Goal: Task Accomplishment & Management: Manage account settings

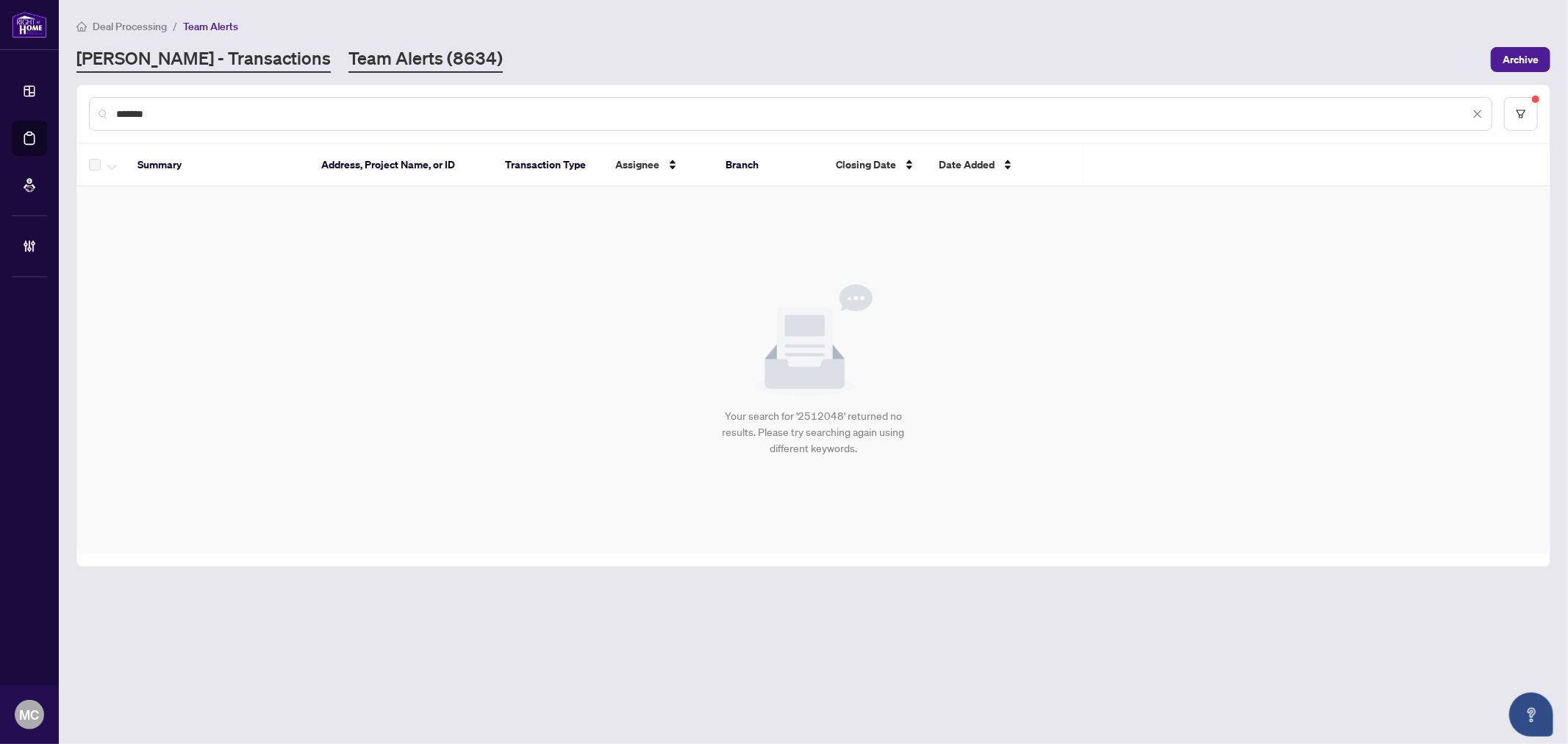
click at [135, 52] on link "[PERSON_NAME] - Transactions" at bounding box center [203, 60] width 255 height 27
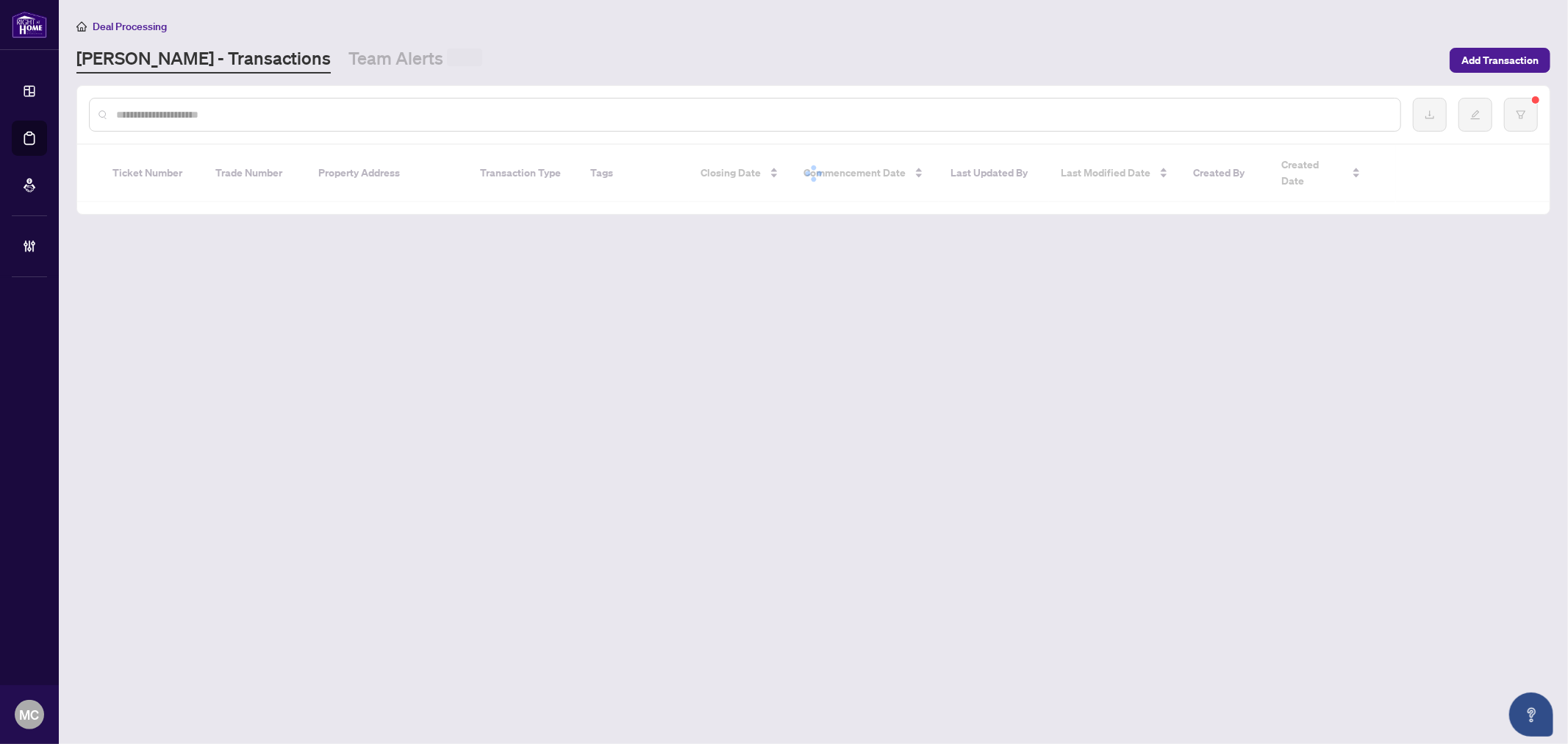
click at [315, 107] on input "text" at bounding box center [753, 114] width 1272 height 16
paste input "*******"
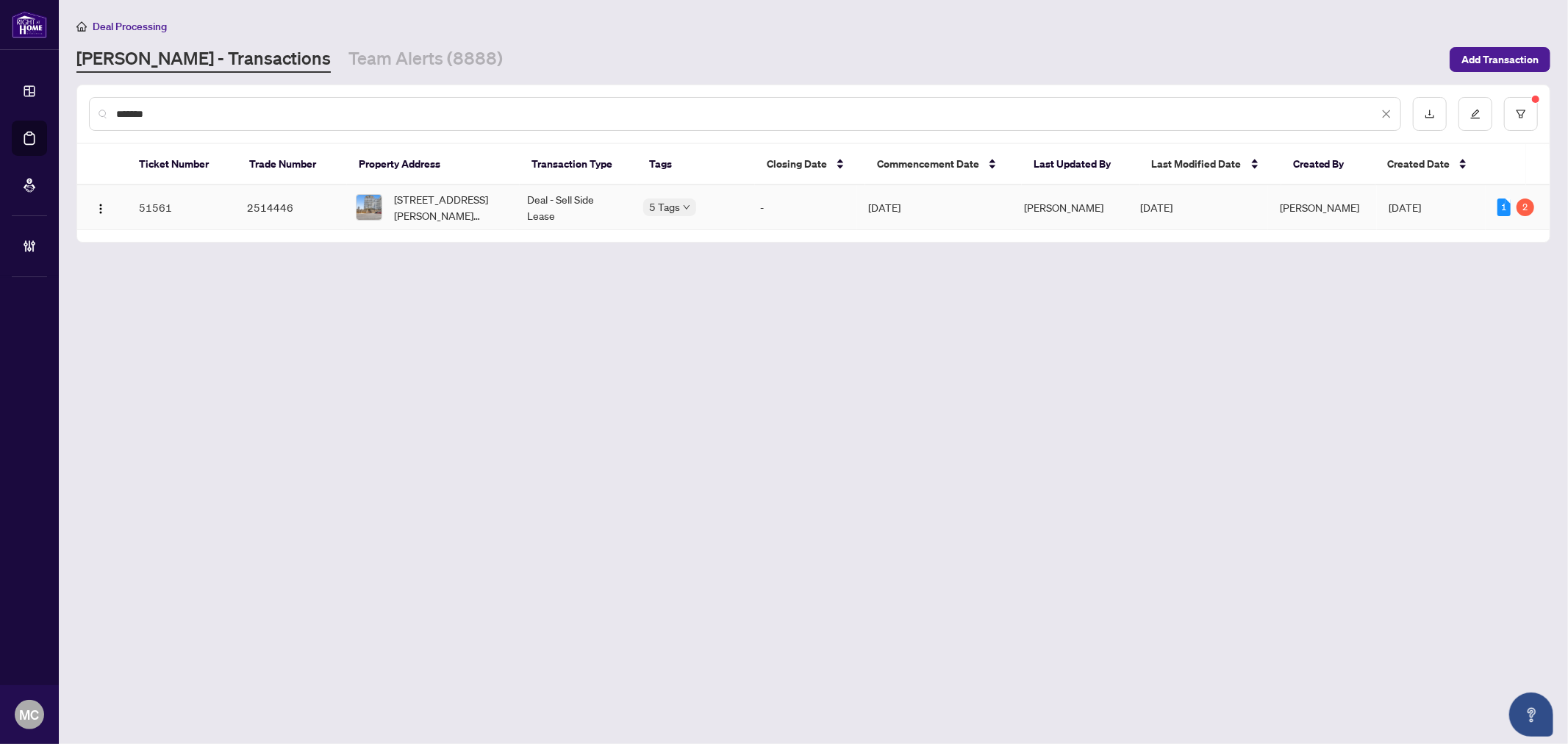
type input "*******"
click at [436, 201] on span "[STREET_ADDRESS][PERSON_NAME][PERSON_NAME]" at bounding box center [448, 207] width 109 height 32
click at [358, 52] on link "Team Alerts (8888)" at bounding box center [425, 60] width 155 height 27
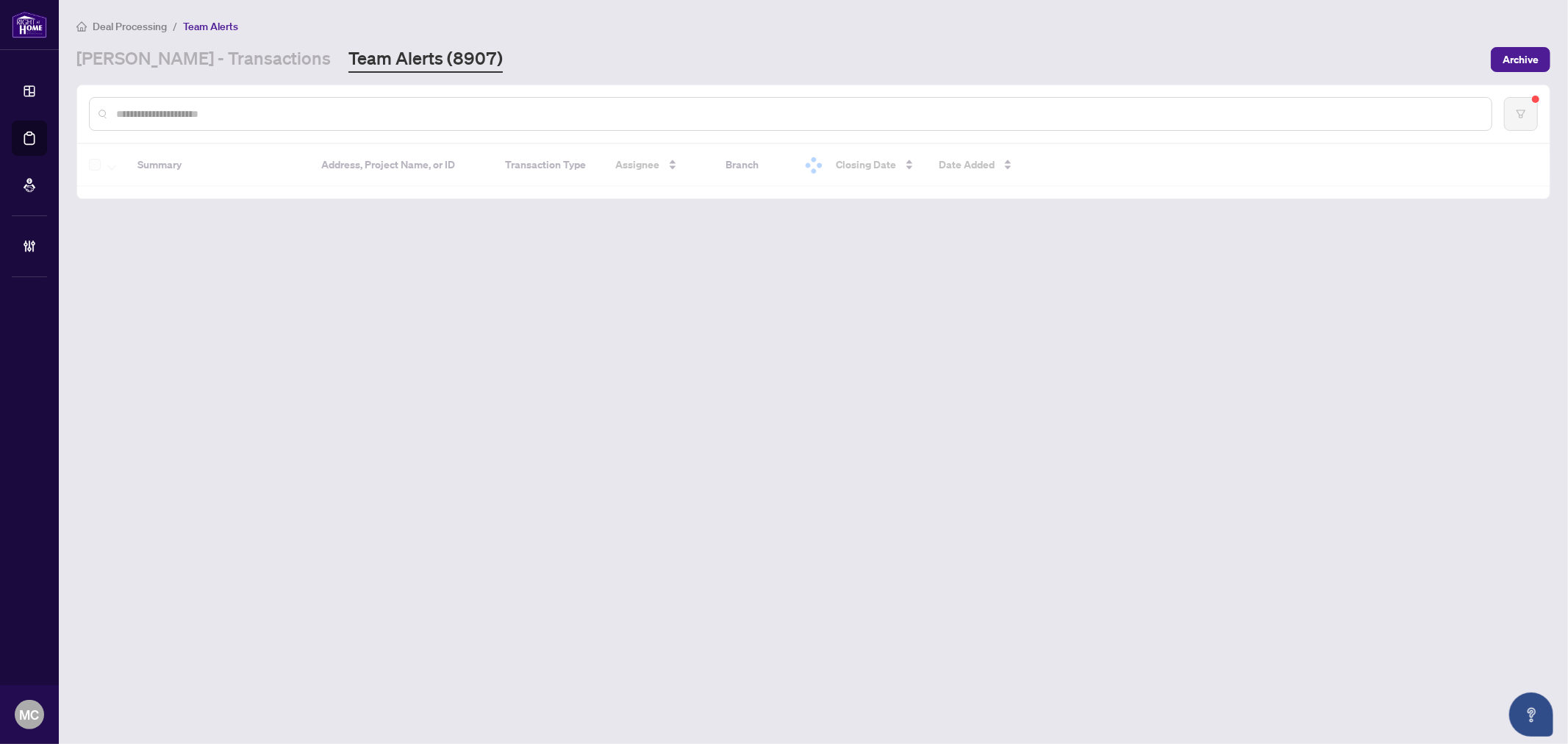
click at [502, 115] on input "text" at bounding box center [798, 114] width 1364 height 16
paste input "*******"
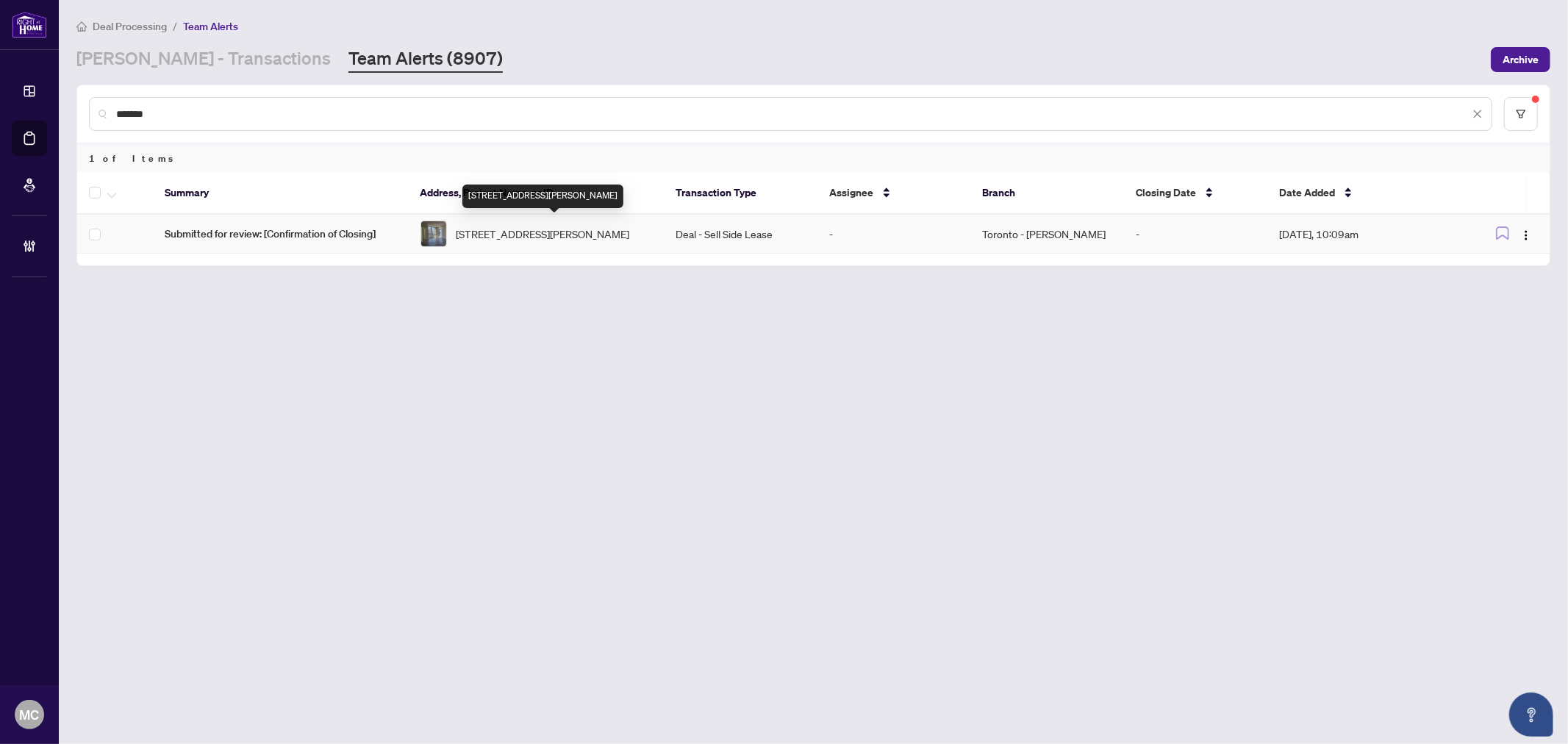
type input "*******"
click at [541, 238] on span "1807-88 Sheppard Ave, Toronto, Ontario M2N 0G9, Canada" at bounding box center [543, 234] width 174 height 16
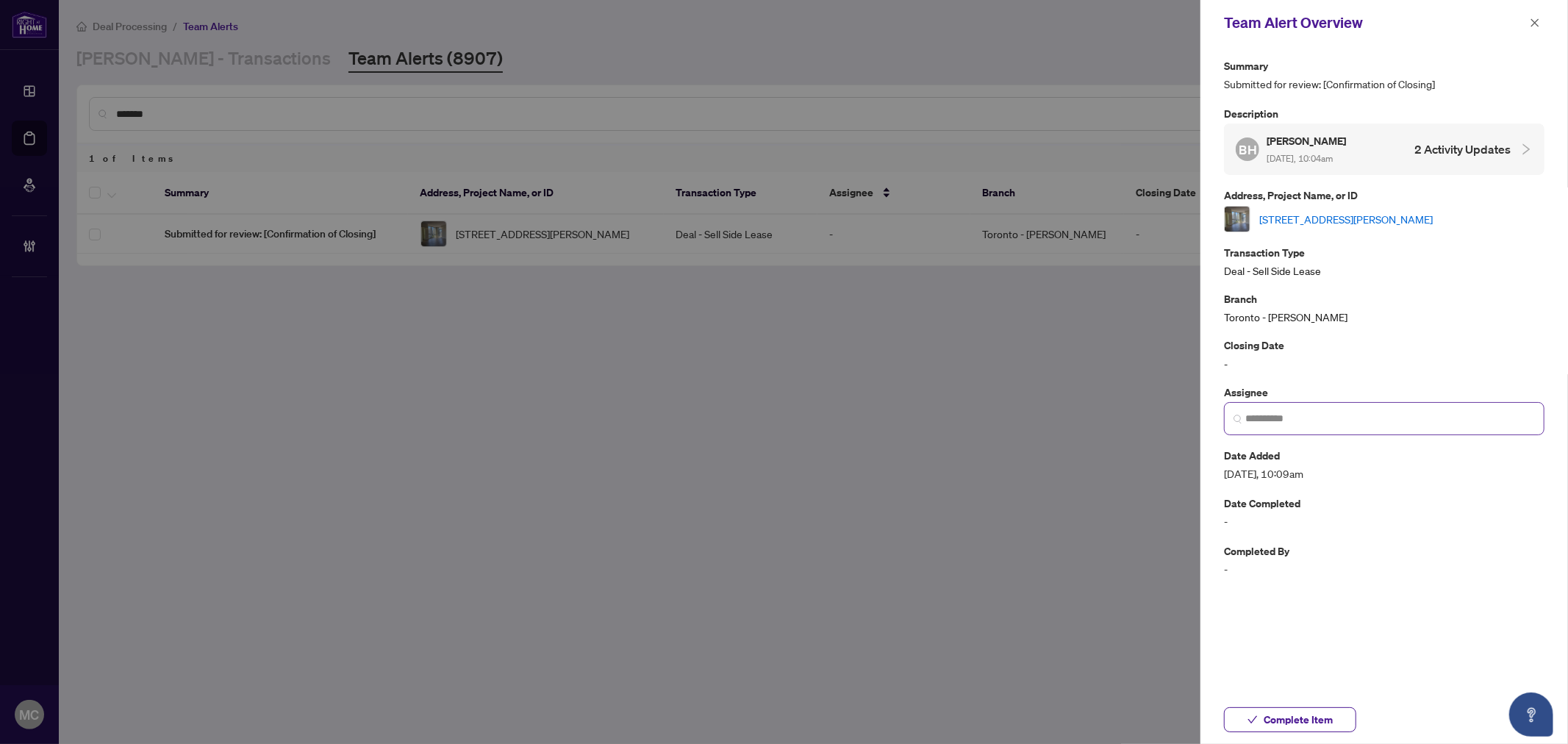
click at [1387, 407] on span at bounding box center [1384, 419] width 320 height 33
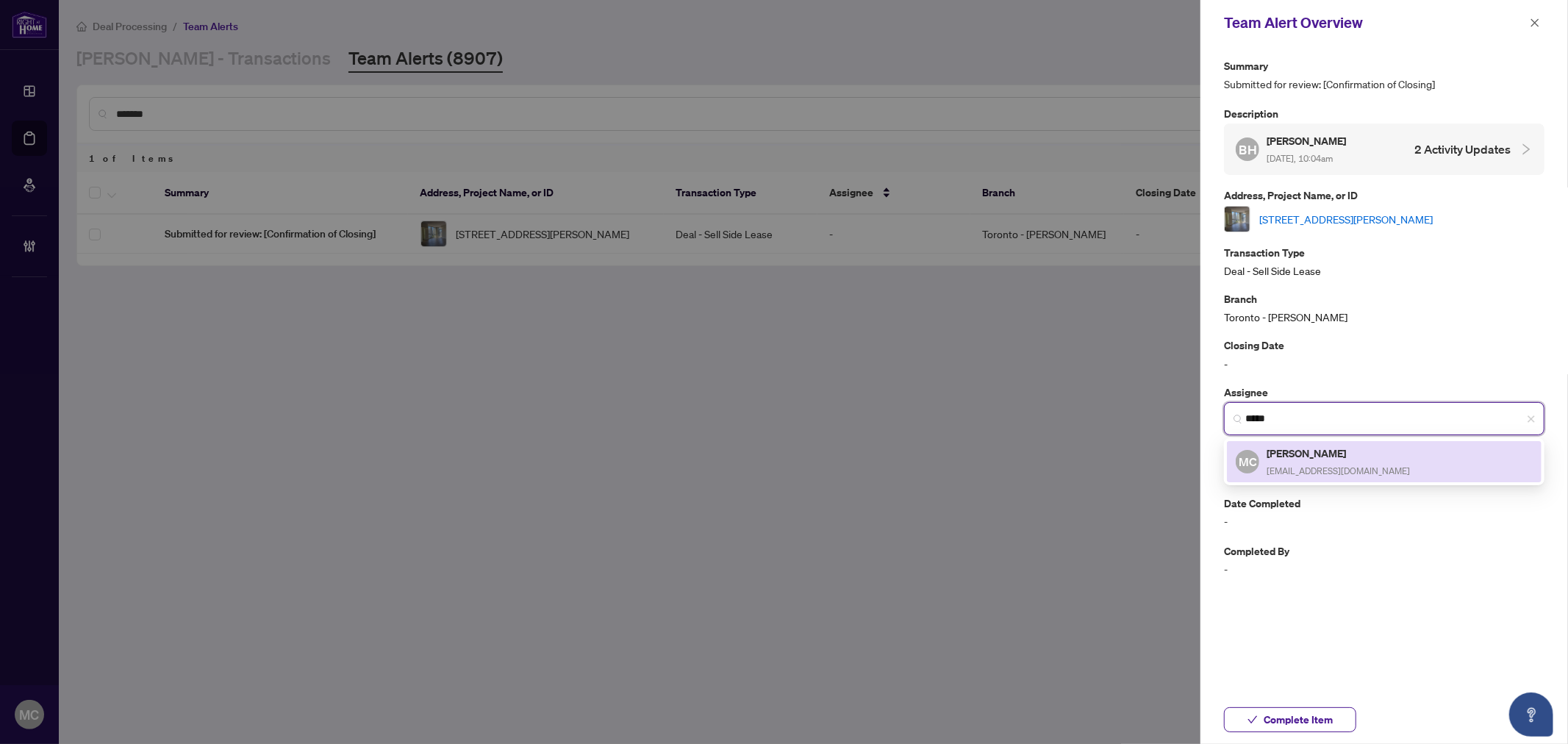
click at [1327, 465] on span "[EMAIL_ADDRESS][DOMAIN_NAME]" at bounding box center [1338, 471] width 143 height 11
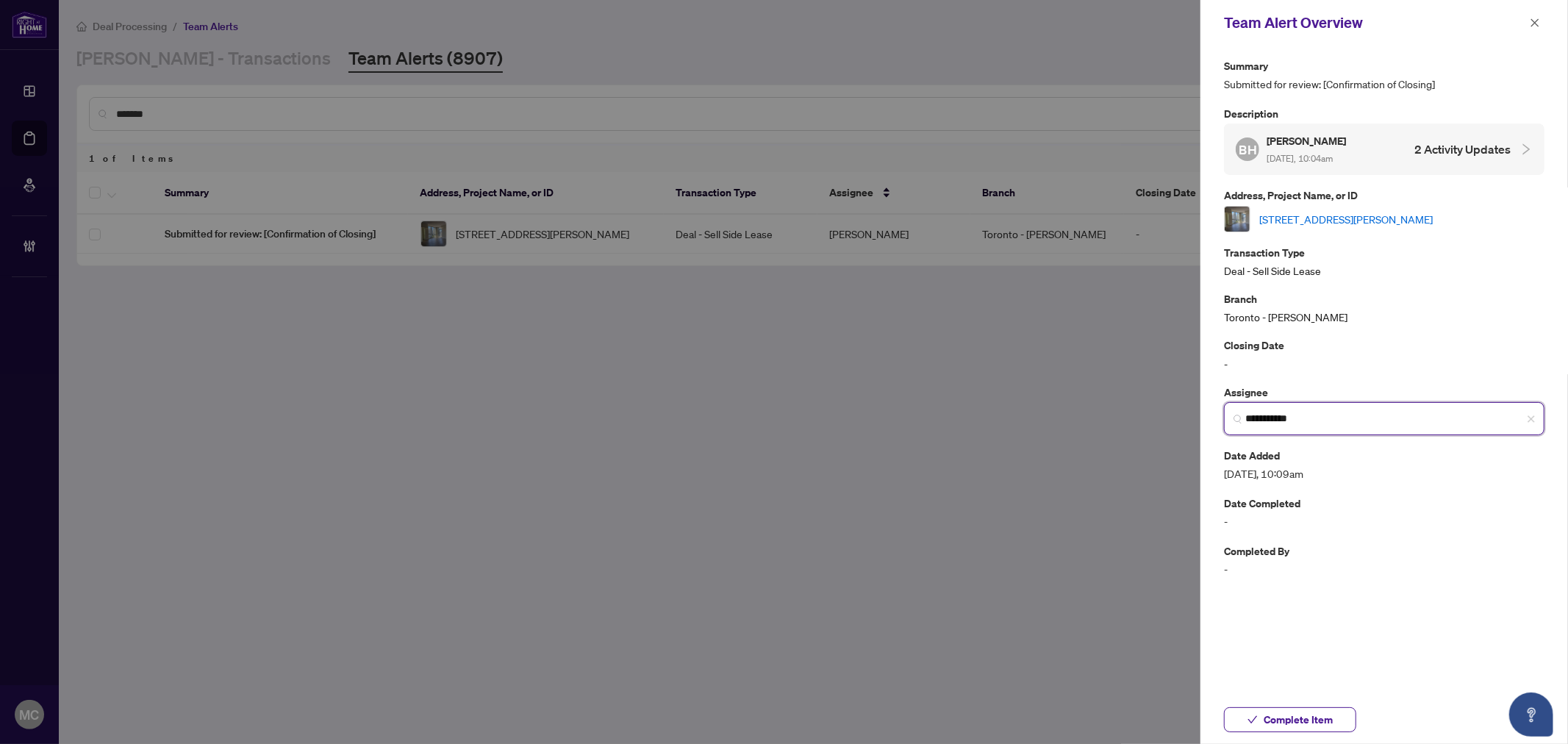
type input "**********"
click at [1277, 719] on span "Complete Item" at bounding box center [1298, 719] width 69 height 24
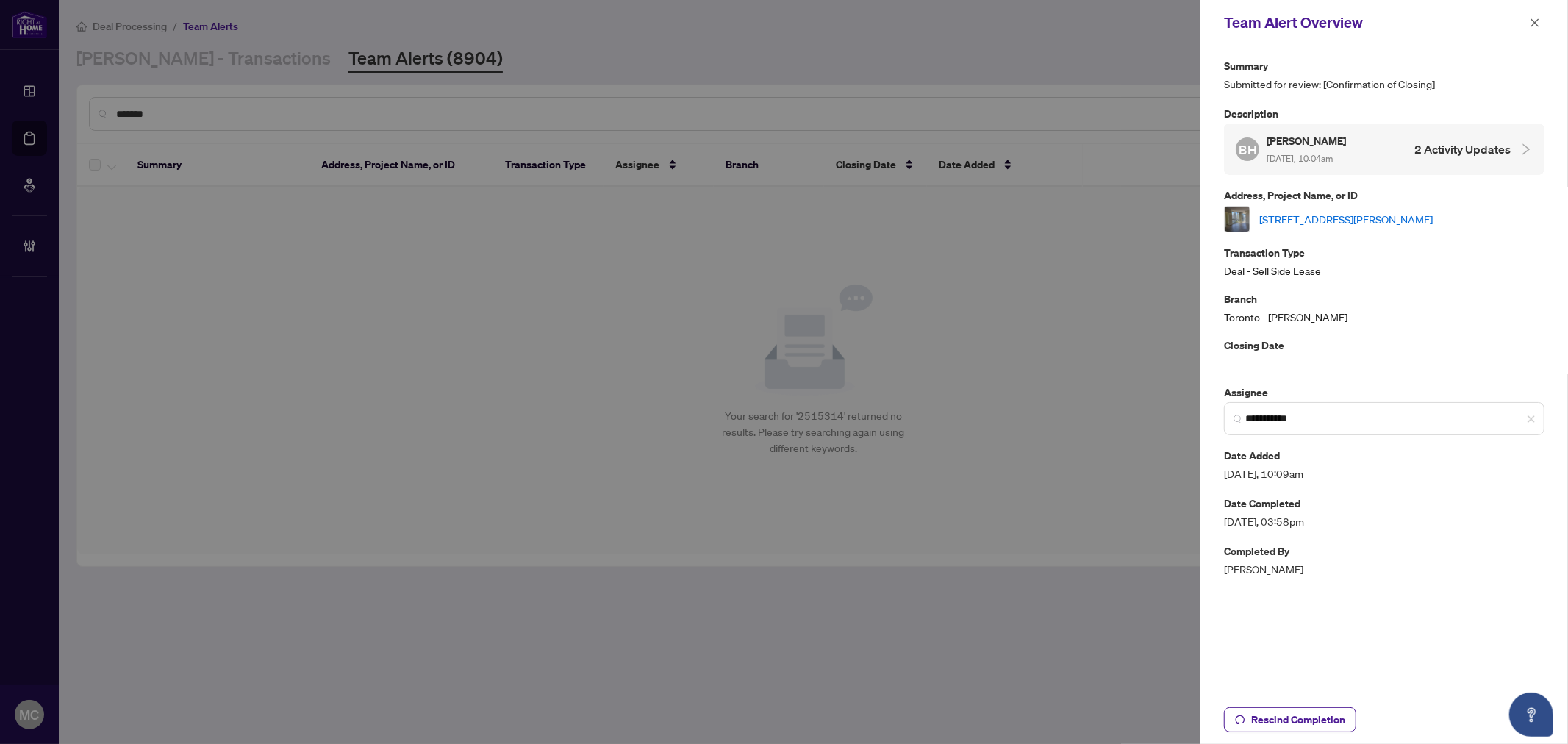
click at [1541, 23] on button "button" at bounding box center [1535, 23] width 19 height 17
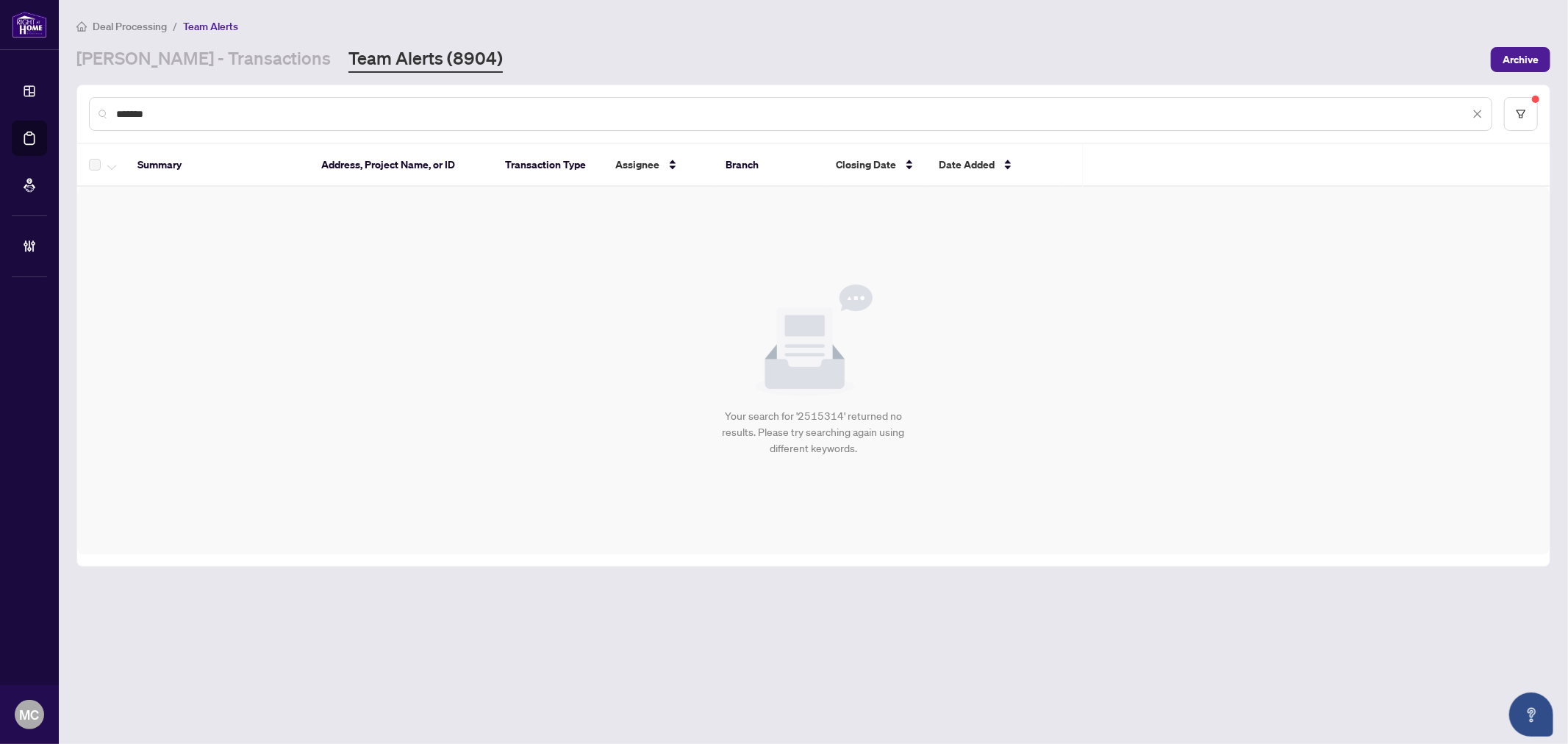
click at [996, 112] on input "*******" at bounding box center [793, 114] width 1353 height 16
paste input "text"
type input "*******"
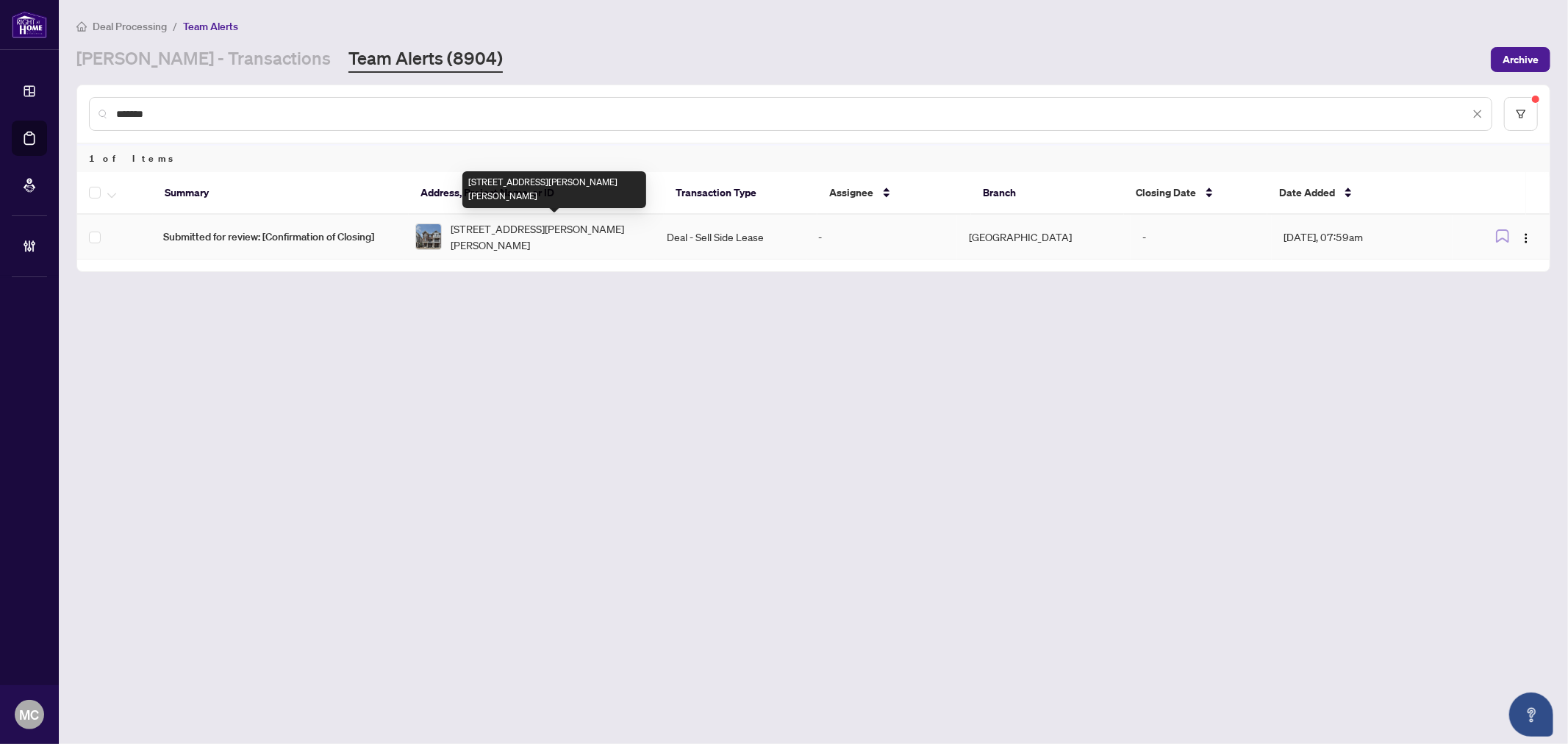
click at [532, 238] on span "63-1317 Leriche Way, Milton, Ontario L9E 0H5, Canada" at bounding box center [547, 237] width 194 height 32
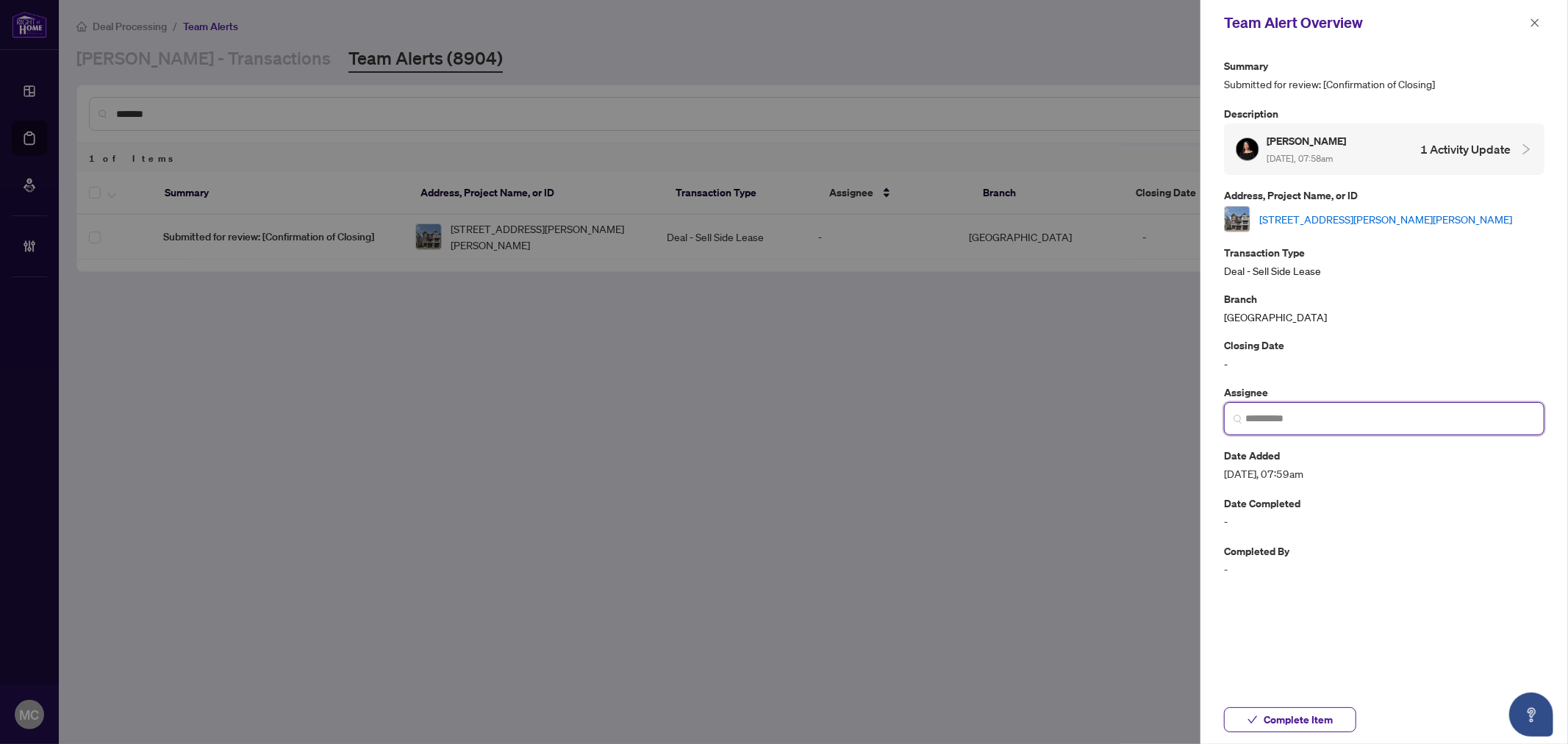
click at [1275, 421] on input "search" at bounding box center [1390, 419] width 290 height 15
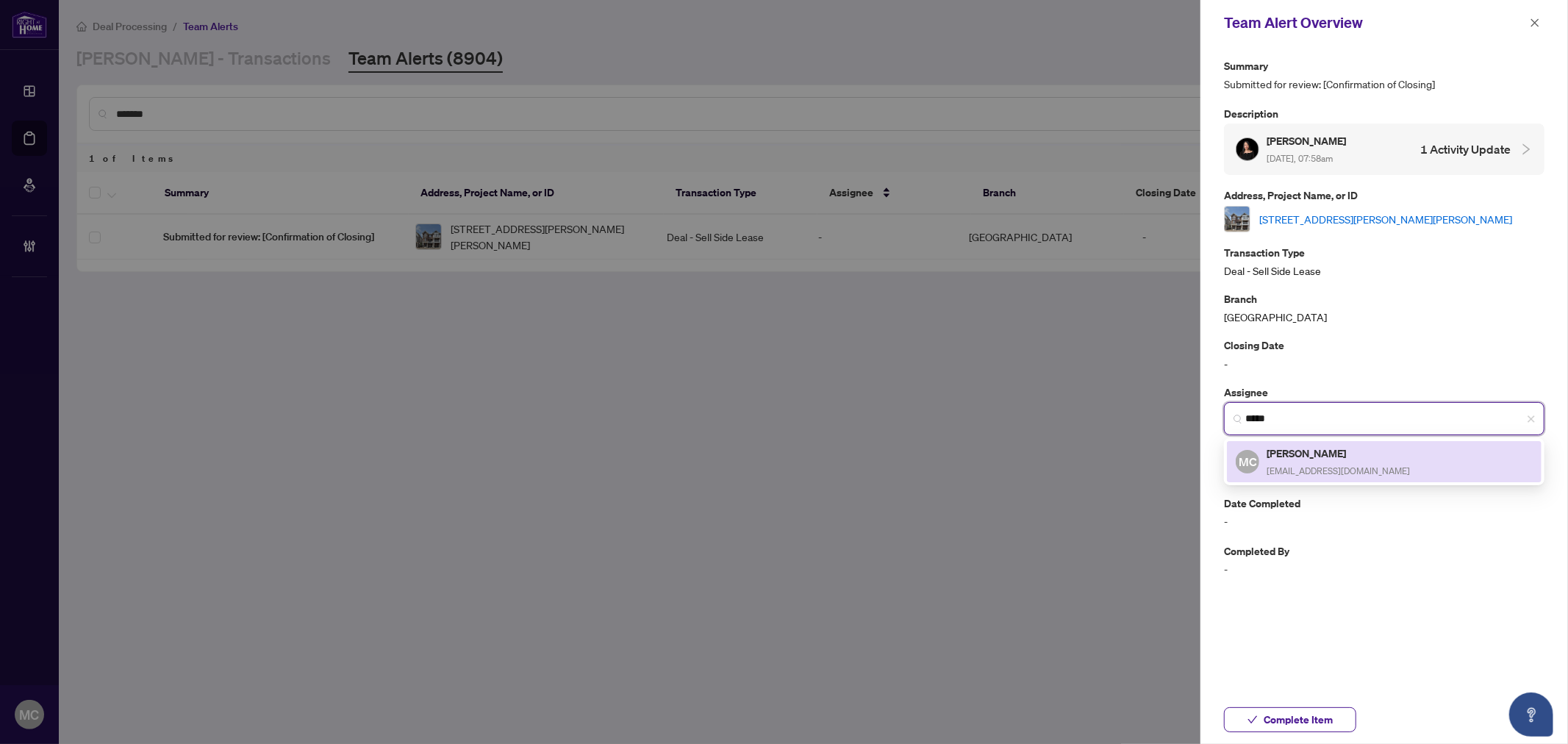
click at [1317, 460] on div "Maria Cheng mariac@rightathomerealty.com" at bounding box center [1338, 461] width 143 height 33
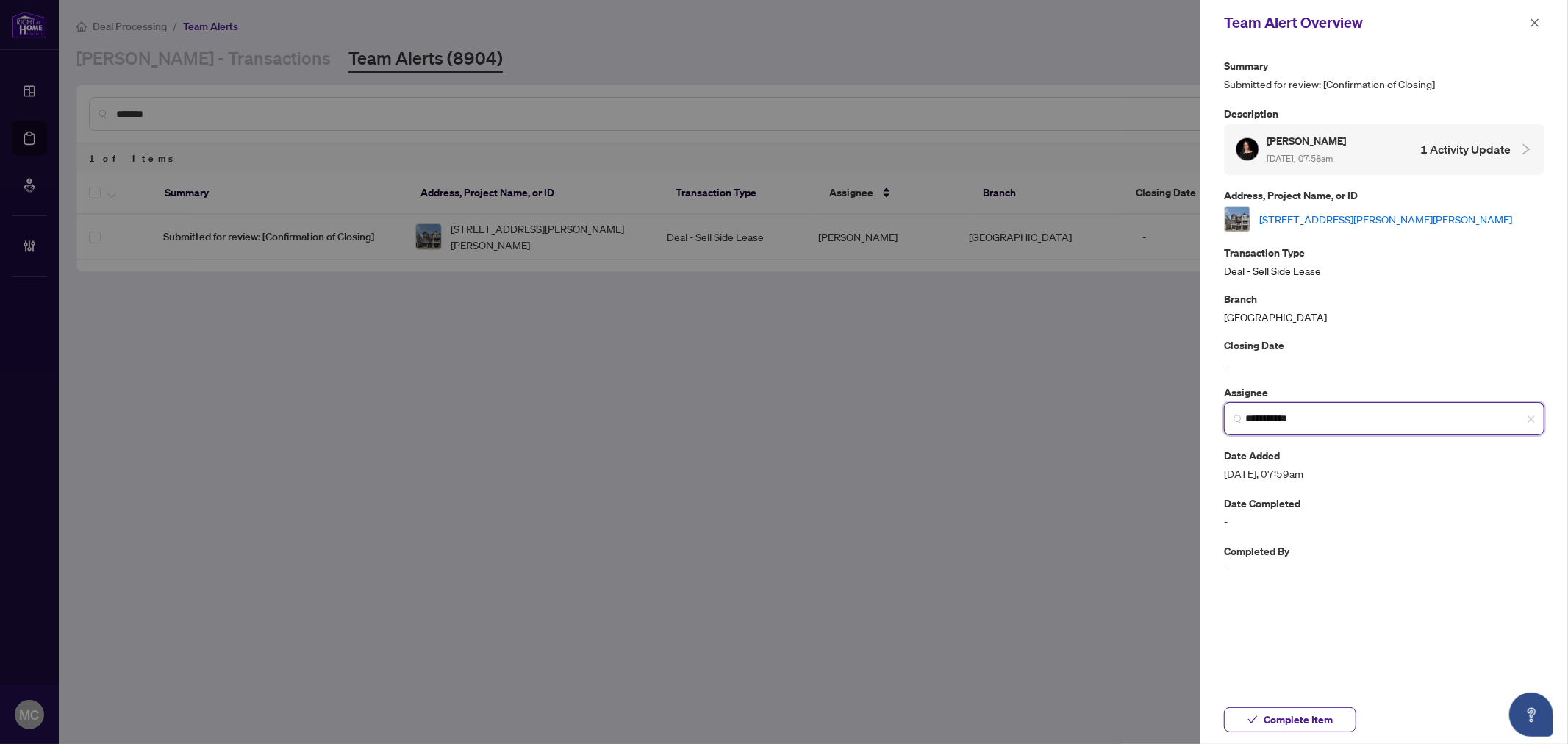
type input "**********"
click at [1303, 729] on span "Complete Item" at bounding box center [1298, 719] width 69 height 24
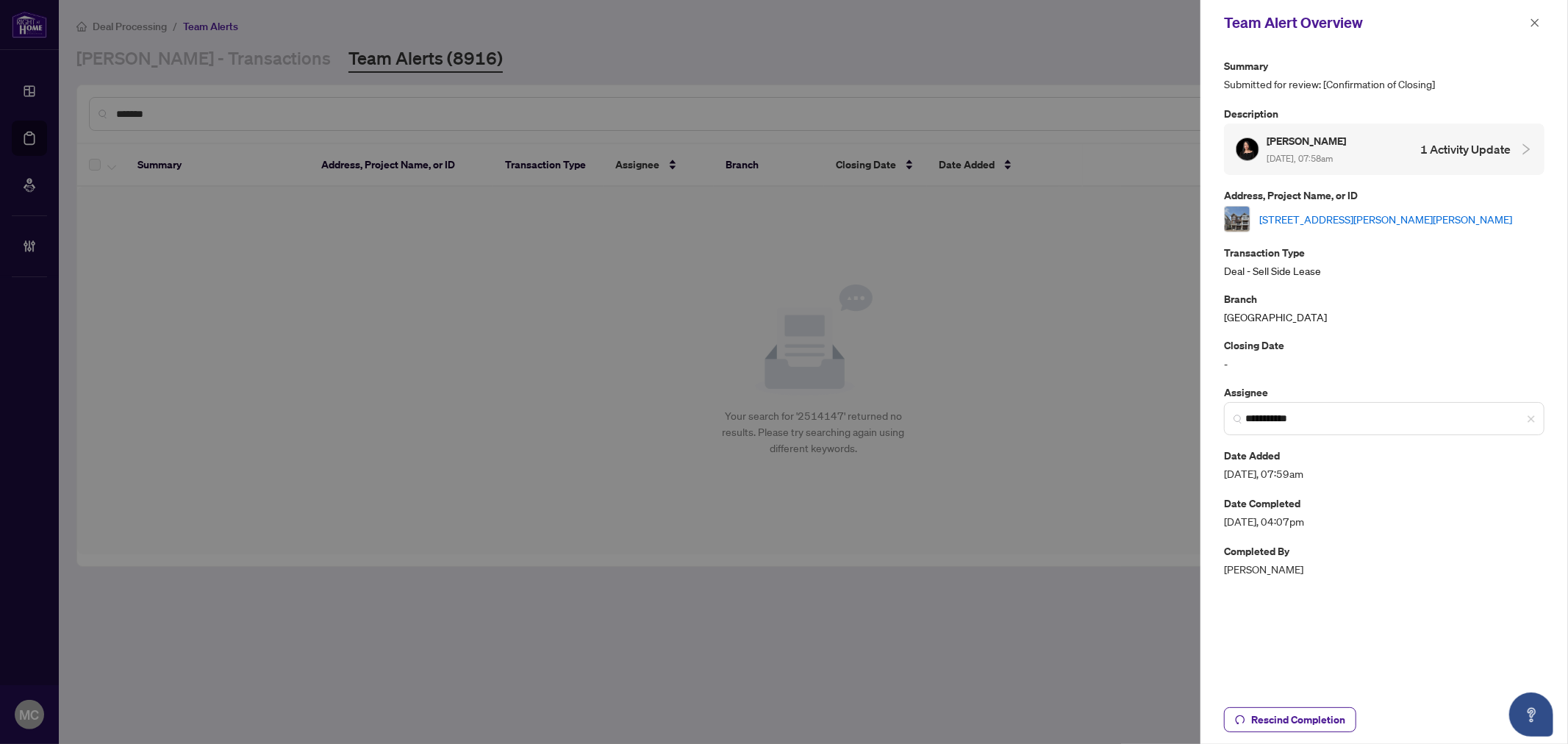
drag, startPoint x: 1530, startPoint y: 23, endPoint x: 1199, endPoint y: 100, distance: 339.8
click at [1525, 24] on button "button" at bounding box center [1535, 23] width 19 height 17
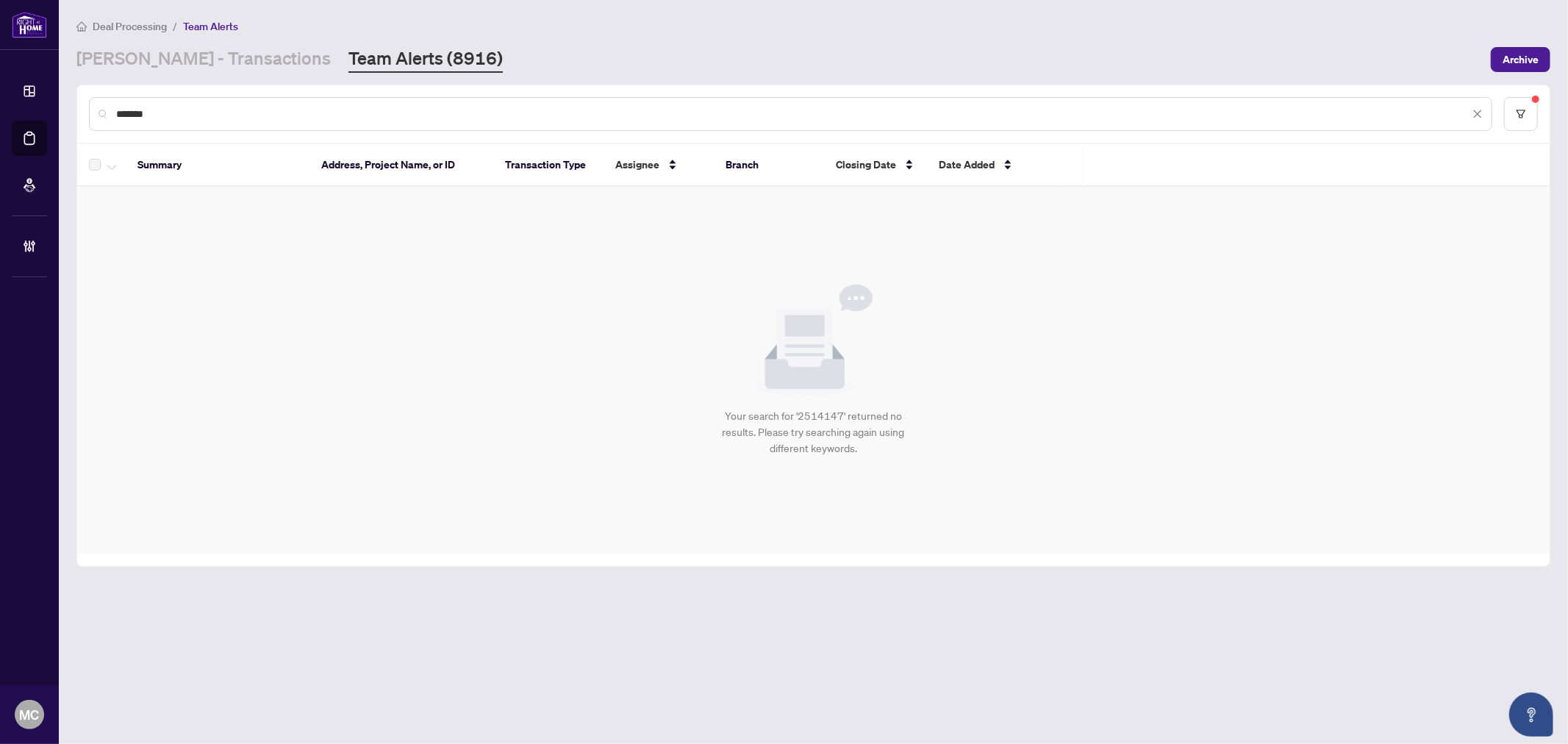
click at [870, 114] on input "*******" at bounding box center [793, 114] width 1353 height 16
paste input "text"
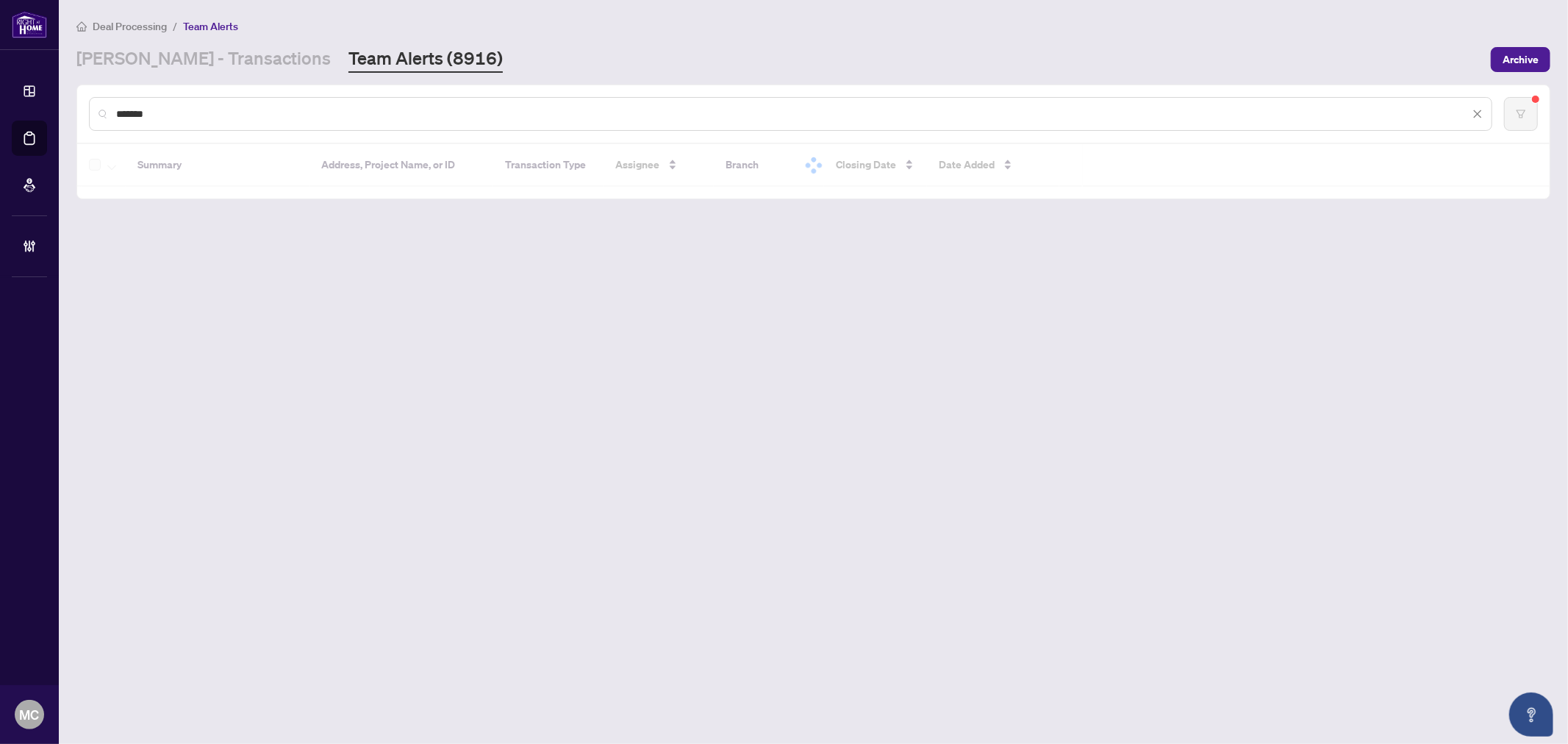
type input "*******"
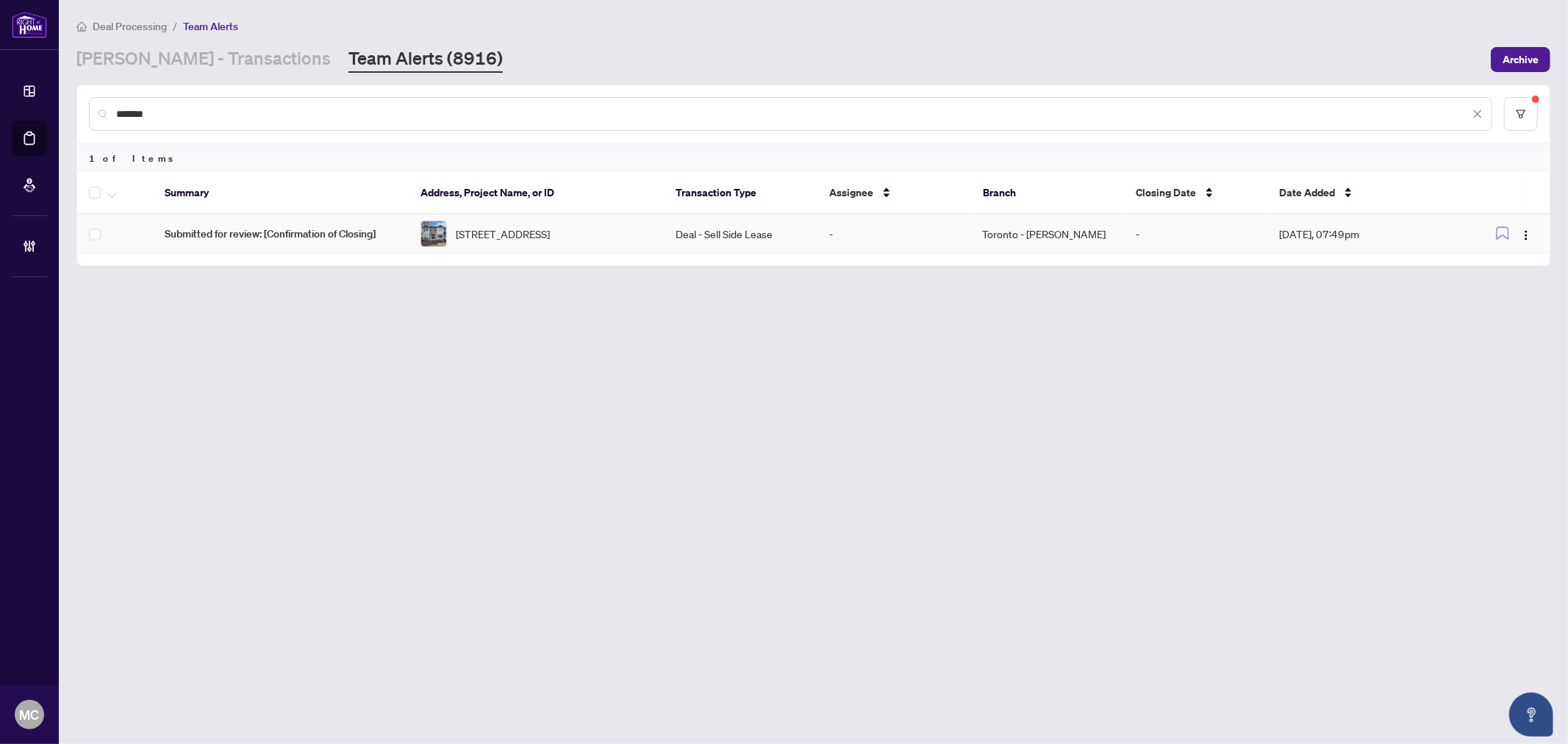
click at [505, 238] on span "33 glengowan Rd, Toronto, Ontario M4N 1E9, Canada" at bounding box center [503, 234] width 94 height 16
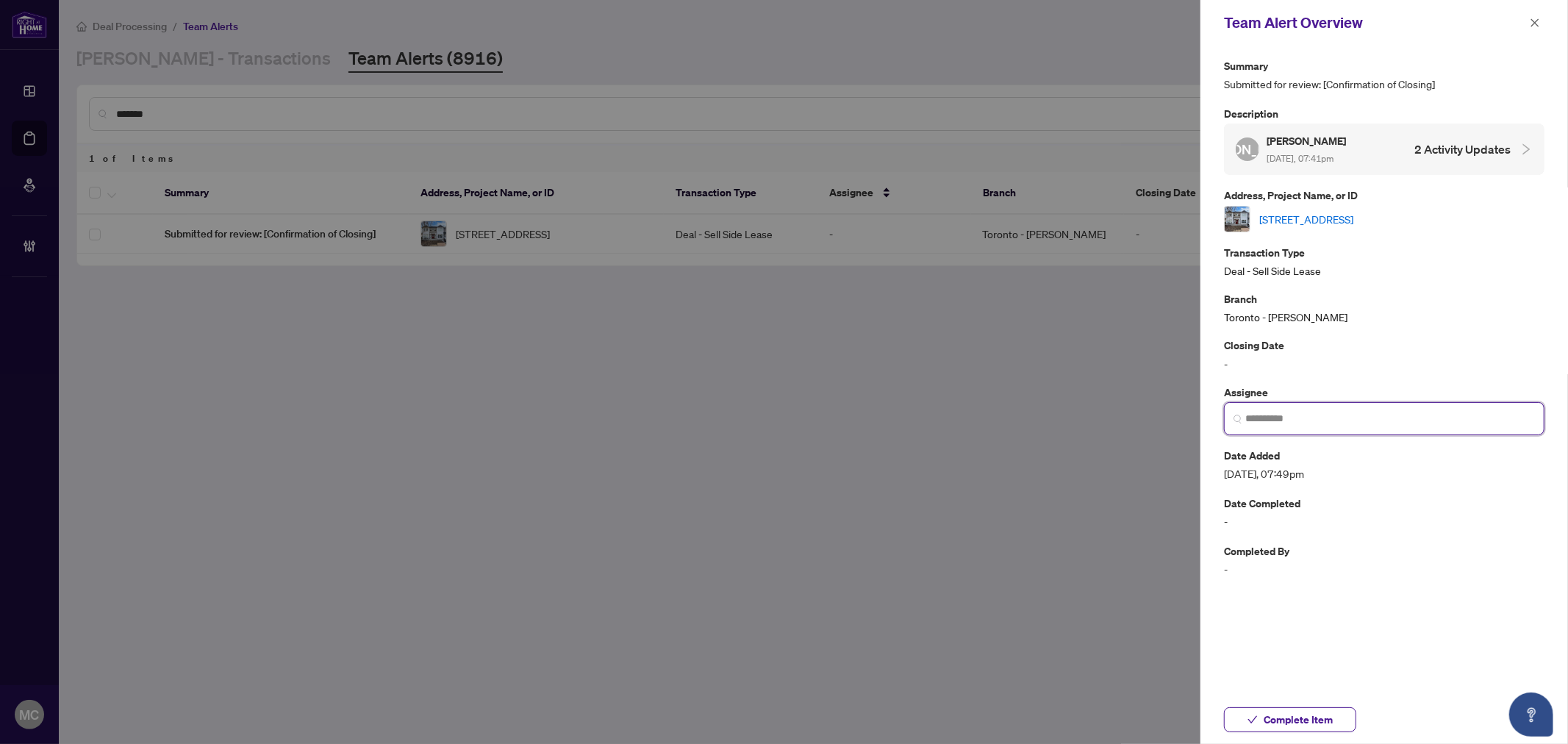
click at [1290, 421] on input "search" at bounding box center [1390, 419] width 290 height 15
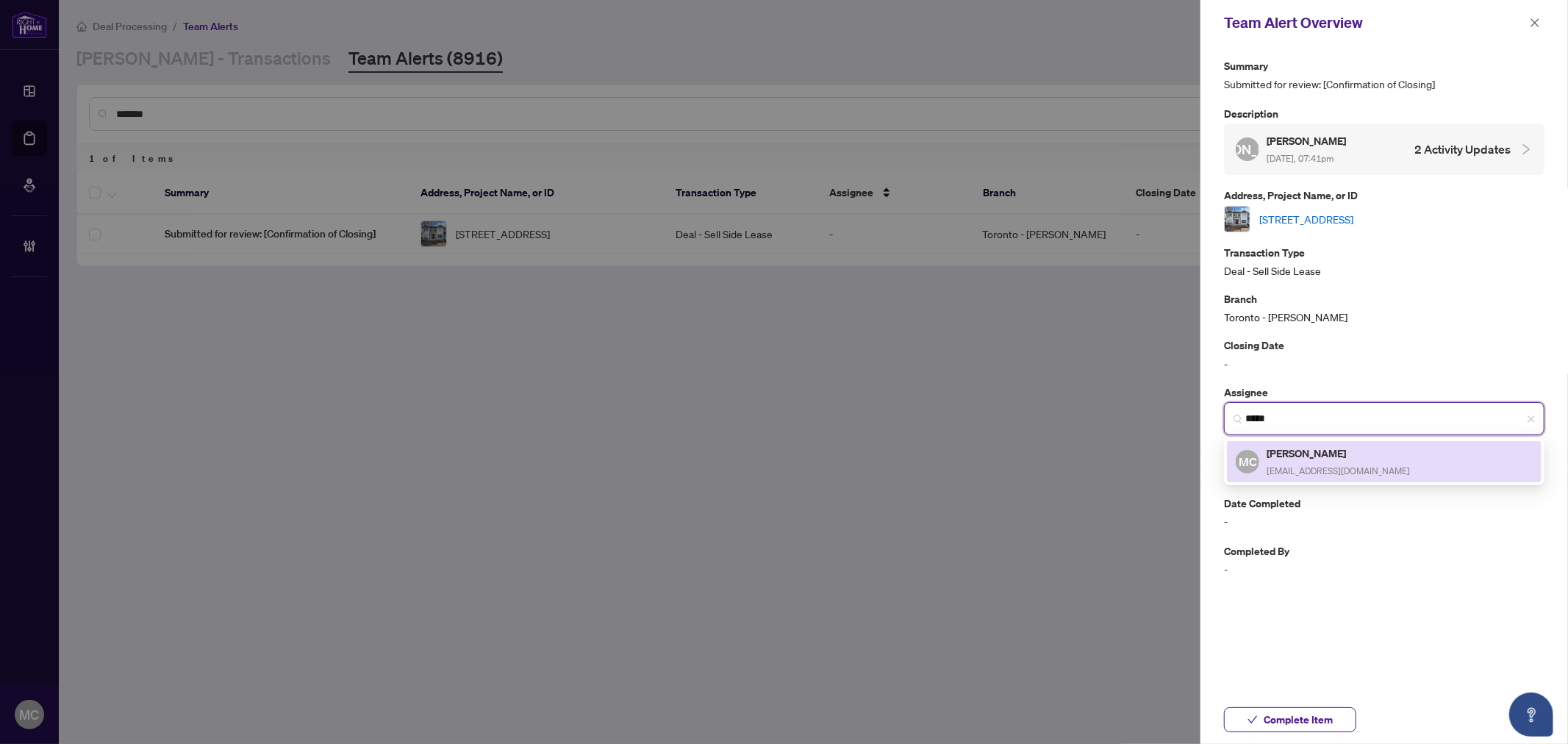
click at [1335, 453] on h5 "[PERSON_NAME]" at bounding box center [1338, 453] width 143 height 17
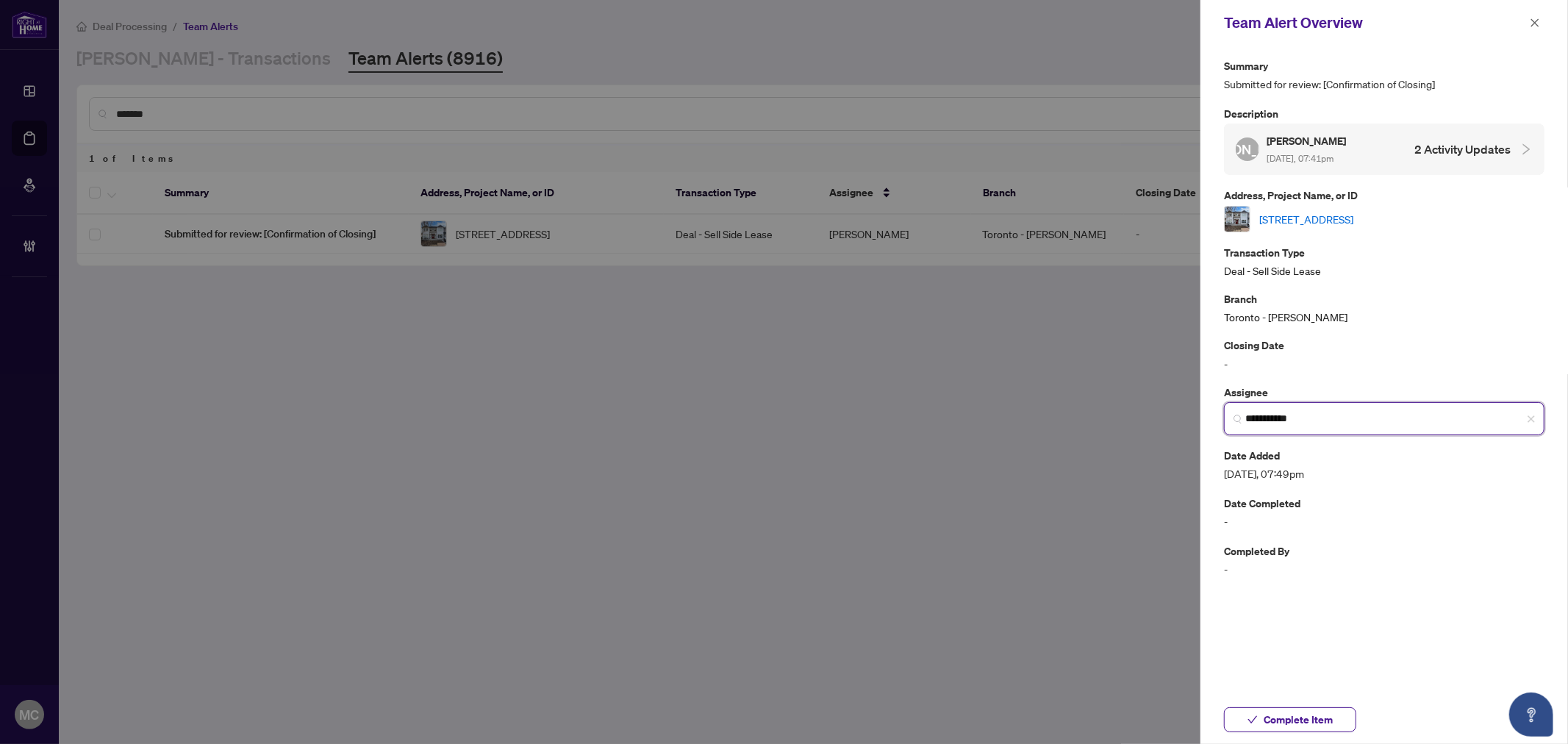
type input "**********"
click at [1266, 724] on span "Complete Item" at bounding box center [1298, 719] width 69 height 24
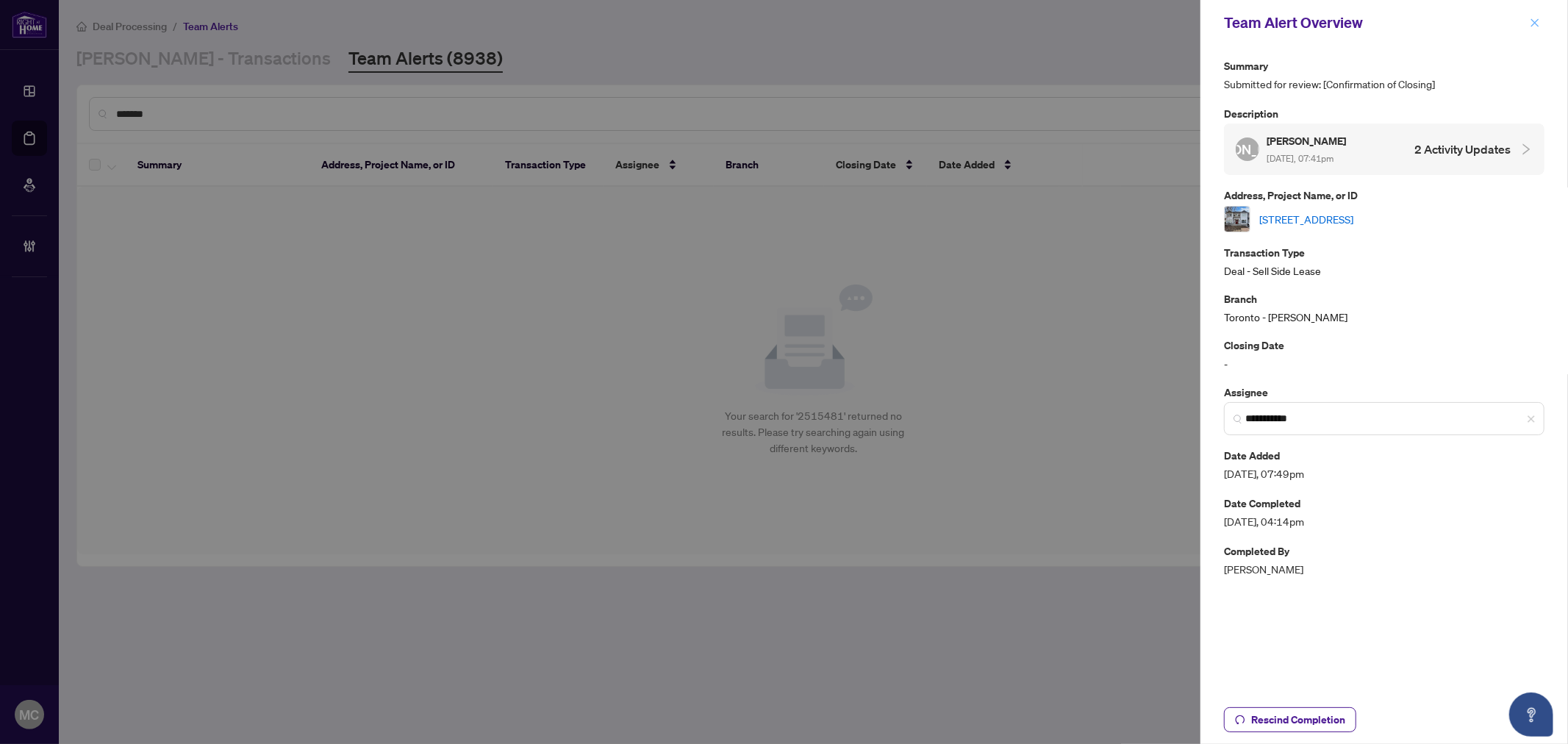
click at [1534, 23] on icon "close" at bounding box center [1535, 22] width 10 height 10
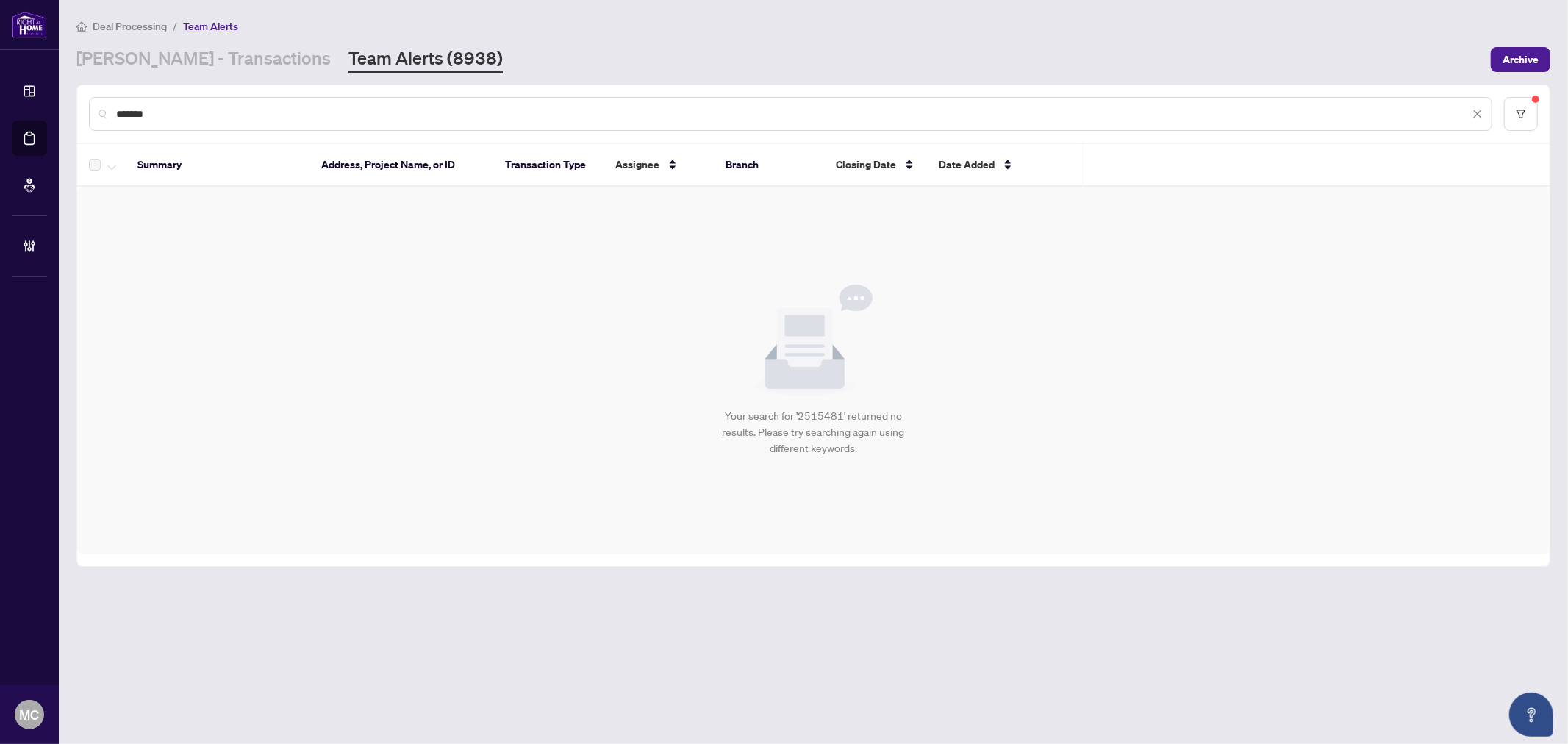
click at [813, 114] on input "*******" at bounding box center [793, 114] width 1353 height 16
paste input "text"
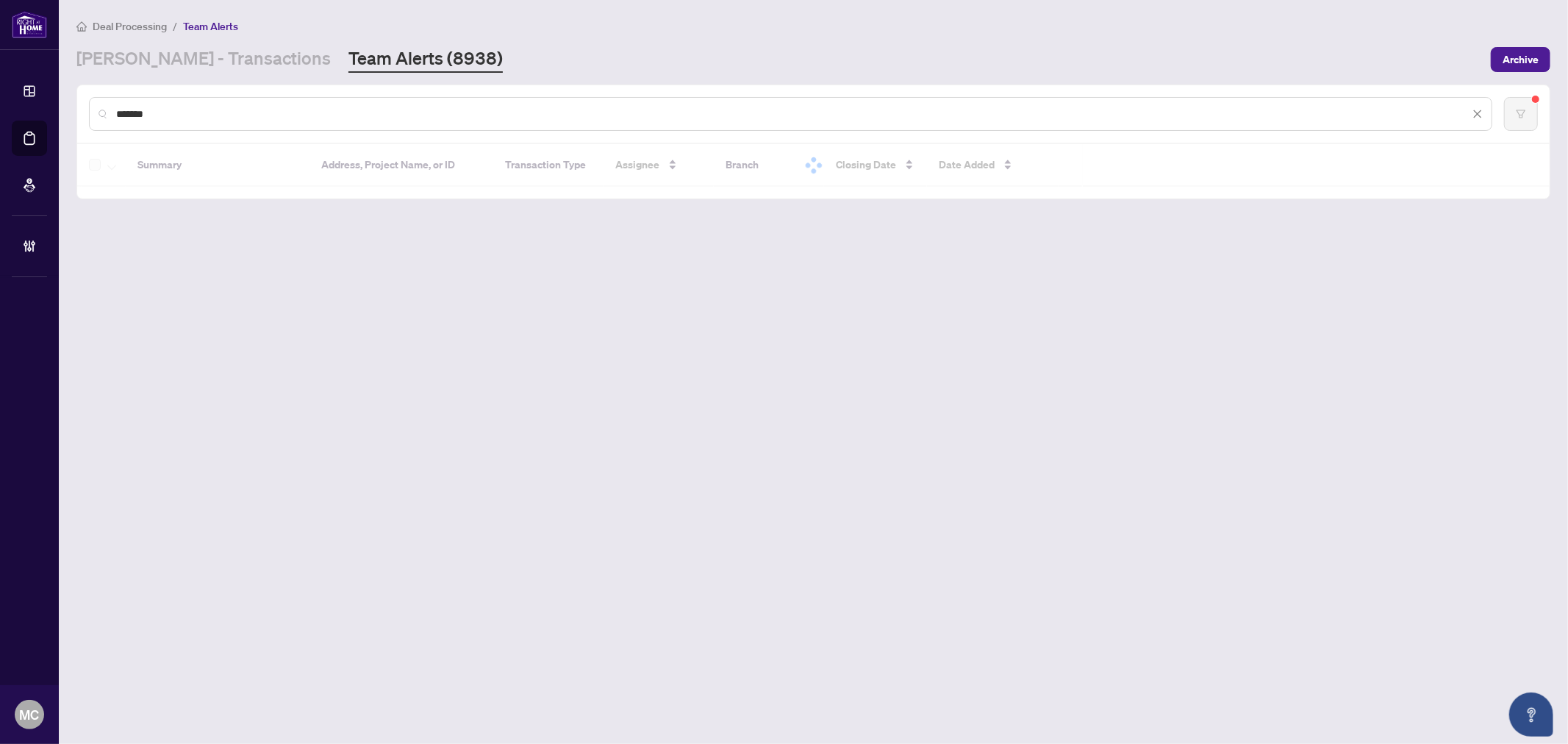
type input "*******"
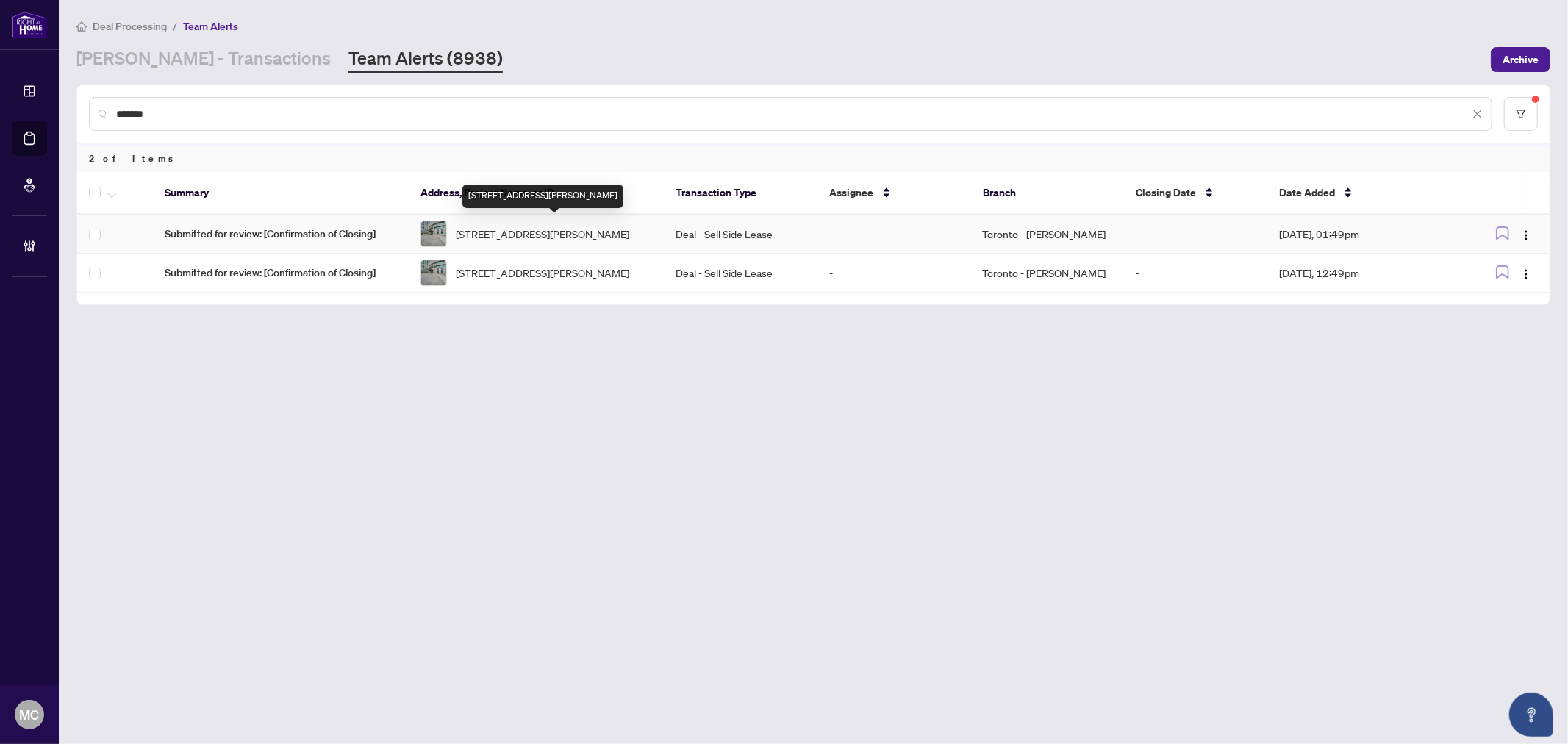
click at [610, 233] on span "712-503 Beecroft Rd, Toronto, Ontario M2N 0A2, Canada" at bounding box center [543, 234] width 174 height 16
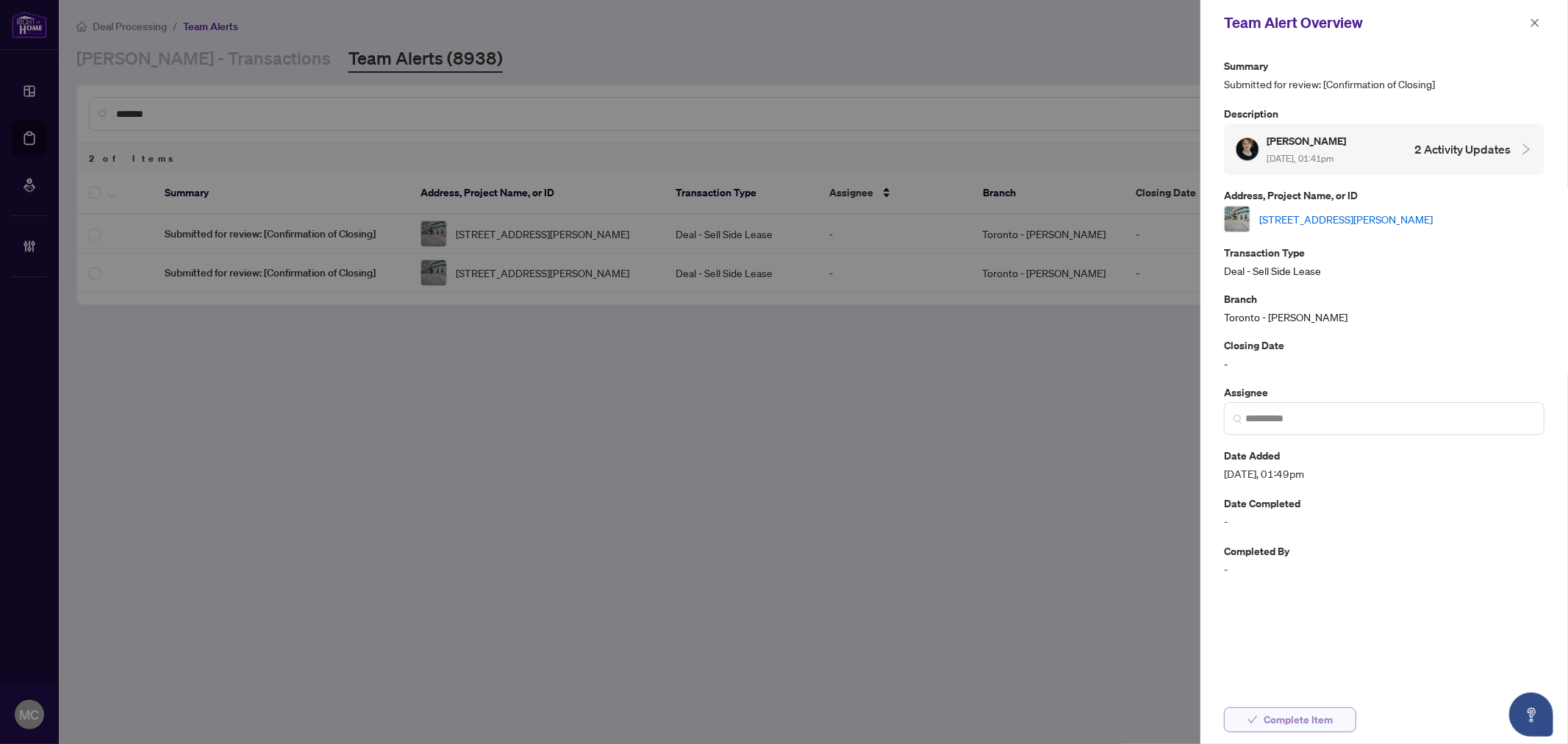
click at [1293, 719] on span "Complete Item" at bounding box center [1298, 719] width 69 height 24
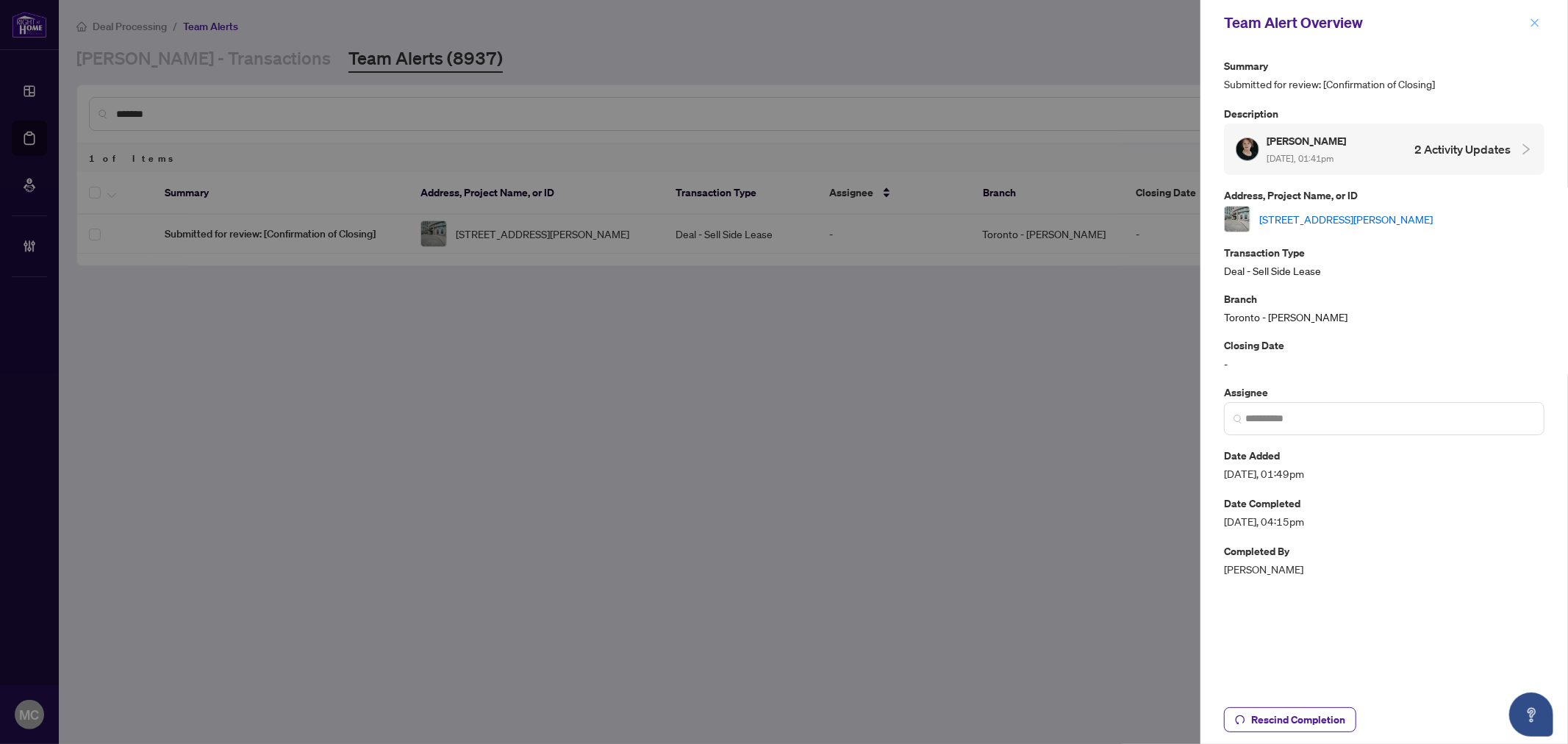
click at [1534, 19] on icon "close" at bounding box center [1535, 22] width 10 height 10
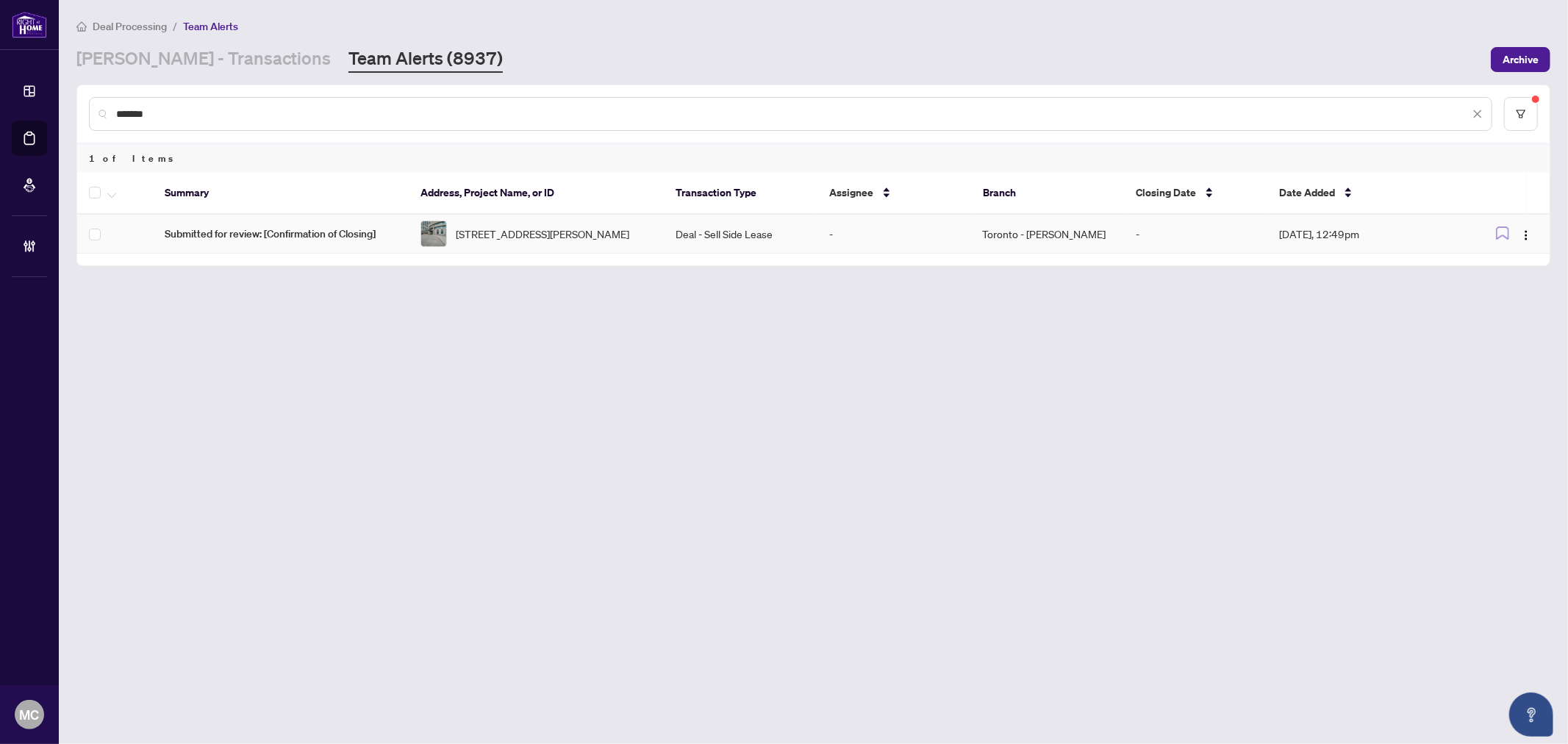
click at [470, 242] on span "712-503 Beecroft Rd, Toronto, Ontario M2N 0A2, Canada" at bounding box center [543, 234] width 174 height 16
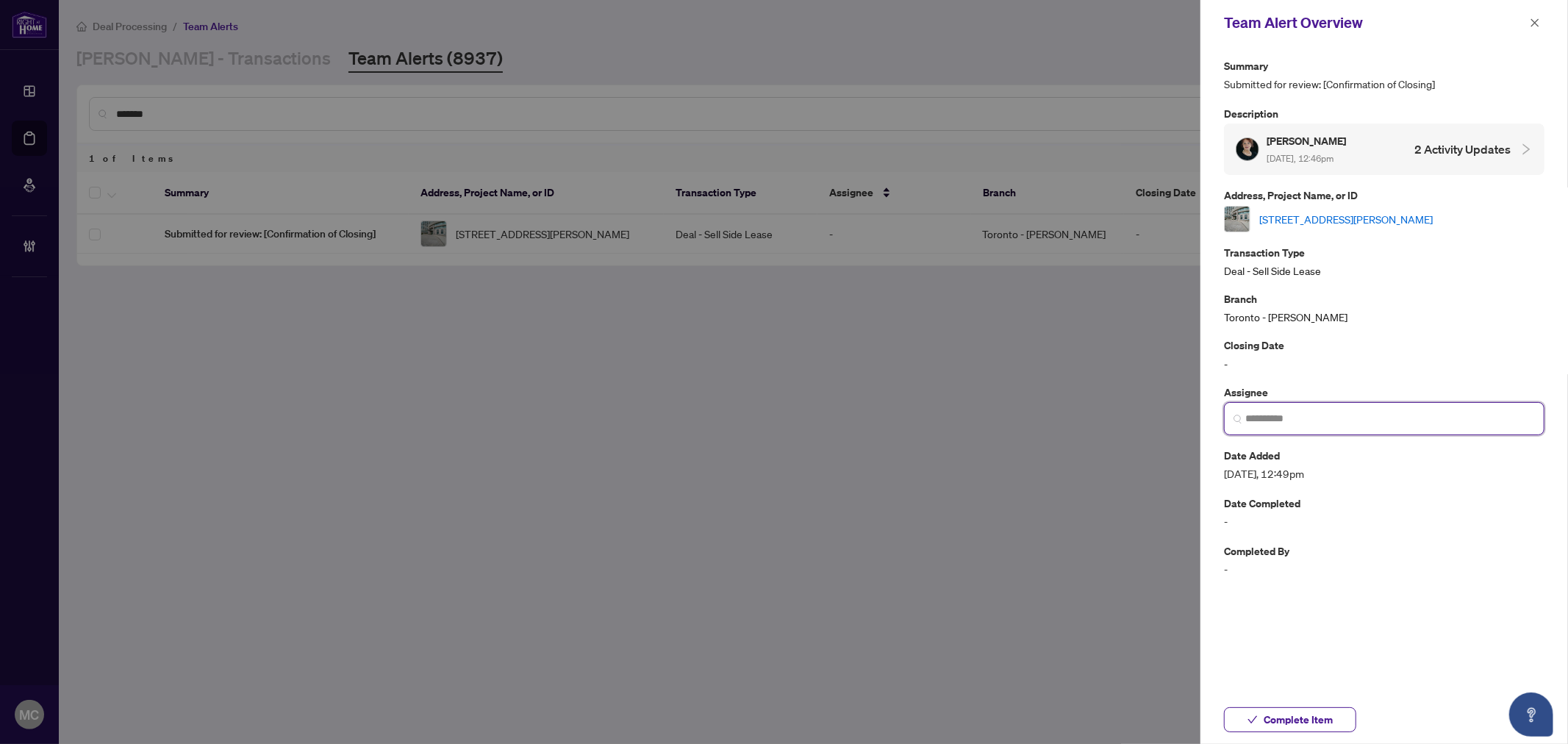
click at [1405, 423] on input "search" at bounding box center [1390, 419] width 290 height 15
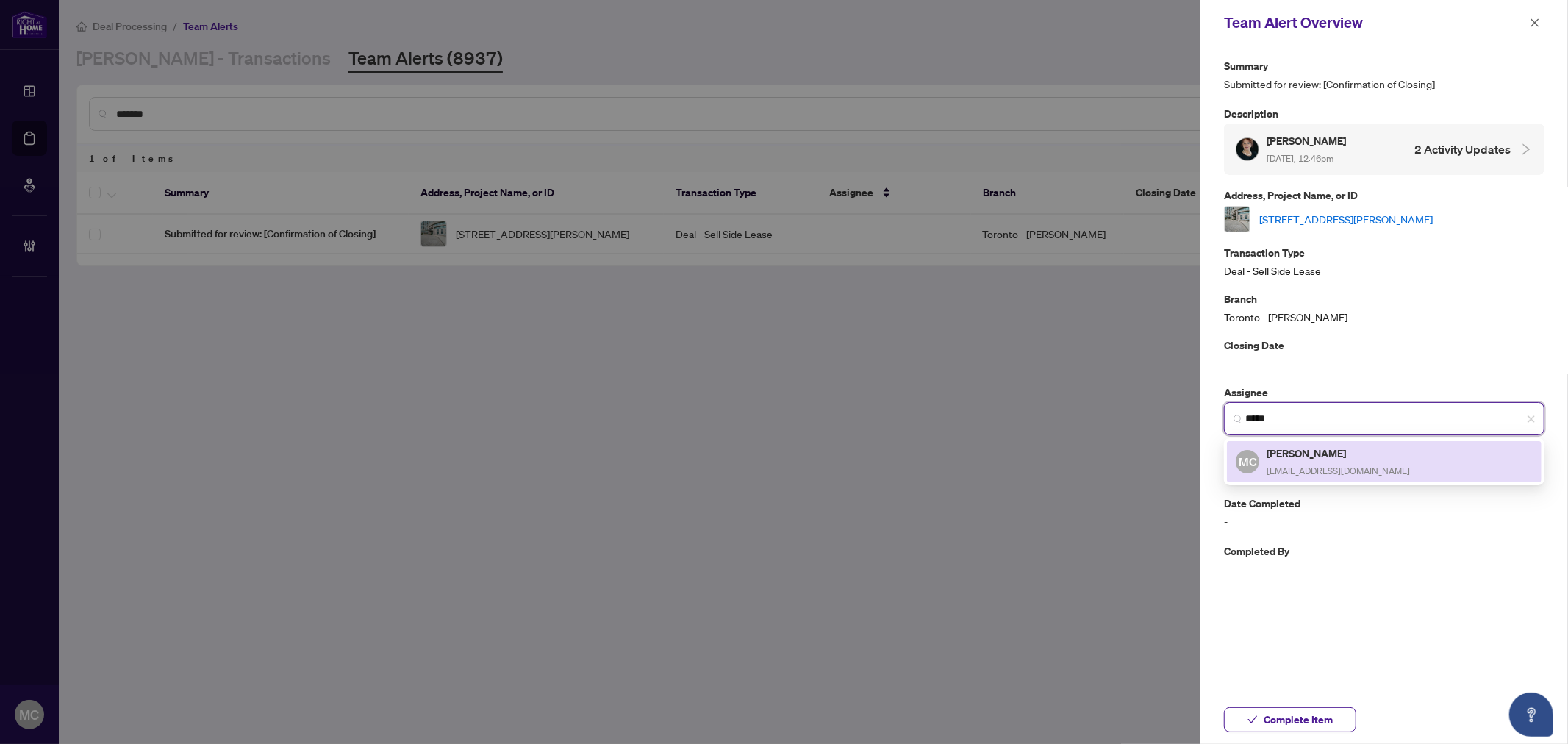
click at [1313, 453] on h5 "[PERSON_NAME]" at bounding box center [1338, 453] width 143 height 17
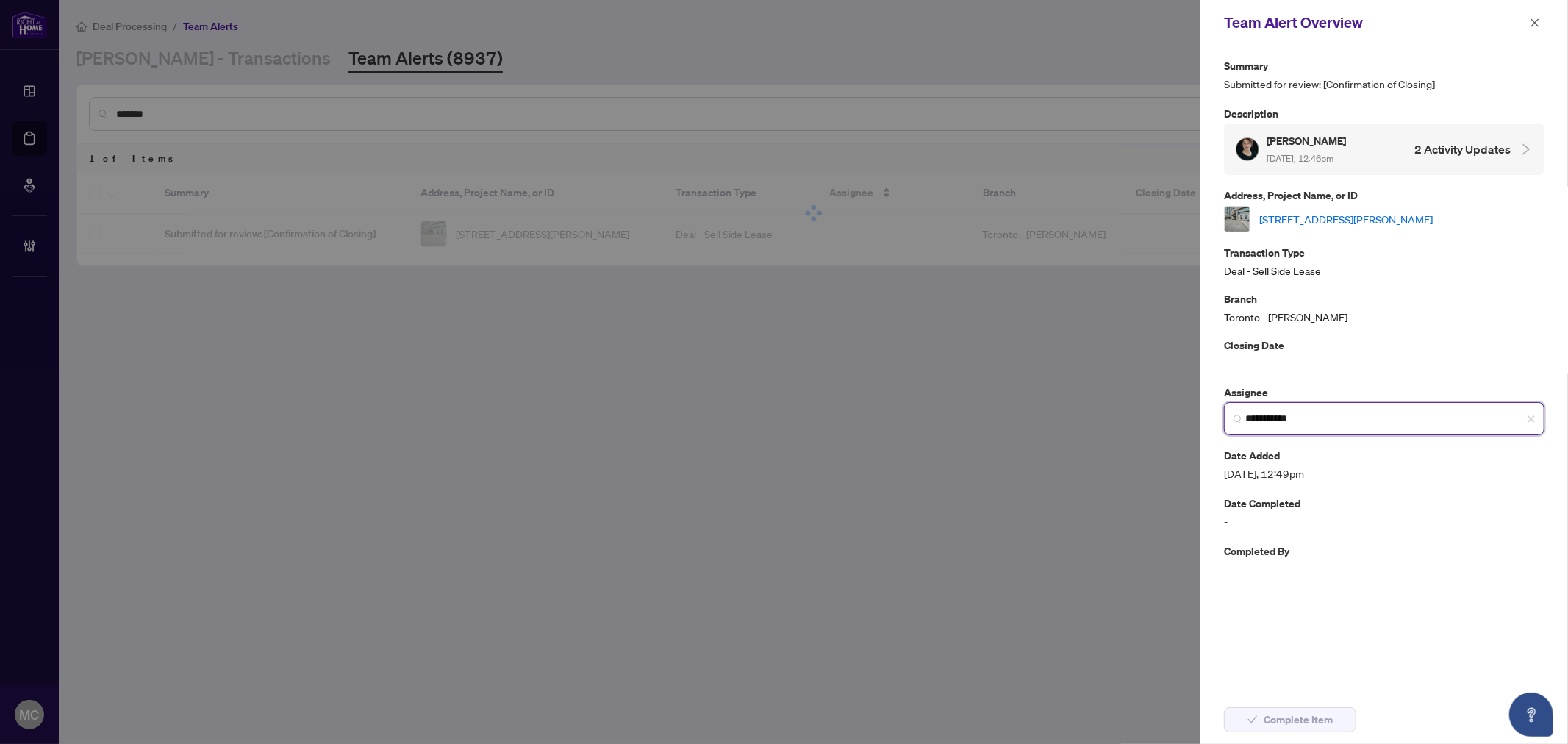
type input "**********"
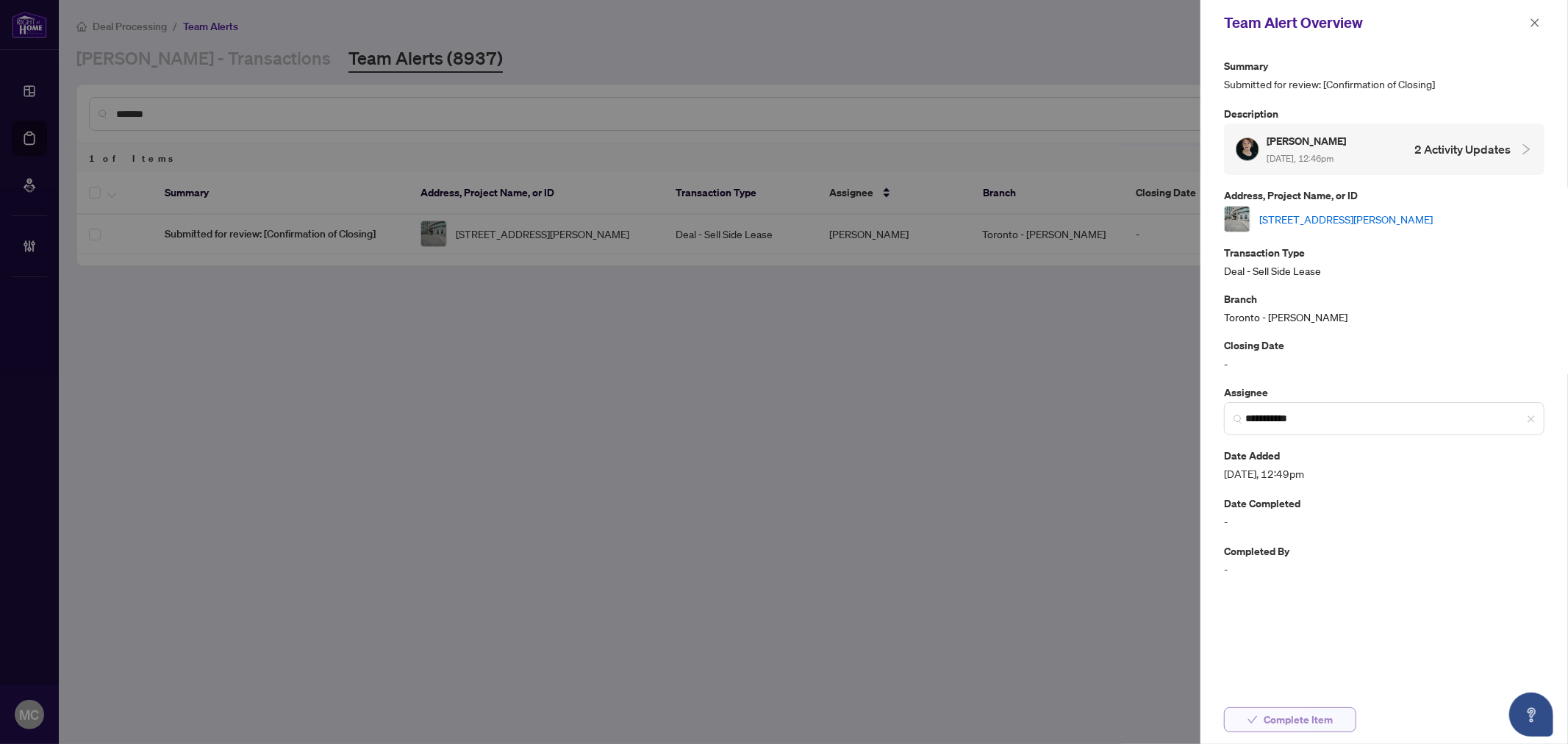
click at [1326, 724] on span "Complete Item" at bounding box center [1298, 719] width 69 height 24
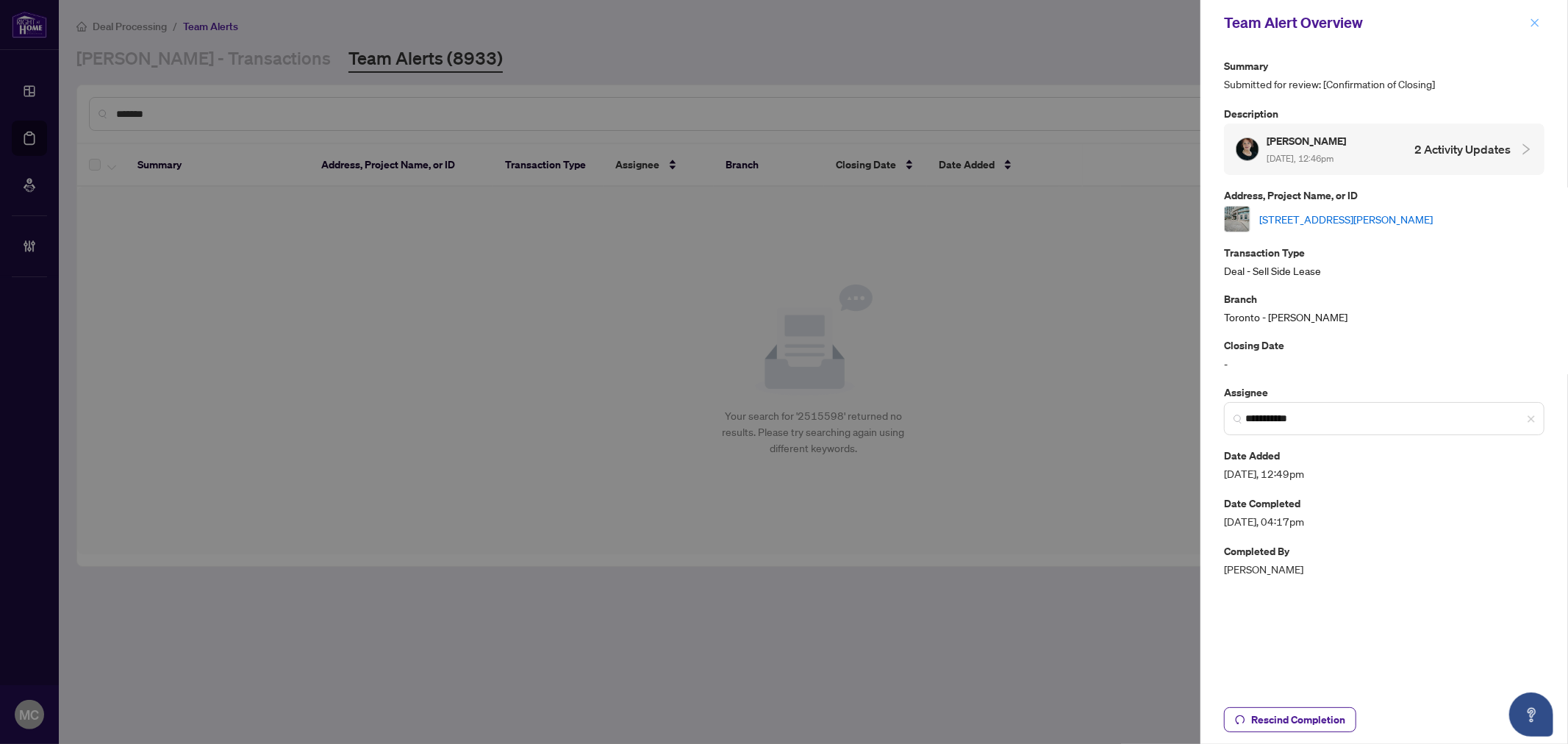
click at [1530, 23] on icon "close" at bounding box center [1535, 22] width 10 height 10
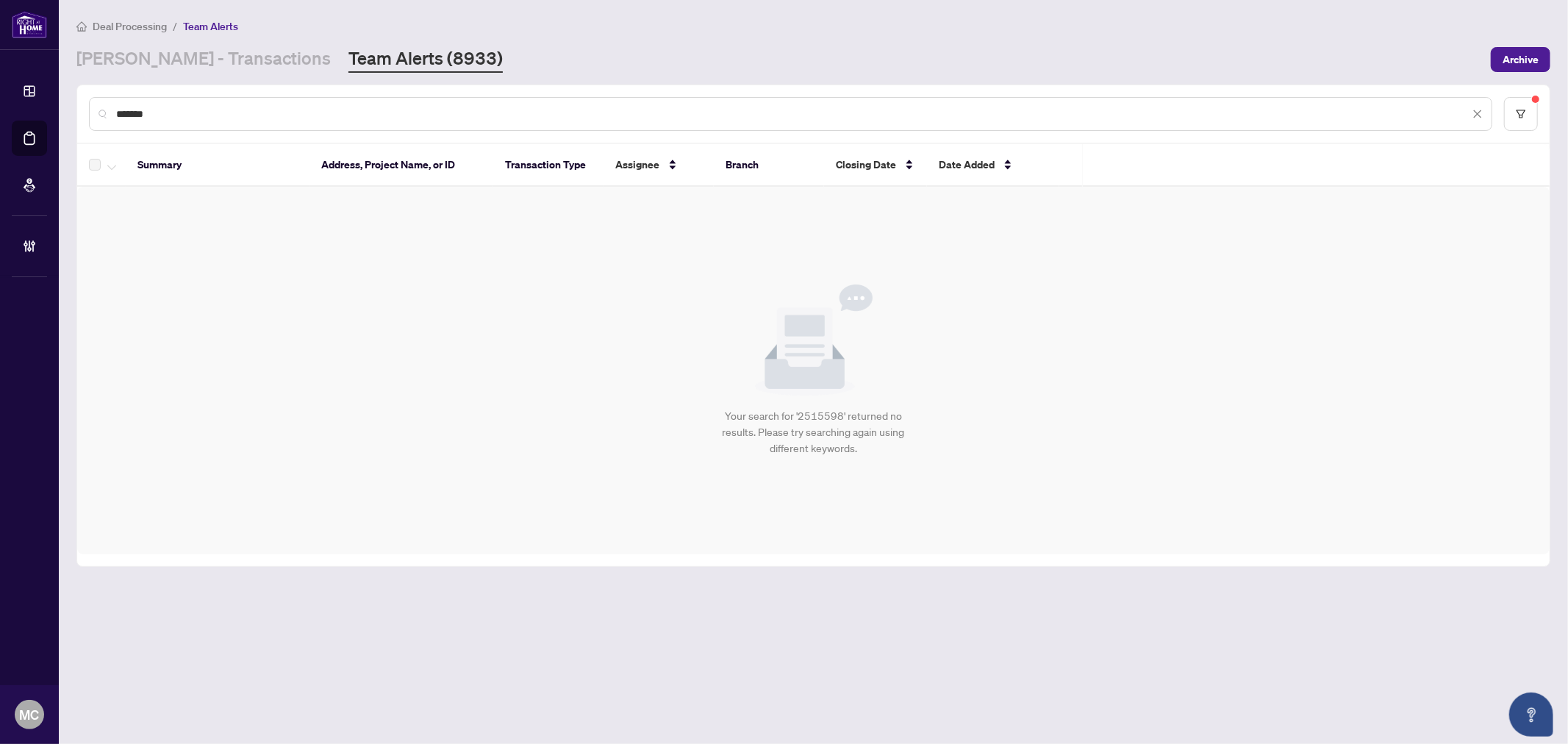
click at [1034, 119] on input "*******" at bounding box center [793, 114] width 1353 height 16
paste input "text"
type input "*******"
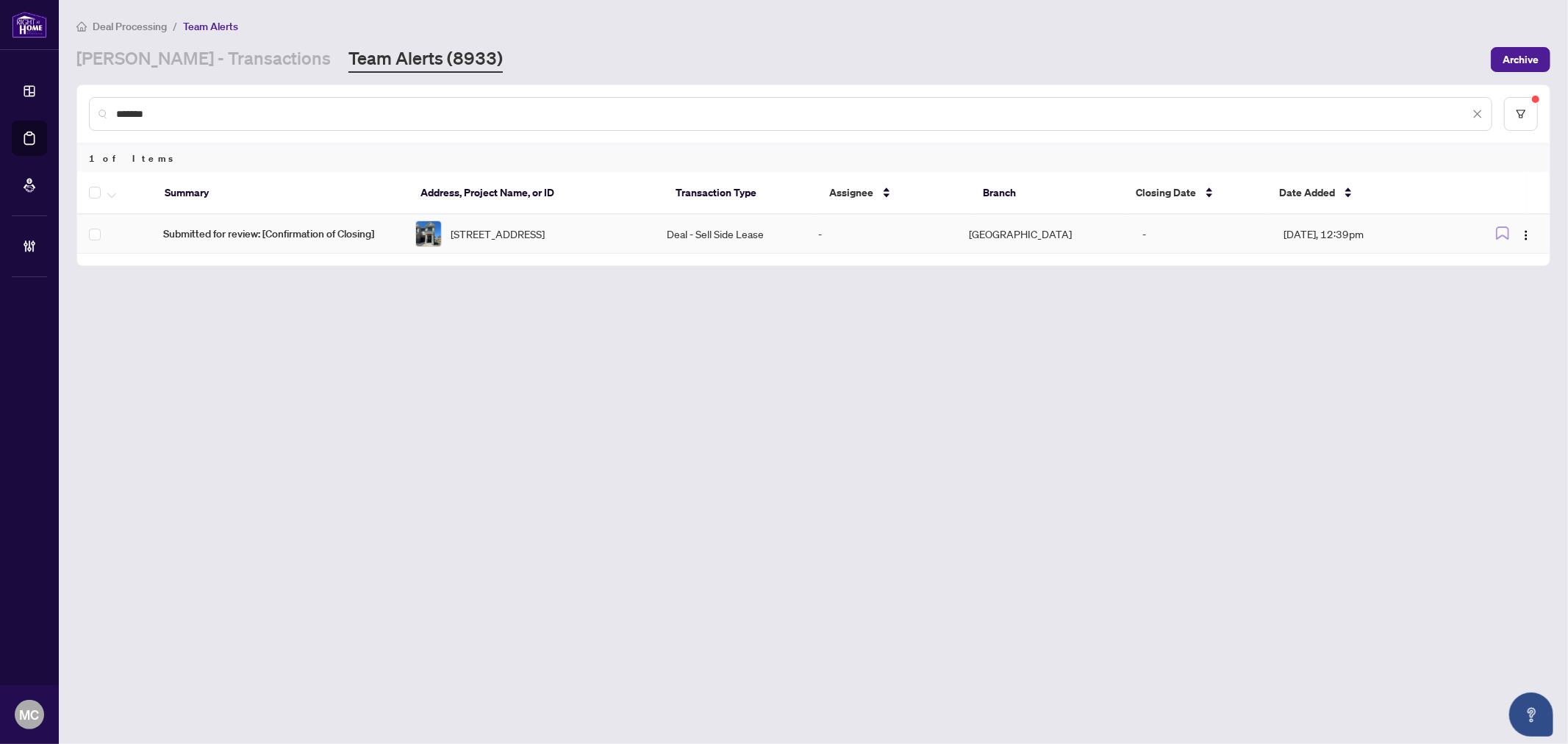
click at [466, 232] on span "463 CELANDINE Terr, Milton, Ontario L9E 1T8, Canada" at bounding box center [497, 234] width 94 height 16
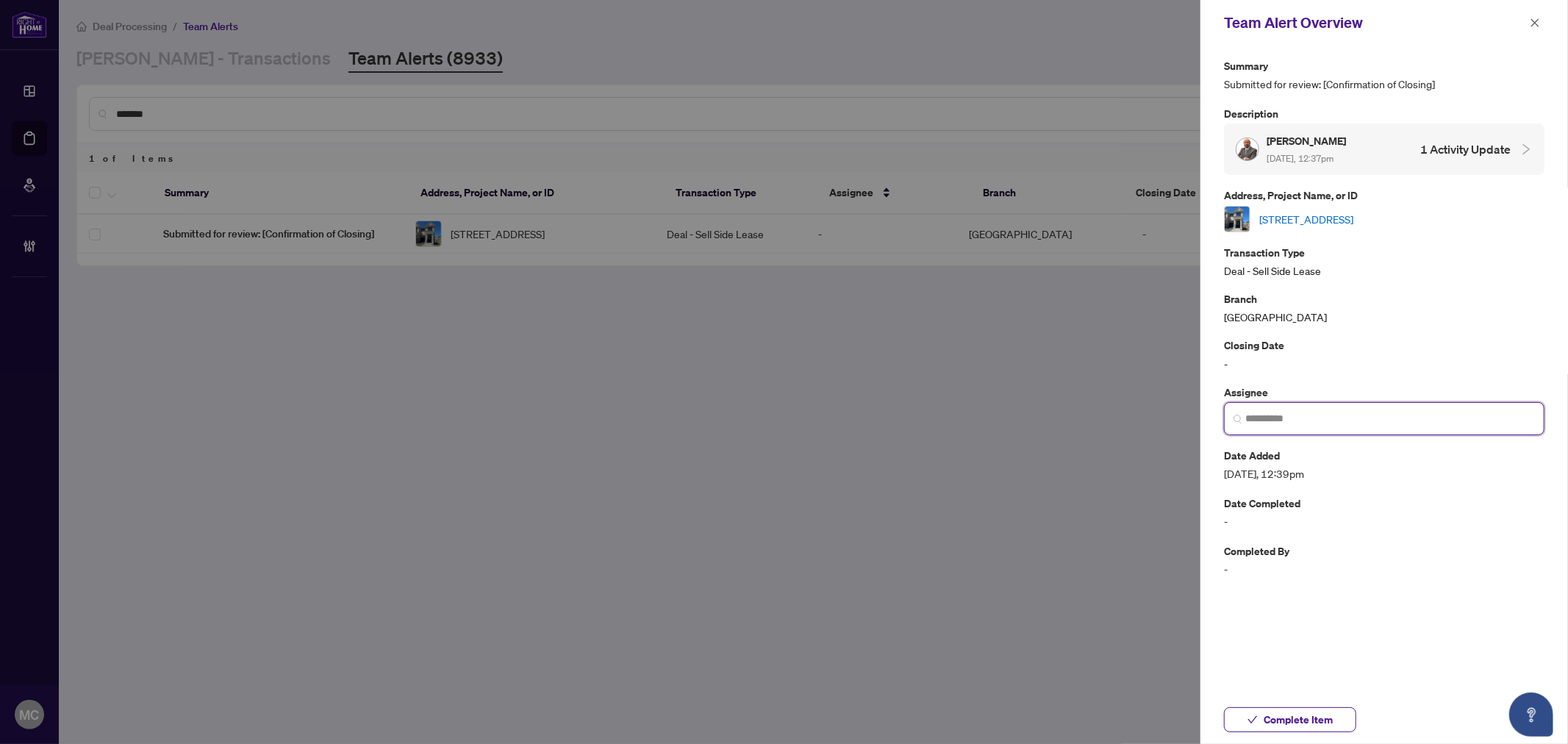
click at [1366, 415] on input "search" at bounding box center [1390, 419] width 290 height 15
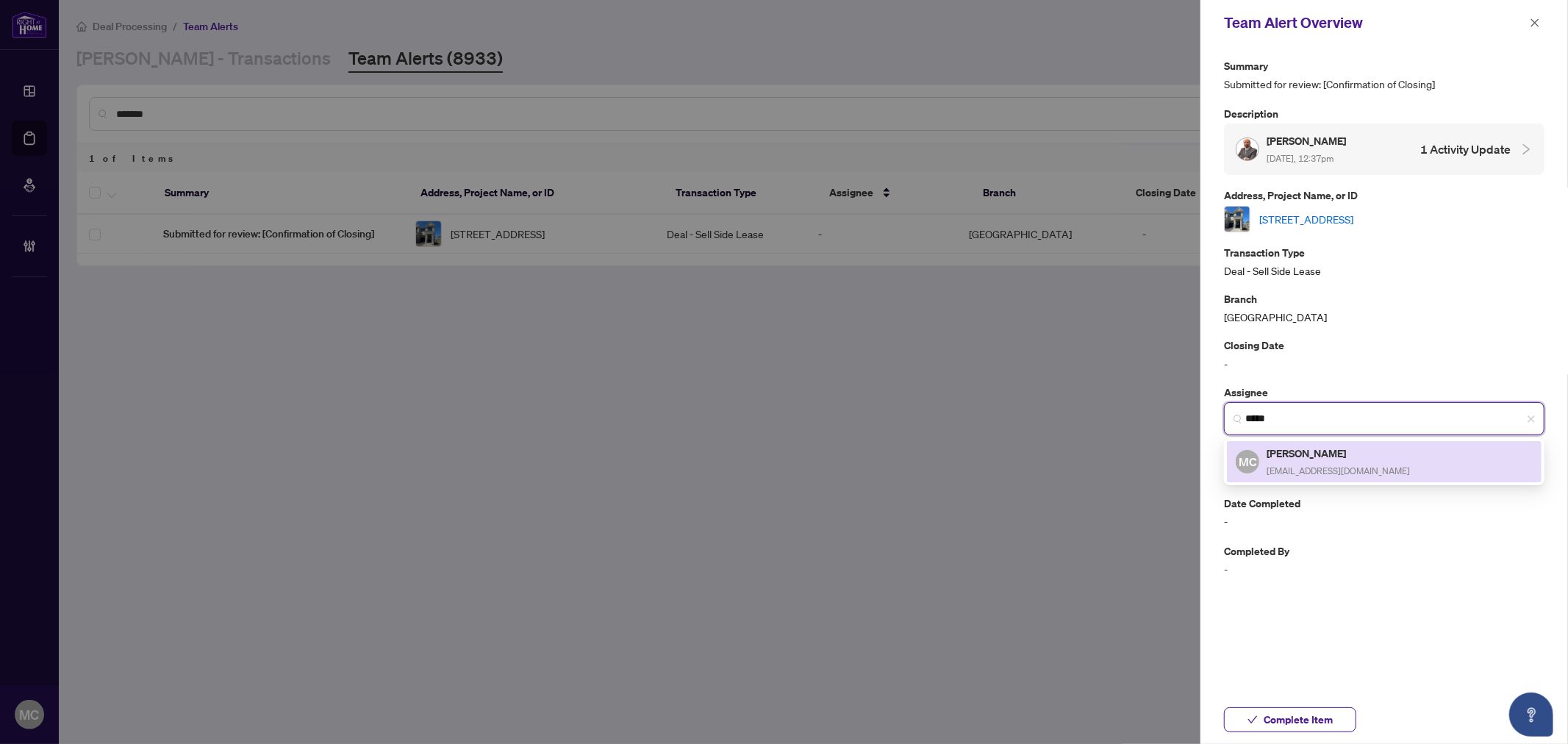
click at [1334, 465] on span "[EMAIL_ADDRESS][DOMAIN_NAME]" at bounding box center [1338, 471] width 143 height 11
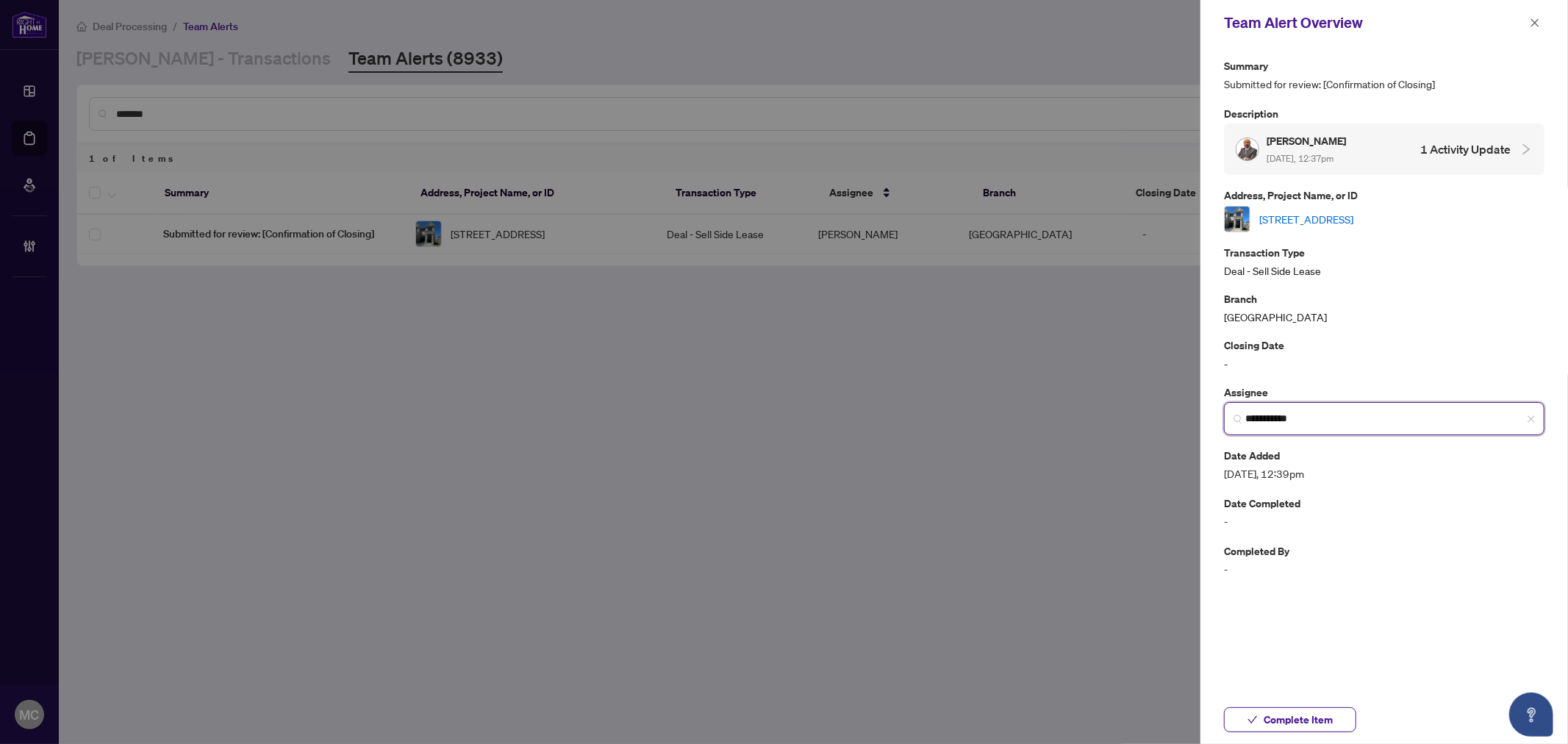
type input "**********"
click at [1325, 722] on span "Complete Item" at bounding box center [1298, 719] width 69 height 24
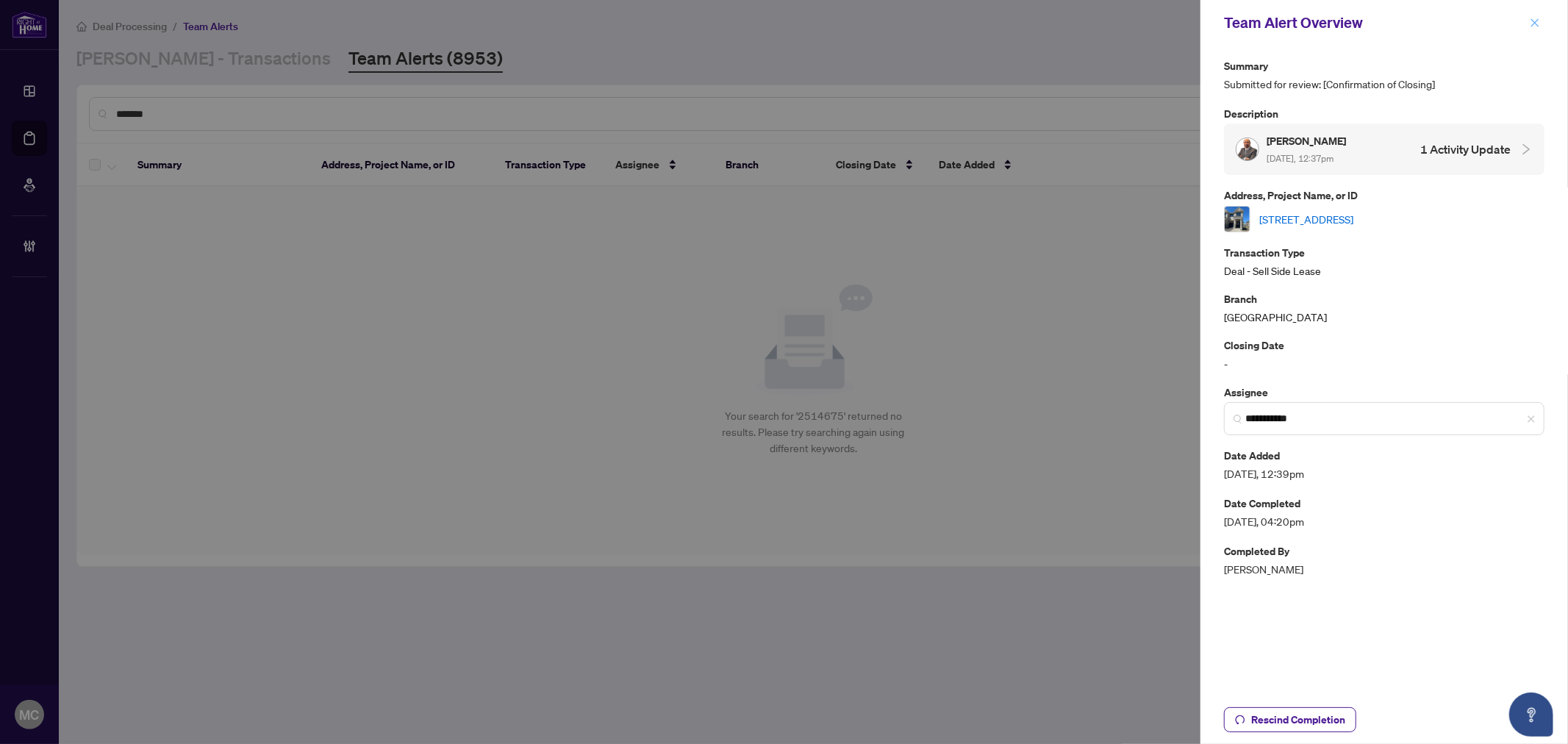
click at [1530, 15] on span "button" at bounding box center [1535, 23] width 10 height 24
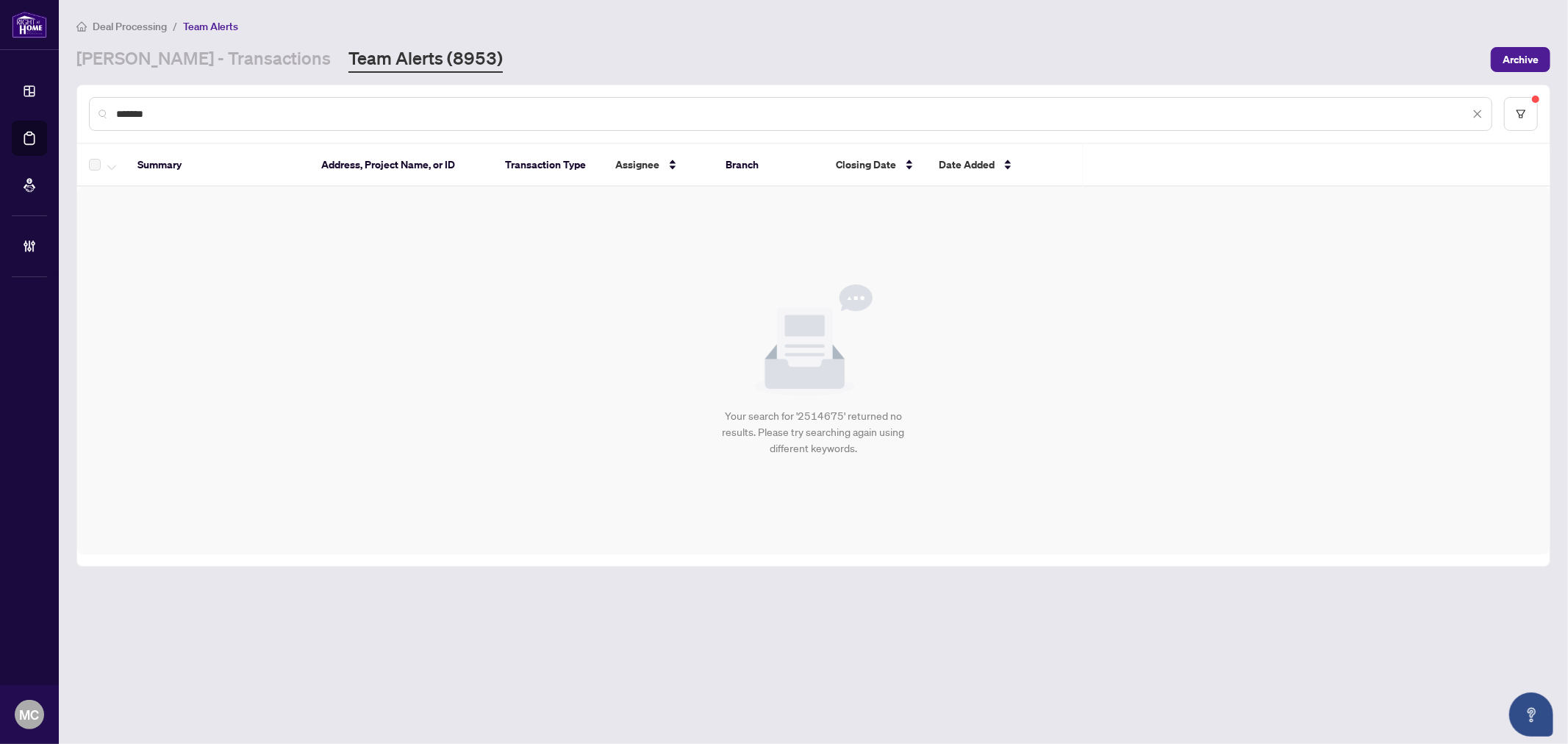
click at [803, 118] on input "*******" at bounding box center [793, 114] width 1353 height 16
paste input "text"
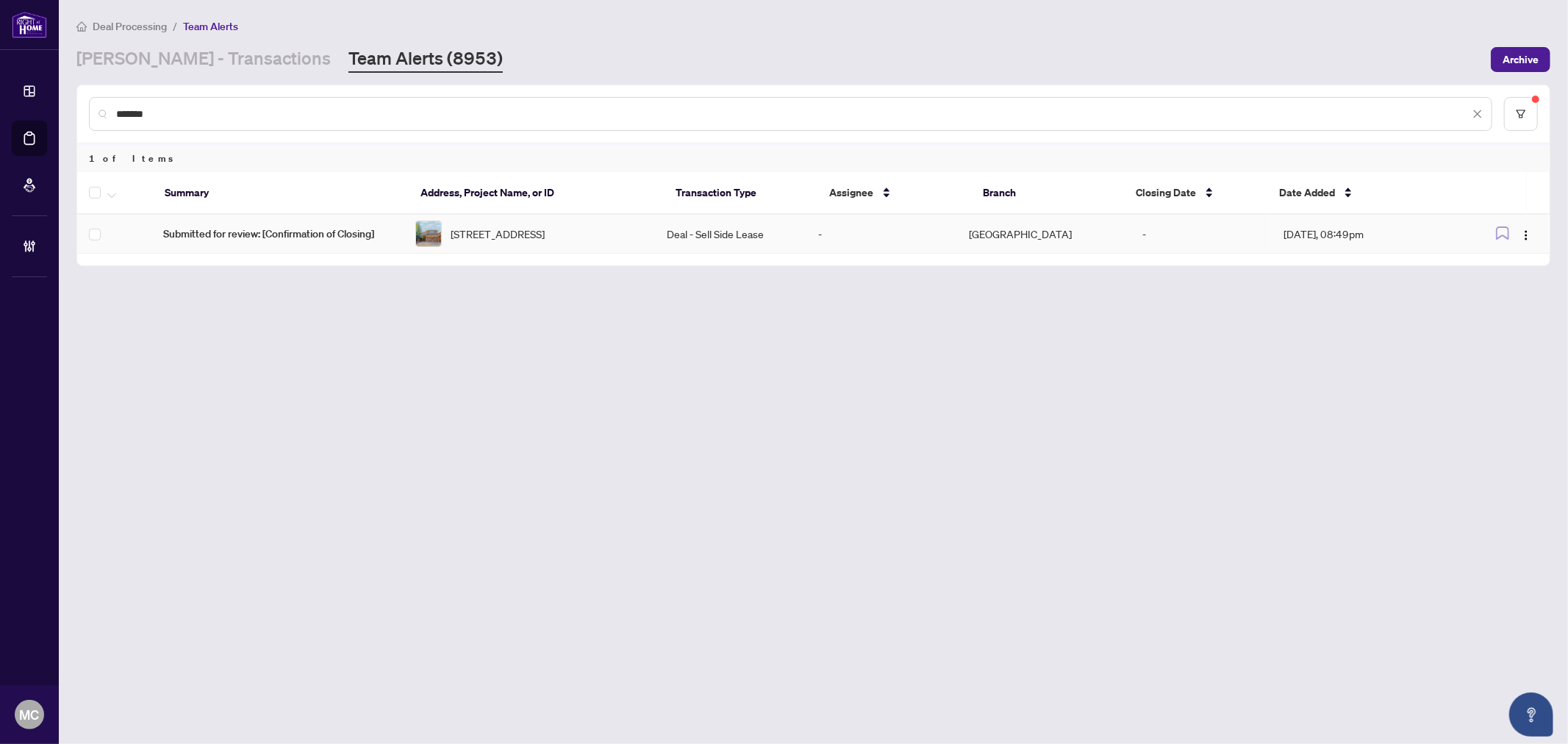
type input "*******"
click at [441, 240] on img at bounding box center [428, 234] width 25 height 25
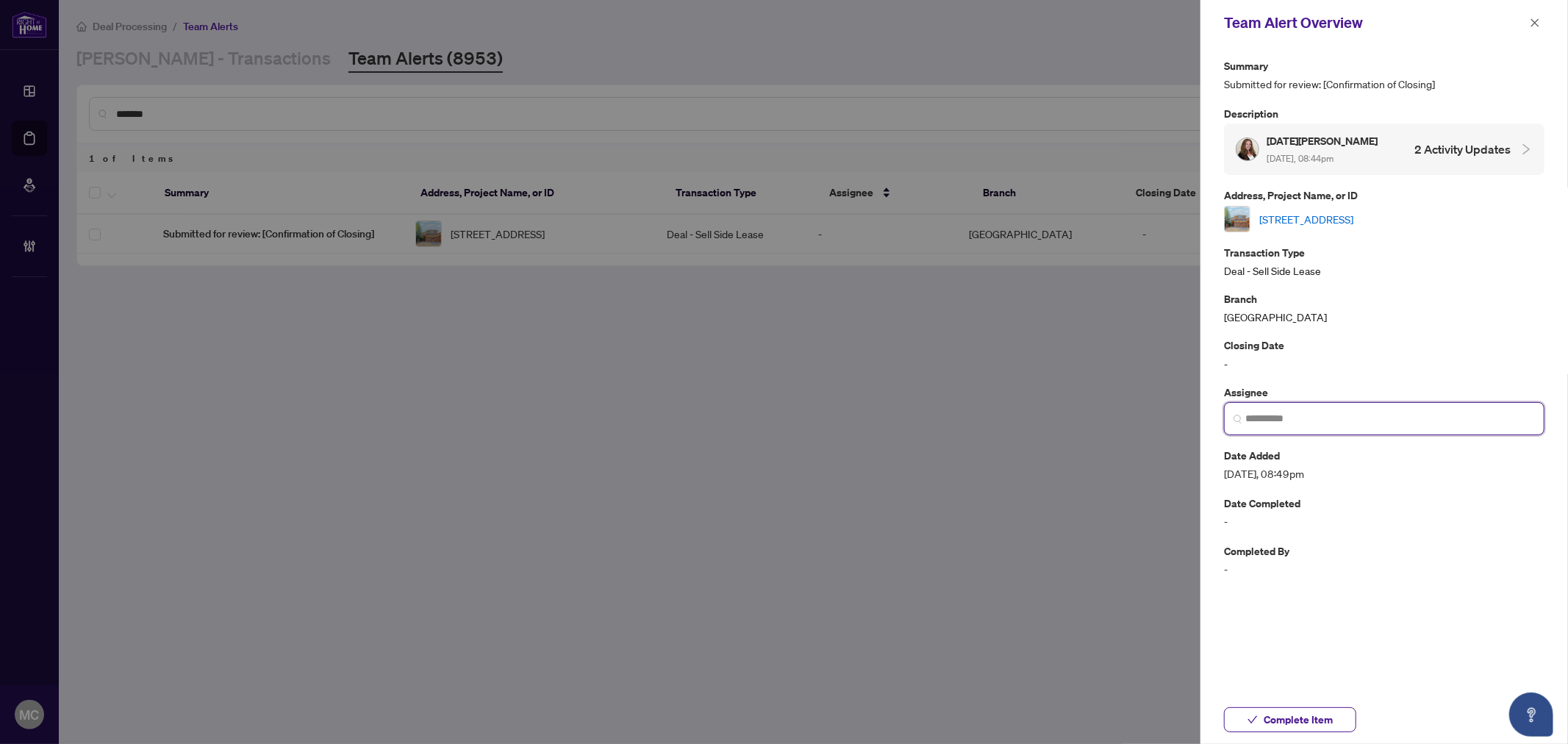
click at [1387, 424] on input "search" at bounding box center [1390, 419] width 290 height 15
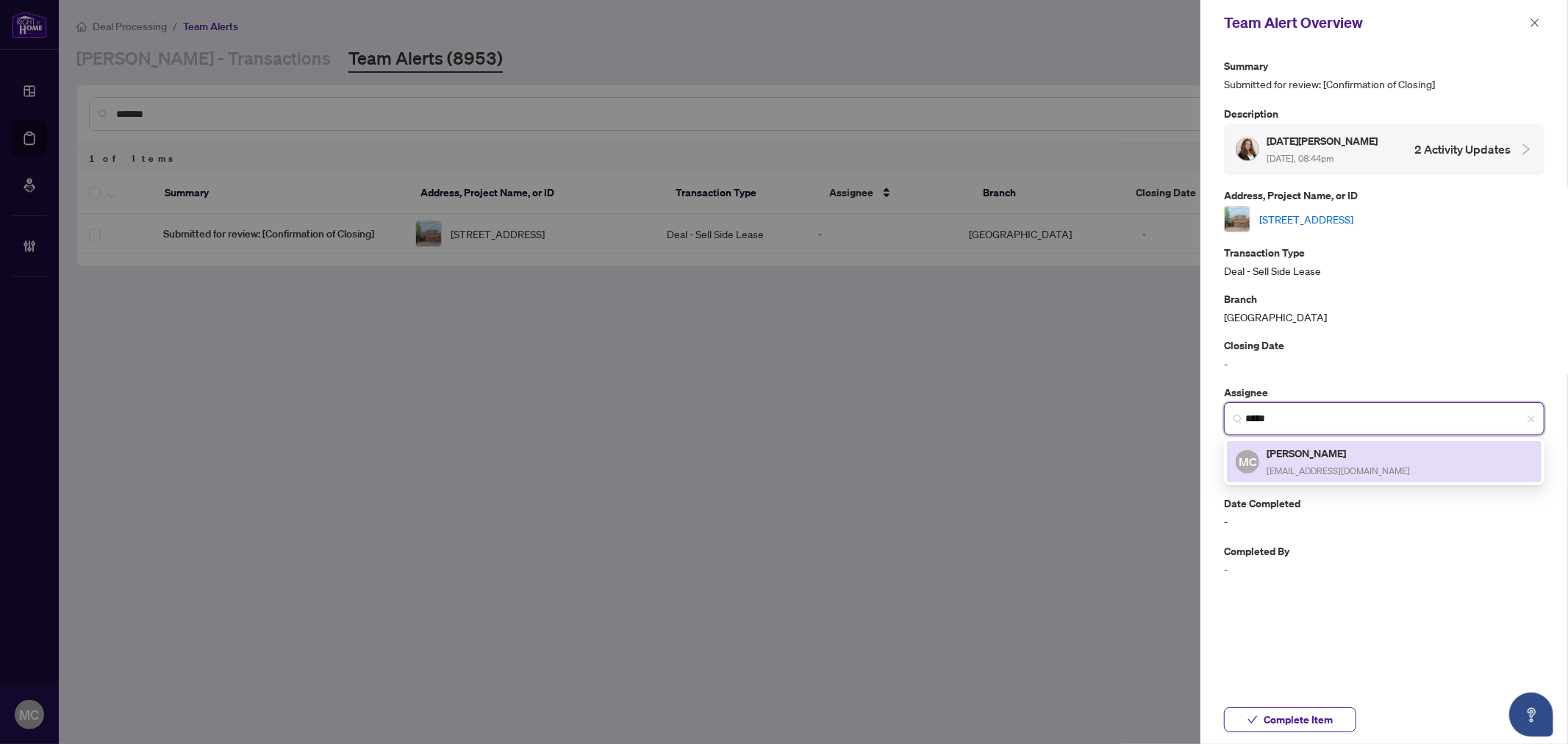
click at [1357, 460] on h5 "[PERSON_NAME]" at bounding box center [1338, 453] width 143 height 17
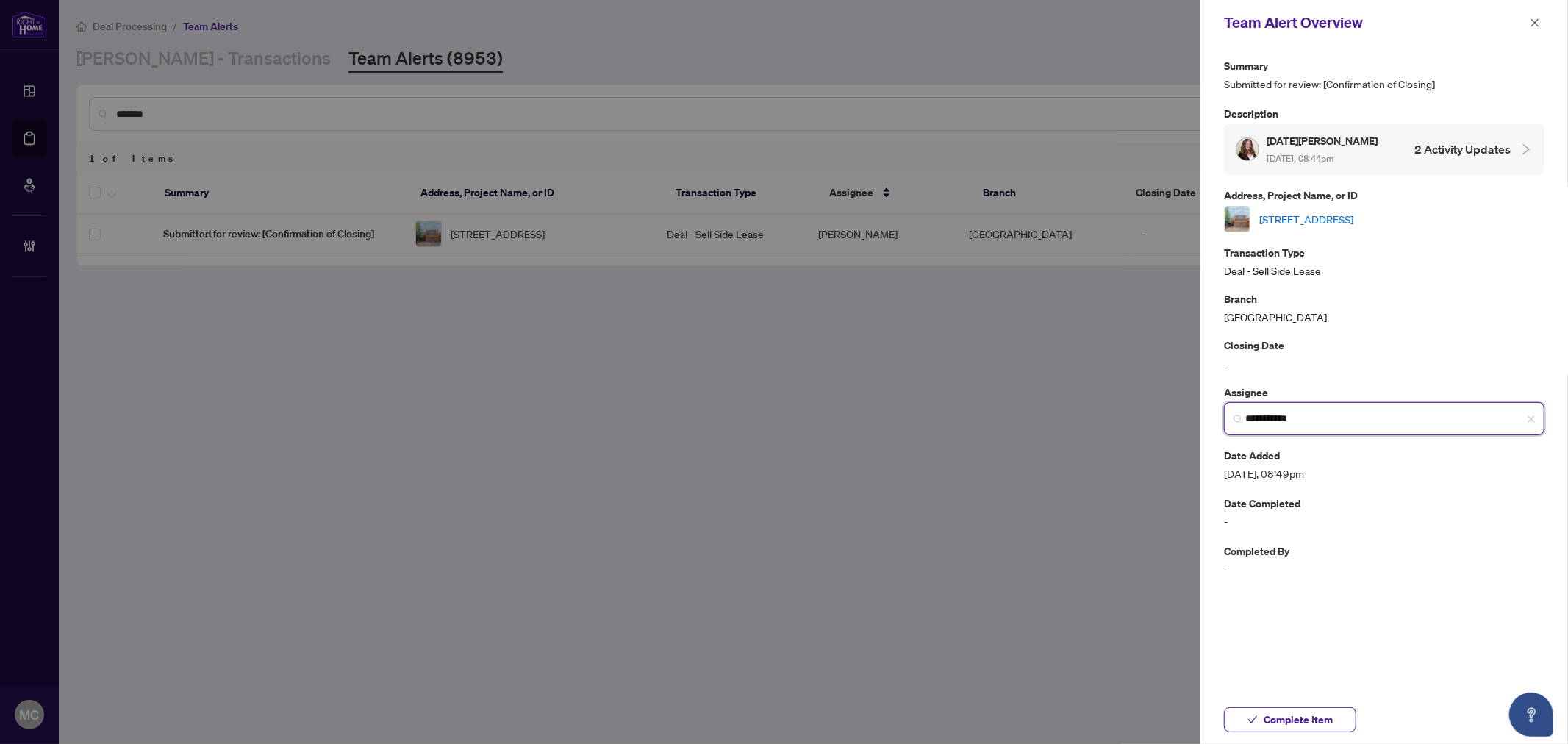
type input "**********"
click at [1353, 213] on link "[STREET_ADDRESS]" at bounding box center [1306, 218] width 94 height 16
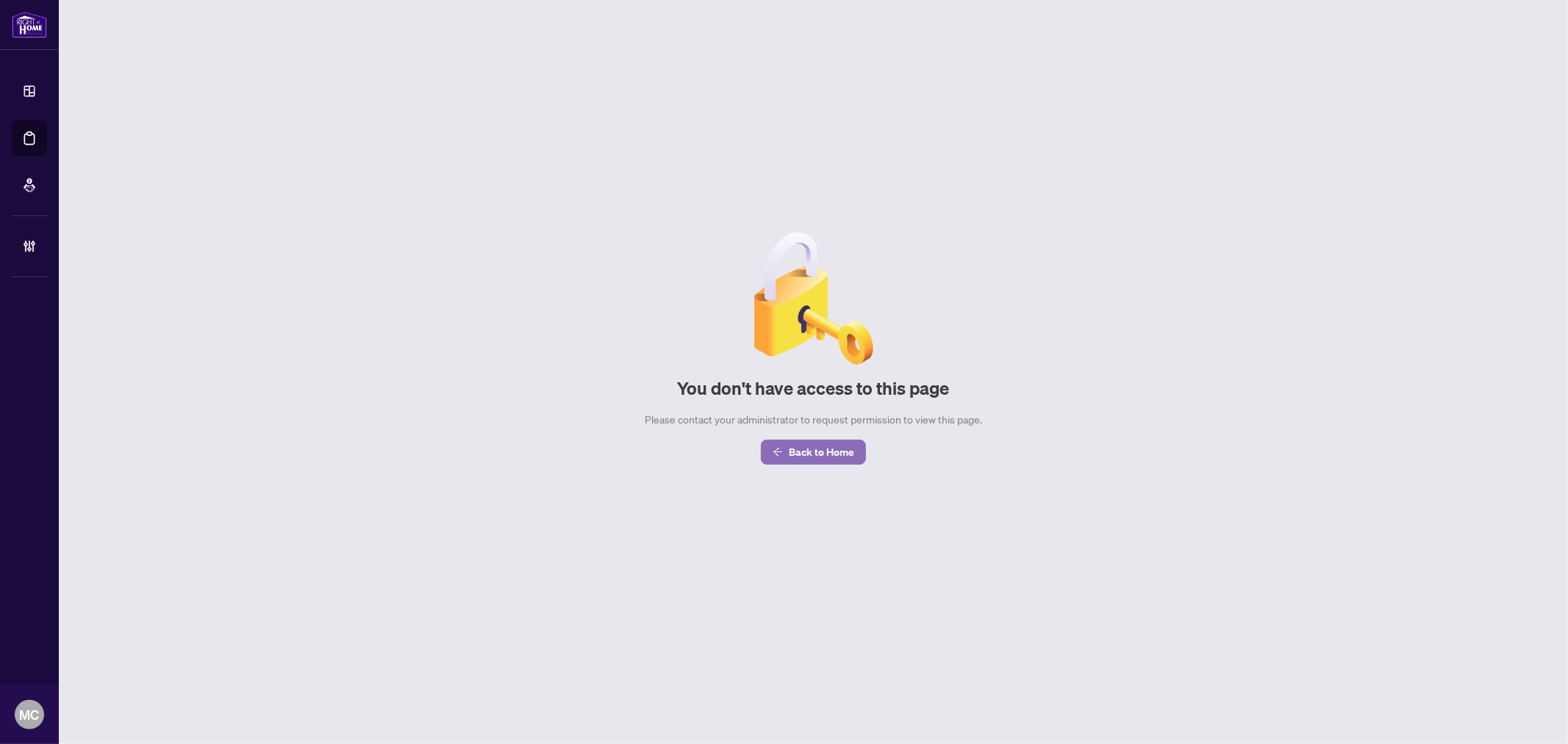
click at [799, 457] on span "Back to Home" at bounding box center [821, 452] width 66 height 24
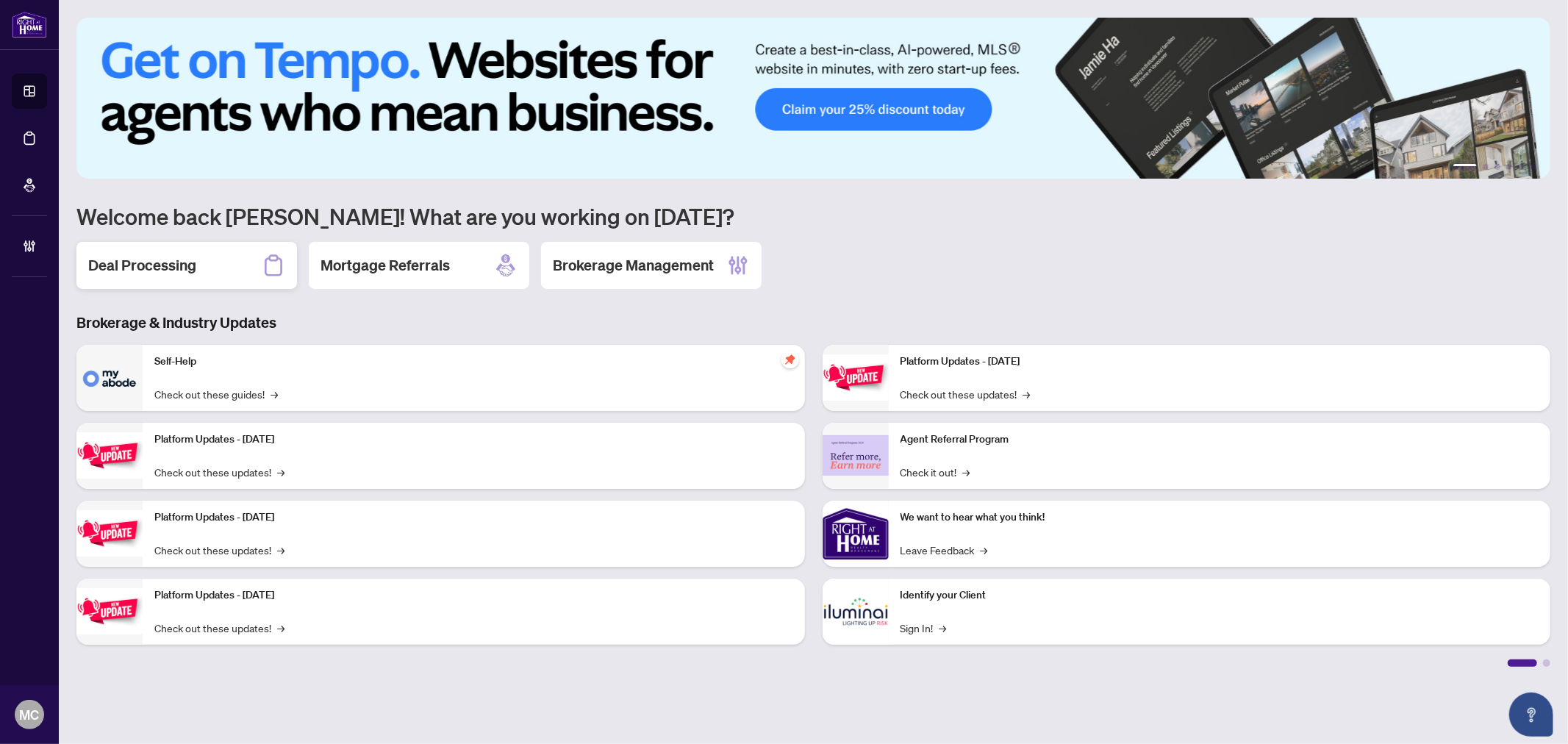
click at [201, 269] on div "Deal Processing" at bounding box center [186, 265] width 220 height 47
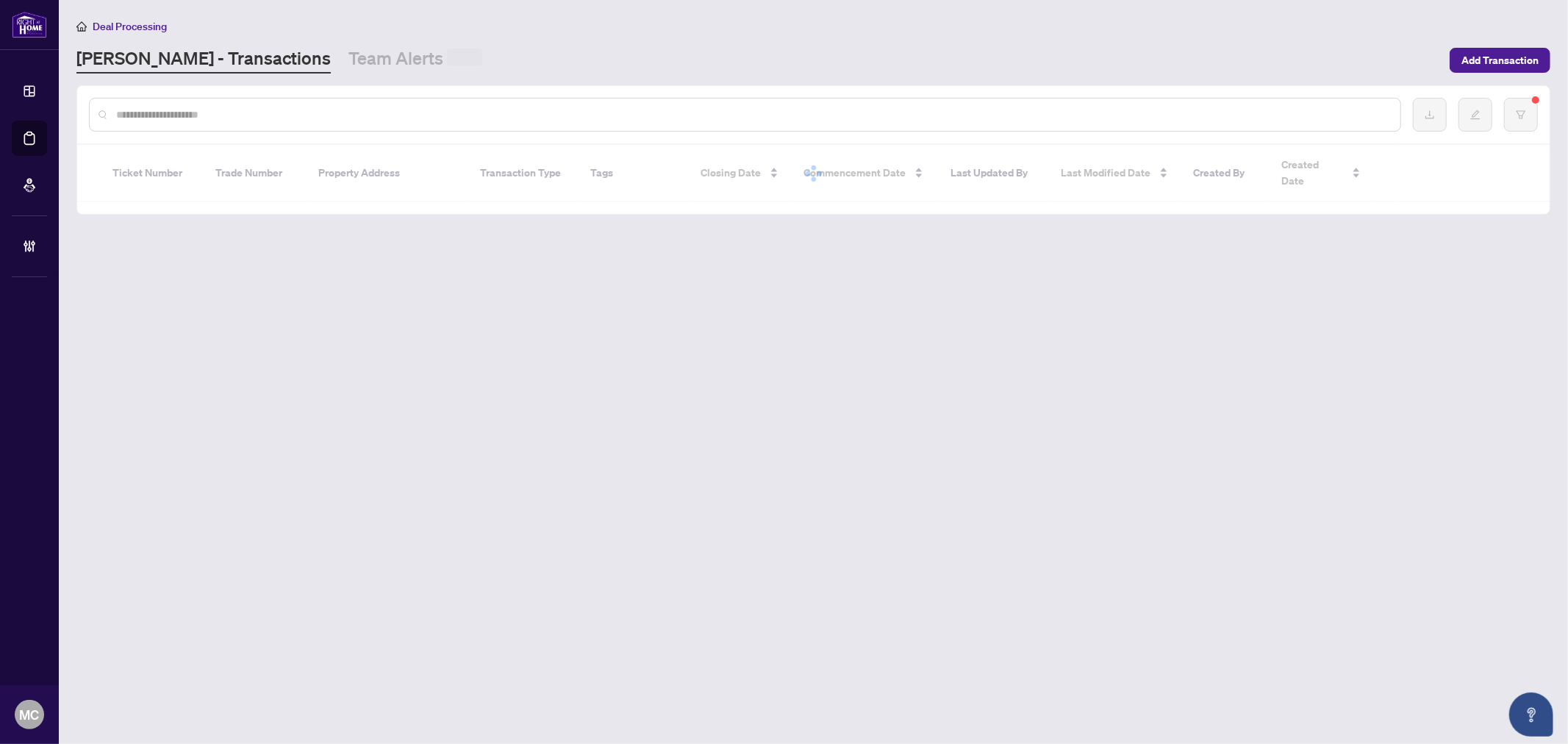
click at [367, 117] on input "text" at bounding box center [753, 114] width 1272 height 16
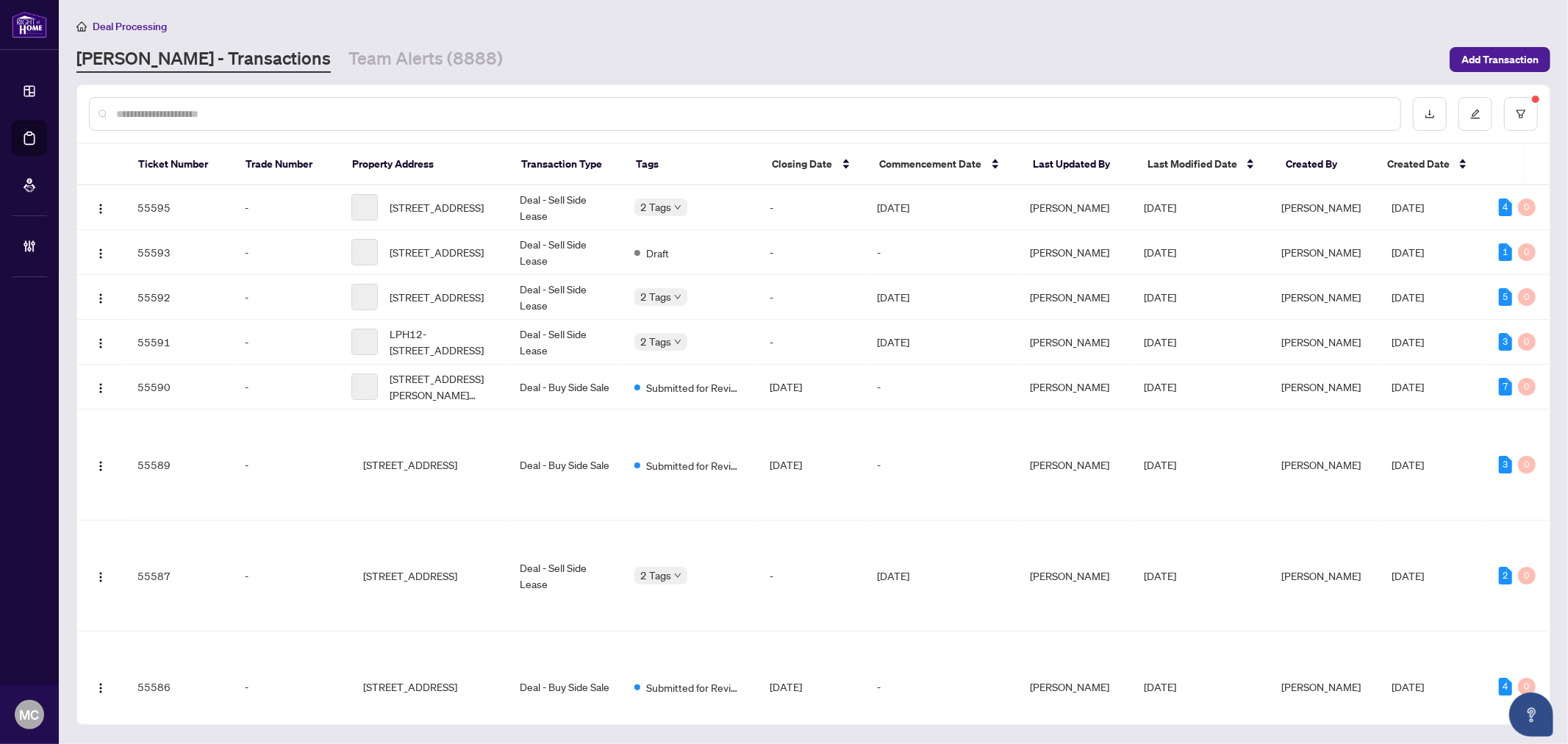
paste input "*******"
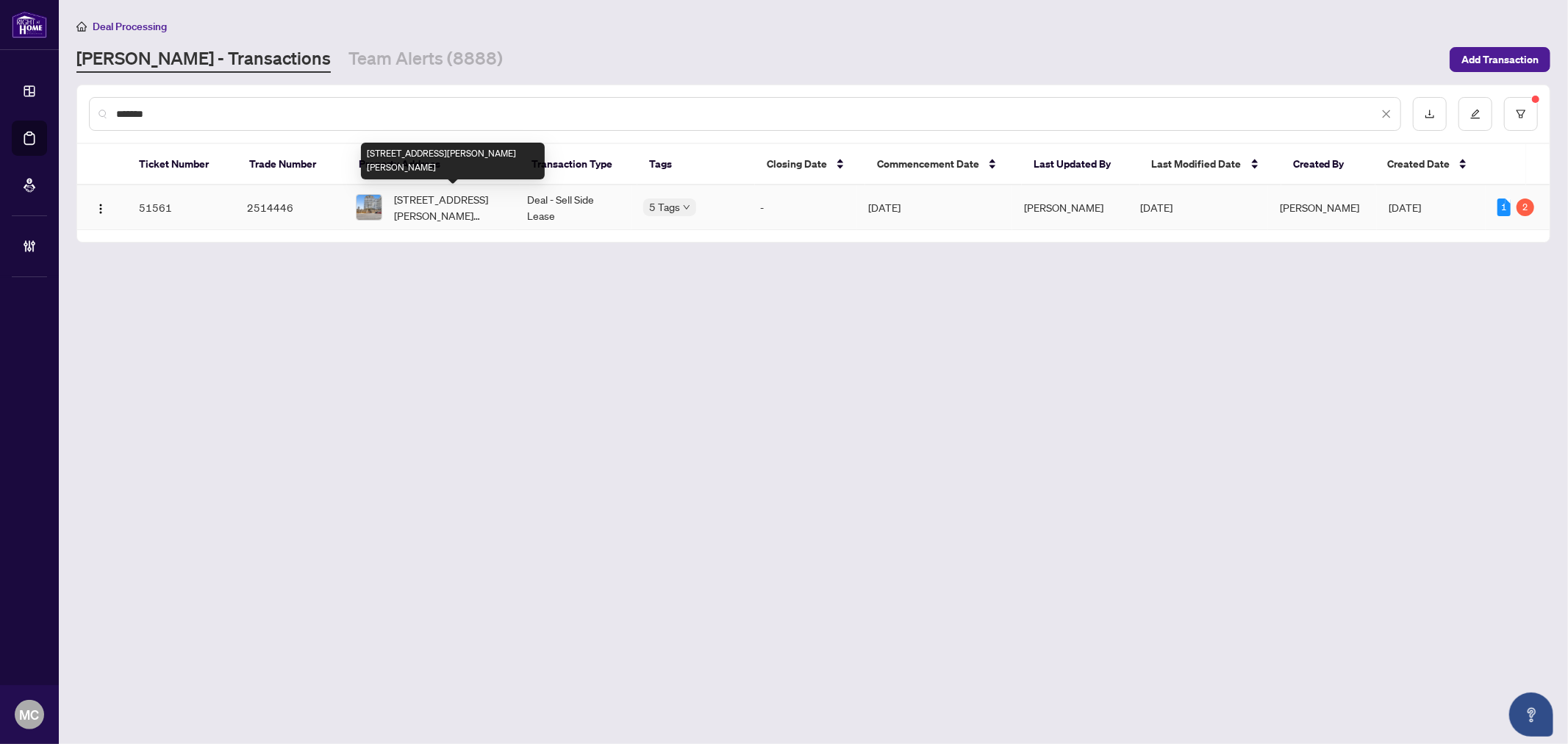
type input "*******"
click at [439, 226] on td "[STREET_ADDRESS][PERSON_NAME][PERSON_NAME]" at bounding box center [429, 207] width 171 height 45
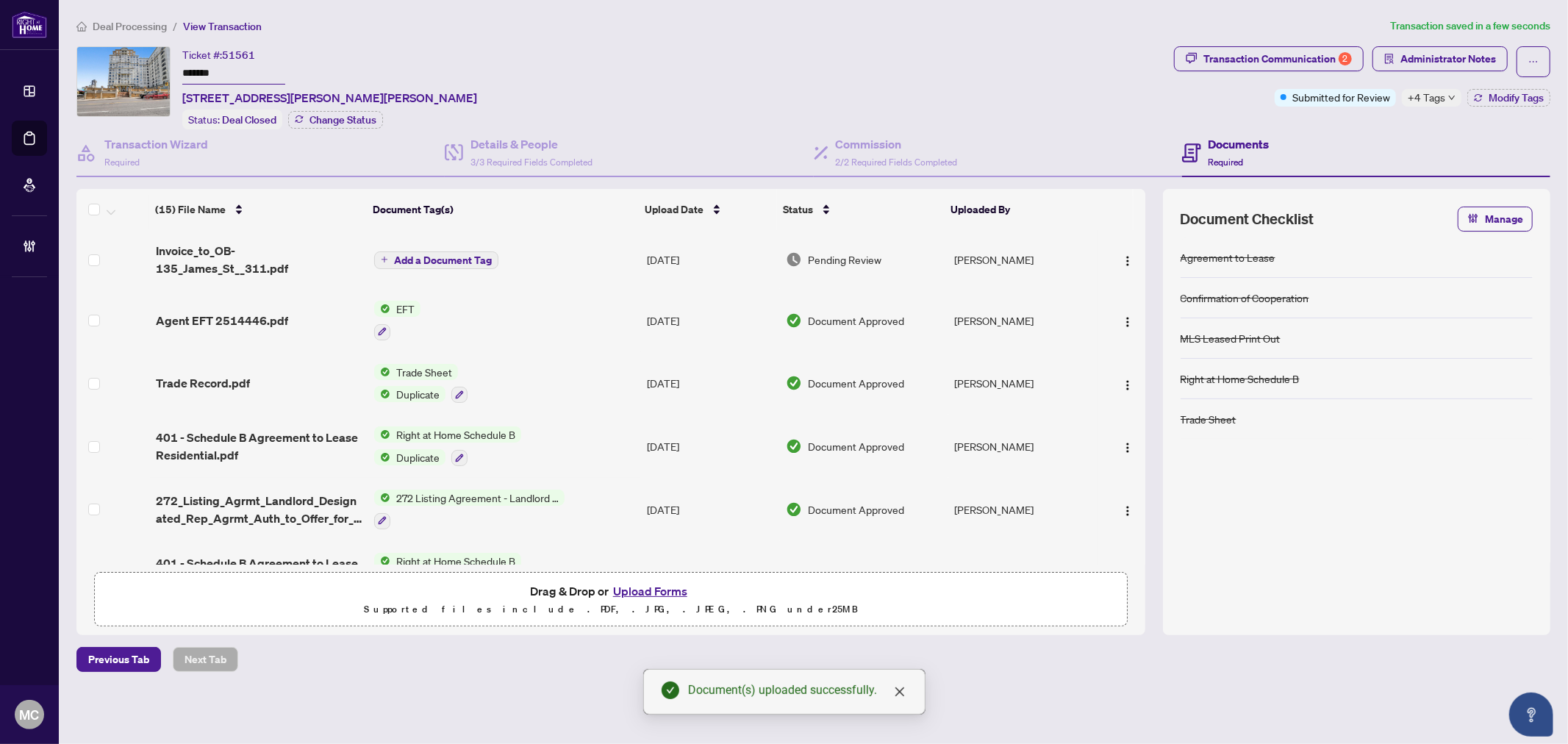
click at [450, 255] on span "Add a Document Tag" at bounding box center [443, 259] width 97 height 10
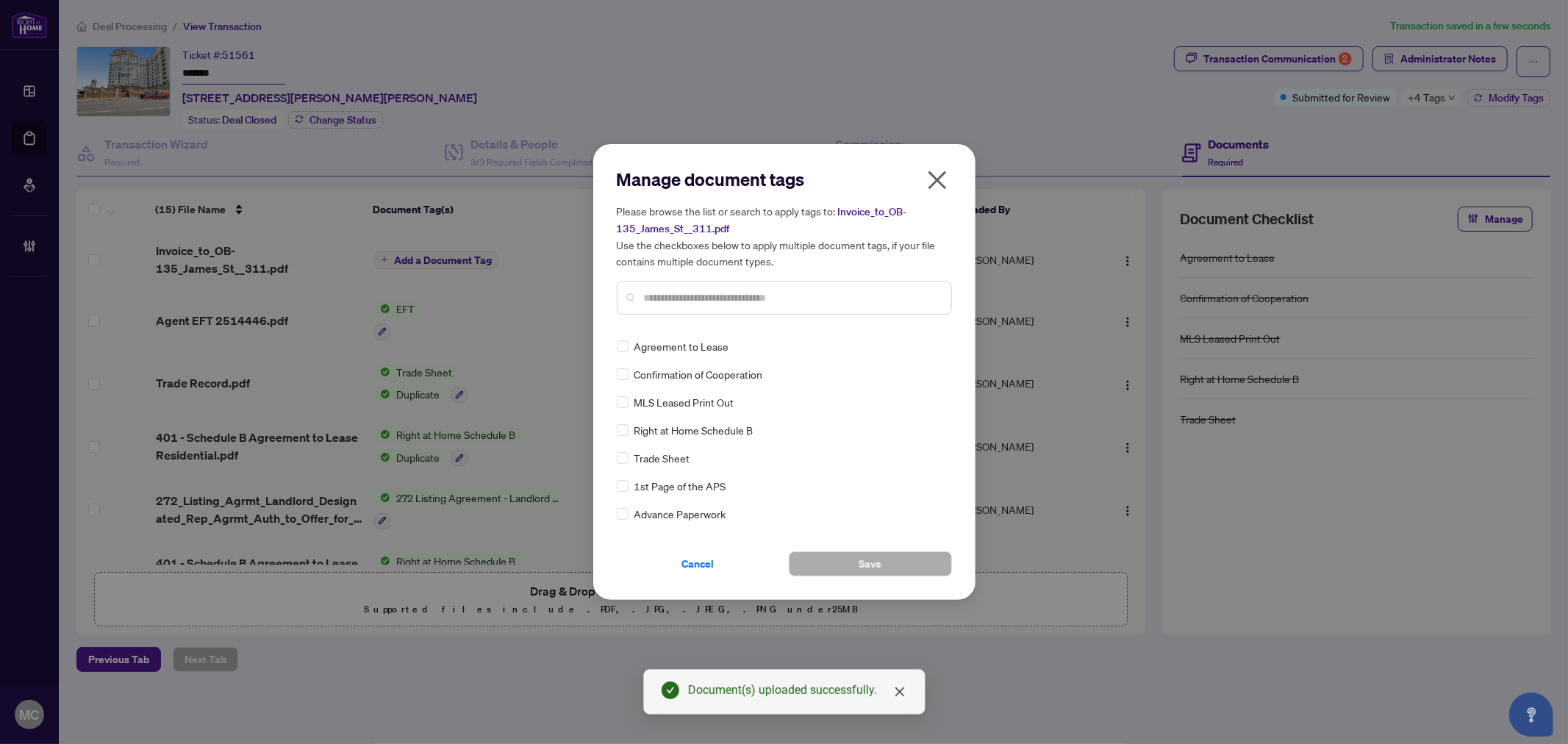
click at [793, 292] on input "text" at bounding box center [792, 298] width 296 height 16
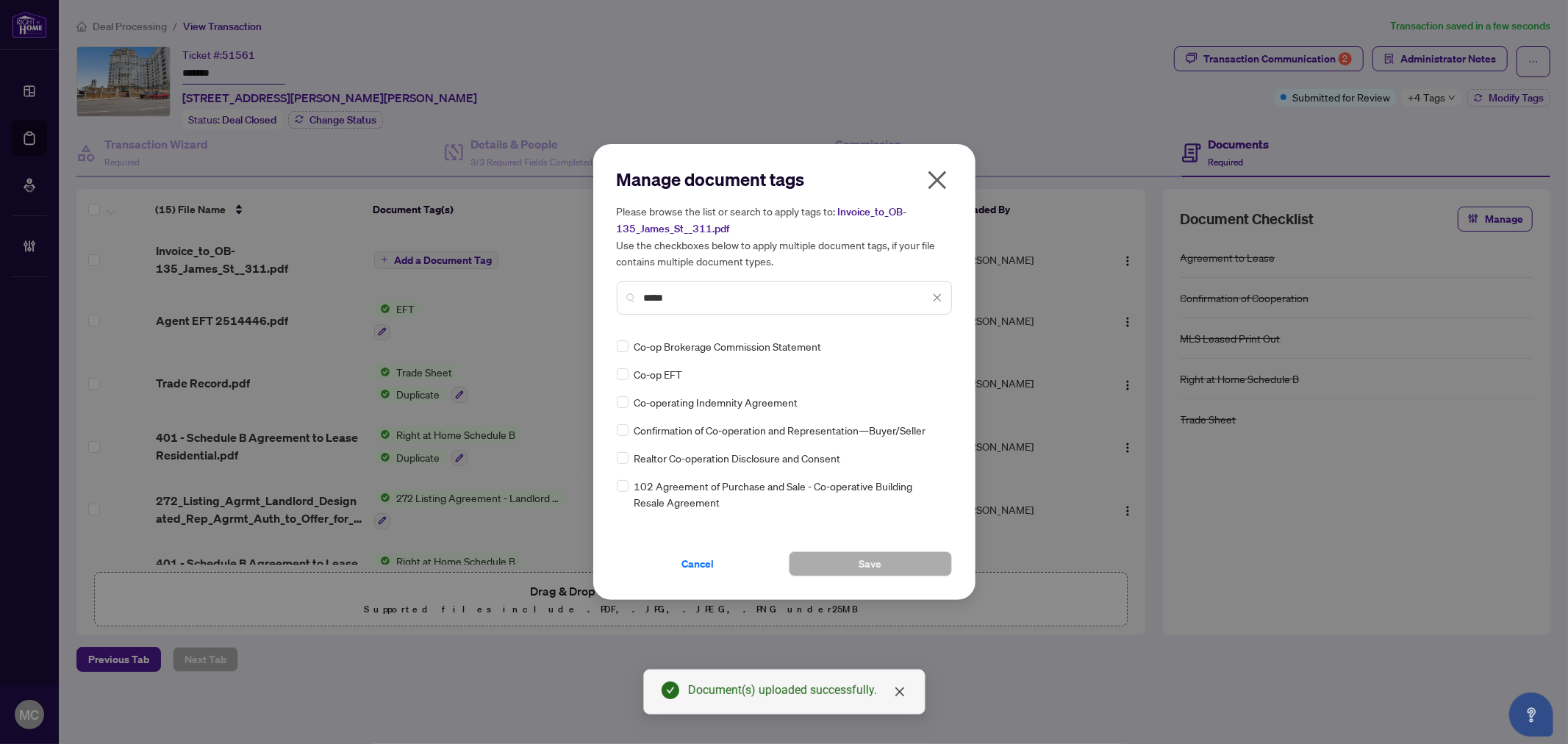
type input "*****"
click at [905, 344] on div at bounding box center [923, 345] width 37 height 14
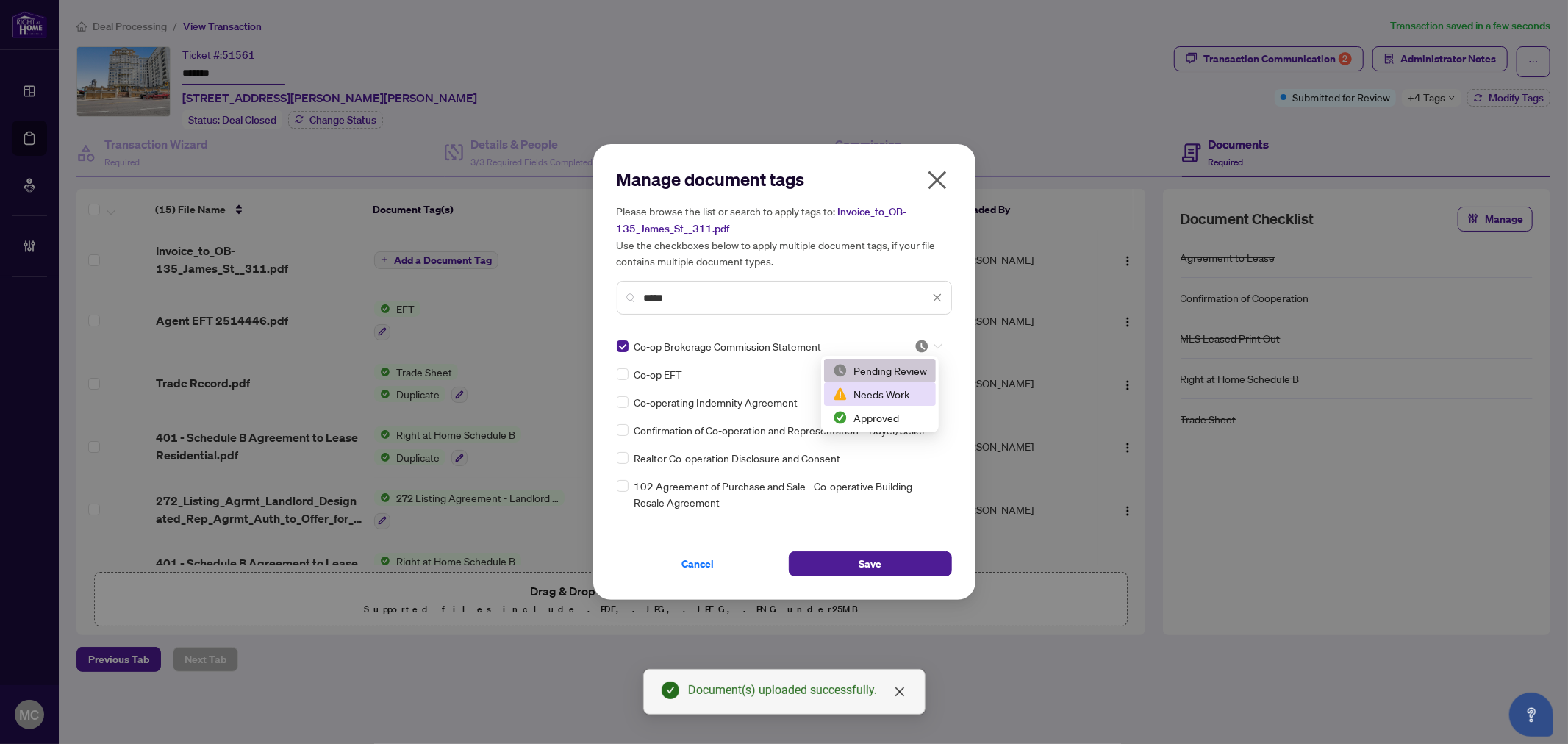
click at [905, 404] on div "Needs Work" at bounding box center [879, 394] width 112 height 24
click at [915, 341] on img at bounding box center [921, 345] width 14 height 14
click at [907, 417] on div "Approved" at bounding box center [879, 417] width 94 height 16
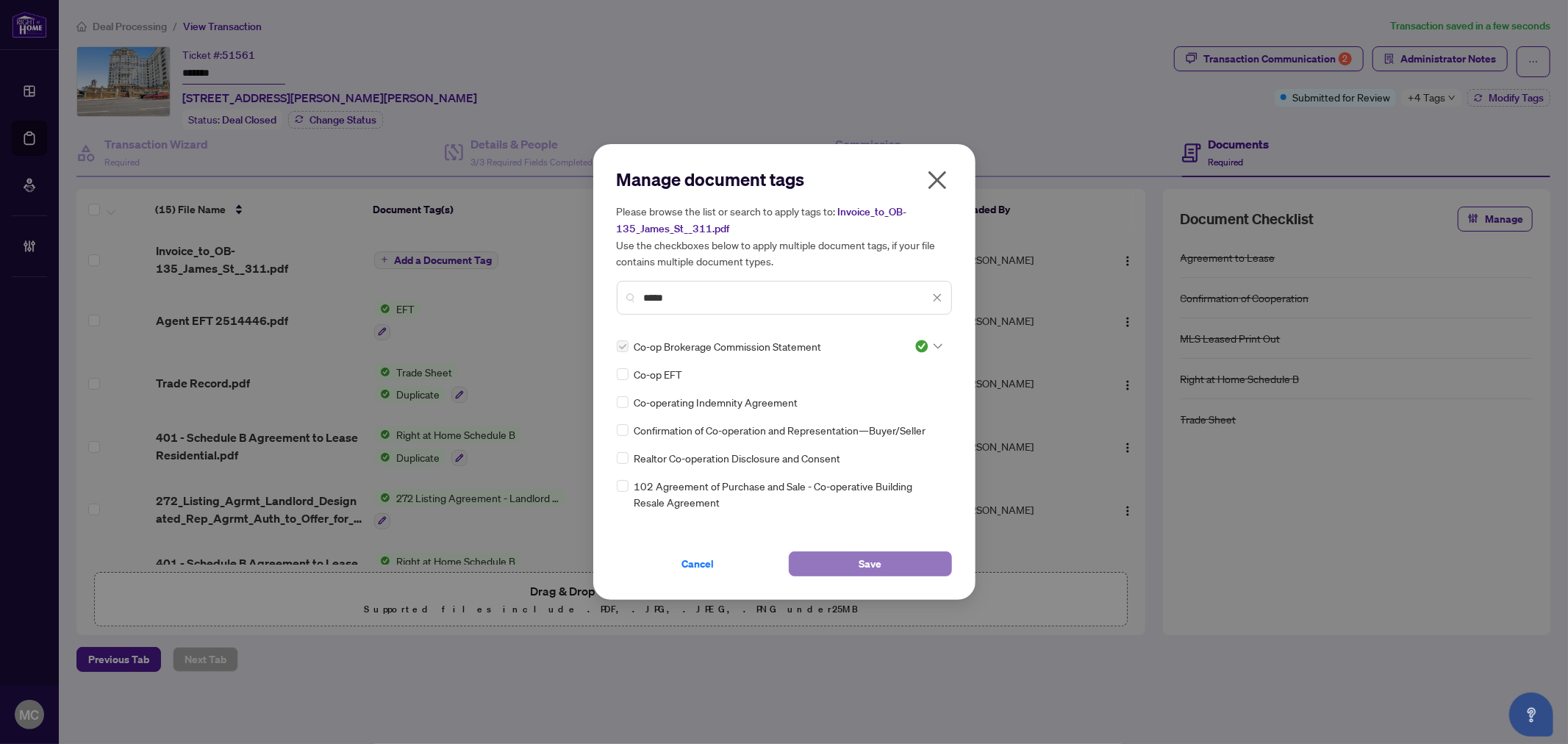
click at [883, 570] on button "Save" at bounding box center [870, 564] width 163 height 25
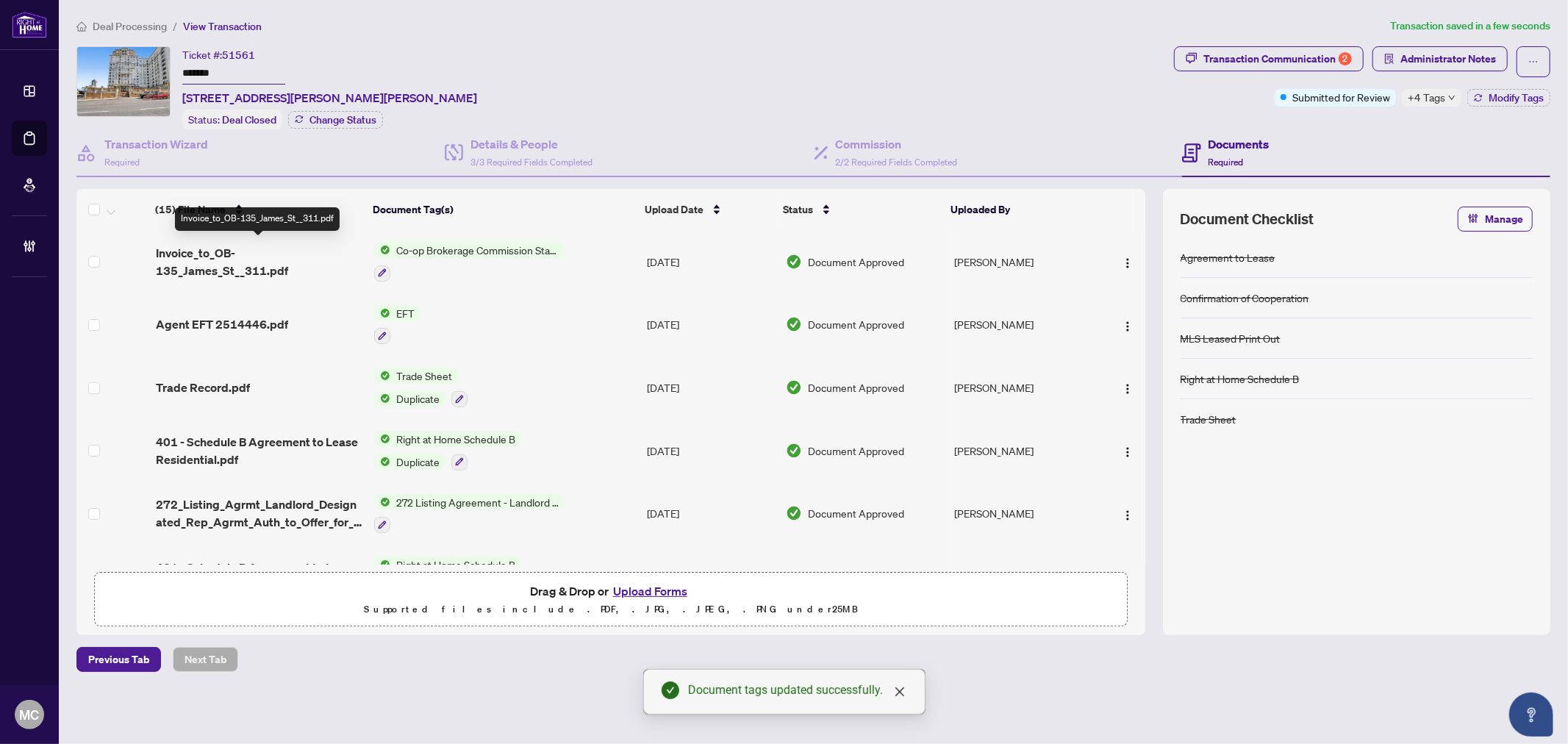
click at [248, 258] on span "Invoice_to_OB-135_James_St__311.pdf" at bounding box center [258, 261] width 207 height 35
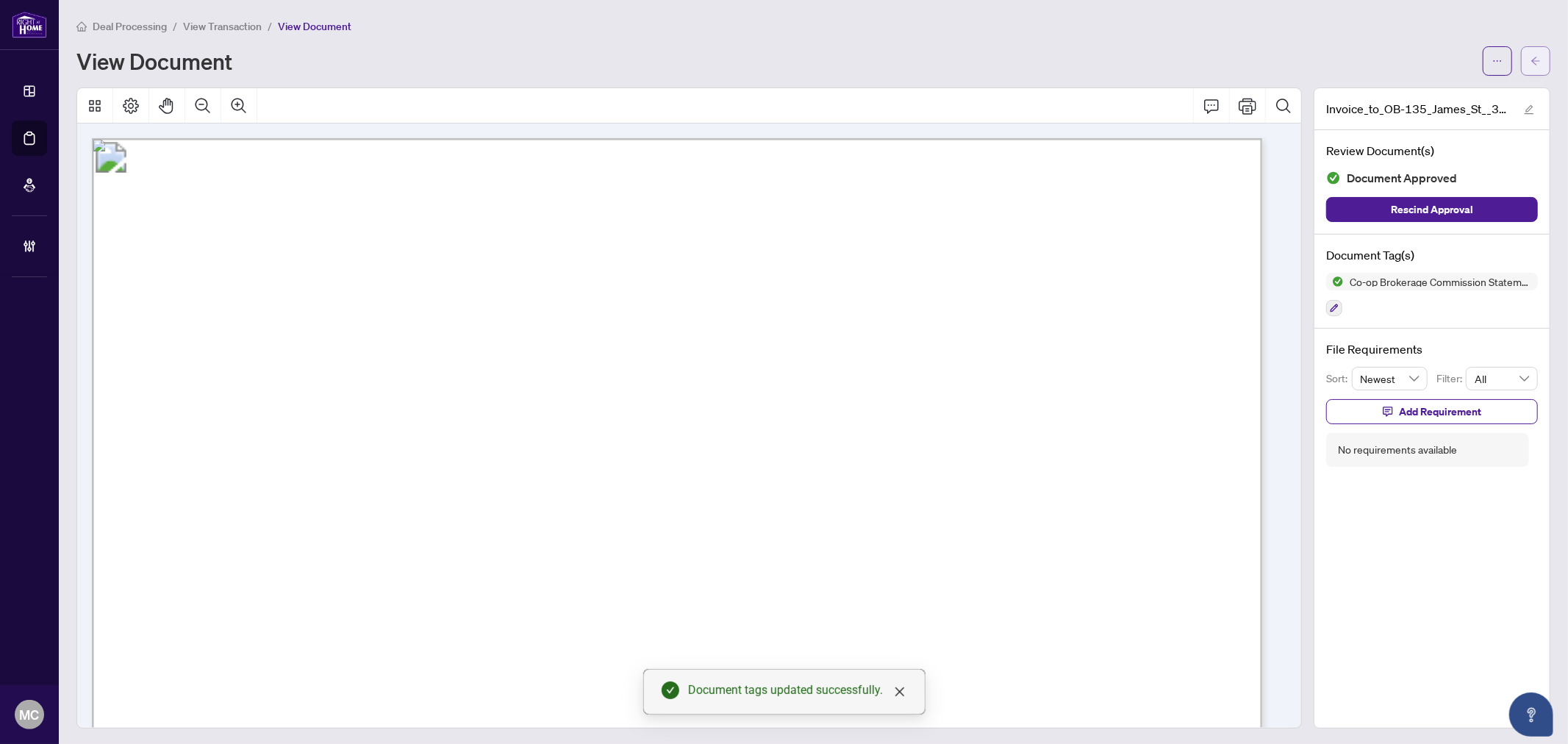
click at [1530, 62] on icon "arrow-left" at bounding box center [1535, 61] width 10 height 10
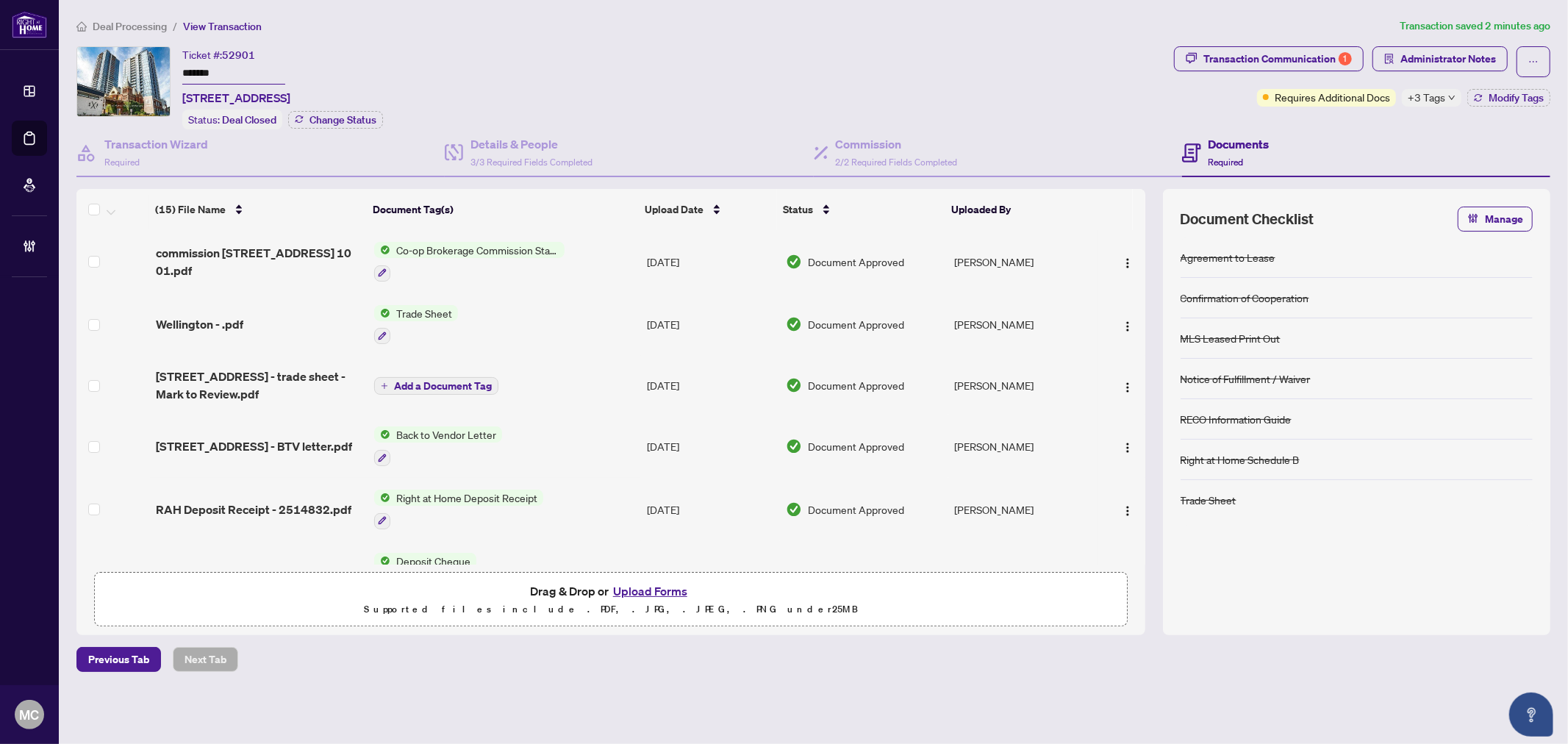
click at [206, 70] on input "*******" at bounding box center [234, 73] width 103 height 21
drag, startPoint x: 206, startPoint y: 70, endPoint x: 620, endPoint y: 165, distance: 424.8
click at [207, 70] on input "*******" at bounding box center [234, 73] width 103 height 21
click at [1437, 89] on div "+3 Tags" at bounding box center [1432, 97] width 59 height 17
click at [1022, 60] on div "Ticket #: 52901 ******* 610-15 Wellington St, Kitchener, Ontario N2G 0E4, Canad…" at bounding box center [622, 88] width 1091 height 83
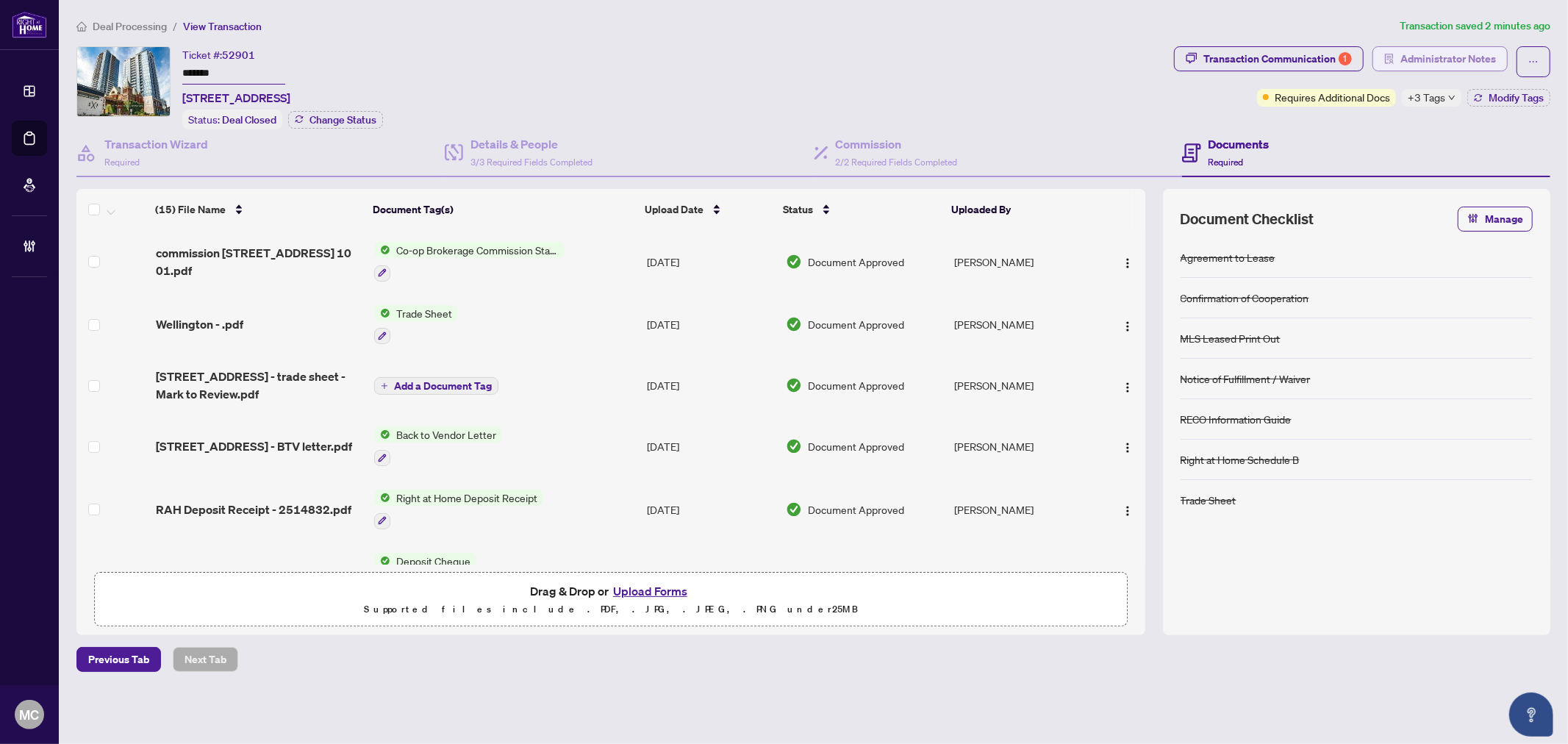
click at [1417, 60] on span "Administrator Notes" at bounding box center [1448, 58] width 95 height 24
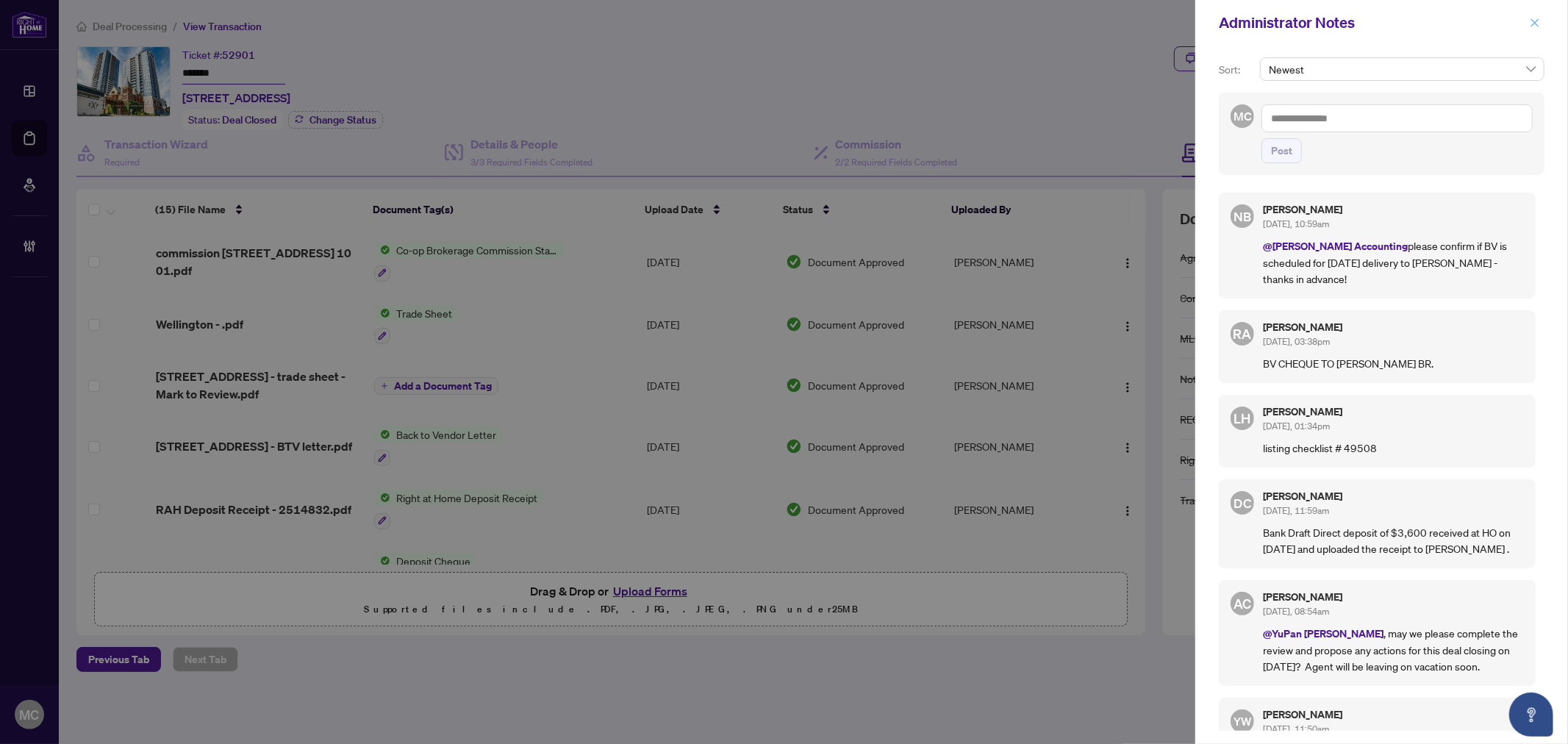
click at [1529, 20] on button "button" at bounding box center [1535, 23] width 19 height 17
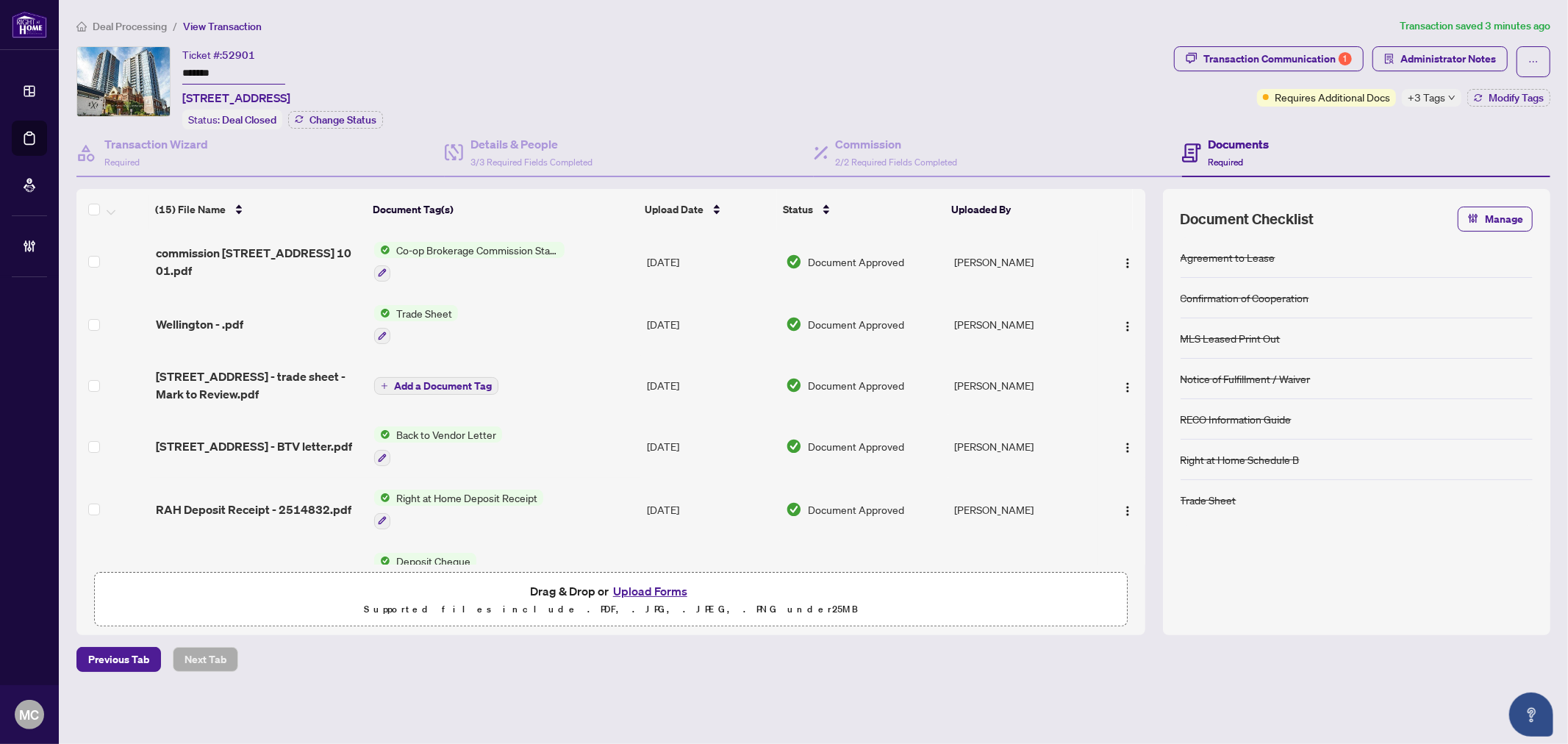
click at [1427, 97] on span "+3 Tags" at bounding box center [1426, 97] width 37 height 17
click at [892, 91] on div "Ticket #: 52901 ******* 610-15 Wellington St, Kitchener, Ontario N2G 0E4, Canad…" at bounding box center [622, 88] width 1091 height 83
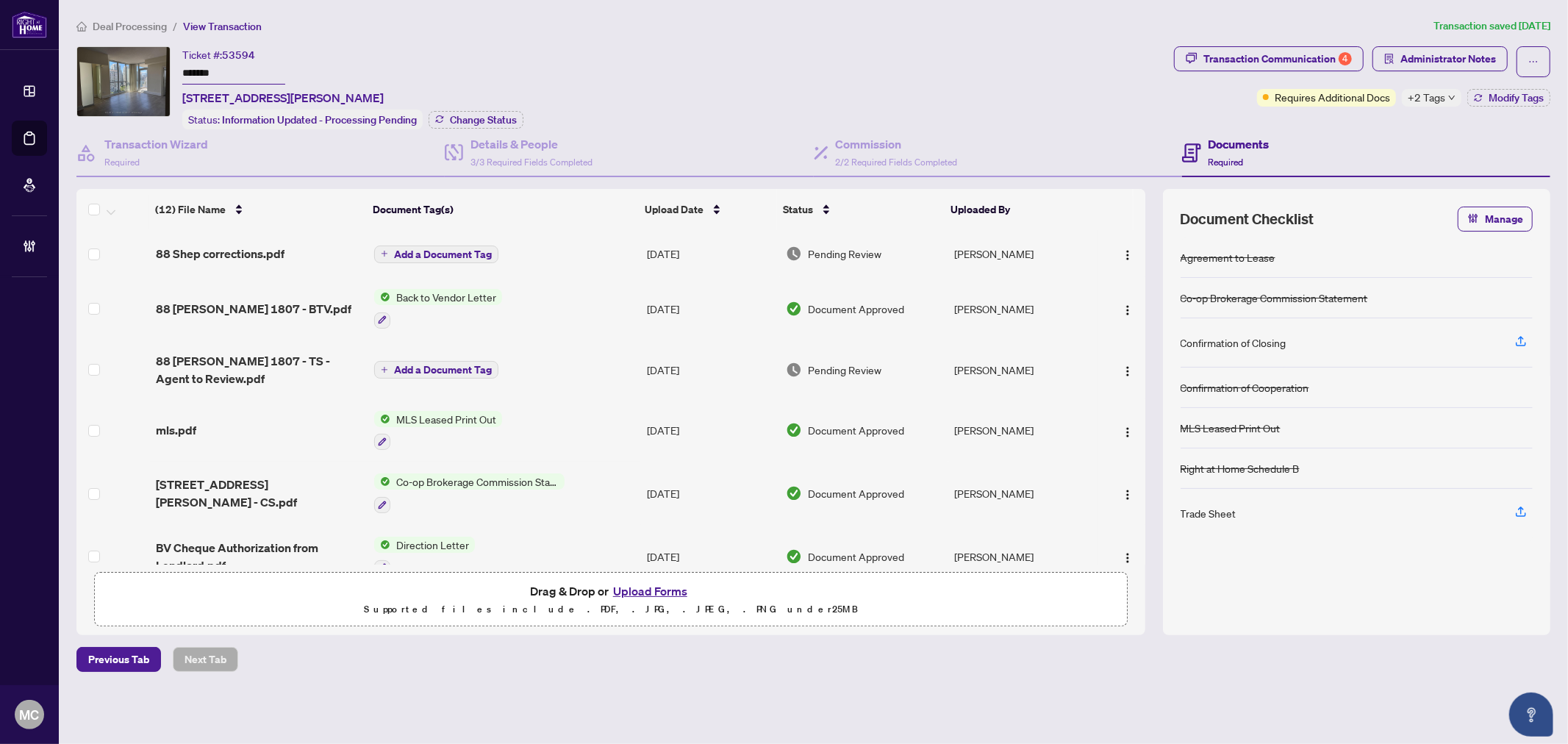
click at [212, 63] on input "*******" at bounding box center [234, 73] width 103 height 21
click at [1434, 95] on span "+2 Tags" at bounding box center [1426, 97] width 37 height 17
click at [1083, 90] on div "Ticket #: 53594 ******* 1807-88 Sheppard Ave, Toronto, Ontario M2N 0G9, Canada …" at bounding box center [622, 88] width 1091 height 83
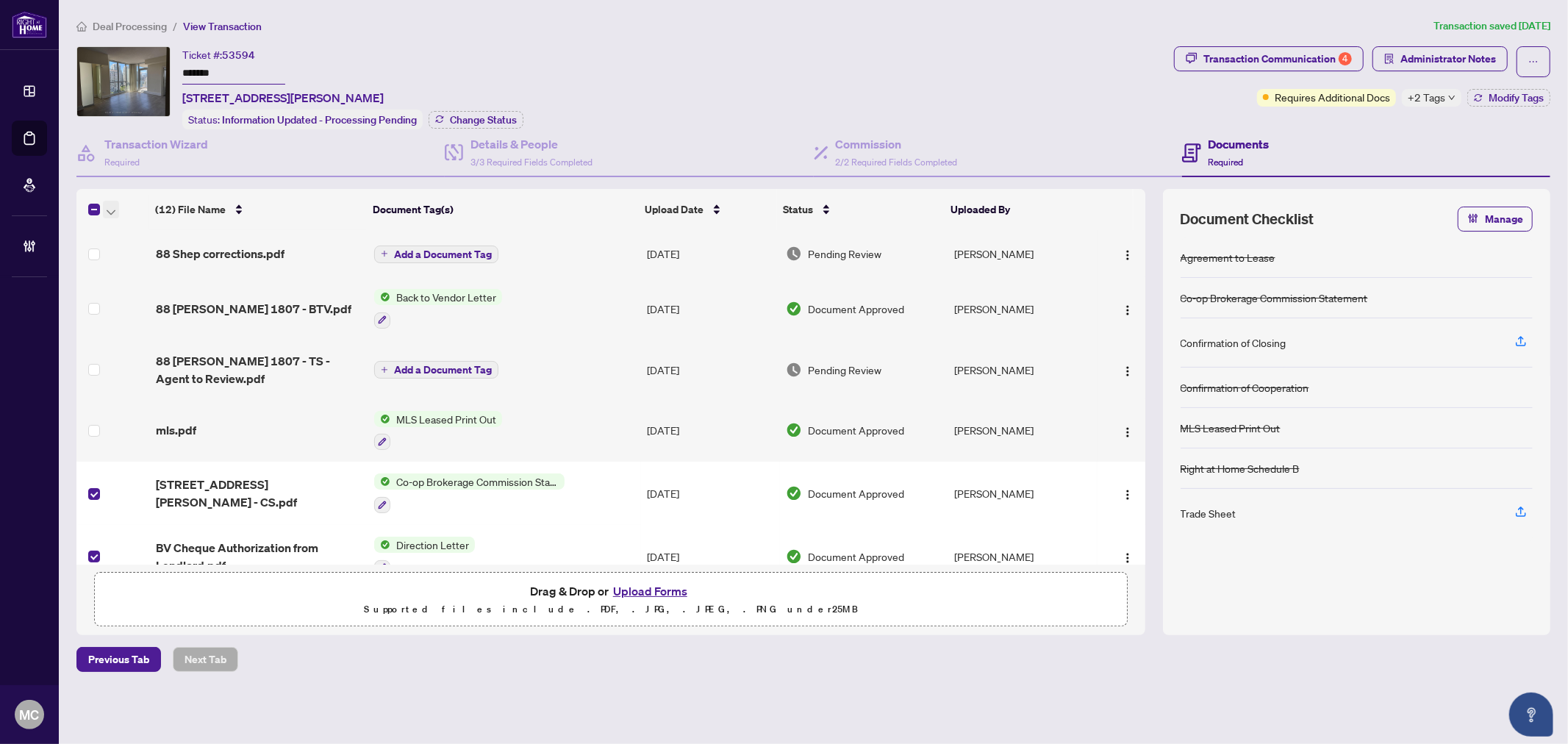
click at [111, 203] on span "button" at bounding box center [111, 209] width 9 height 16
click at [134, 223] on li "Open Selected in New Tab(s)" at bounding box center [180, 232] width 149 height 24
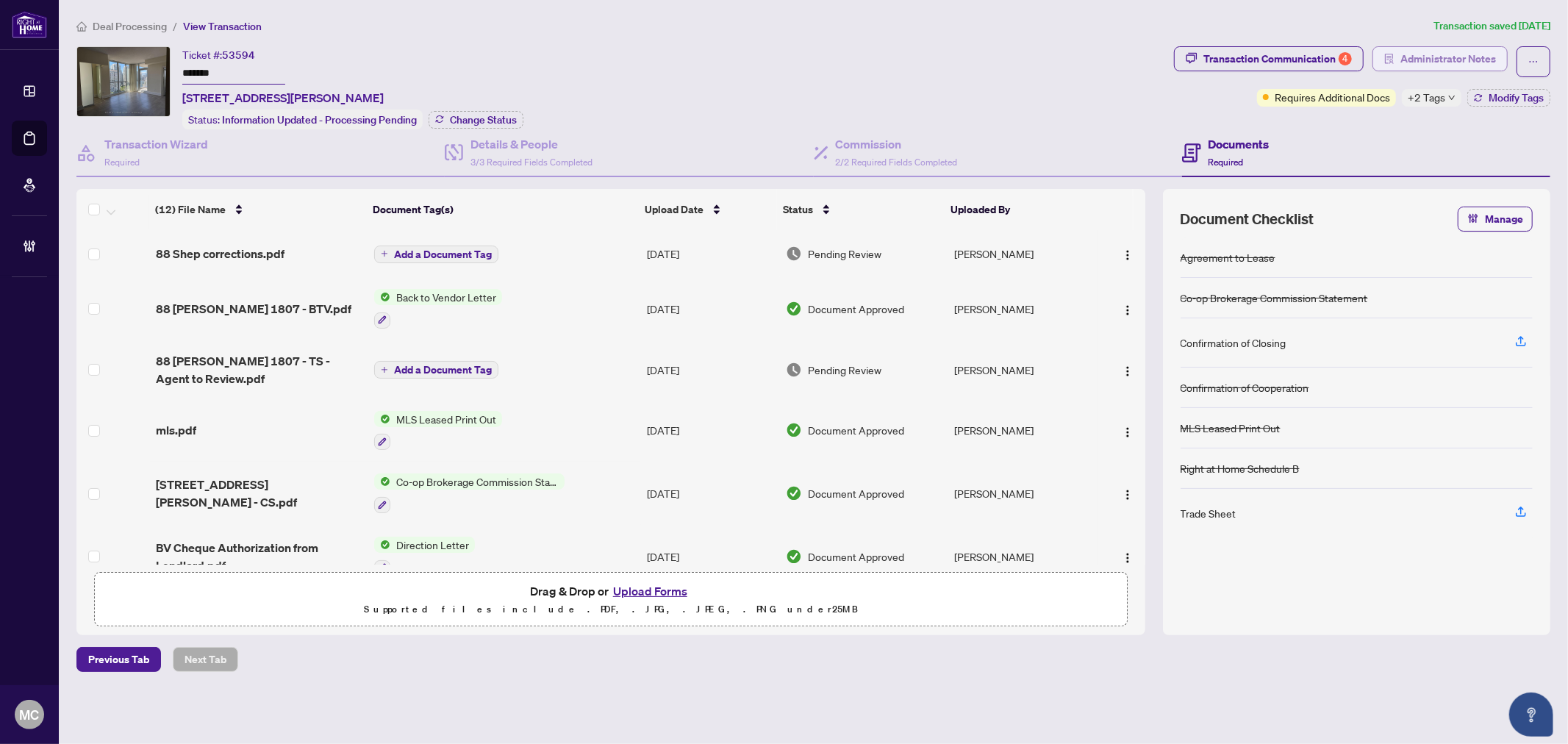
click at [1449, 53] on span "Administrator Notes" at bounding box center [1448, 58] width 95 height 24
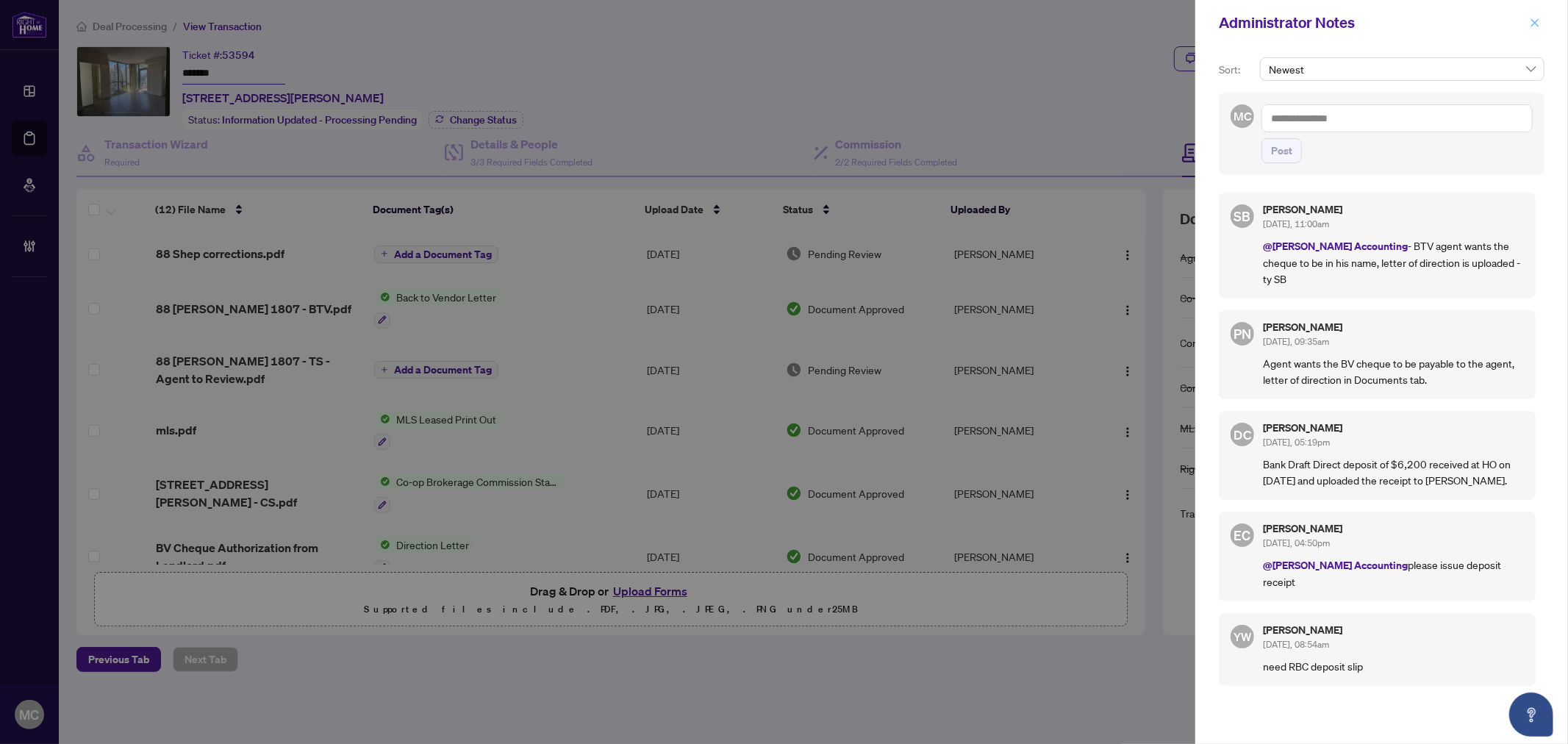
click at [1535, 21] on icon "close" at bounding box center [1535, 22] width 10 height 10
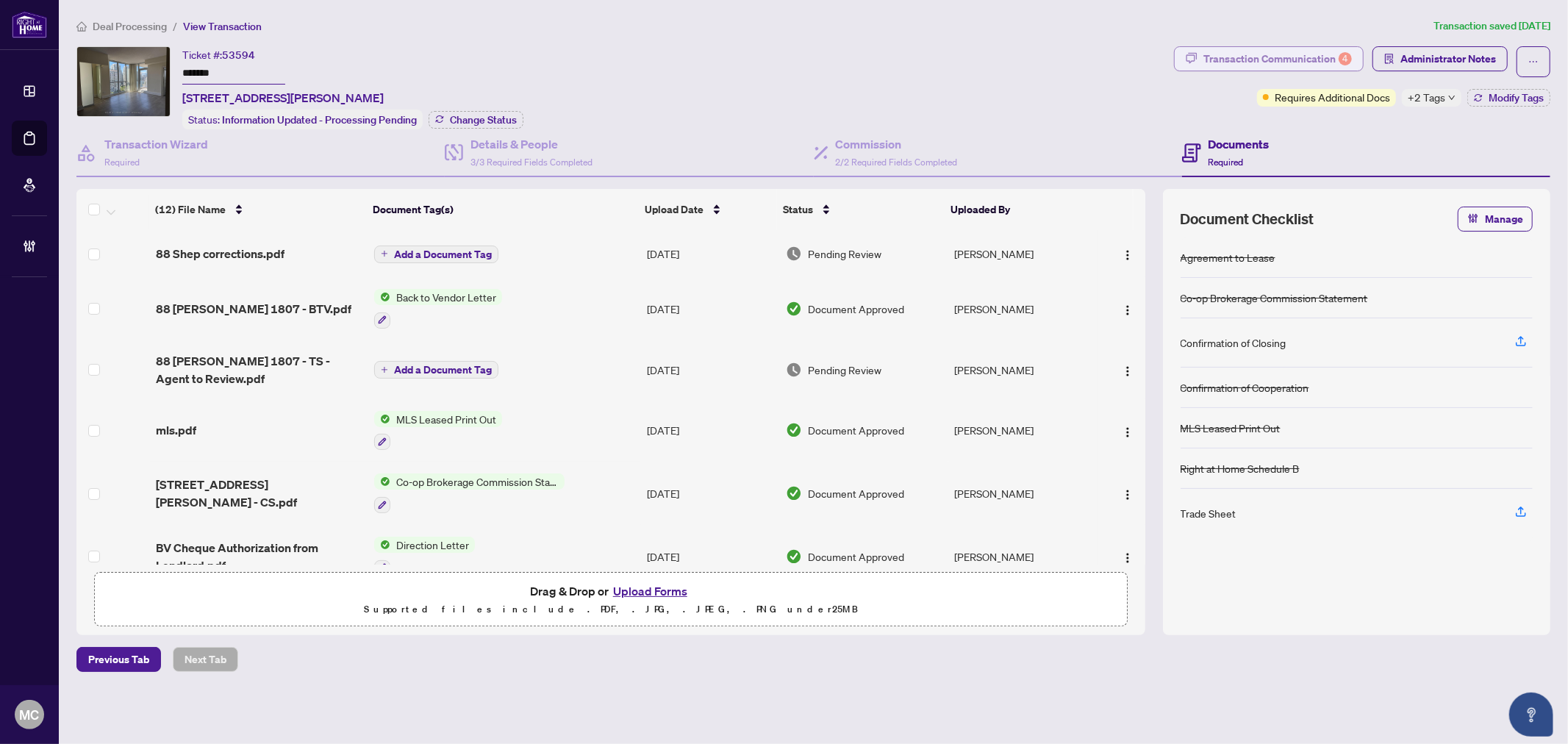
click at [1243, 52] on div "Transaction Communication 4" at bounding box center [1278, 58] width 149 height 24
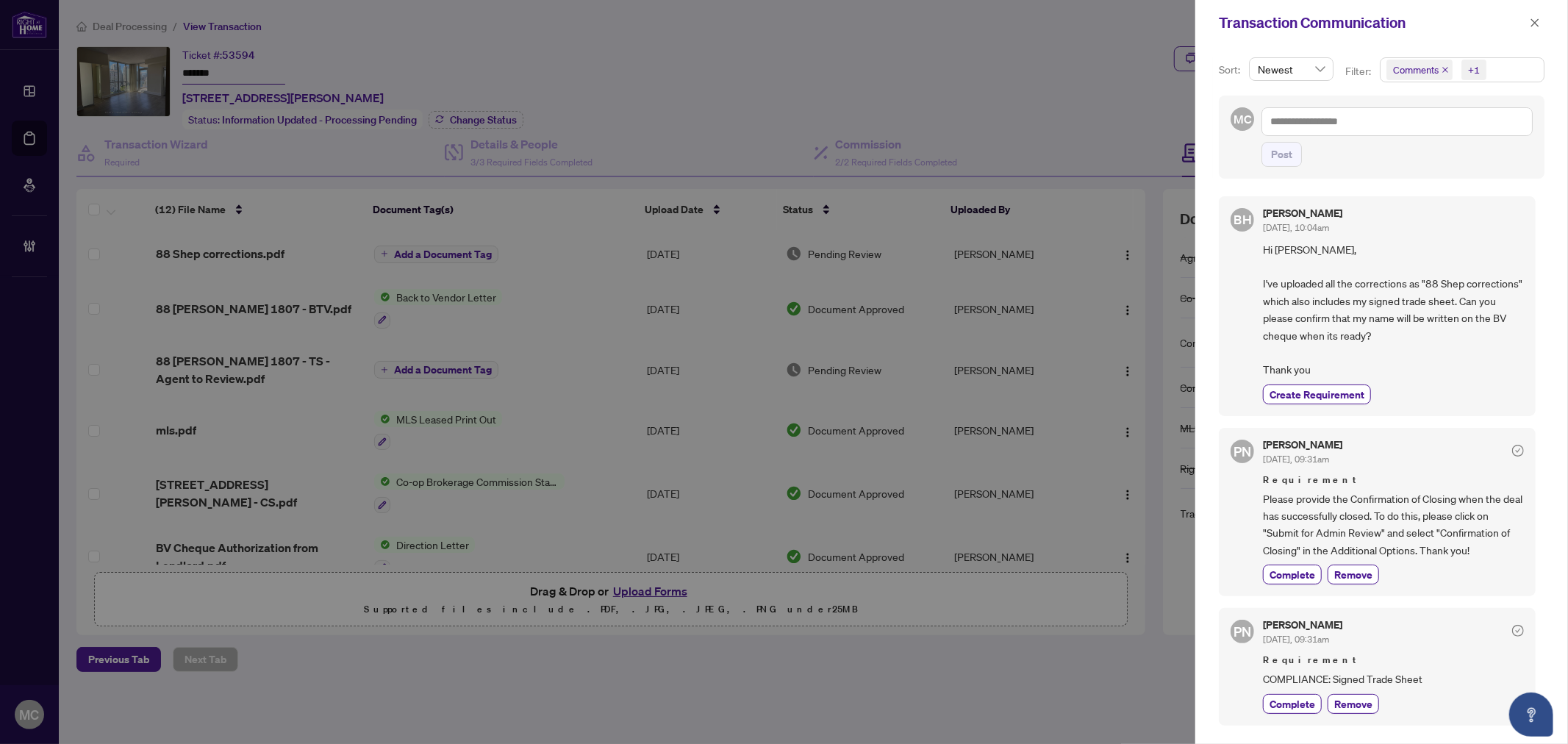
click at [1471, 63] on div "+1" at bounding box center [1474, 70] width 11 height 14
click at [1464, 152] on span "Requirements" at bounding box center [1441, 153] width 66 height 13
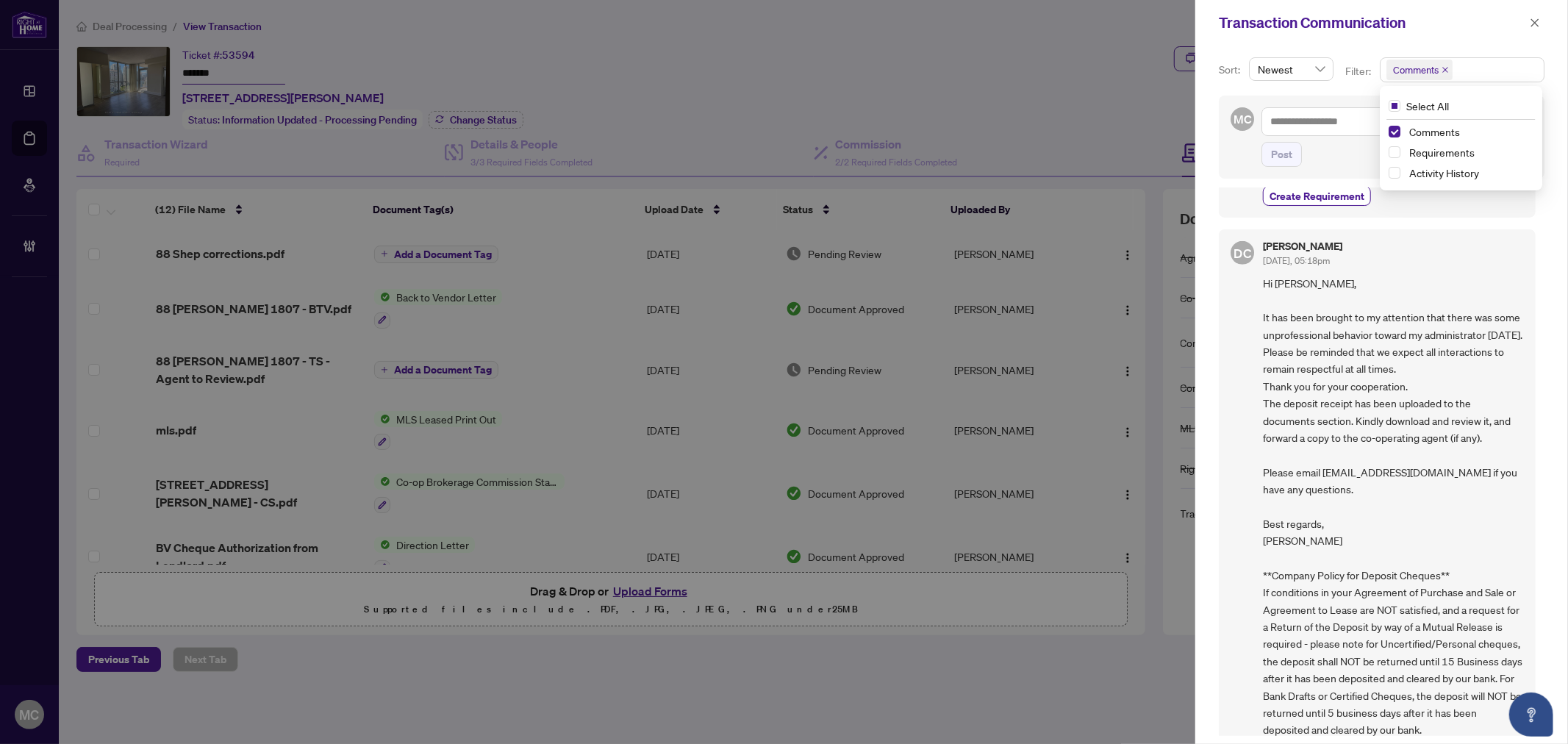
scroll to position [715, 0]
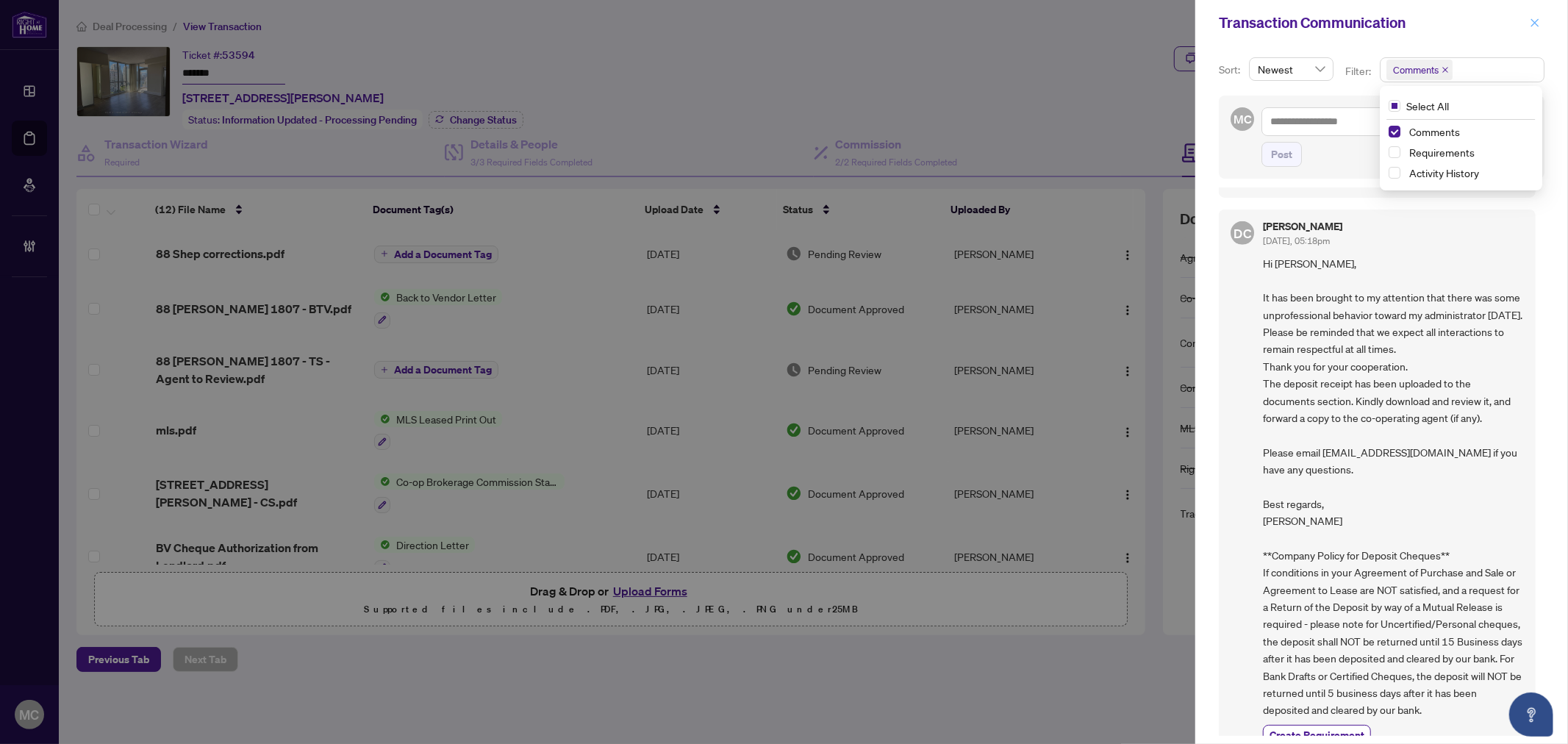
click at [1531, 18] on icon "close" at bounding box center [1535, 22] width 10 height 10
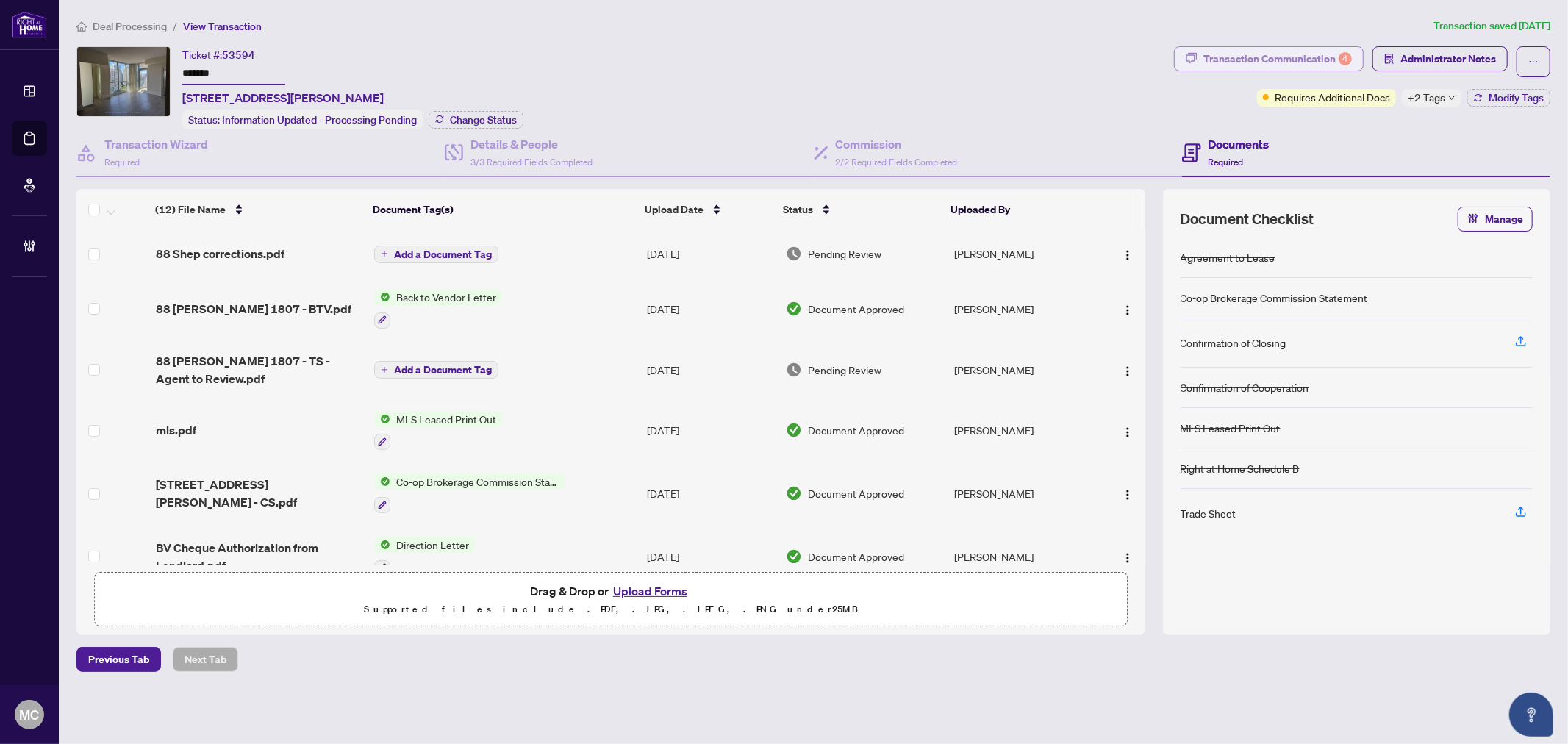
click at [1339, 52] on div "Transaction Communication 4" at bounding box center [1278, 58] width 149 height 24
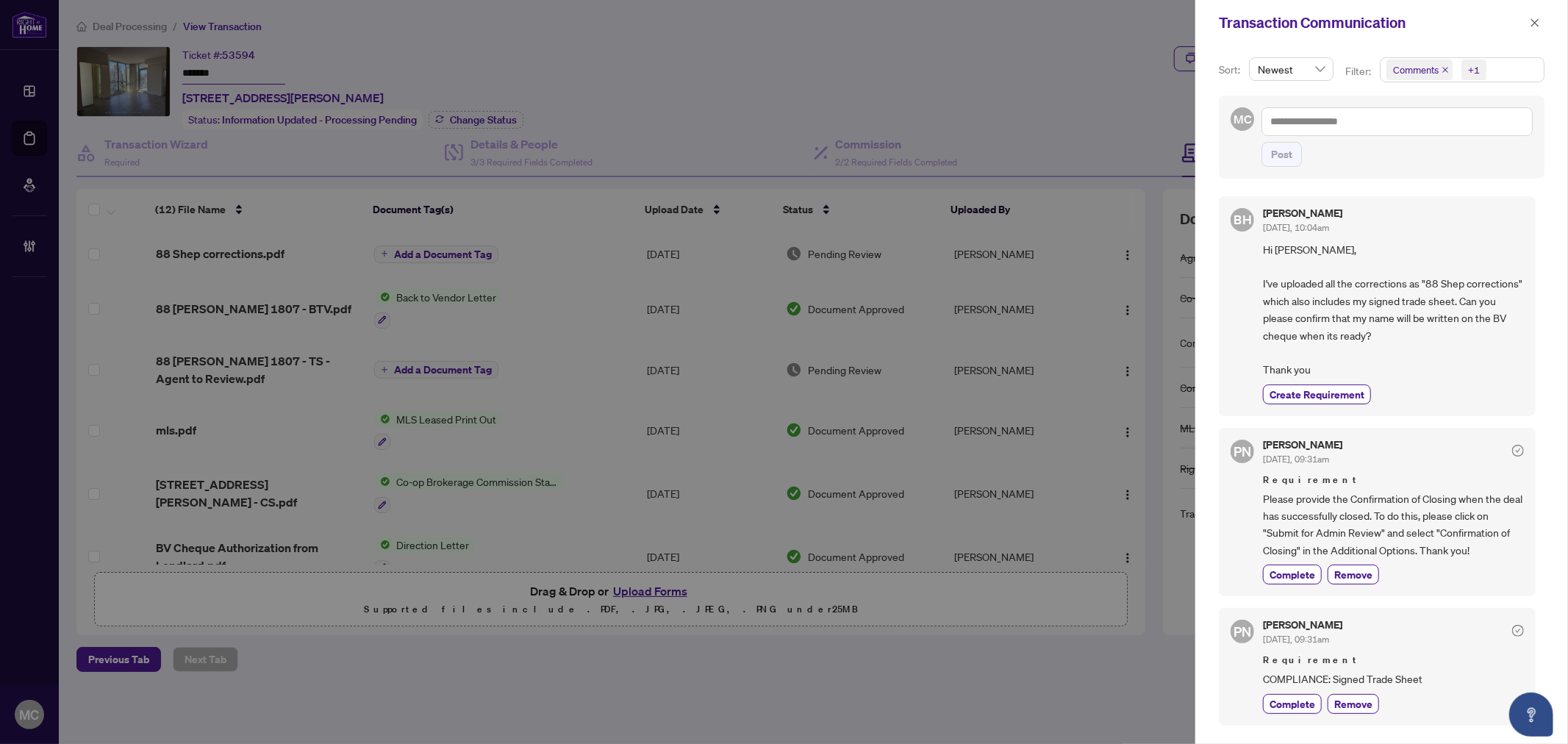
click at [1449, 68] on span "Comments" at bounding box center [1418, 70] width 66 height 21
click at [1444, 68] on icon "close" at bounding box center [1445, 70] width 8 height 8
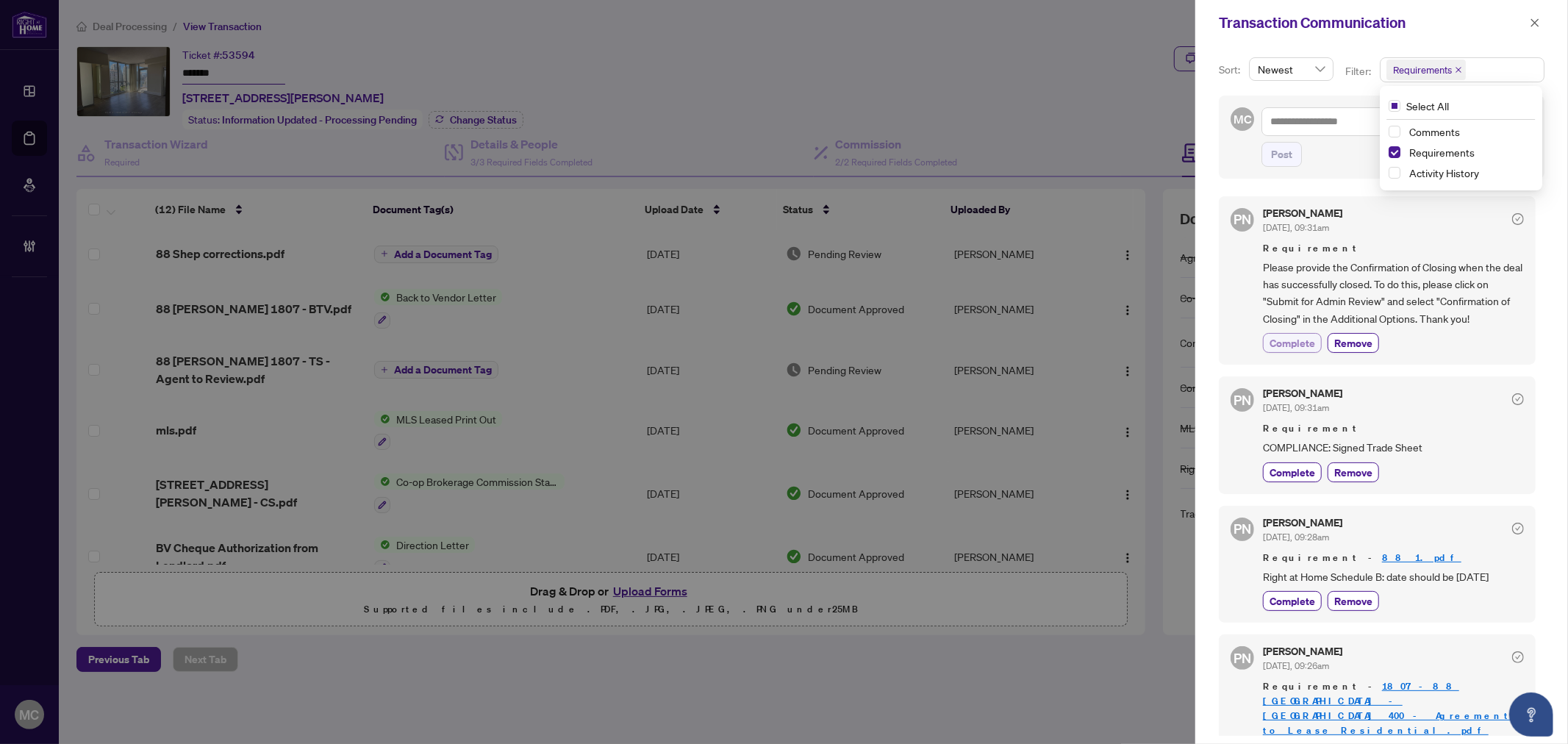
click at [1284, 338] on span "Complete" at bounding box center [1292, 342] width 46 height 15
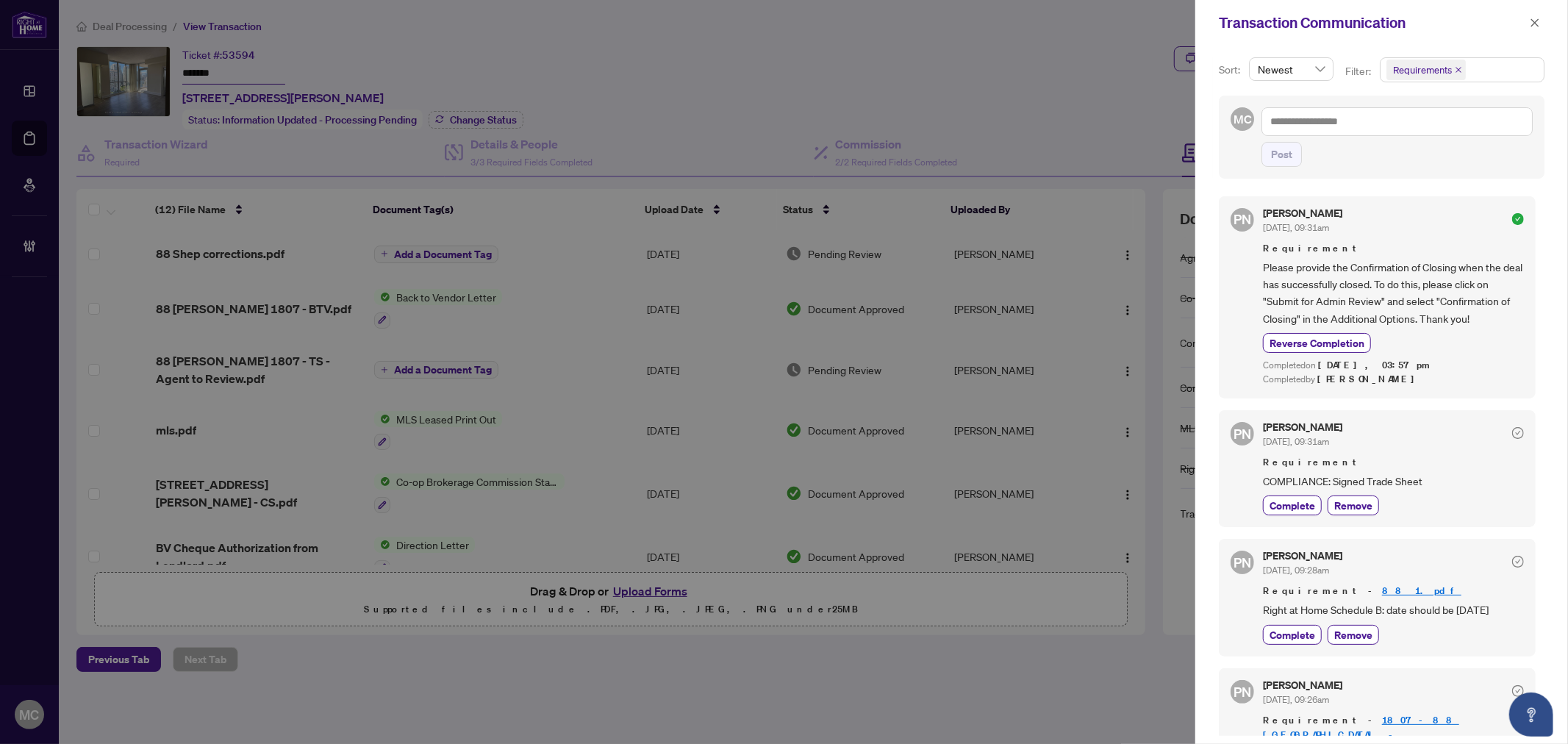
drag, startPoint x: 732, startPoint y: 78, endPoint x: 1265, endPoint y: 111, distance: 534.0
click at [732, 78] on div at bounding box center [784, 372] width 1568 height 744
click at [1530, 27] on icon "close" at bounding box center [1535, 22] width 10 height 10
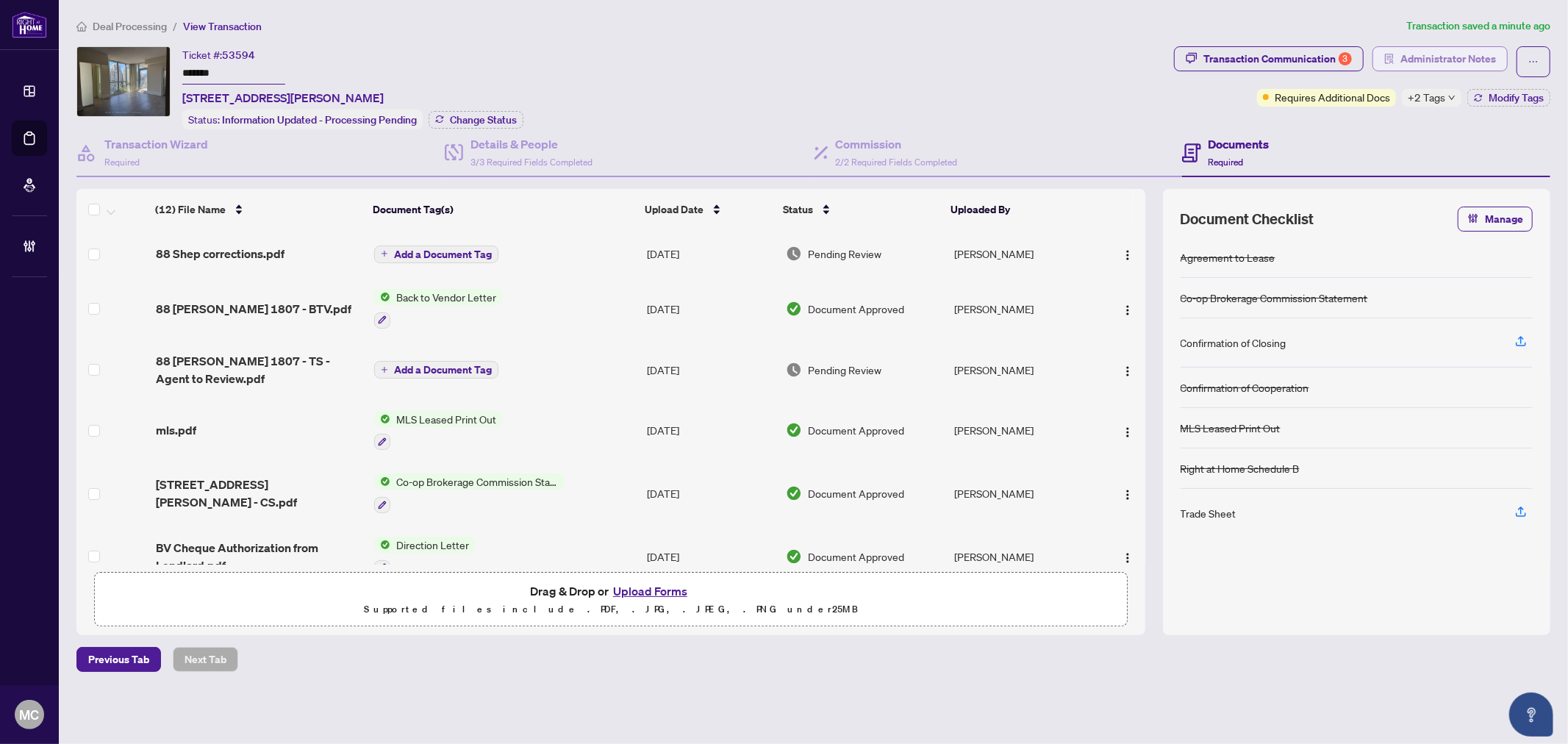
click at [1436, 63] on span "Administrator Notes" at bounding box center [1448, 58] width 95 height 24
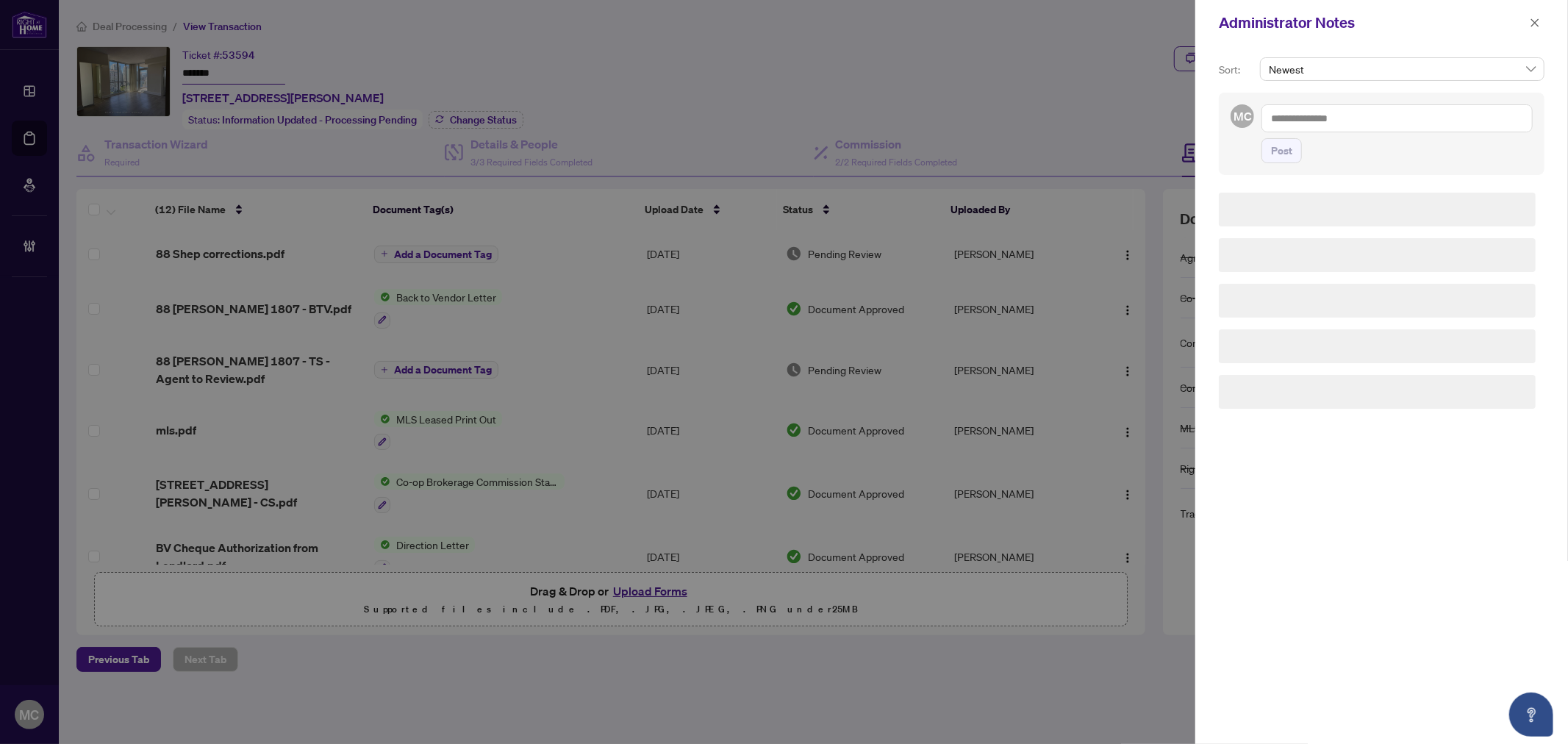
click at [1410, 111] on textarea at bounding box center [1396, 117] width 271 height 28
paste textarea "**********"
type textarea "**********"
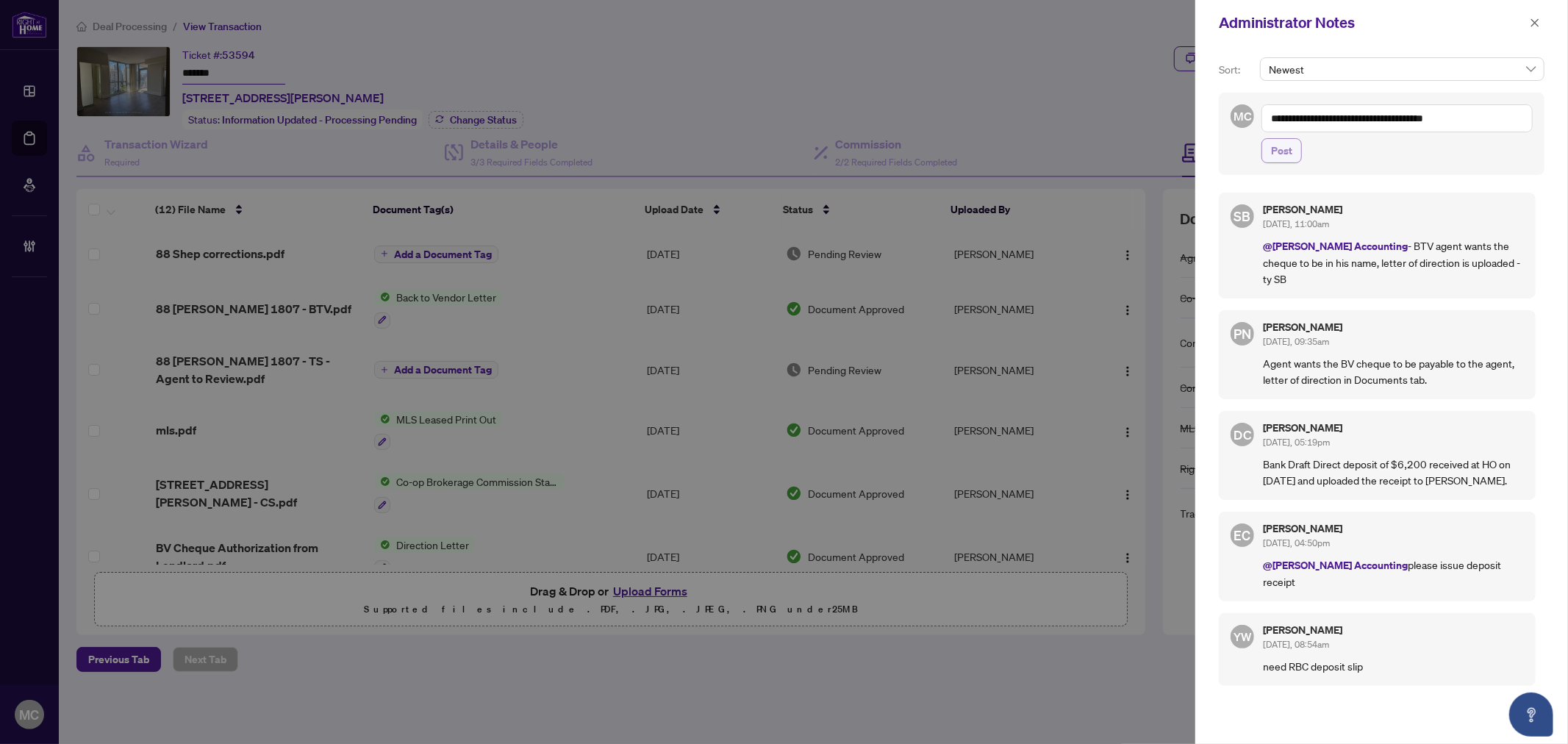
click at [1284, 150] on span "Post" at bounding box center [1281, 151] width 21 height 24
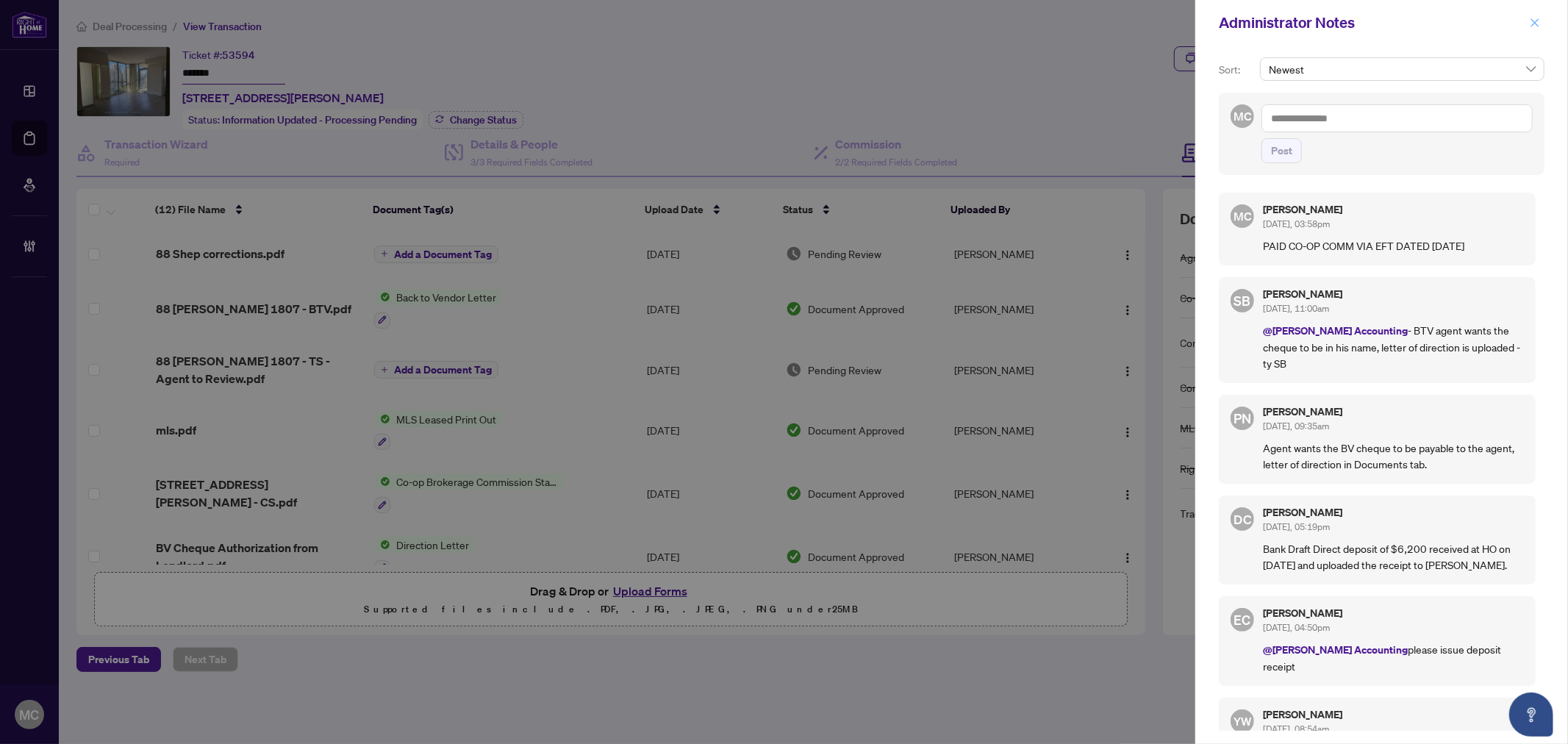
click at [1535, 24] on icon "close" at bounding box center [1535, 22] width 8 height 8
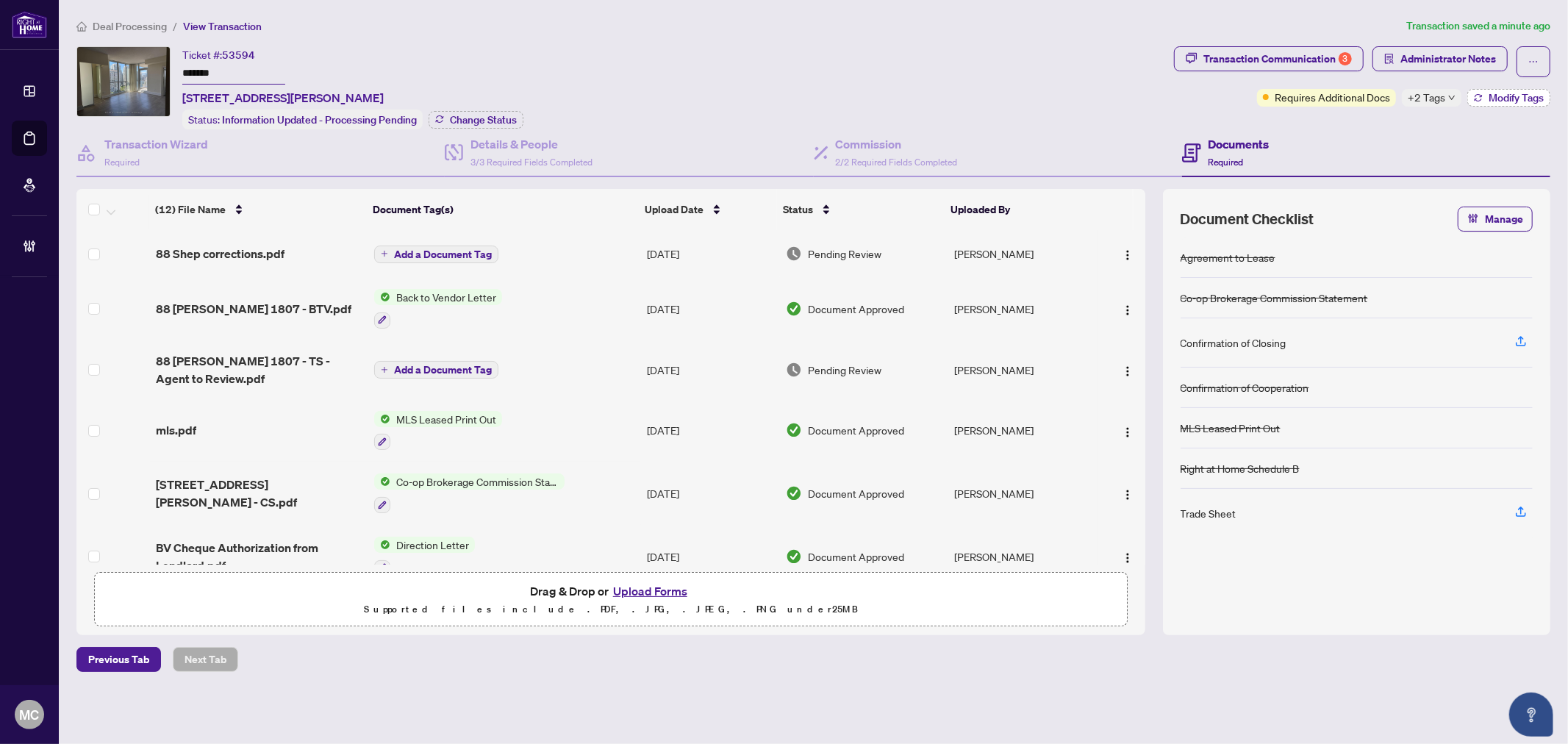
click at [1497, 93] on span "Modify Tags" at bounding box center [1516, 97] width 55 height 10
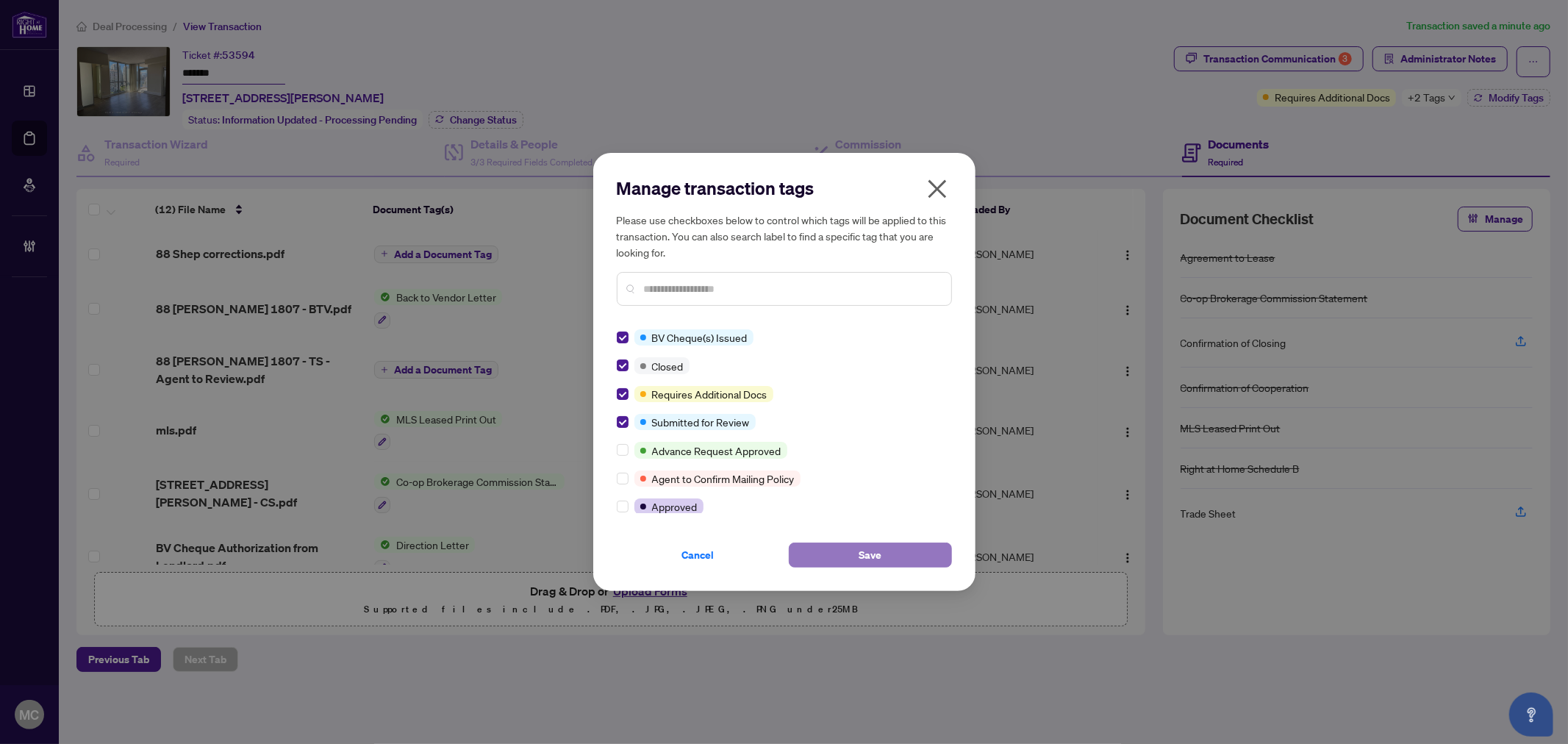
click at [840, 548] on button "Save" at bounding box center [870, 555] width 163 height 25
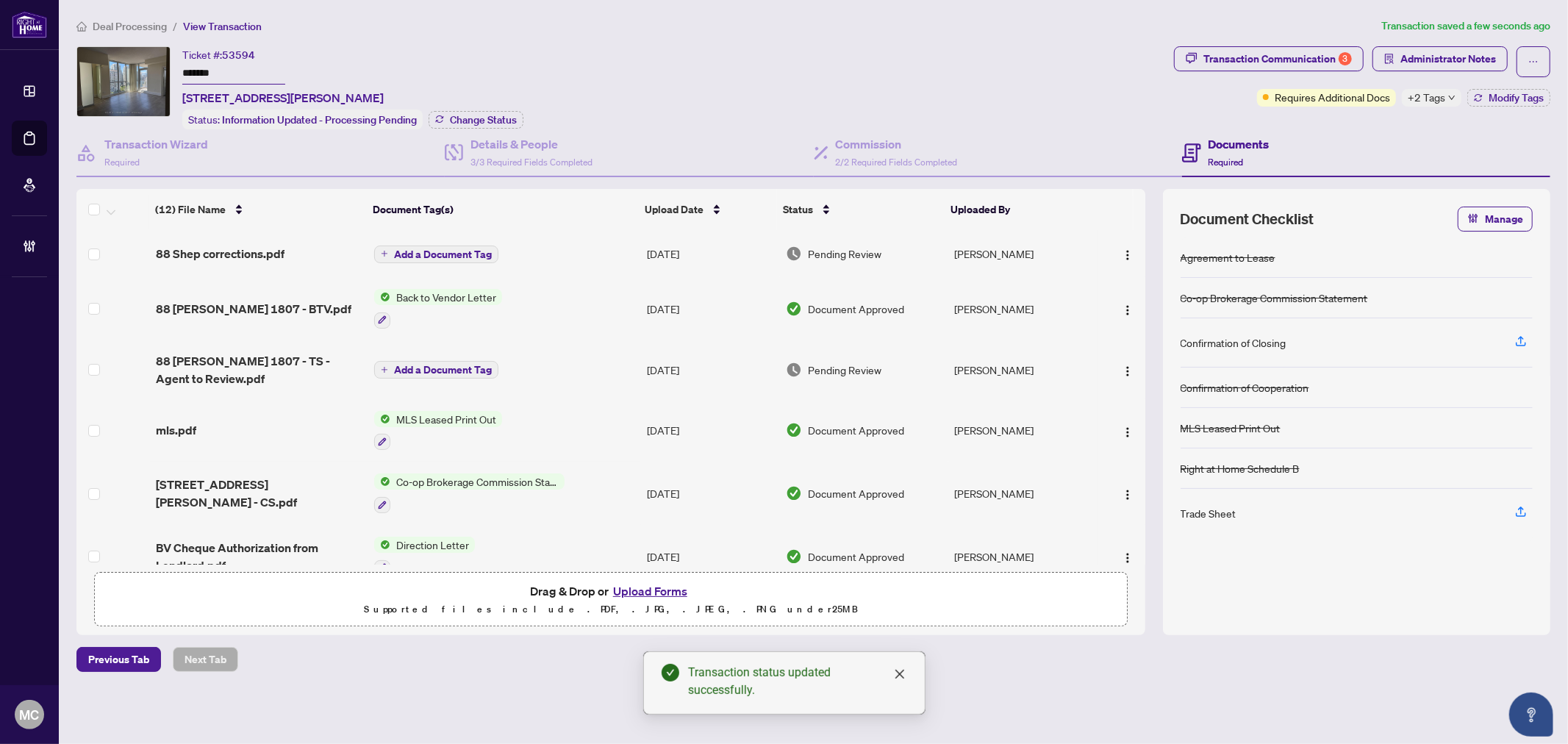
click at [485, 118] on span "Change Status" at bounding box center [484, 119] width 67 height 10
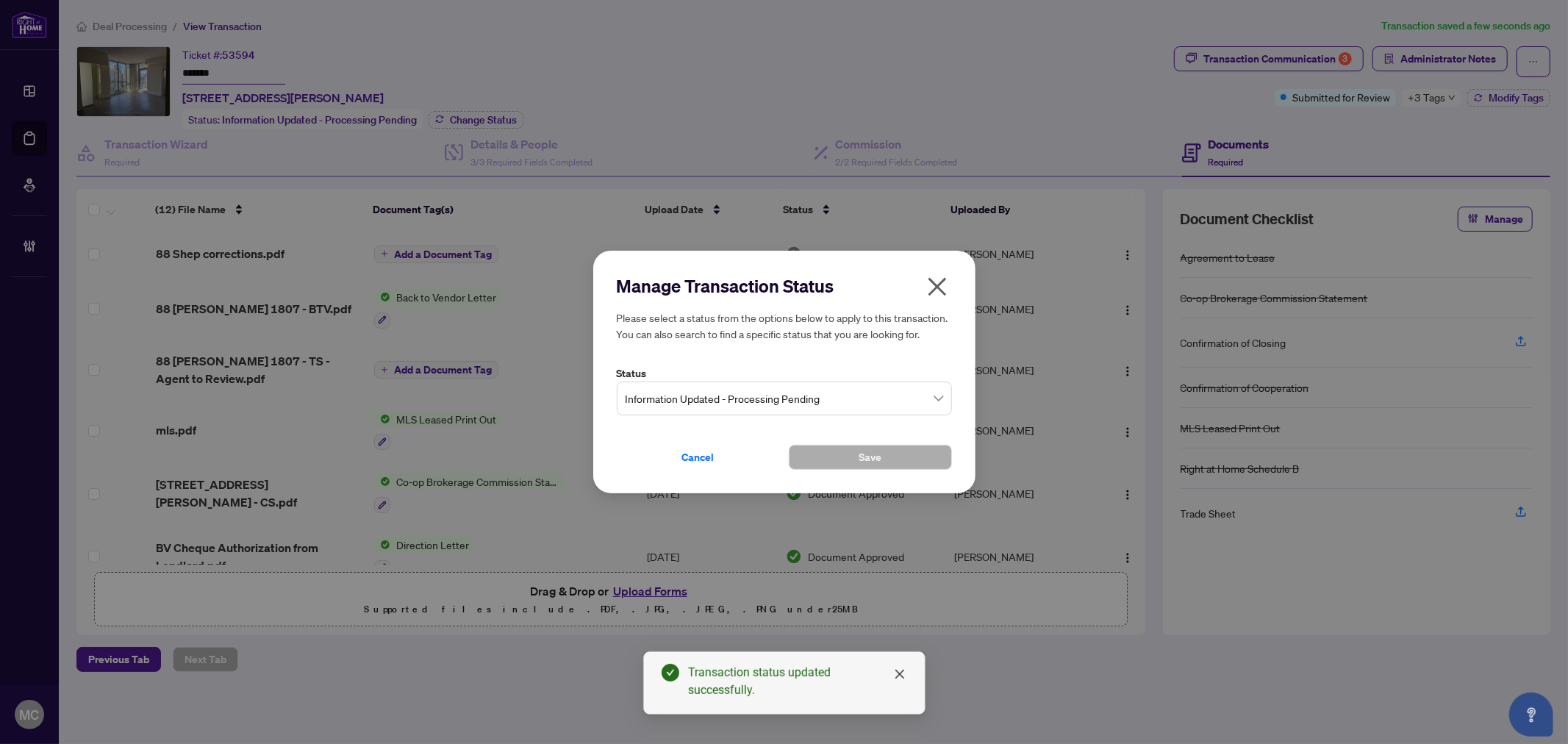
click at [757, 403] on span "Information Updated - Processing Pending" at bounding box center [784, 398] width 318 height 28
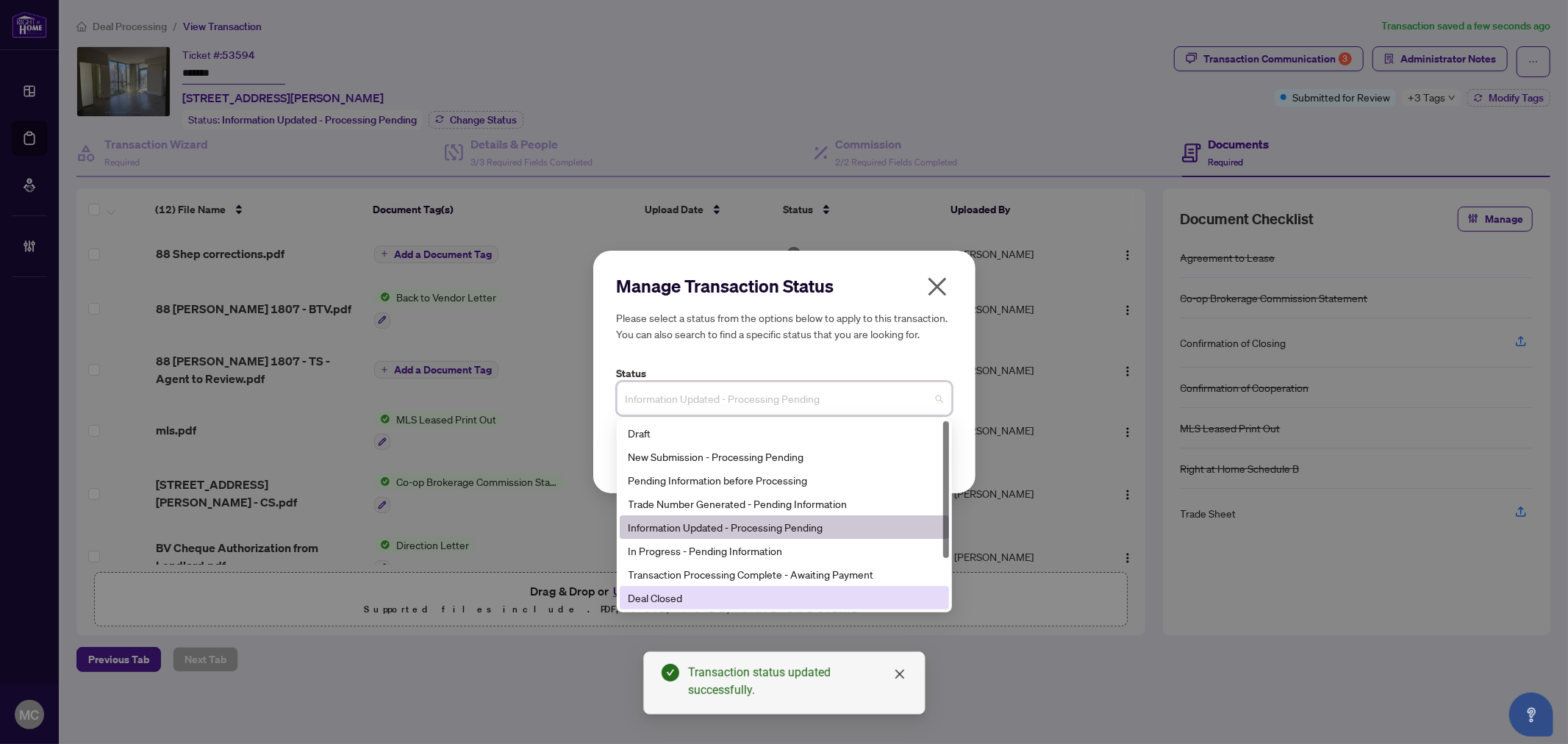
click at [752, 605] on div "Deal Closed" at bounding box center [784, 597] width 312 height 16
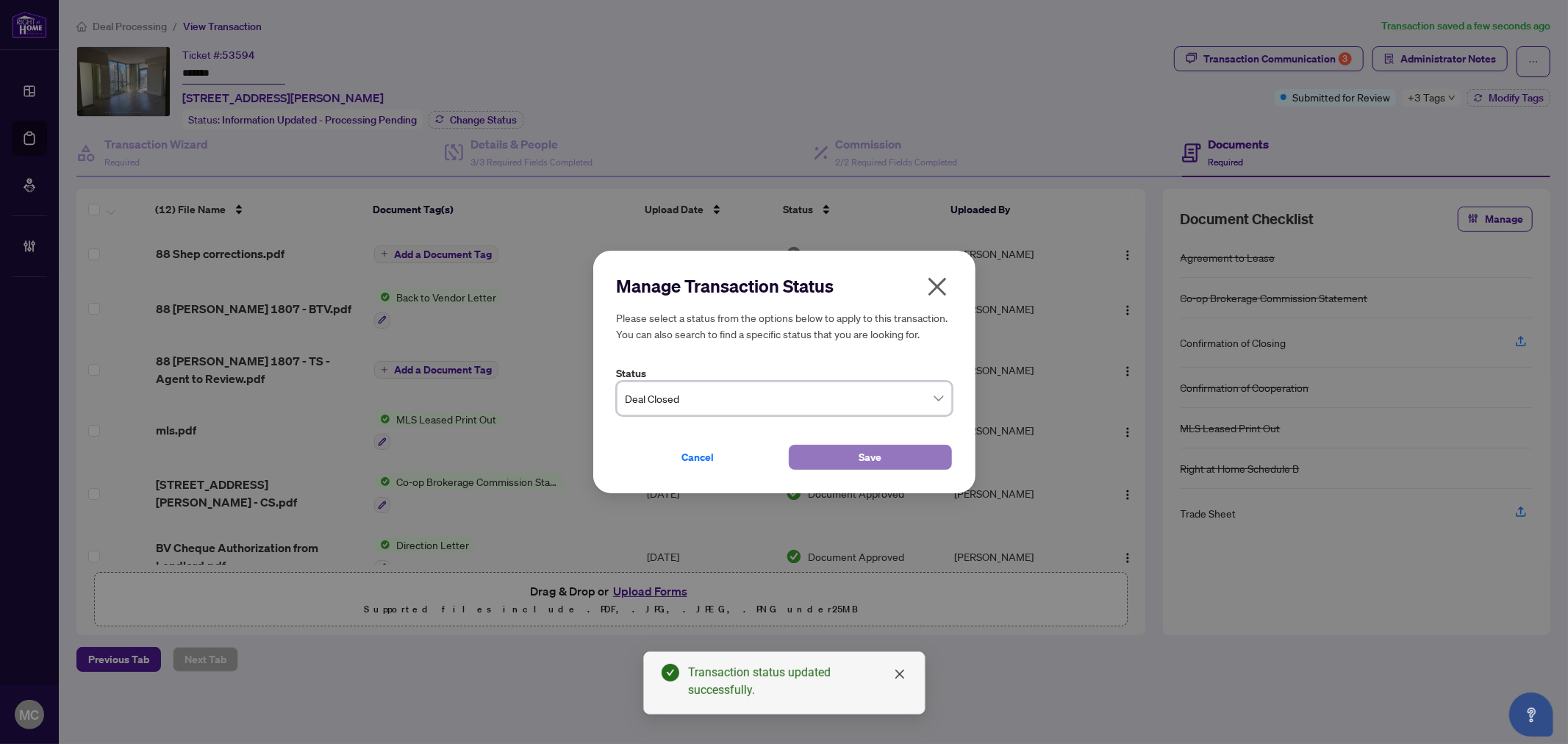
click at [850, 464] on button "Save" at bounding box center [870, 457] width 163 height 25
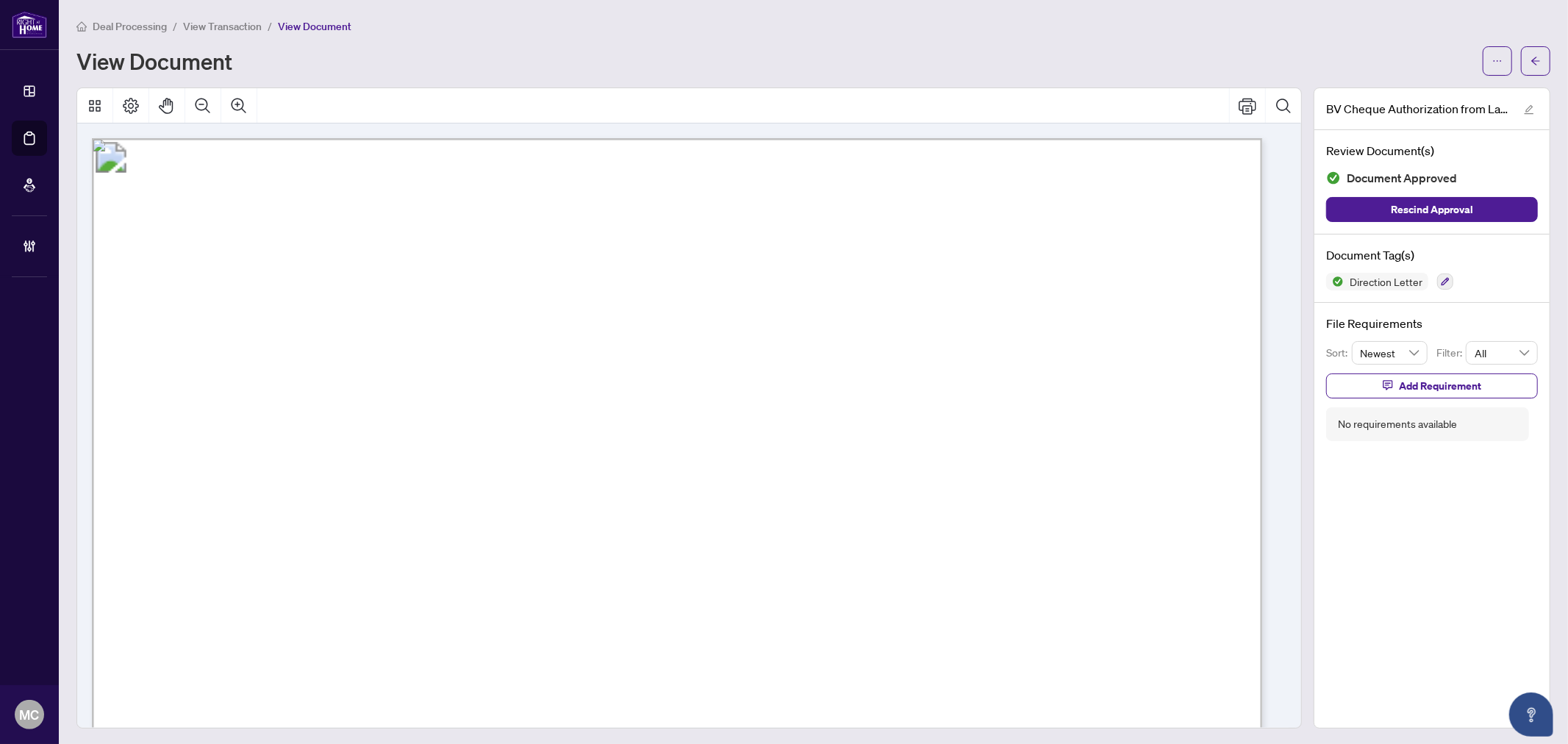
scroll to position [82, 0]
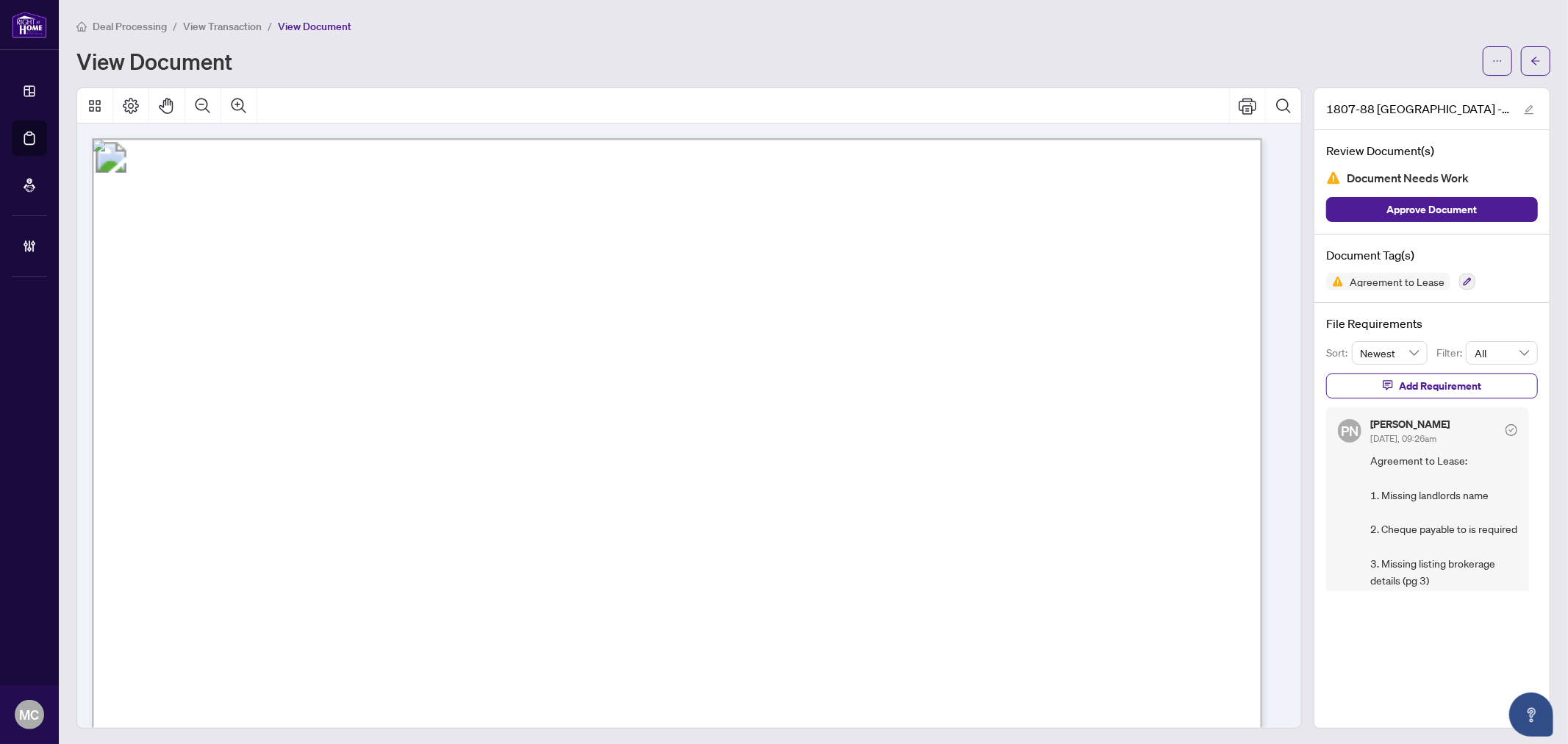
drag, startPoint x: 469, startPoint y: 228, endPoint x: 540, endPoint y: 184, distance: 83.5
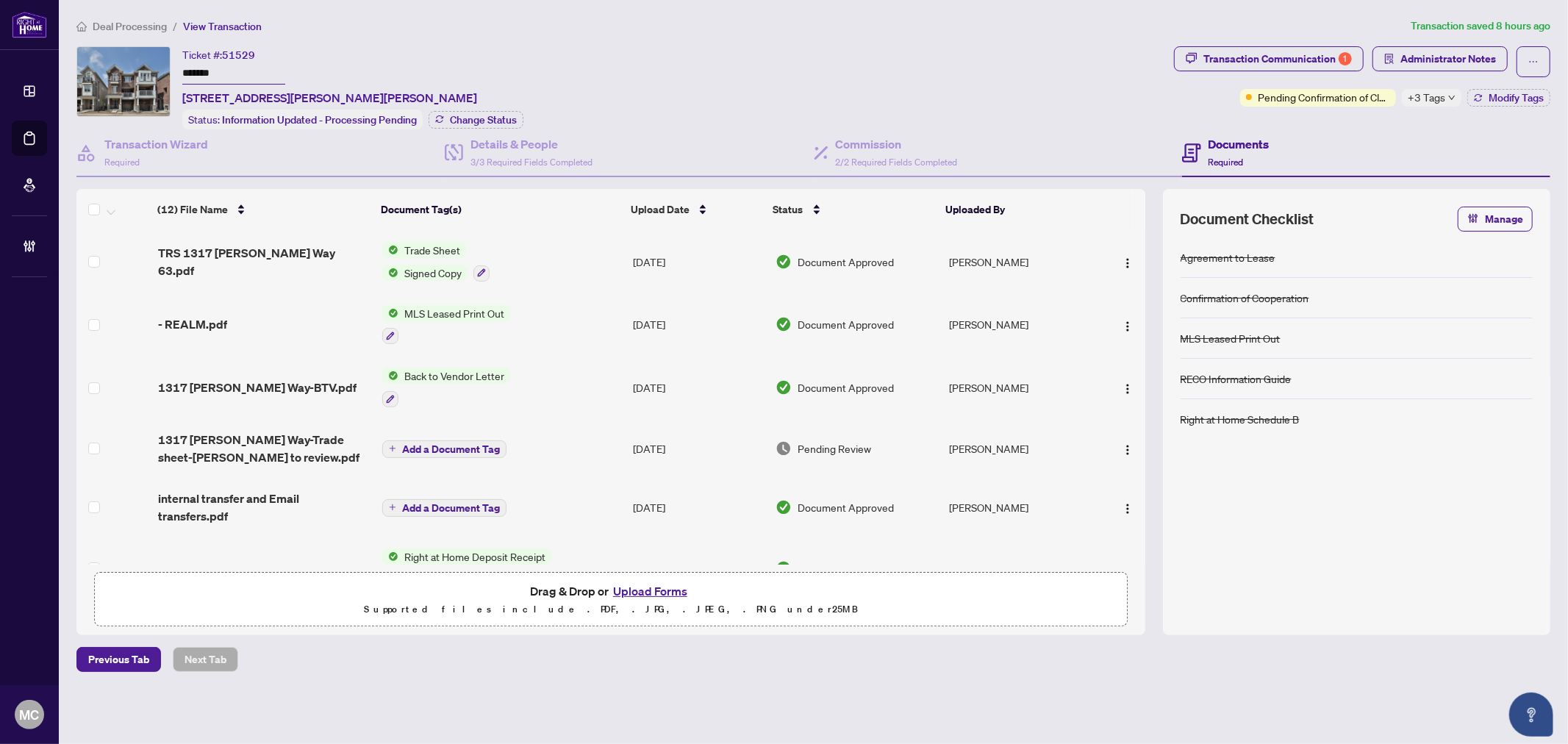
click at [200, 78] on input "*******" at bounding box center [234, 73] width 103 height 21
click at [1427, 47] on span "Administrator Notes" at bounding box center [1448, 58] width 95 height 24
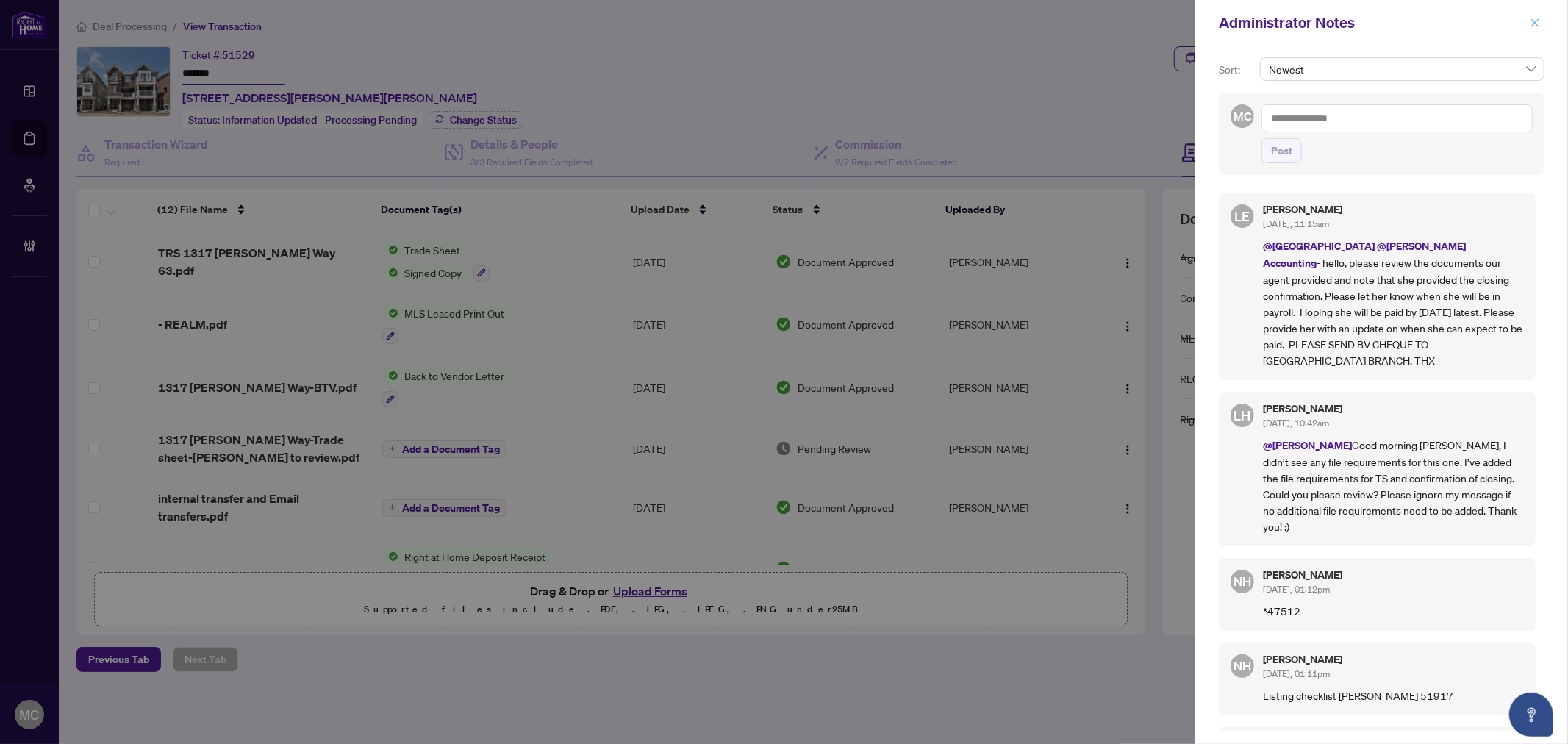
click at [1532, 20] on icon "close" at bounding box center [1535, 22] width 8 height 8
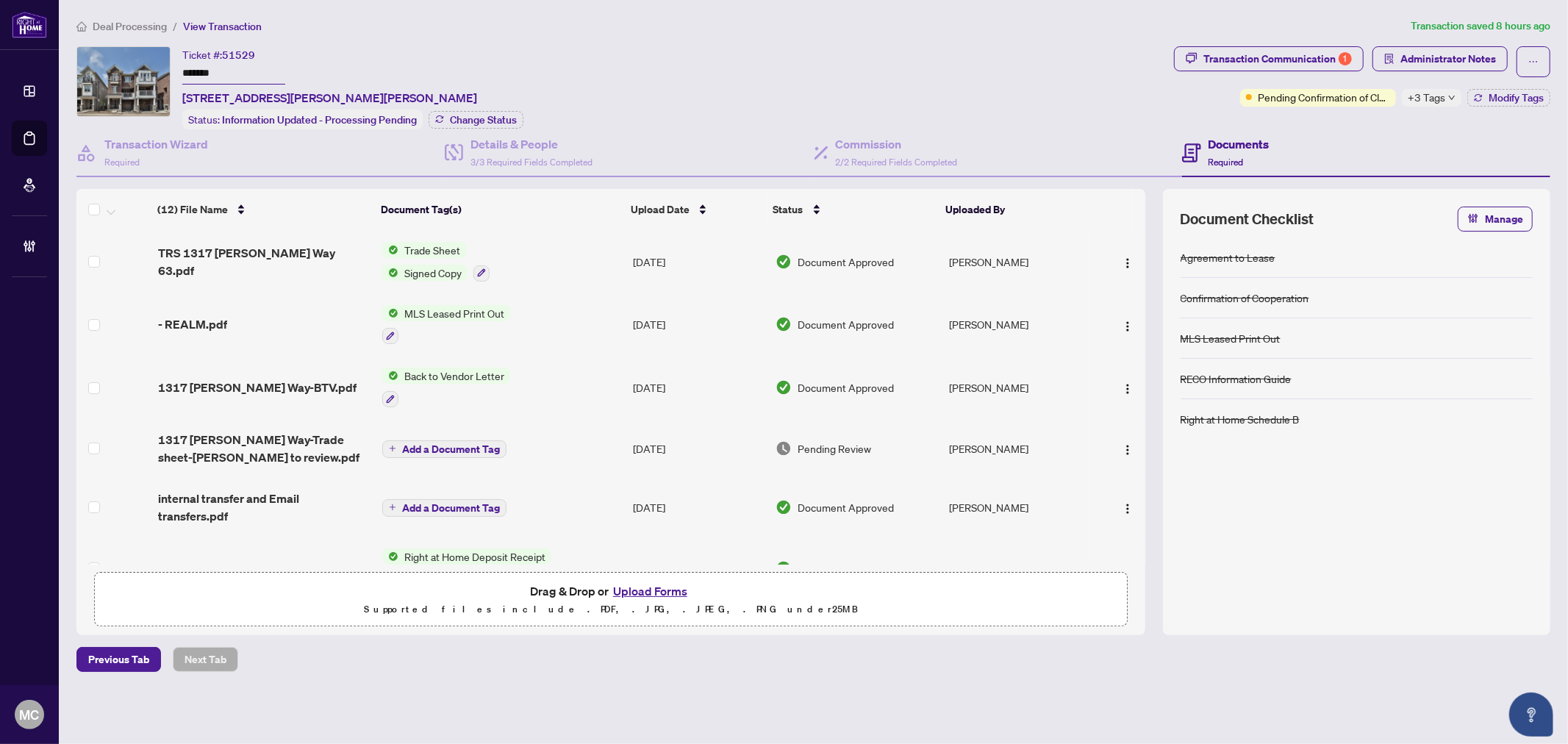
click at [1219, 43] on div "Deal Processing / View Transaction Transaction saved 8 hours ago Ticket #: 5152…" at bounding box center [813, 344] width 1485 height 654
click at [1245, 56] on div "Transaction Communication 1" at bounding box center [1278, 58] width 149 height 24
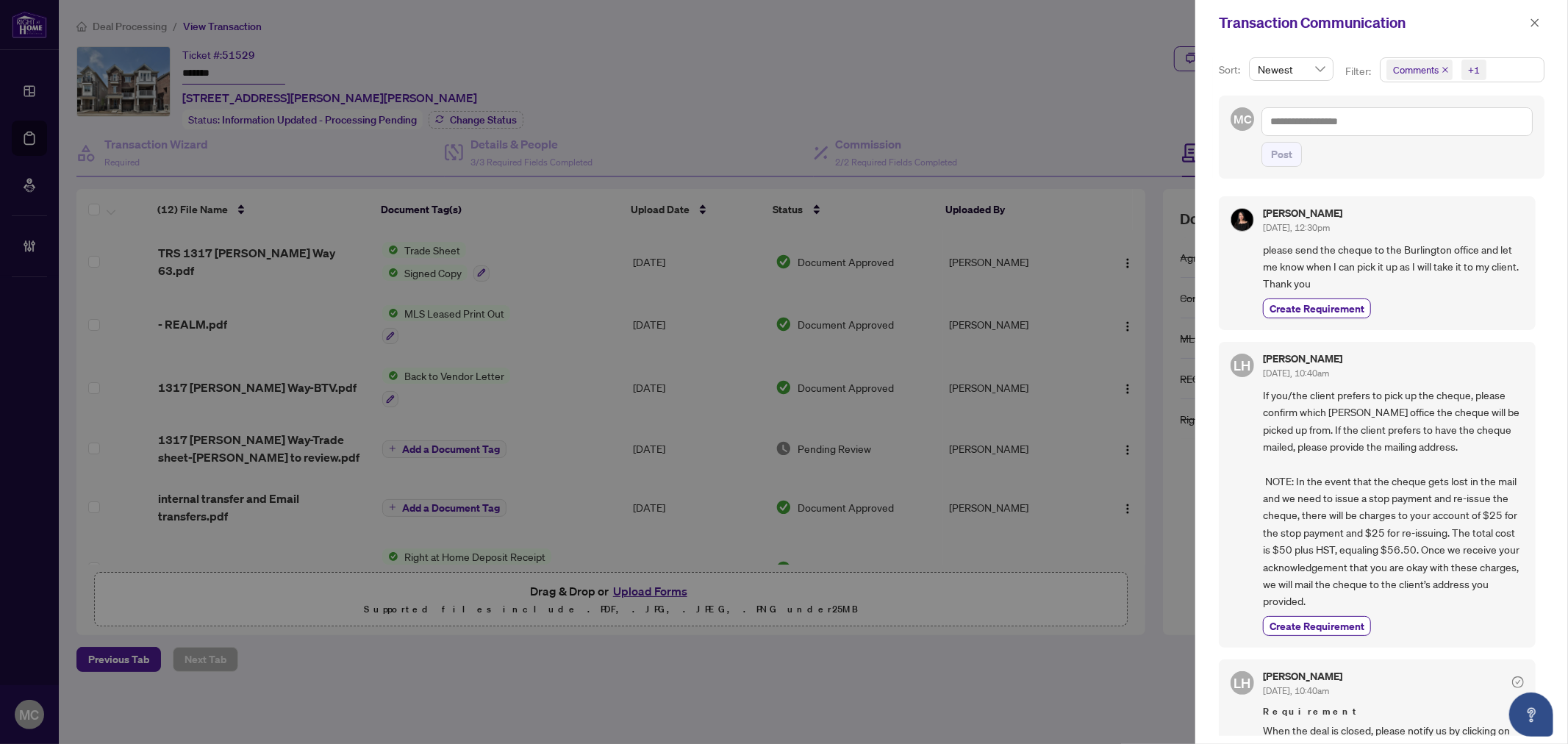
click at [1485, 63] on span "+1" at bounding box center [1474, 70] width 25 height 21
click at [1454, 151] on span "Requirements" at bounding box center [1441, 153] width 66 height 13
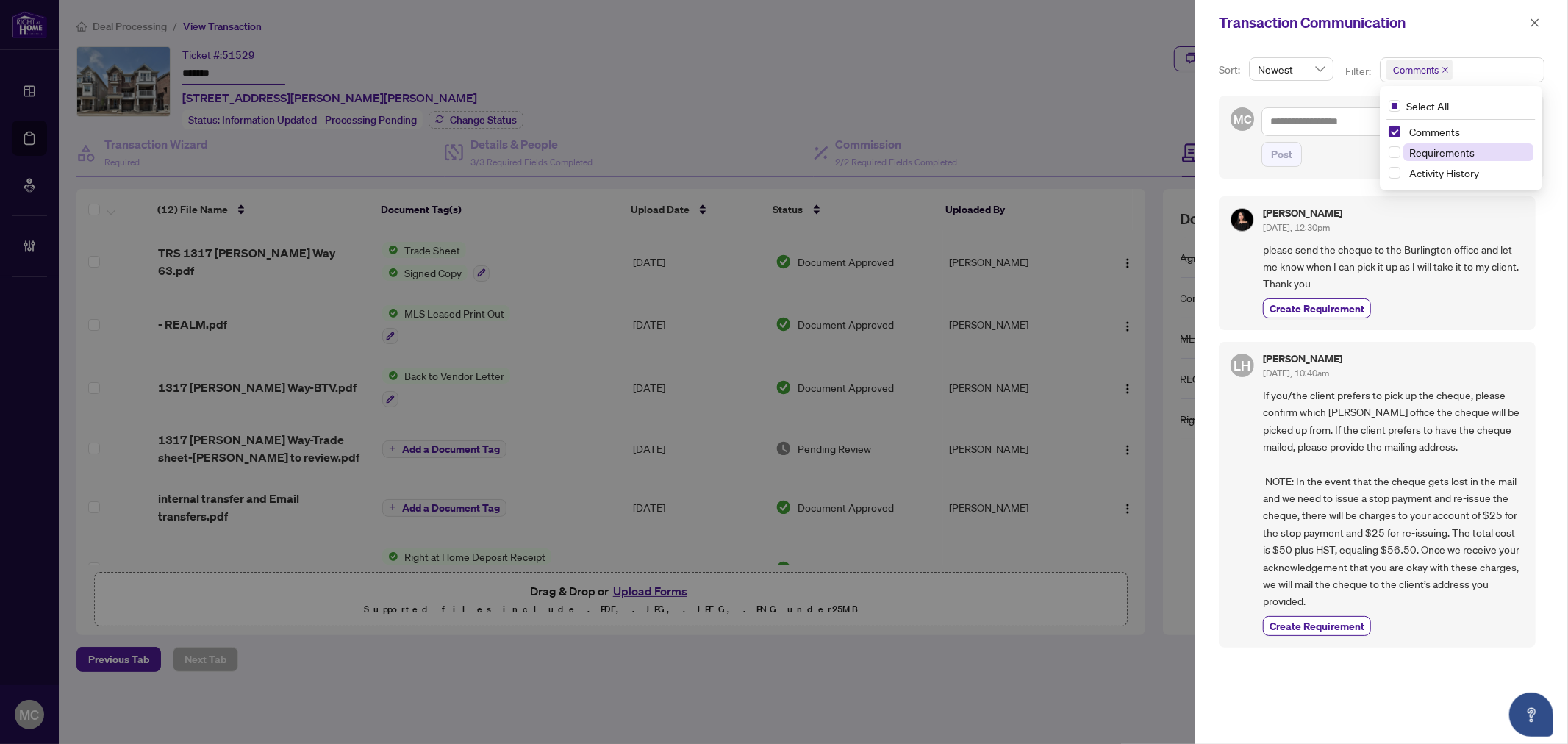
click at [1432, 149] on span "Requirements" at bounding box center [1441, 153] width 66 height 13
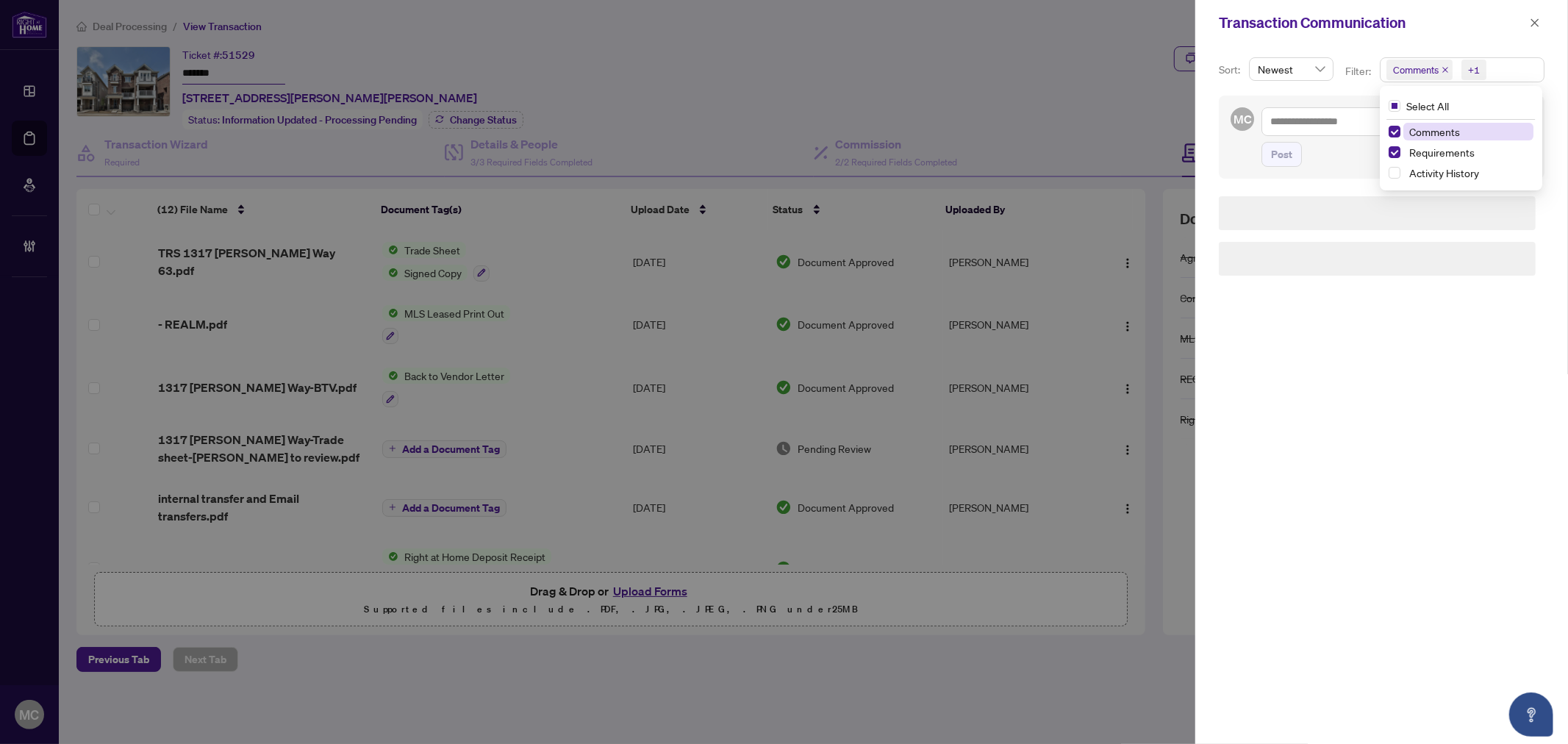
click at [1432, 127] on span "Comments" at bounding box center [1434, 132] width 51 height 13
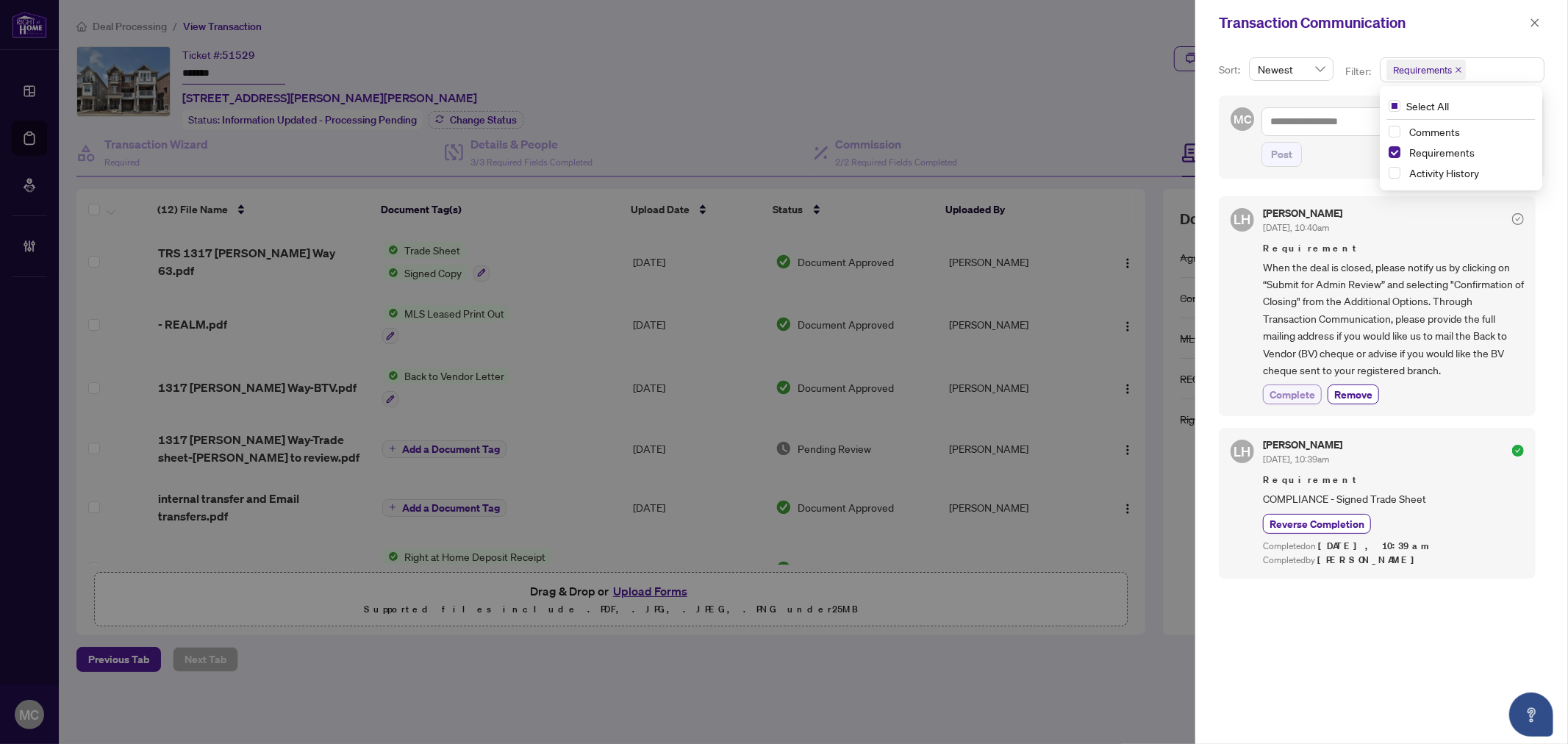
click at [1296, 389] on span "Complete" at bounding box center [1292, 394] width 46 height 15
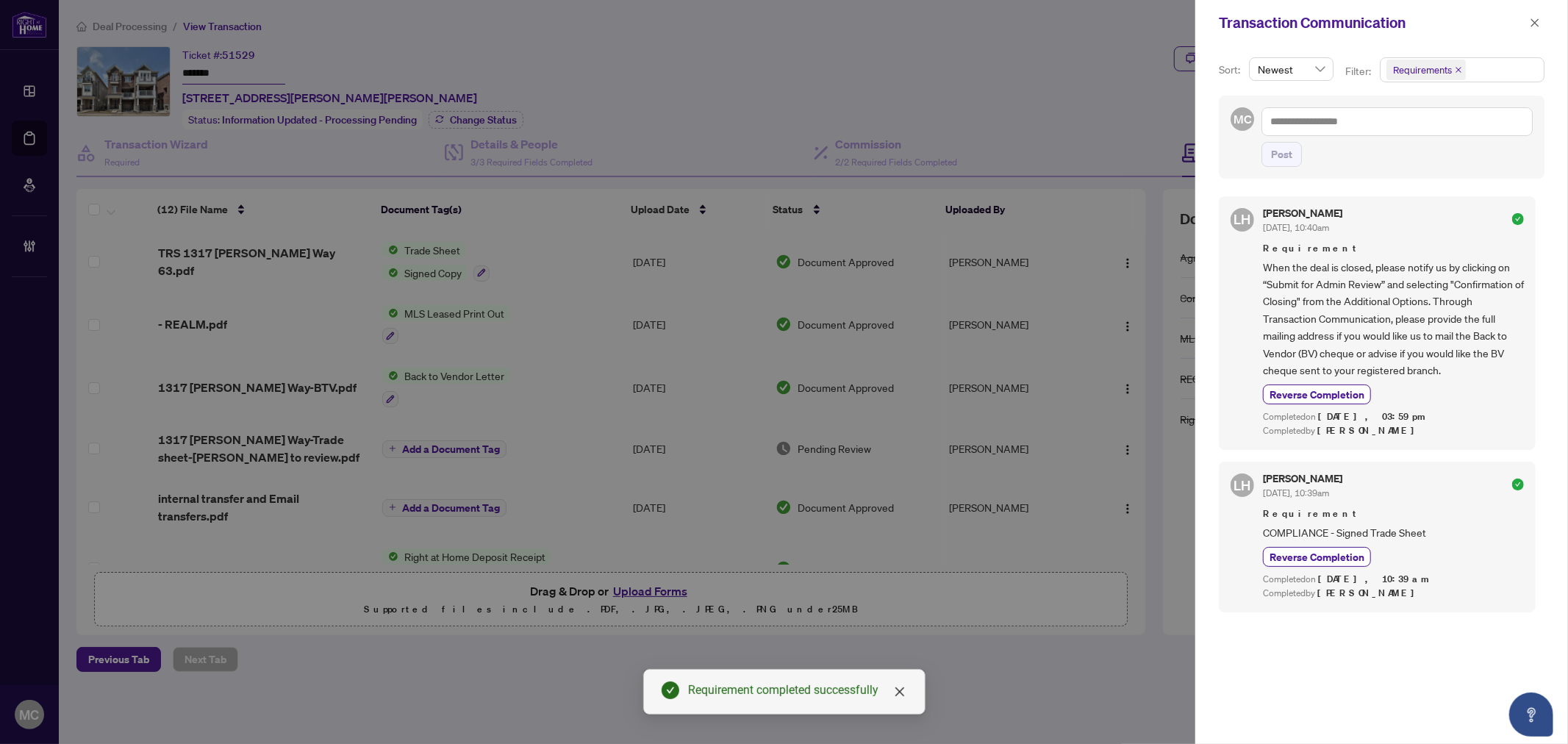
click at [1530, 24] on button "button" at bounding box center [1535, 23] width 19 height 17
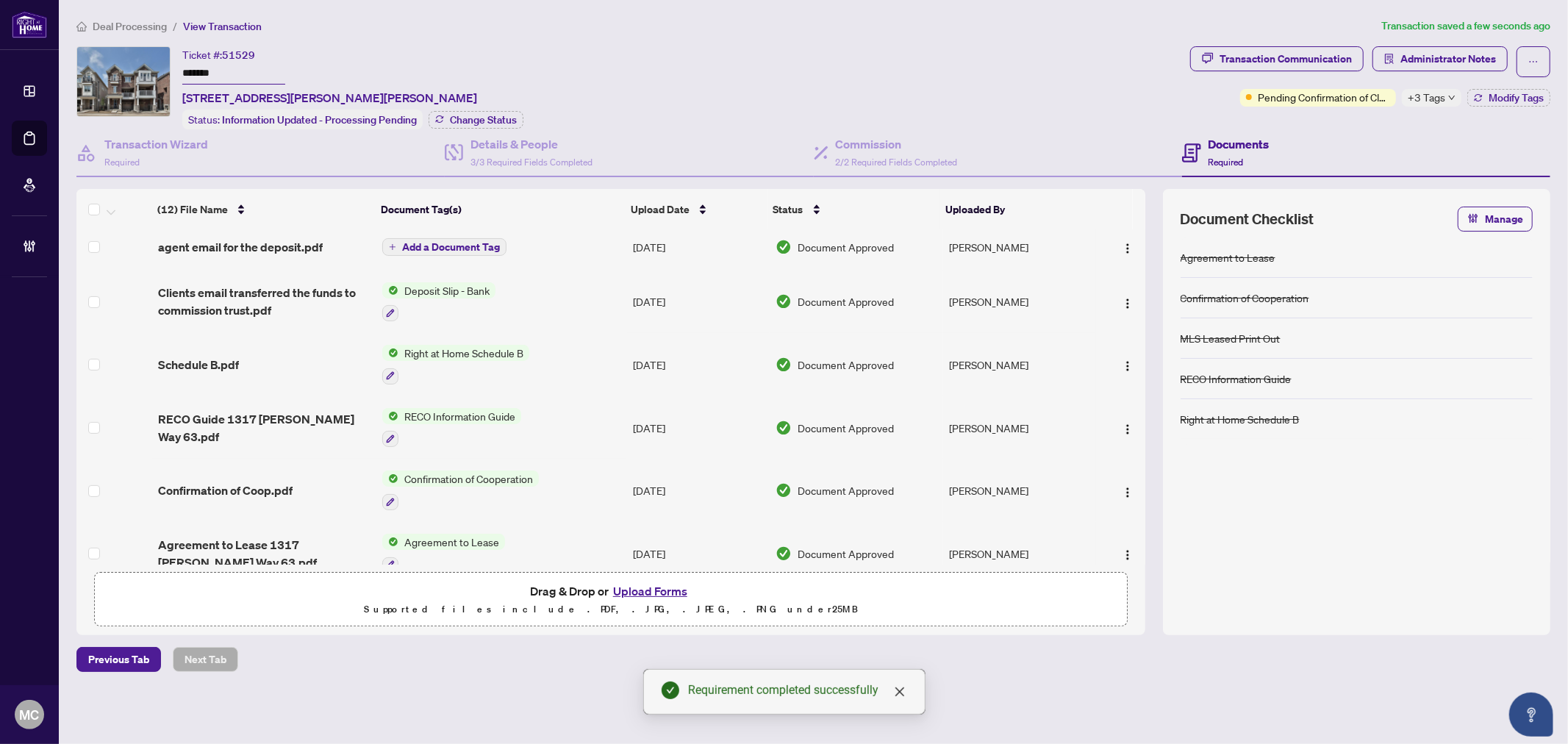
scroll to position [379, 0]
click at [113, 210] on icon "button" at bounding box center [111, 213] width 9 height 6
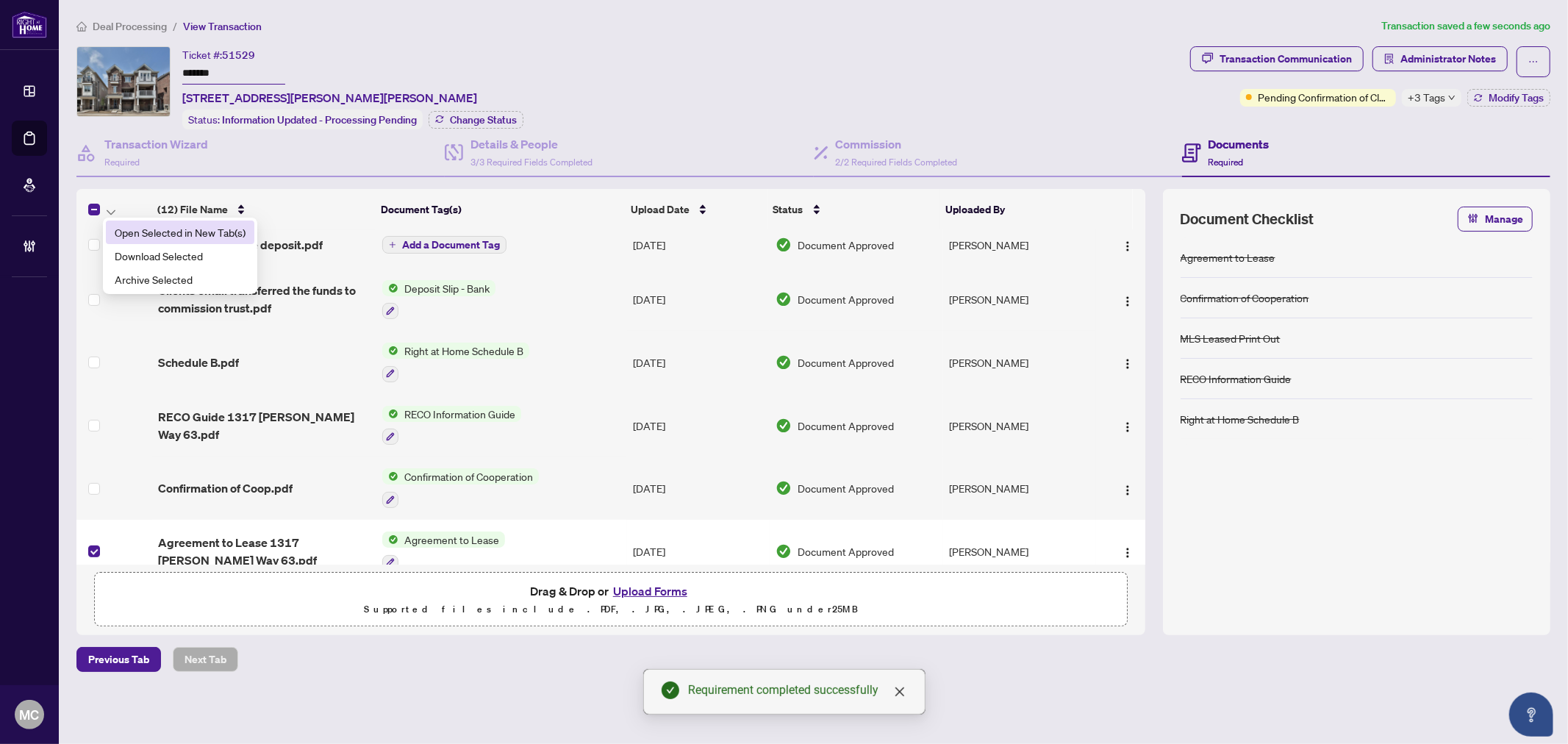
click at [158, 229] on span "Open Selected in New Tab(s)" at bounding box center [179, 232] width 131 height 16
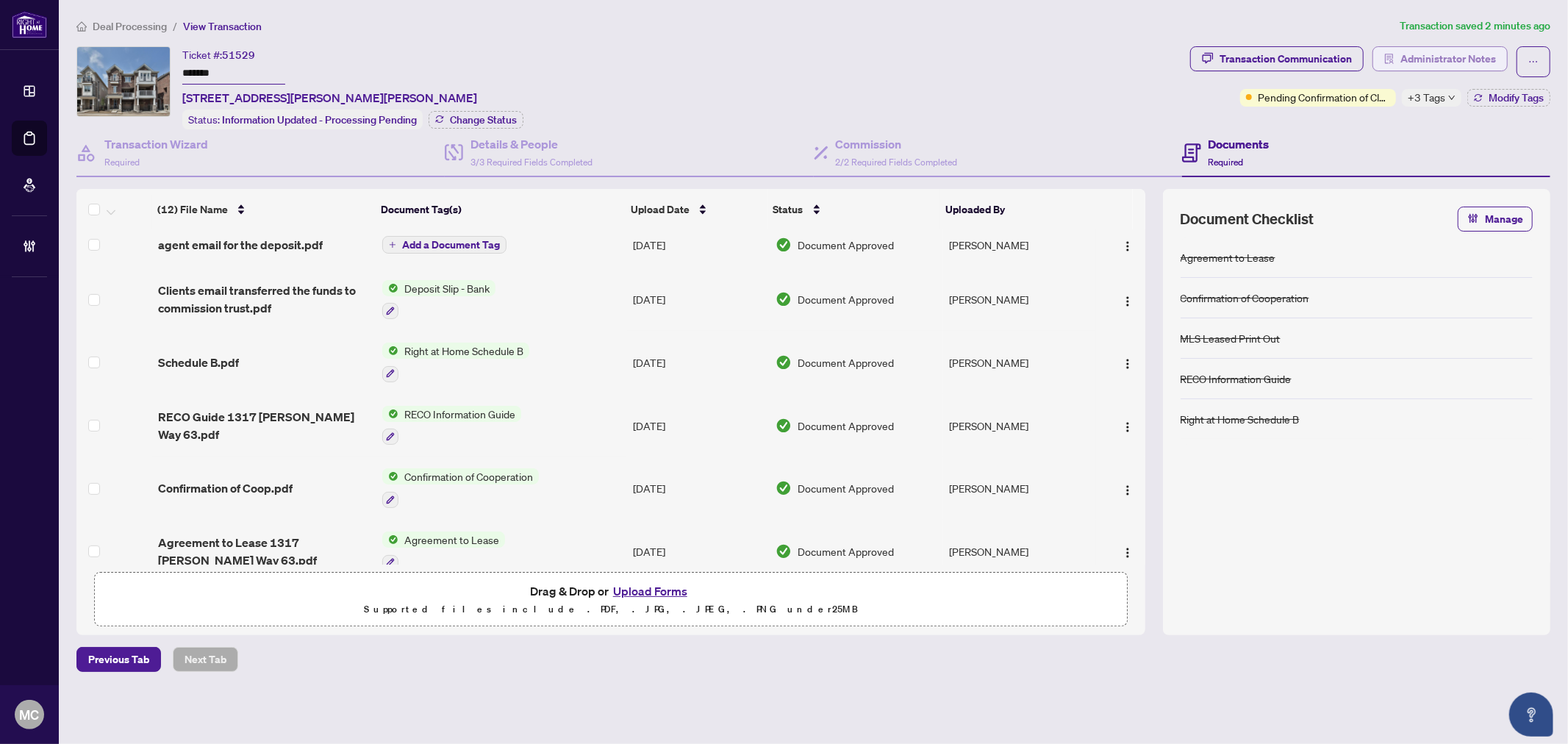
click at [1408, 55] on span "Administrator Notes" at bounding box center [1448, 58] width 95 height 24
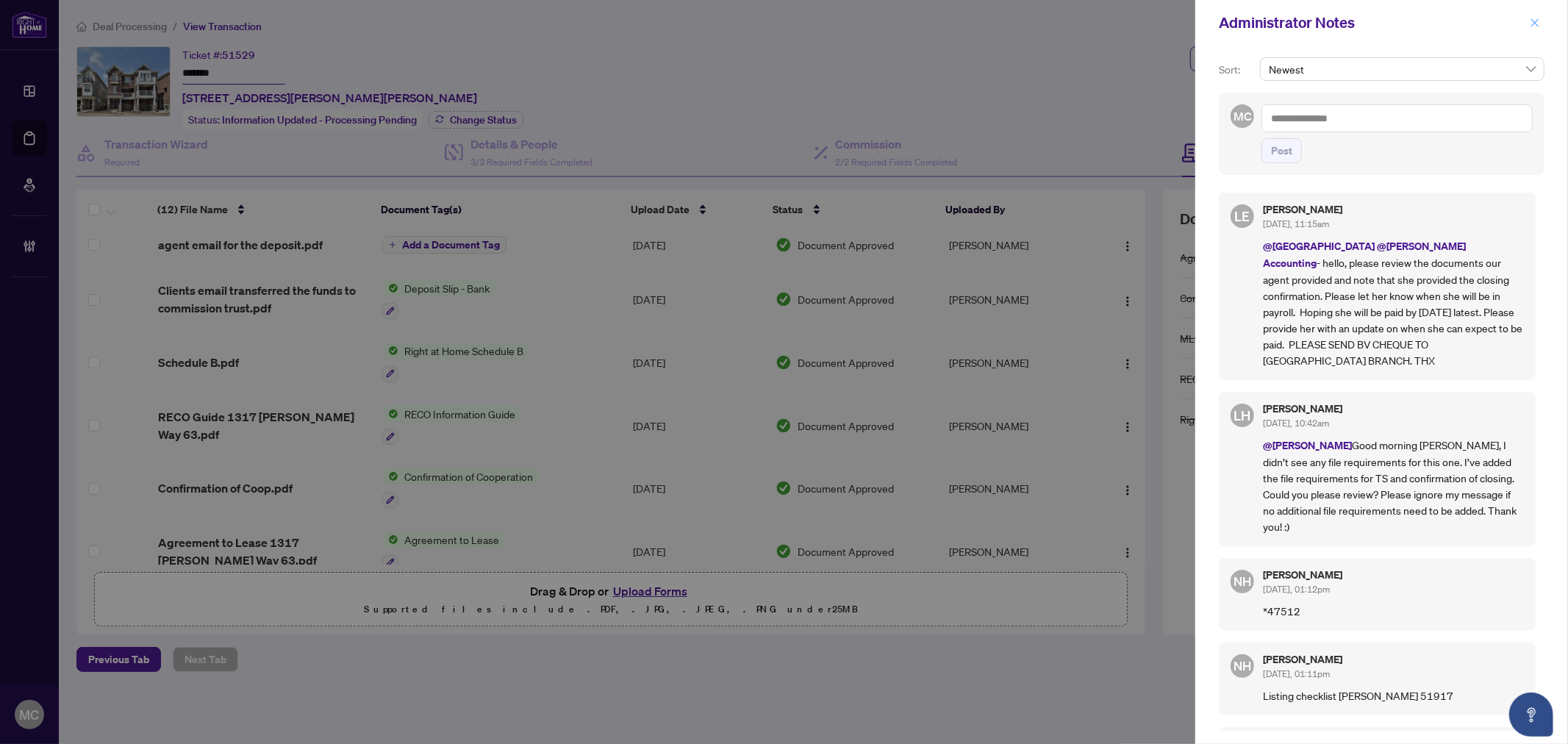
click at [1532, 16] on span "button" at bounding box center [1535, 23] width 10 height 24
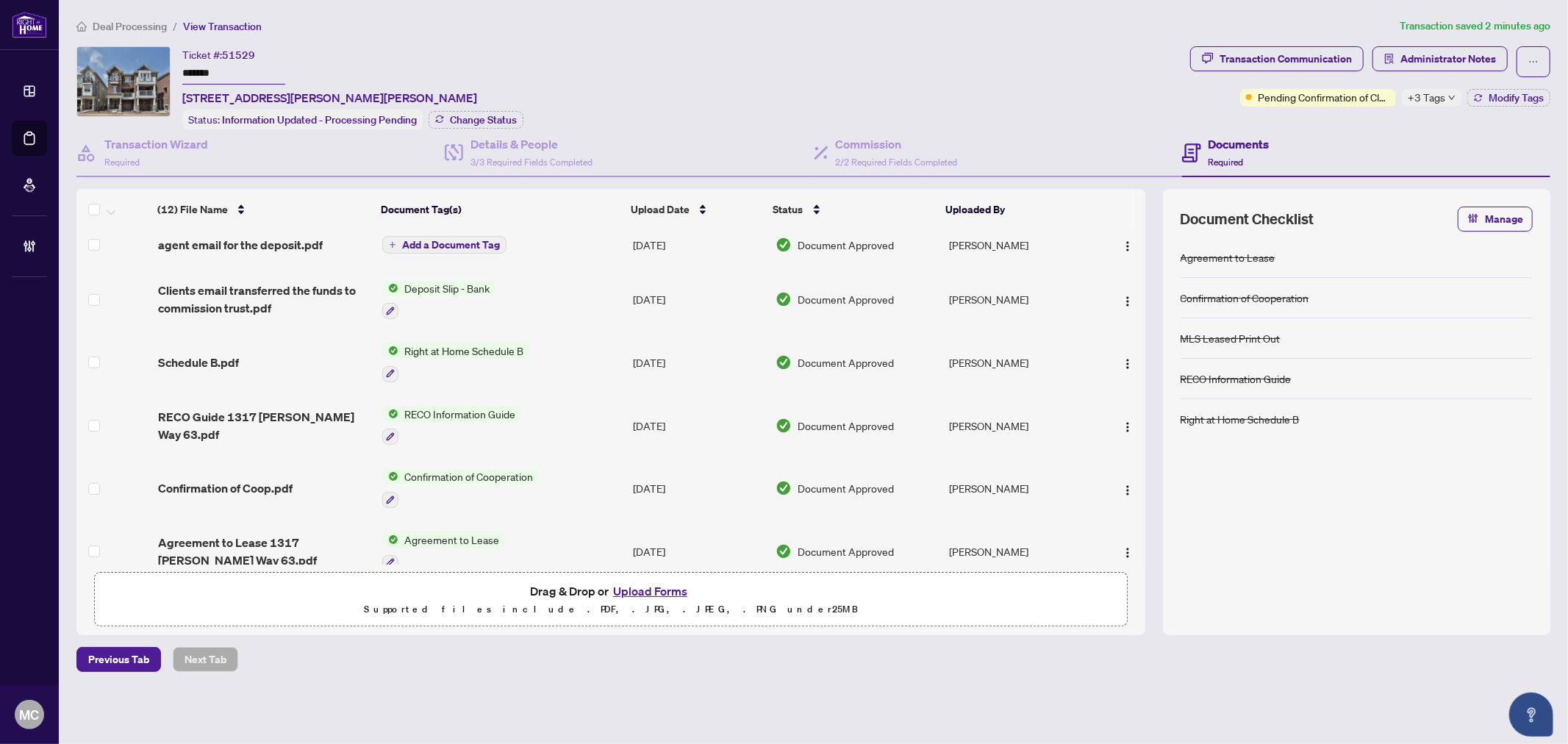
click at [1435, 97] on span "+3 Tags" at bounding box center [1426, 97] width 37 height 17
click at [1018, 88] on div "Ticket #: 51529 ******* 63-1317 Leriche Way, Milton, Ontario L9E 0H5, Canada St…" at bounding box center [629, 88] width 1107 height 83
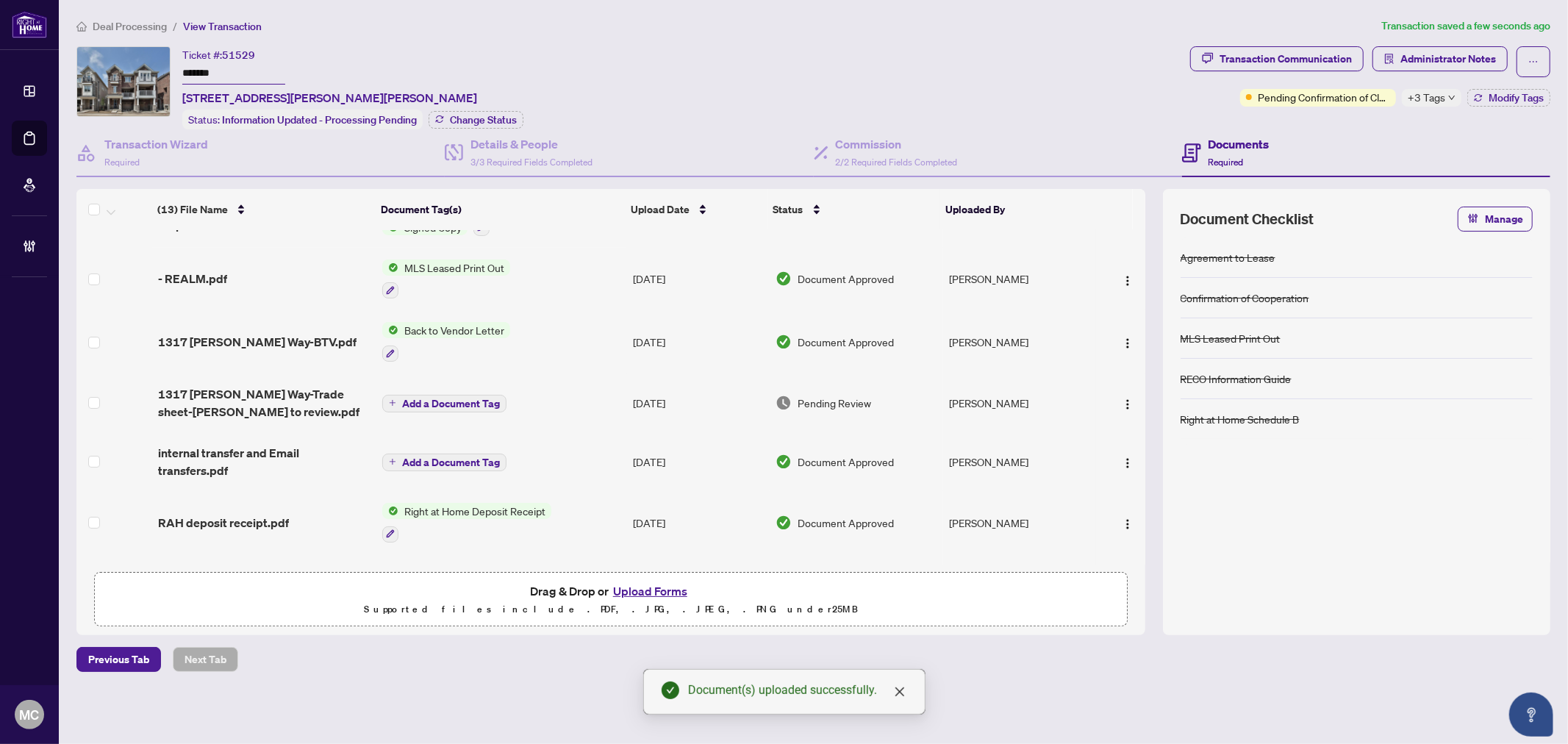
scroll to position [0, 0]
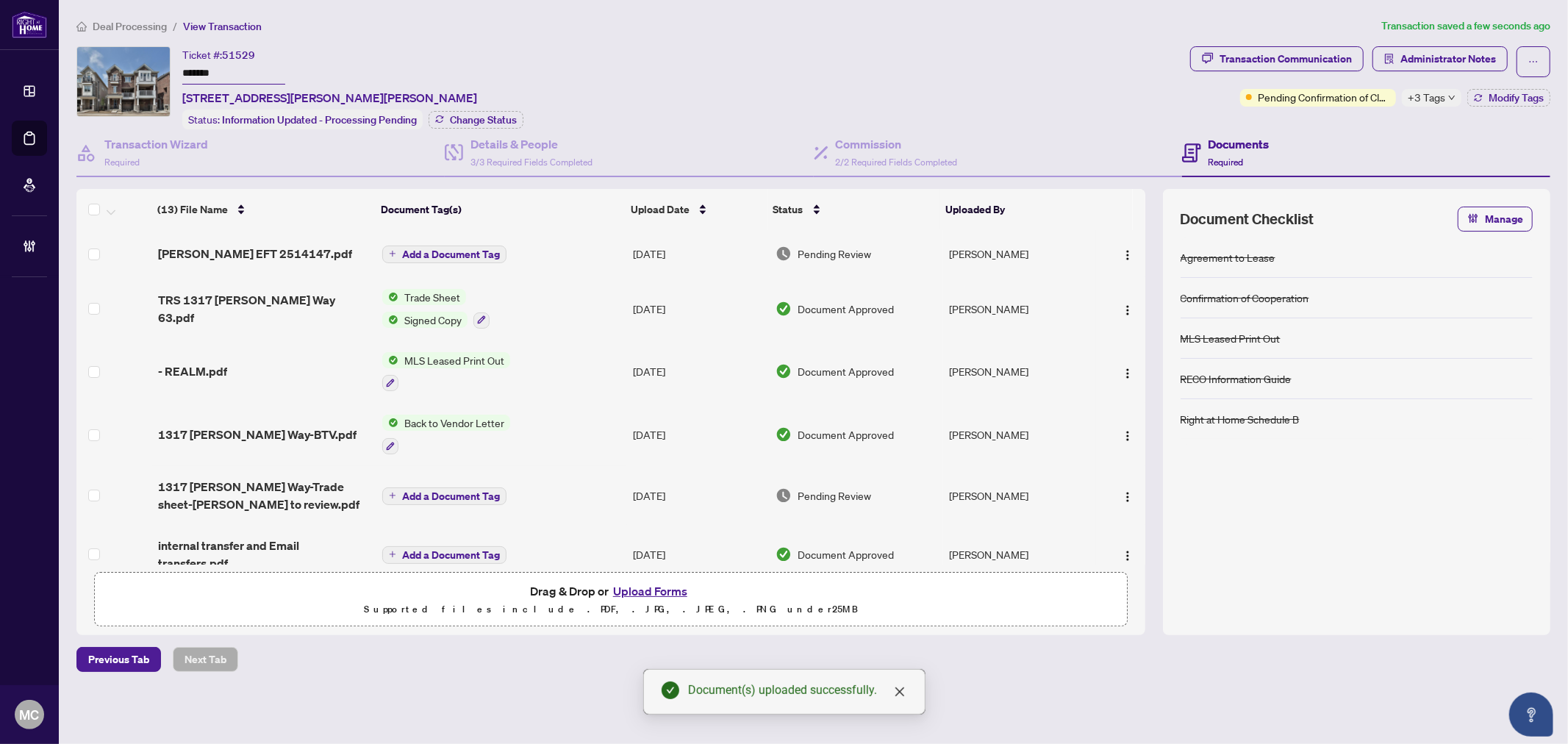
click at [441, 249] on span "Add a Document Tag" at bounding box center [451, 254] width 97 height 10
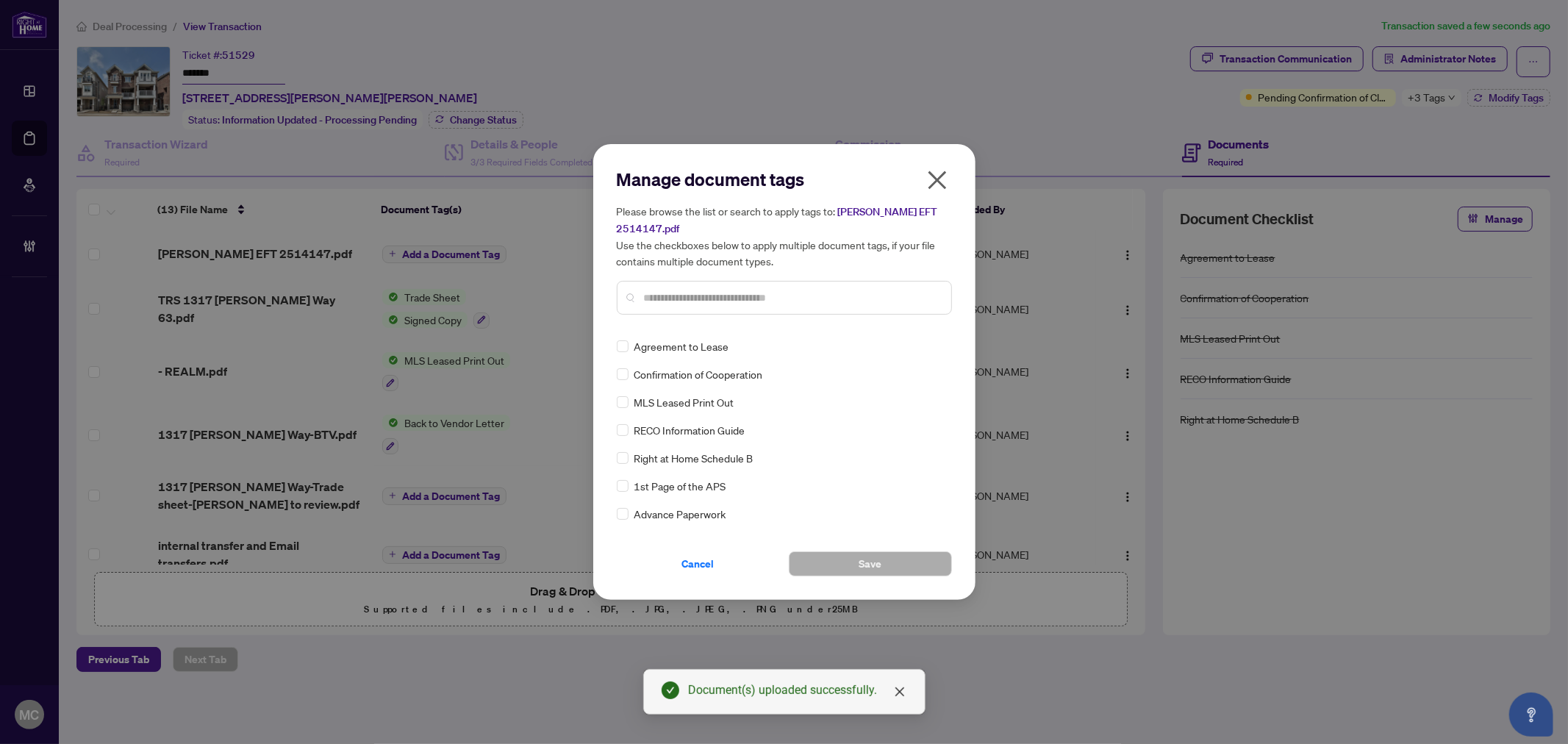
click at [835, 299] on input "text" at bounding box center [792, 298] width 296 height 16
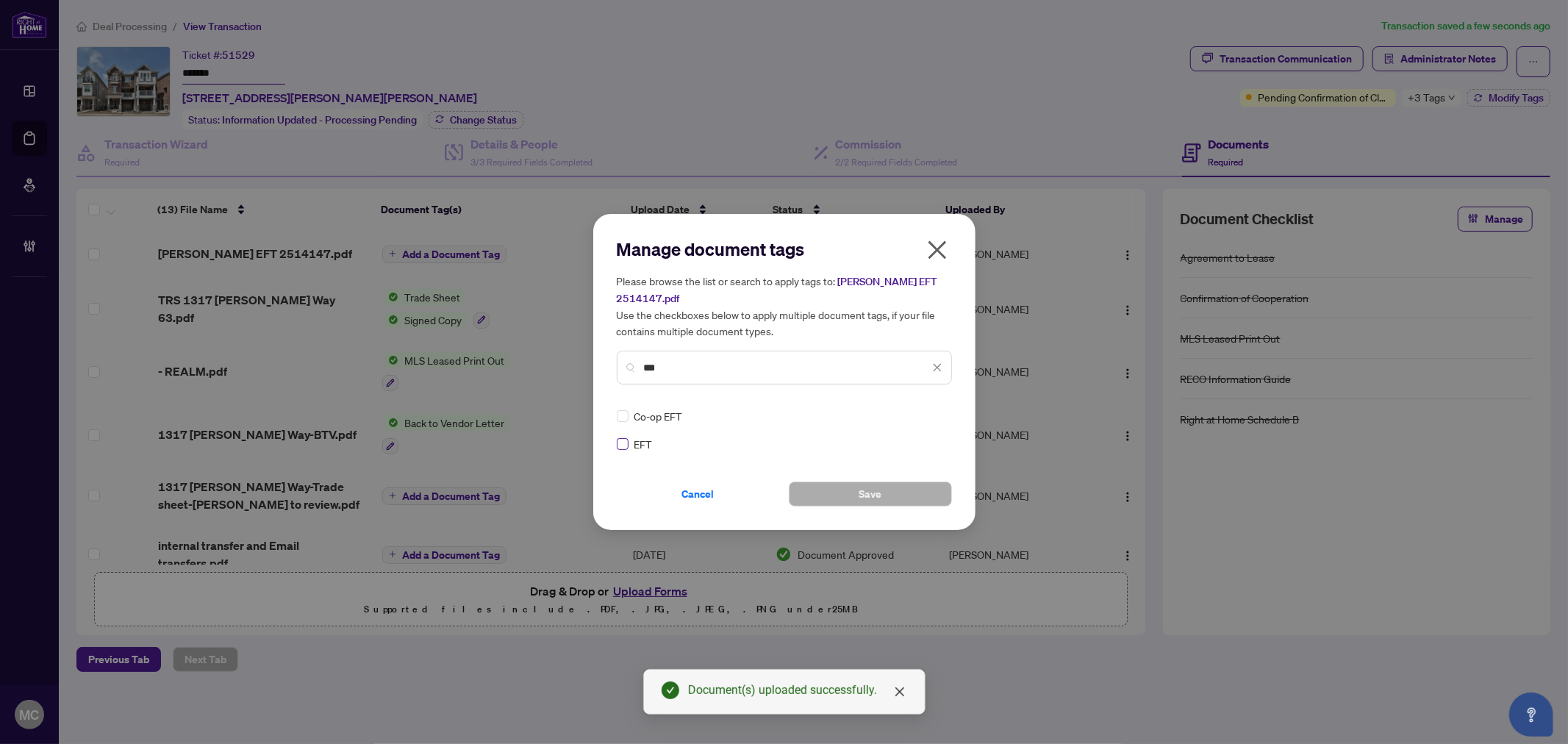
type input "***"
click at [934, 414] on icon at bounding box center [938, 416] width 9 height 5
click at [891, 478] on div "Approved" at bounding box center [883, 487] width 112 height 24
click at [884, 494] on button "Save" at bounding box center [870, 494] width 163 height 25
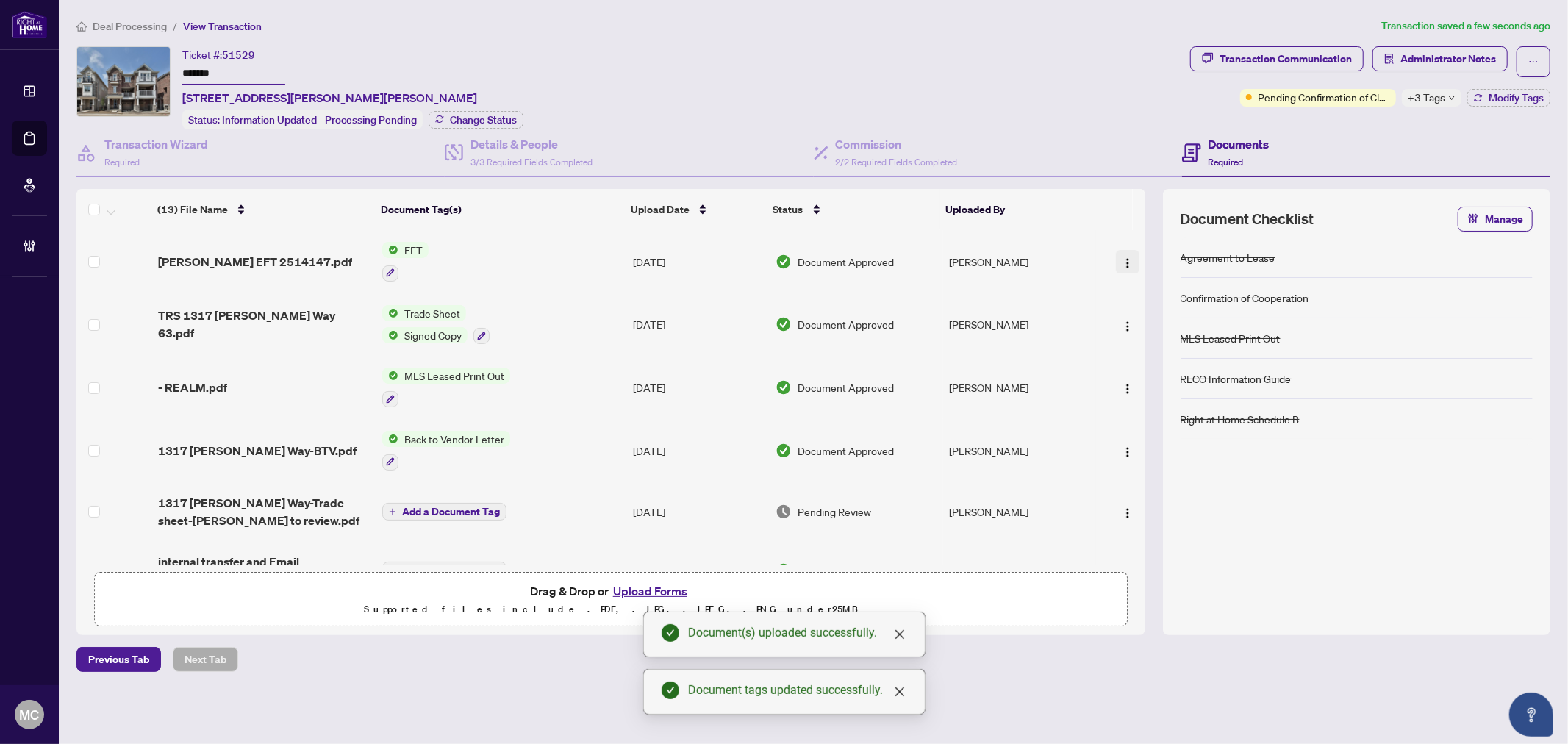
click at [1123, 258] on img "button" at bounding box center [1127, 263] width 11 height 11
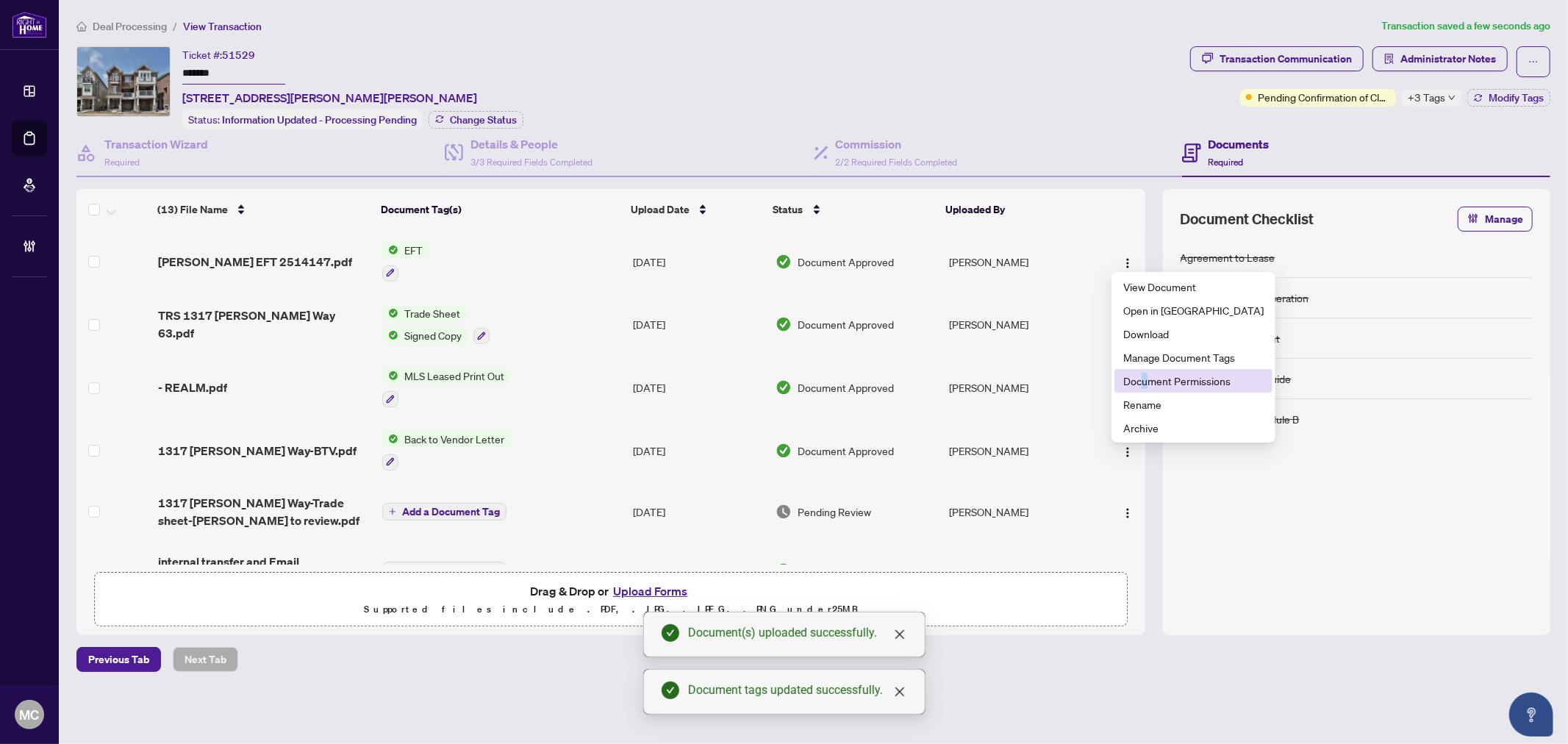
click at [1145, 379] on span "Document Permissions" at bounding box center [1193, 381] width 140 height 16
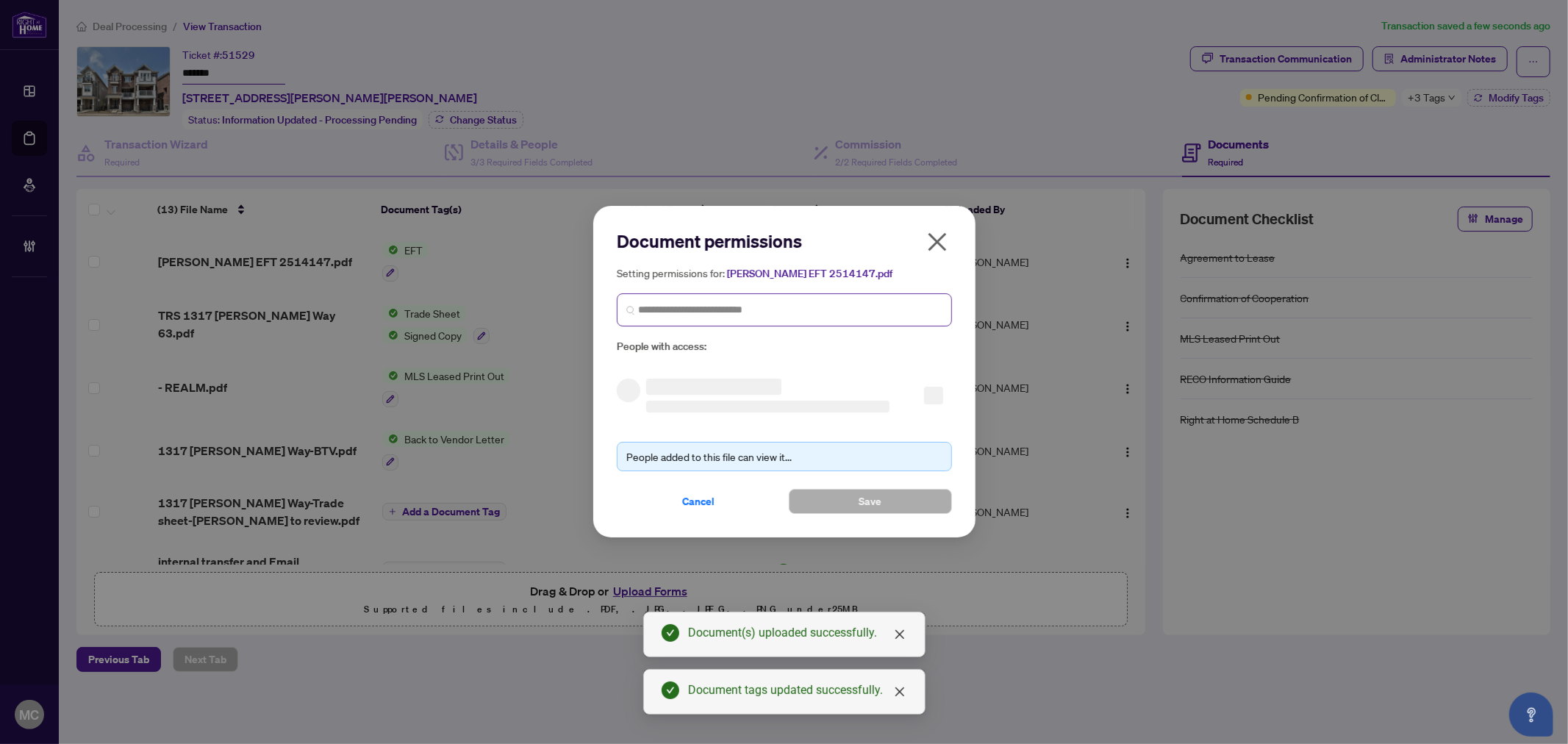
click at [718, 318] on span at bounding box center [784, 309] width 335 height 33
paste input "**********"
type input "**********"
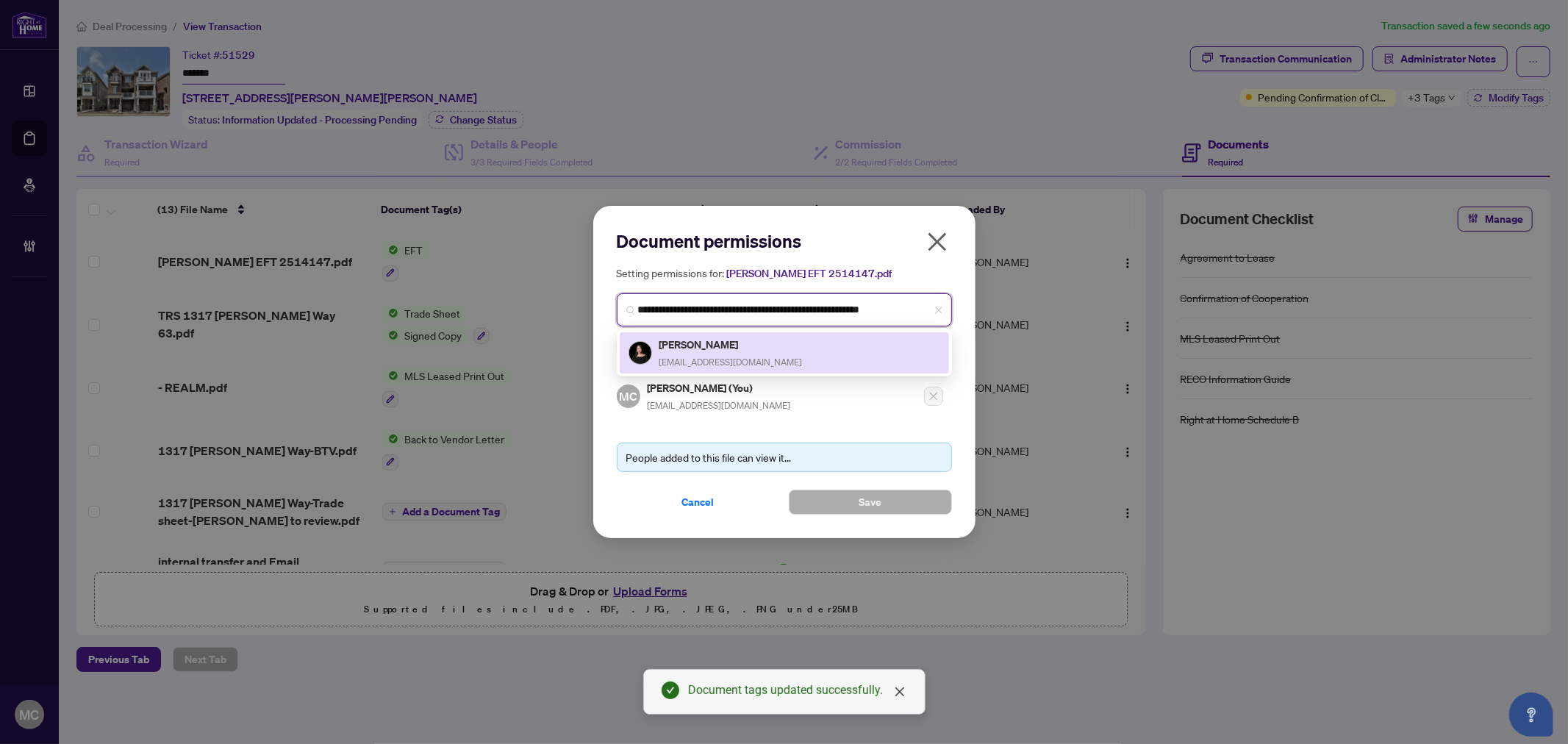
click at [698, 359] on span "Barbarayee8@gmail.com" at bounding box center [731, 362] width 143 height 11
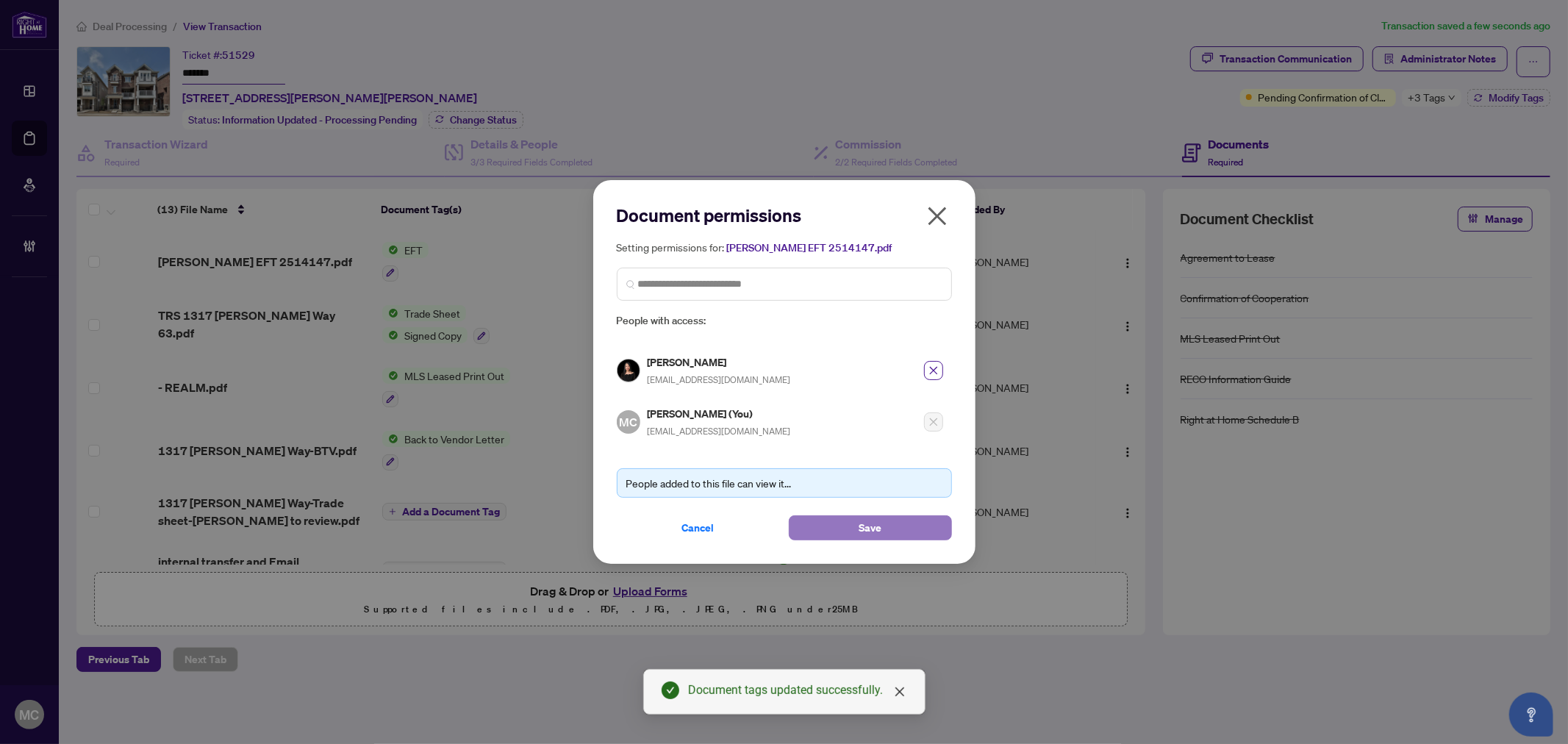
click at [823, 527] on button "Save" at bounding box center [870, 527] width 163 height 25
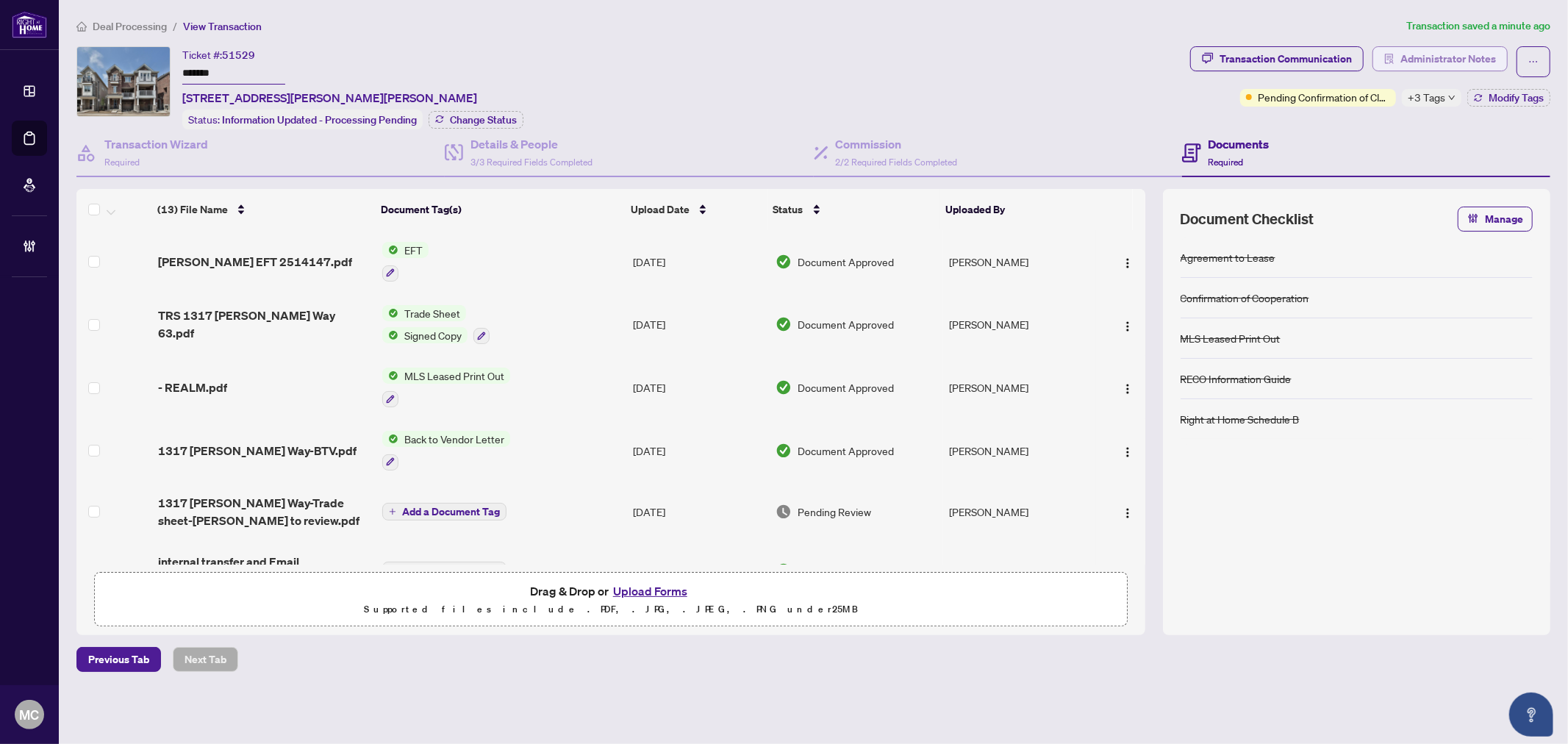
click at [1465, 66] on span "Administrator Notes" at bounding box center [1448, 58] width 95 height 24
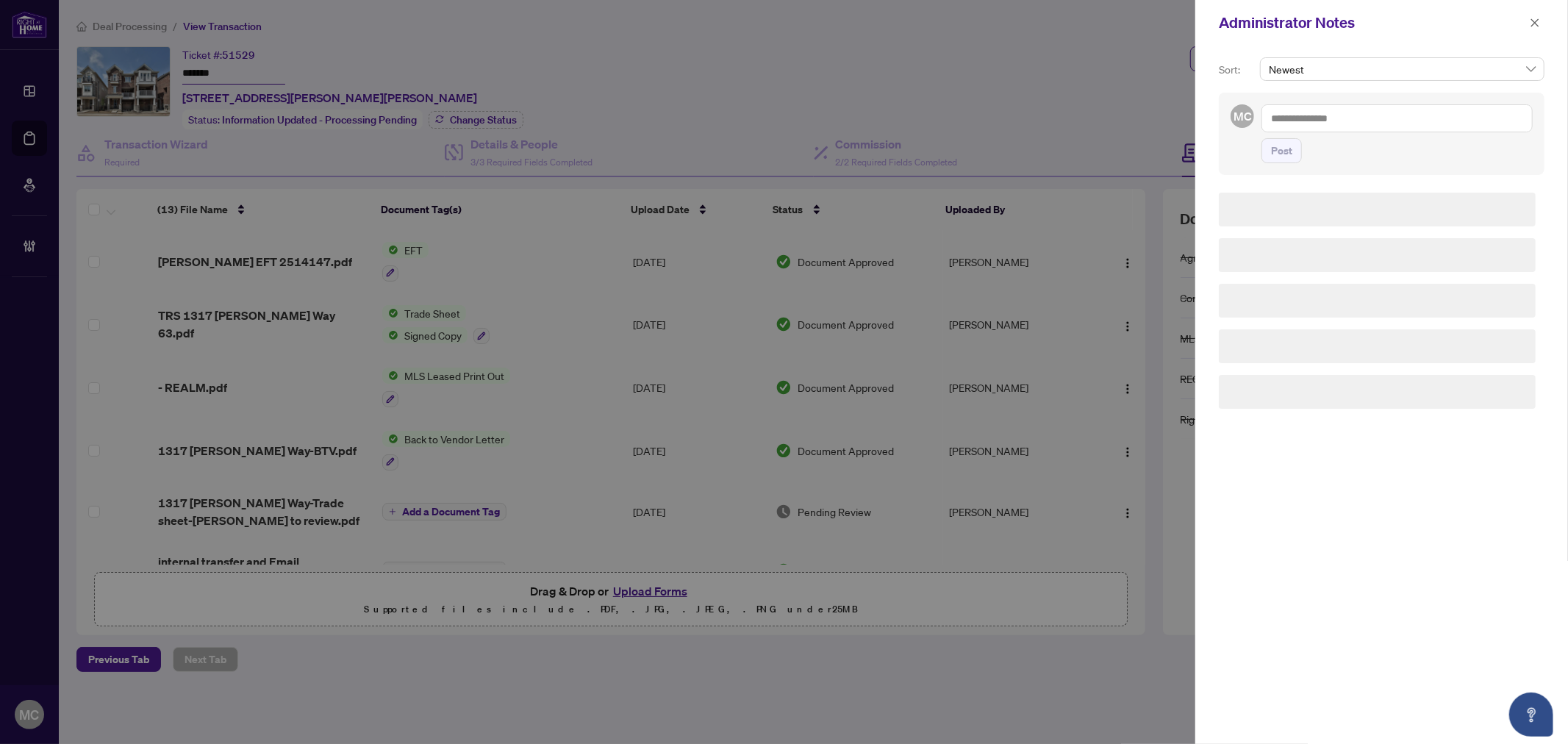
click at [1456, 107] on textarea at bounding box center [1396, 117] width 271 height 28
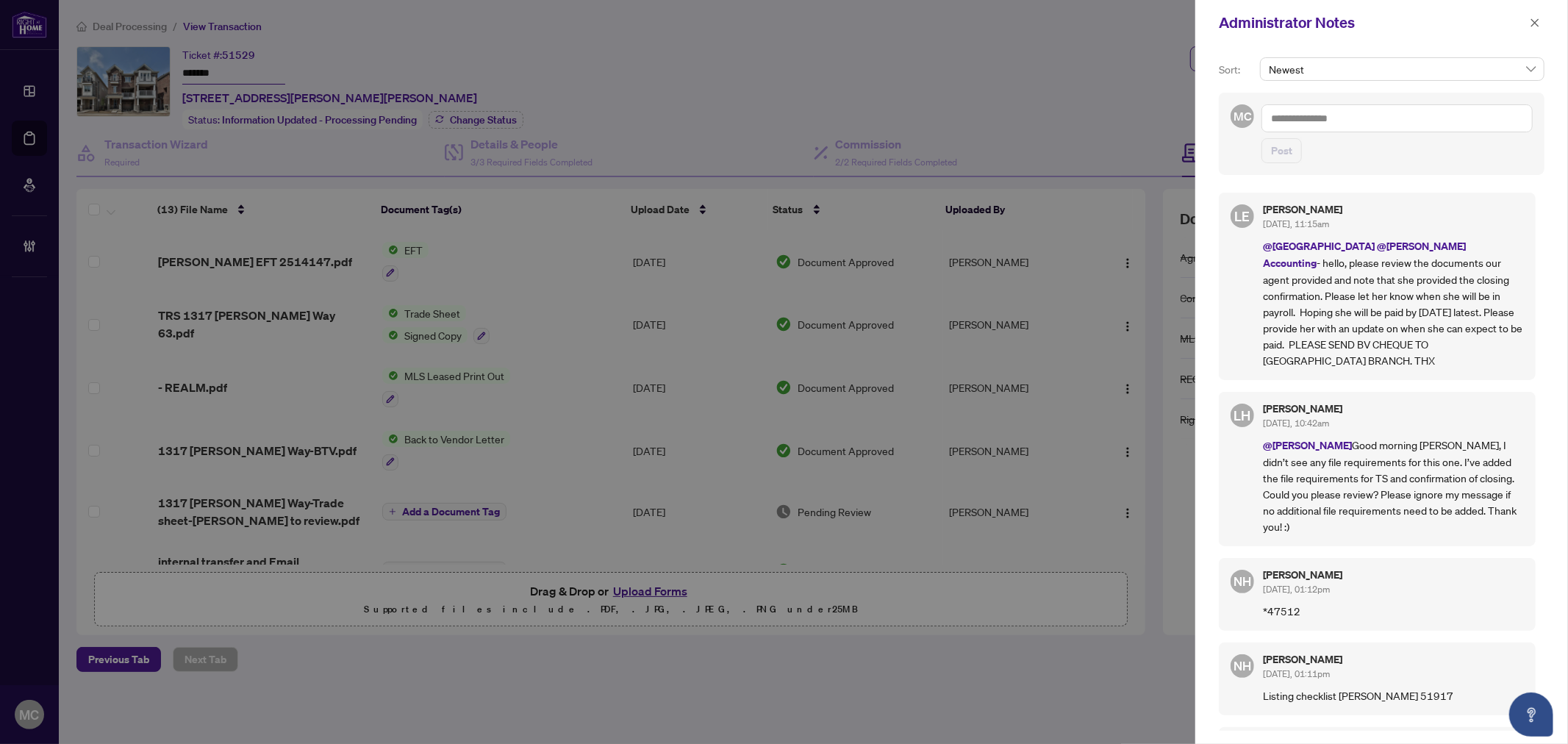
paste textarea "**********"
type textarea "**********"
click at [1277, 155] on span "Post" at bounding box center [1281, 151] width 21 height 24
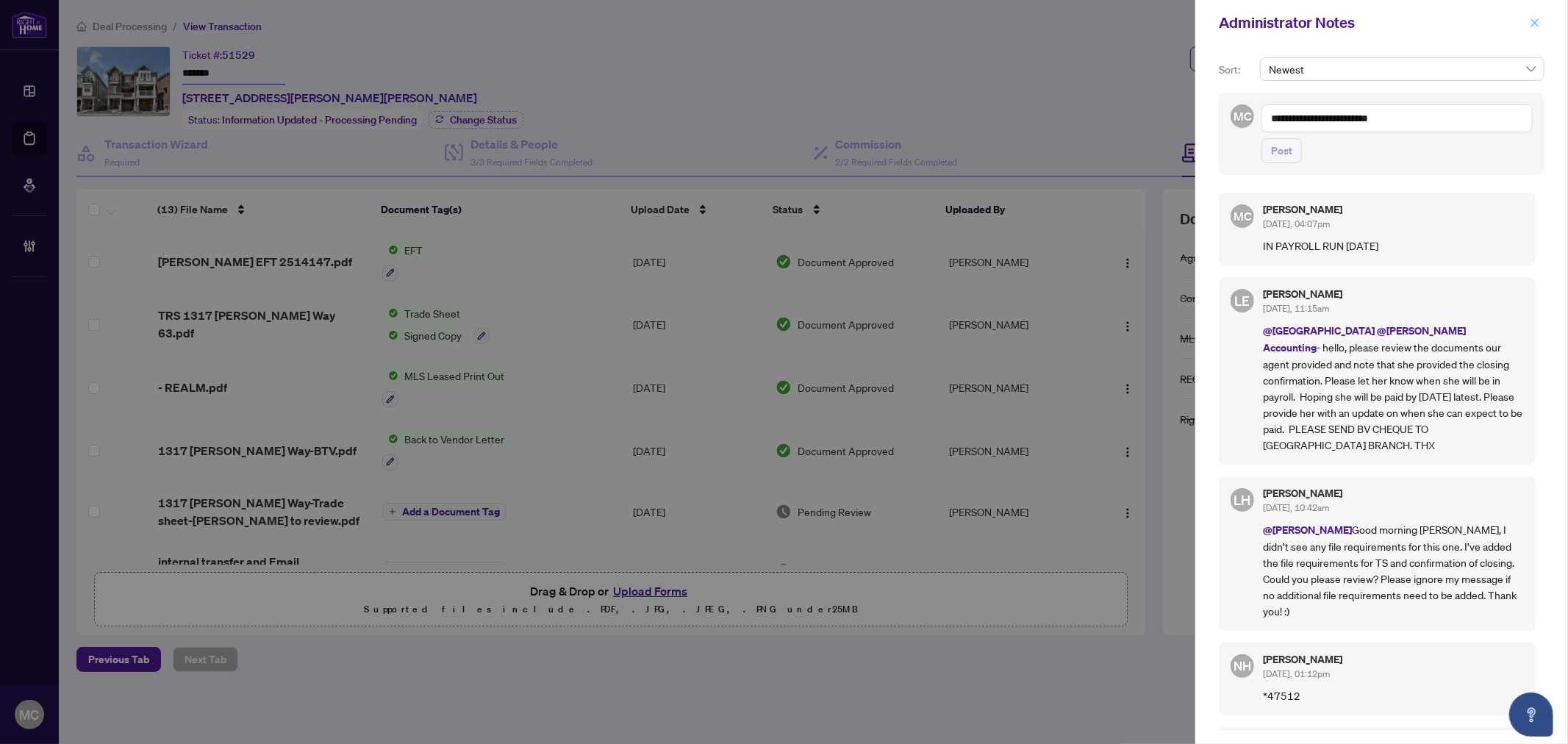
click at [1534, 17] on icon "close" at bounding box center [1535, 22] width 10 height 10
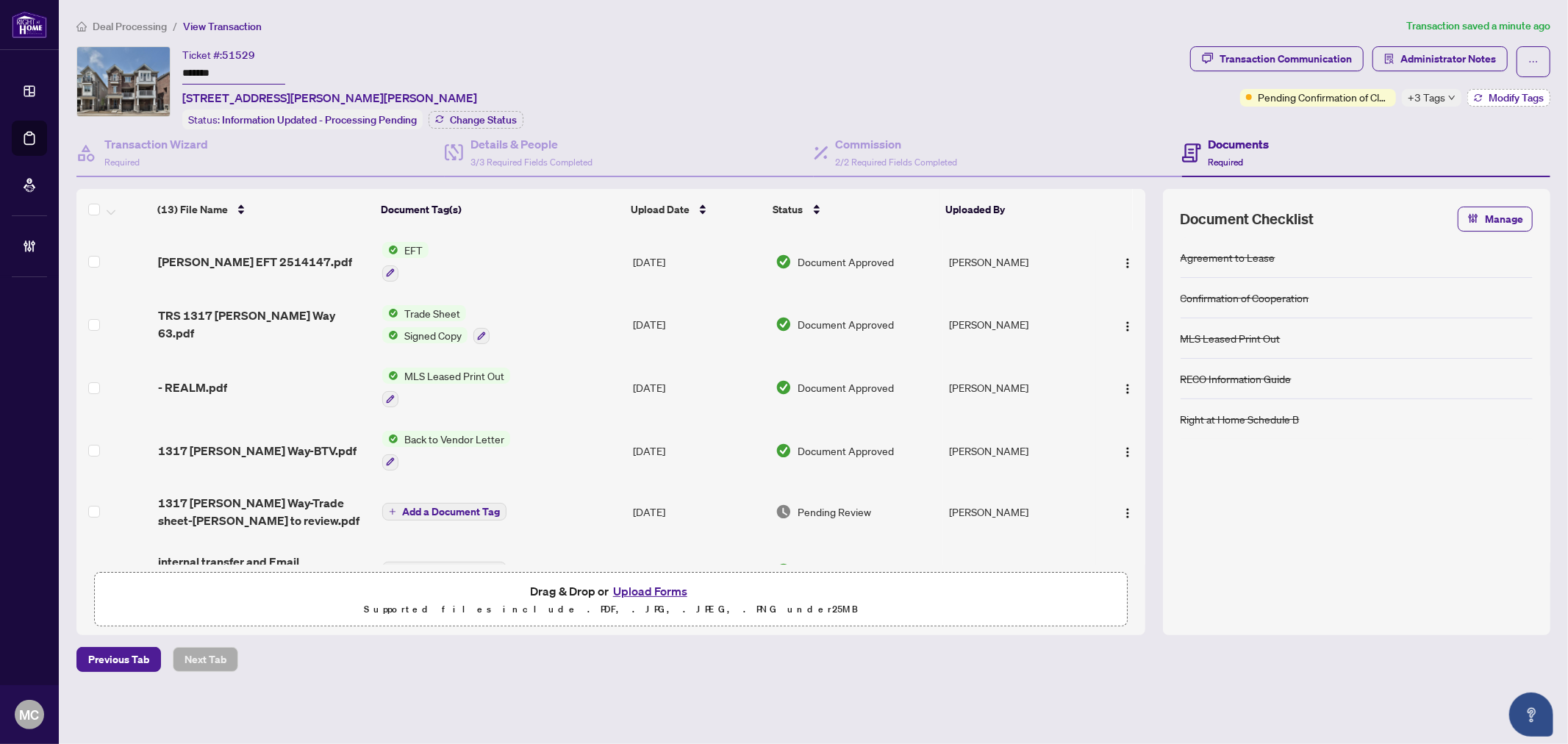
click at [1516, 89] on button "Modify Tags" at bounding box center [1508, 97] width 83 height 17
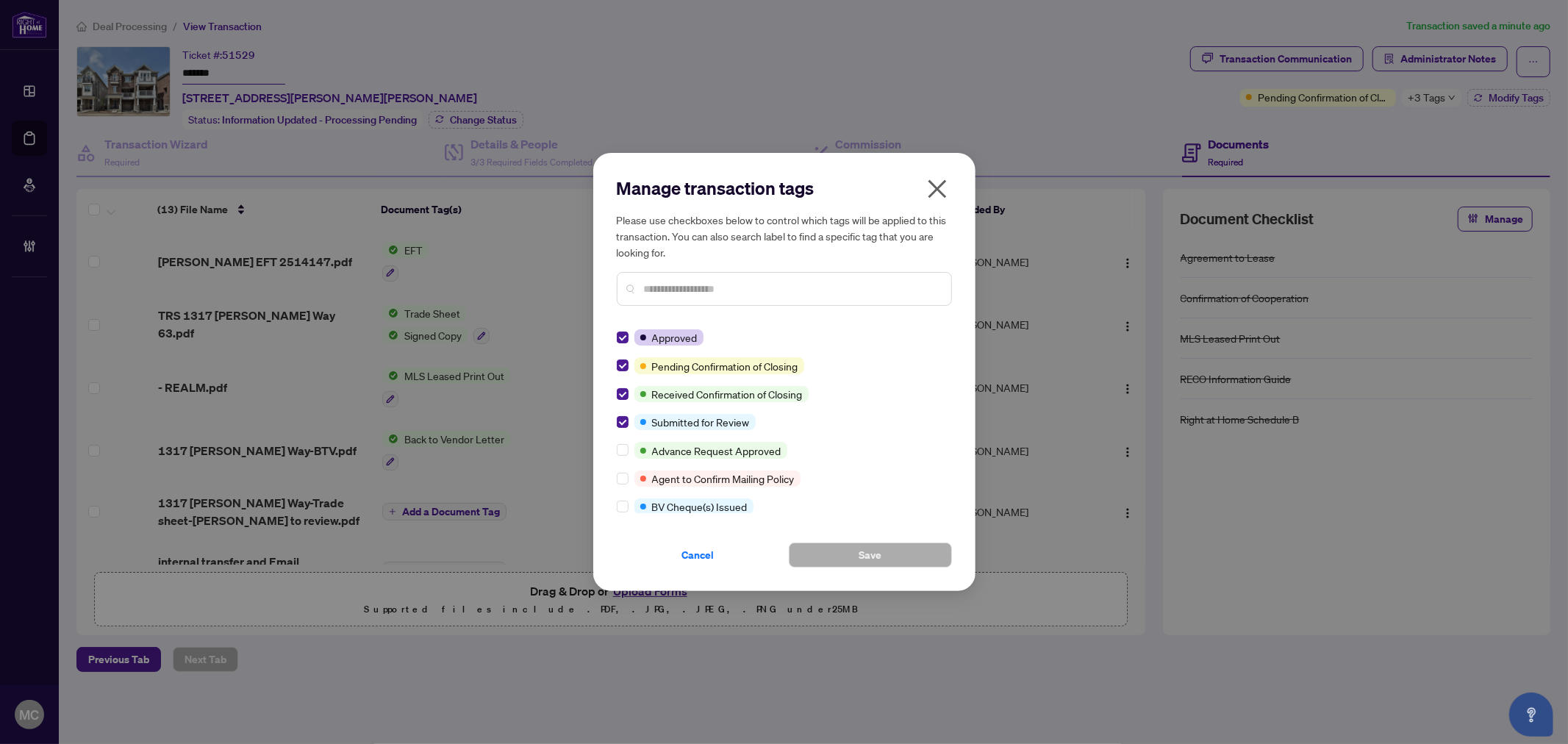
click at [629, 367] on div at bounding box center [626, 365] width 17 height 16
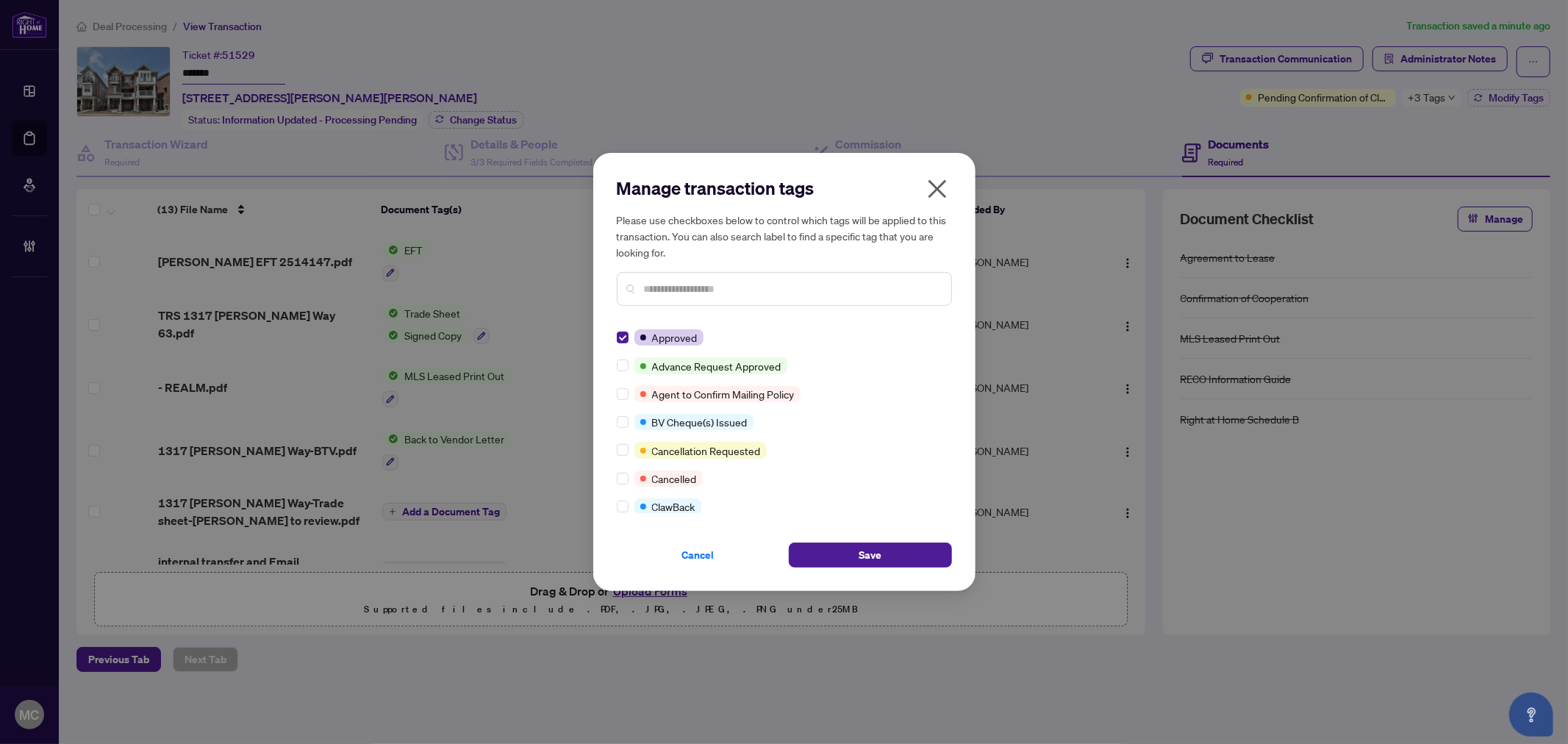
scroll to position [82, 0]
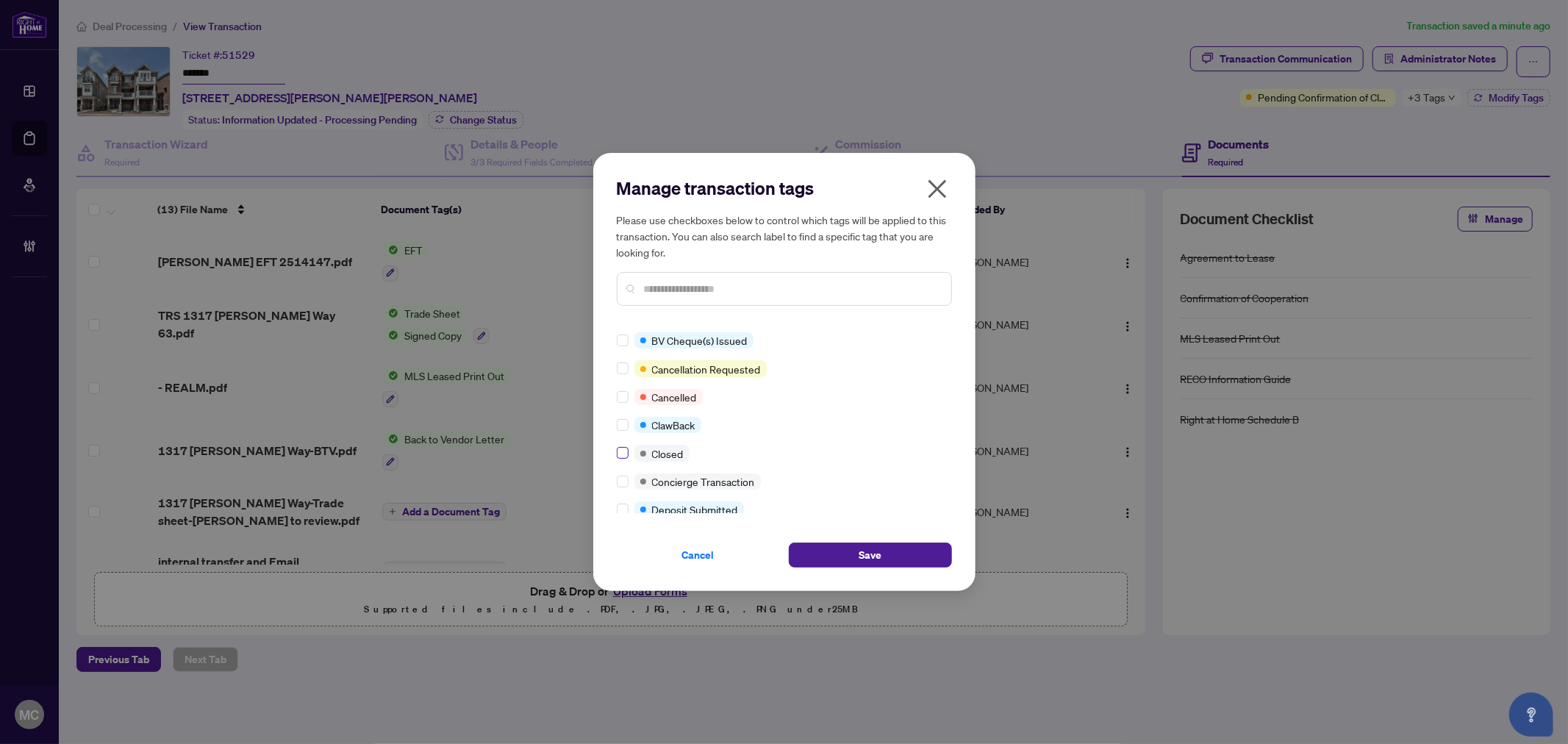
click at [627, 457] on label at bounding box center [623, 452] width 11 height 16
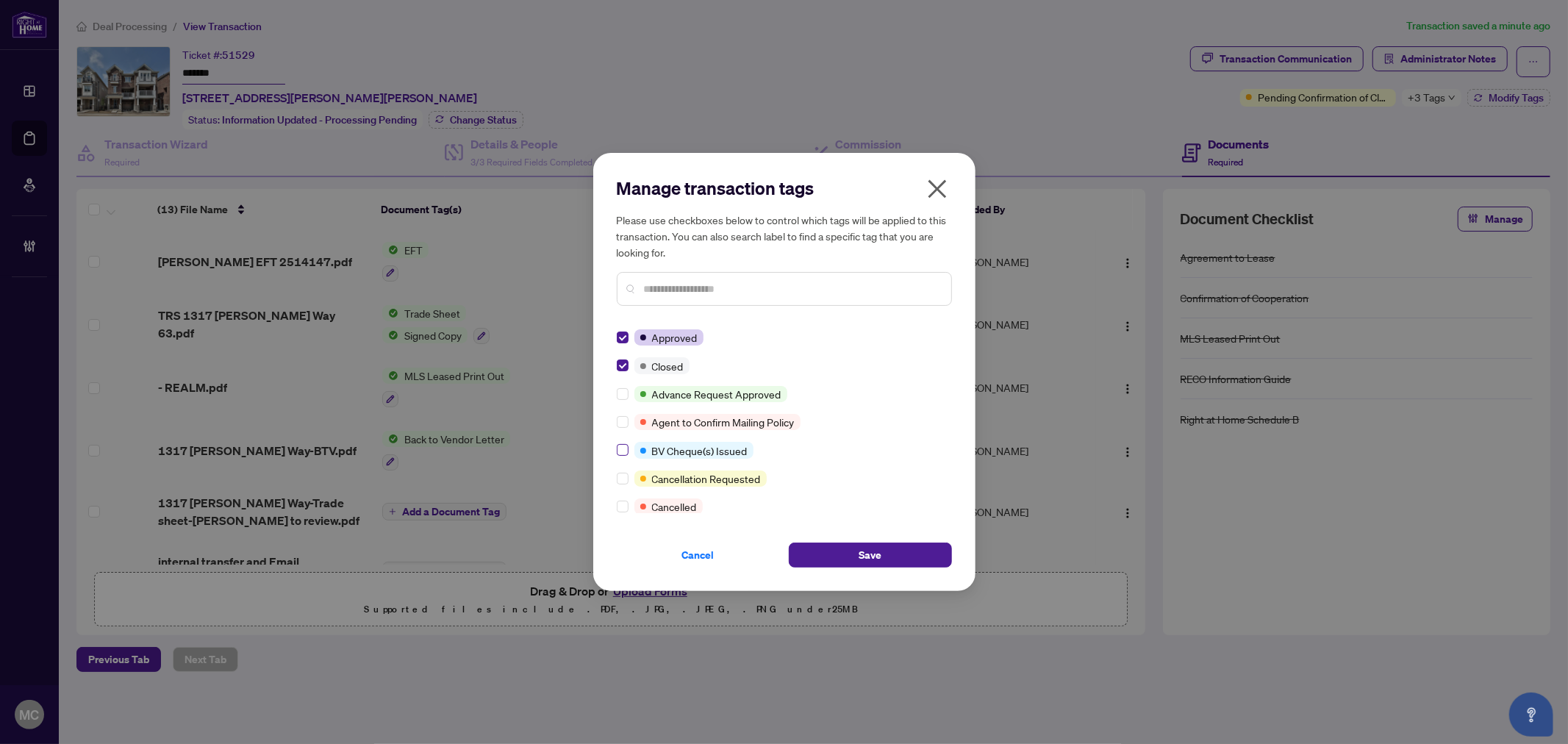
click at [627, 457] on label at bounding box center [623, 449] width 11 height 16
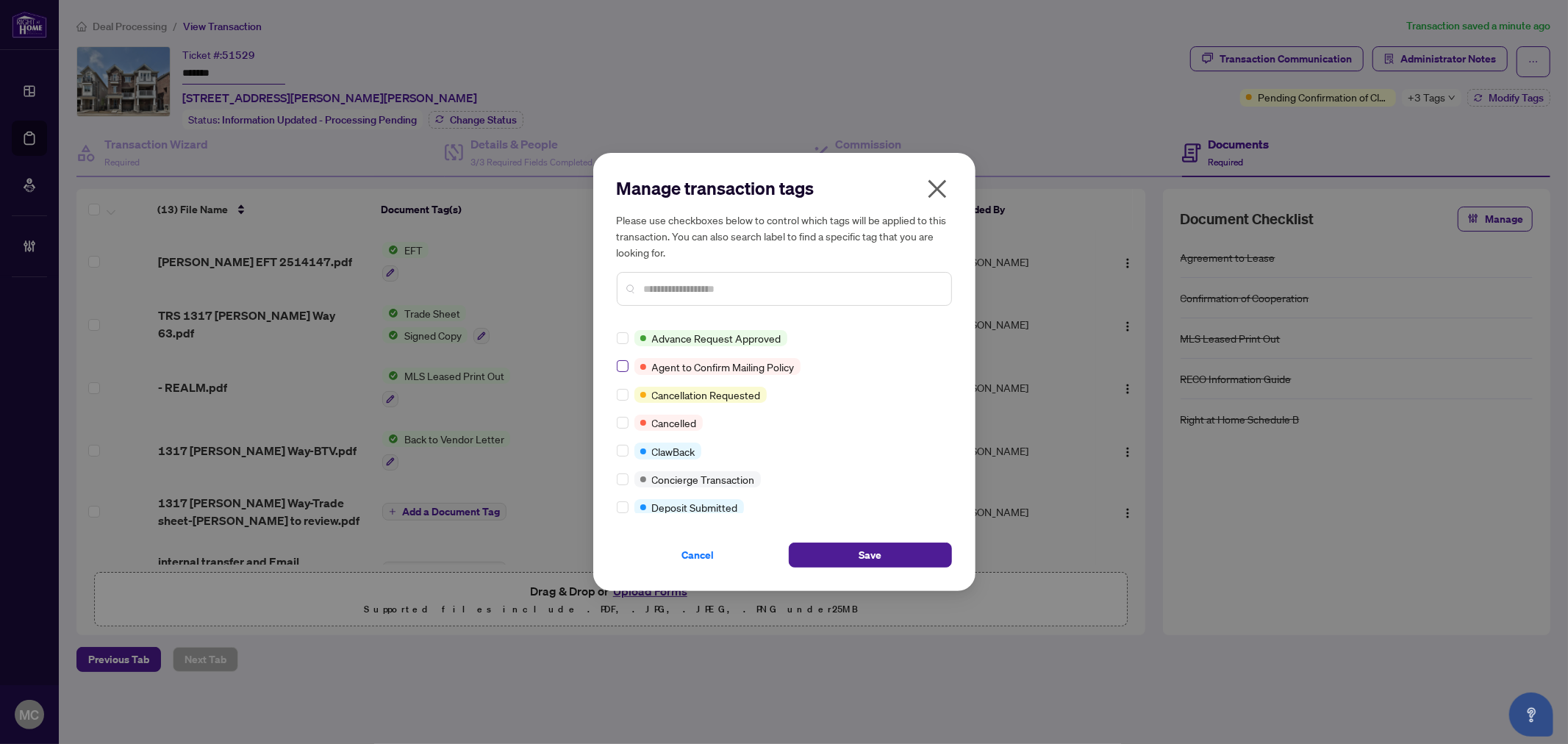
scroll to position [163, 0]
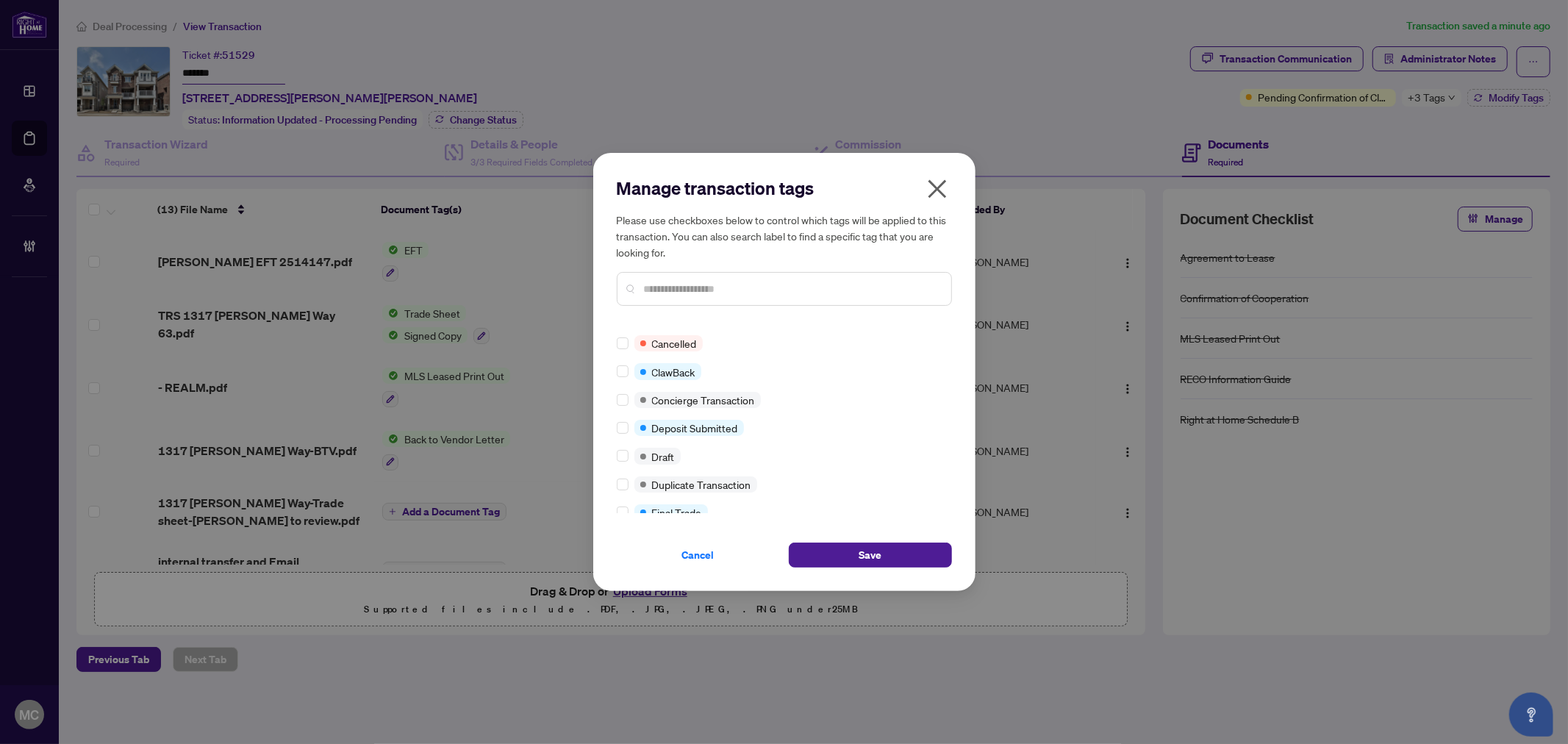
click at [629, 505] on div at bounding box center [626, 512] width 17 height 16
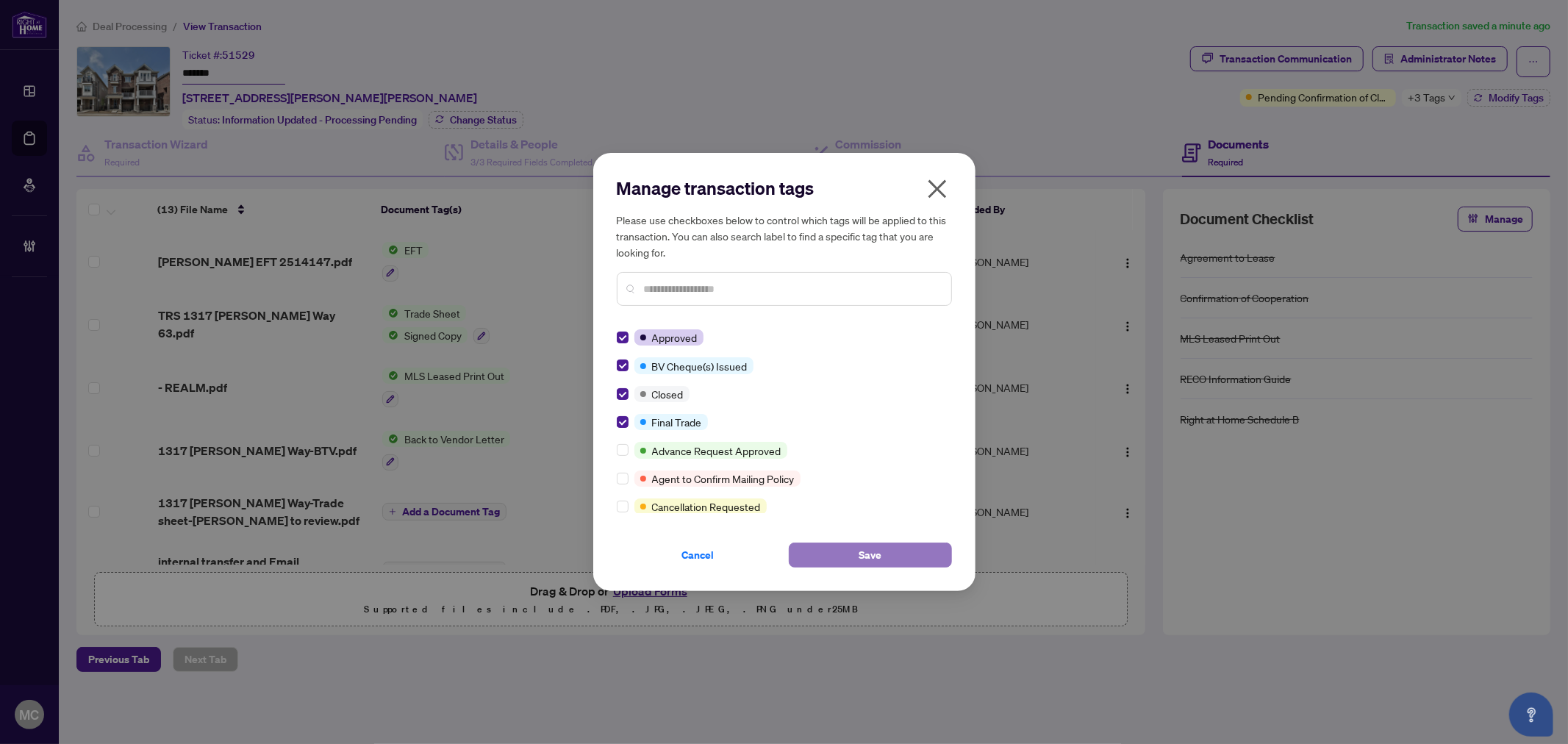
click at [813, 546] on button "Save" at bounding box center [870, 555] width 163 height 25
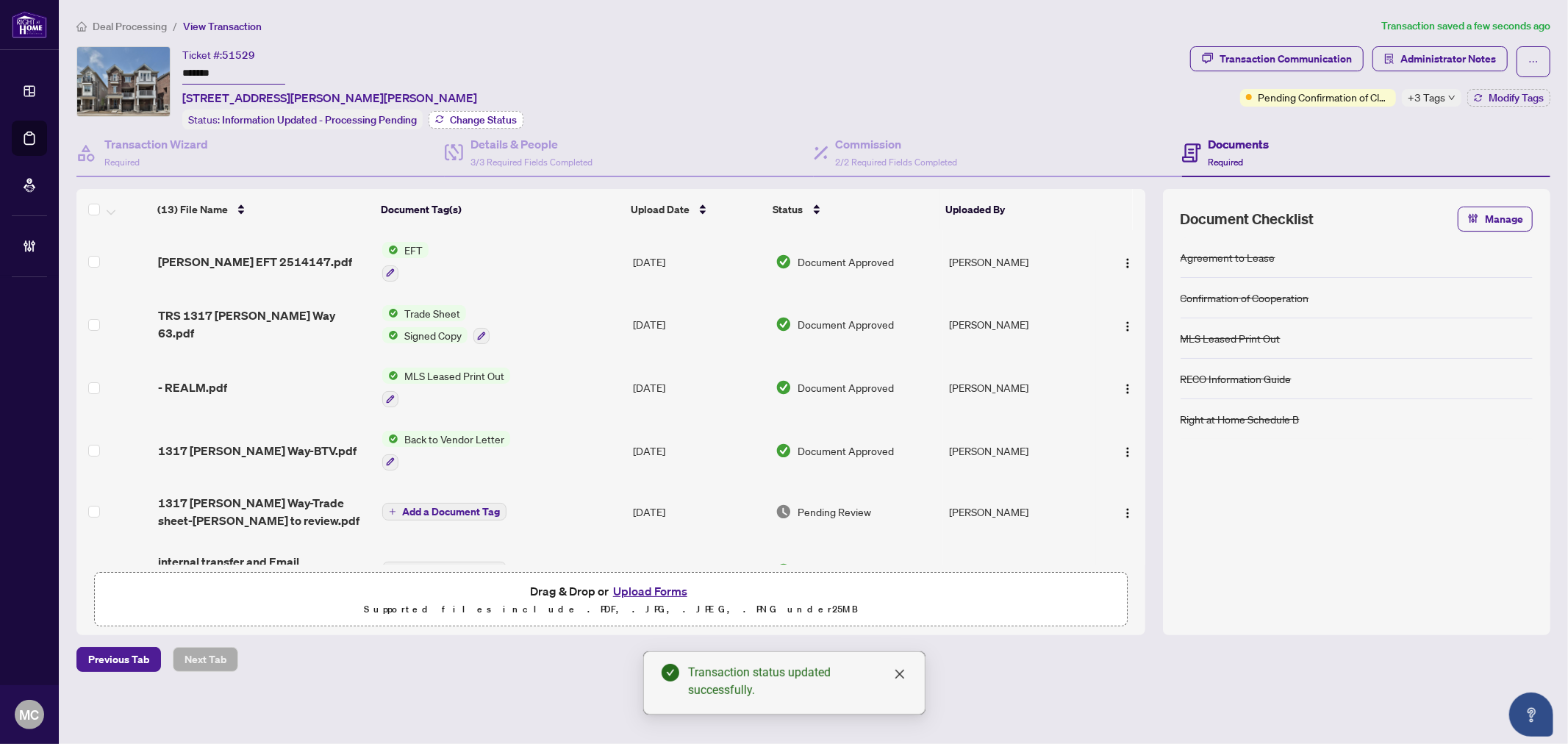
click at [480, 111] on button "Change Status" at bounding box center [475, 119] width 94 height 17
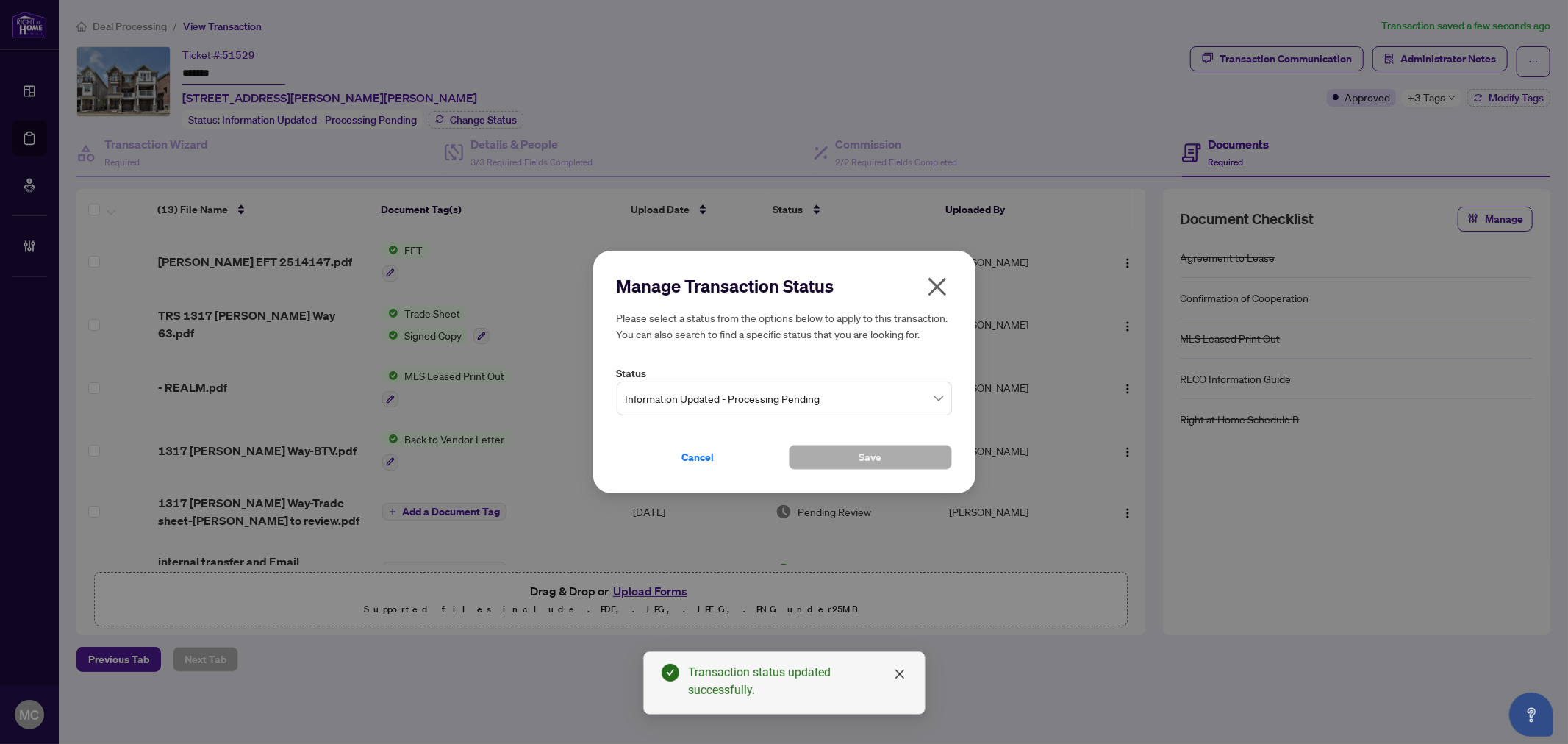
click at [668, 379] on label "Status" at bounding box center [784, 373] width 335 height 16
click at [691, 387] on span "Information Updated - Processing Pending" at bounding box center [784, 398] width 318 height 28
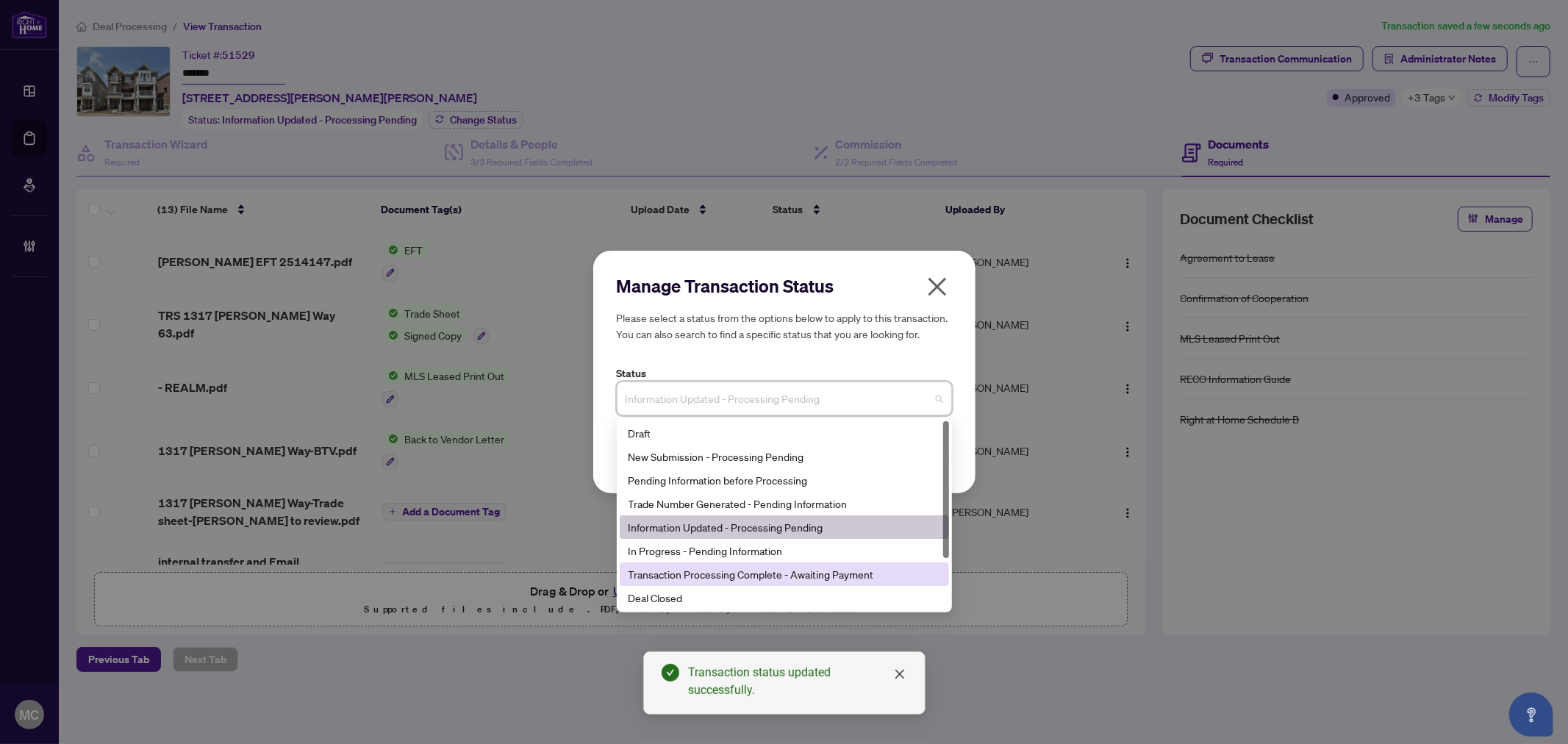
click at [671, 590] on div "Deal Closed" at bounding box center [784, 597] width 312 height 16
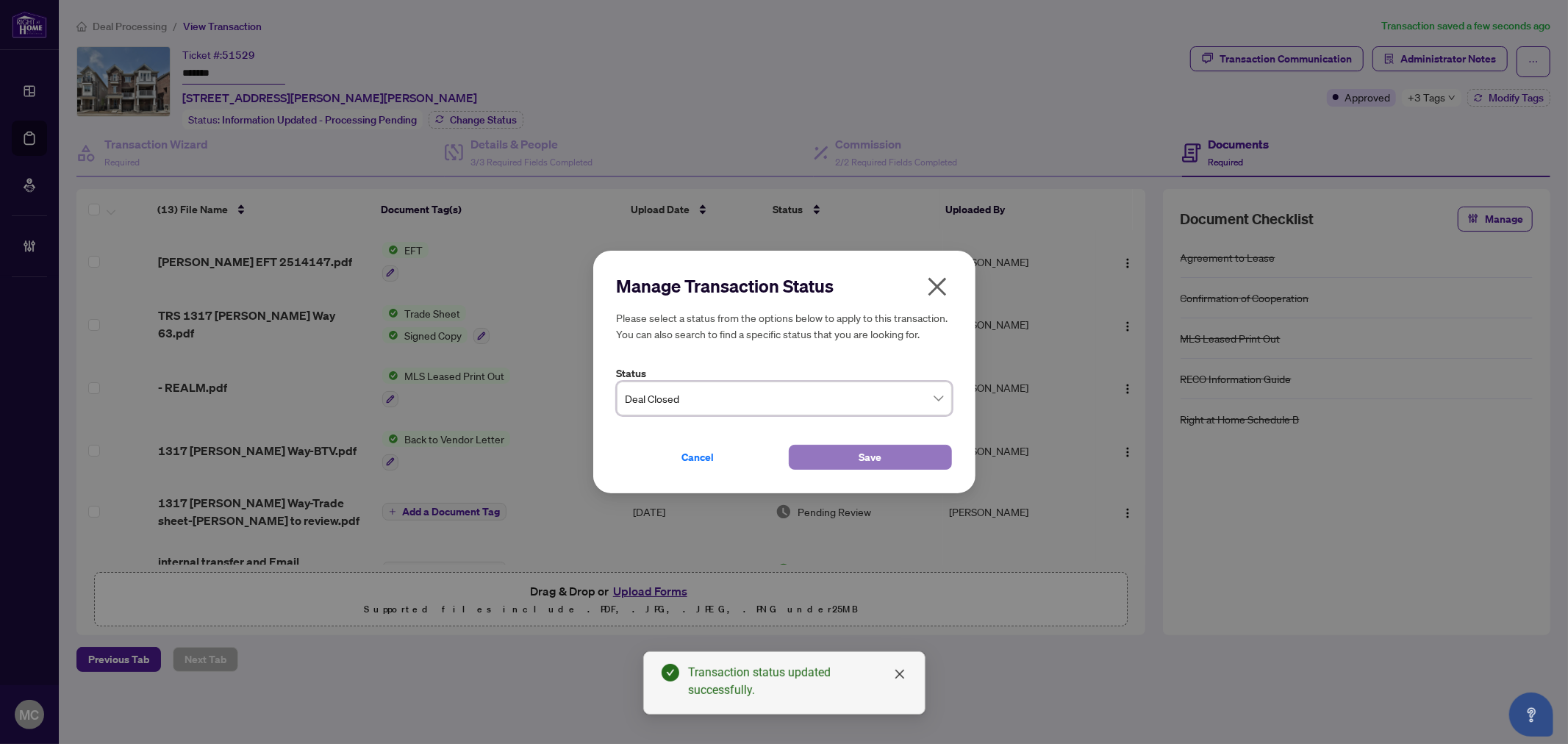
click at [814, 450] on button "Save" at bounding box center [870, 457] width 163 height 25
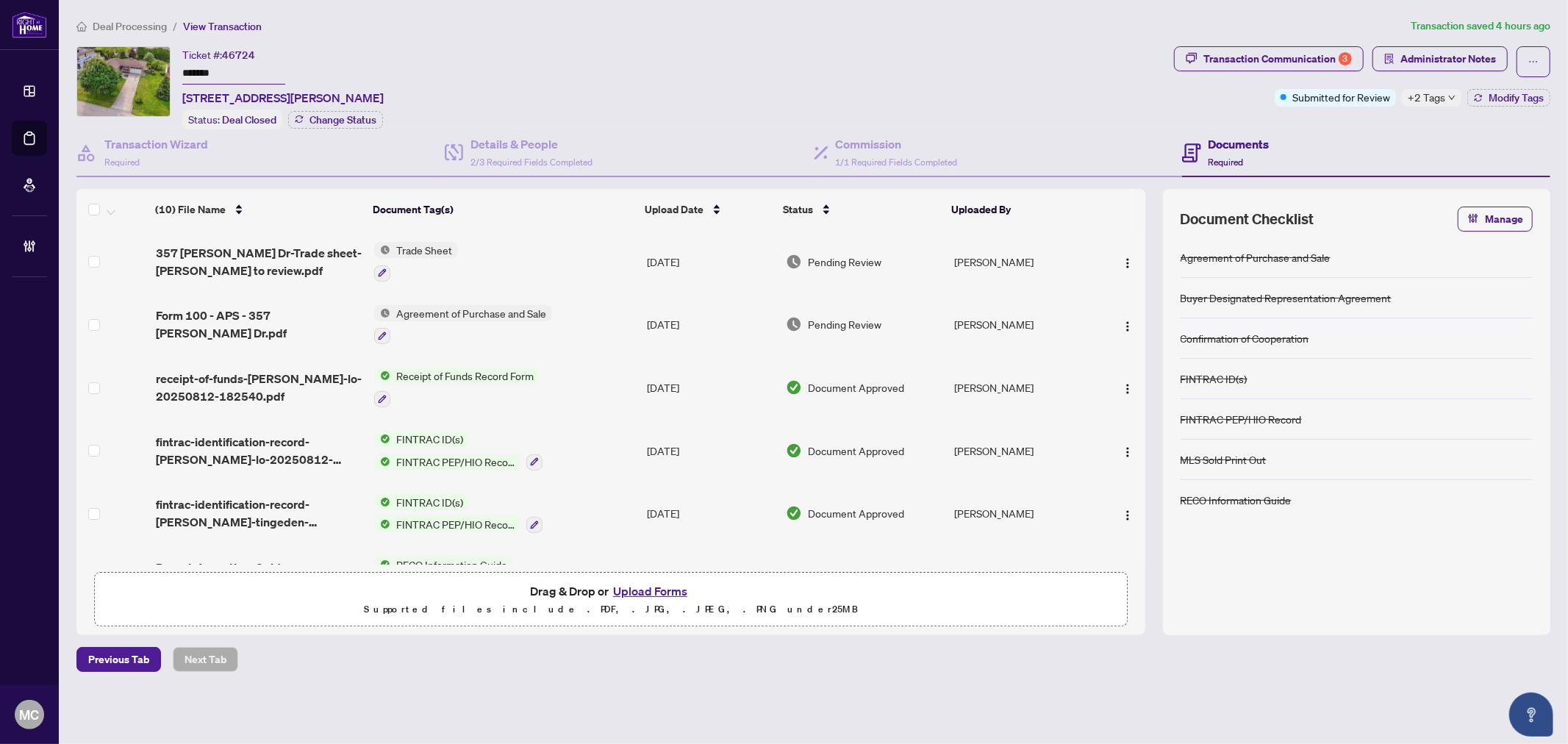
click at [101, 28] on span "Deal Processing" at bounding box center [130, 27] width 74 height 13
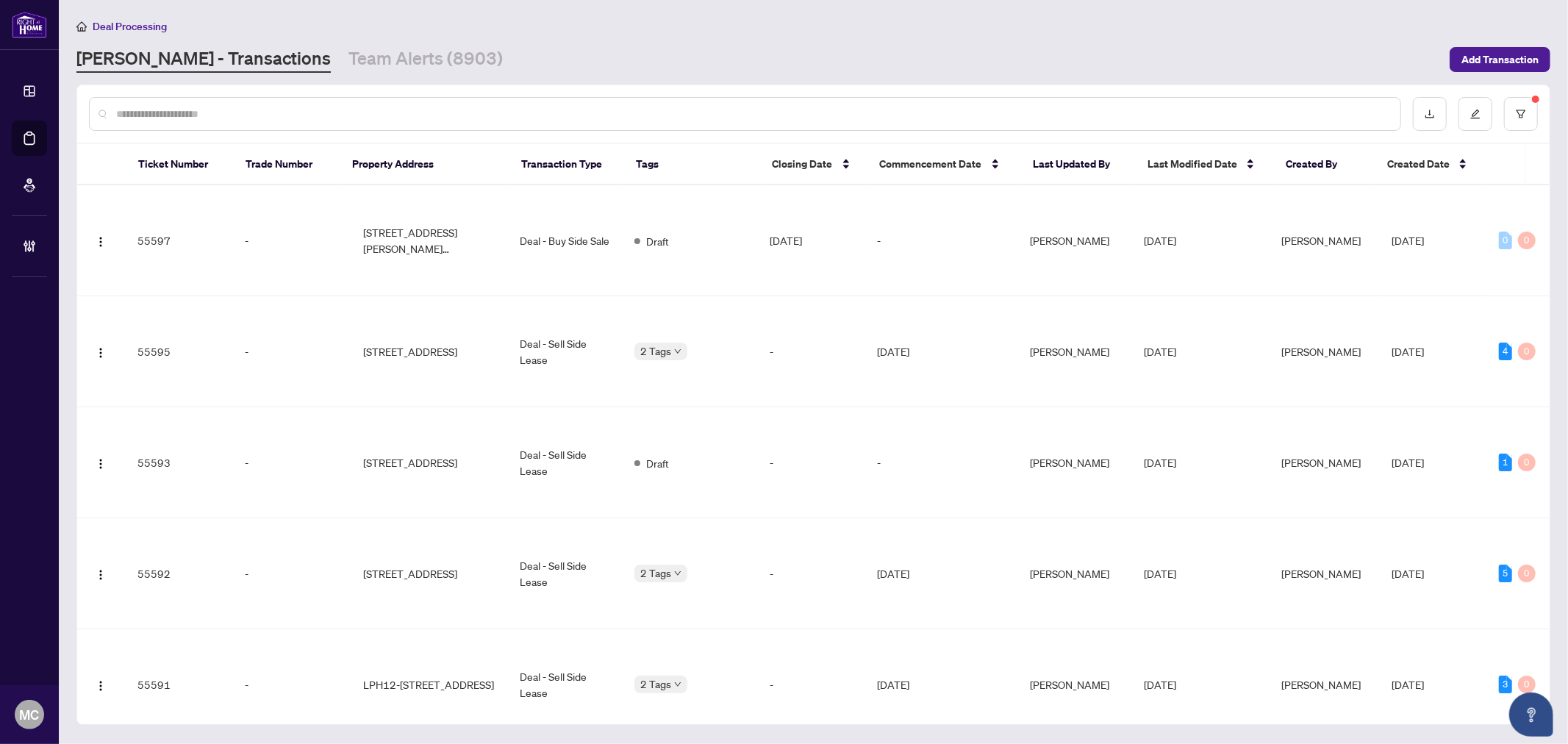
click at [348, 121] on div at bounding box center [745, 114] width 1312 height 33
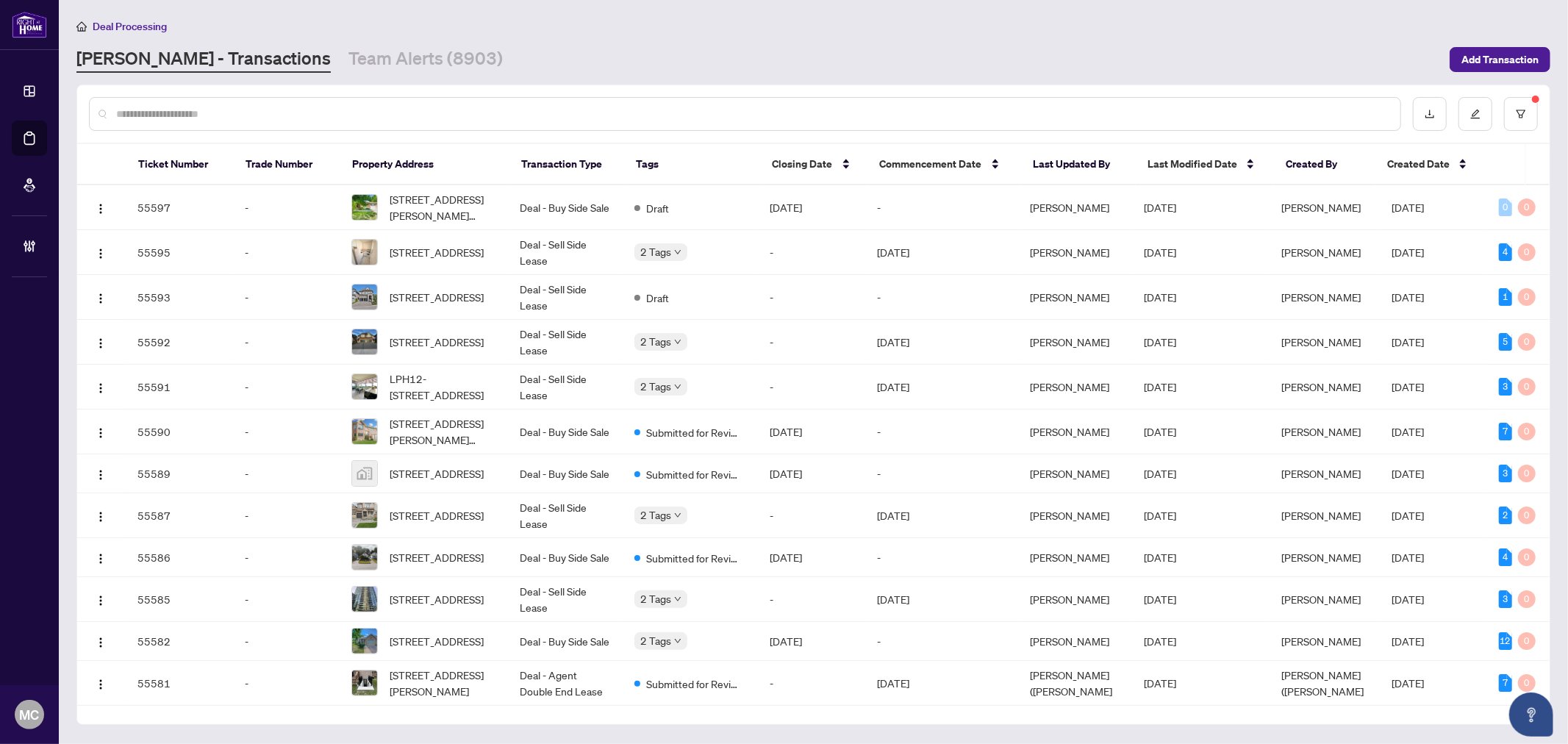
click at [348, 106] on input "text" at bounding box center [753, 114] width 1272 height 16
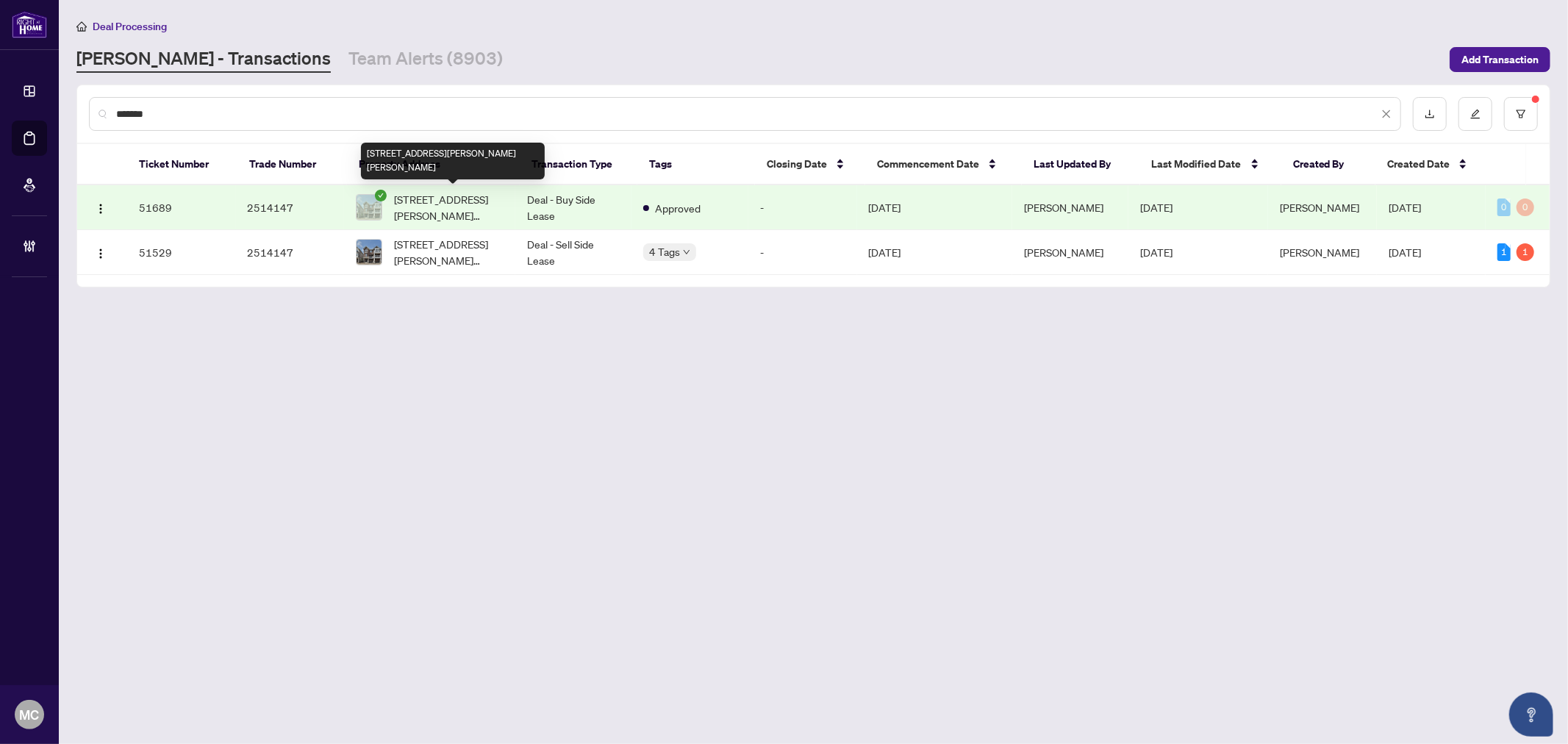
type input "*******"
click at [508, 202] on td "63-1317 Leriche Way, Milton, Ontario L9E 0H5, Canada" at bounding box center [429, 207] width 171 height 45
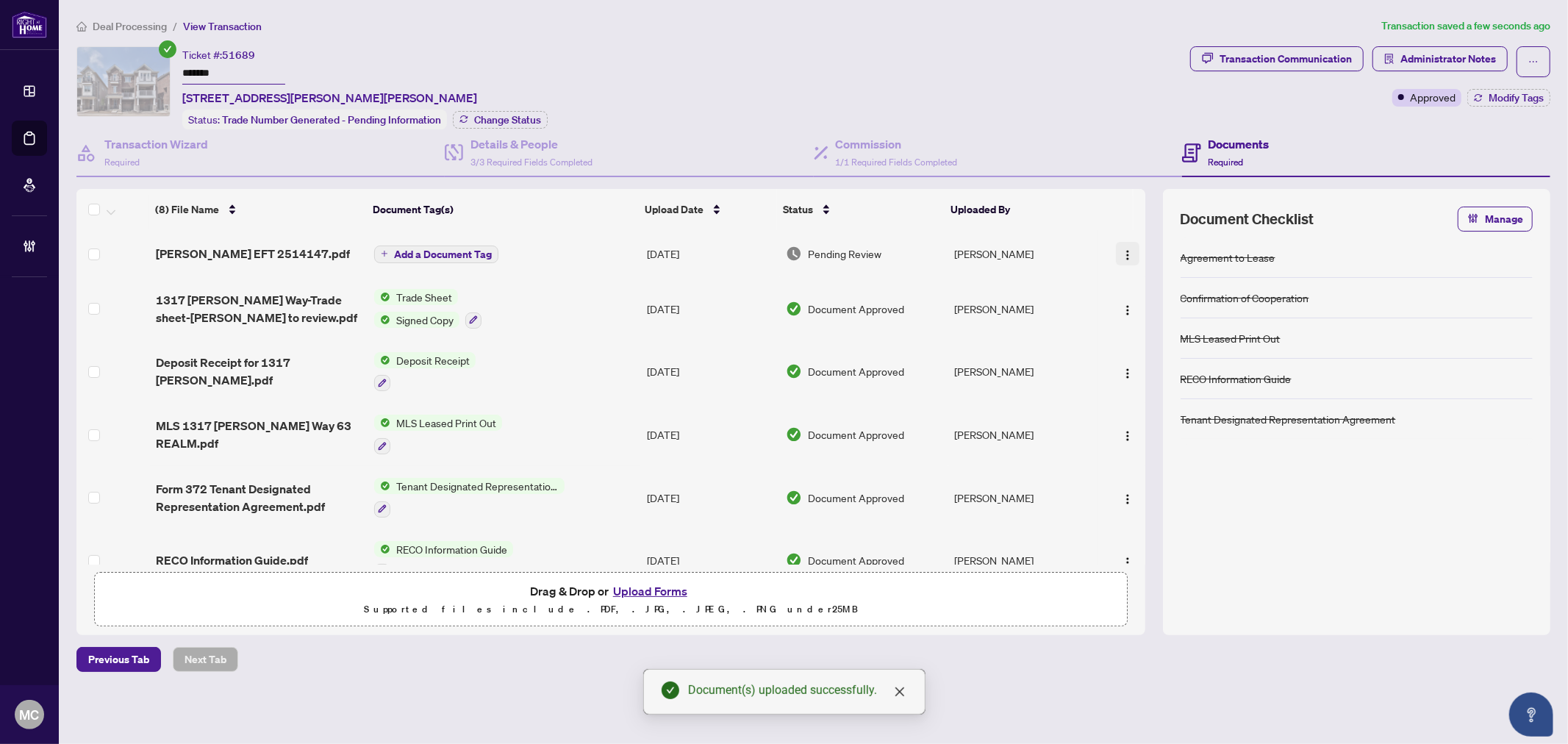
click at [1122, 250] on img "button" at bounding box center [1127, 255] width 11 height 11
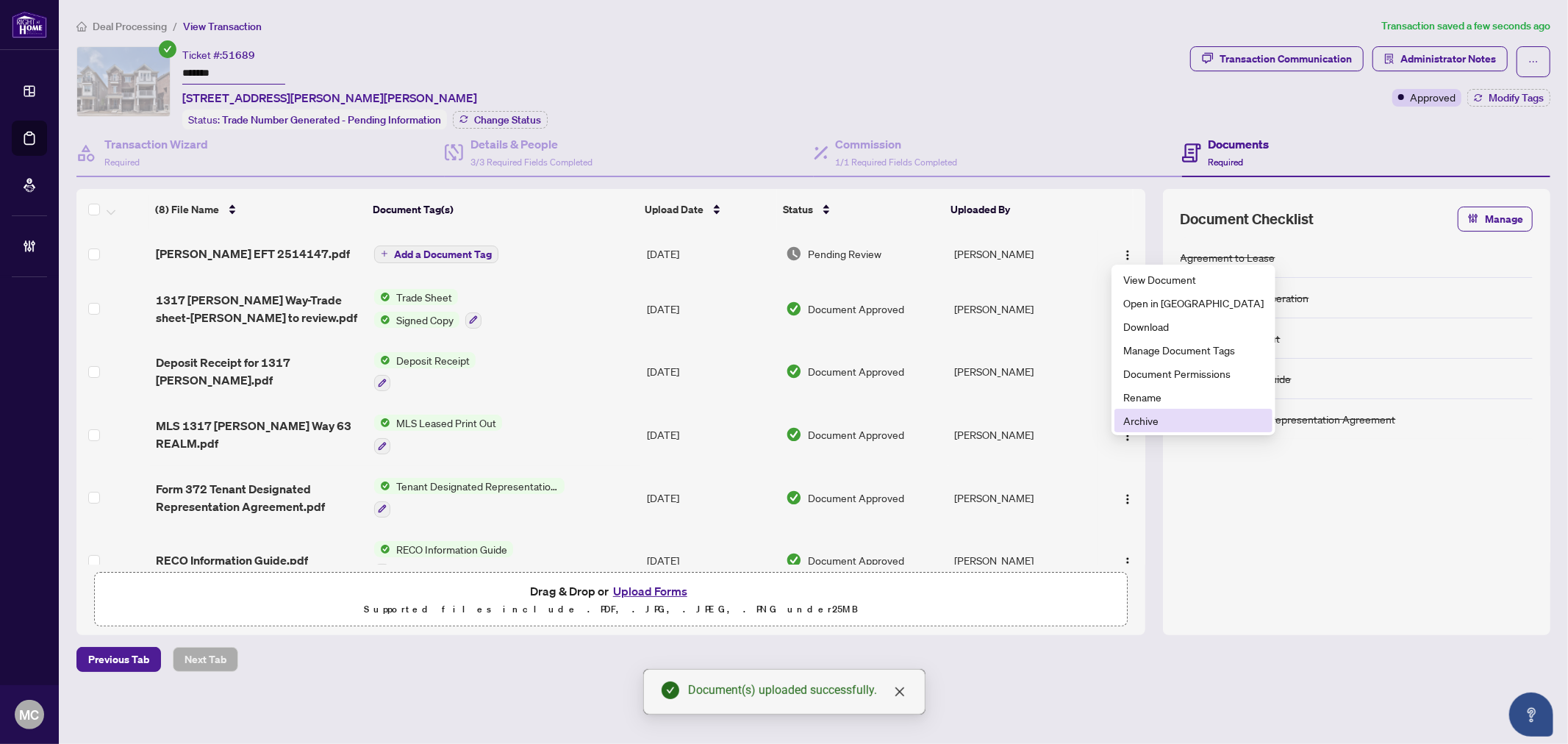
click at [1145, 429] on li "Archive" at bounding box center [1193, 420] width 158 height 24
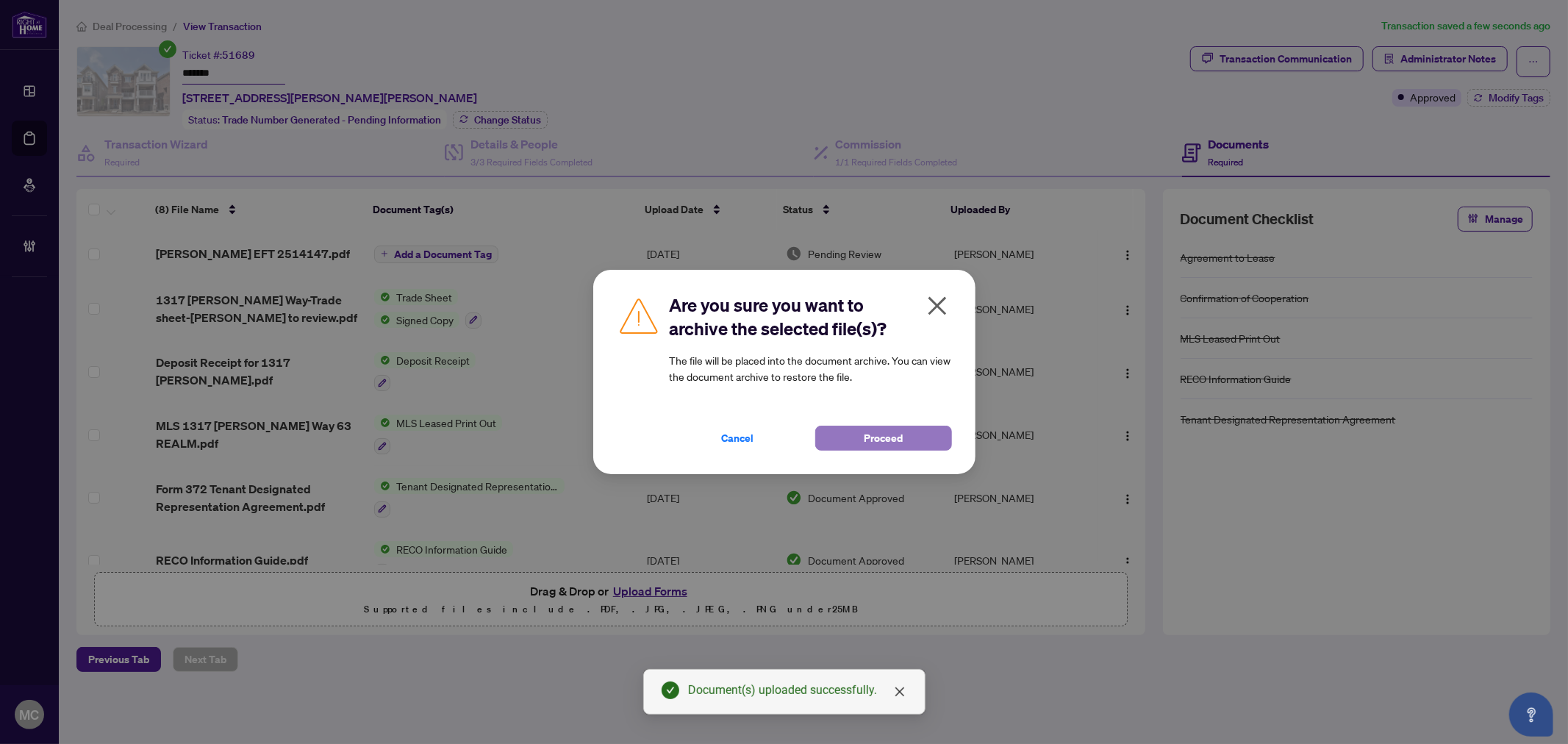
click at [853, 438] on button "Proceed" at bounding box center [883, 438] width 136 height 25
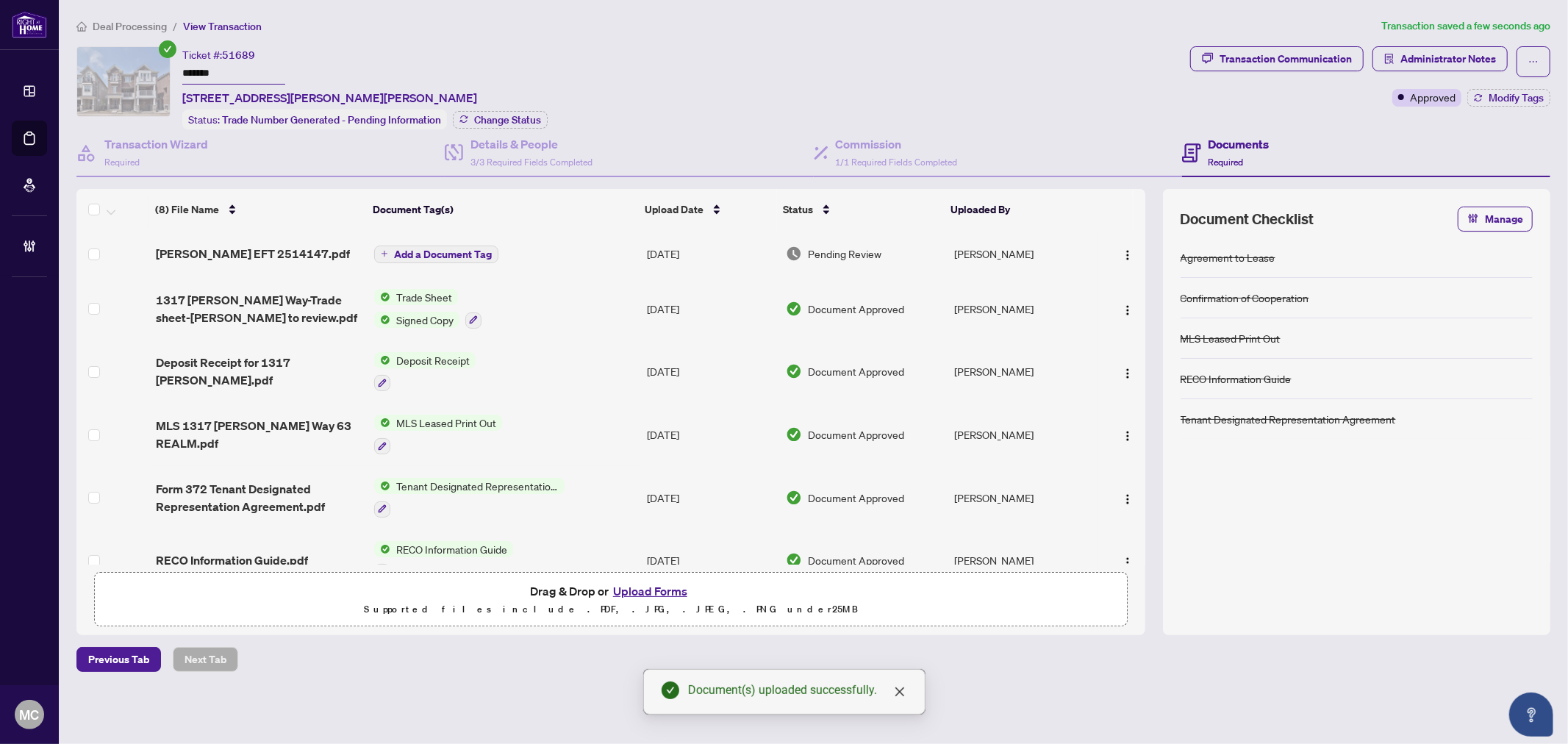
click at [418, 249] on span "Add a Document Tag" at bounding box center [443, 254] width 97 height 10
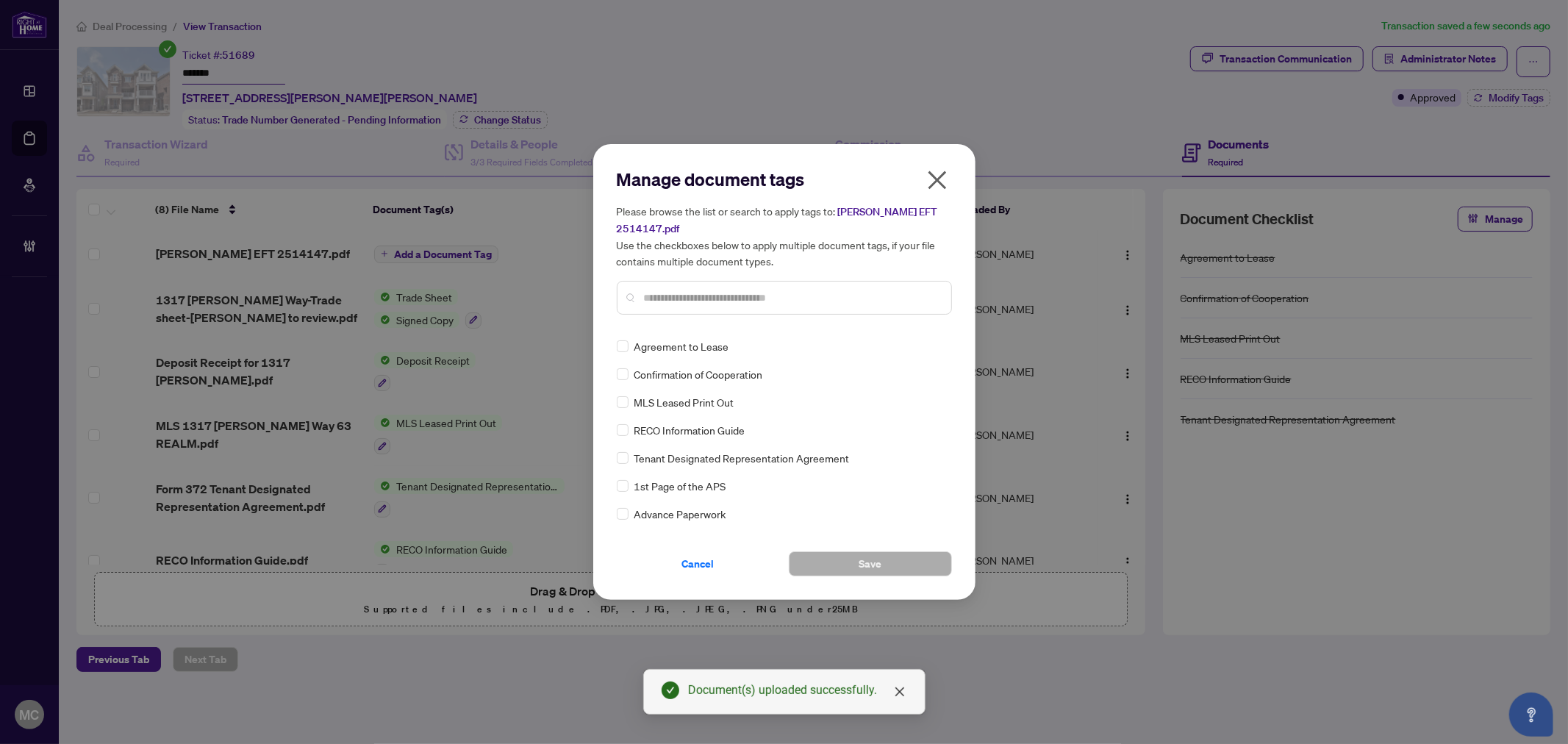
click at [843, 290] on input "text" at bounding box center [792, 298] width 296 height 16
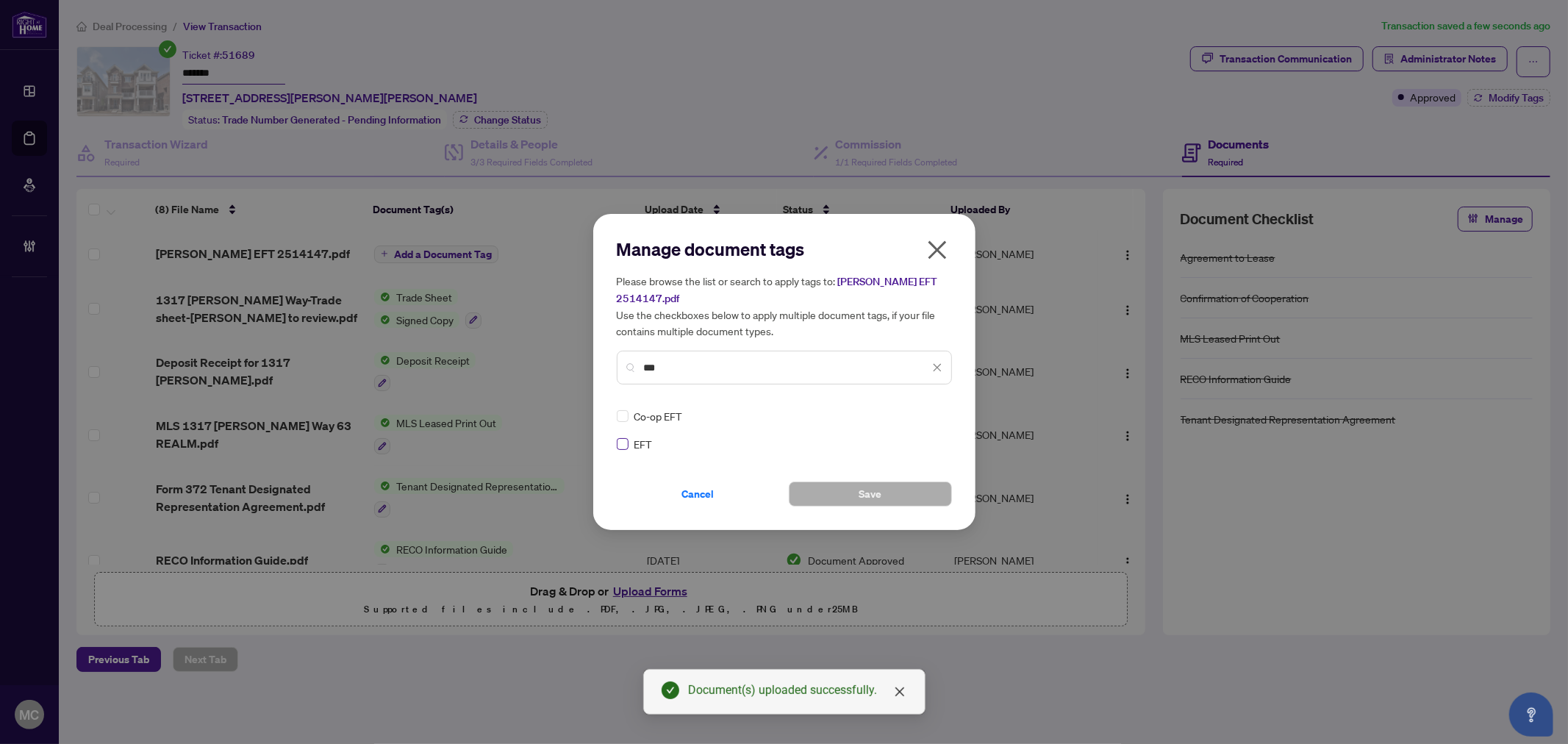
type input "***"
drag, startPoint x: 927, startPoint y: 408, endPoint x: 929, endPoint y: 415, distance: 7.3
click at [929, 410] on div at bounding box center [928, 415] width 28 height 14
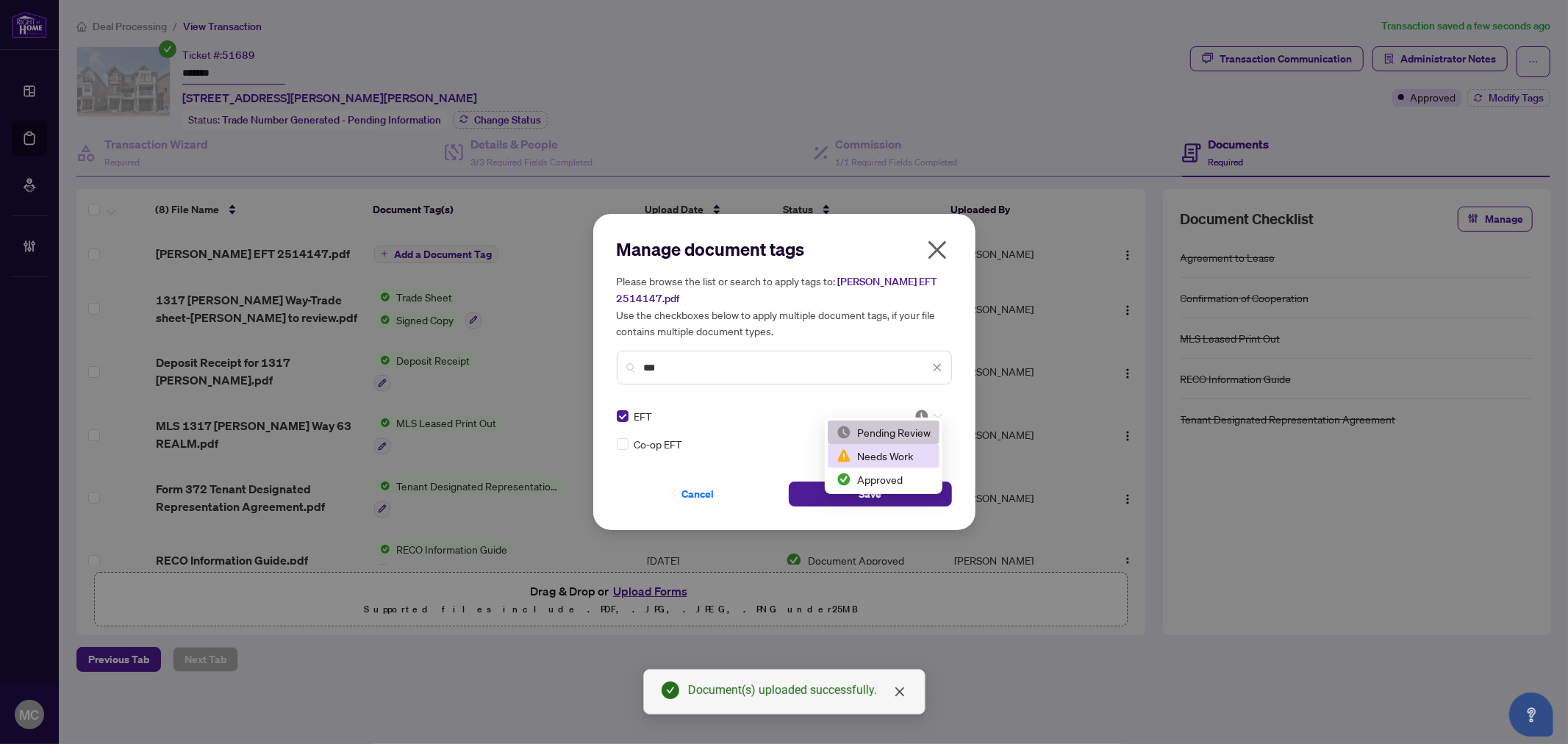
click at [898, 471] on div "Approved" at bounding box center [883, 479] width 94 height 16
click at [875, 493] on span "Save" at bounding box center [870, 494] width 23 height 24
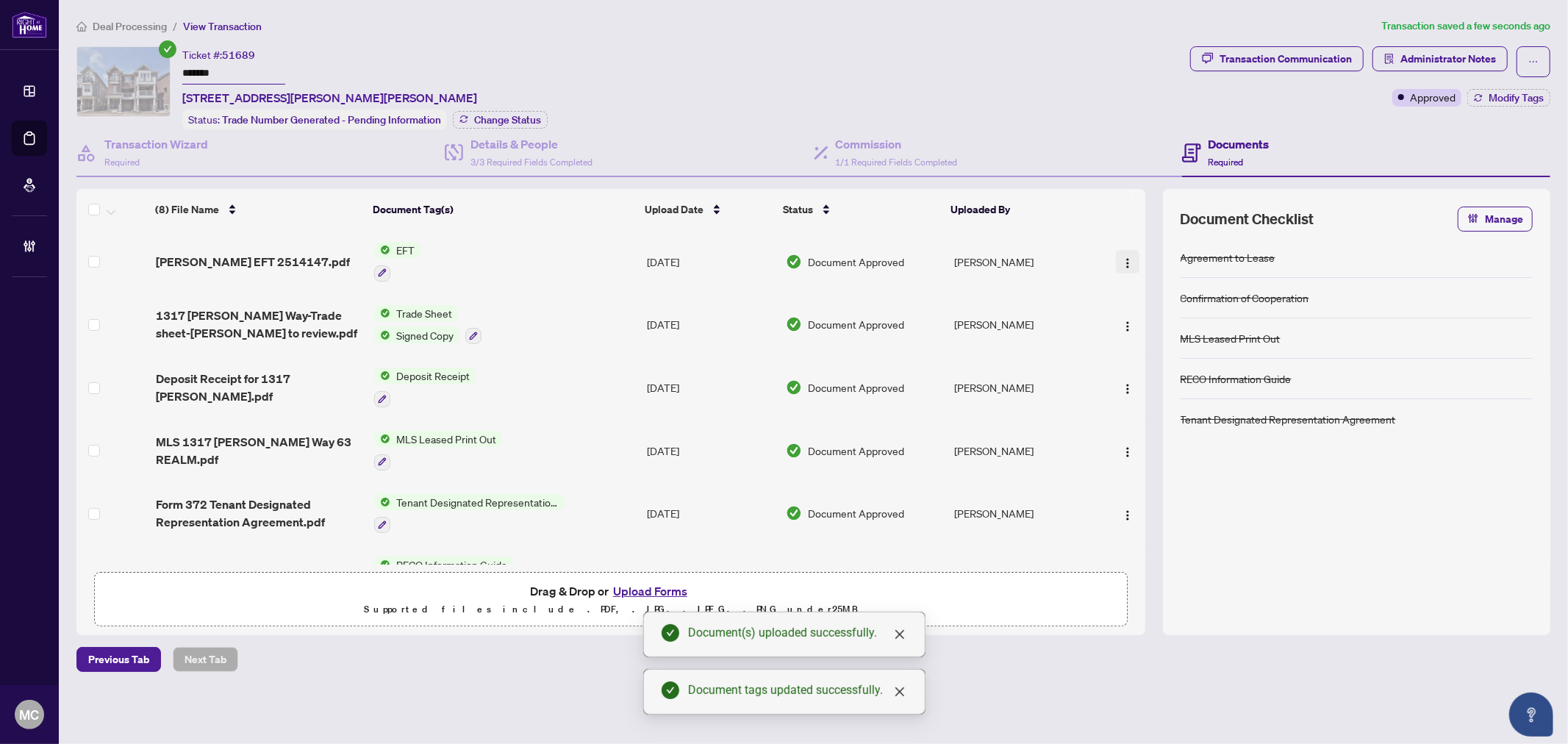
click at [1125, 258] on img "button" at bounding box center [1127, 263] width 11 height 11
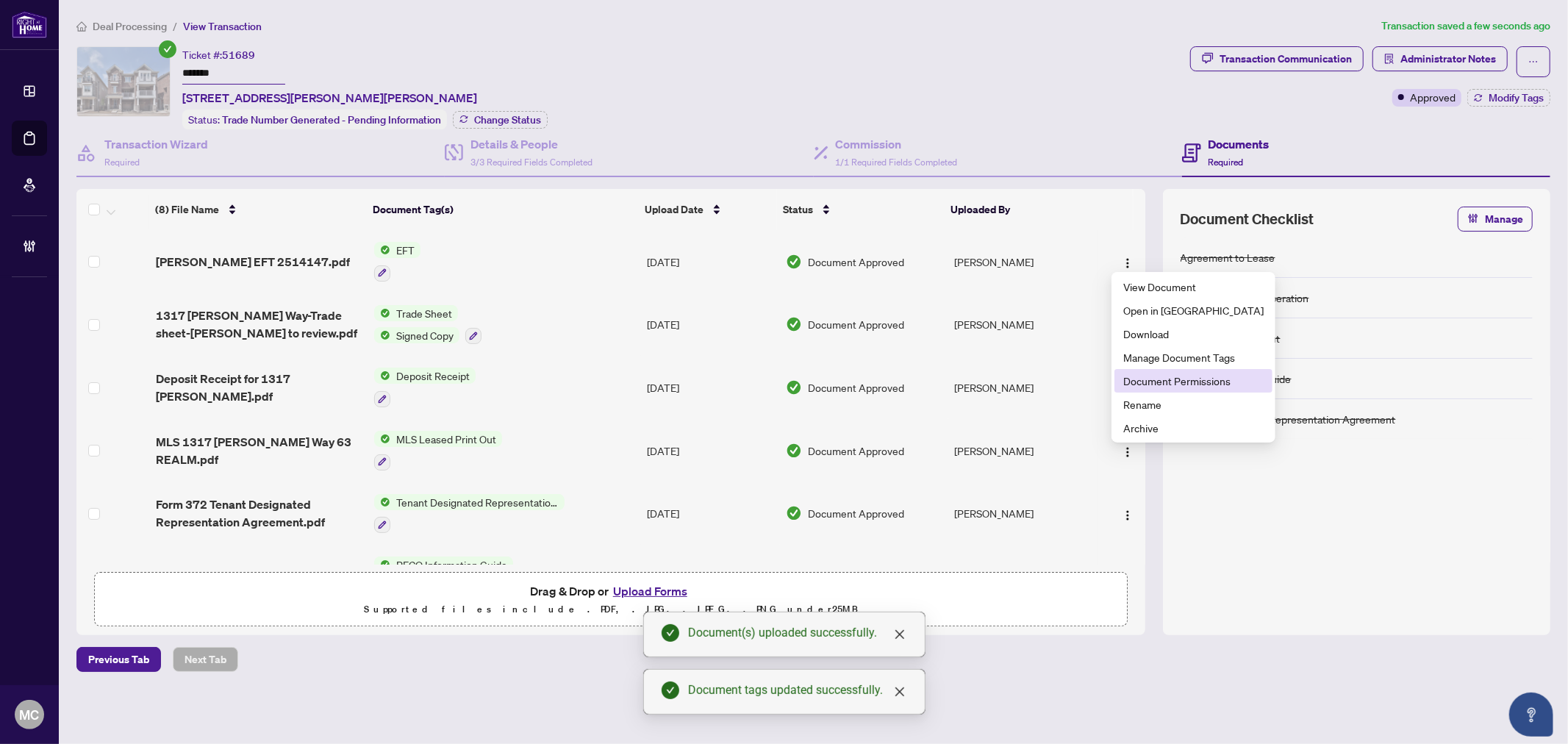
click at [1130, 376] on span "Document Permissions" at bounding box center [1193, 381] width 140 height 16
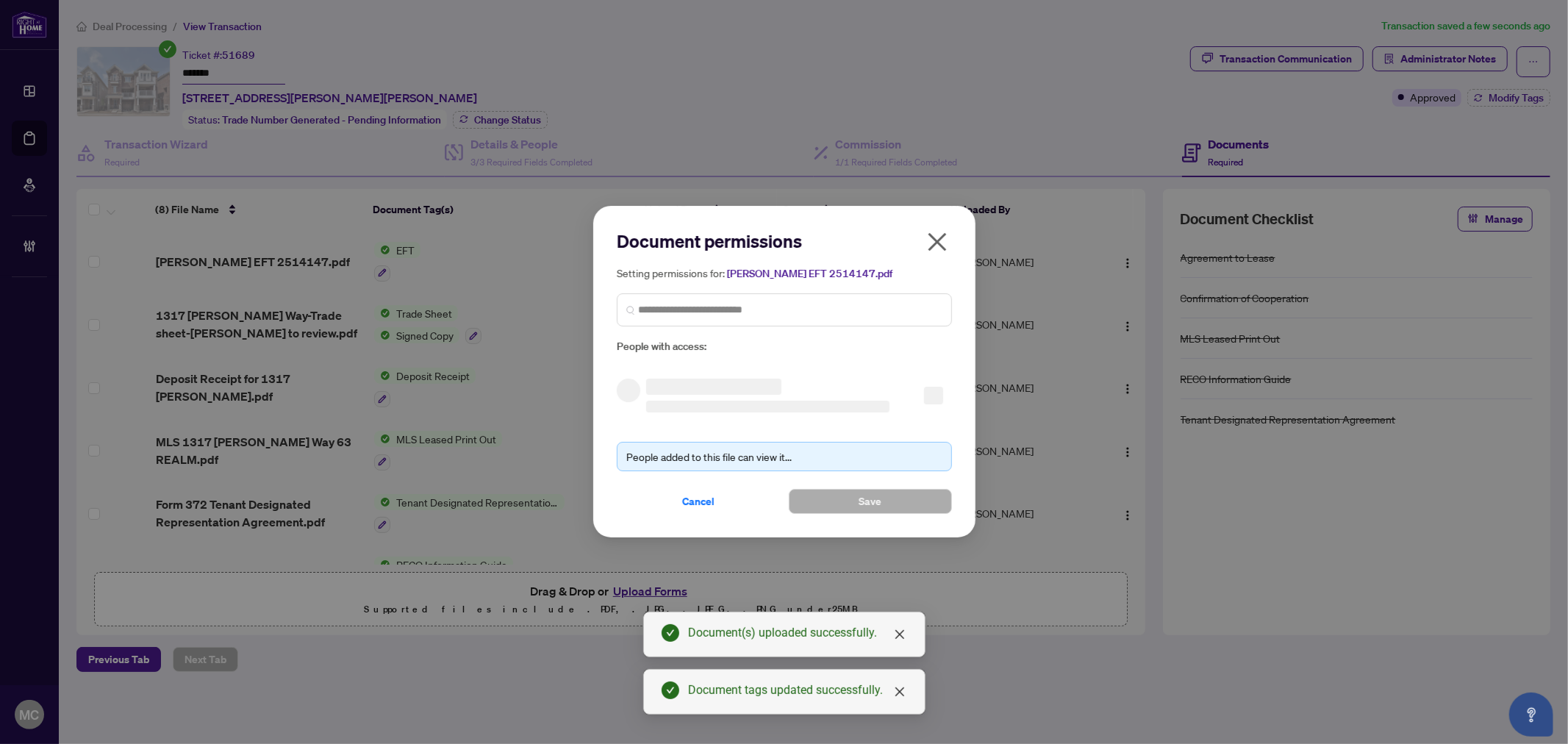
click at [817, 329] on div "Setting permissions for: Cindy EFT 2514147.pdf People with access:" at bounding box center [784, 309] width 335 height 91
click at [794, 305] on input "search" at bounding box center [790, 310] width 304 height 15
paste input "**********"
type input "**********"
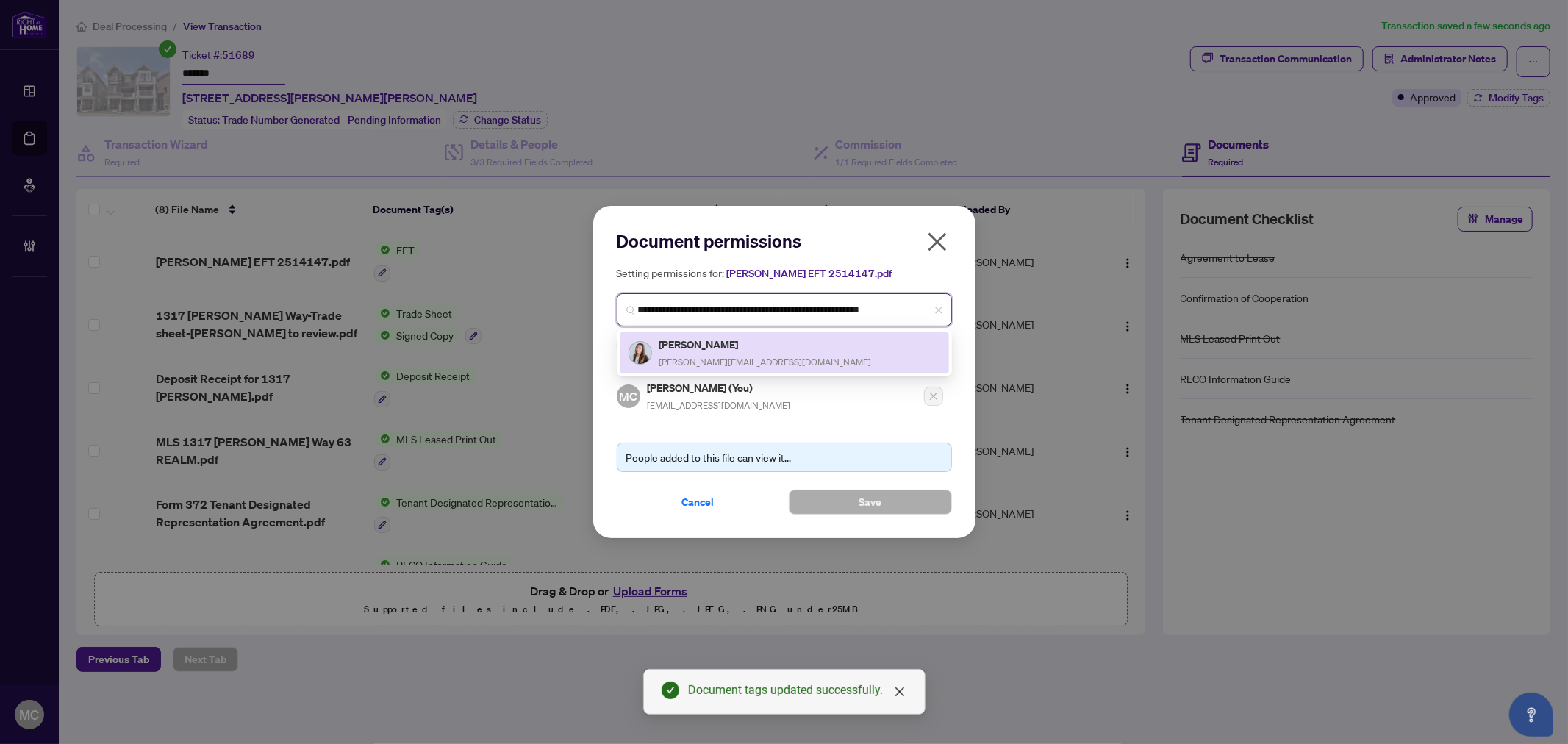
click at [728, 349] on h5 "Cindy Nguyen" at bounding box center [765, 344] width 213 height 17
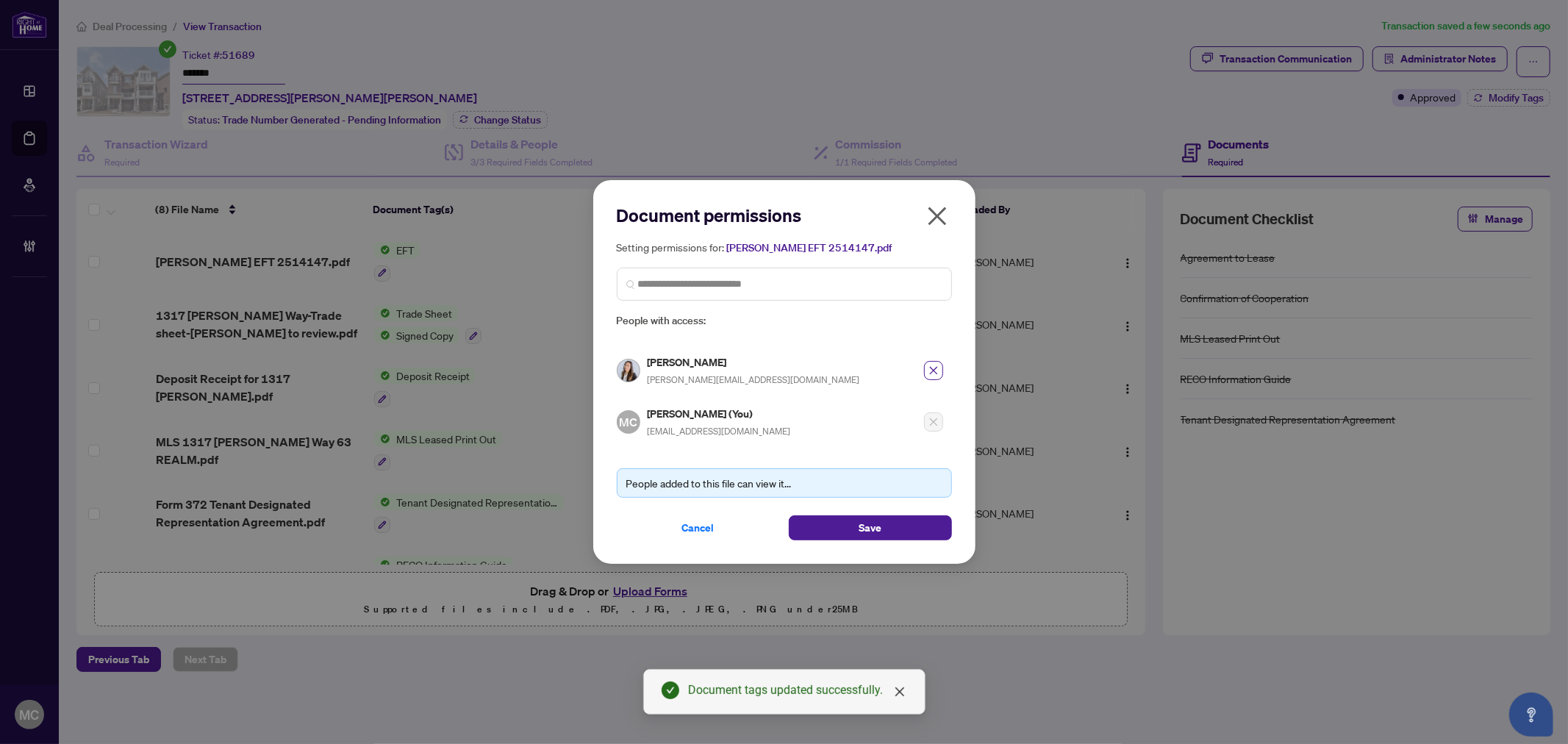
click at [886, 564] on div "Document permissions Setting permissions for: Cindy EFT 2514147.pdf 3539 Cindy …" at bounding box center [784, 372] width 1568 height 744
click at [886, 533] on button "Save" at bounding box center [870, 527] width 163 height 25
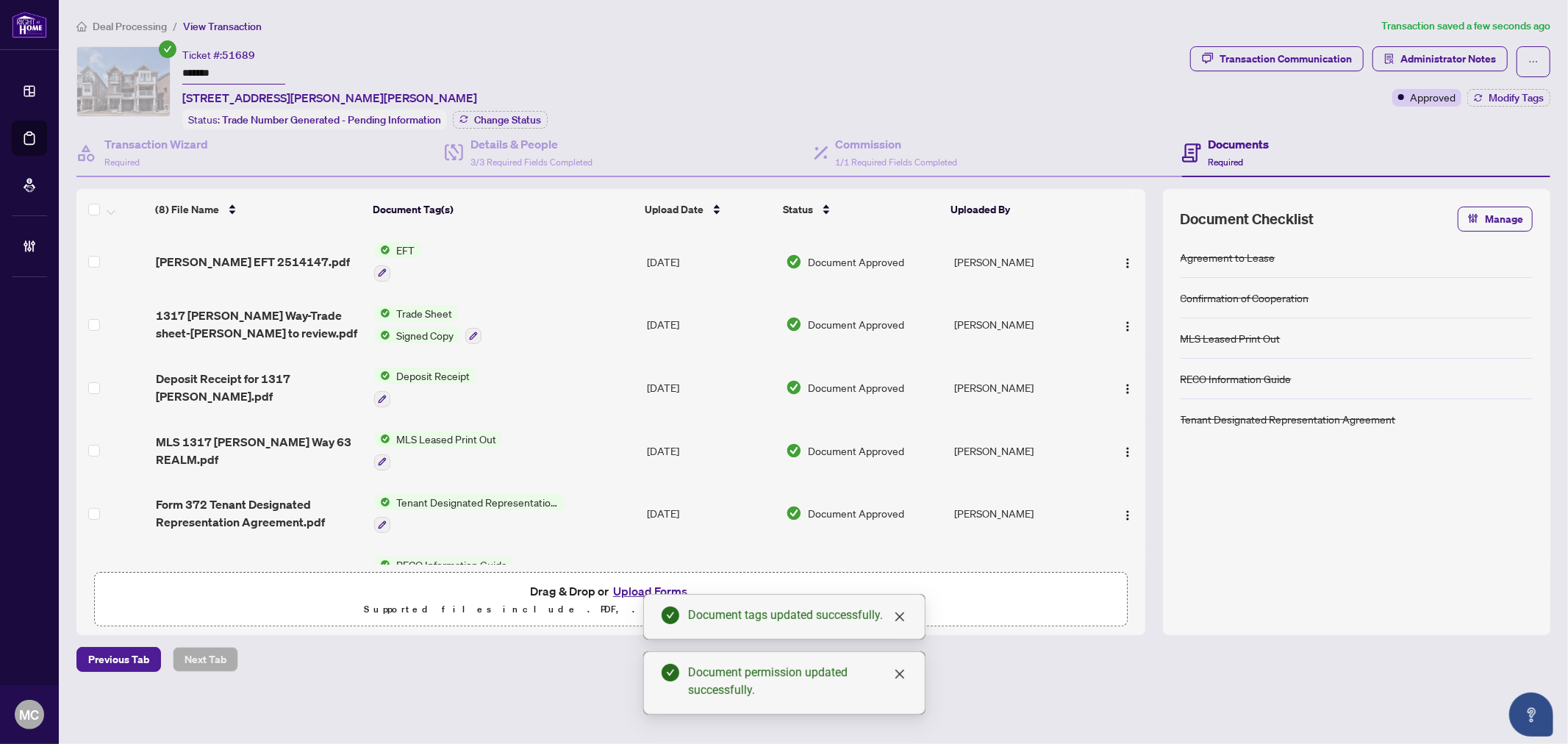
drag, startPoint x: 616, startPoint y: 72, endPoint x: 987, endPoint y: 101, distance: 372.1
click at [619, 70] on div "Ticket #: 51689 ******* 63-1317 Leriche Way, Milton, Ontario L9E 0H5, Canada St…" at bounding box center [629, 88] width 1107 height 83
click at [1447, 65] on span "Administrator Notes" at bounding box center [1448, 58] width 95 height 24
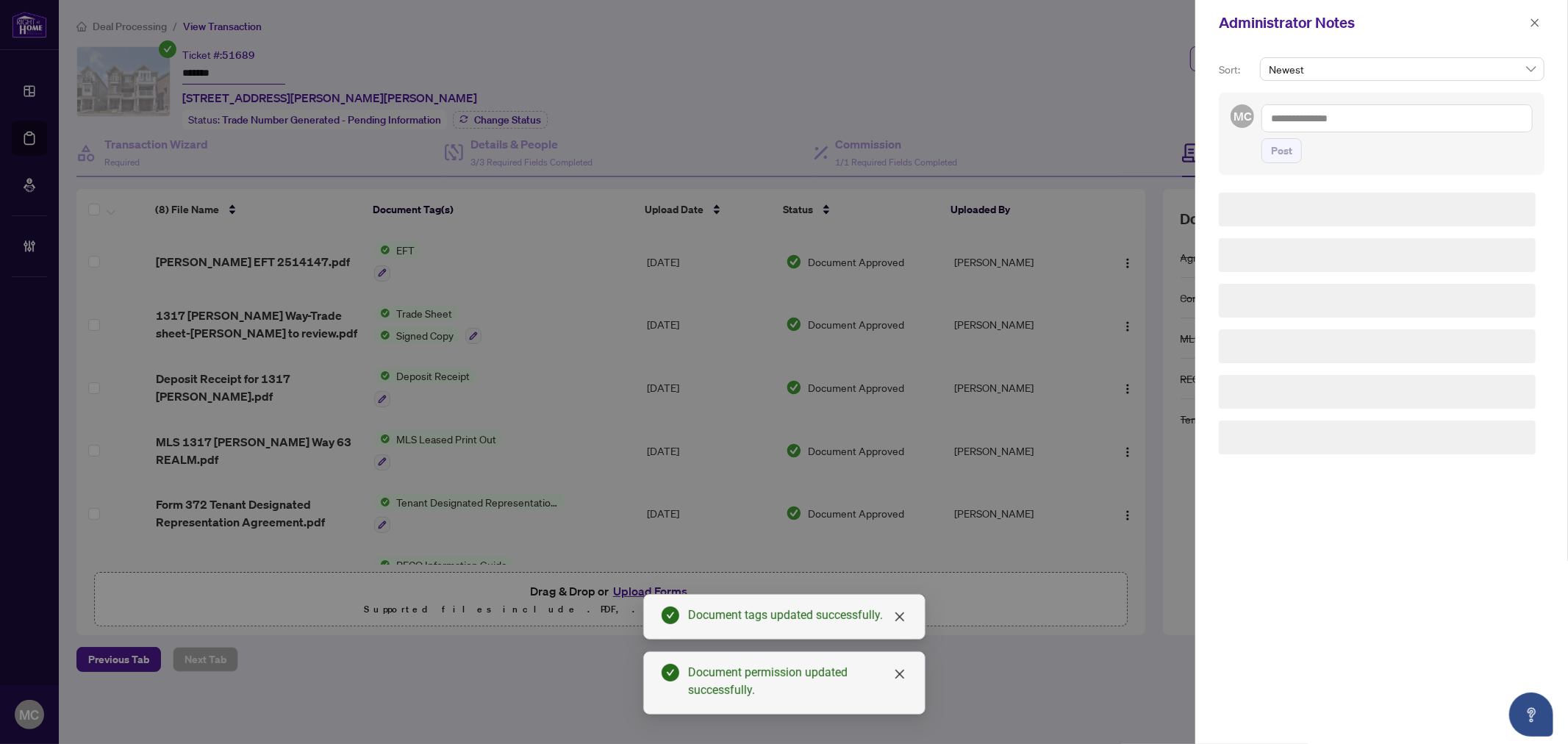
click at [1437, 97] on div "MC Post" at bounding box center [1381, 134] width 325 height 82
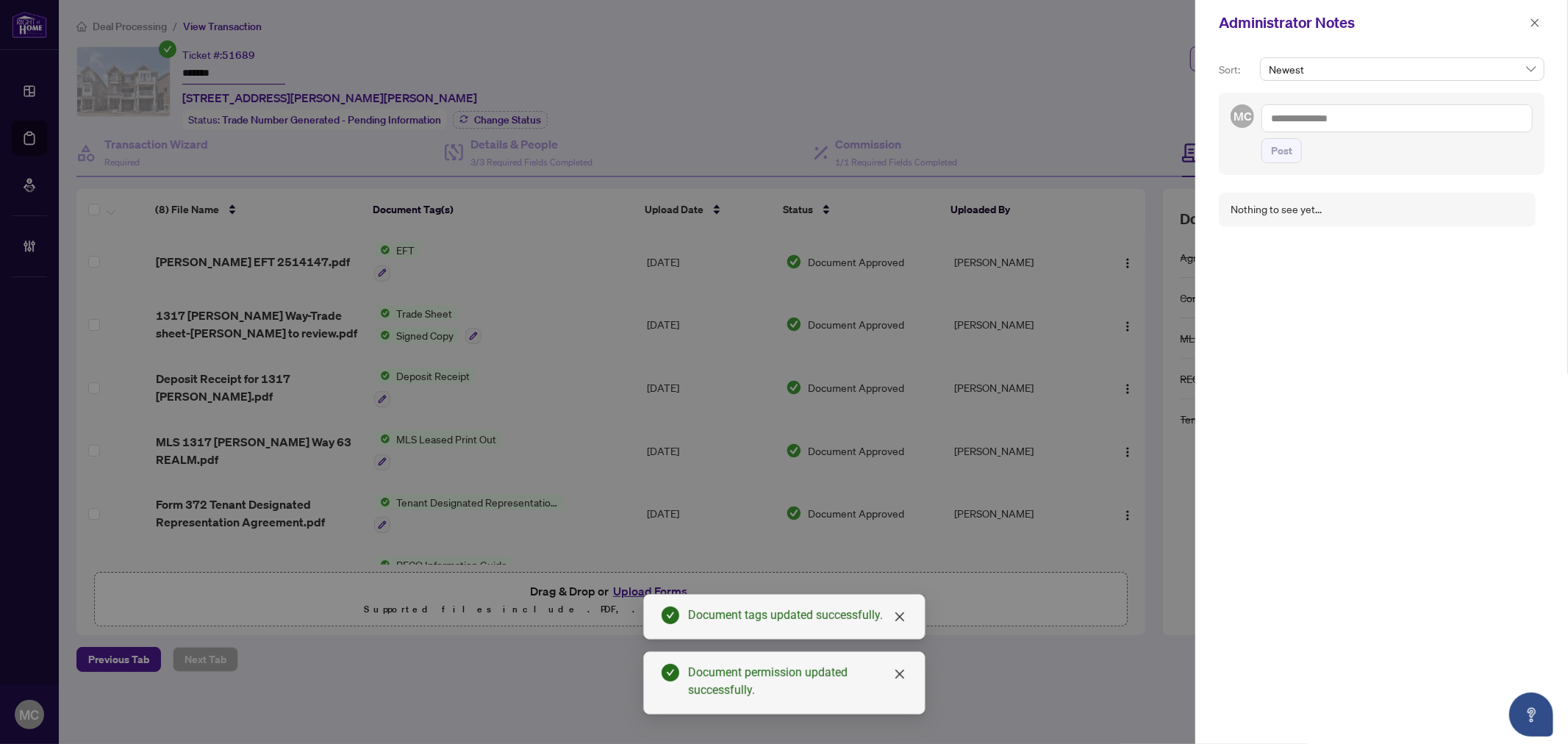
click at [1432, 116] on textarea at bounding box center [1396, 117] width 271 height 28
paste textarea "**********"
type textarea "**********"
click at [1284, 149] on span "Post" at bounding box center [1281, 151] width 21 height 24
click at [1537, 16] on span "button" at bounding box center [1535, 23] width 10 height 24
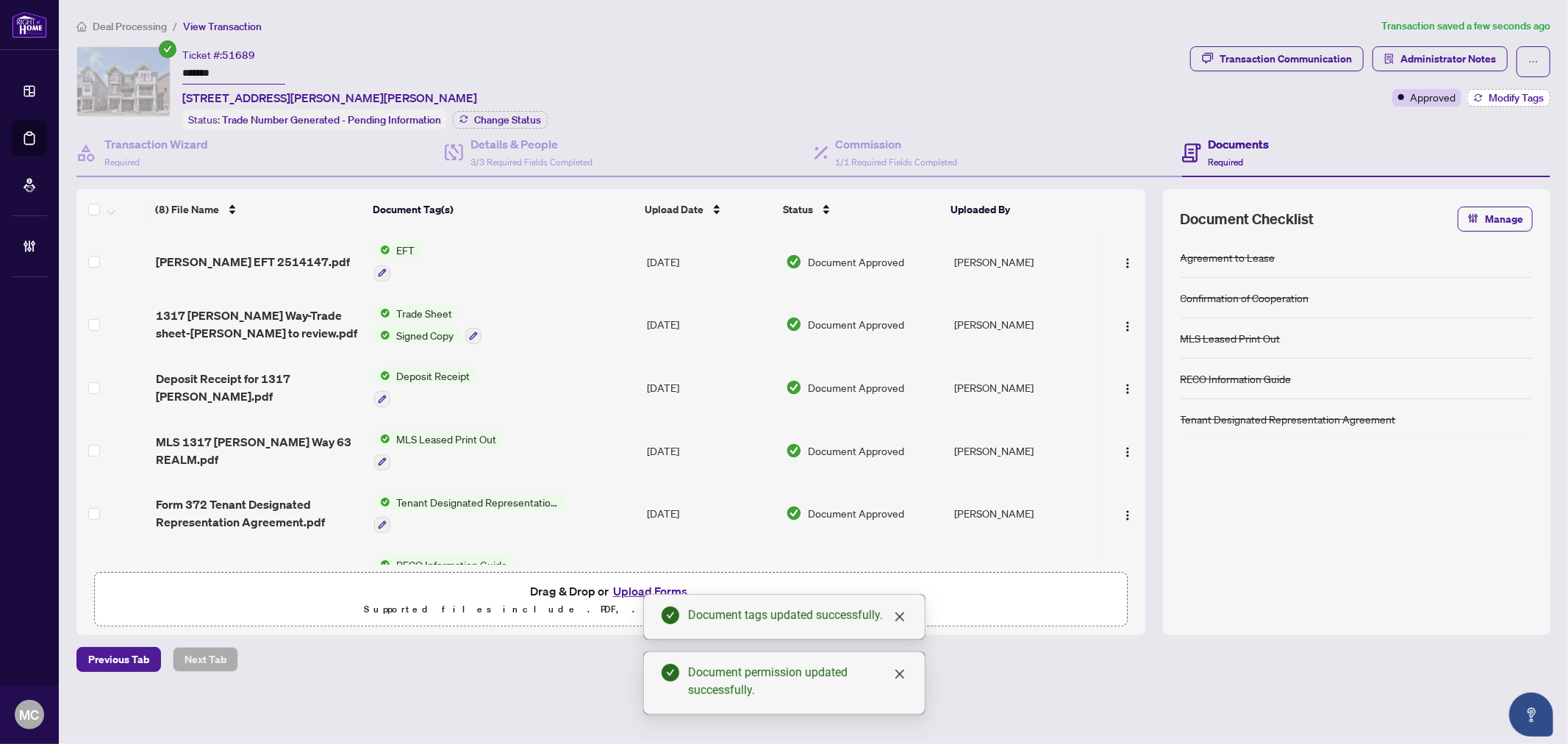
click at [1508, 97] on span "Modify Tags" at bounding box center [1516, 97] width 55 height 10
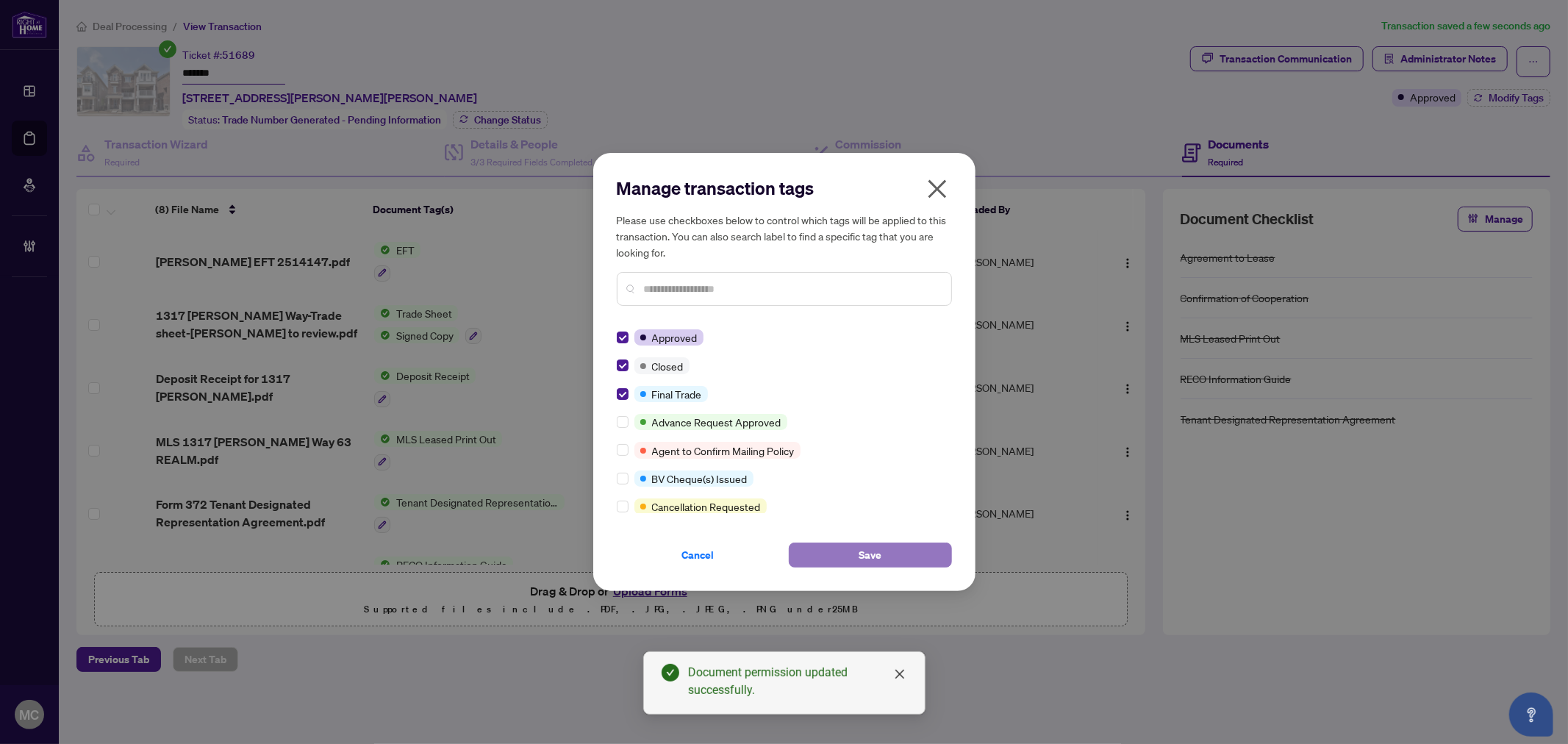
click at [850, 549] on button "Save" at bounding box center [870, 555] width 163 height 25
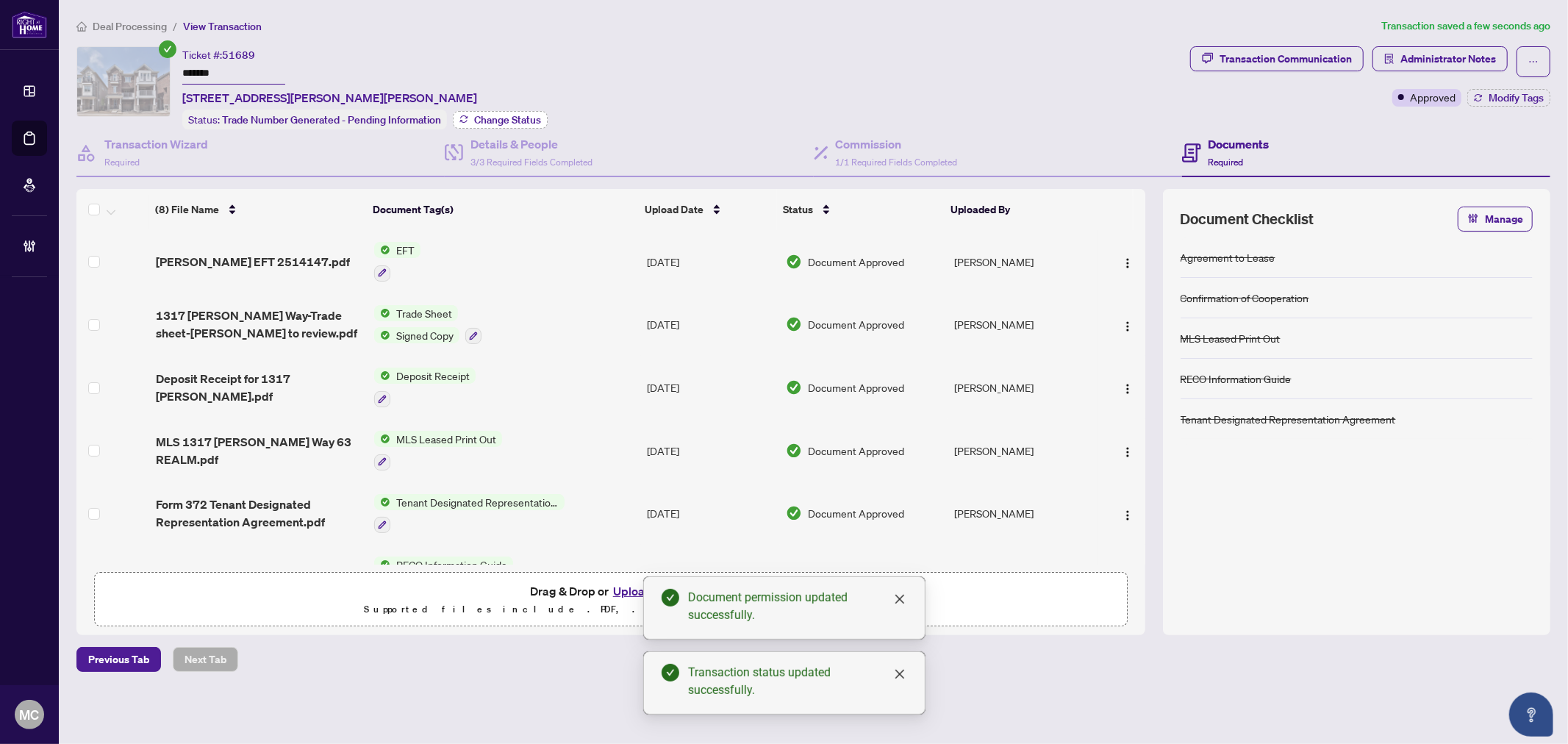
click at [533, 118] on span "Change Status" at bounding box center [507, 119] width 67 height 10
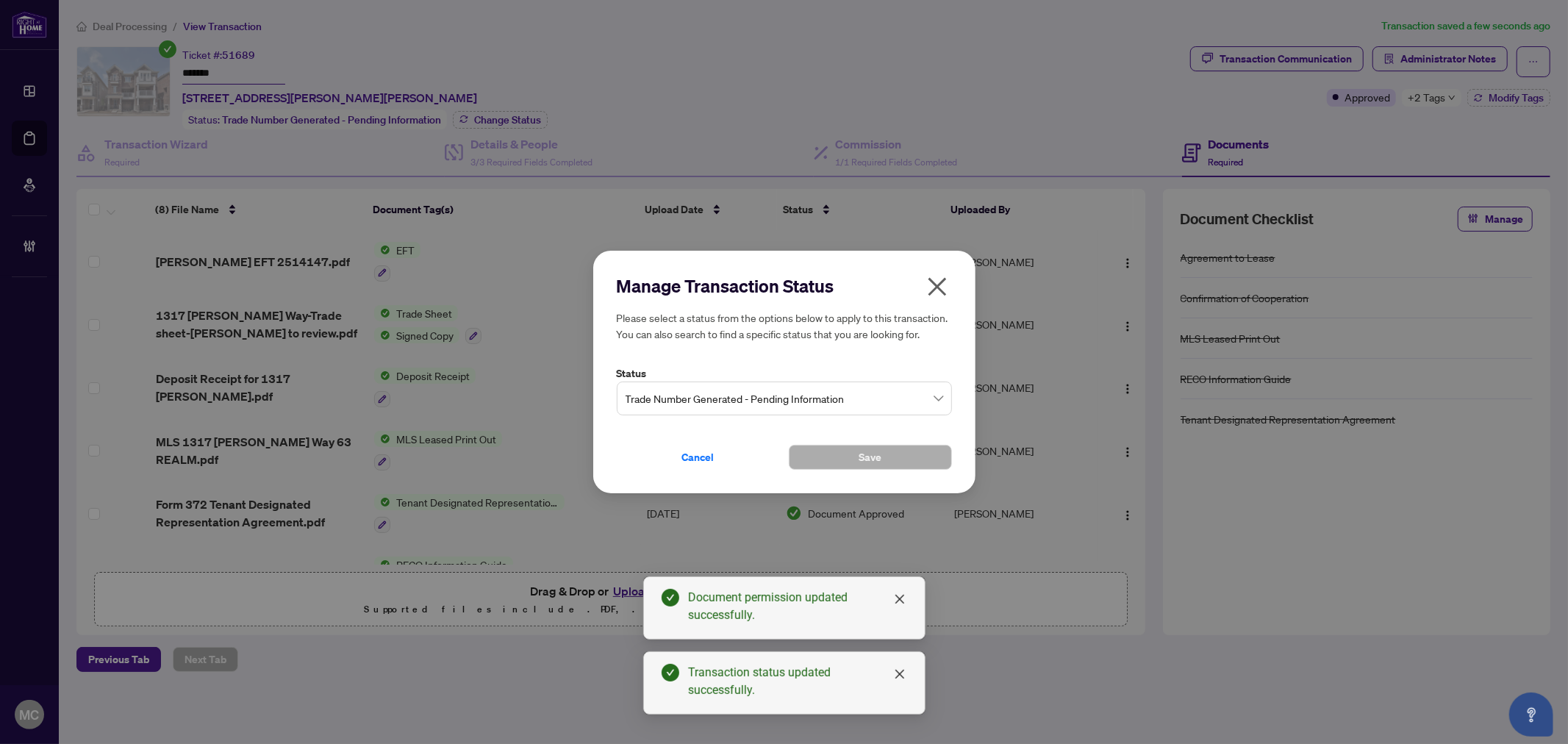
click at [709, 401] on span "Trade Number Generated - Pending Information" at bounding box center [784, 398] width 318 height 28
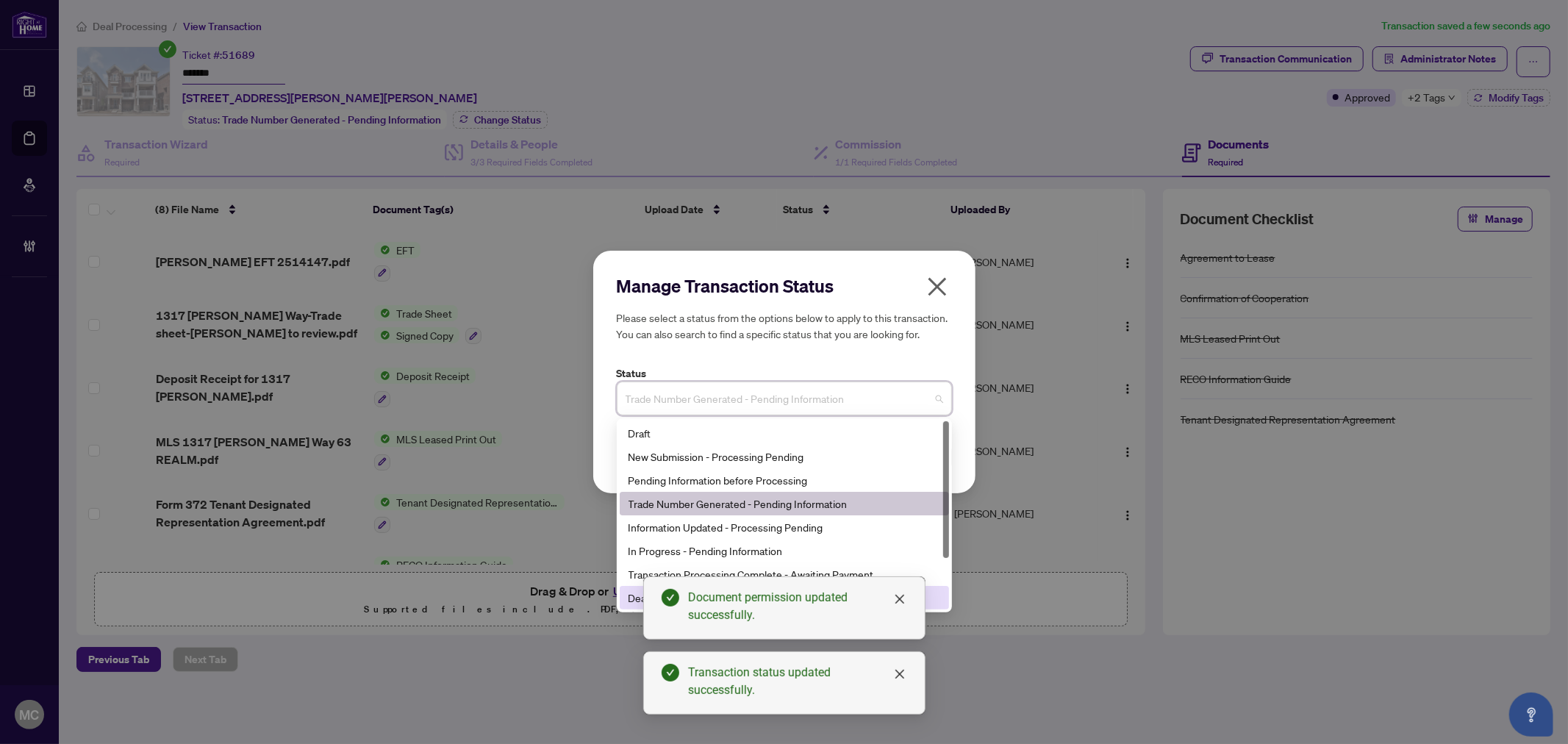
click at [629, 595] on div "Deal Closed" at bounding box center [784, 597] width 312 height 16
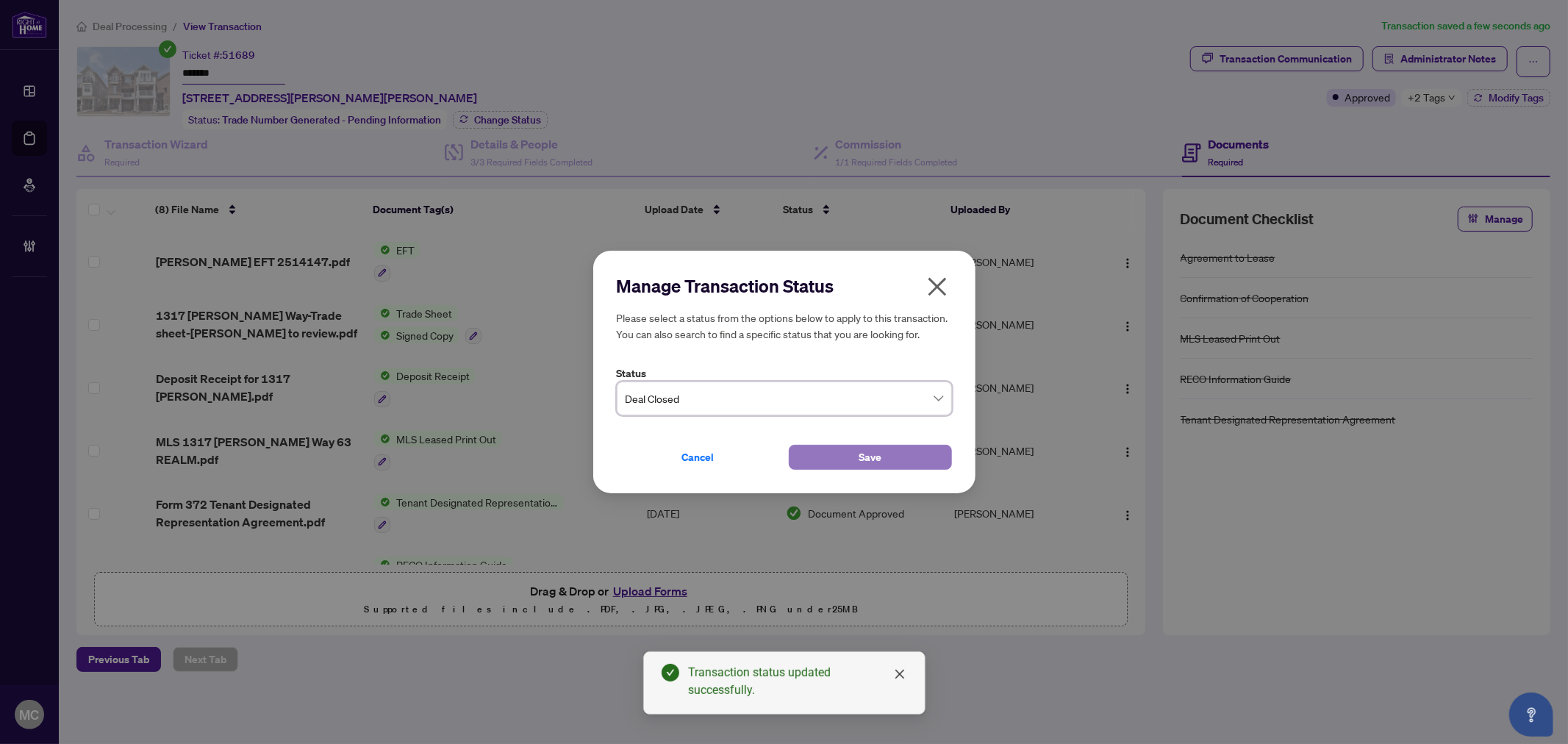
click at [841, 462] on button "Save" at bounding box center [870, 457] width 163 height 25
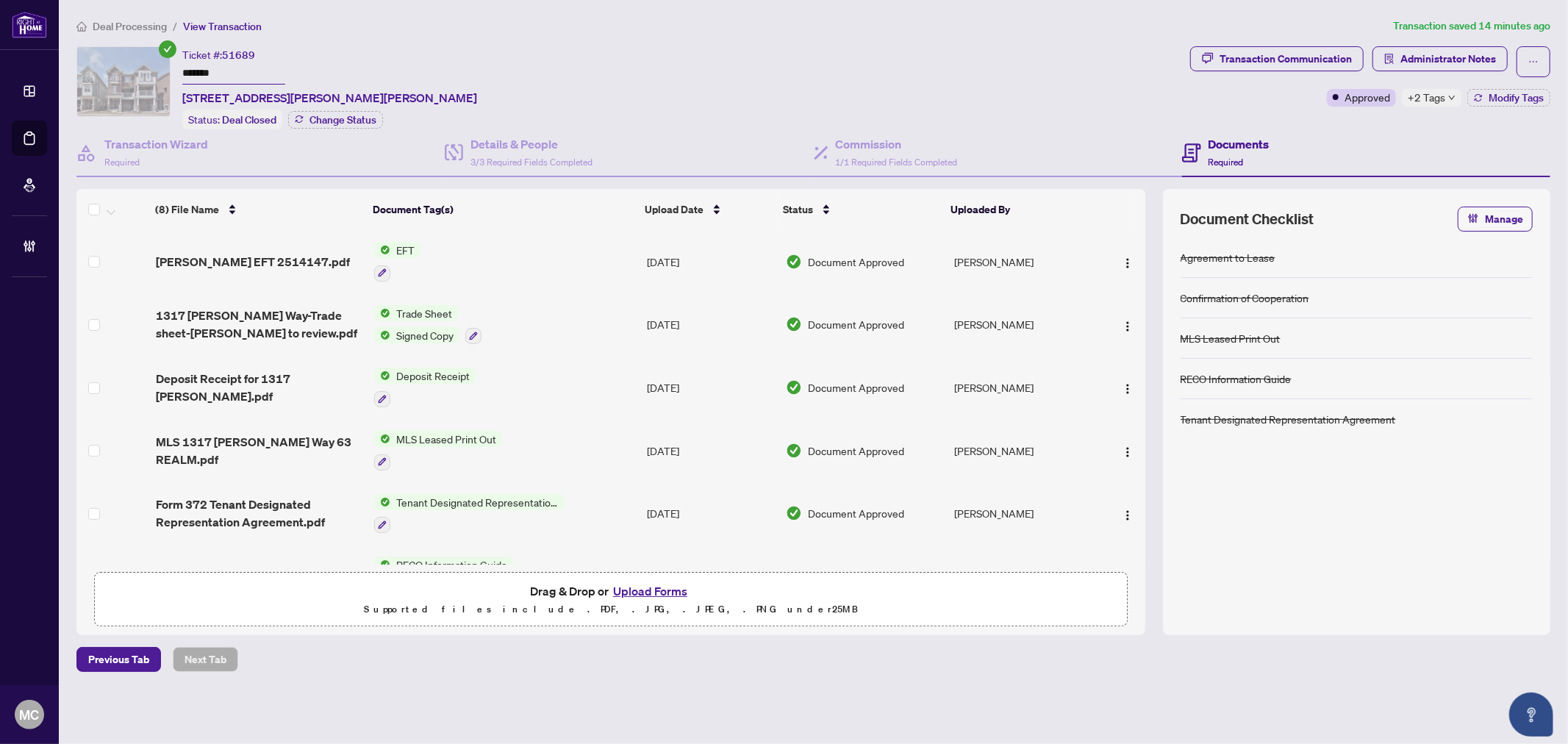
click at [120, 33] on li "Deal Processing" at bounding box center [121, 26] width 91 height 17
click at [158, 17] on li "Deal Processing" at bounding box center [121, 26] width 91 height 17
click at [142, 24] on span "Deal Processing" at bounding box center [130, 27] width 74 height 13
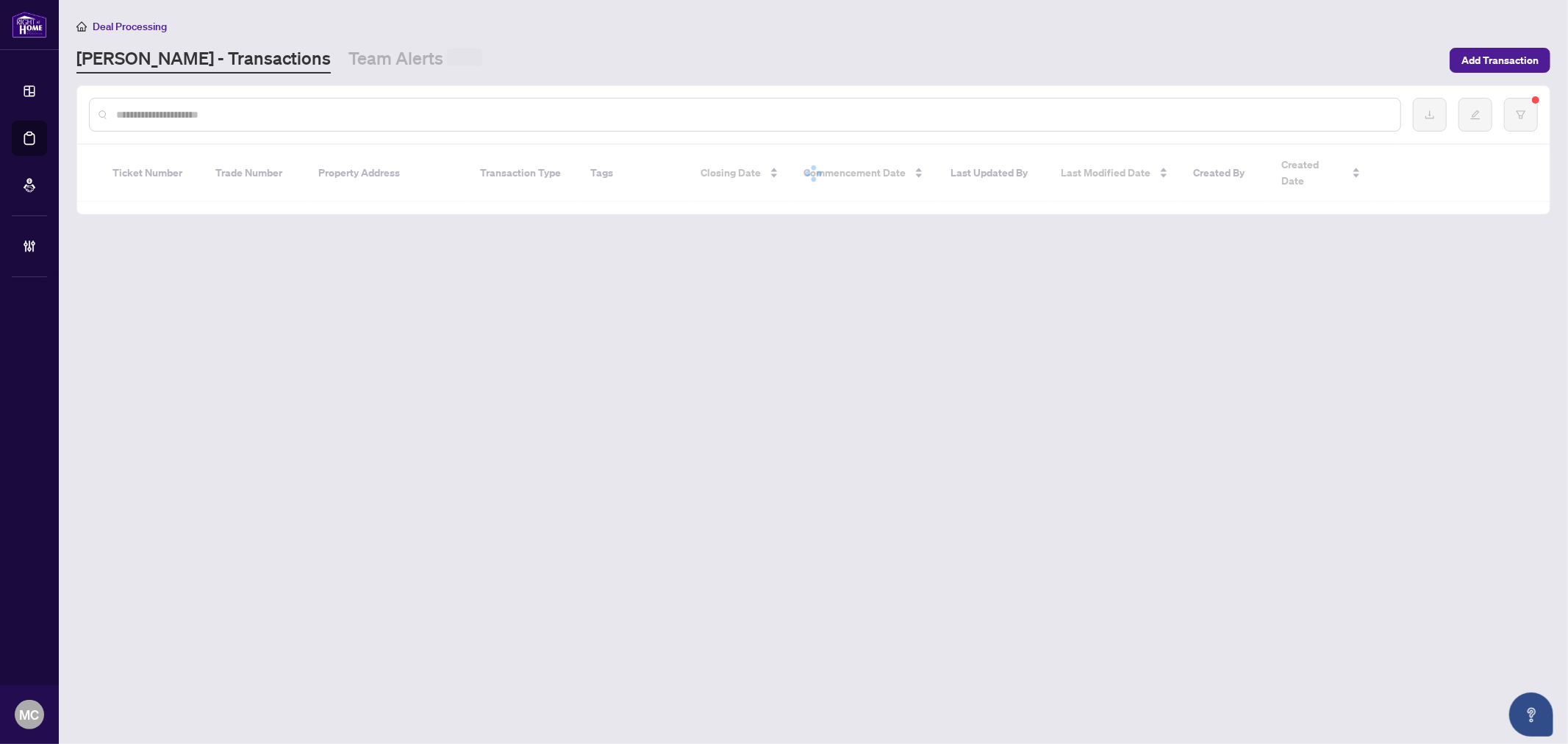
click at [379, 113] on input "text" at bounding box center [753, 114] width 1272 height 16
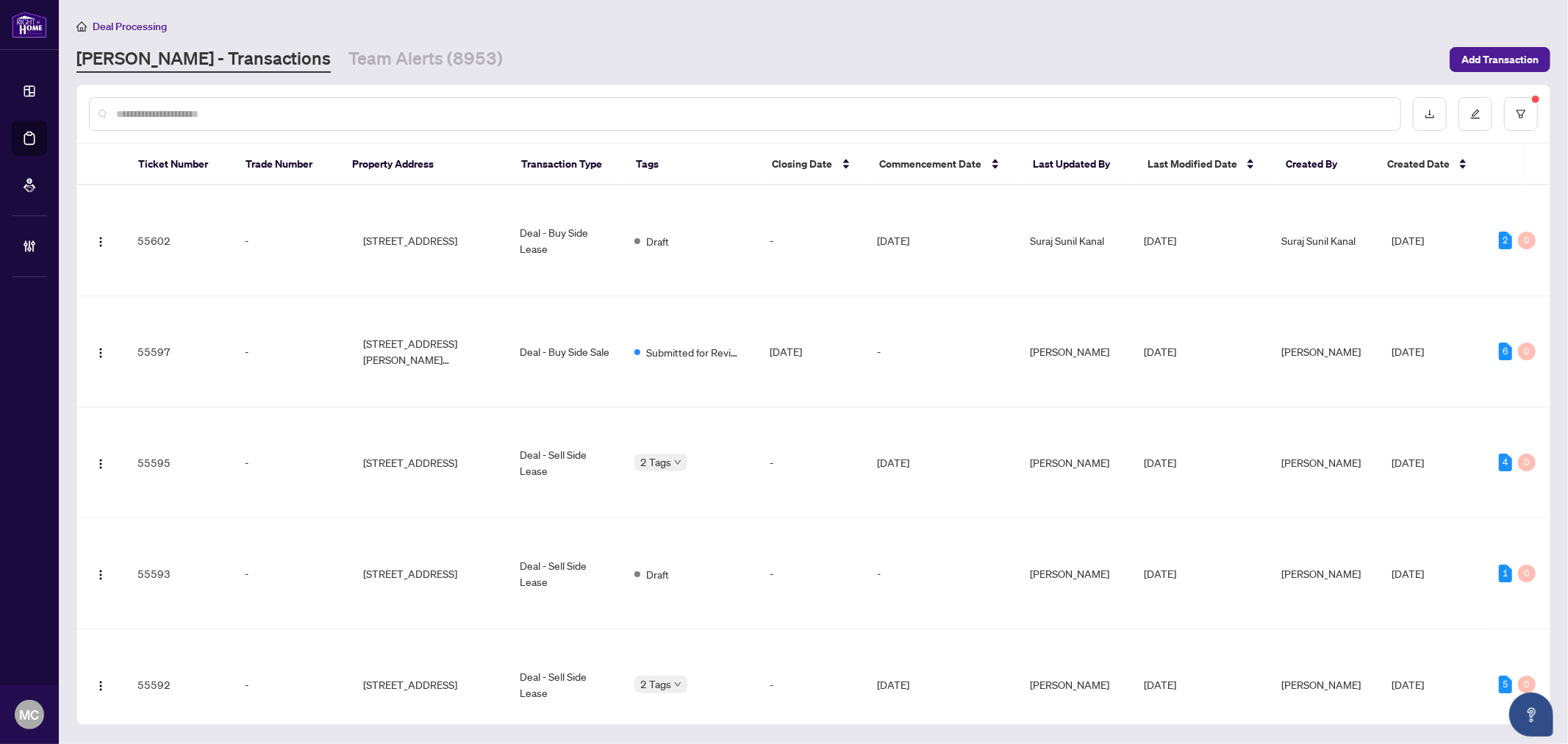
paste input "*******"
type input "*******"
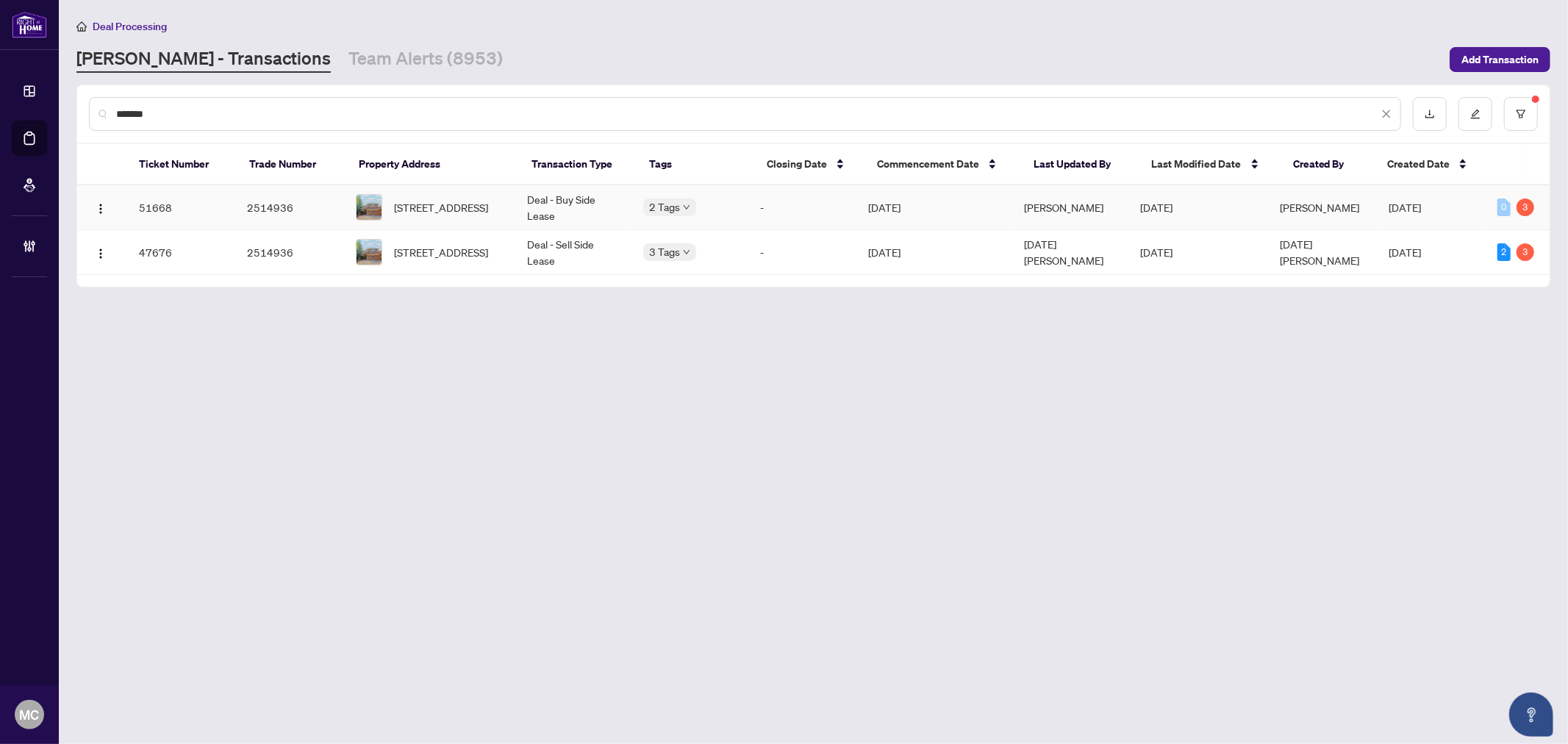
click at [567, 197] on td "Deal - Buy Side Lease" at bounding box center [573, 207] width 116 height 45
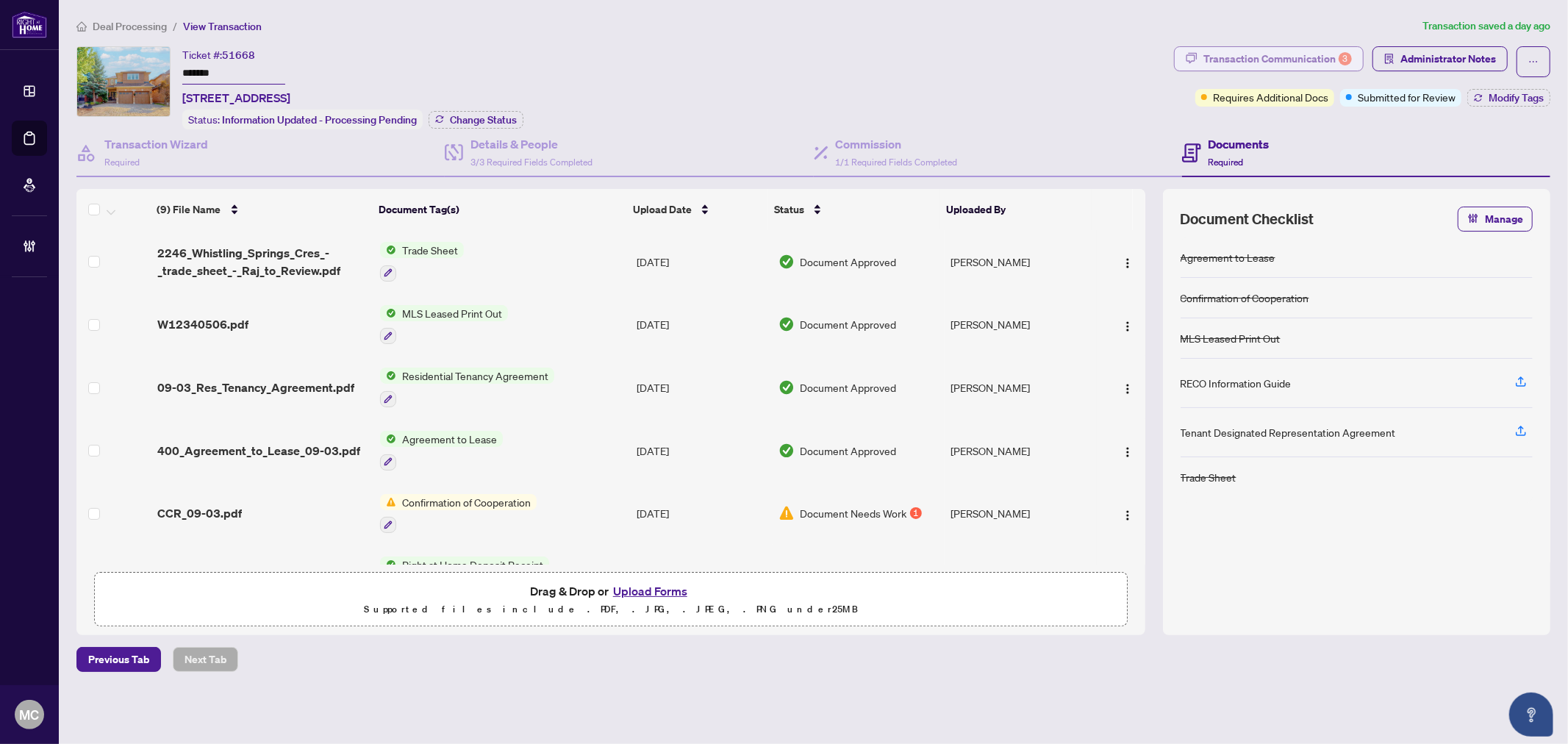
click at [1260, 55] on div "Transaction Communication 3" at bounding box center [1278, 58] width 149 height 24
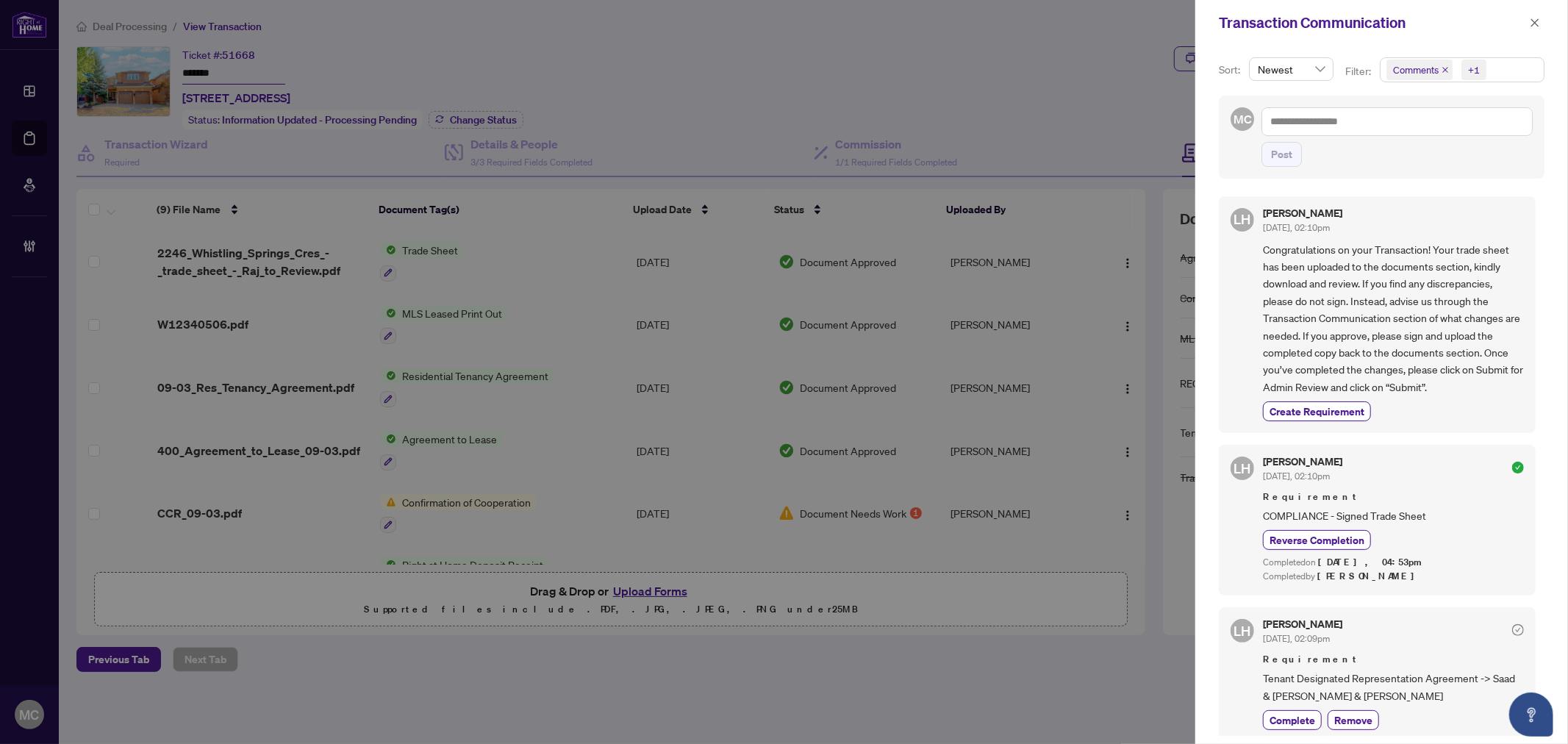
click at [1441, 71] on icon "close" at bounding box center [1445, 70] width 8 height 8
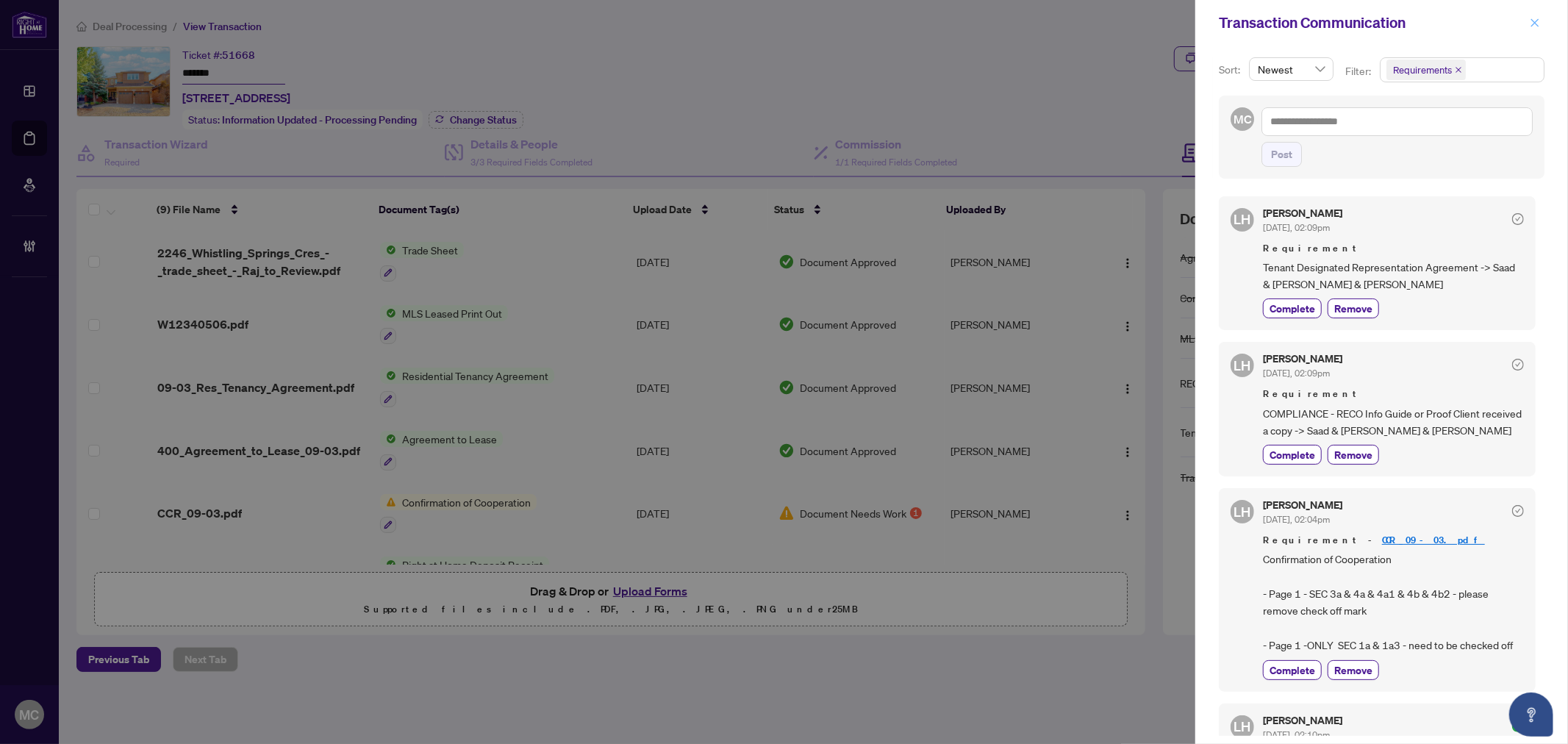
click at [1533, 28] on span "button" at bounding box center [1535, 23] width 10 height 24
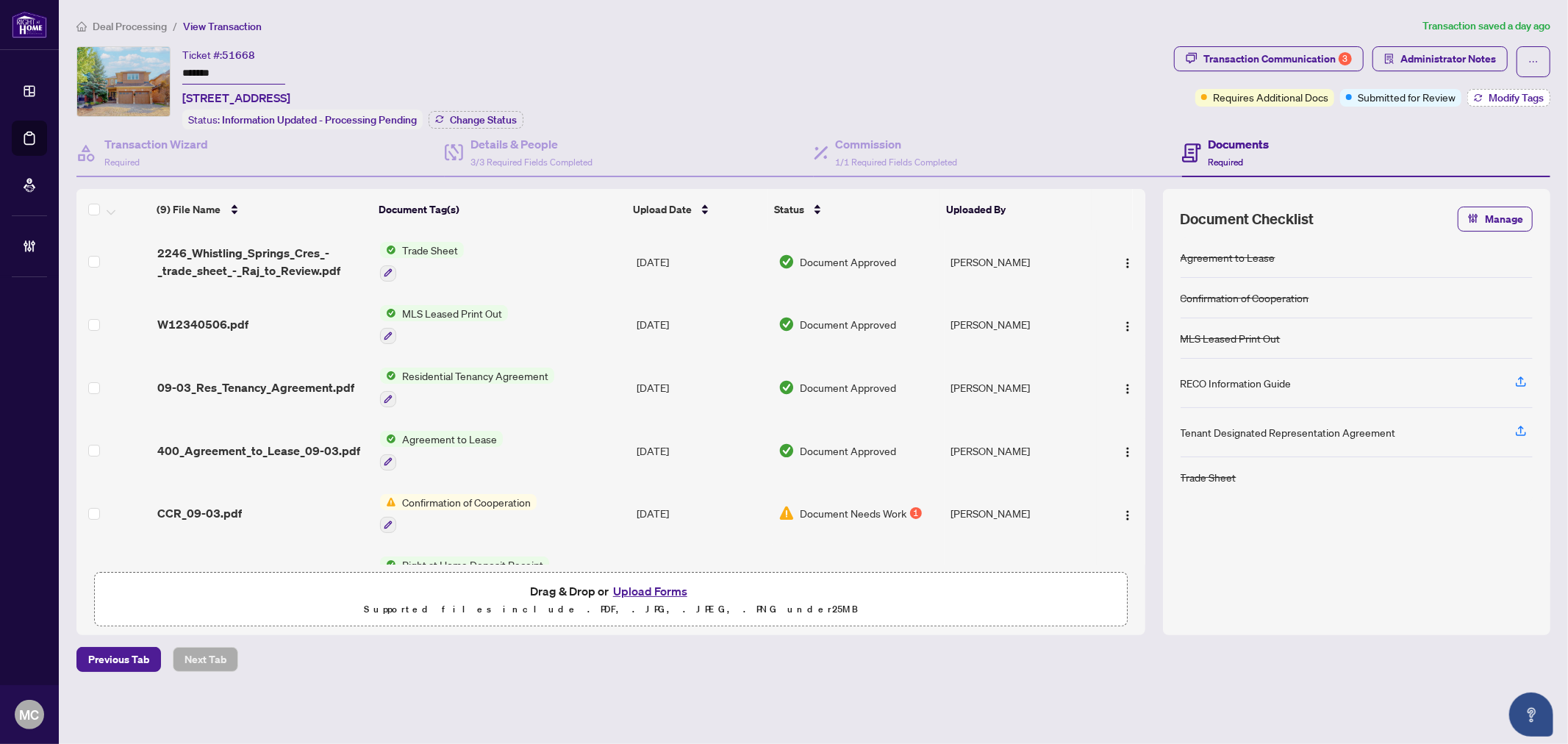
click at [1491, 93] on span "Modify Tags" at bounding box center [1516, 97] width 55 height 10
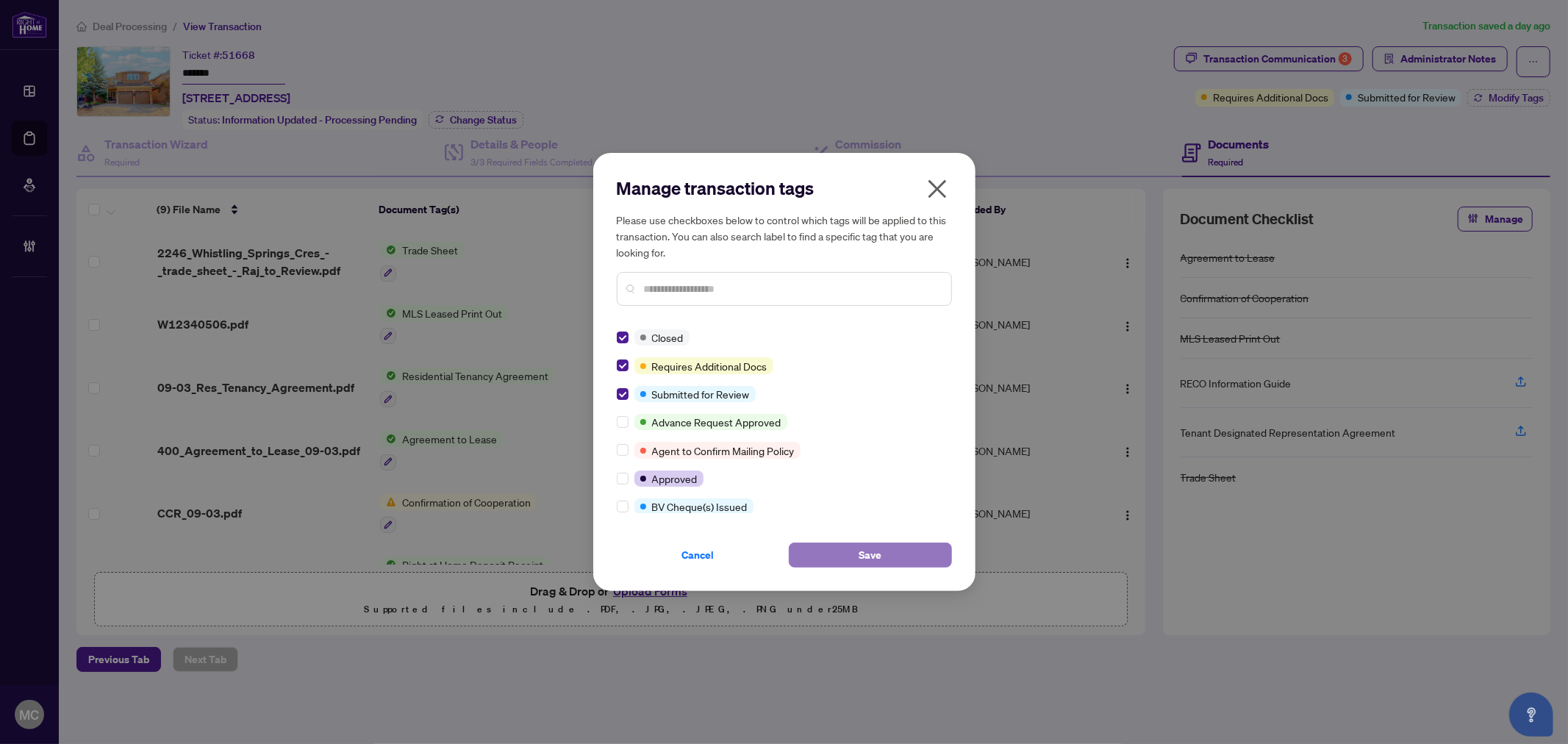
click at [804, 547] on button "Save" at bounding box center [870, 555] width 163 height 25
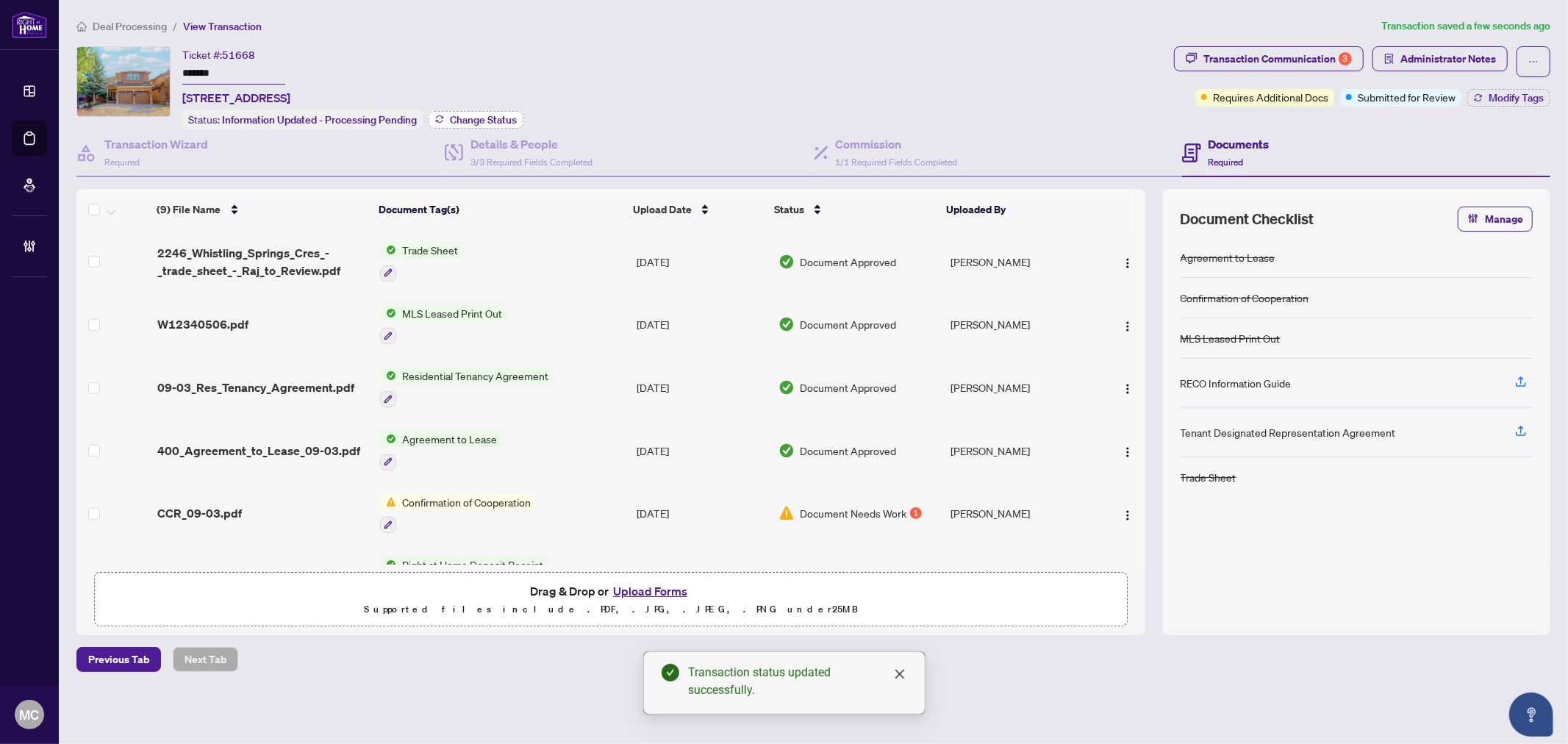
click at [493, 114] on span "Change Status" at bounding box center [484, 119] width 67 height 10
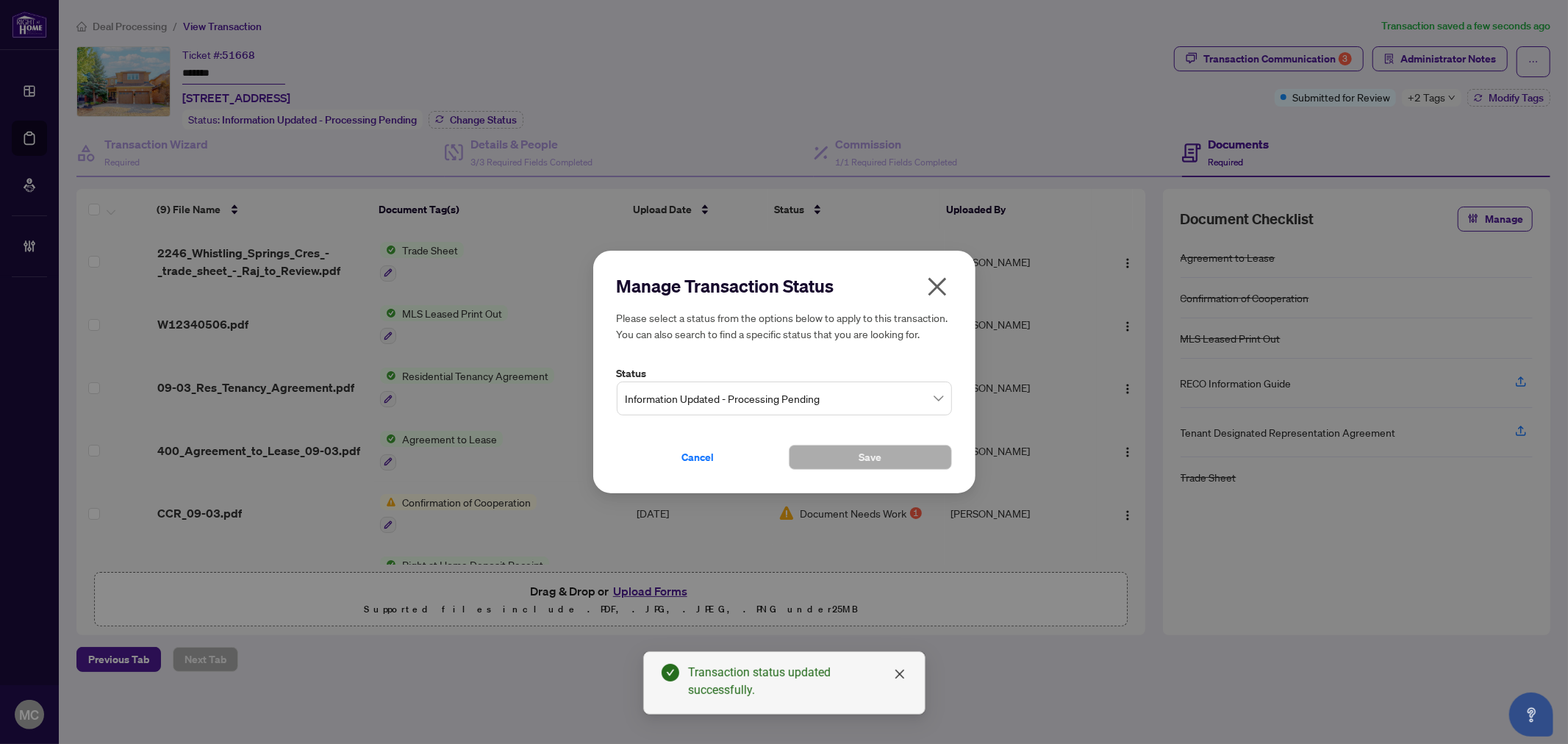
drag, startPoint x: 779, startPoint y: 419, endPoint x: 790, endPoint y: 401, distance: 21.1
click at [779, 417] on div "Manage Transaction Status Please select a status from the options below to appl…" at bounding box center [784, 371] width 335 height 196
click at [790, 401] on span "Information Updated - Processing Pending" at bounding box center [784, 398] width 318 height 28
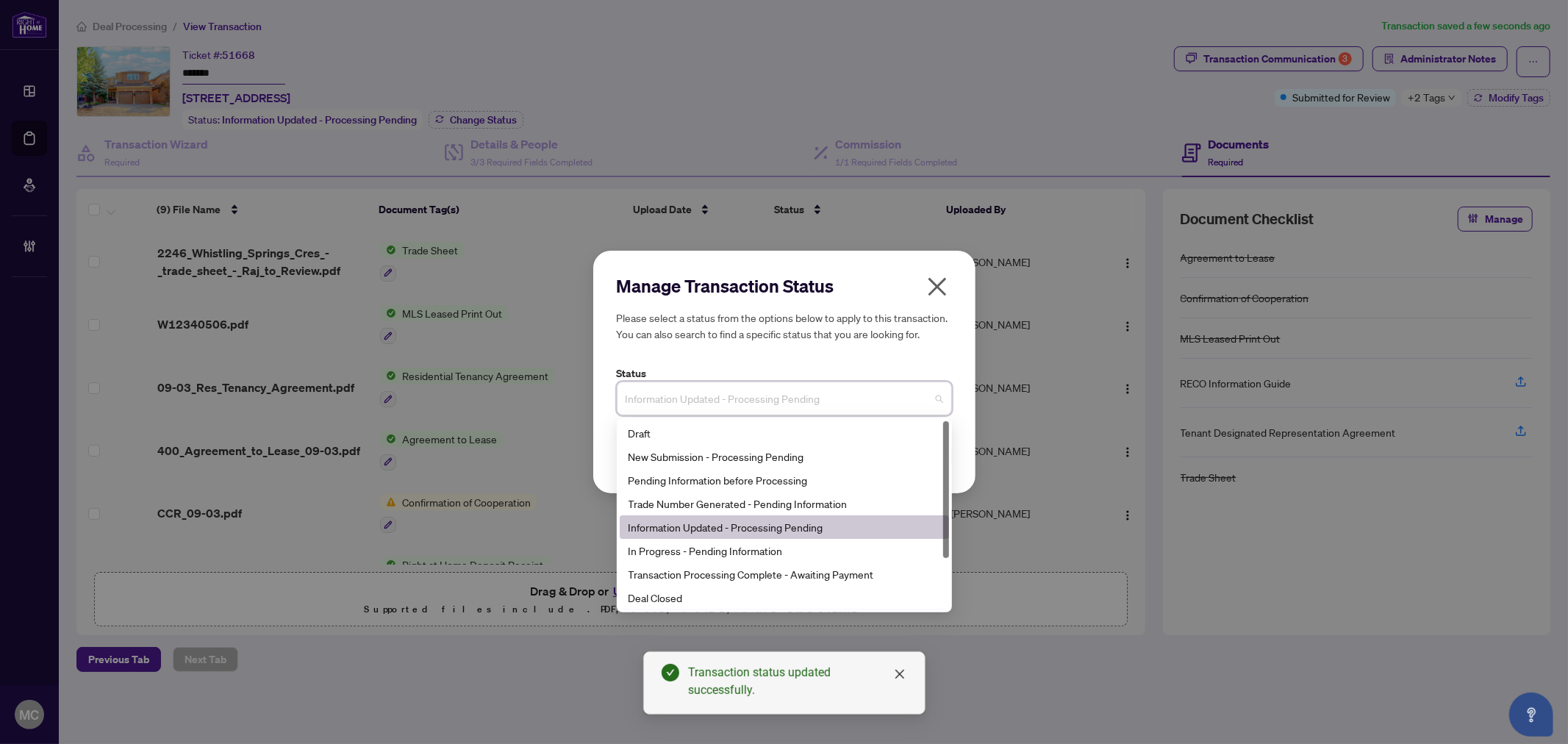
click at [728, 612] on div "Manage Transaction Status Please select a status from the options below to appl…" at bounding box center [784, 372] width 1568 height 744
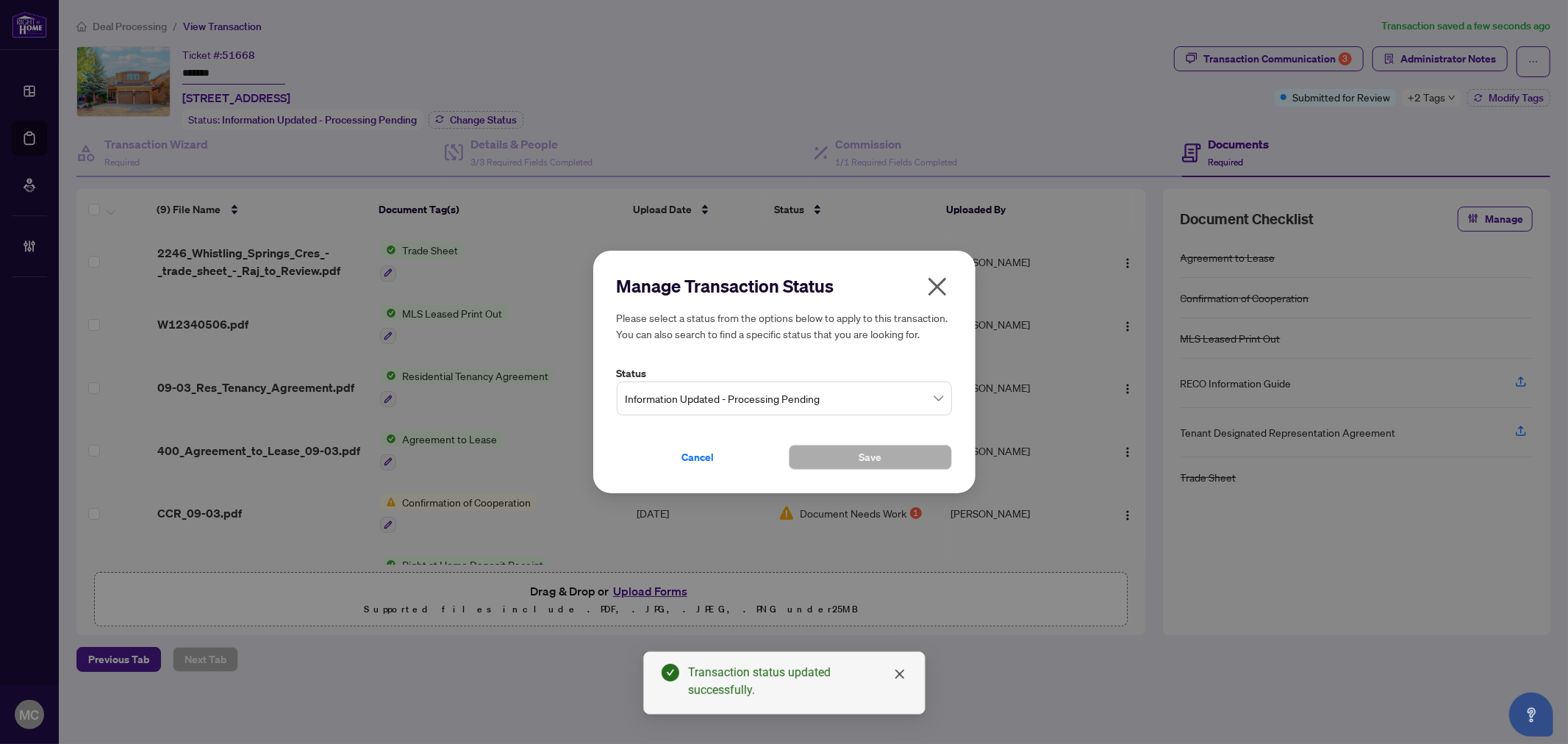
click at [726, 598] on div "Manage Transaction Status Please select a status from the options below to appl…" at bounding box center [784, 372] width 1568 height 744
click at [730, 398] on span "Information Updated - Processing Pending" at bounding box center [784, 398] width 318 height 28
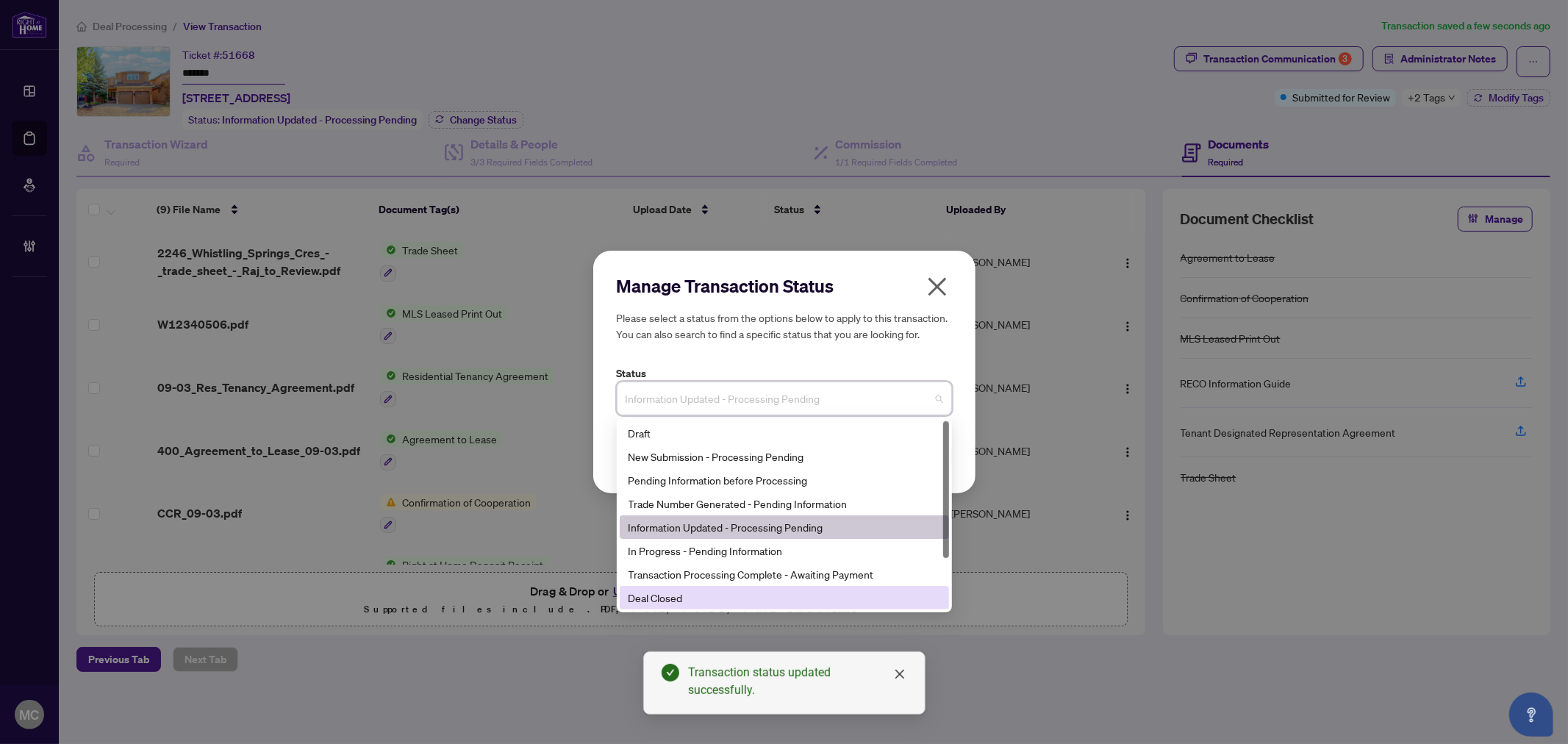
click at [707, 598] on div "Deal Closed" at bounding box center [784, 597] width 312 height 16
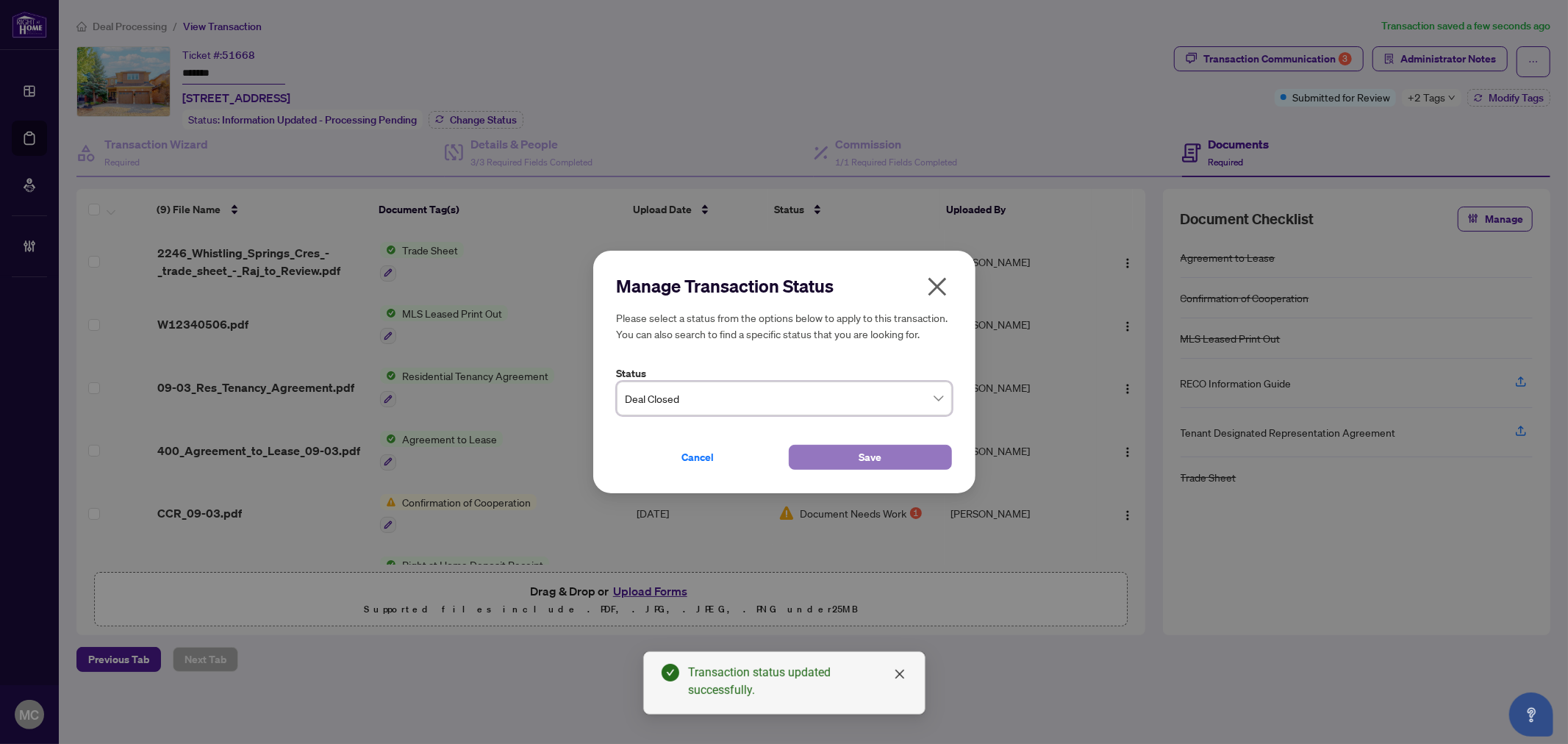
click at [901, 453] on button "Save" at bounding box center [870, 457] width 163 height 25
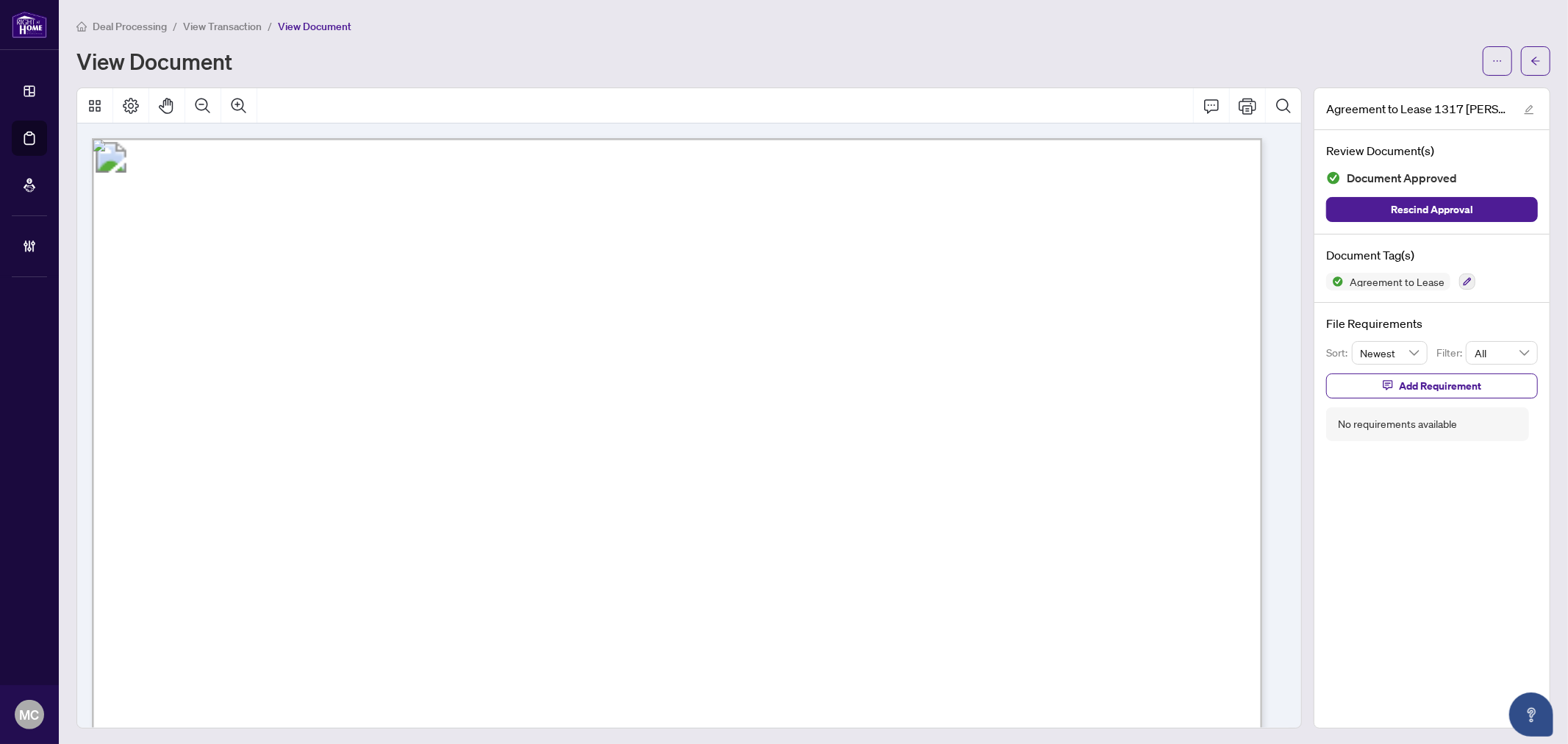
click at [524, 428] on span "...............................................................................…" at bounding box center [721, 423] width 915 height 15
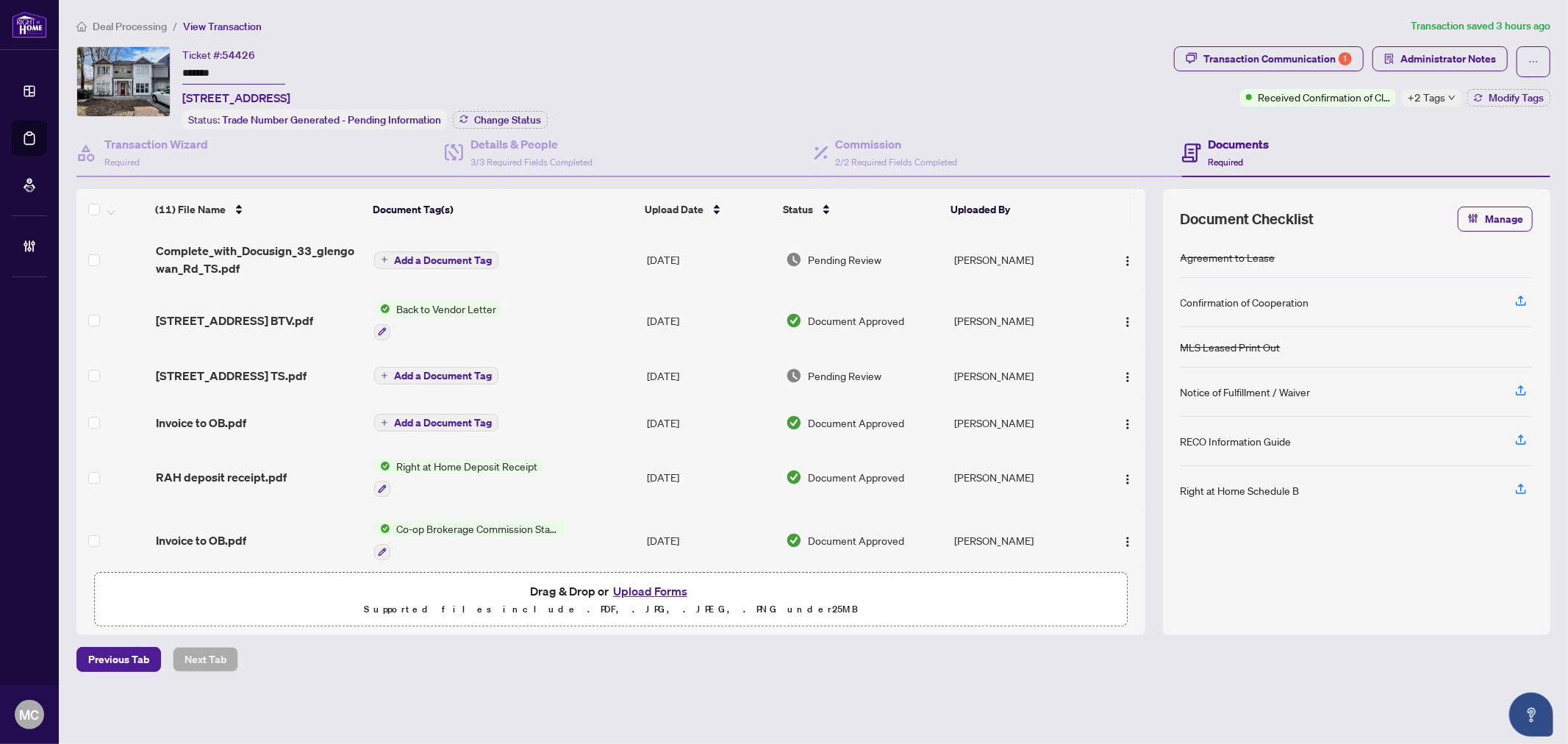
click at [196, 72] on input "*******" at bounding box center [234, 73] width 103 height 21
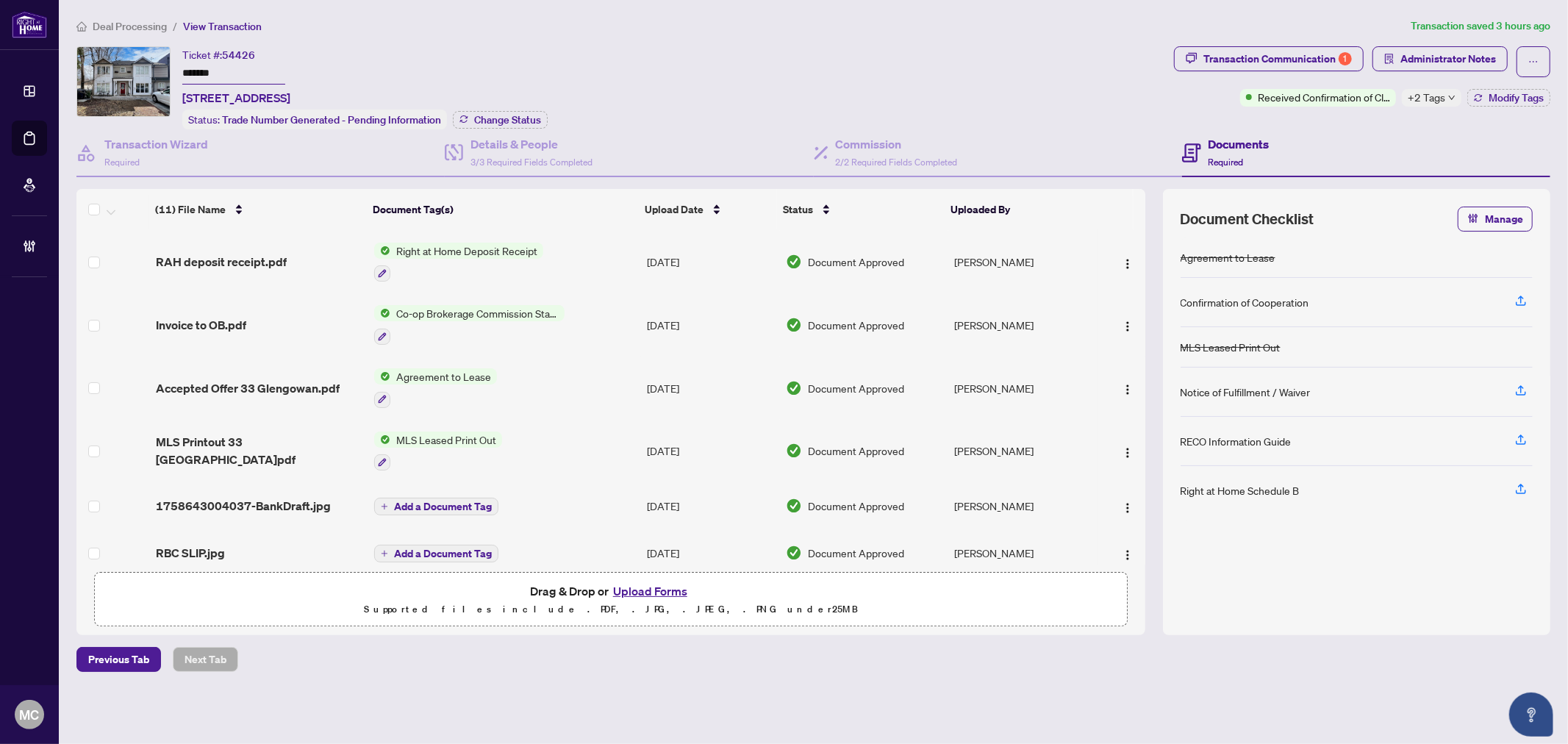
scroll to position [273, 0]
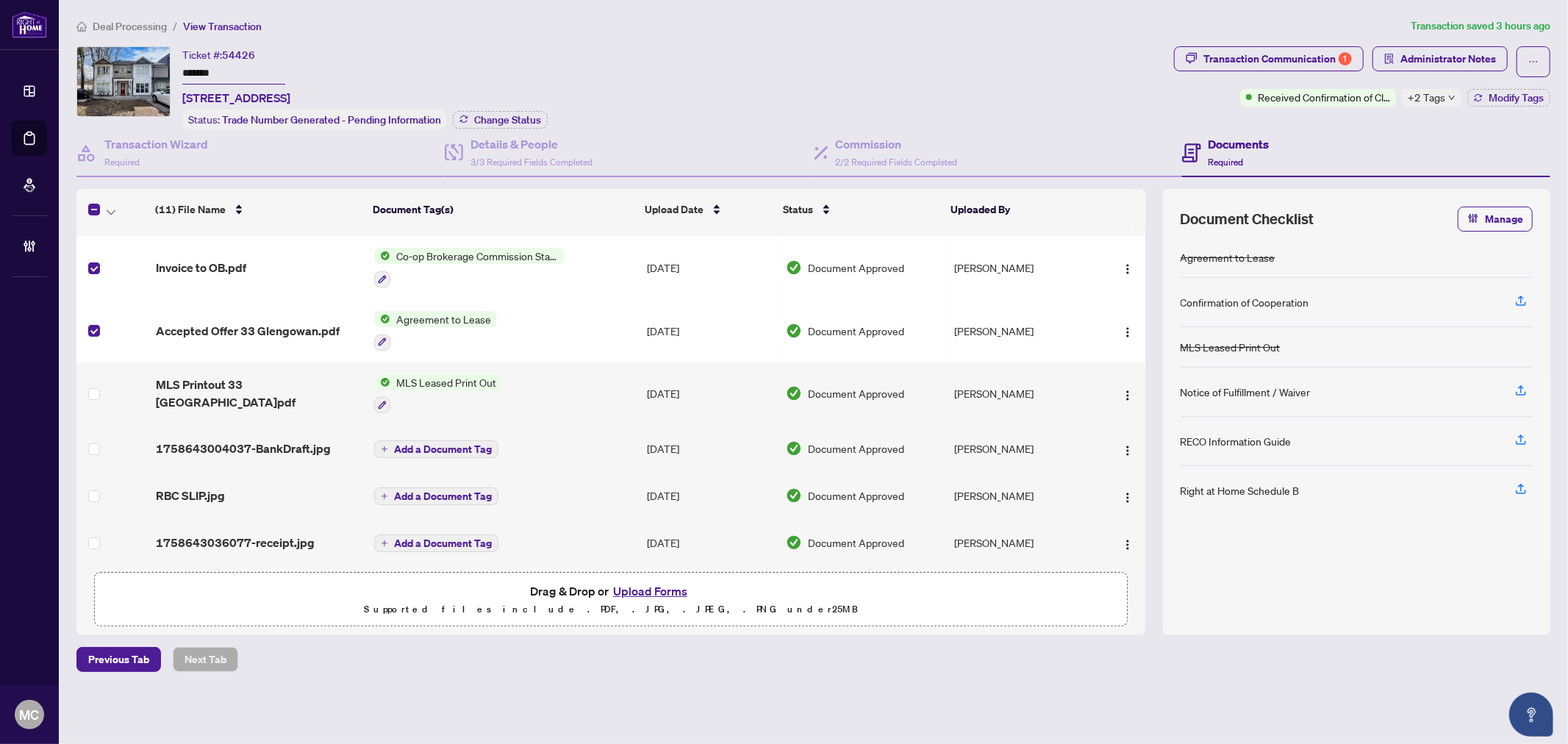
click at [108, 210] on icon "button" at bounding box center [111, 212] width 9 height 5
click at [129, 229] on span "Open Selected in New Tab(s)" at bounding box center [179, 232] width 131 height 16
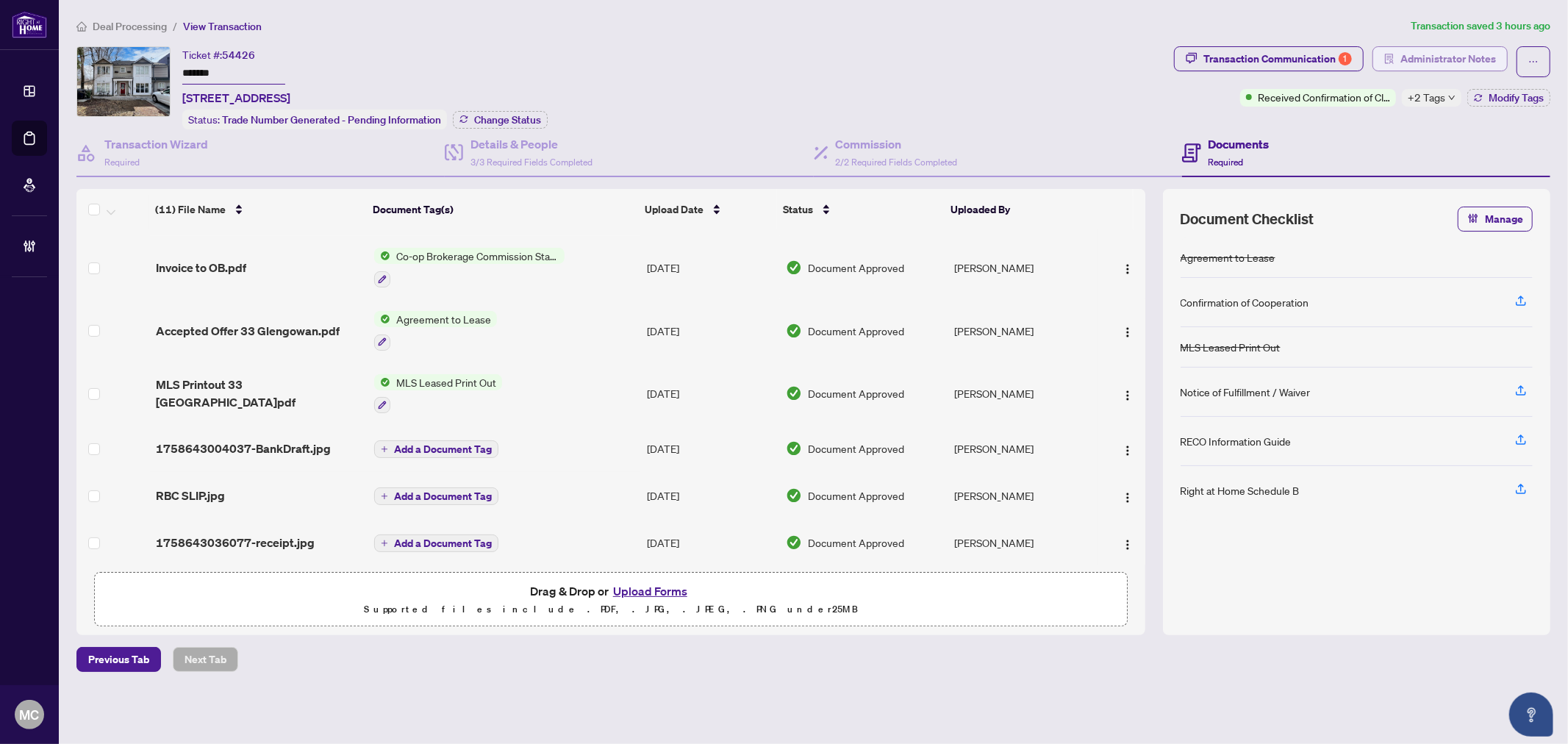
click at [1440, 57] on span "Administrator Notes" at bounding box center [1448, 58] width 95 height 24
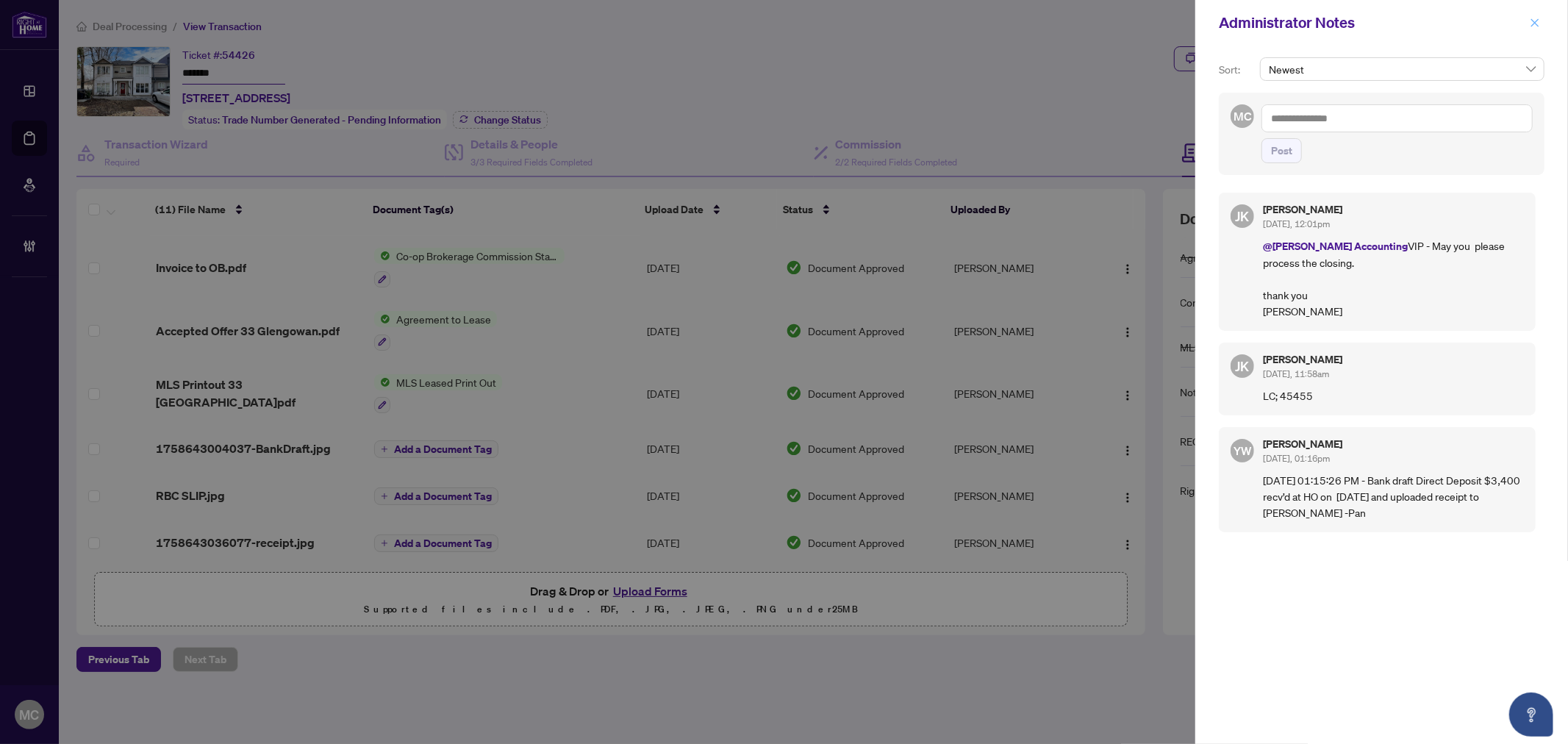
click at [1533, 22] on icon "close" at bounding box center [1535, 22] width 10 height 10
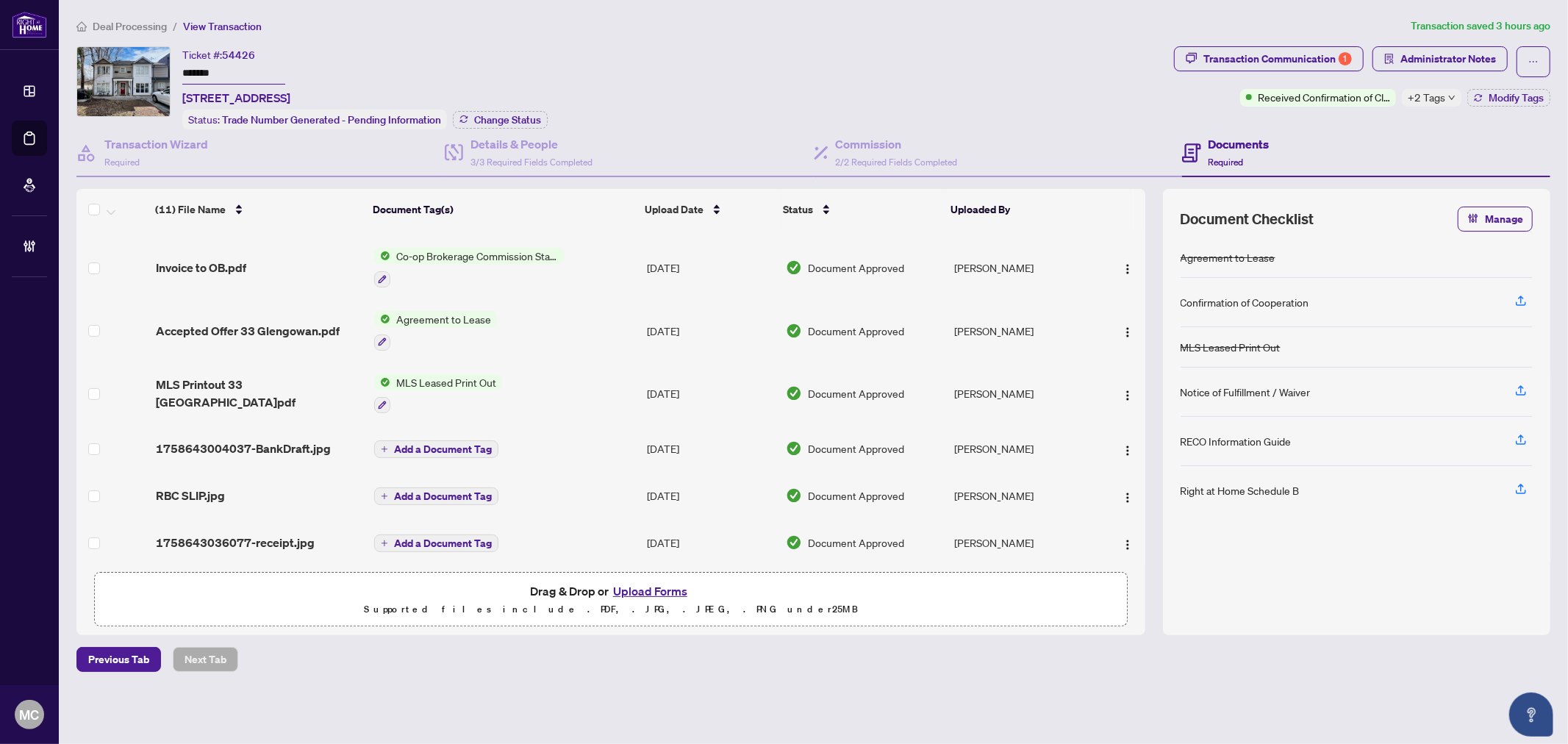
click at [1251, 72] on span "Transaction Communication 1" at bounding box center [1269, 62] width 190 height 31
click at [1295, 69] on div "Transaction Communication 1" at bounding box center [1278, 58] width 149 height 24
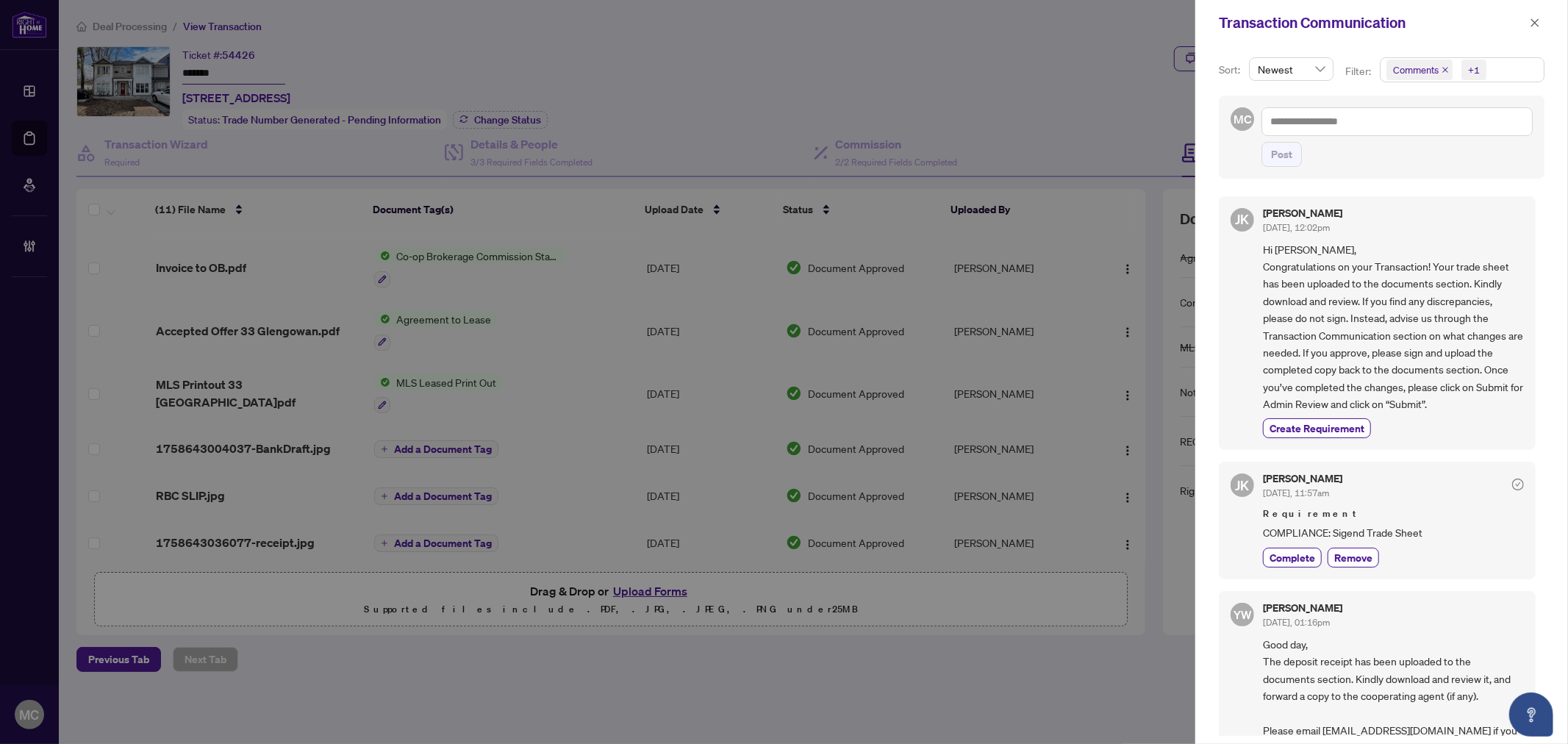
click at [1463, 60] on span "+1" at bounding box center [1474, 70] width 25 height 21
click at [1434, 146] on span "Requirements" at bounding box center [1441, 153] width 66 height 13
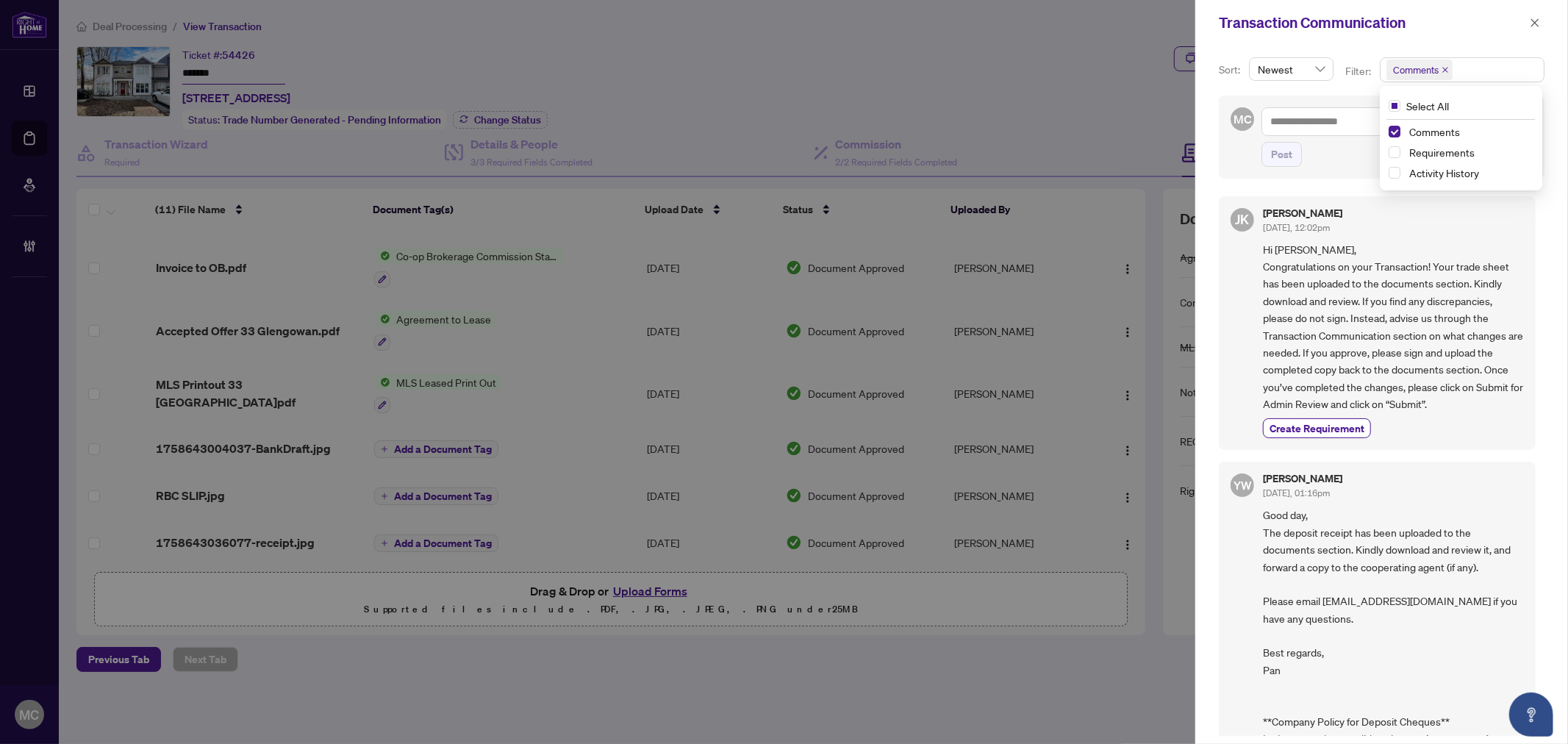
click at [470, 380] on div at bounding box center [784, 372] width 1568 height 744
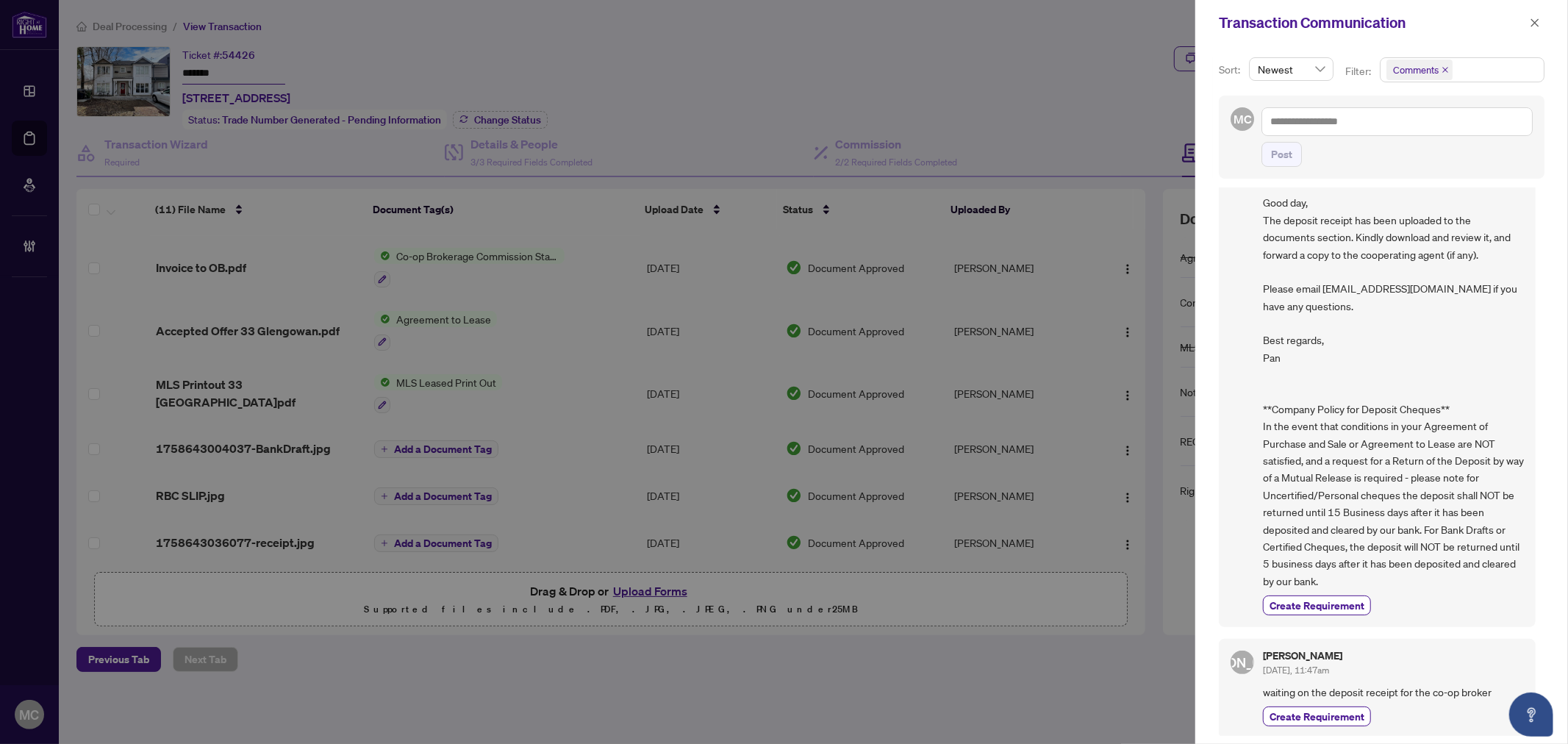
scroll to position [0, 0]
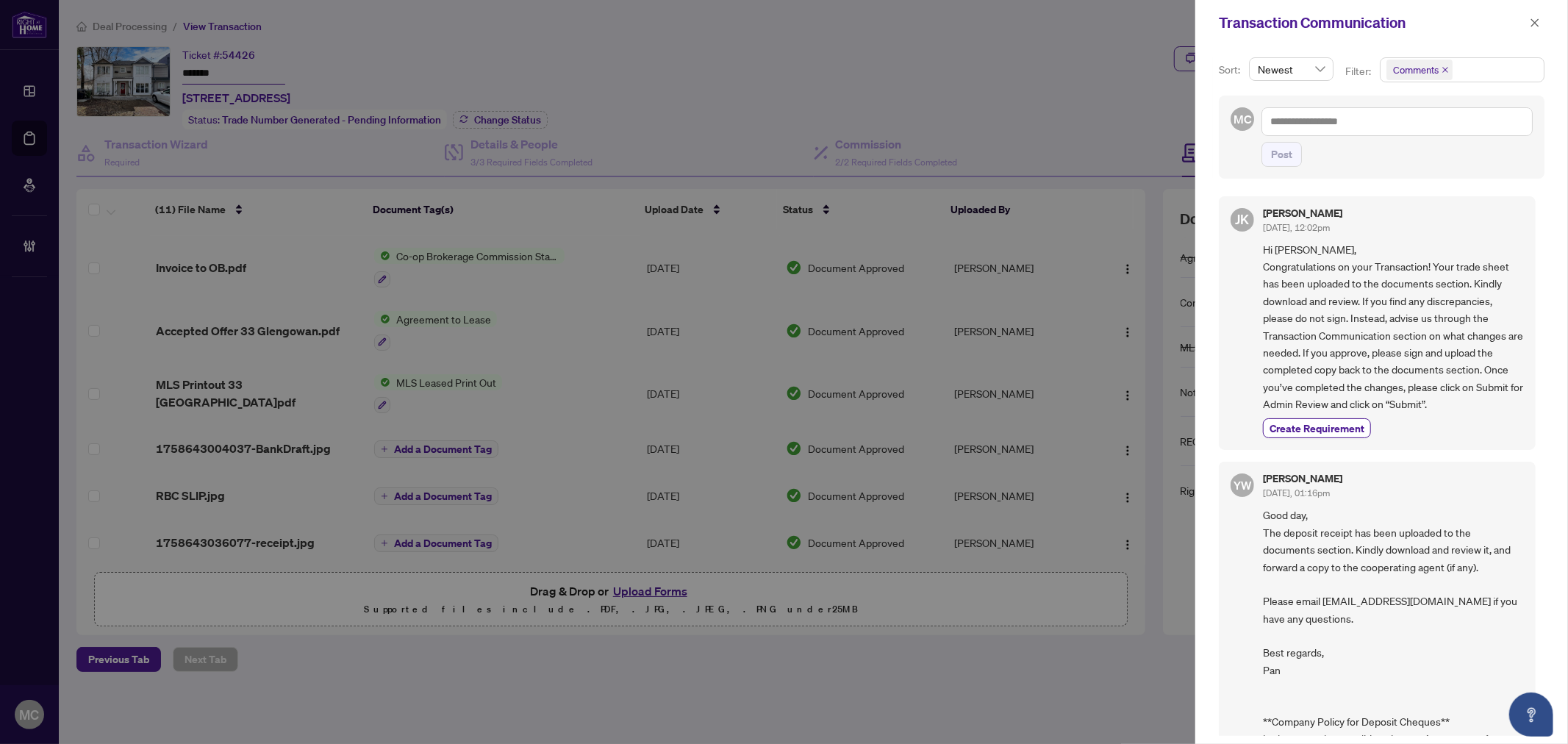
click at [1454, 73] on div "Comments" at bounding box center [1417, 70] width 75 height 24
click at [1418, 157] on span "Requirements" at bounding box center [1441, 153] width 66 height 13
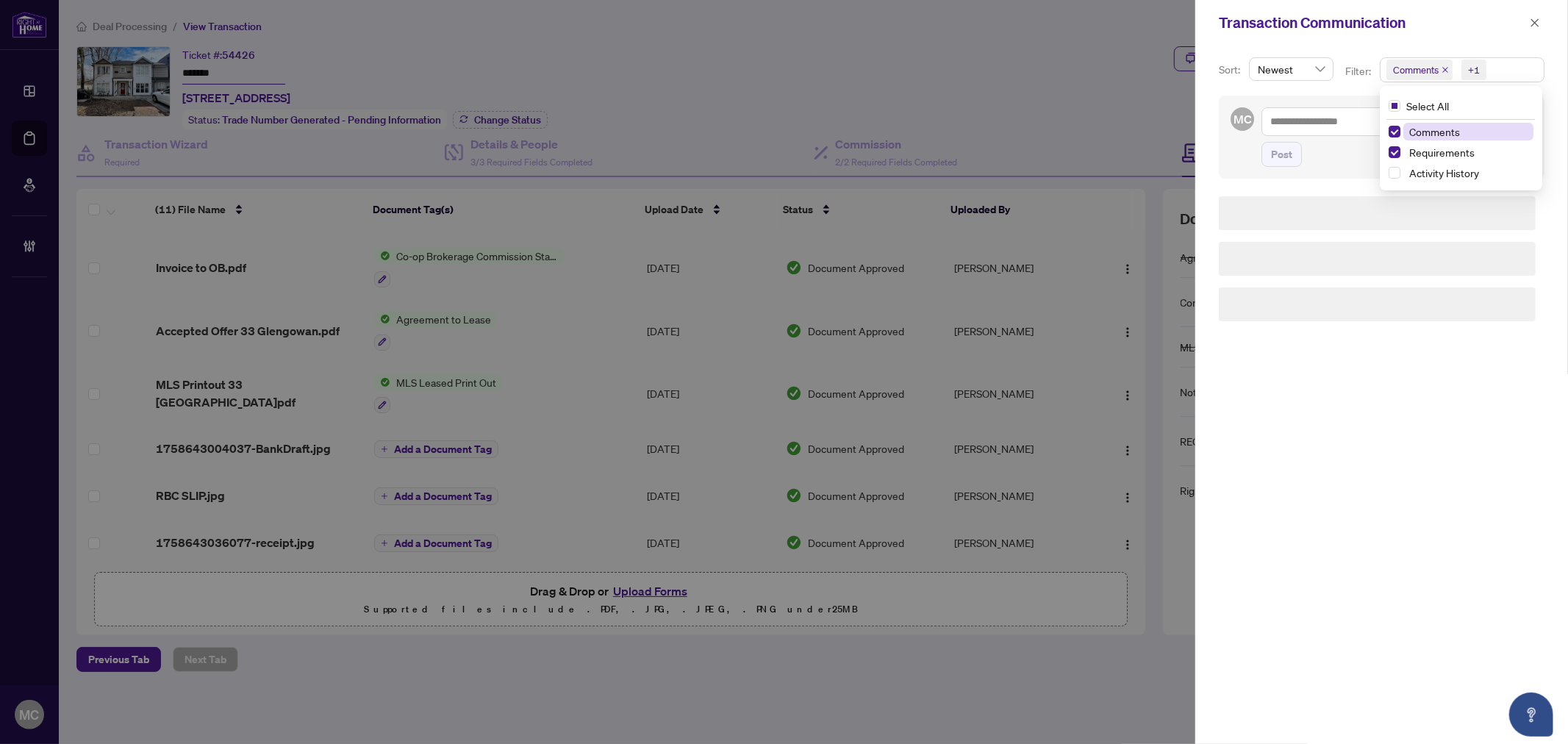
click at [1422, 128] on span "Comments" at bounding box center [1434, 132] width 51 height 13
click at [1531, 18] on icon "close" at bounding box center [1535, 22] width 10 height 10
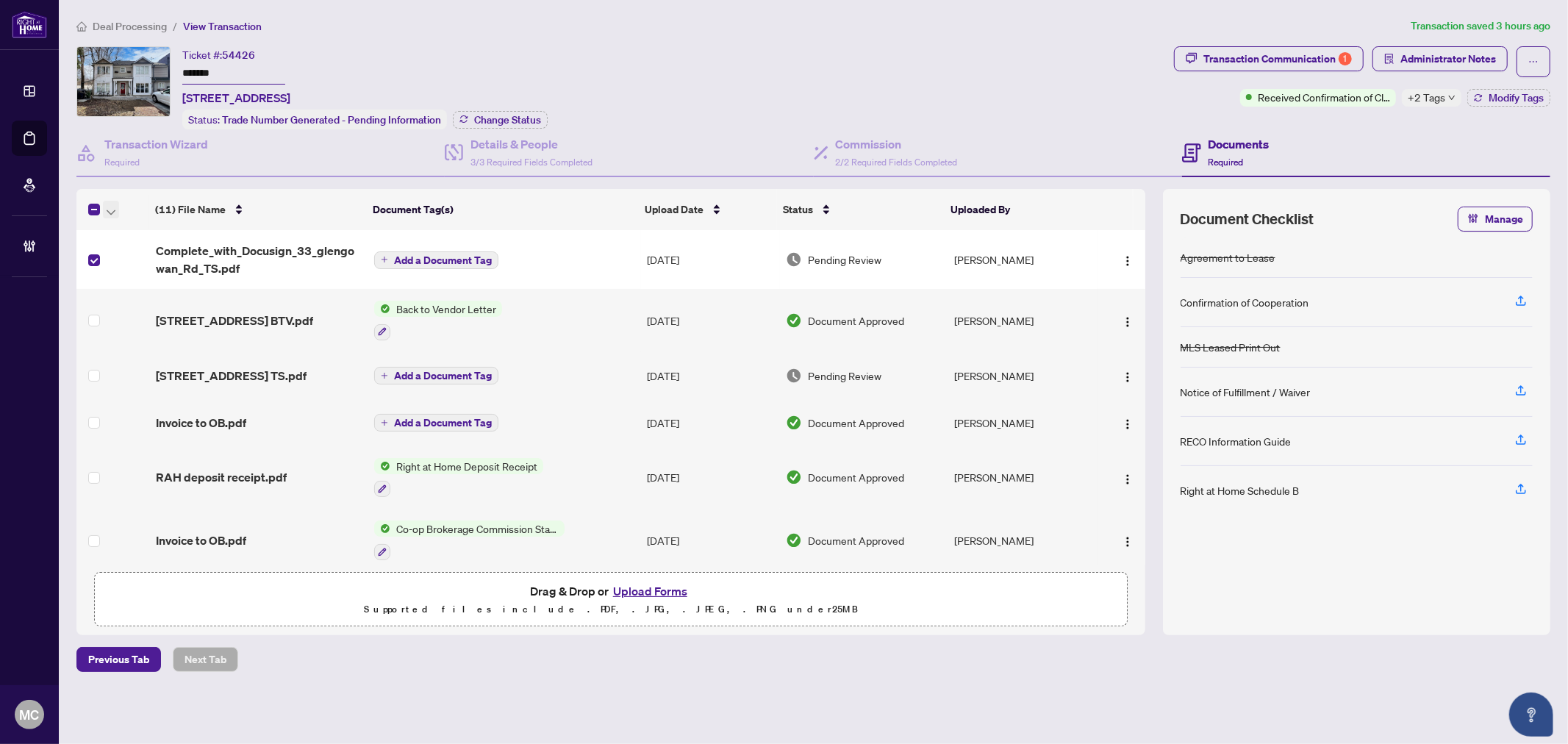
click at [112, 201] on span "button" at bounding box center [111, 209] width 9 height 16
click at [123, 229] on span "Open Selected in New Tab(s)" at bounding box center [179, 232] width 131 height 16
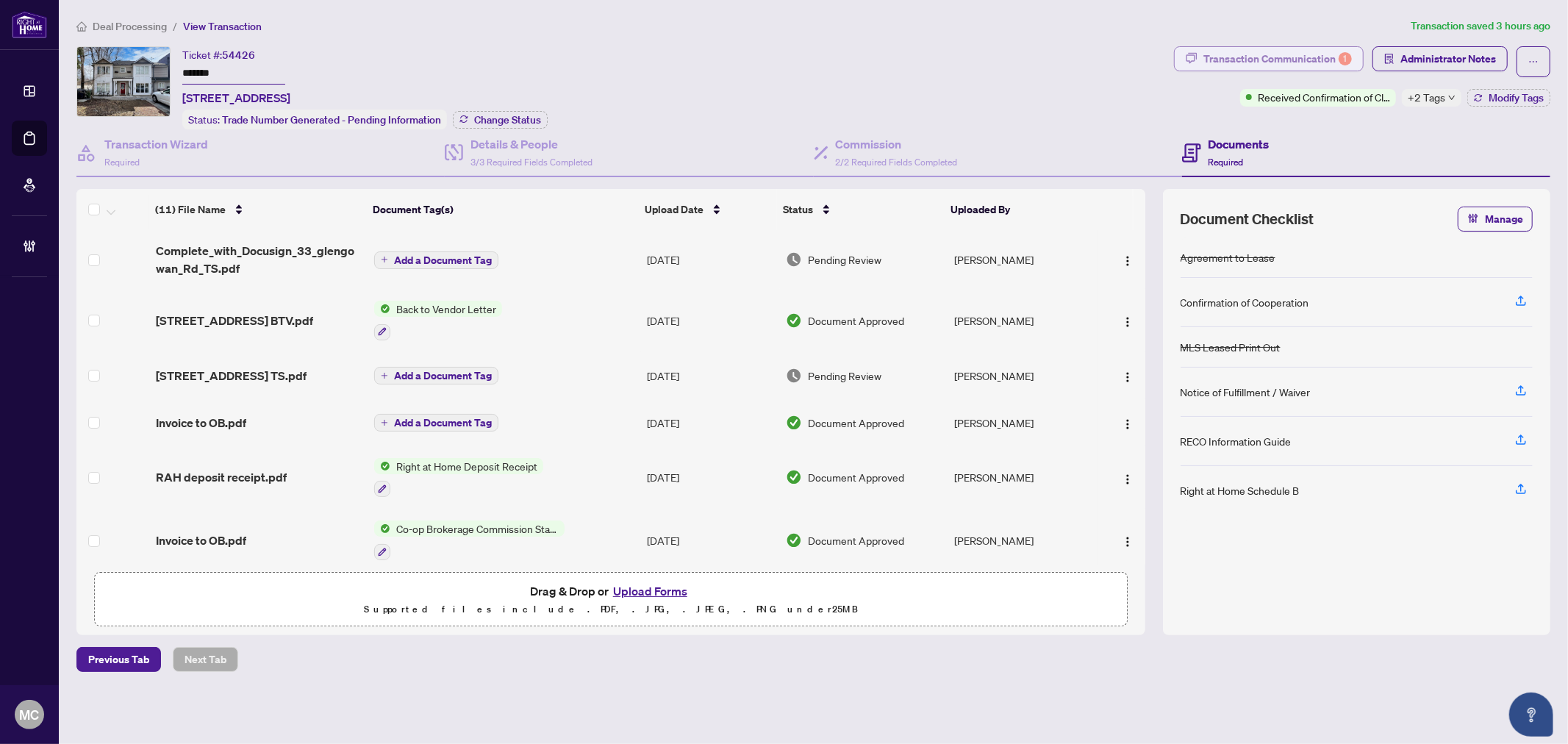
click at [1244, 48] on div "Transaction Communication 1" at bounding box center [1278, 58] width 149 height 24
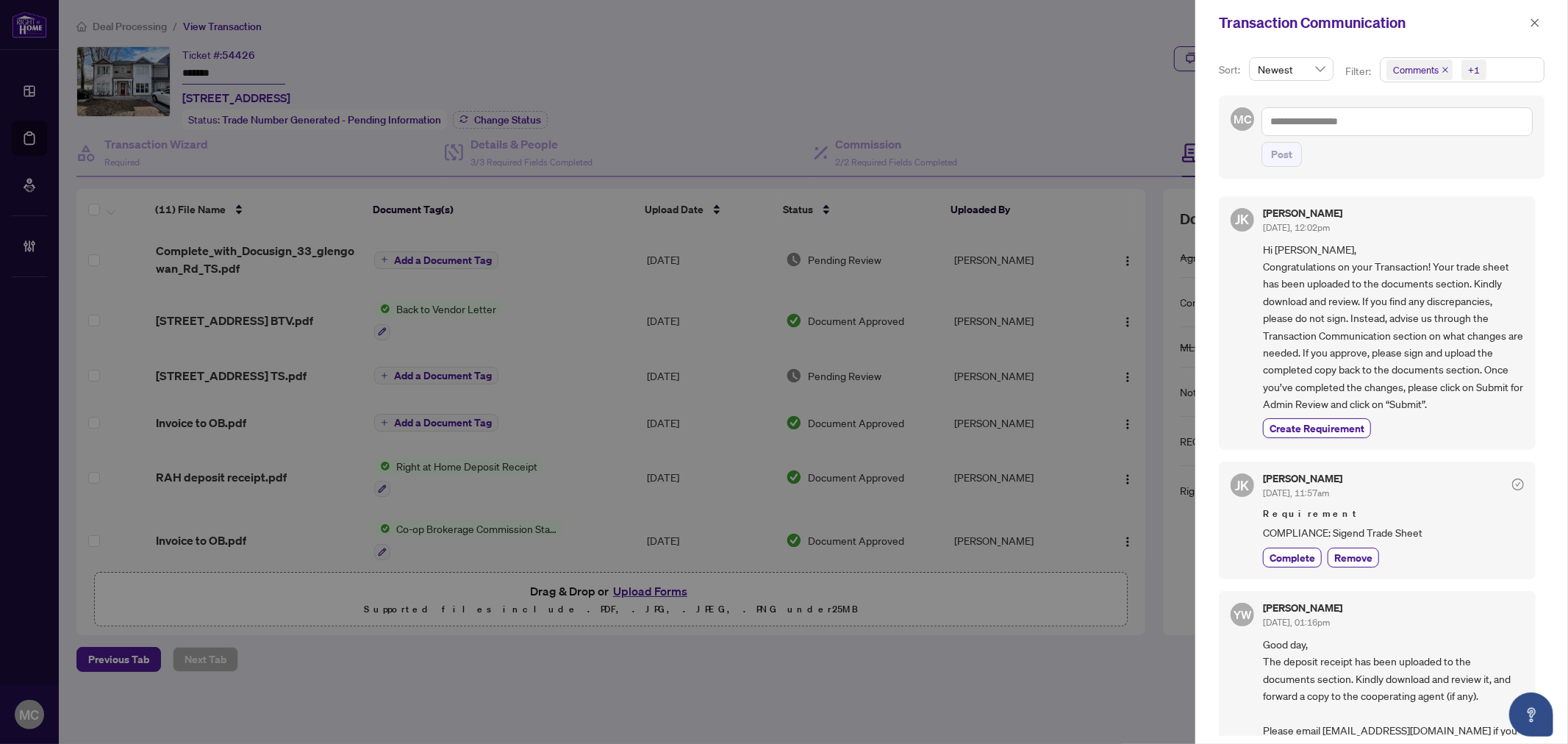
click at [1442, 68] on icon "close" at bounding box center [1445, 70] width 8 height 8
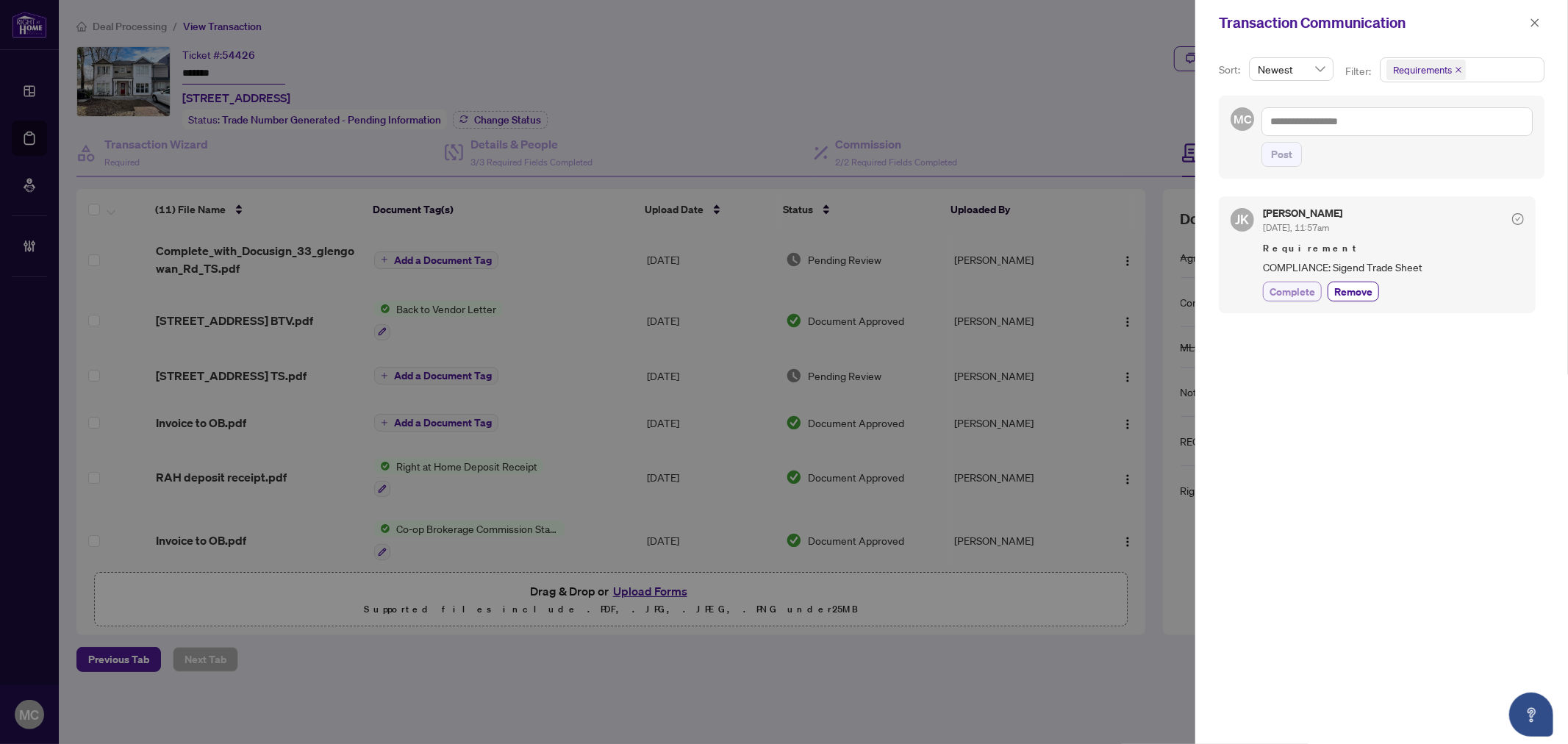
click at [1302, 290] on span "Complete" at bounding box center [1292, 291] width 46 height 15
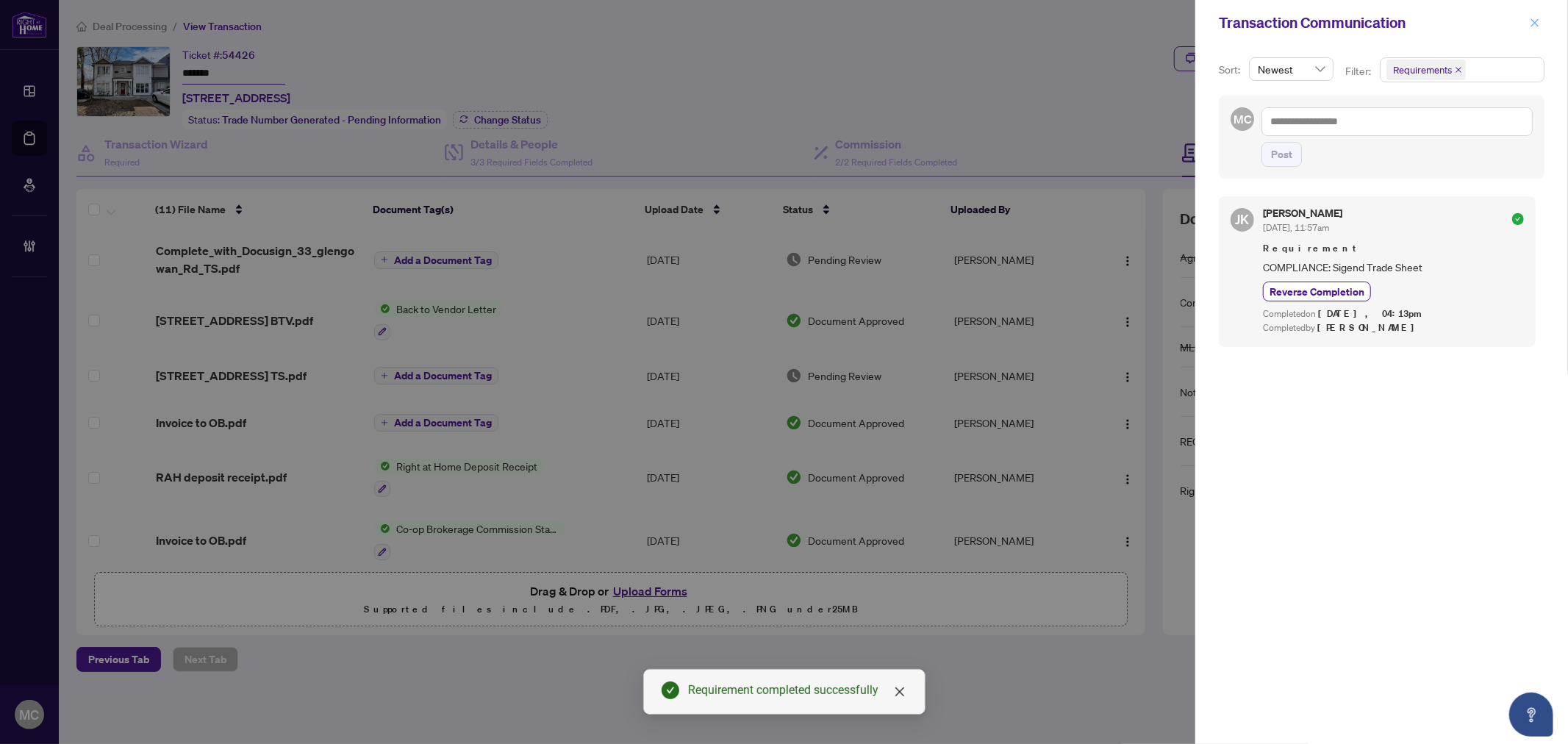
click at [1537, 21] on icon "close" at bounding box center [1535, 22] width 10 height 10
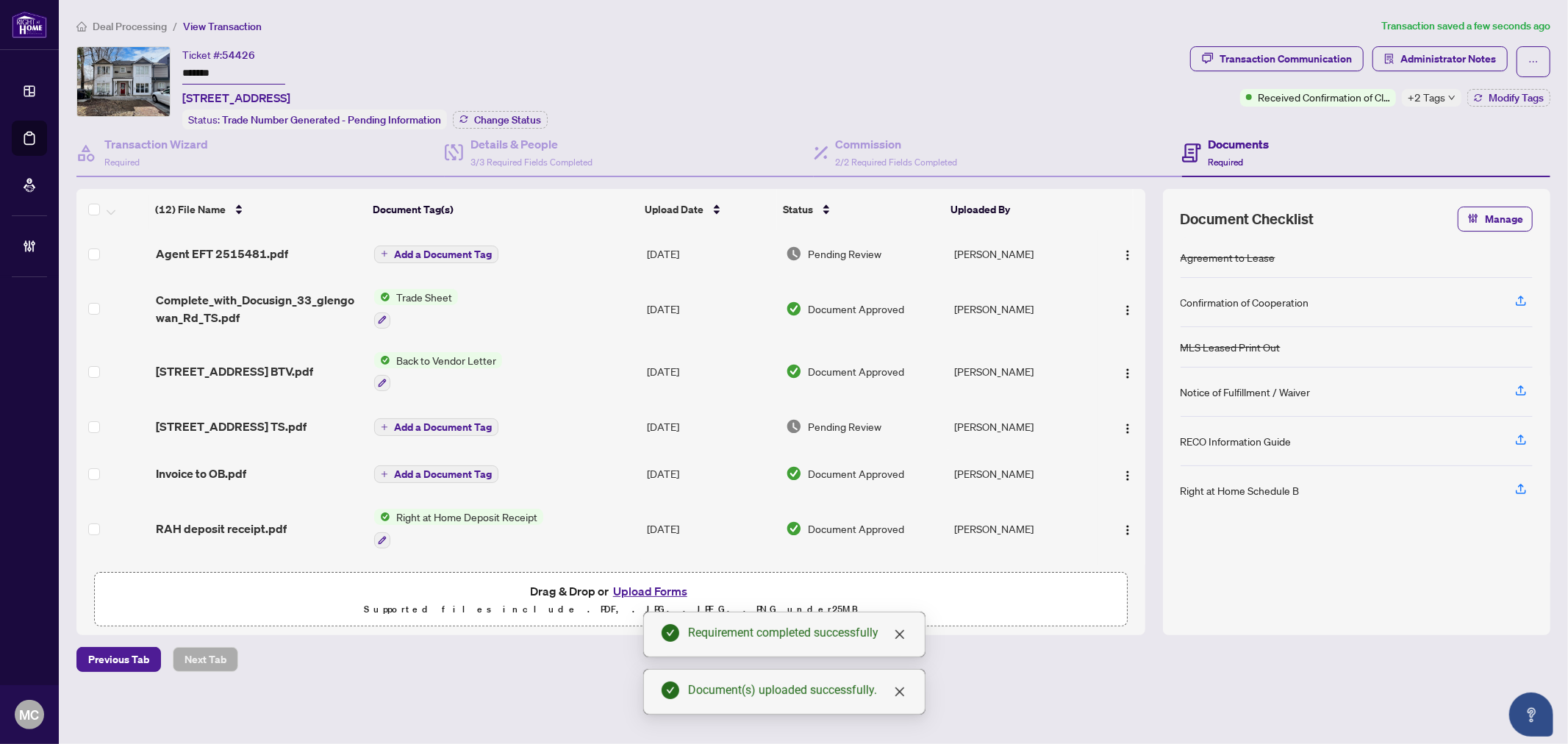
click at [424, 253] on span "Add a Document Tag" at bounding box center [443, 254] width 97 height 10
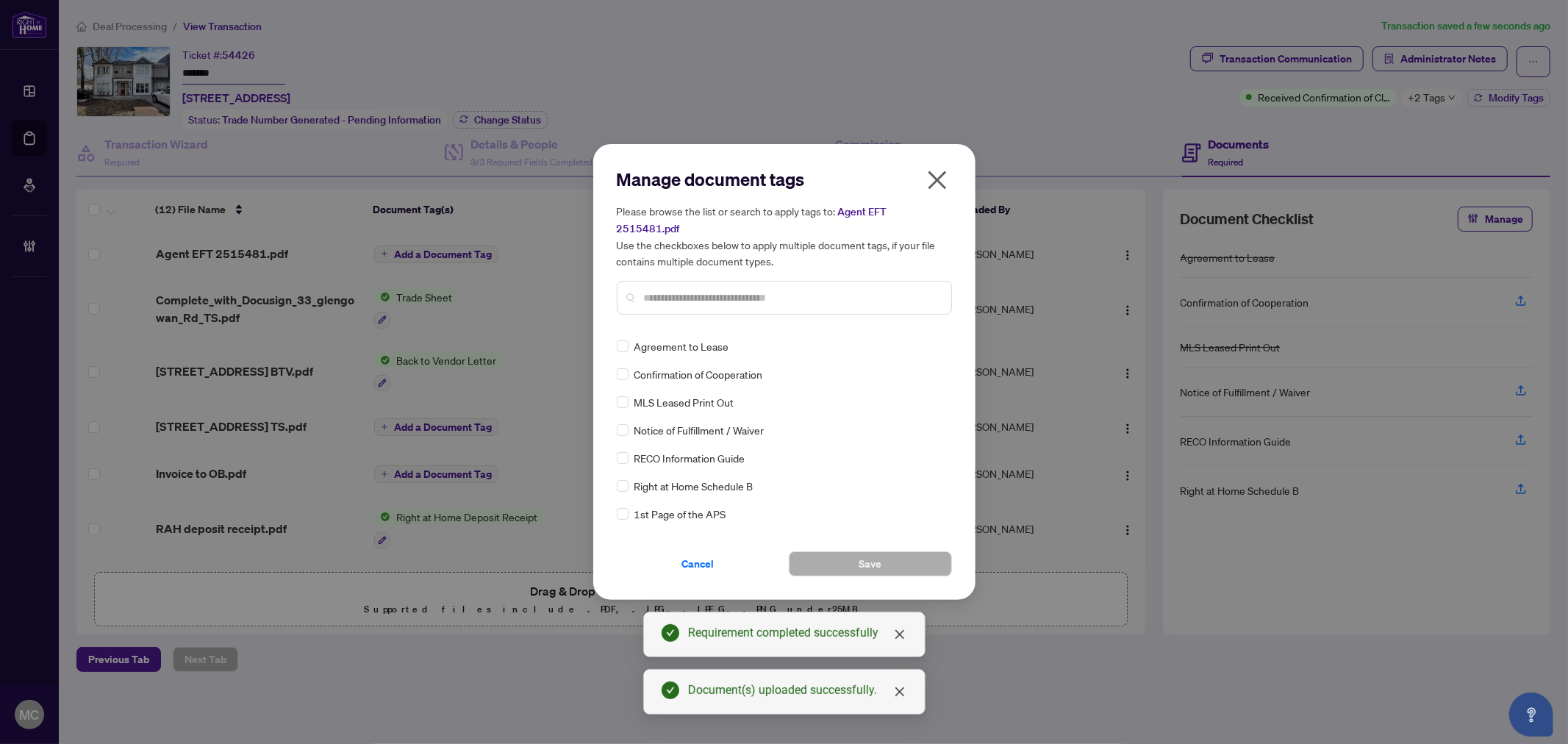
click at [816, 292] on input "text" at bounding box center [792, 298] width 296 height 16
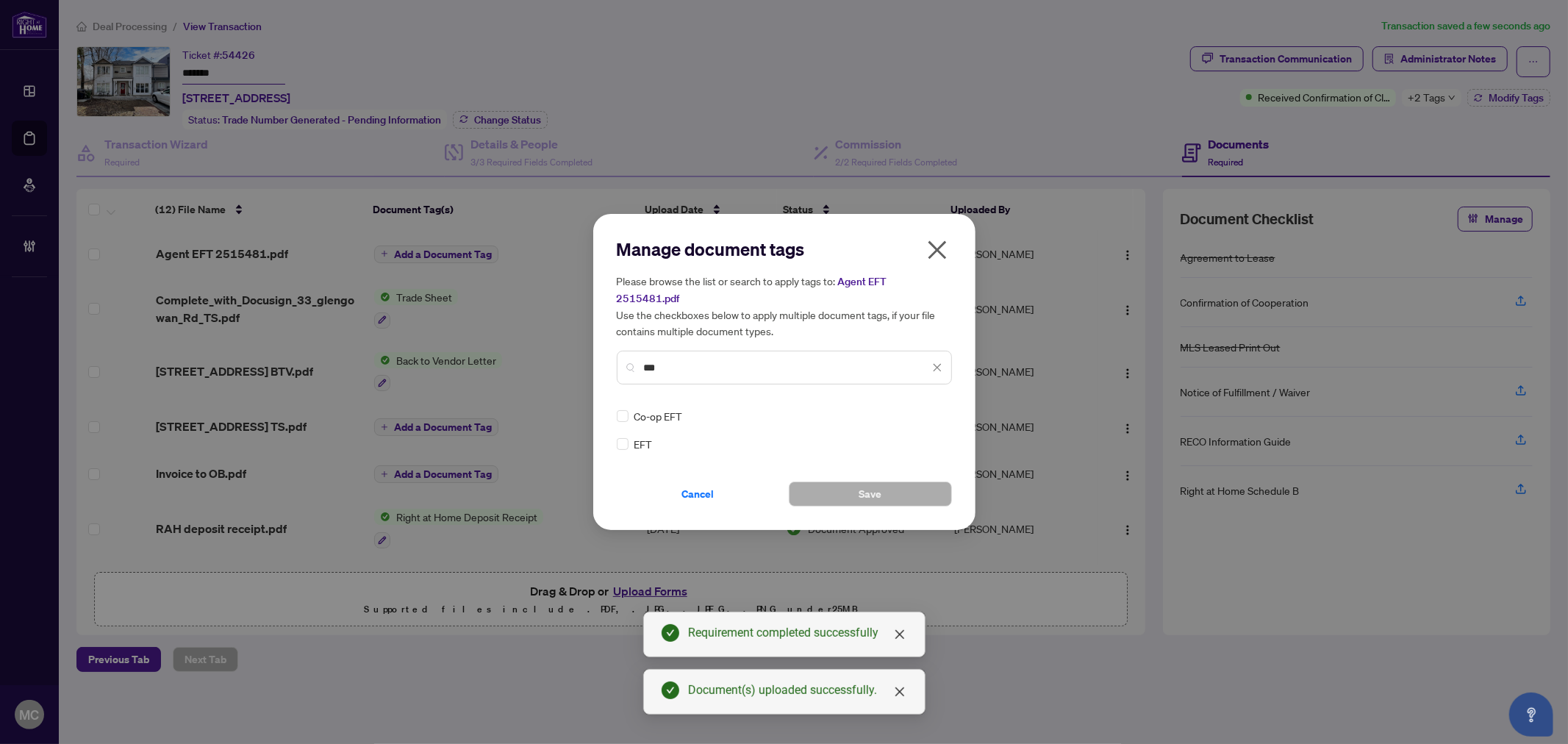
type input "***"
click at [924, 412] on img at bounding box center [921, 415] width 14 height 14
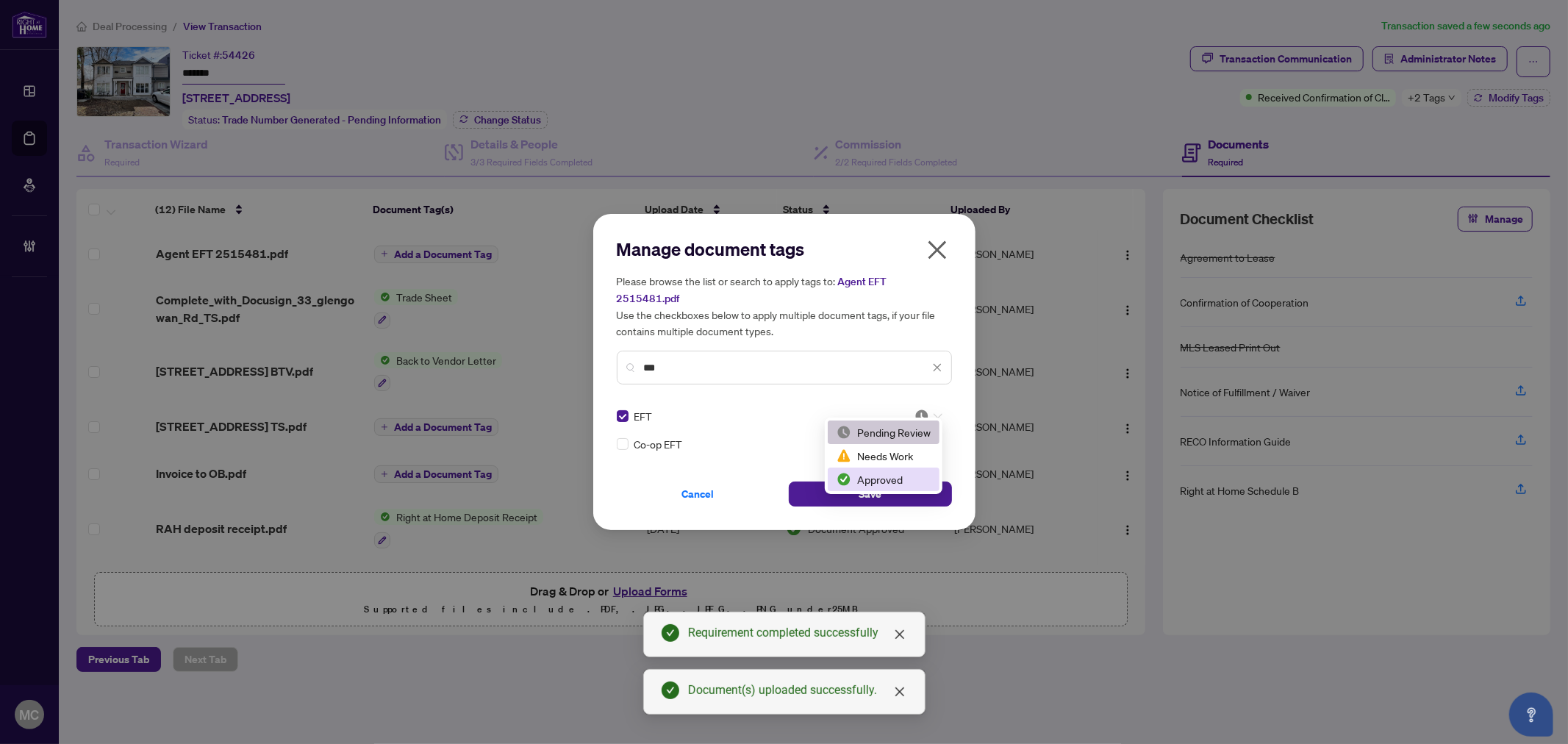
click at [895, 483] on div "Approved" at bounding box center [883, 479] width 94 height 16
click at [893, 483] on button "Save" at bounding box center [870, 494] width 163 height 25
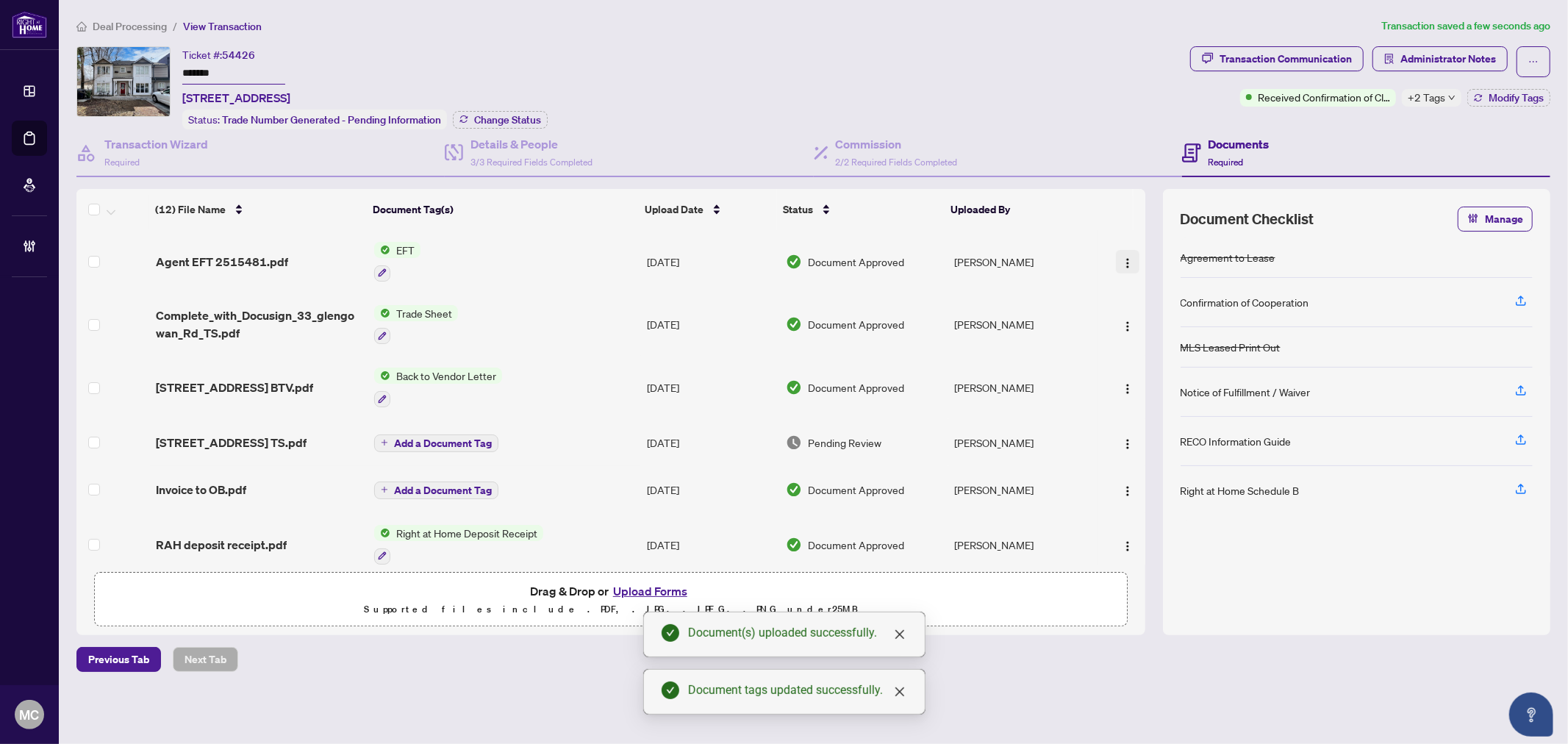
click at [1122, 258] on img "button" at bounding box center [1127, 263] width 11 height 11
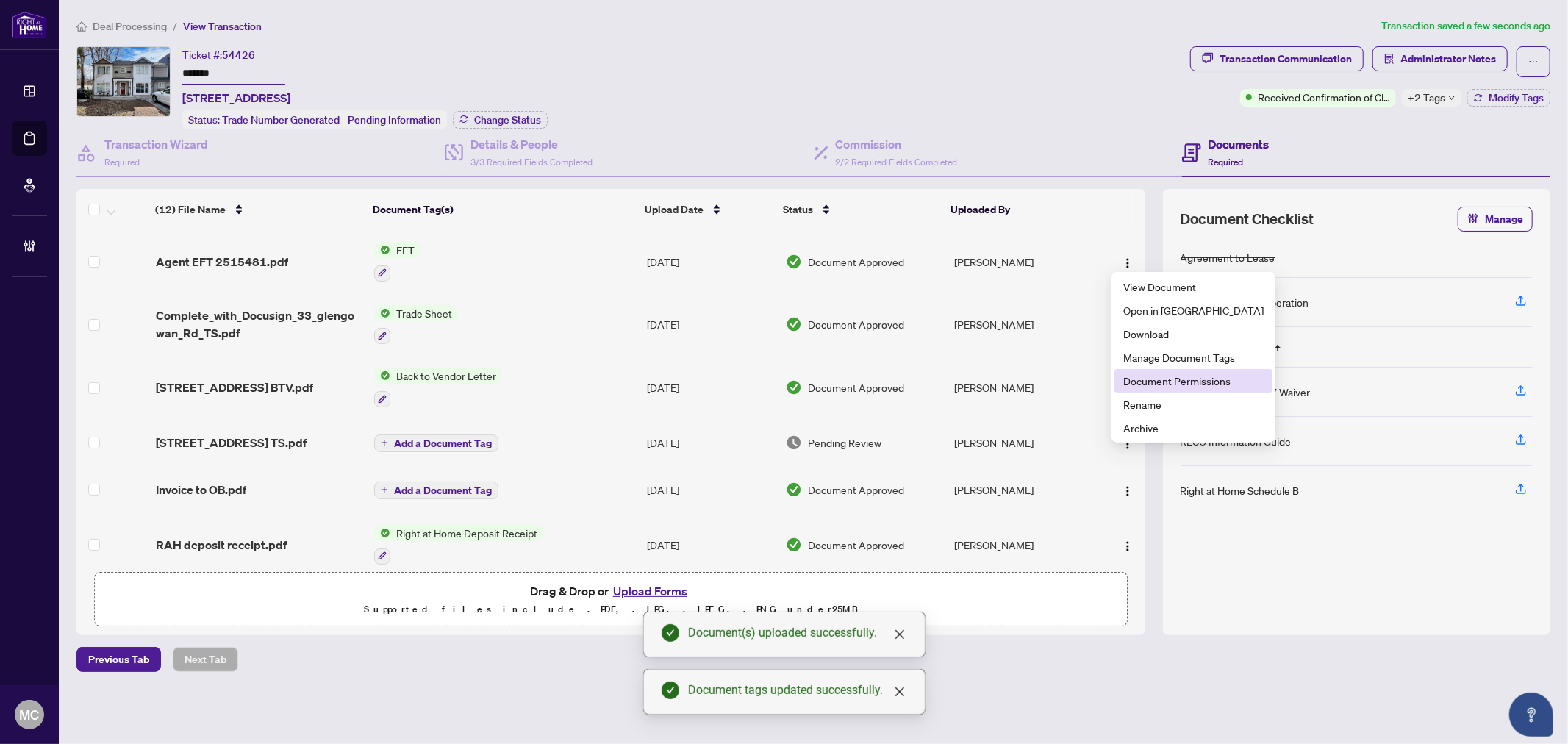
click at [1147, 380] on span "Document Permissions" at bounding box center [1193, 381] width 140 height 16
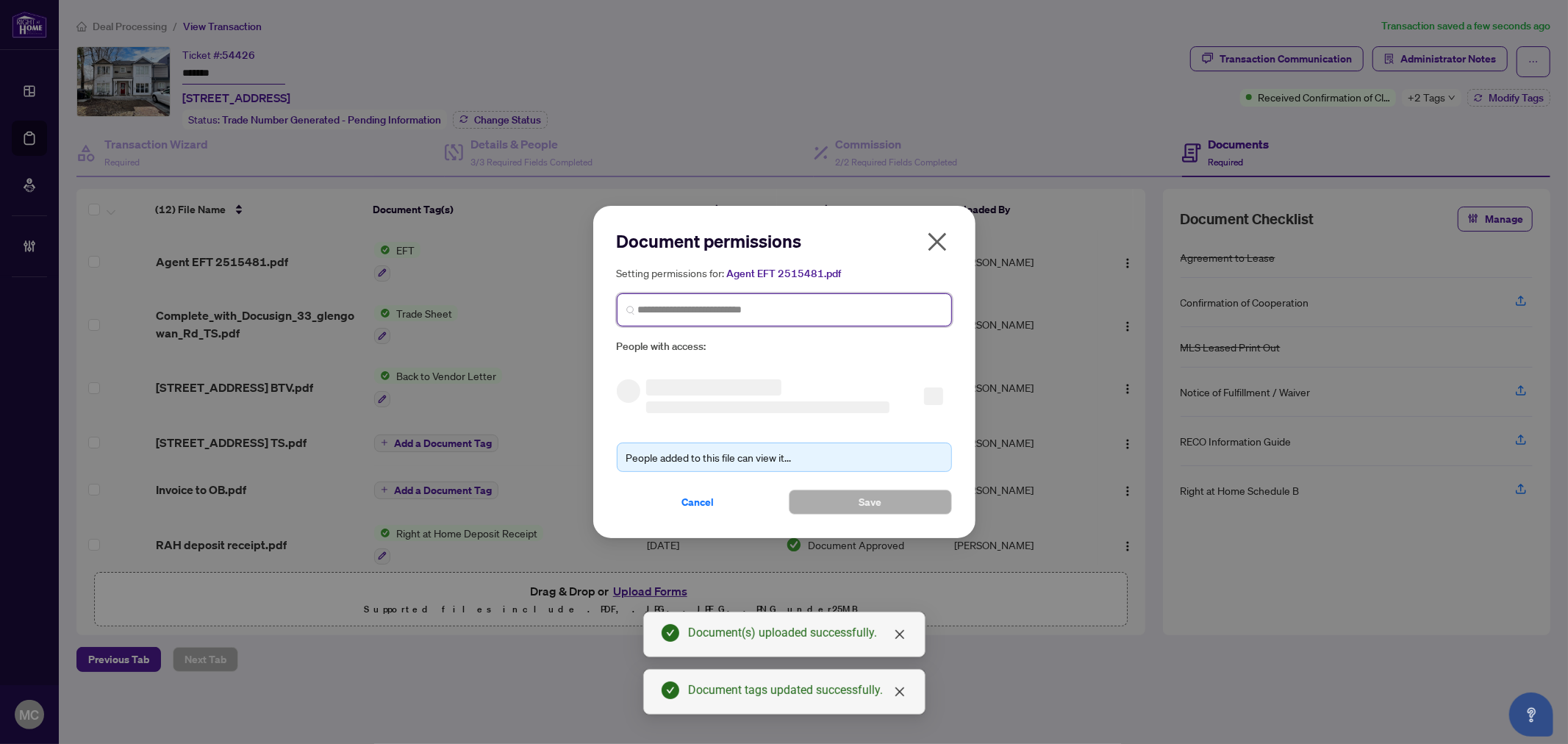
click at [783, 305] on input "search" at bounding box center [790, 310] width 304 height 15
paste input "**********"
type input "**********"
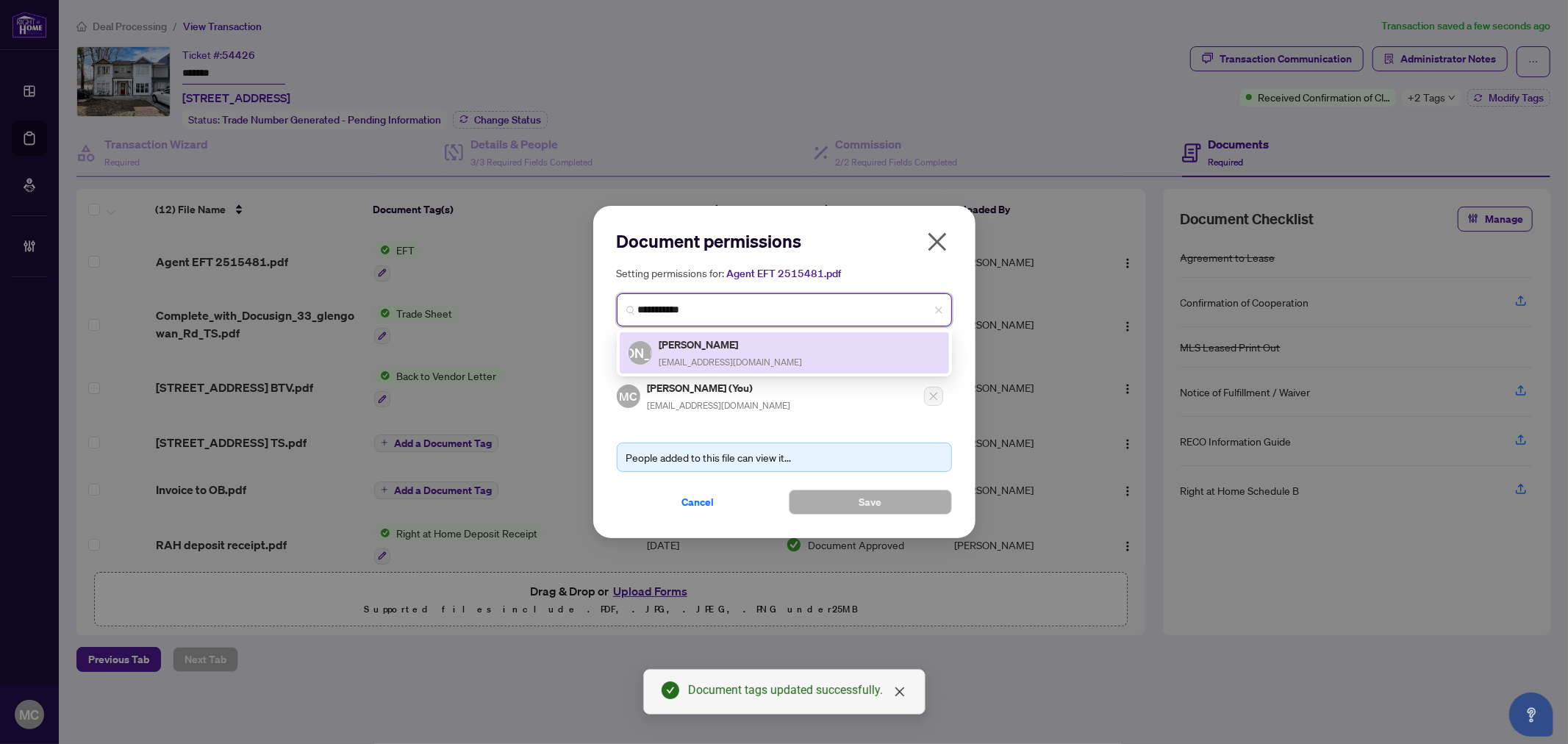
click at [726, 354] on div "Jarrod Armstrong agentjarrod@gmail.com" at bounding box center [731, 352] width 143 height 33
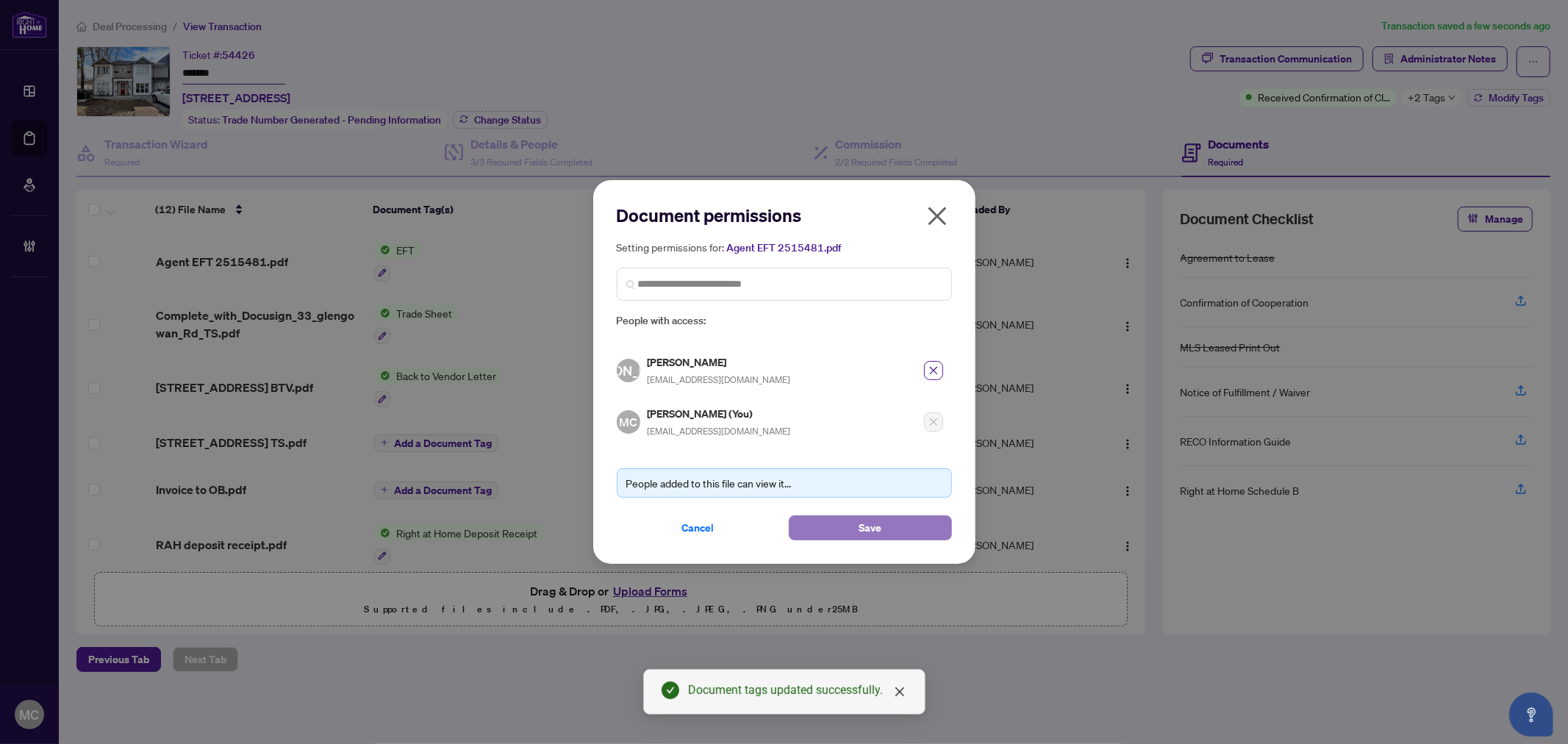
click at [845, 532] on button "Save" at bounding box center [870, 527] width 163 height 25
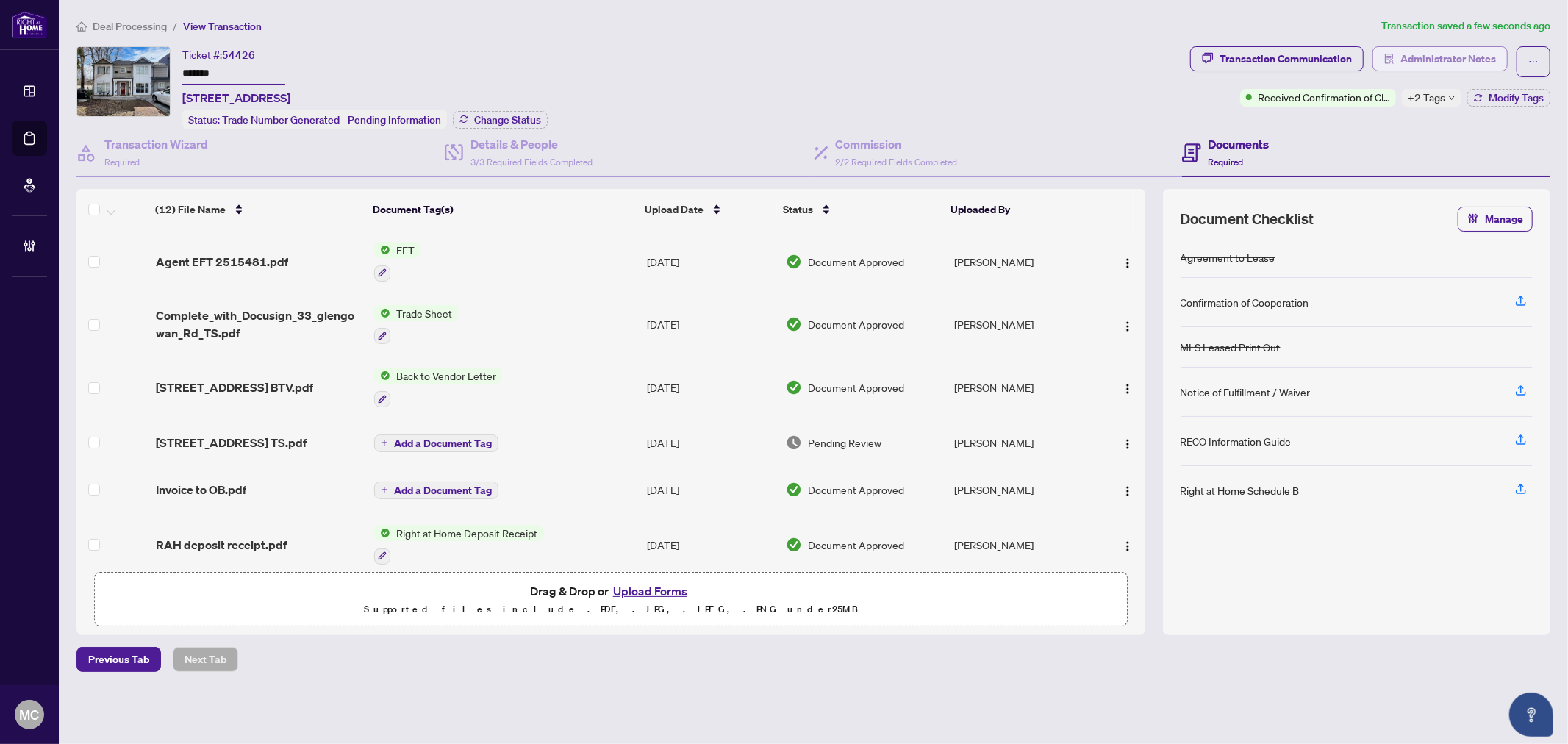
click at [1457, 66] on span "Administrator Notes" at bounding box center [1448, 58] width 95 height 24
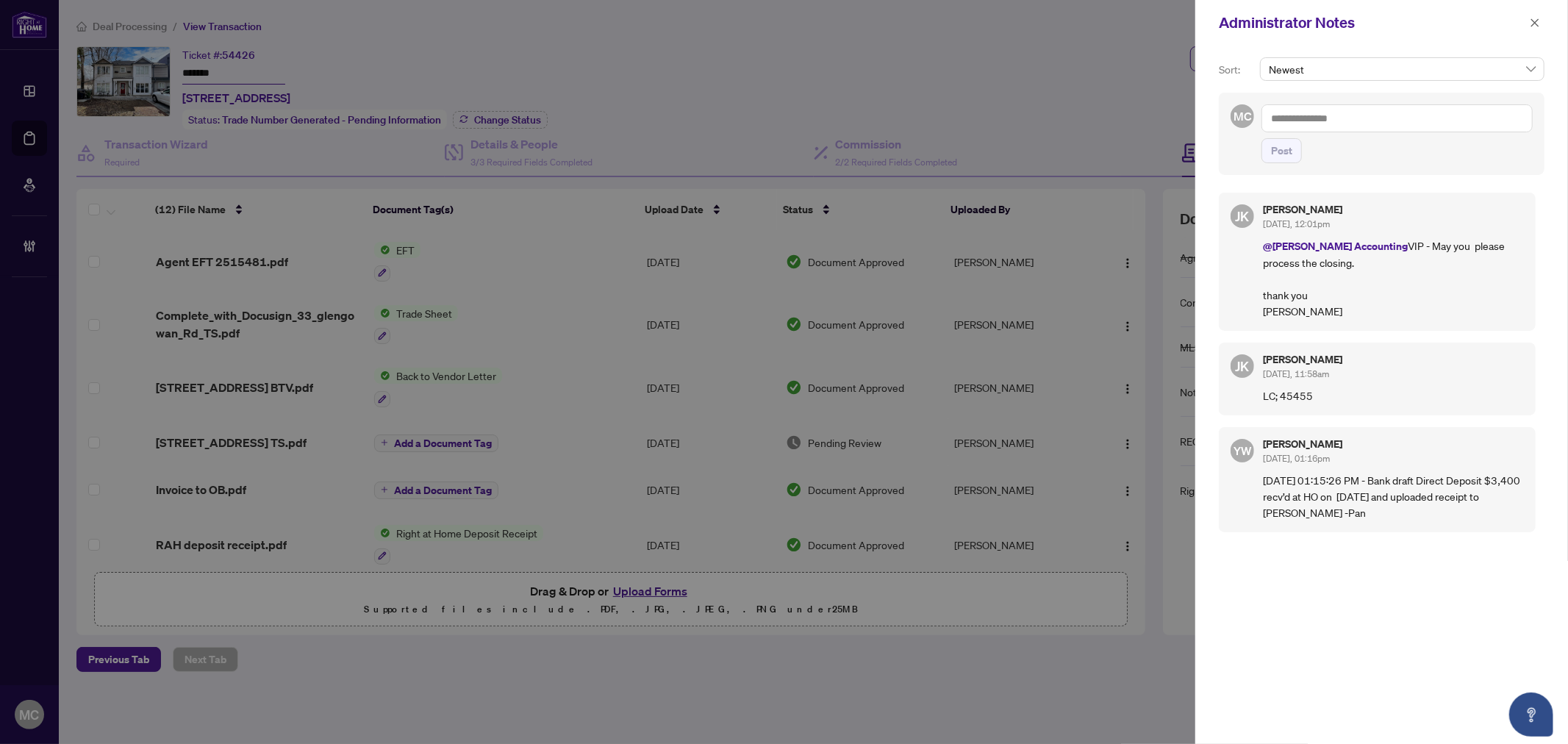
drag, startPoint x: 660, startPoint y: 182, endPoint x: 1358, endPoint y: 162, distance: 698.3
click at [660, 182] on div at bounding box center [784, 372] width 1568 height 744
click at [1460, 127] on textarea at bounding box center [1396, 117] width 271 height 28
paste textarea "**********"
type textarea "**********"
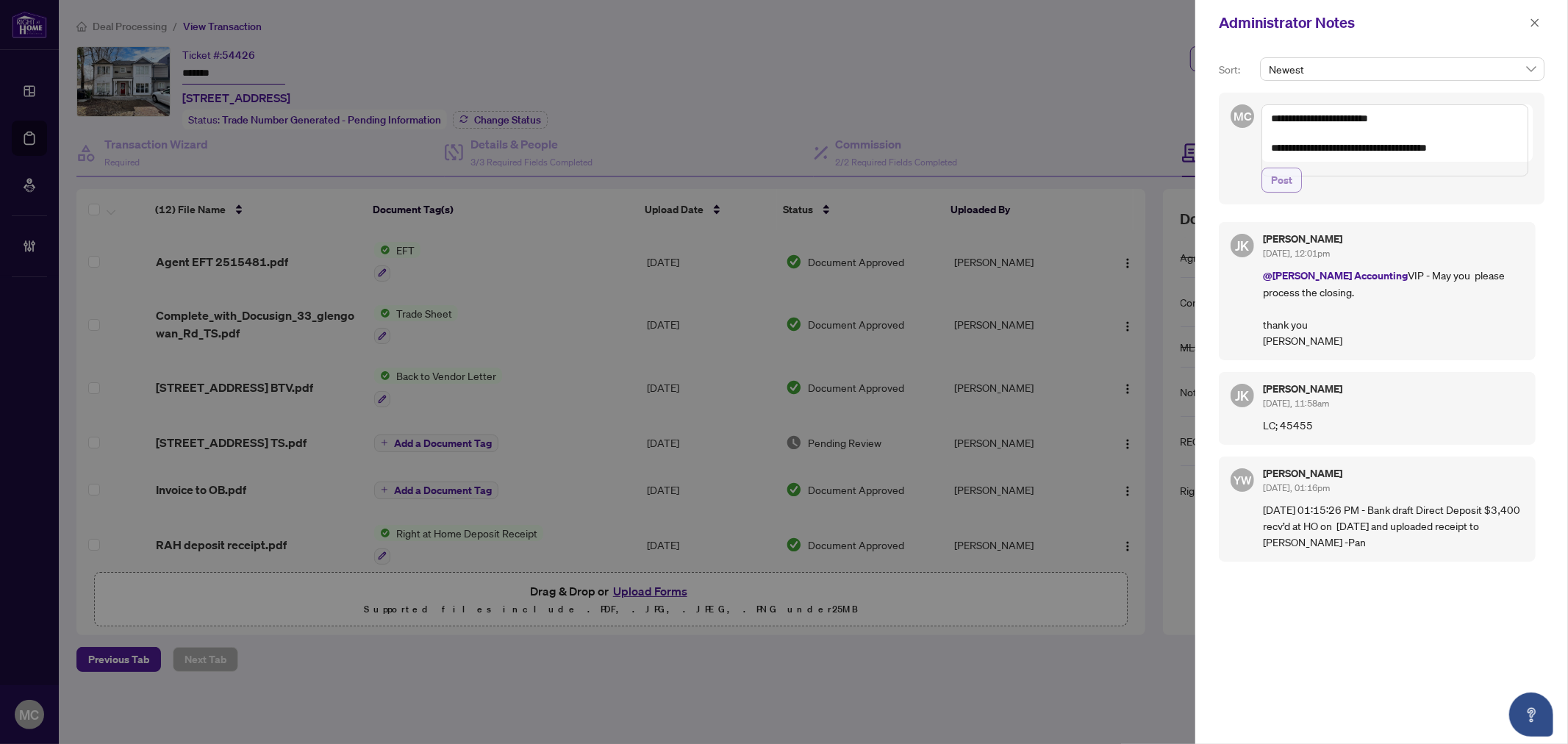
click at [1282, 192] on span "Post" at bounding box center [1281, 179] width 21 height 24
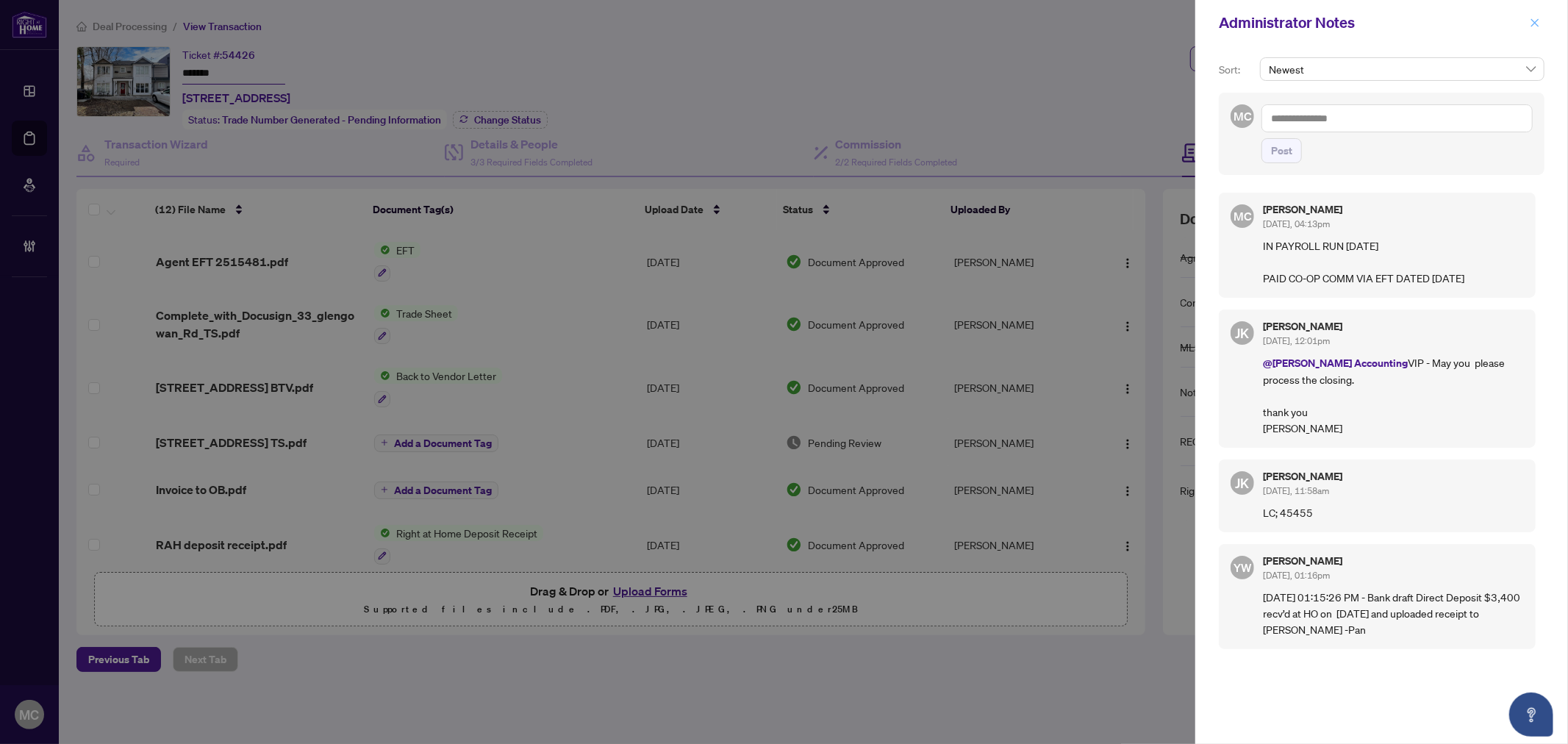
click at [1527, 23] on button "button" at bounding box center [1535, 23] width 19 height 17
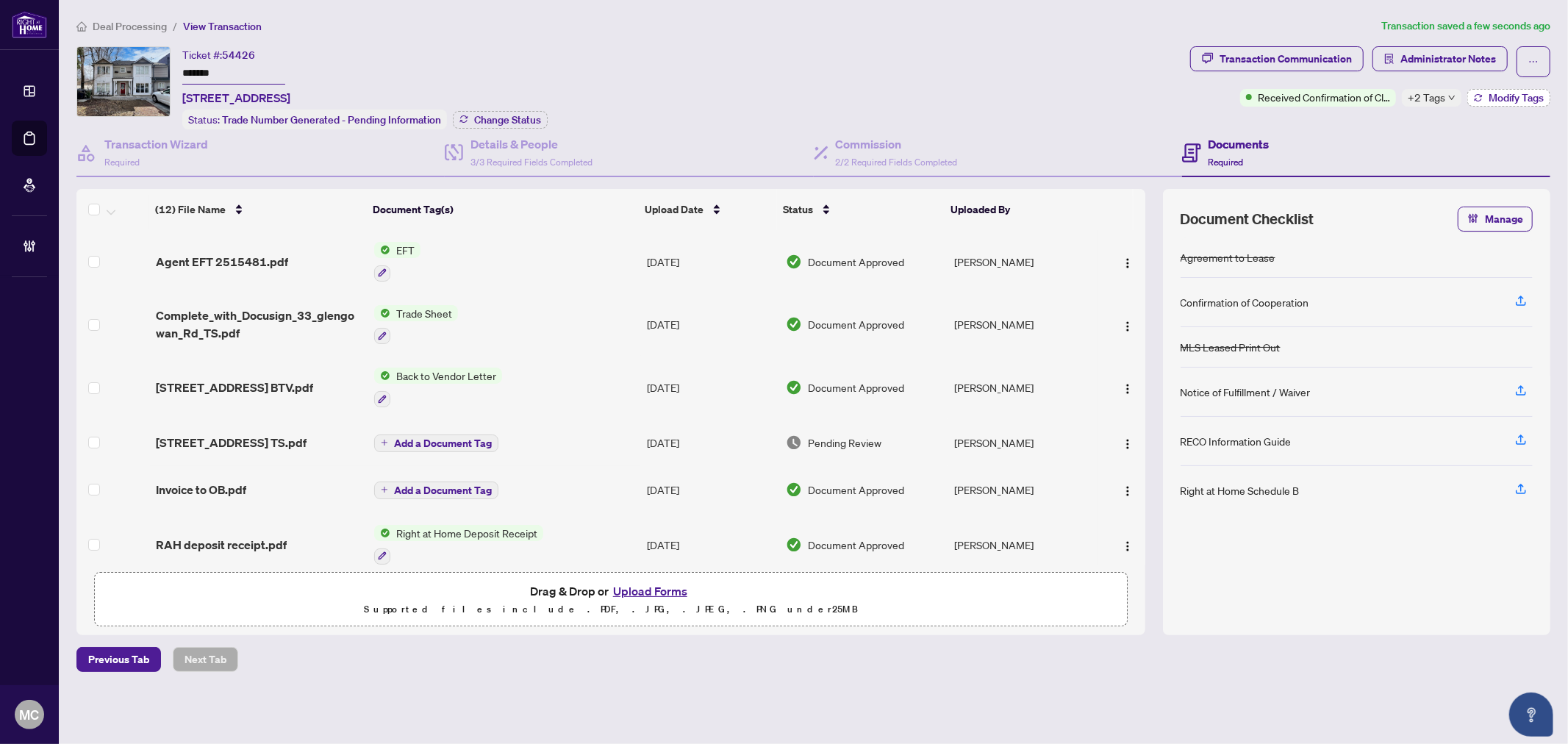
click at [1507, 96] on span "Modify Tags" at bounding box center [1516, 97] width 55 height 10
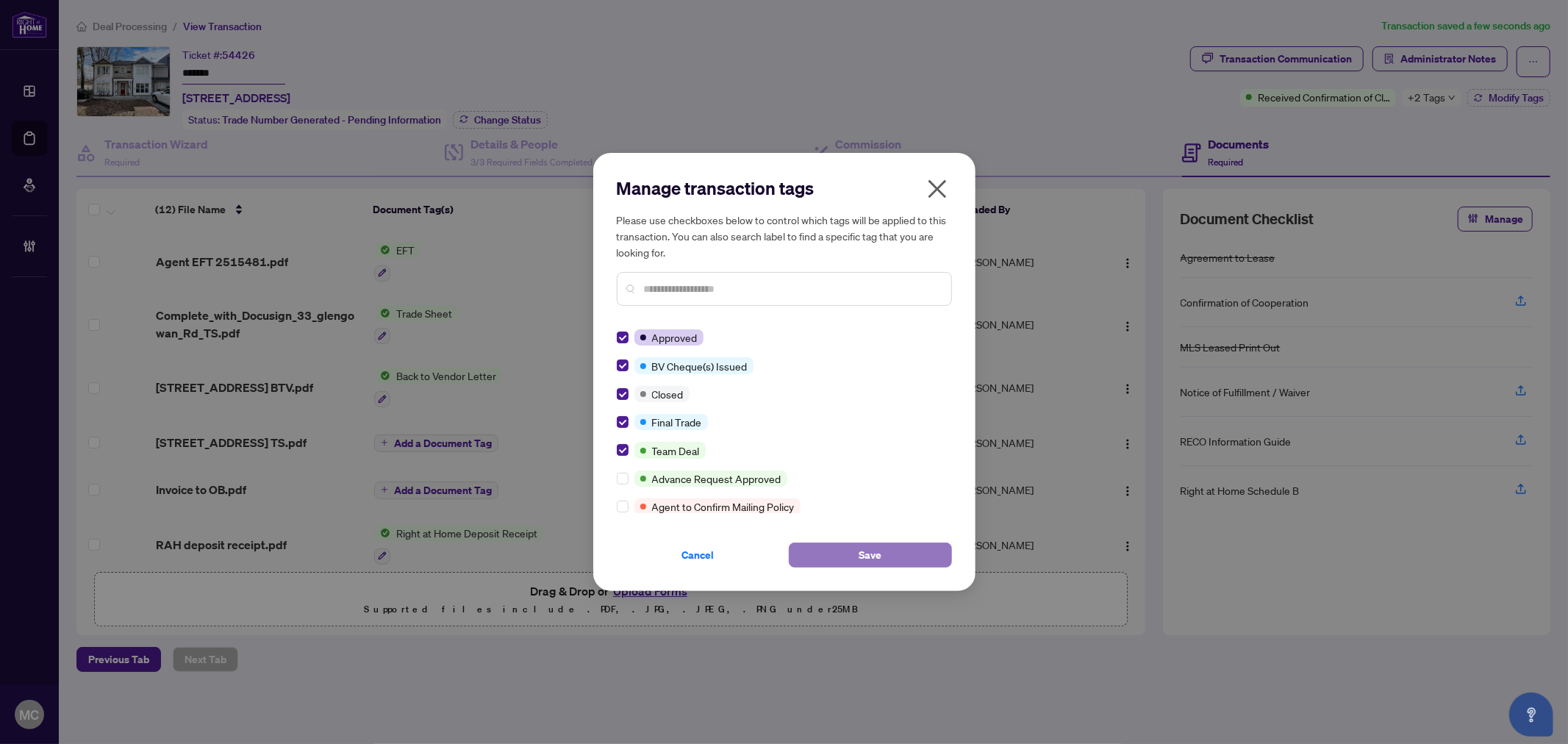
click at [926, 565] on button "Save" at bounding box center [870, 555] width 163 height 25
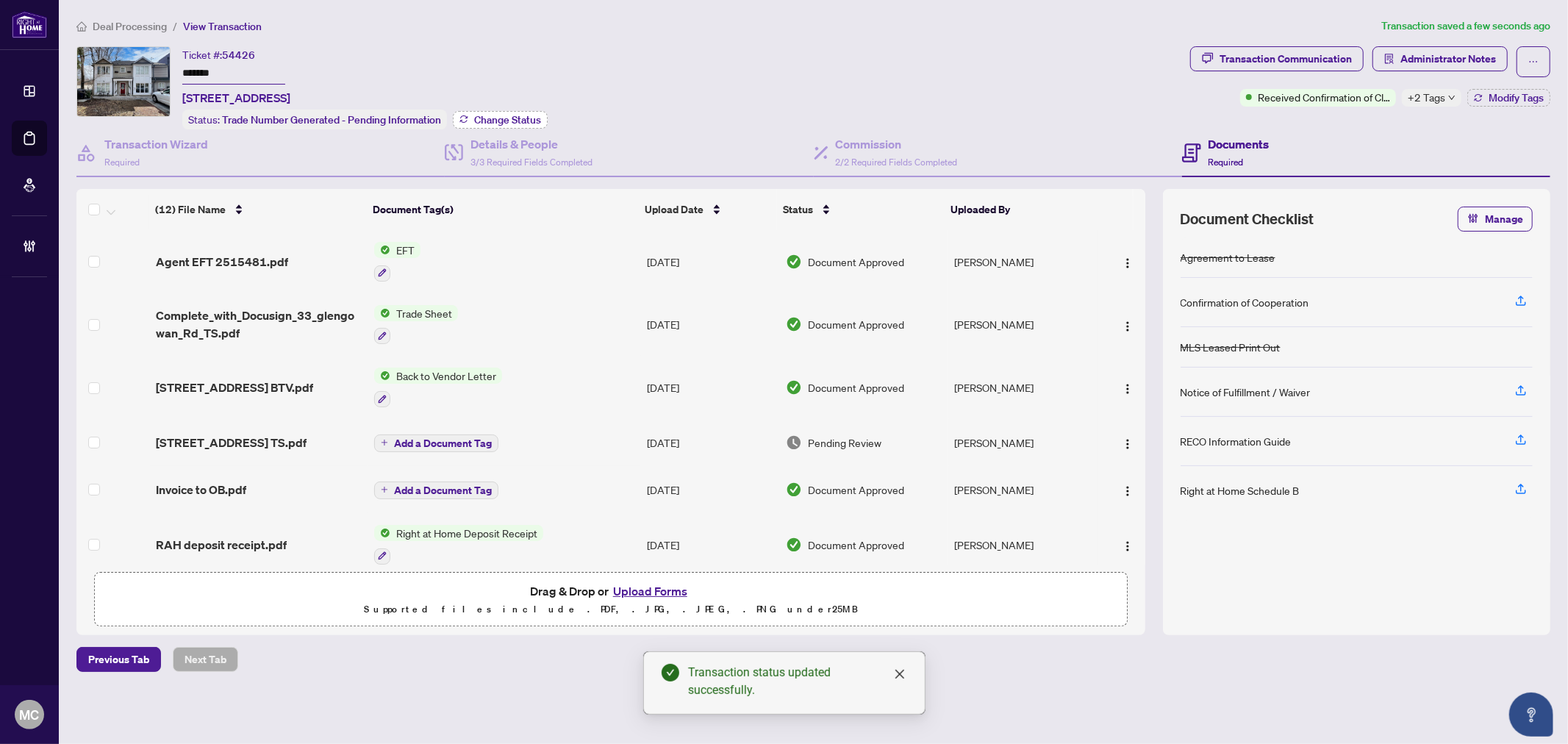
click at [509, 111] on button "Change Status" at bounding box center [500, 119] width 94 height 17
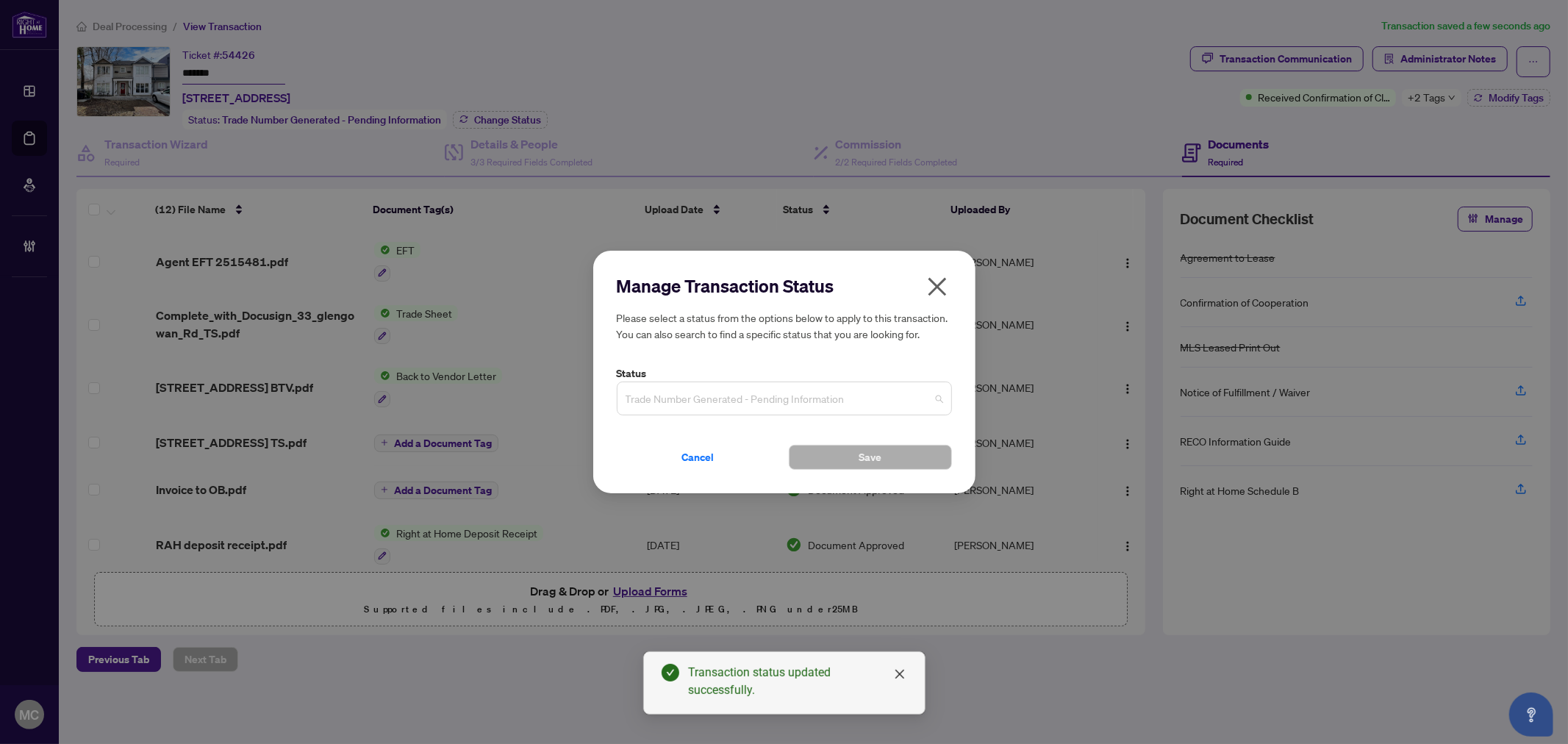
click at [710, 384] on span "Trade Number Generated - Pending Information" at bounding box center [784, 398] width 318 height 28
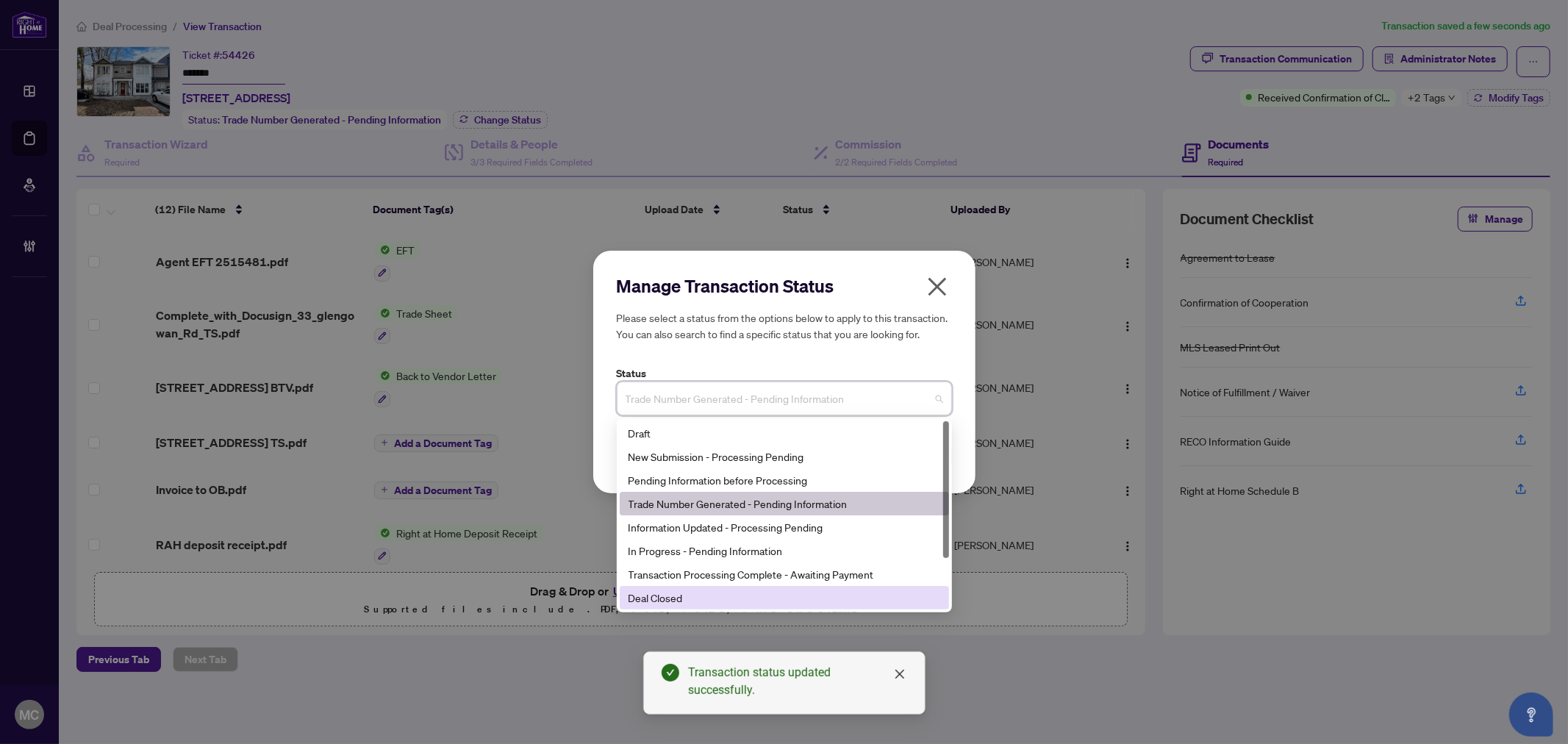
drag, startPoint x: 716, startPoint y: 591, endPoint x: 725, endPoint y: 589, distance: 9.2
click at [716, 592] on div "Deal Closed" at bounding box center [784, 597] width 312 height 16
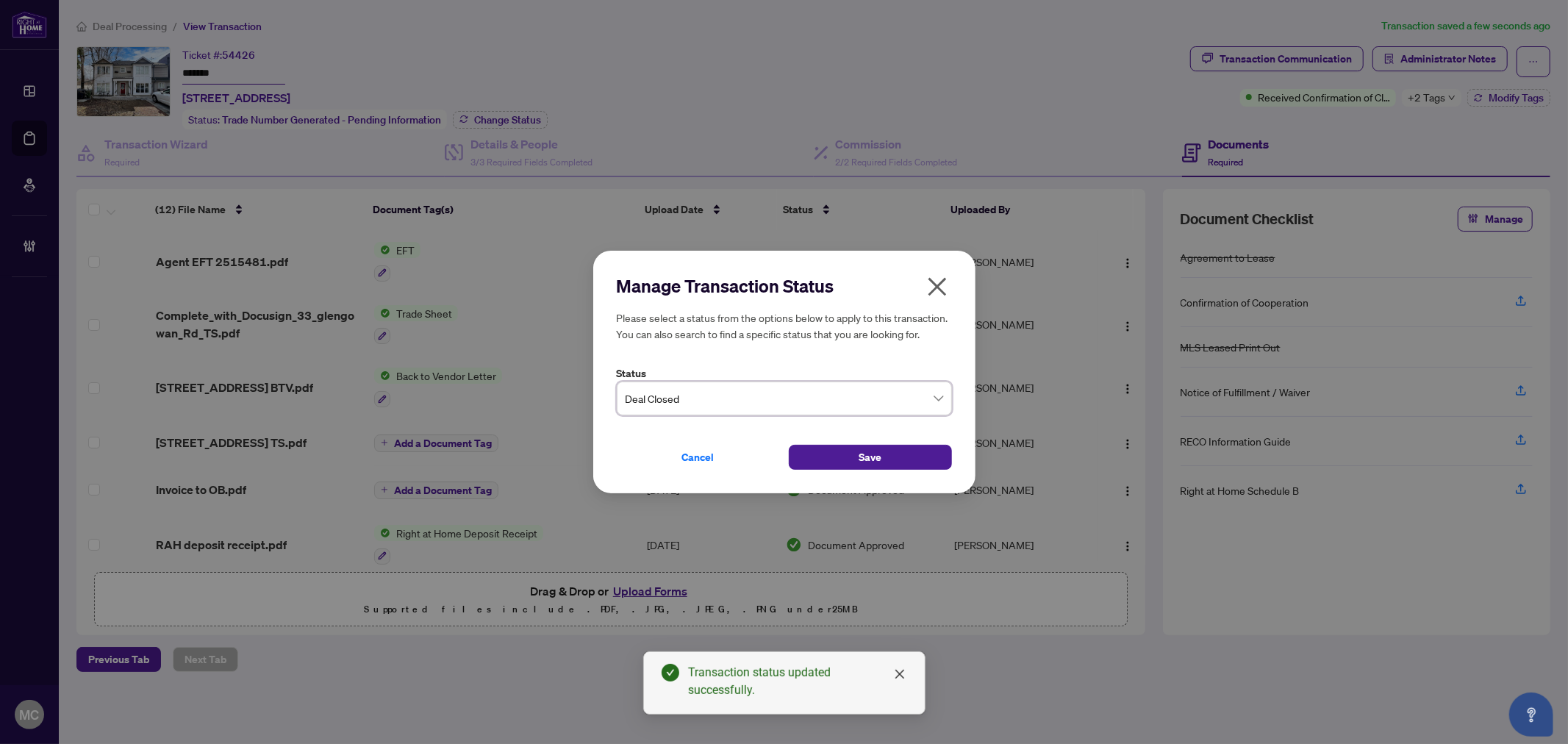
click at [838, 440] on div "Cancel Save" at bounding box center [784, 448] width 335 height 43
click at [849, 453] on button "Save" at bounding box center [870, 457] width 163 height 25
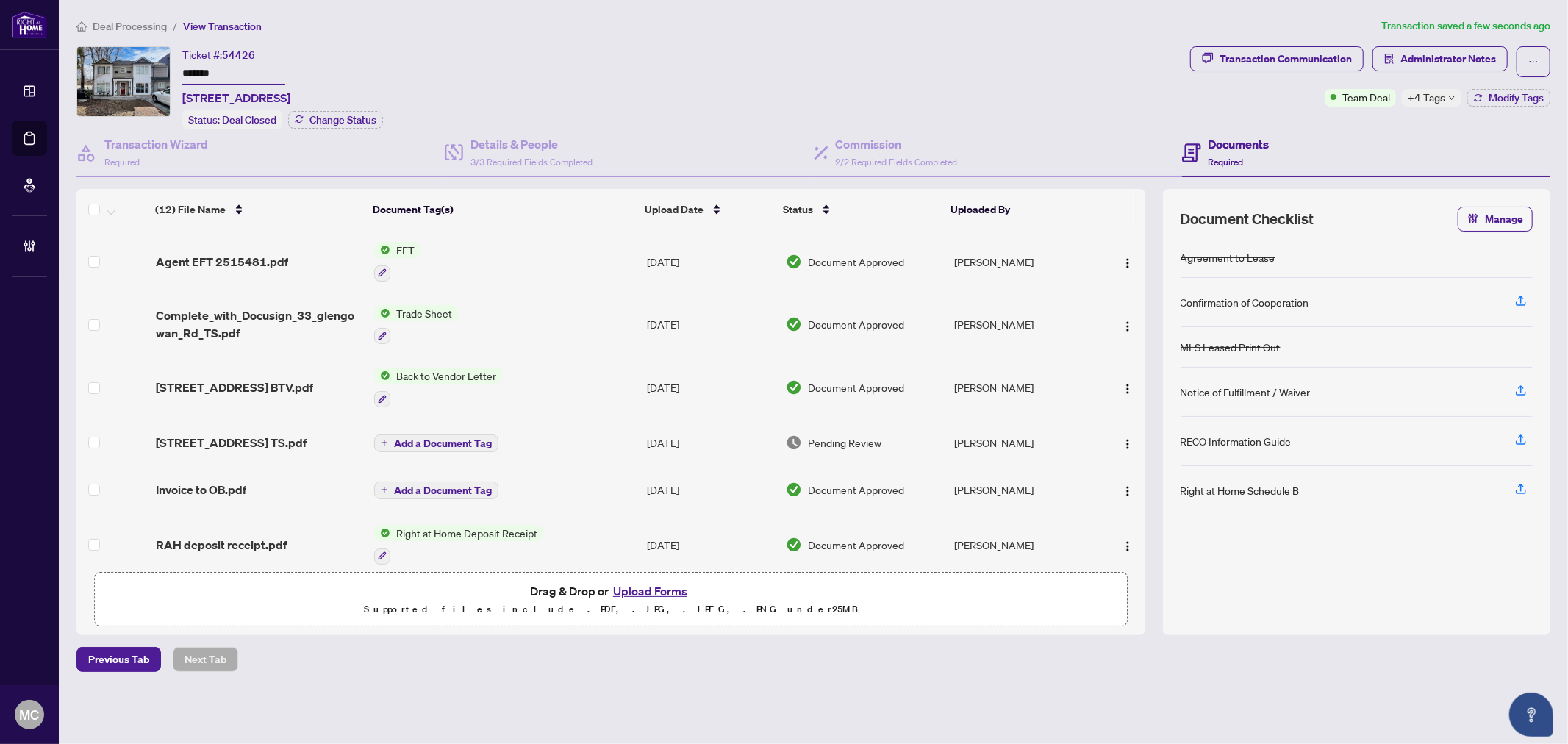
click at [1421, 99] on span "+4 Tags" at bounding box center [1426, 97] width 37 height 17
click at [1069, 81] on div "Ticket #: 54426 ******* 33 glengowan Rd, Toronto, Ontario M4N 1E9, Canada Statu…" at bounding box center [629, 88] width 1107 height 83
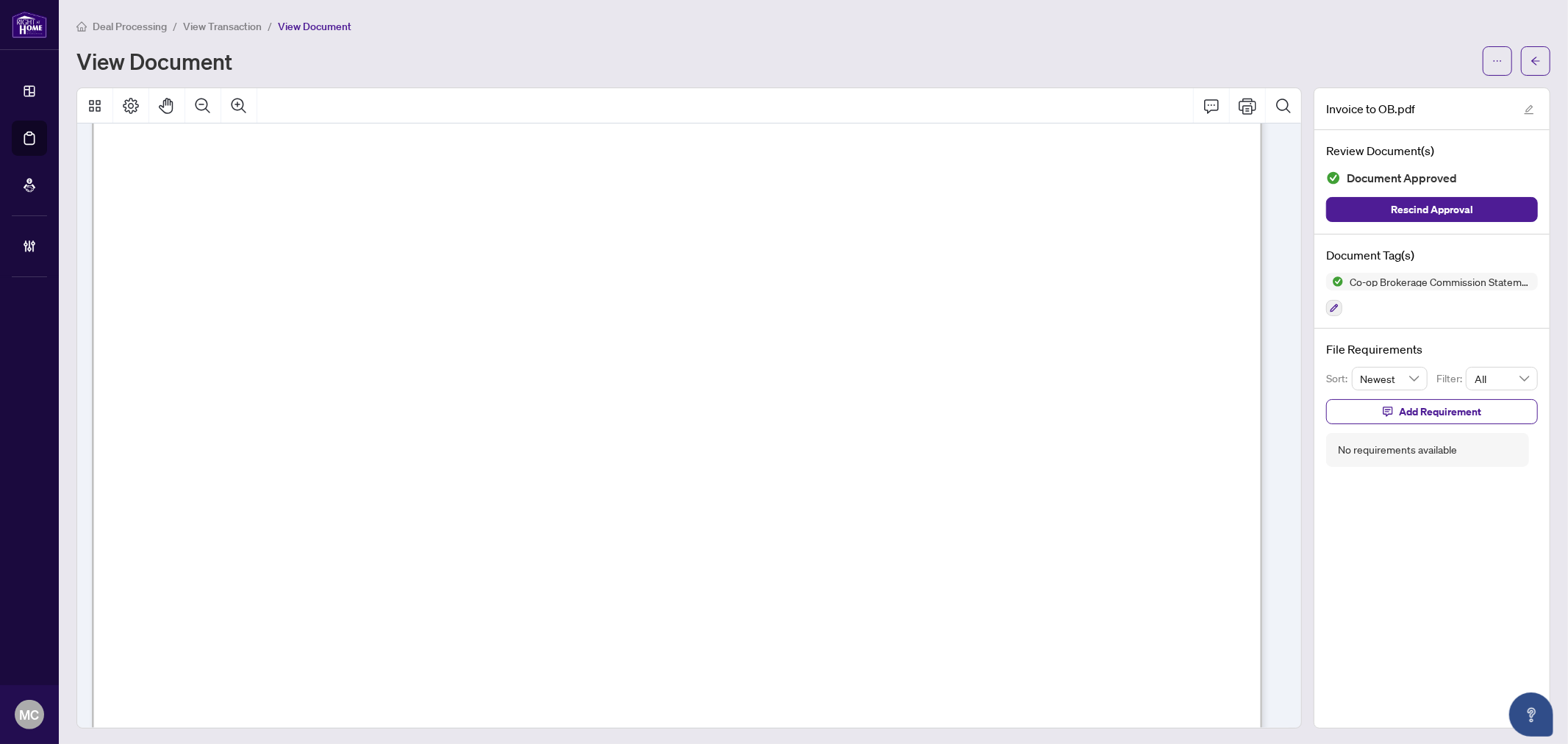
scroll to position [489, 0]
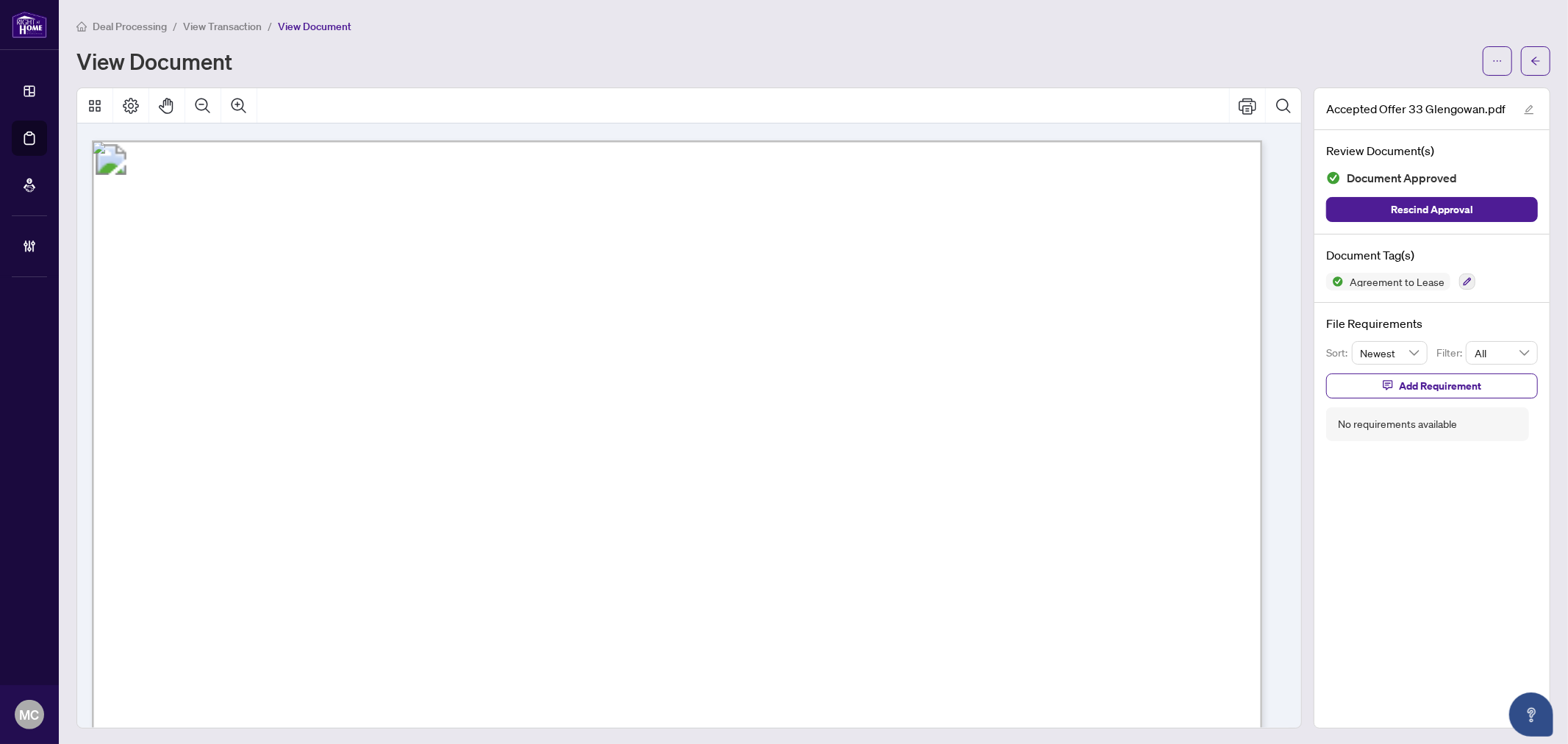
scroll to position [3267, 0]
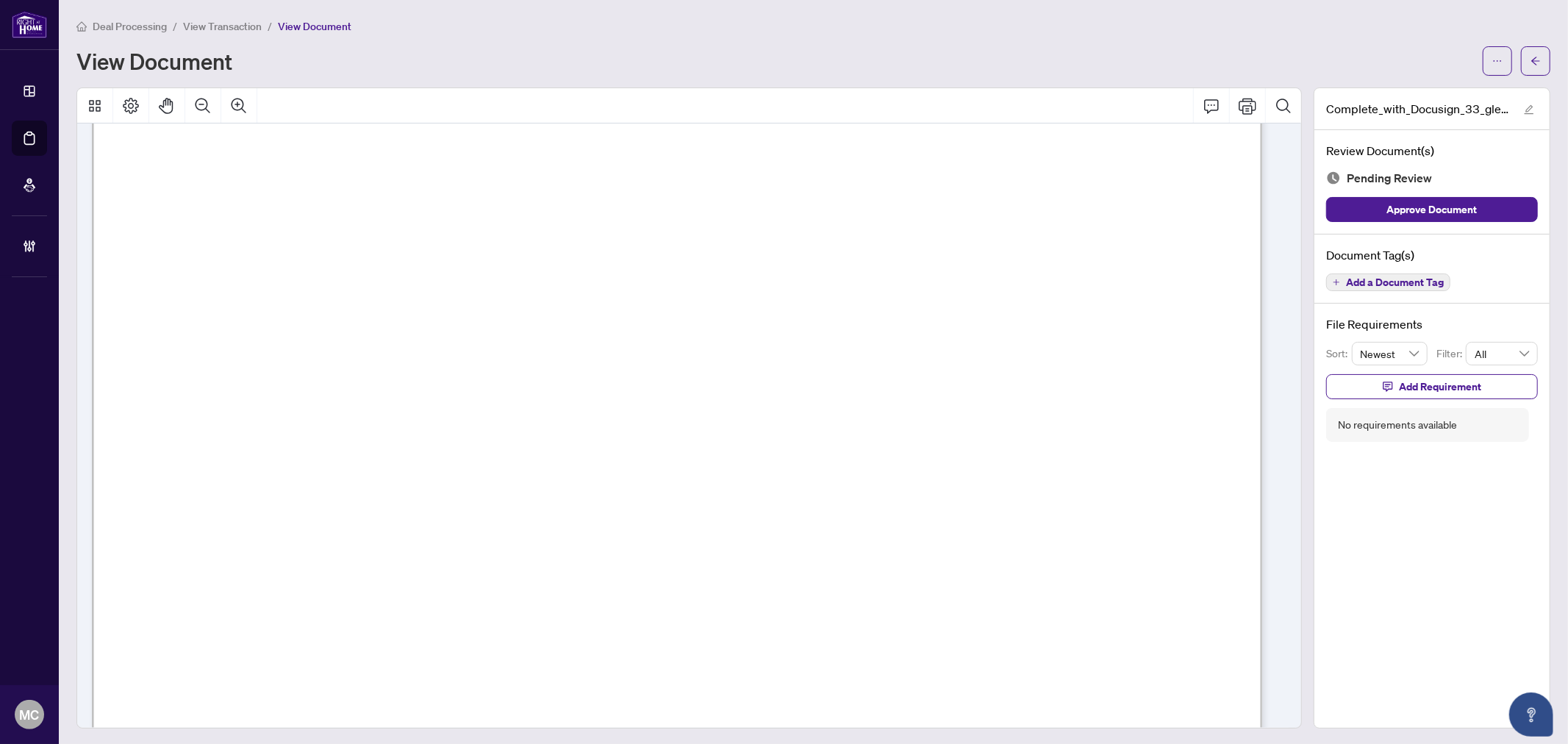
scroll to position [408, 0]
click at [1406, 282] on span "Add a Document Tag" at bounding box center [1394, 282] width 97 height 10
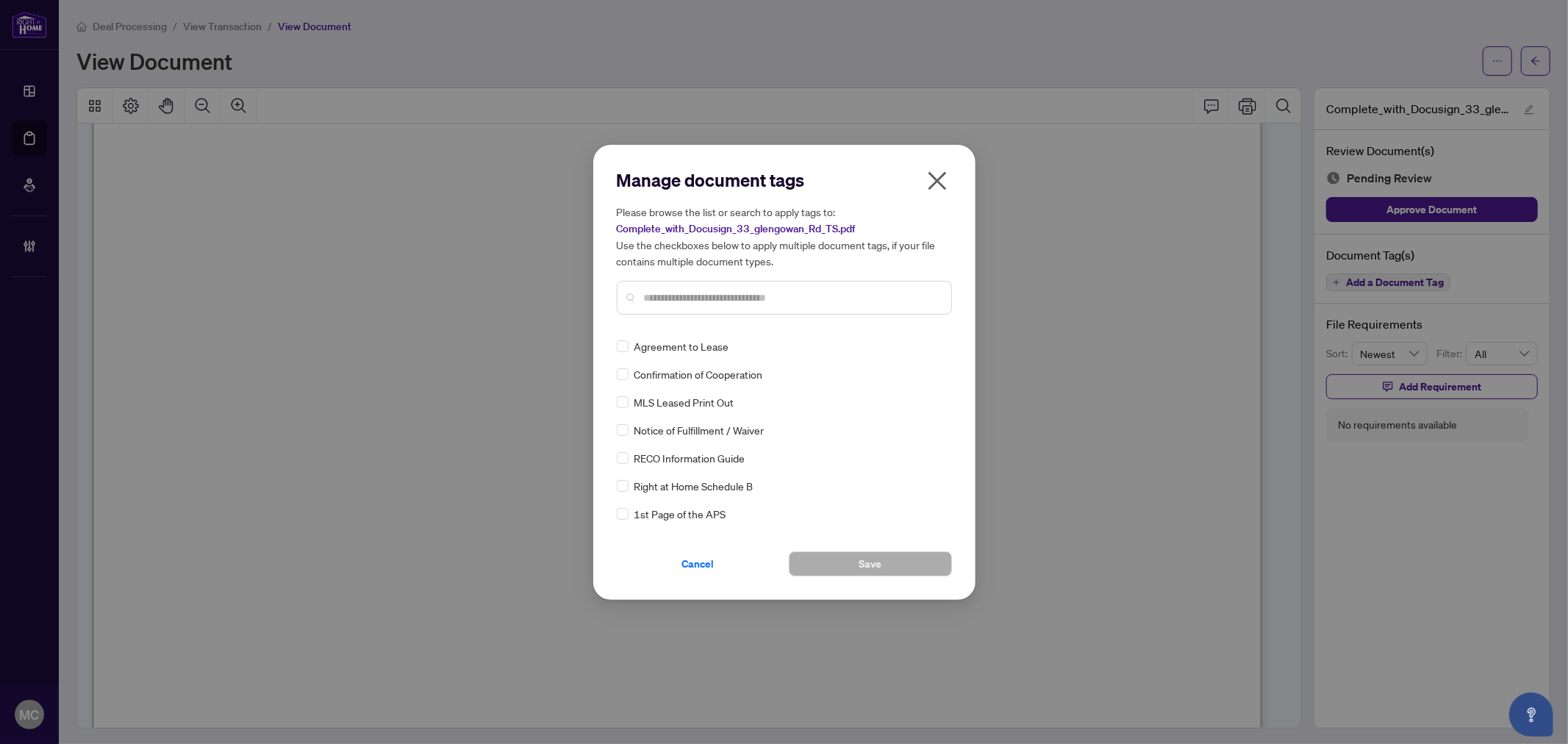
click at [748, 297] on input "text" at bounding box center [792, 298] width 296 height 16
type input "*****"
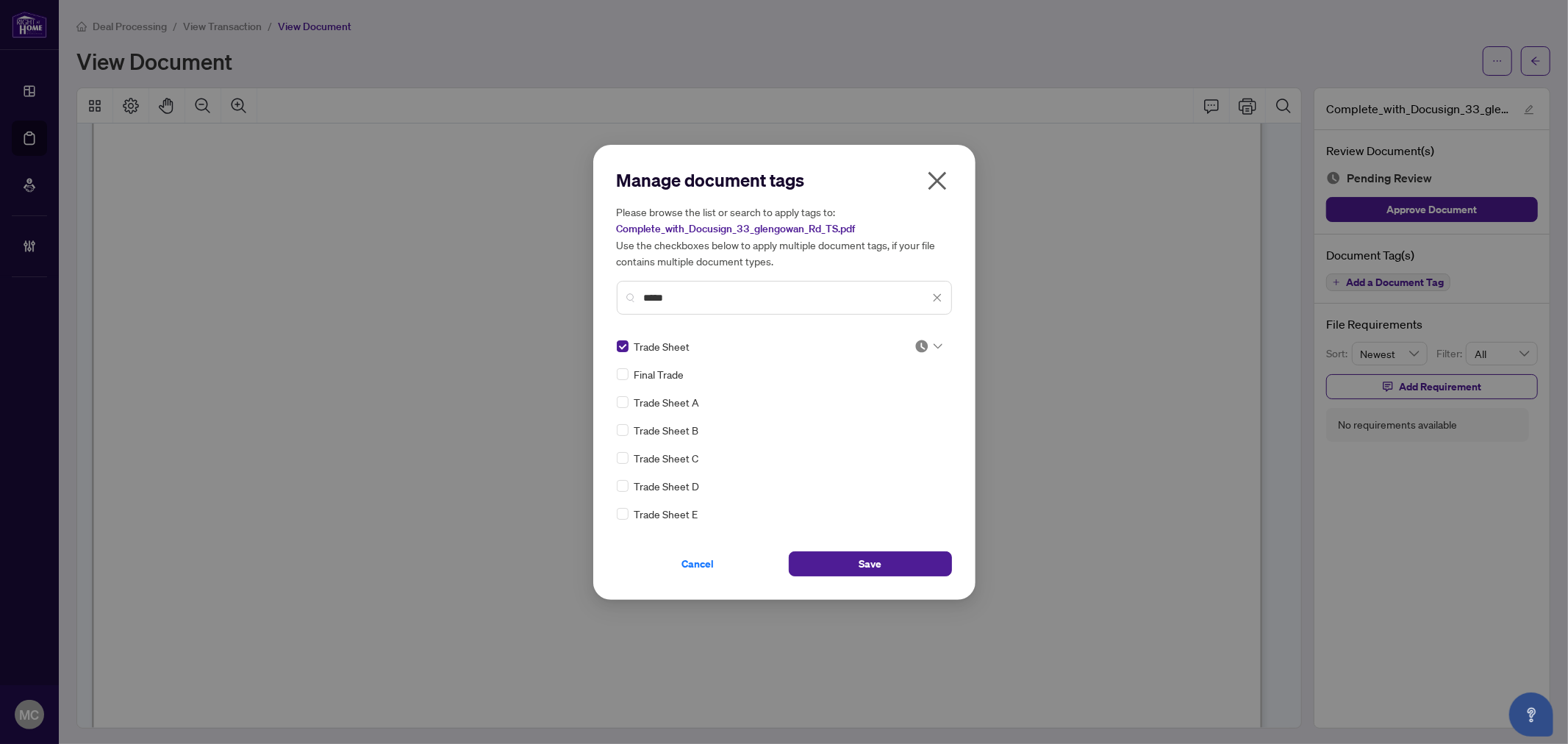
click at [934, 343] on icon at bounding box center [938, 346] width 9 height 6
click at [884, 421] on div "Approved" at bounding box center [879, 417] width 94 height 16
click at [858, 563] on span "Save" at bounding box center [870, 564] width 23 height 24
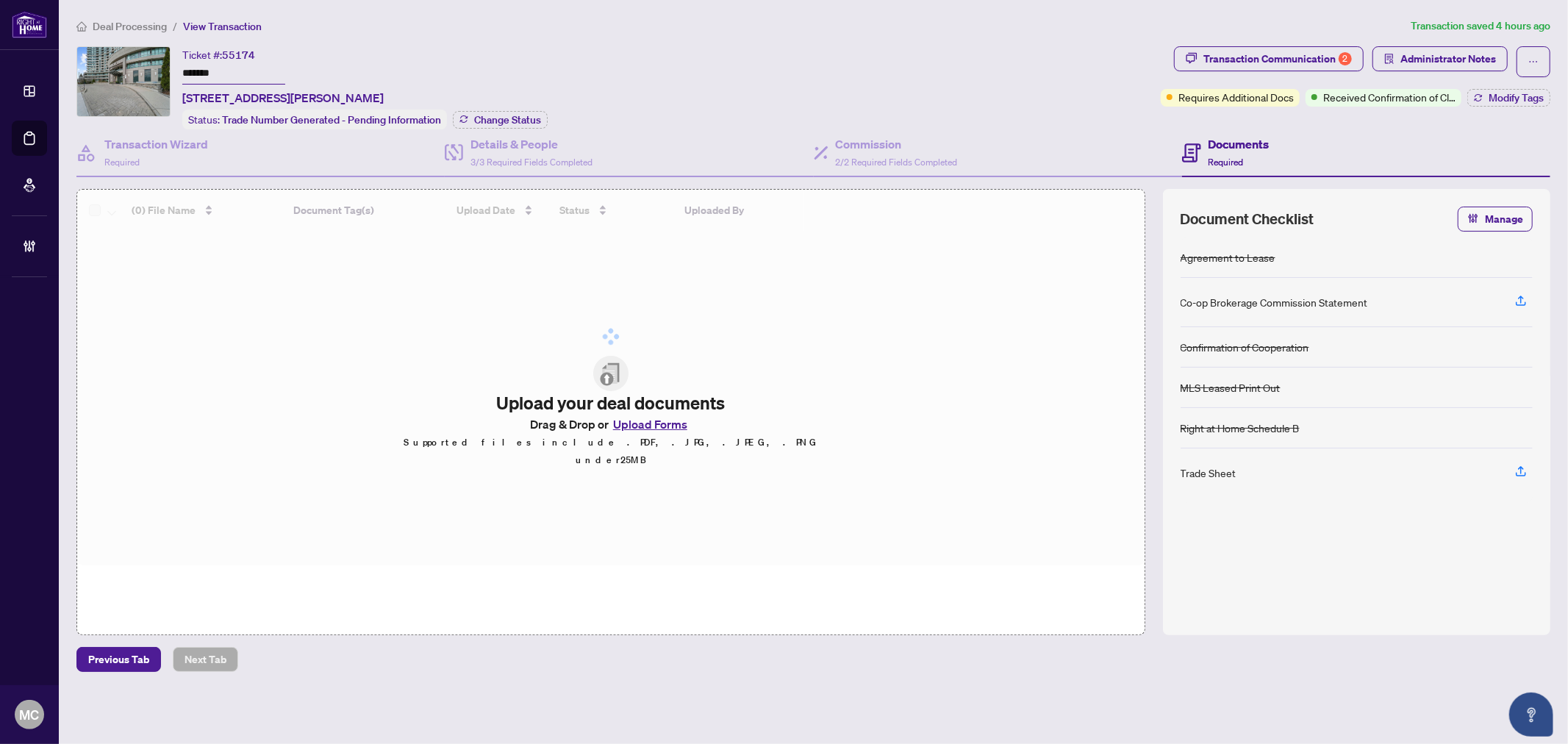
click at [196, 72] on input "*******" at bounding box center [234, 73] width 103 height 21
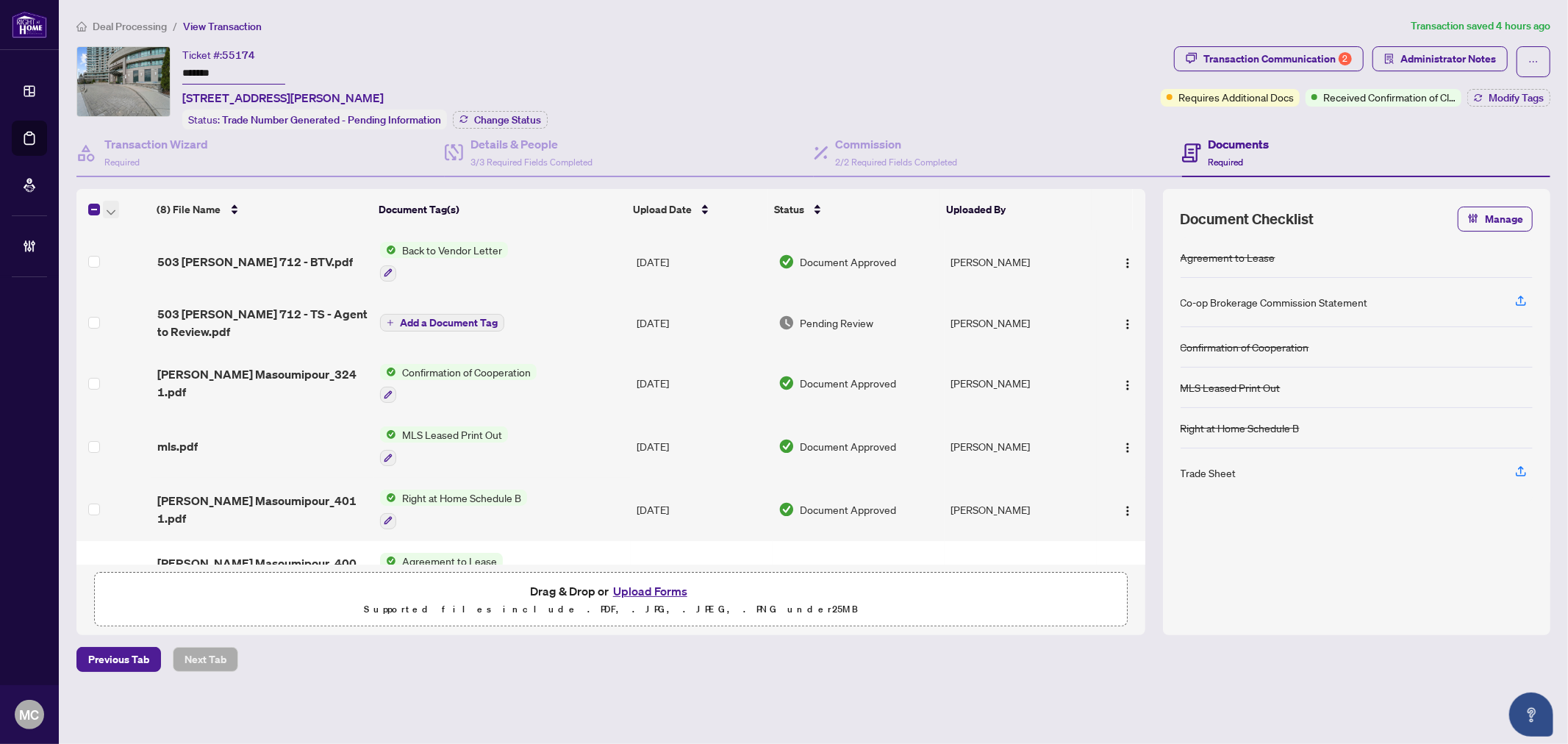
drag, startPoint x: 111, startPoint y: 206, endPoint x: 128, endPoint y: 217, distance: 20.2
click at [112, 210] on icon "button" at bounding box center [111, 213] width 9 height 6
click at [137, 224] on span "Open Selected in New Tab(s)" at bounding box center [179, 232] width 131 height 16
click at [1430, 56] on div "Received Confirmation of Closing" at bounding box center [1384, 68] width 143 height 24
click at [1459, 56] on span "Administrator Notes" at bounding box center [1448, 58] width 95 height 24
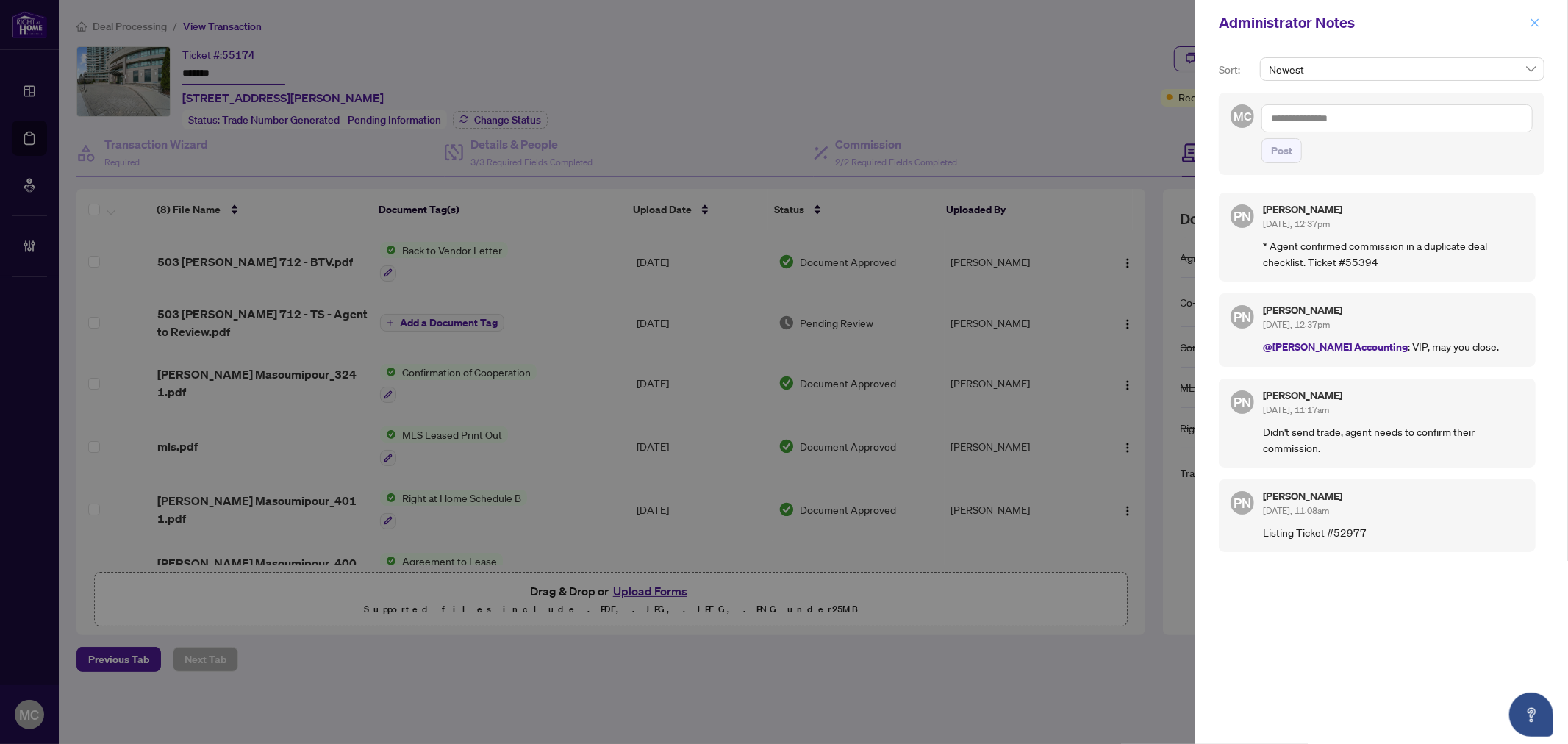
click at [1531, 17] on icon "close" at bounding box center [1535, 22] width 10 height 10
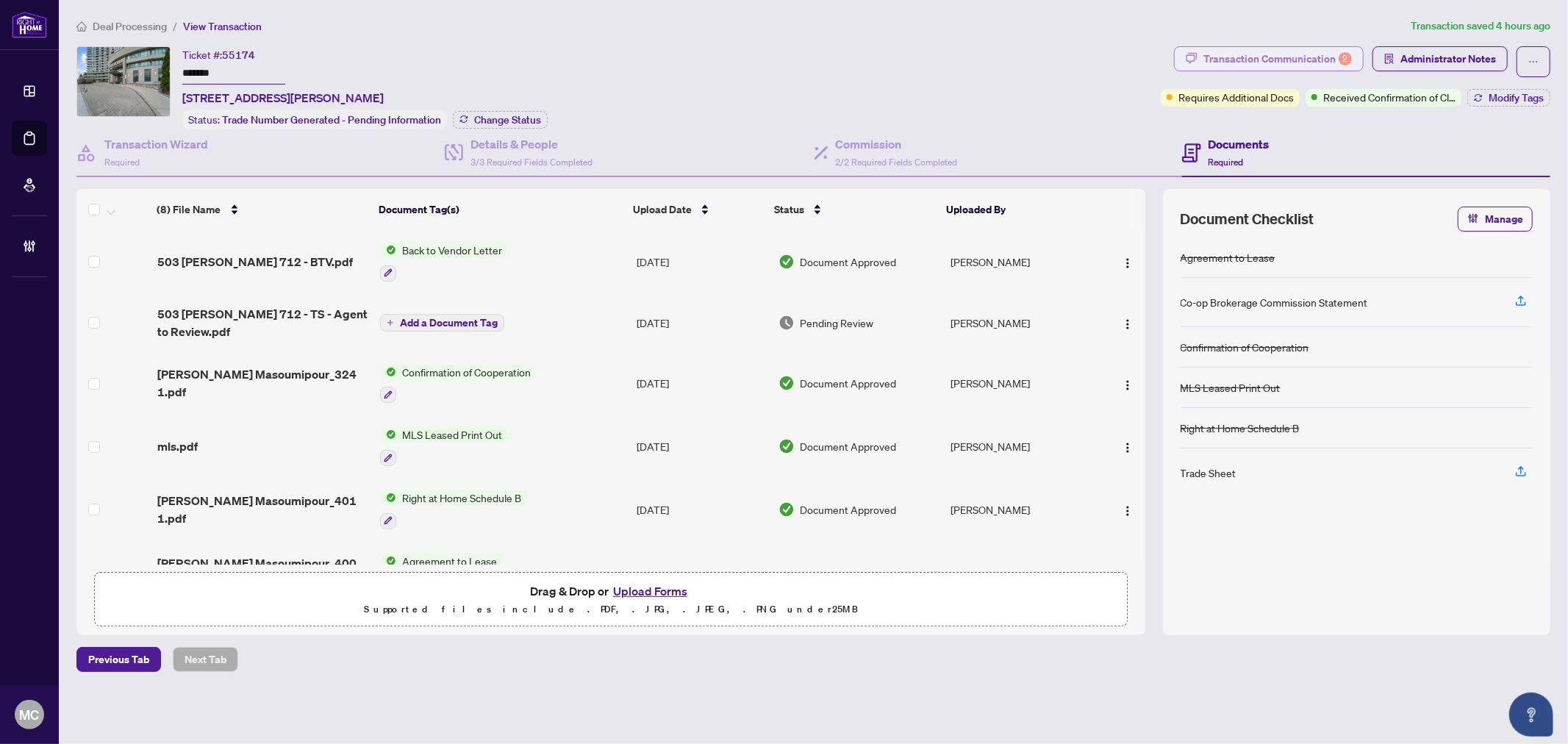
click at [1231, 69] on div "Transaction Communication 2" at bounding box center [1278, 58] width 149 height 24
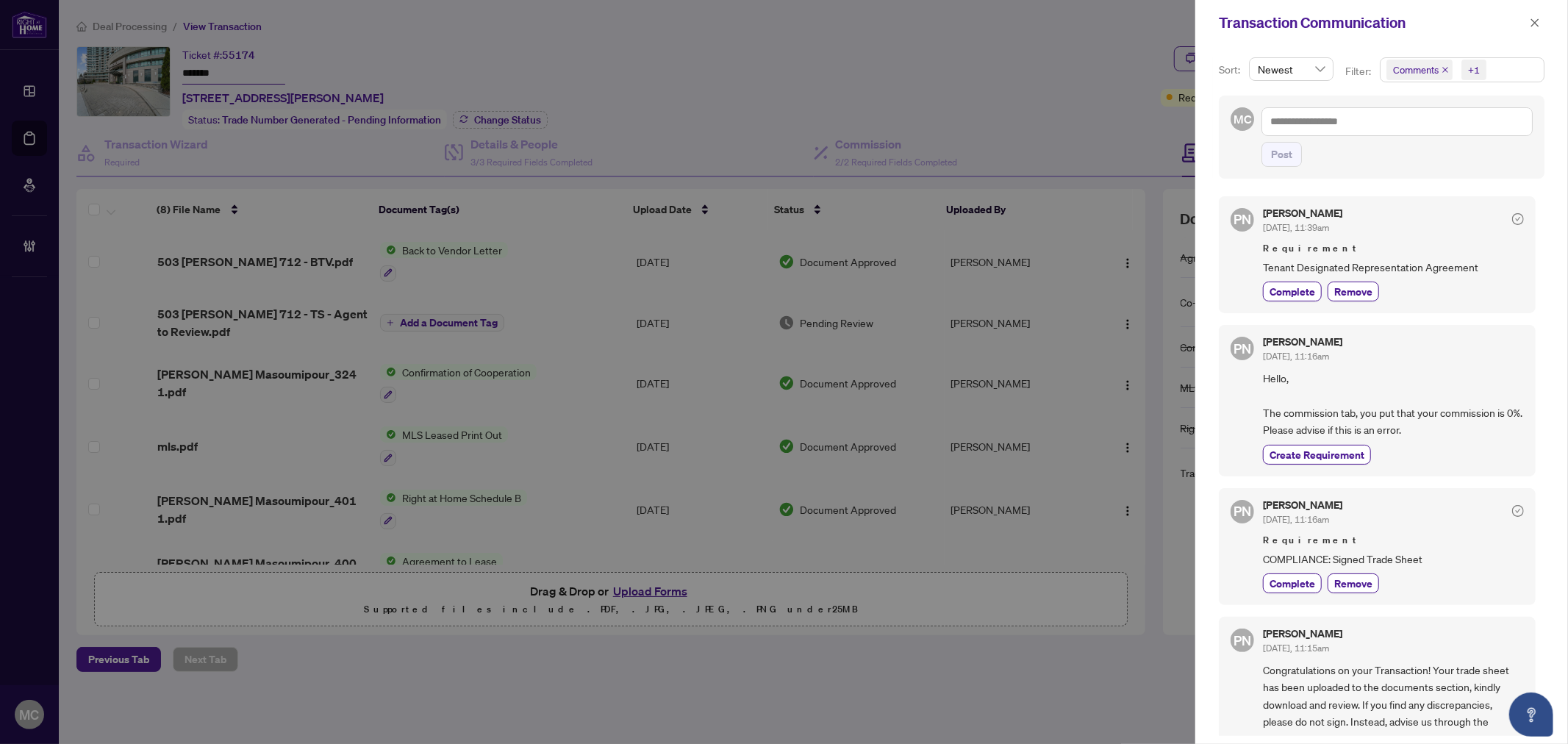
click at [1460, 81] on div "+1" at bounding box center [1472, 70] width 33 height 24
click at [1451, 153] on span "Requirements" at bounding box center [1441, 153] width 66 height 13
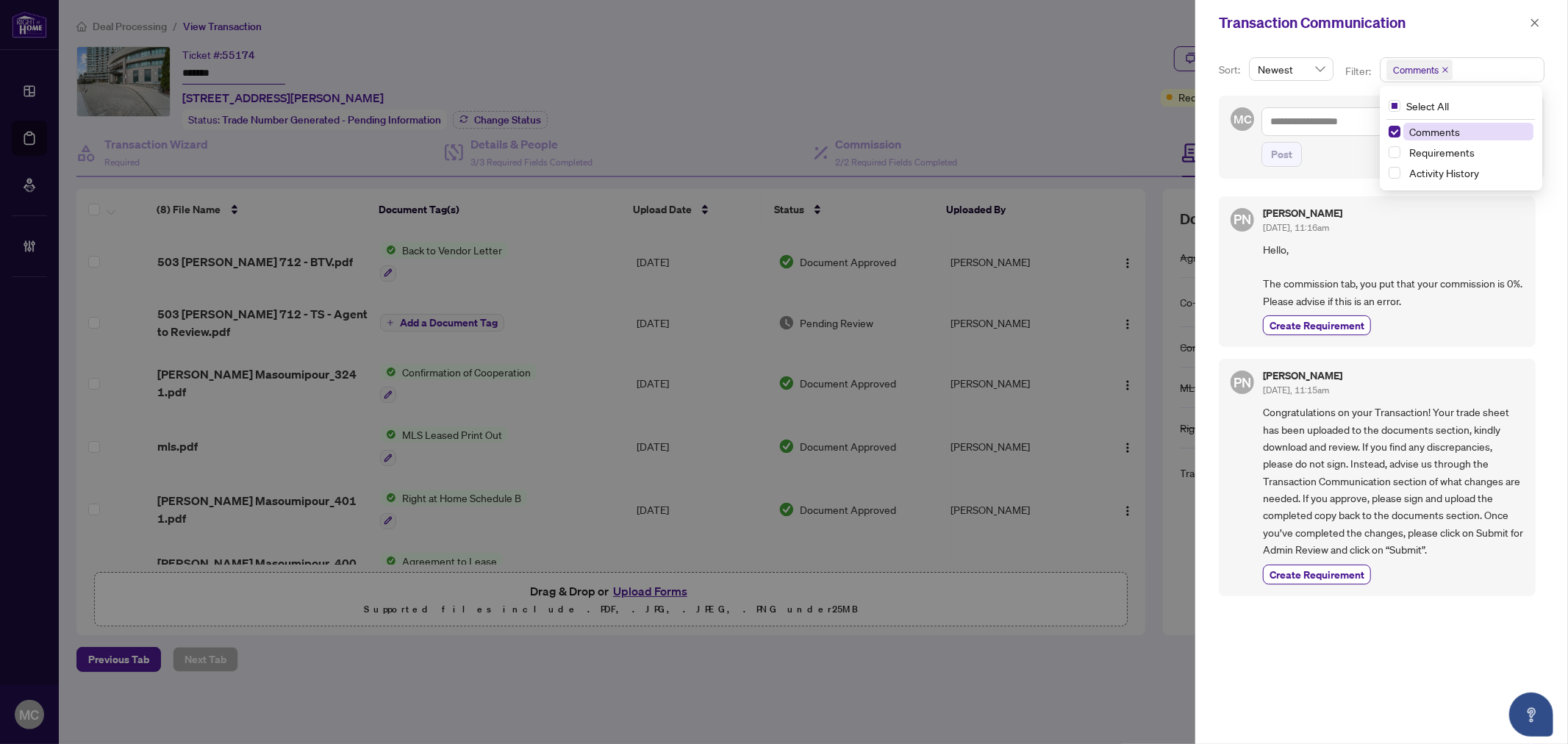
drag, startPoint x: 1466, startPoint y: 155, endPoint x: 1453, endPoint y: 138, distance: 21.4
click at [1465, 153] on span "Requirements" at bounding box center [1441, 153] width 66 height 13
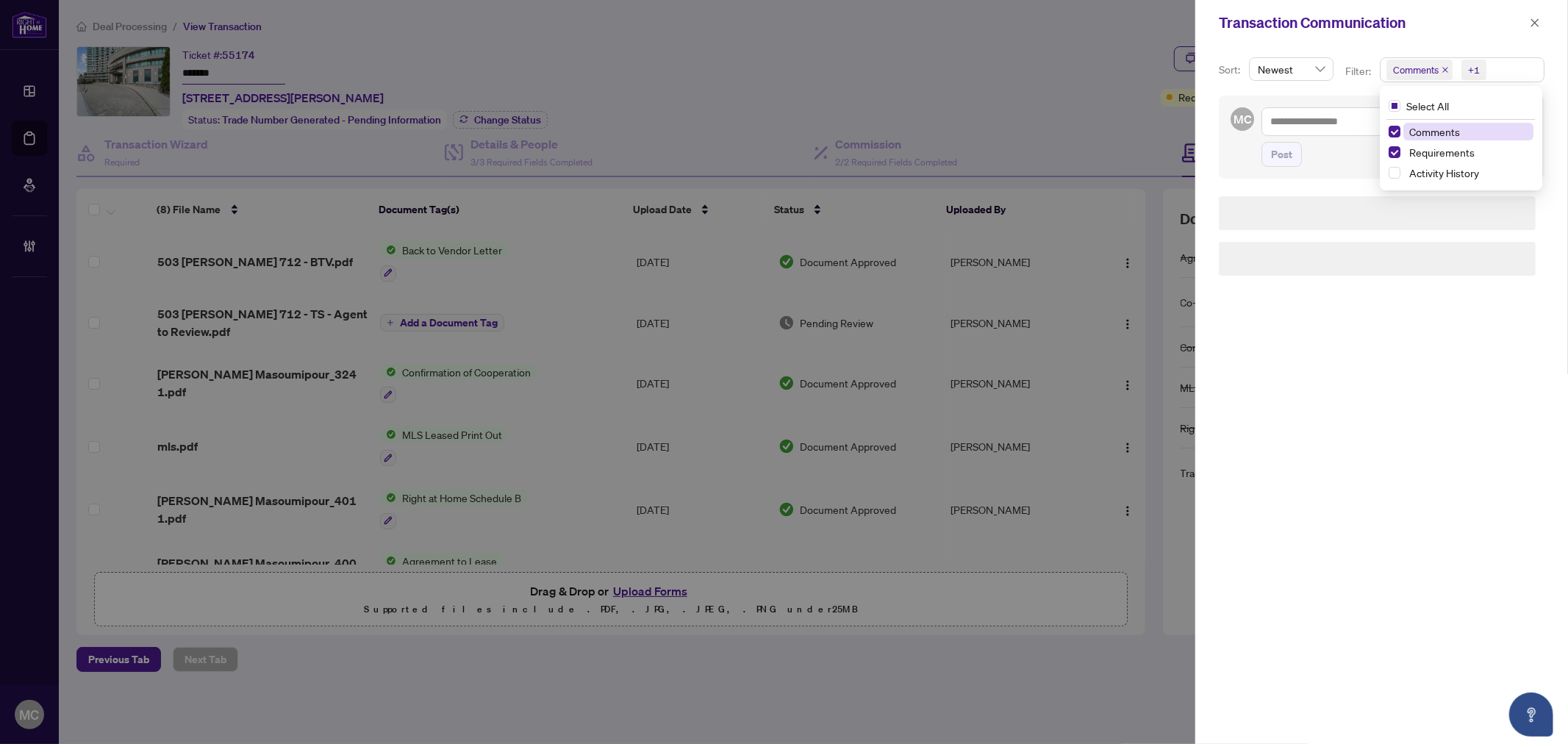
click at [1445, 128] on span "Comments" at bounding box center [1434, 132] width 51 height 13
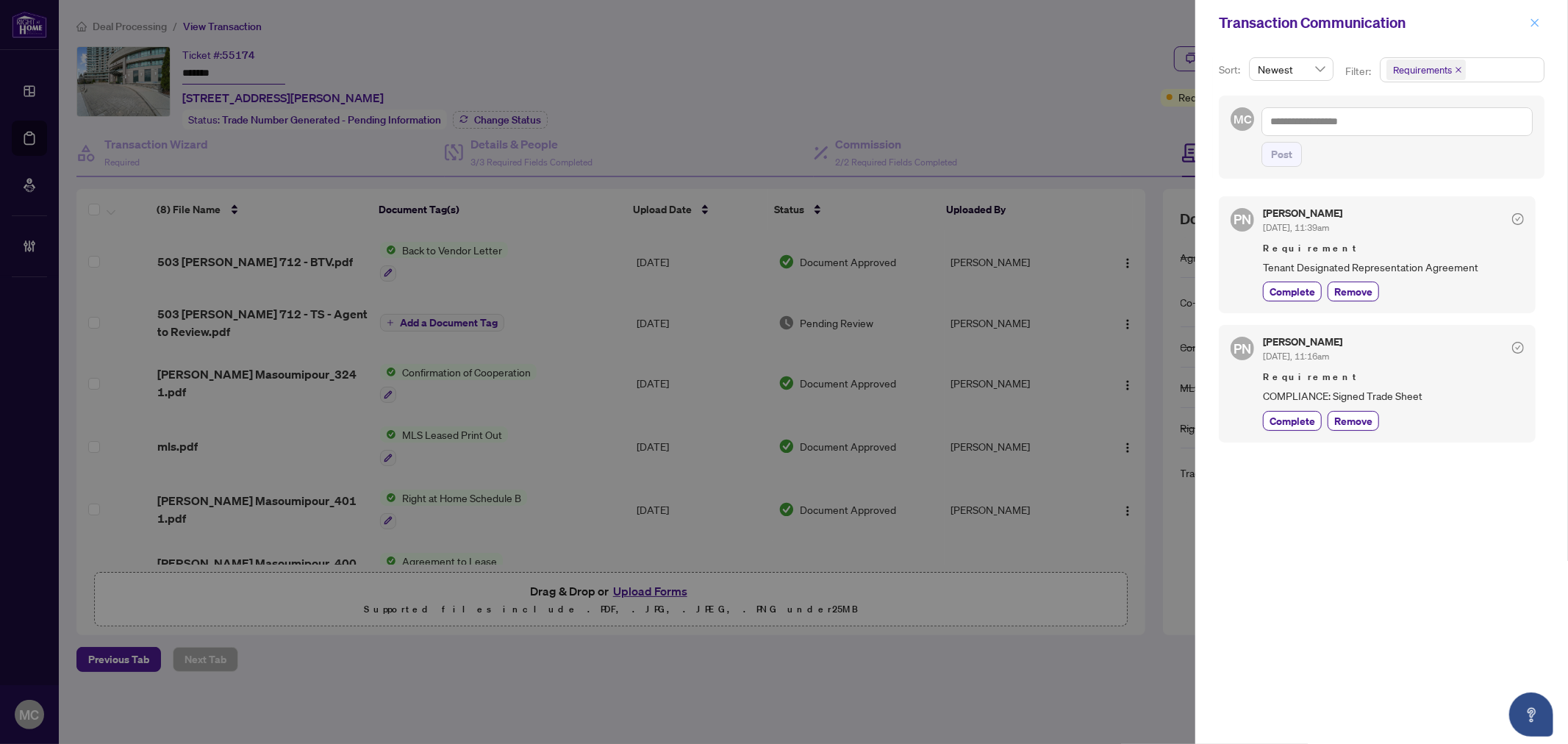
click at [1529, 23] on button "button" at bounding box center [1535, 23] width 19 height 17
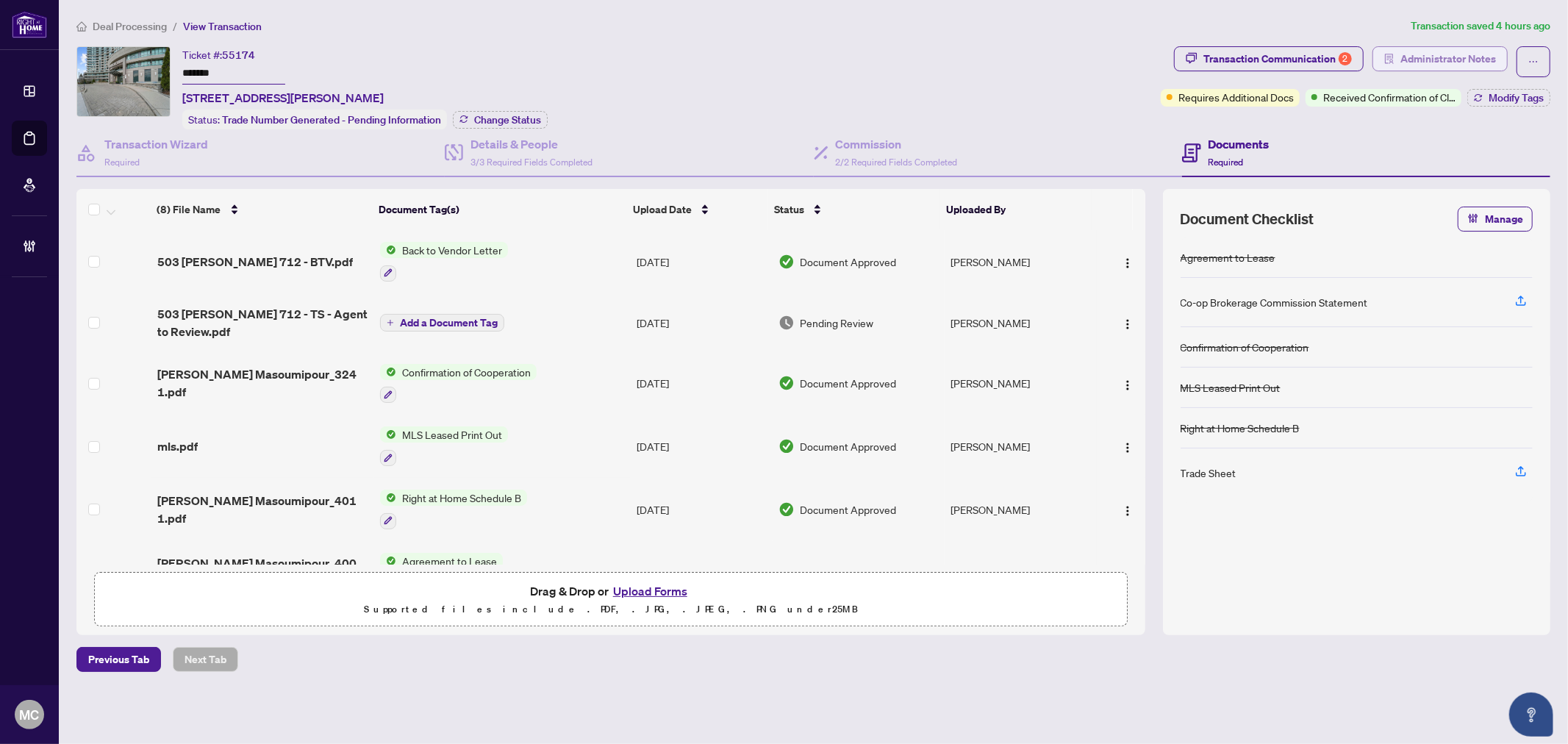
click at [1478, 52] on span "Administrator Notes" at bounding box center [1448, 58] width 95 height 24
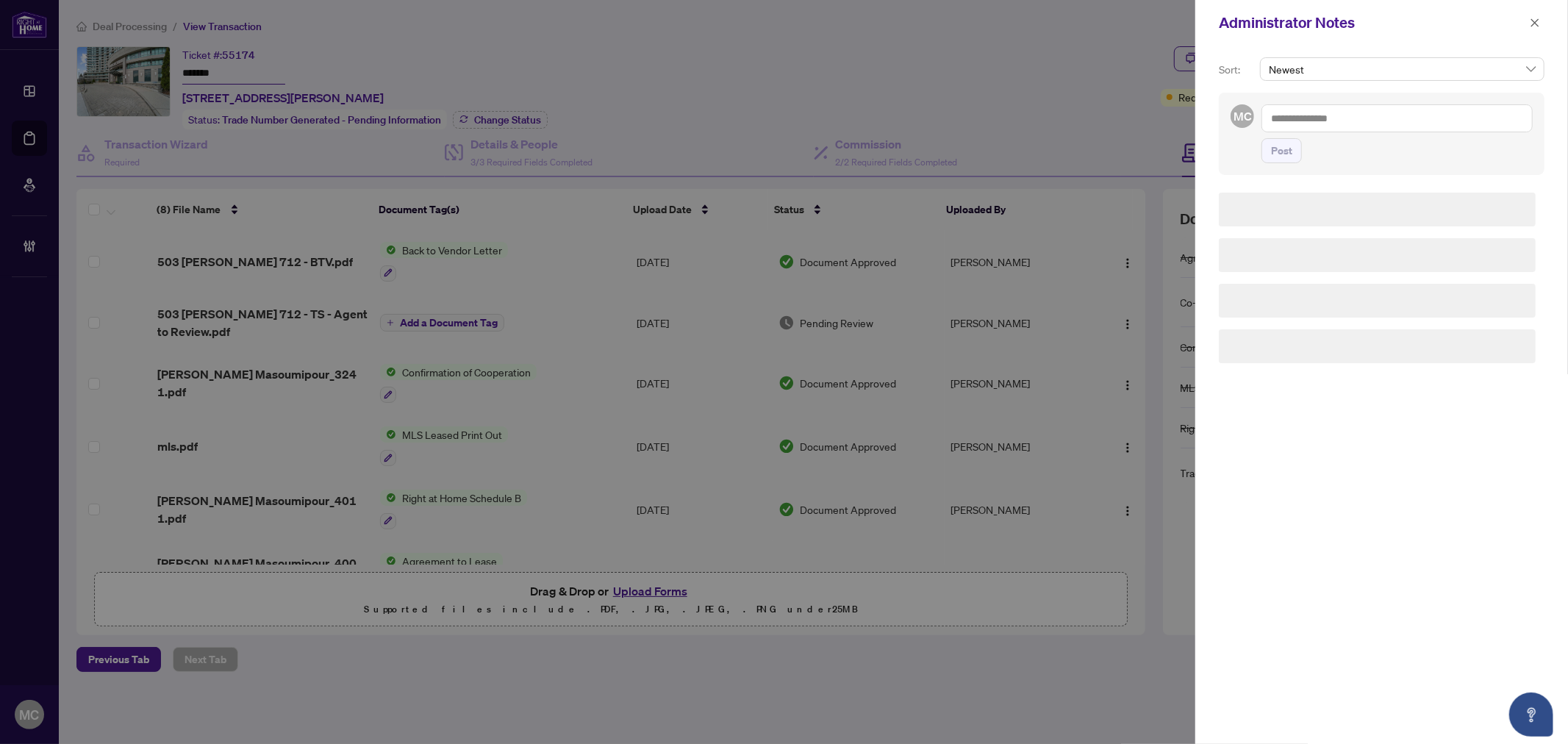
click at [1471, 121] on textarea at bounding box center [1396, 117] width 271 height 28
paste textarea "**********"
type textarea "**********"
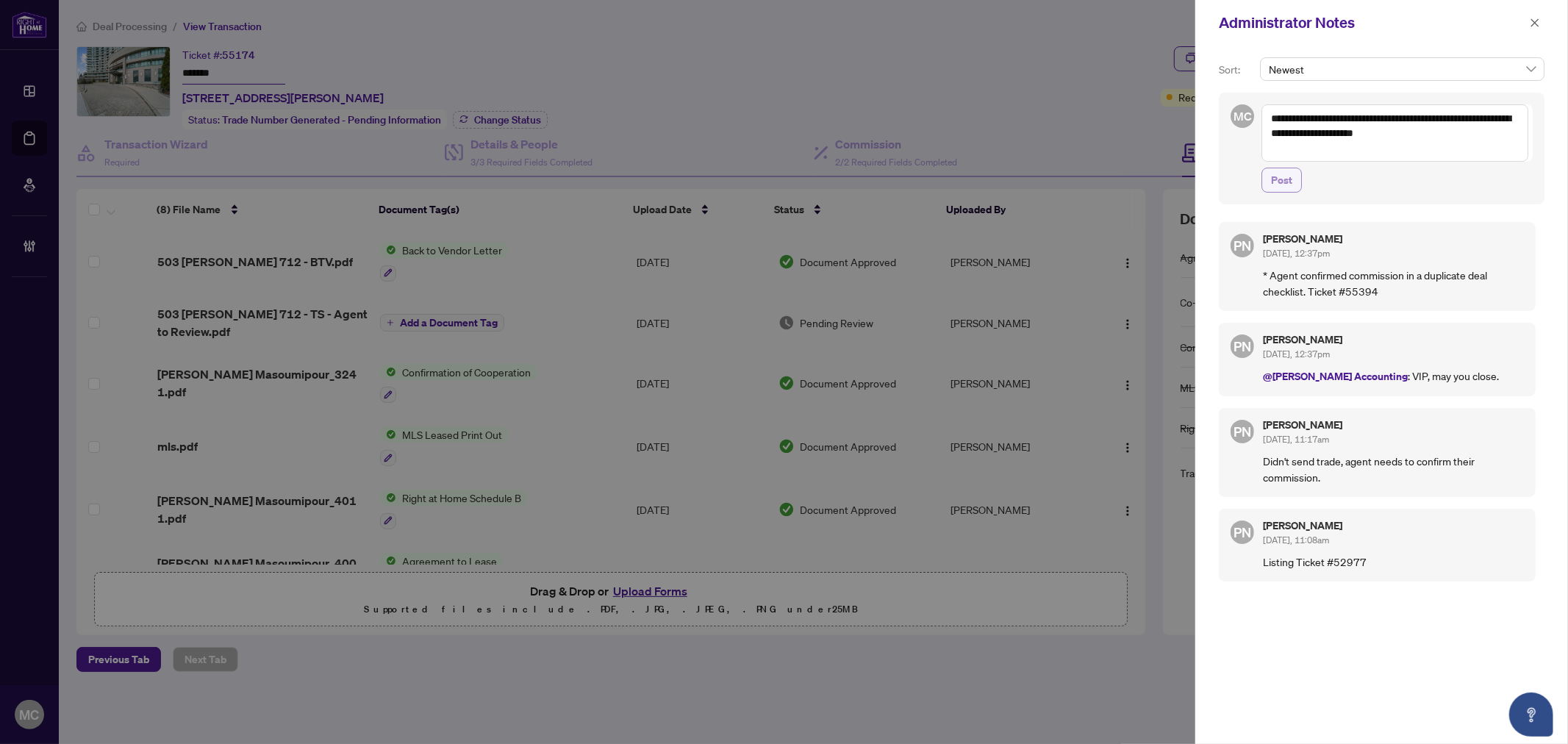
click at [1287, 173] on span "Post" at bounding box center [1281, 179] width 21 height 24
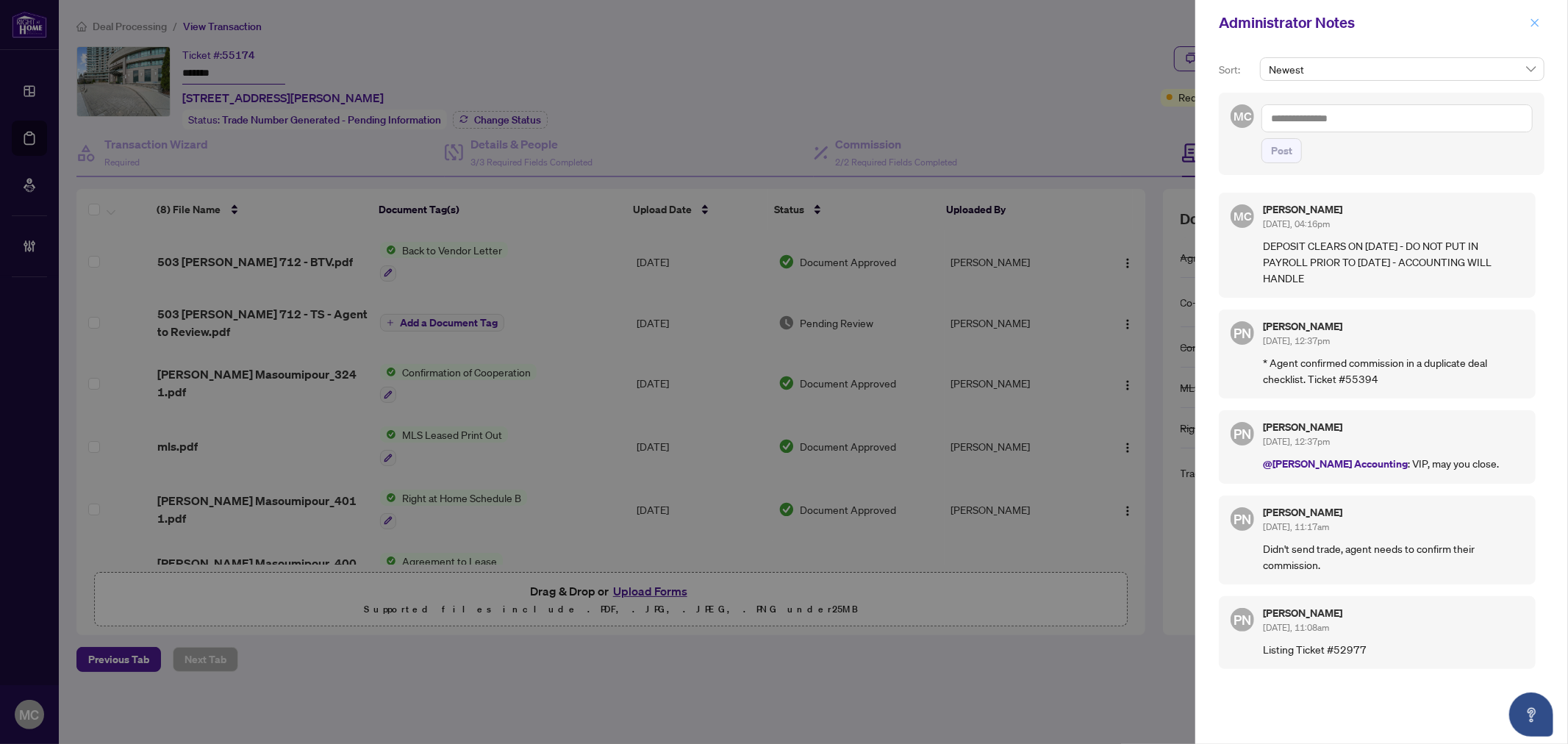
click at [1529, 19] on button "button" at bounding box center [1535, 23] width 19 height 17
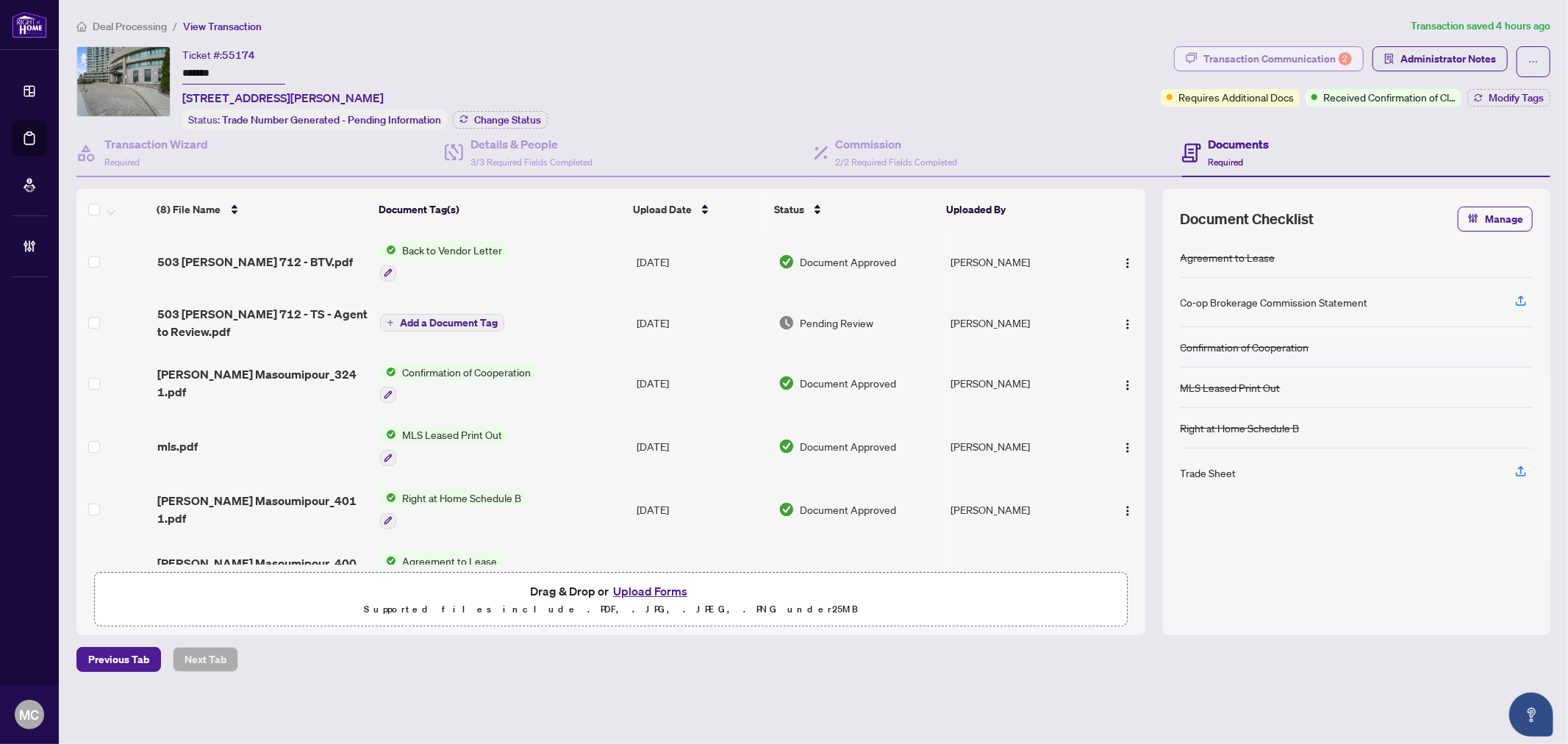
click at [1250, 68] on div "Transaction Communication 2" at bounding box center [1278, 58] width 149 height 24
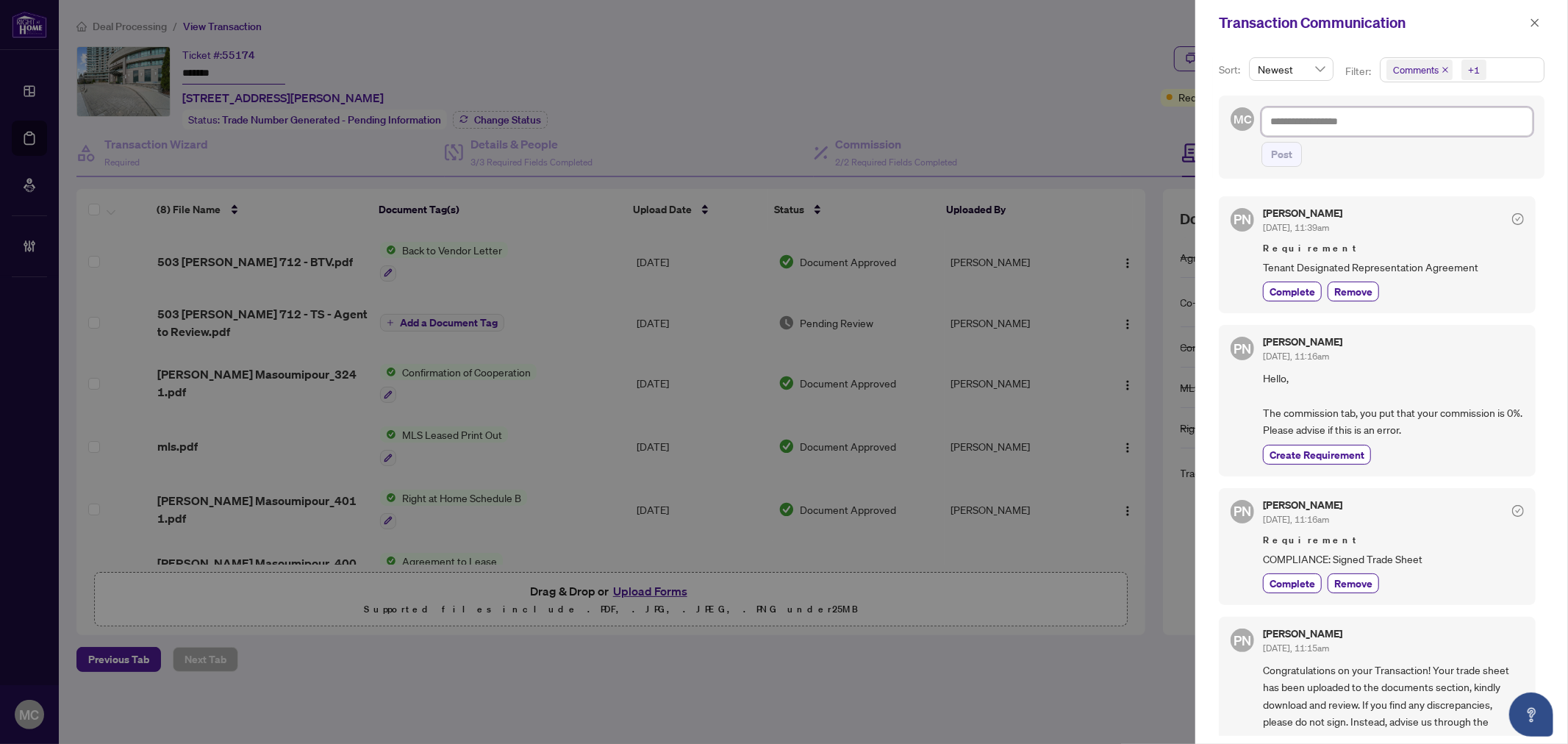
click at [1438, 120] on textarea at bounding box center [1396, 121] width 271 height 28
type textarea "*"
type textarea "**"
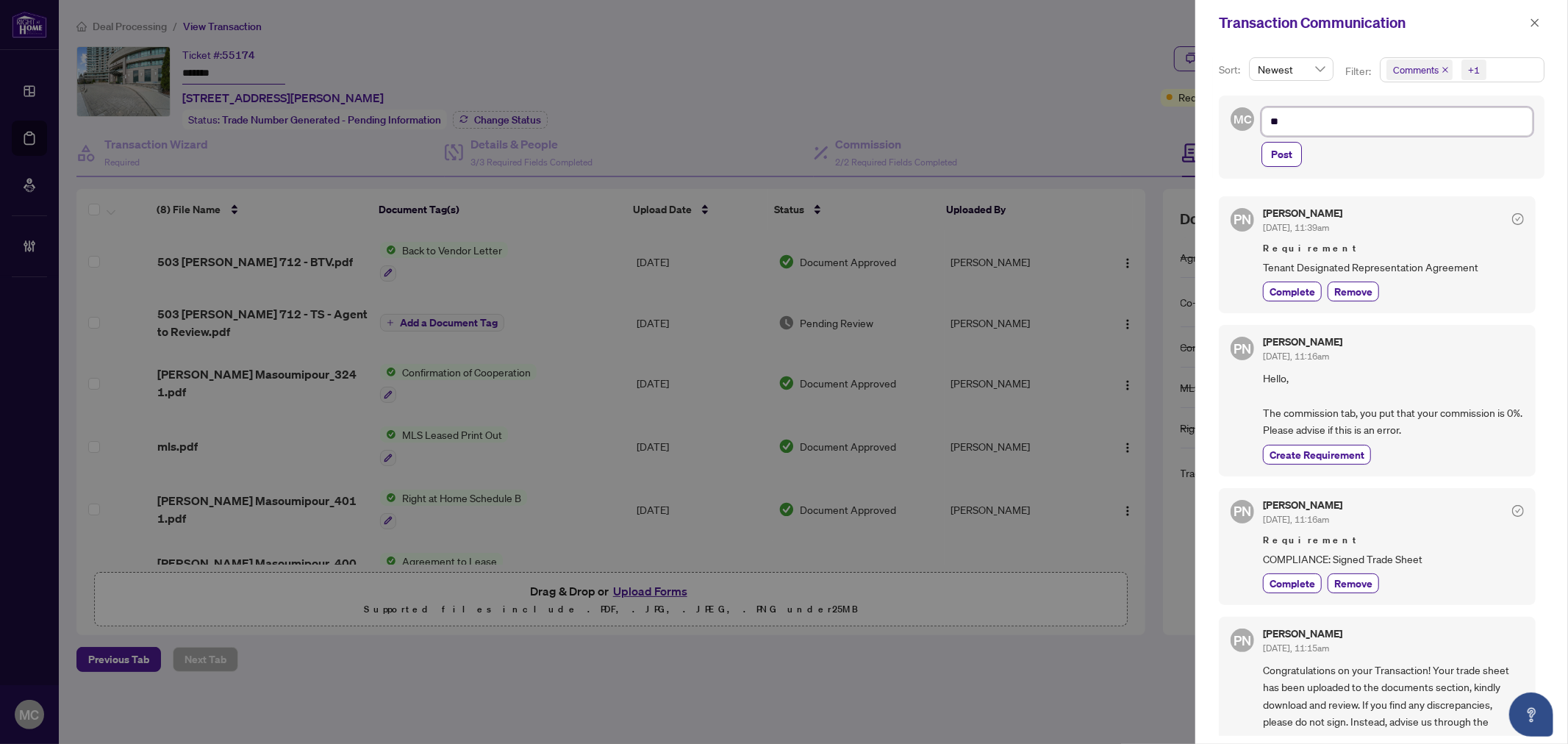
type textarea "**"
type textarea "****"
type textarea "*****"
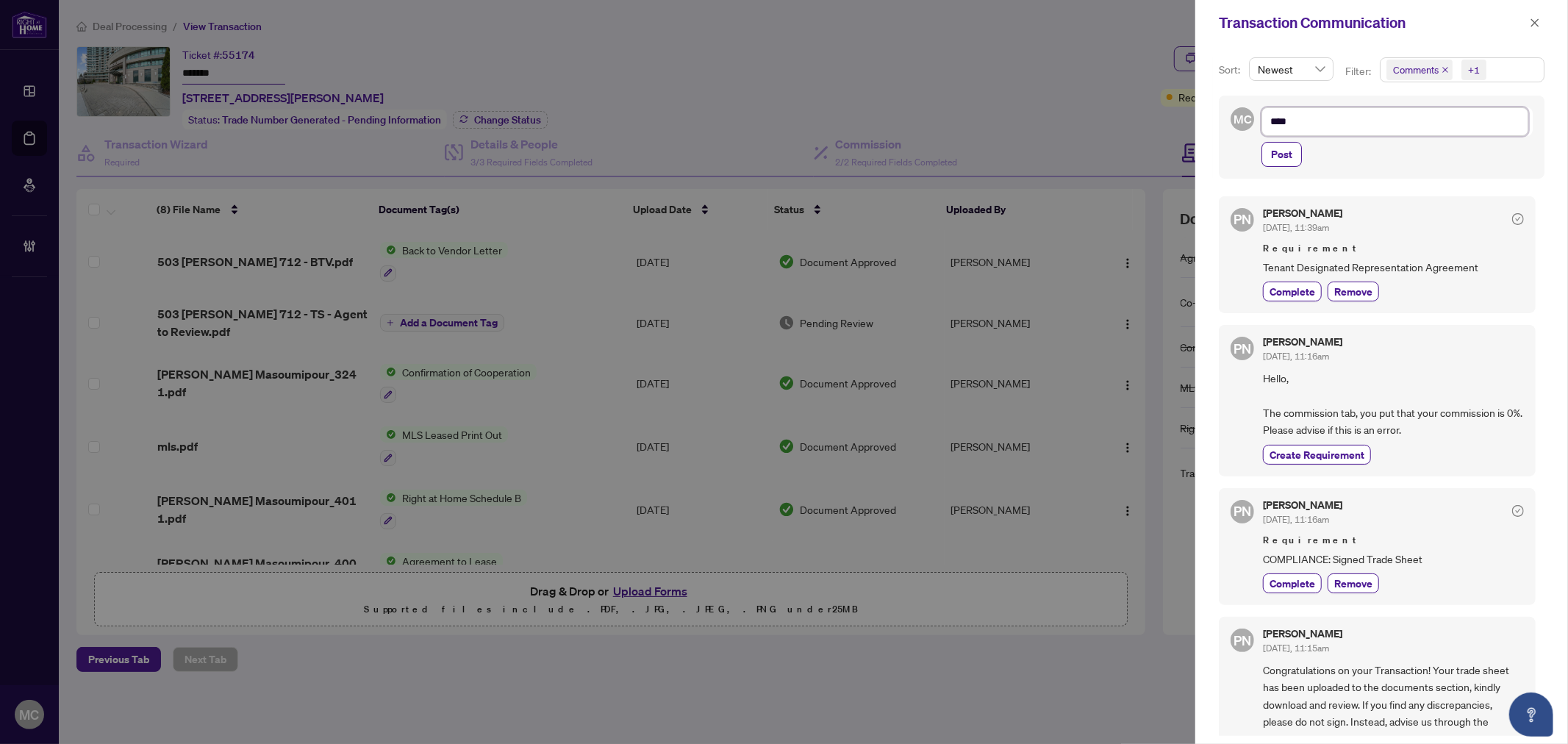
type textarea "*****"
type textarea "******"
type textarea "*******"
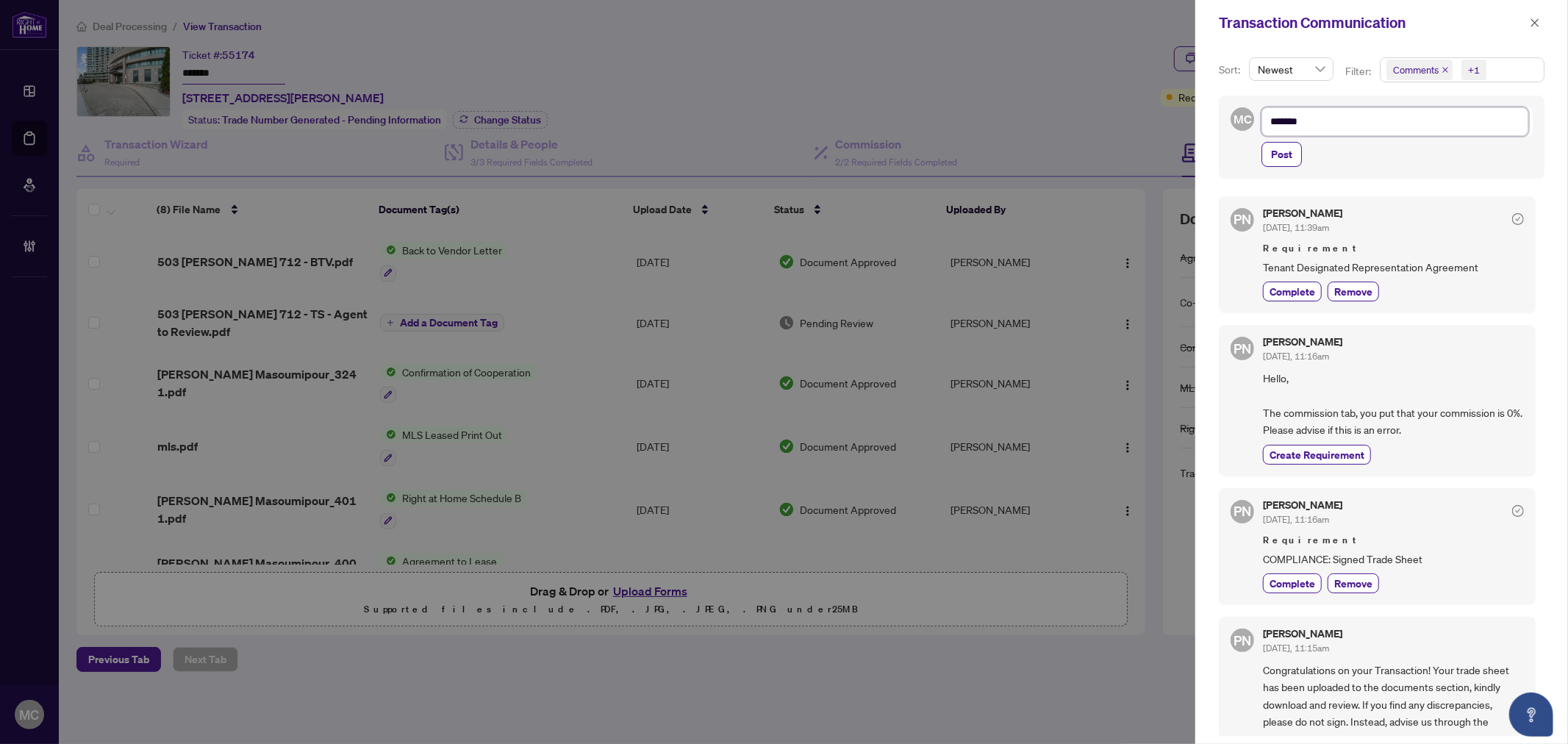
type textarea "********"
drag, startPoint x: 709, startPoint y: 252, endPoint x: 1393, endPoint y: 177, distance: 688.1
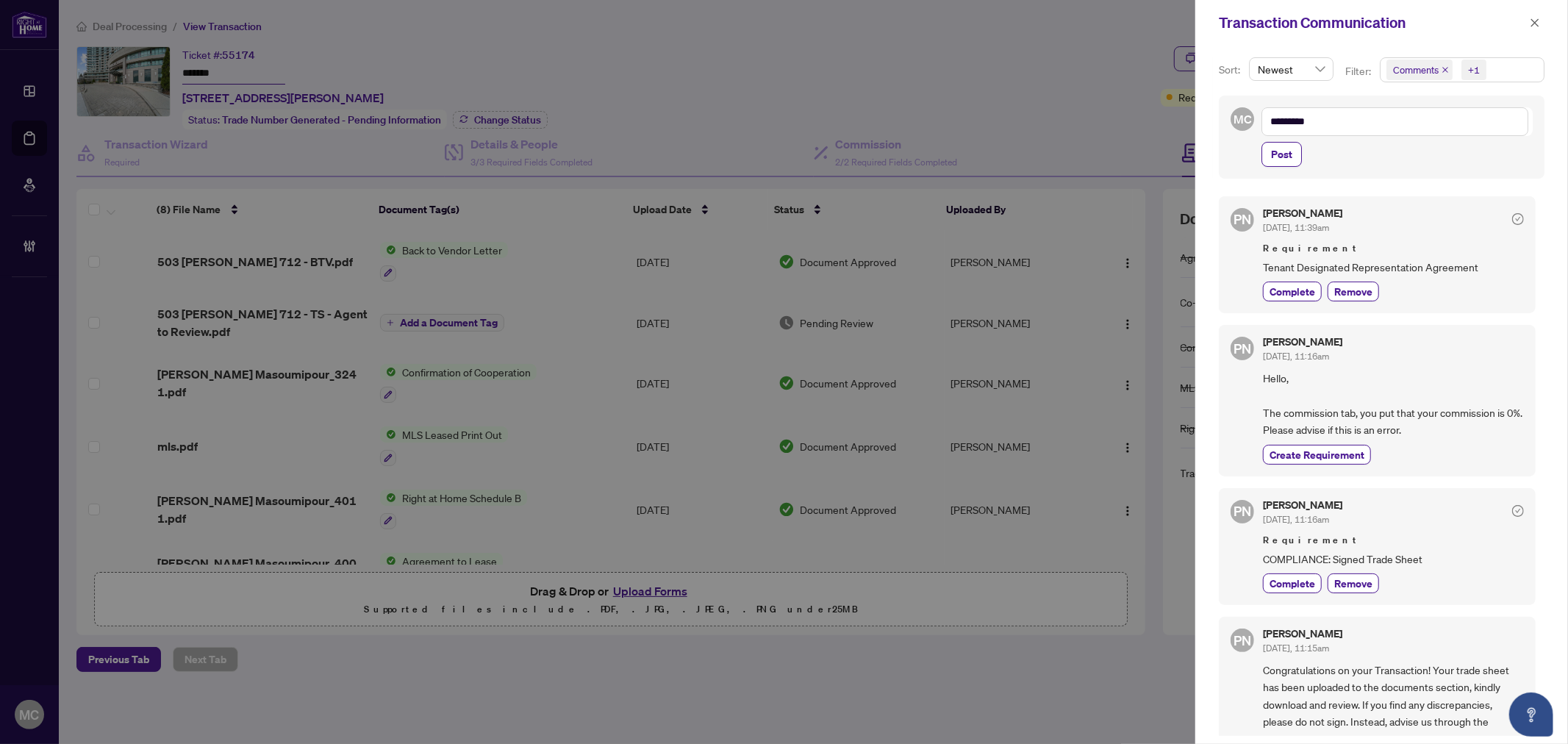
click at [721, 252] on div at bounding box center [784, 372] width 1568 height 744
click at [1442, 128] on textarea "********" at bounding box center [1394, 121] width 267 height 28
paste textarea "**********"
type textarea "**********"
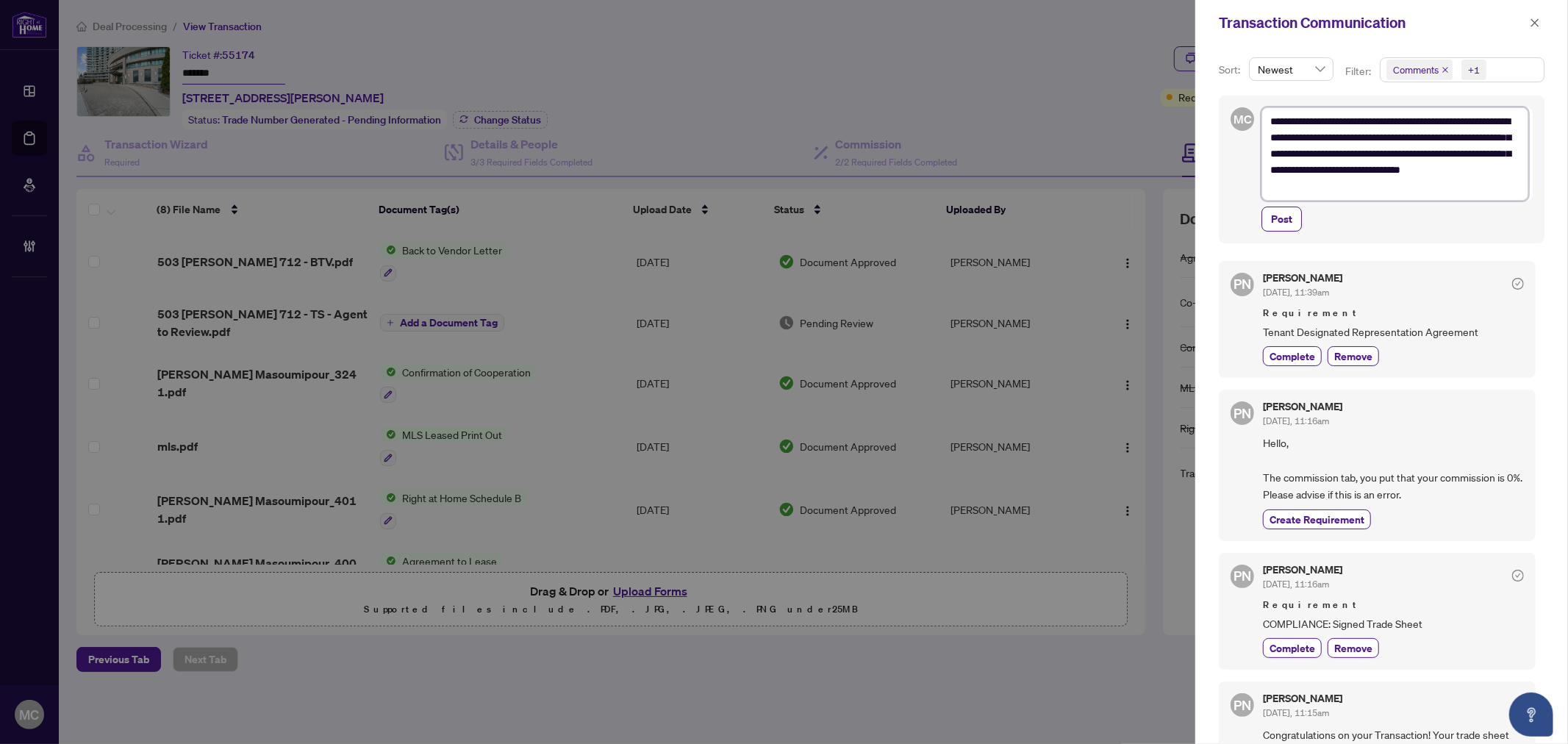
drag, startPoint x: 1355, startPoint y: 153, endPoint x: 1456, endPoint y: 148, distance: 101.1
type textarea "**********"
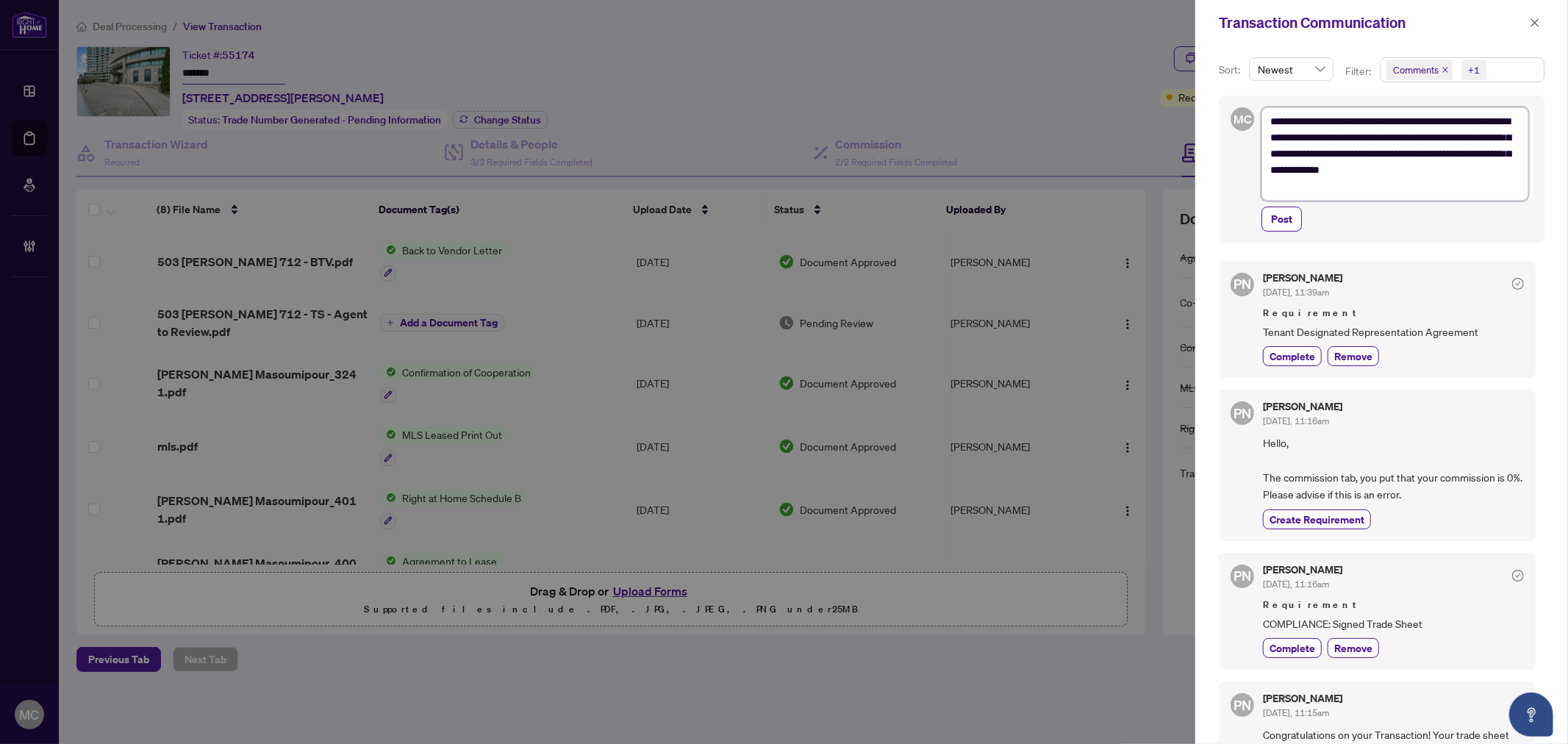
drag, startPoint x: 1360, startPoint y: 155, endPoint x: 1464, endPoint y: 150, distance: 104.1
click at [1464, 150] on textarea "**********" at bounding box center [1394, 154] width 267 height 93
type textarea "**********"
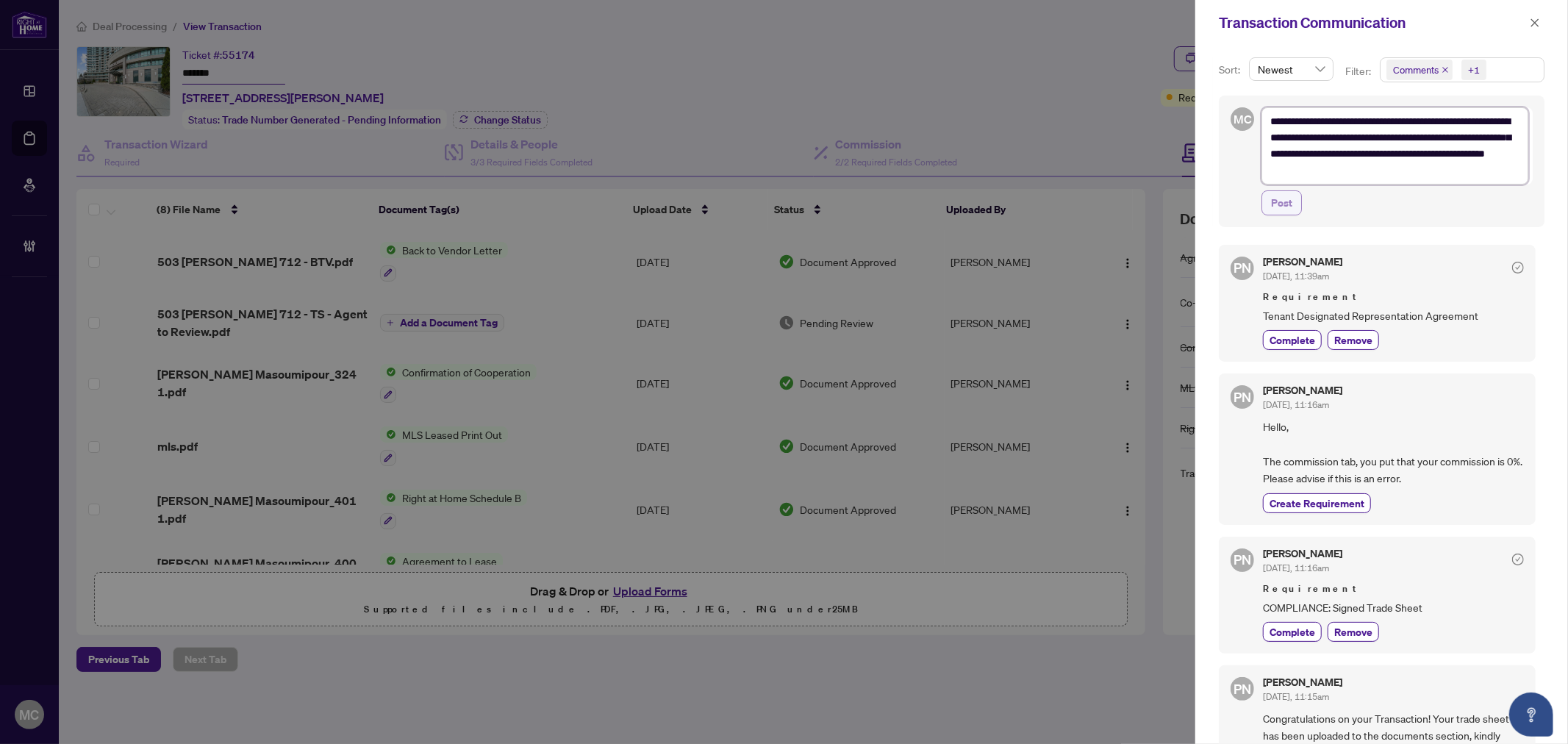
type textarea "**********"
click at [1289, 202] on span "Post" at bounding box center [1281, 202] width 21 height 24
type textarea "**********"
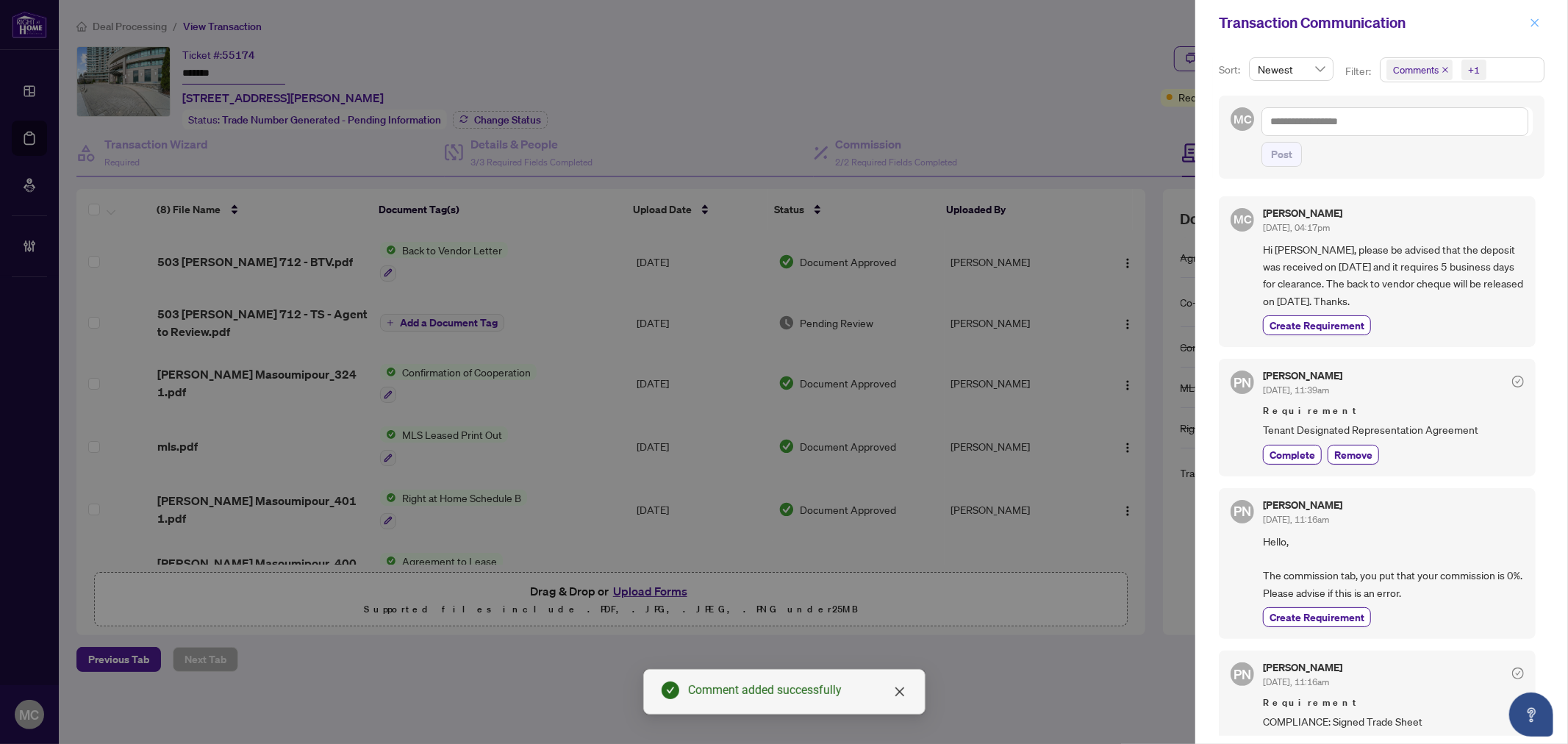
click at [1535, 17] on icon "close" at bounding box center [1535, 22] width 10 height 10
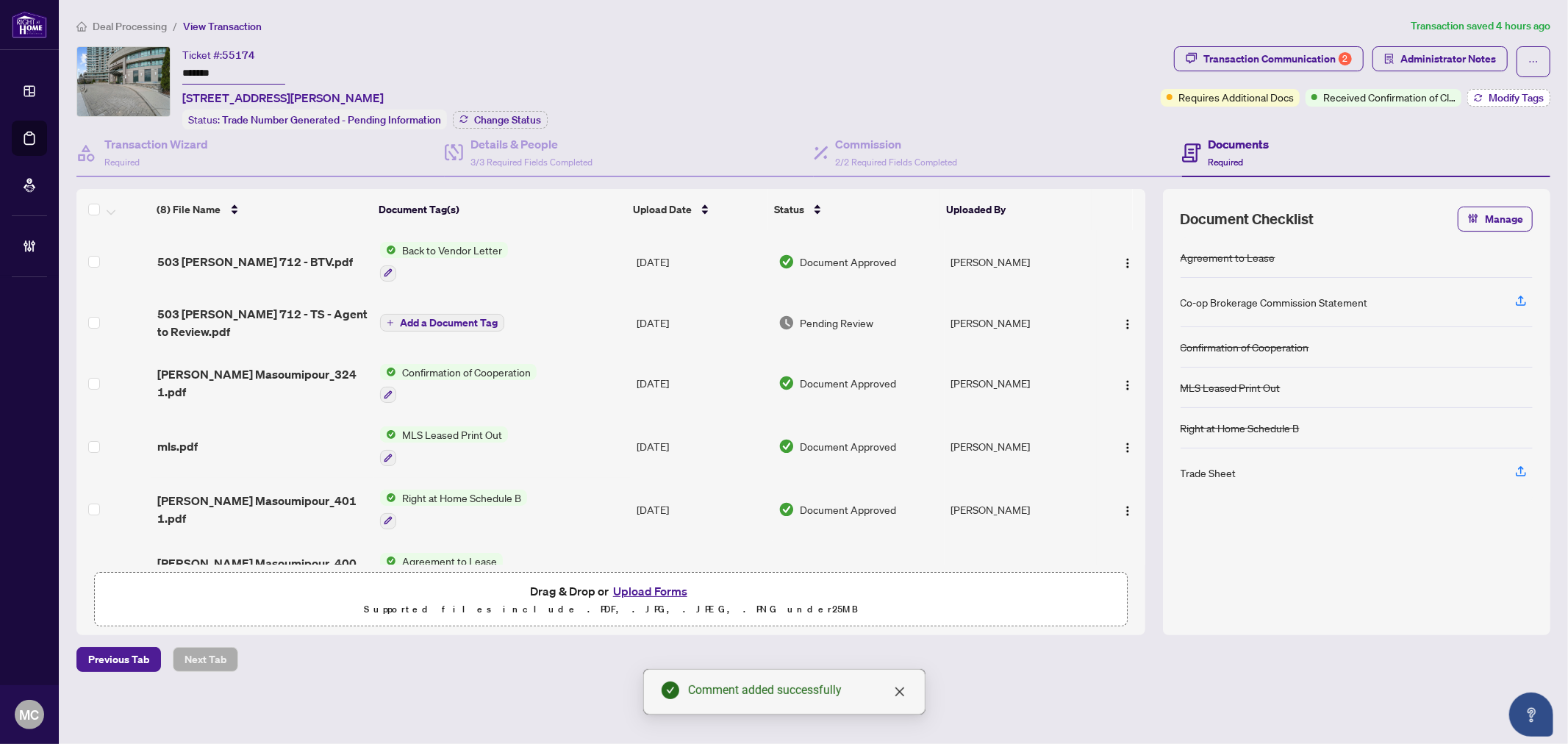
click at [1481, 101] on button "Modify Tags" at bounding box center [1508, 97] width 83 height 17
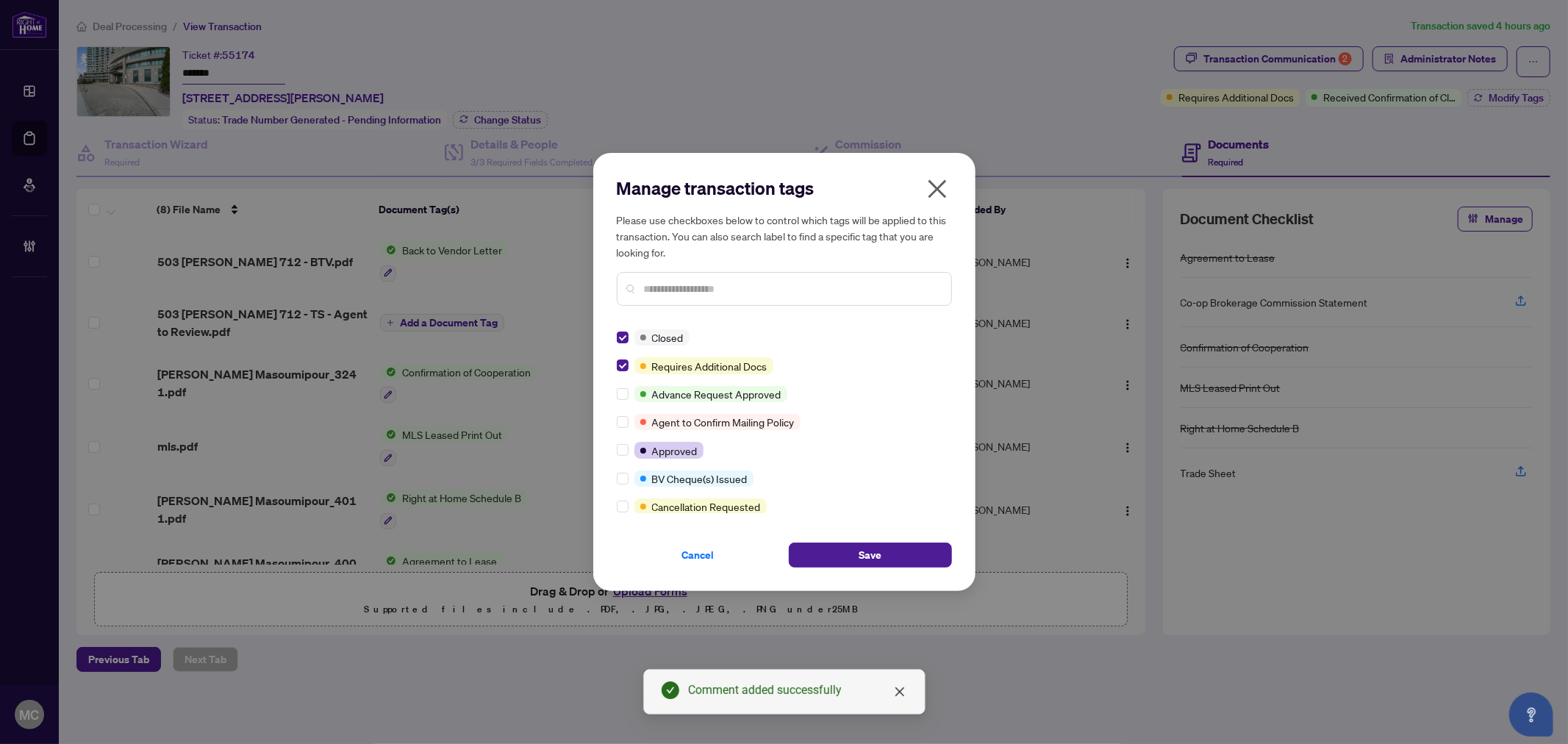
click at [746, 289] on input "text" at bounding box center [792, 288] width 296 height 16
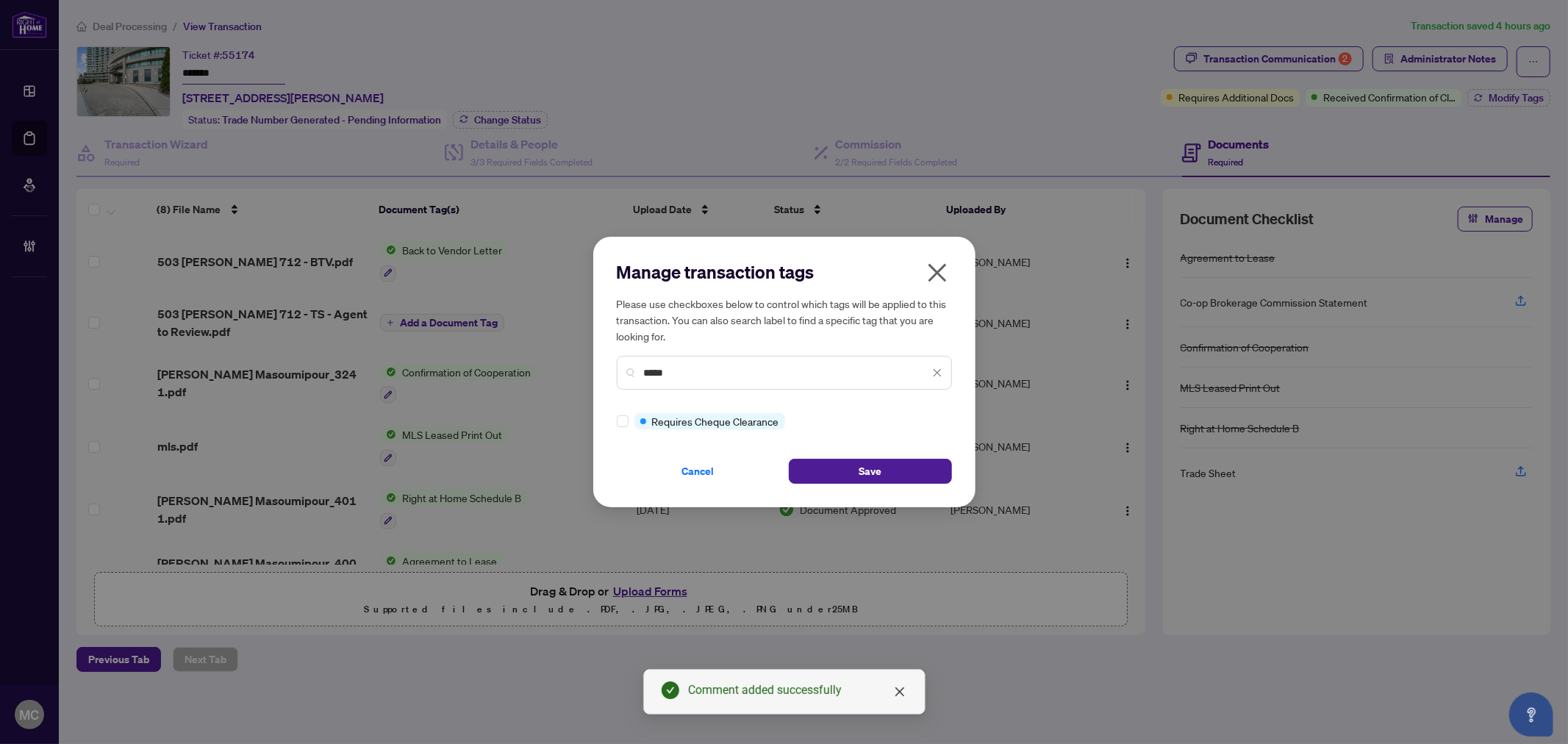
type input "*****"
click at [918, 467] on button "Save" at bounding box center [870, 471] width 163 height 25
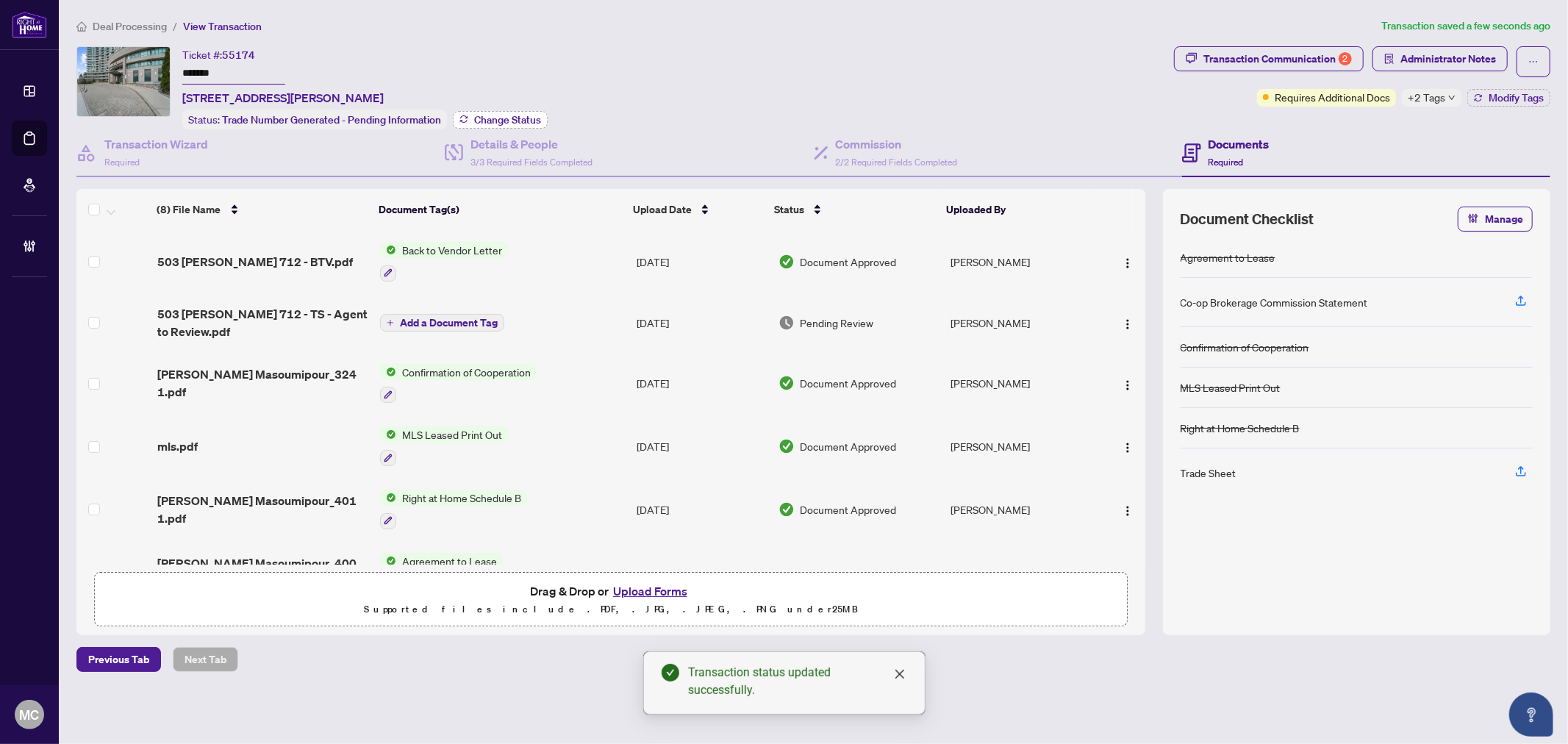
click at [524, 111] on button "Change Status" at bounding box center [500, 119] width 94 height 17
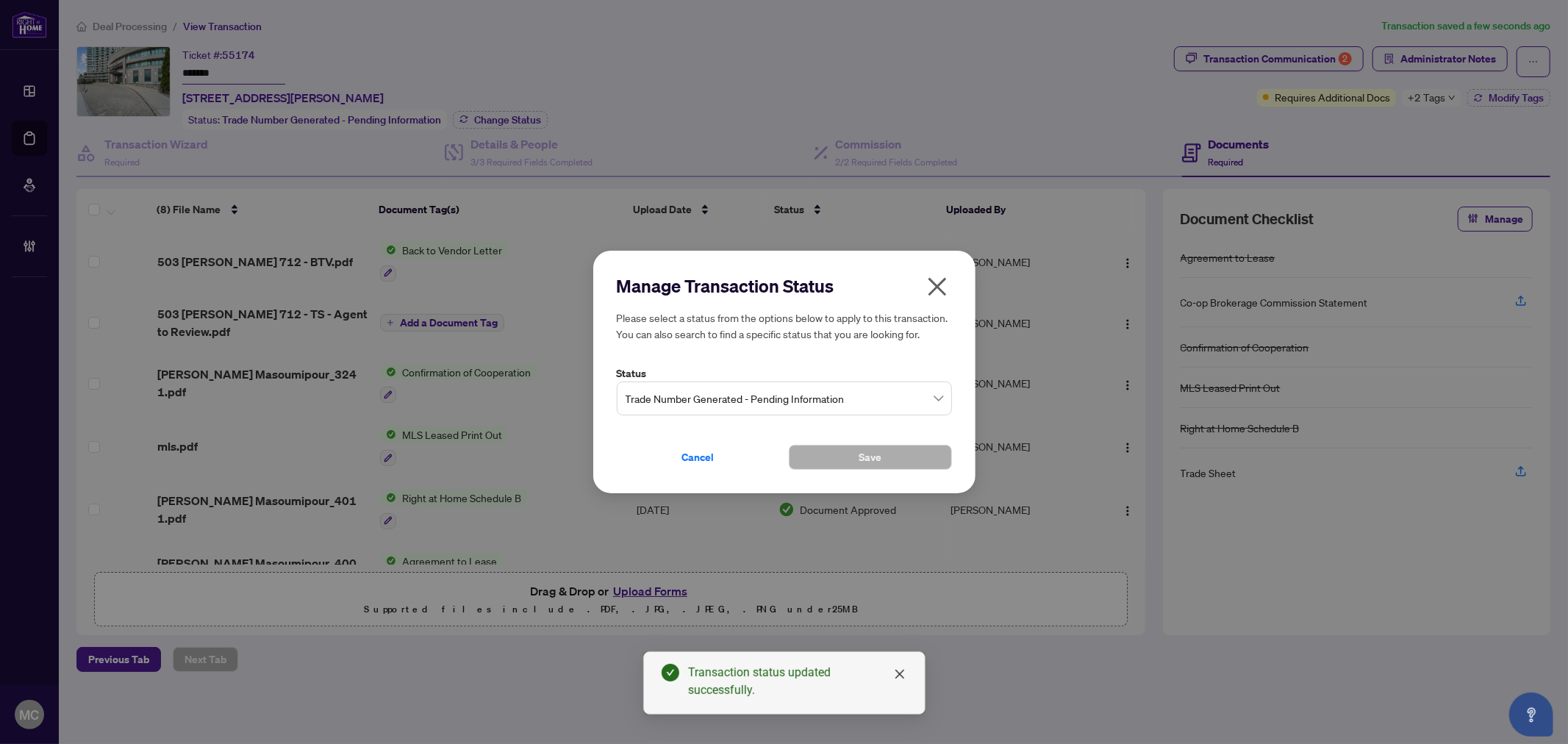
click at [870, 394] on span "Trade Number Generated - Pending Information" at bounding box center [784, 398] width 318 height 28
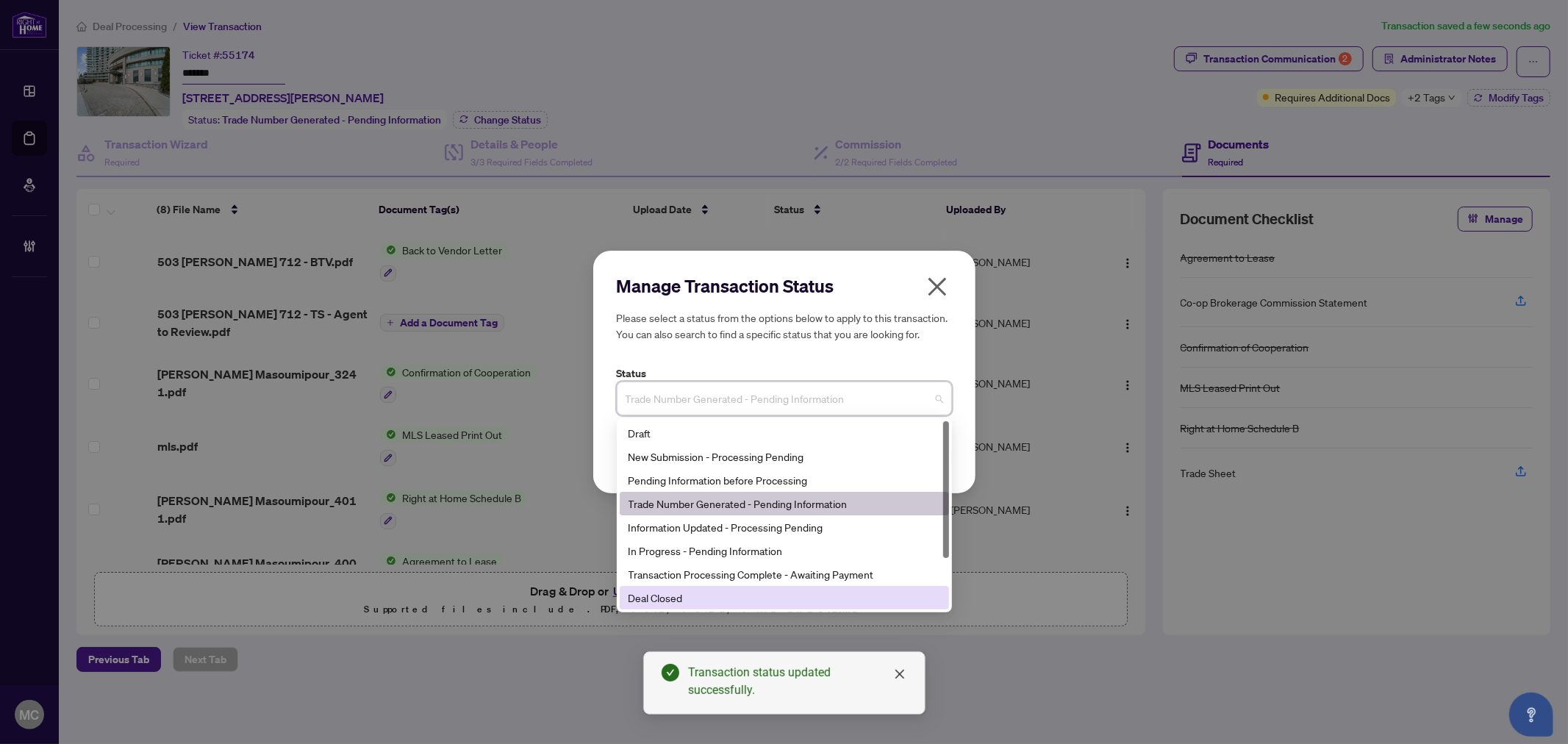
click at [831, 604] on div "Deal Closed" at bounding box center [784, 597] width 312 height 16
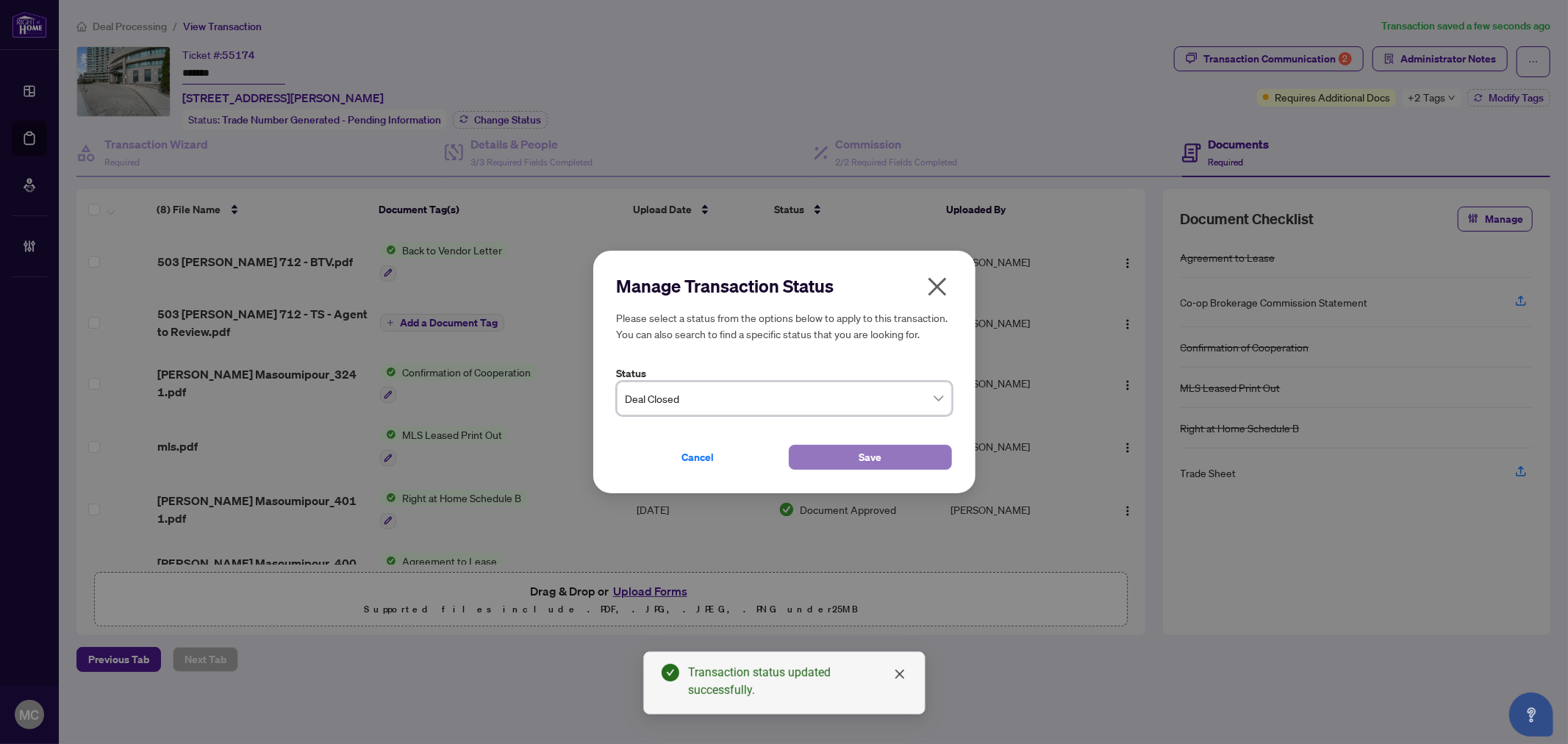
click at [838, 457] on button "Save" at bounding box center [870, 457] width 163 height 25
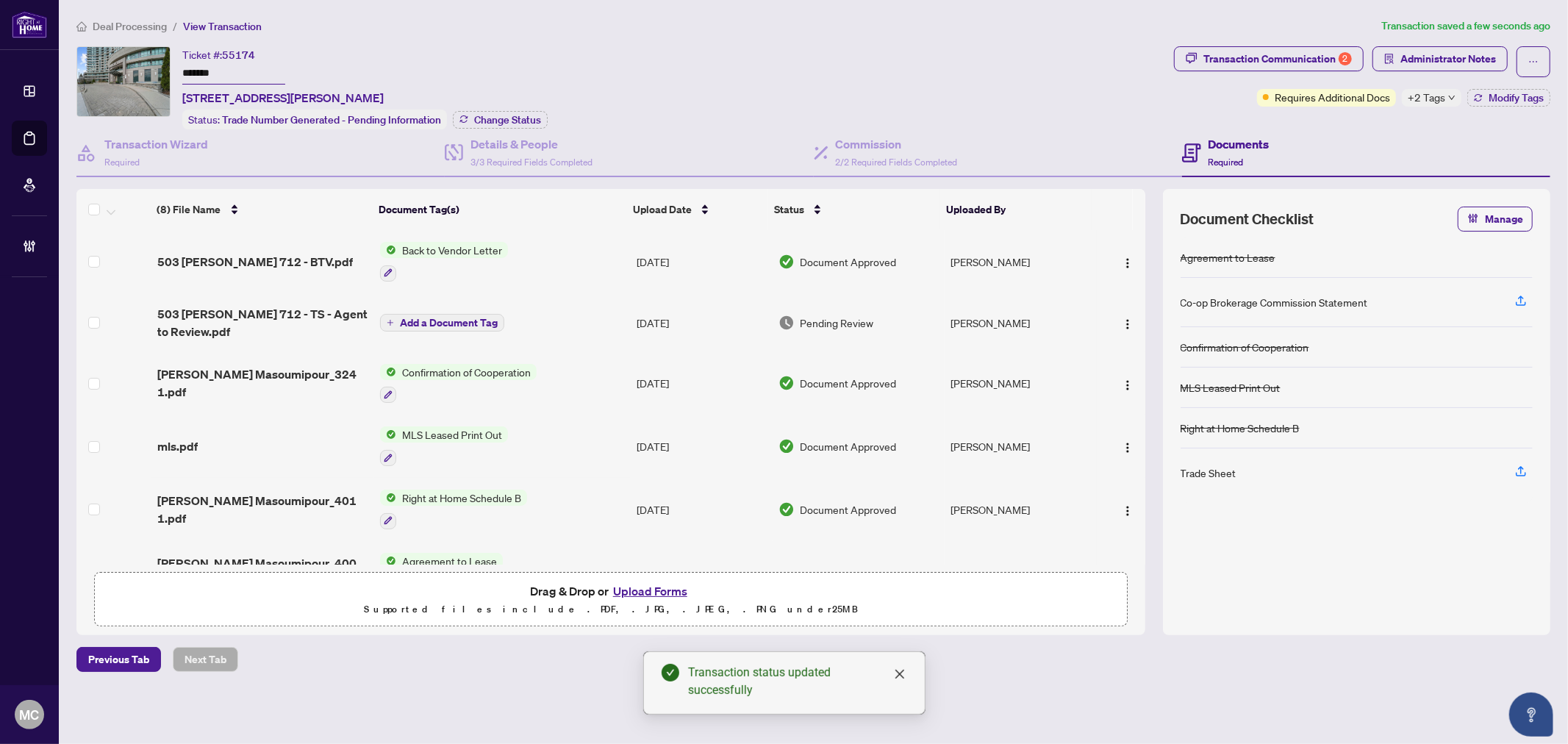
click at [1434, 101] on span "+2 Tags" at bounding box center [1426, 97] width 37 height 17
click at [891, 87] on div "Ticket #: 55174 ******* 712-503 Beecroft Rd, Toronto, Ontario M2N 0A2, Canada S…" at bounding box center [622, 88] width 1091 height 83
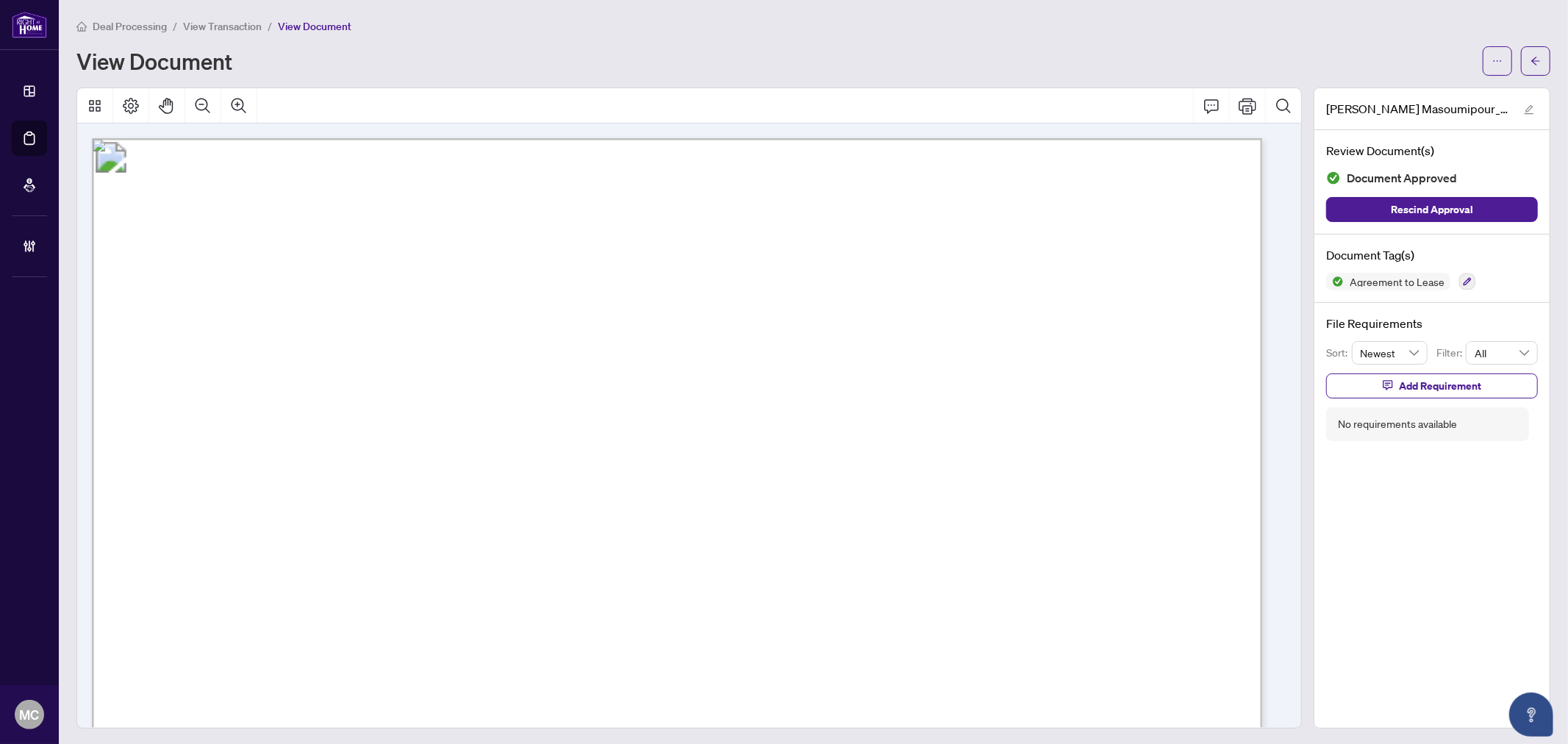
drag, startPoint x: 685, startPoint y: 86, endPoint x: 958, endPoint y: 5, distance: 284.8
click at [685, 85] on div "Deal Processing / View Transaction / View Document View Document [PERSON_NAME] …" at bounding box center [813, 372] width 1474 height 711
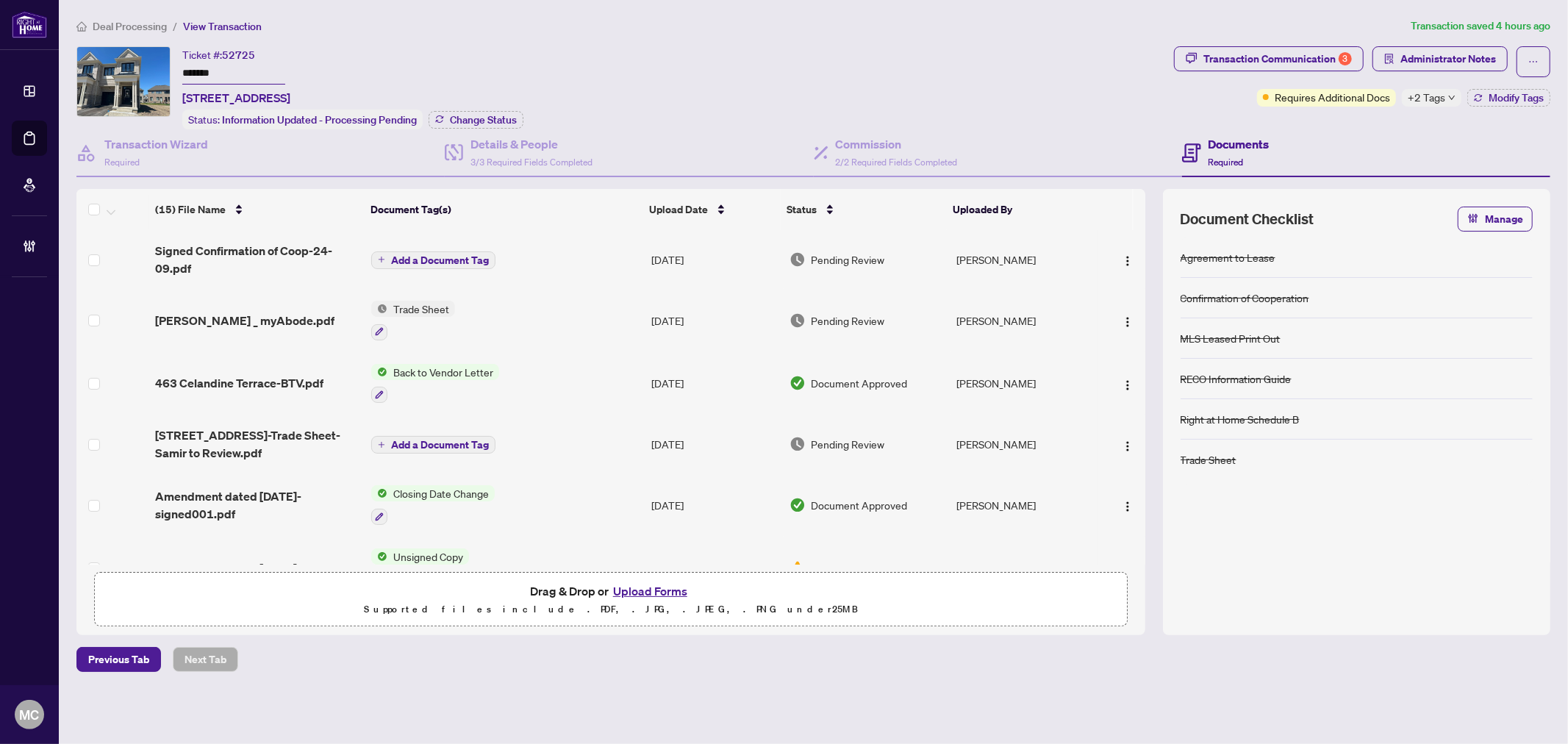
click at [201, 75] on input "*******" at bounding box center [234, 73] width 103 height 21
click at [109, 210] on icon "button" at bounding box center [111, 213] width 9 height 6
click at [143, 231] on span "Open Selected in New Tab(s)" at bounding box center [179, 232] width 131 height 16
click at [1460, 61] on span "Administrator Notes" at bounding box center [1448, 58] width 95 height 24
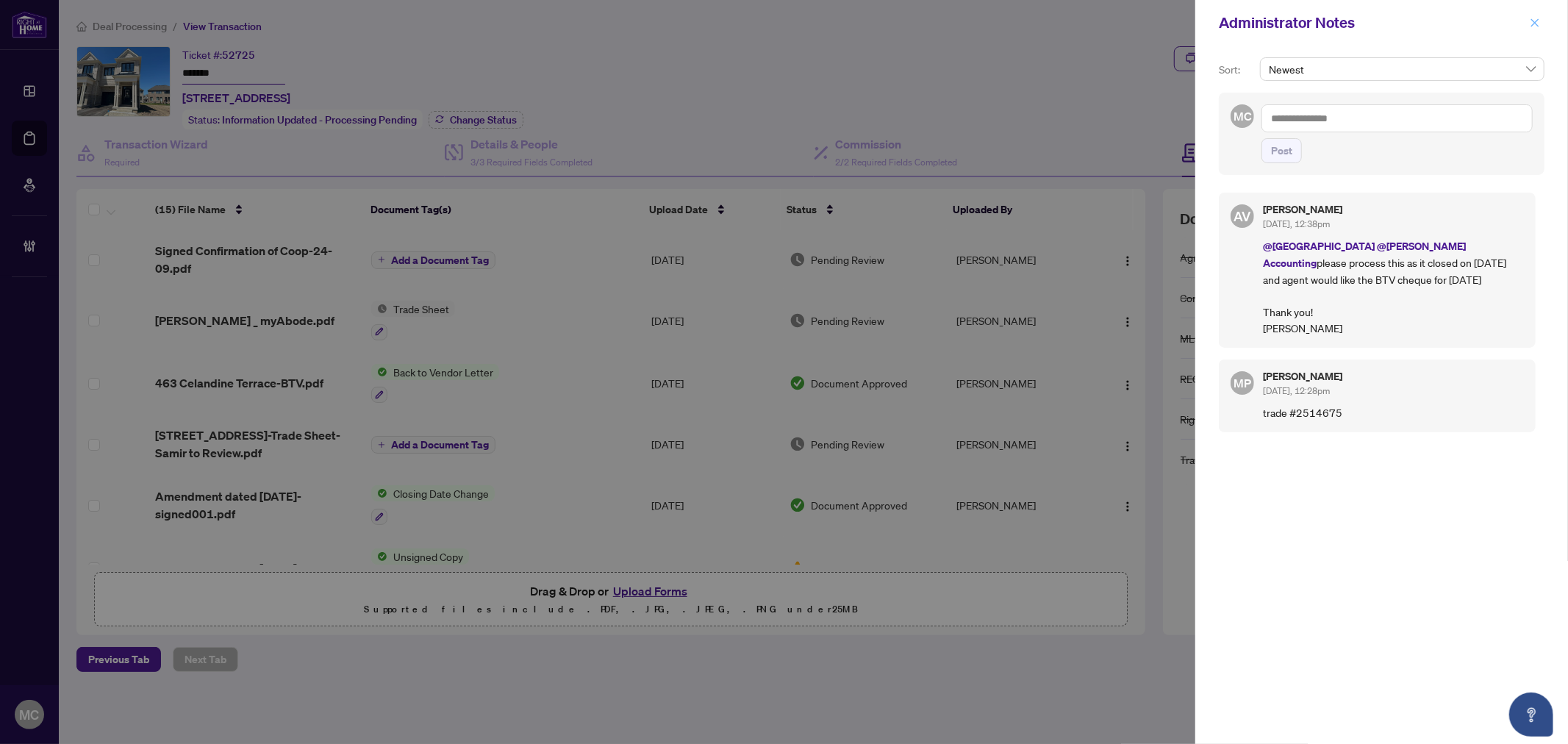
click at [1530, 17] on icon "close" at bounding box center [1535, 22] width 10 height 10
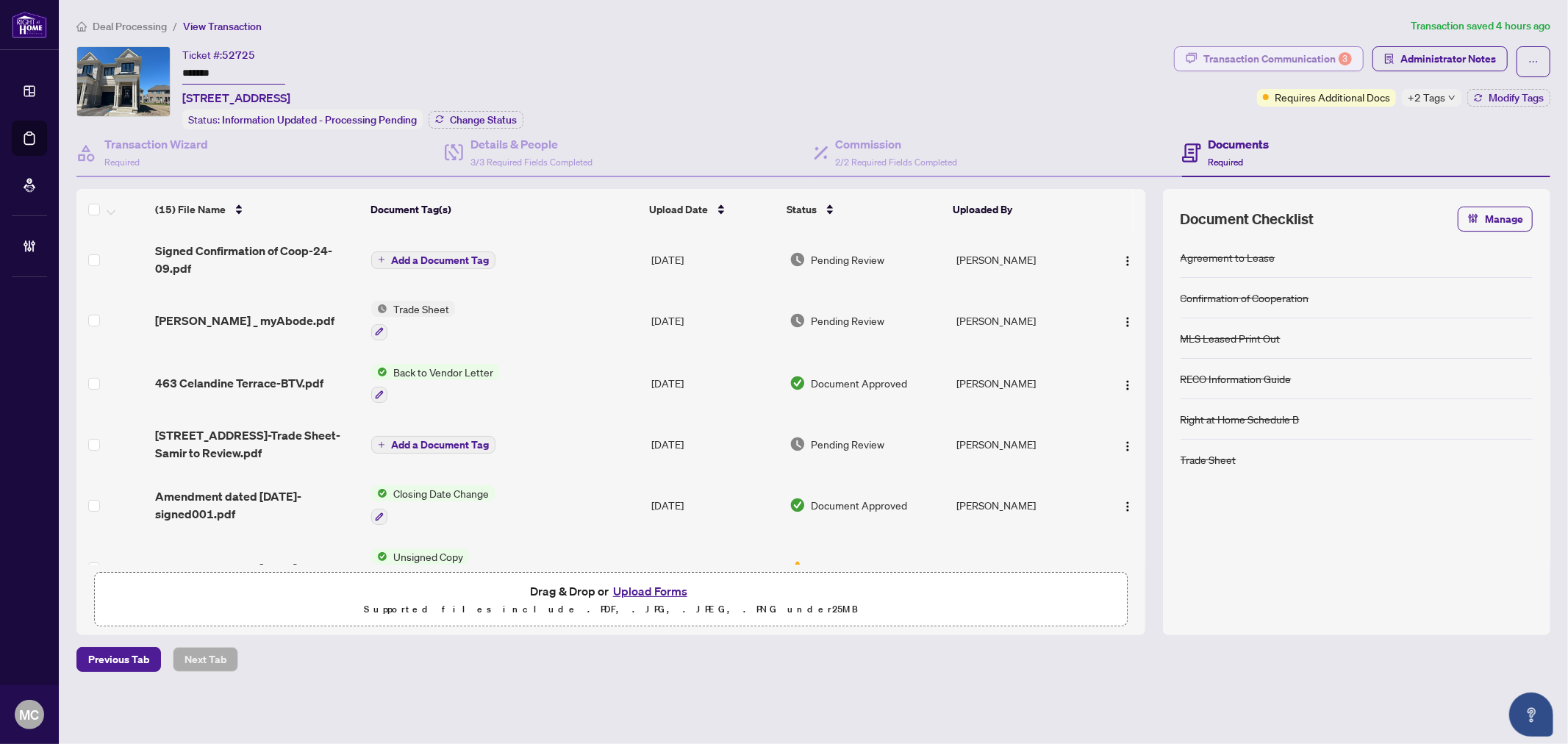
click at [1250, 52] on div "Transaction Communication 3" at bounding box center [1278, 58] width 149 height 24
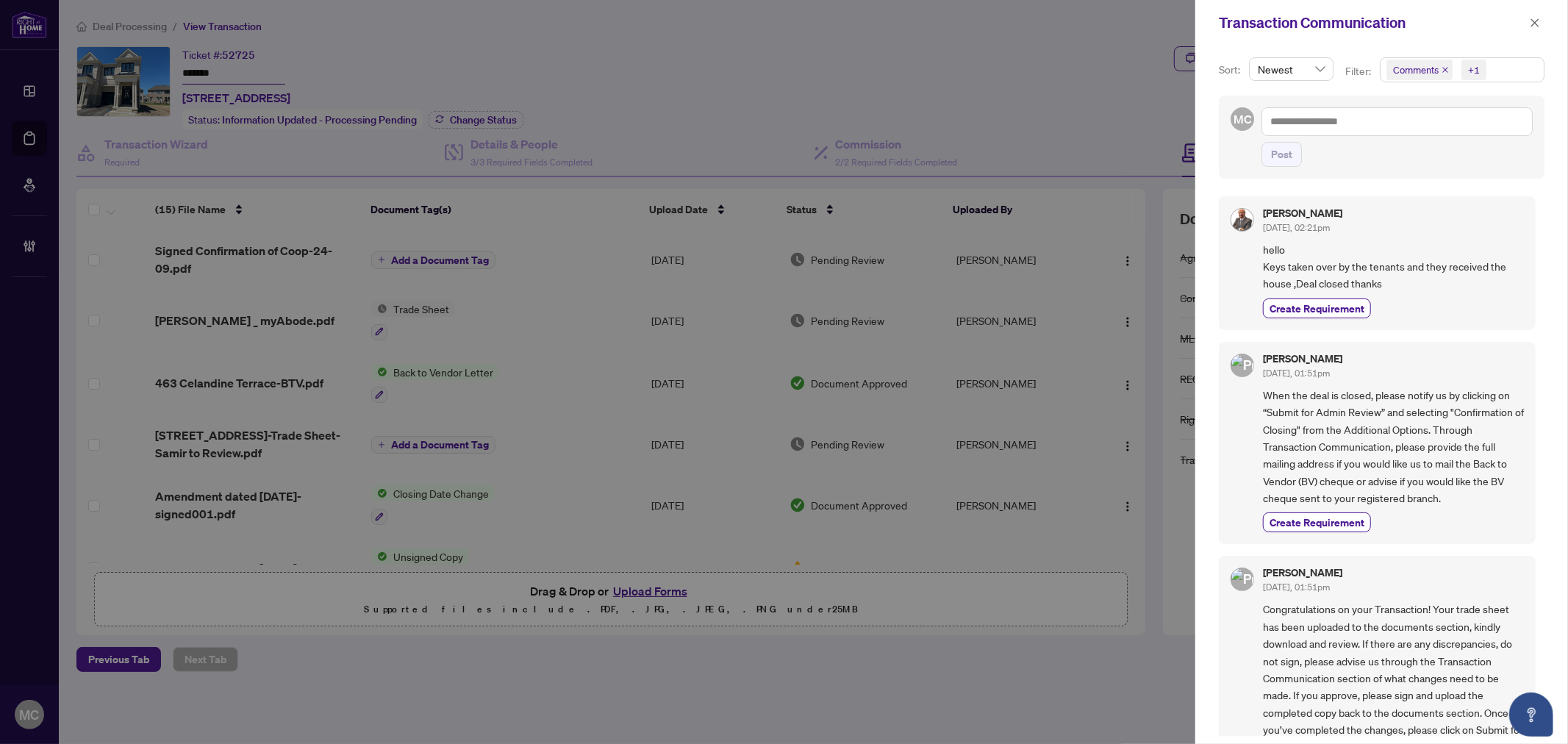
click at [1475, 75] on div "+1" at bounding box center [1474, 70] width 11 height 14
click at [1431, 155] on span "Requirements" at bounding box center [1441, 153] width 66 height 13
click at [1437, 158] on span "Requirements" at bounding box center [1468, 152] width 131 height 17
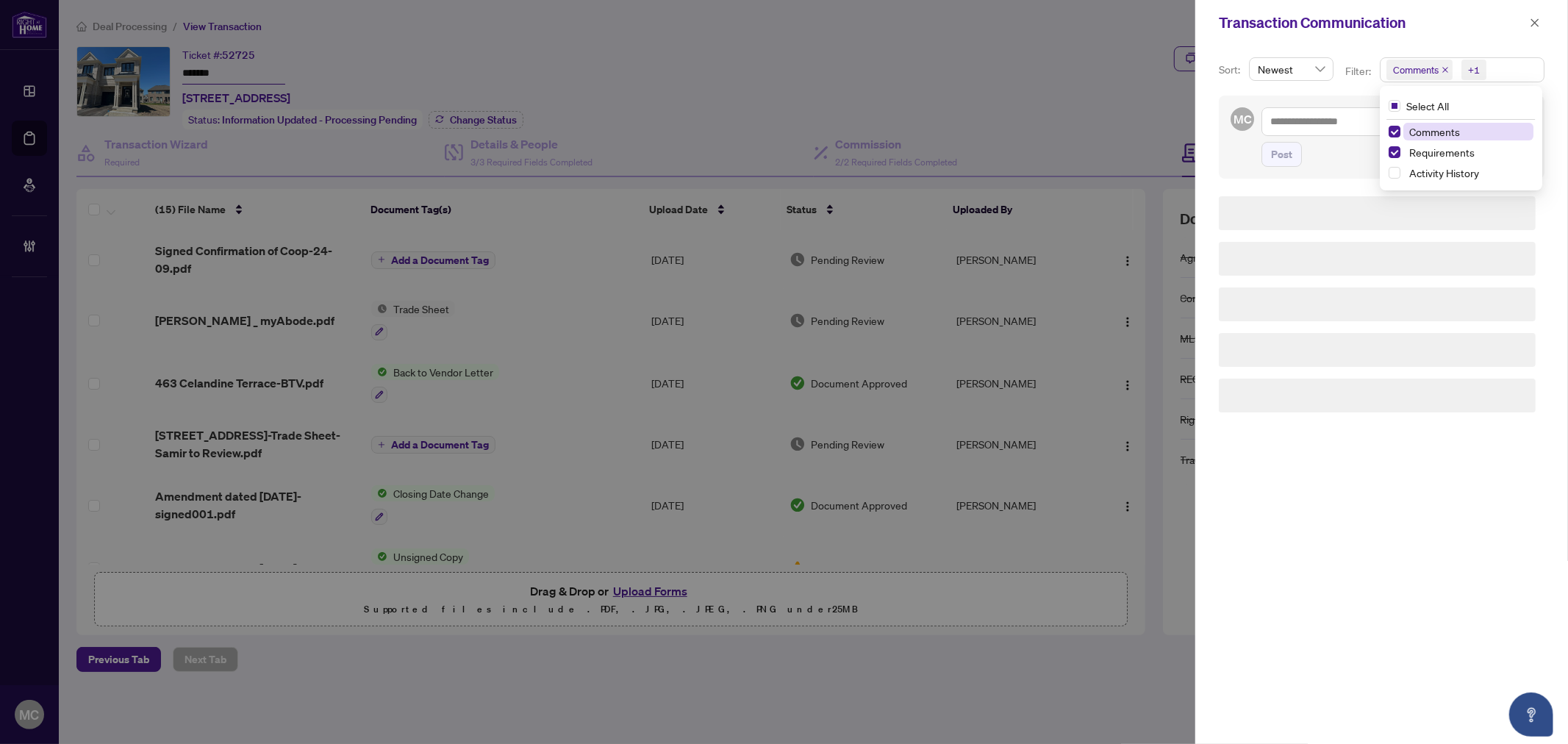
click at [1429, 137] on span "Comments" at bounding box center [1468, 132] width 131 height 17
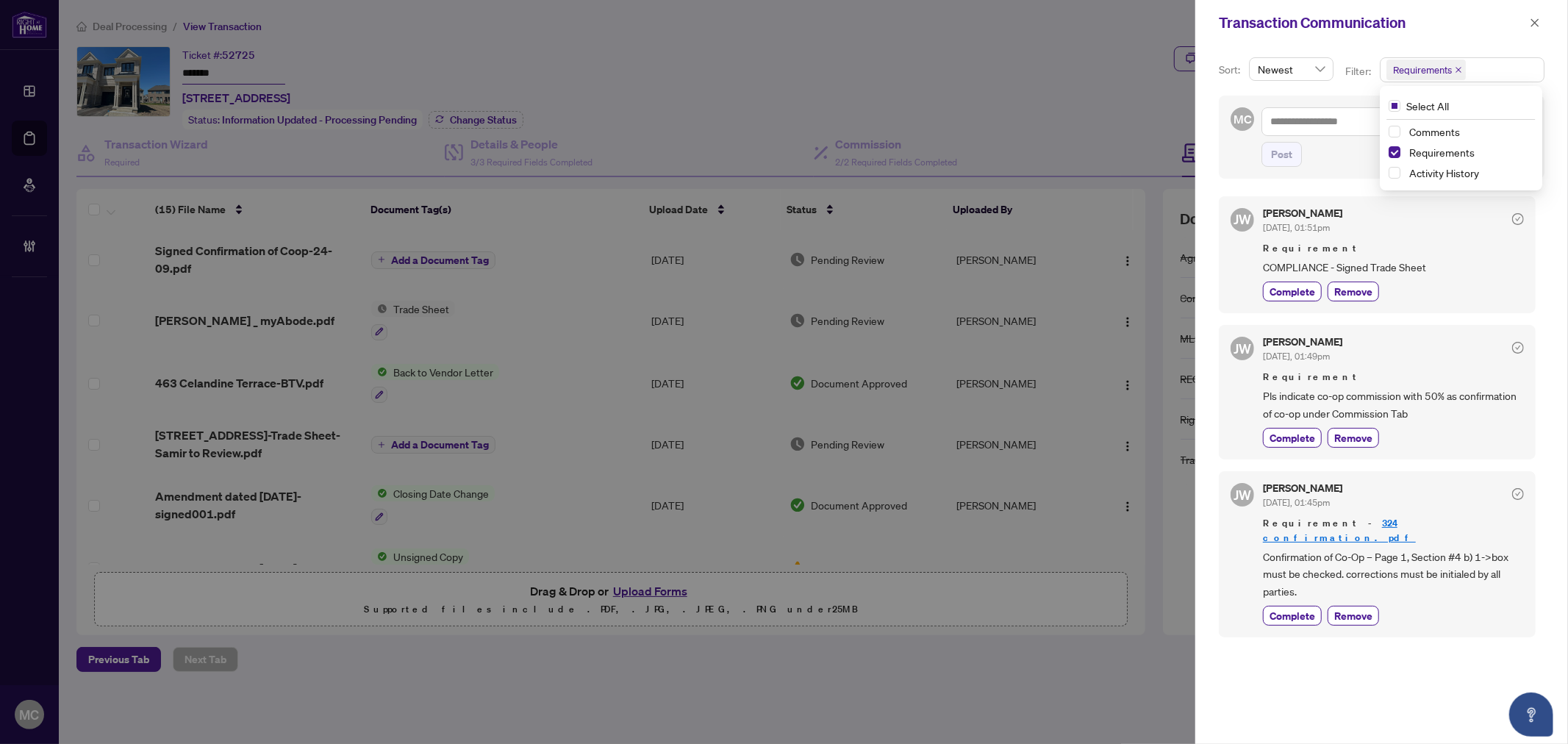
click at [1525, 21] on button "button" at bounding box center [1535, 23] width 19 height 17
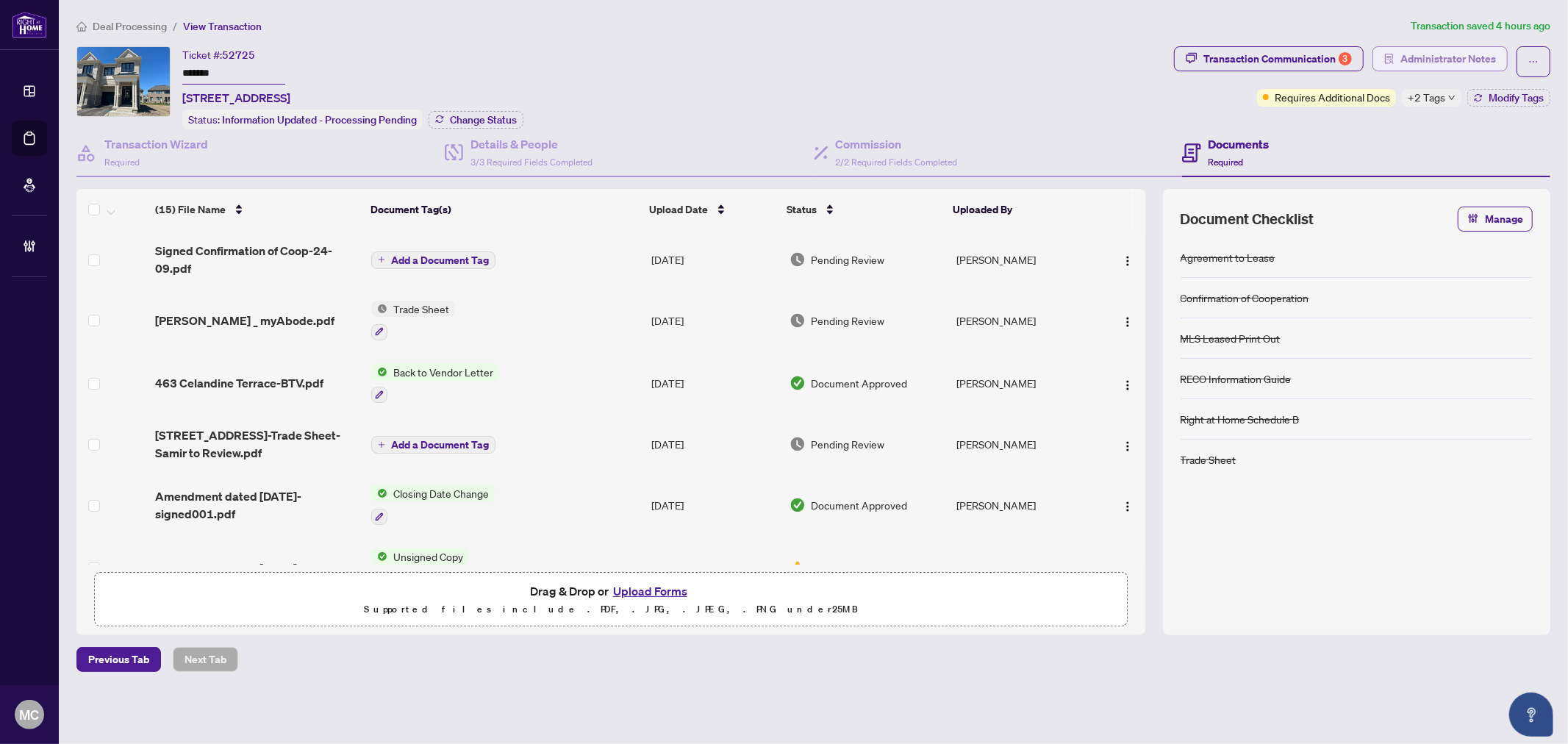
click at [1474, 60] on span "Administrator Notes" at bounding box center [1448, 58] width 95 height 24
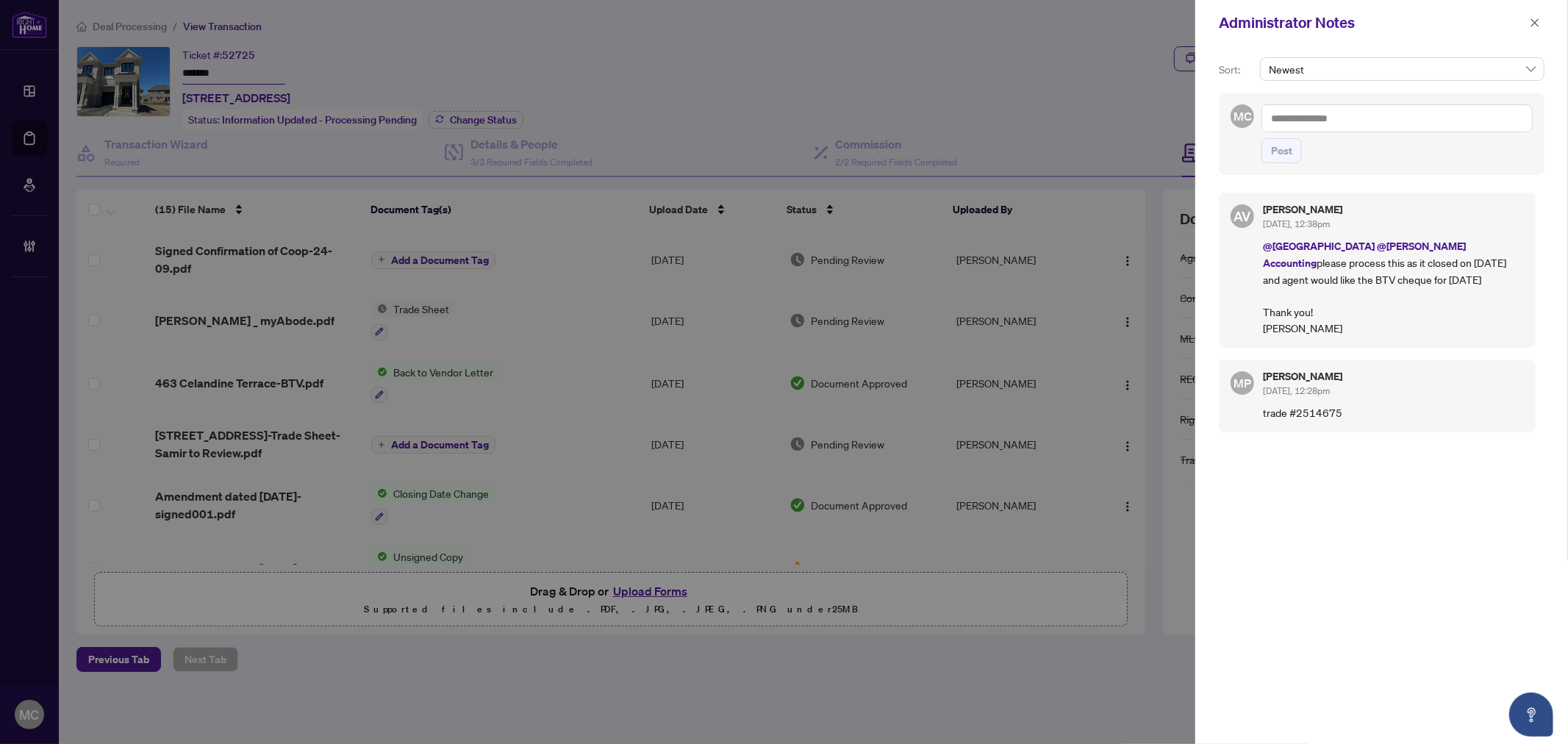
drag, startPoint x: 650, startPoint y: 169, endPoint x: 697, endPoint y: 169, distance: 47.0
click at [658, 169] on div at bounding box center [784, 372] width 1568 height 744
click at [1364, 121] on textarea at bounding box center [1396, 117] width 271 height 28
paste textarea "**********"
type textarea "**********"
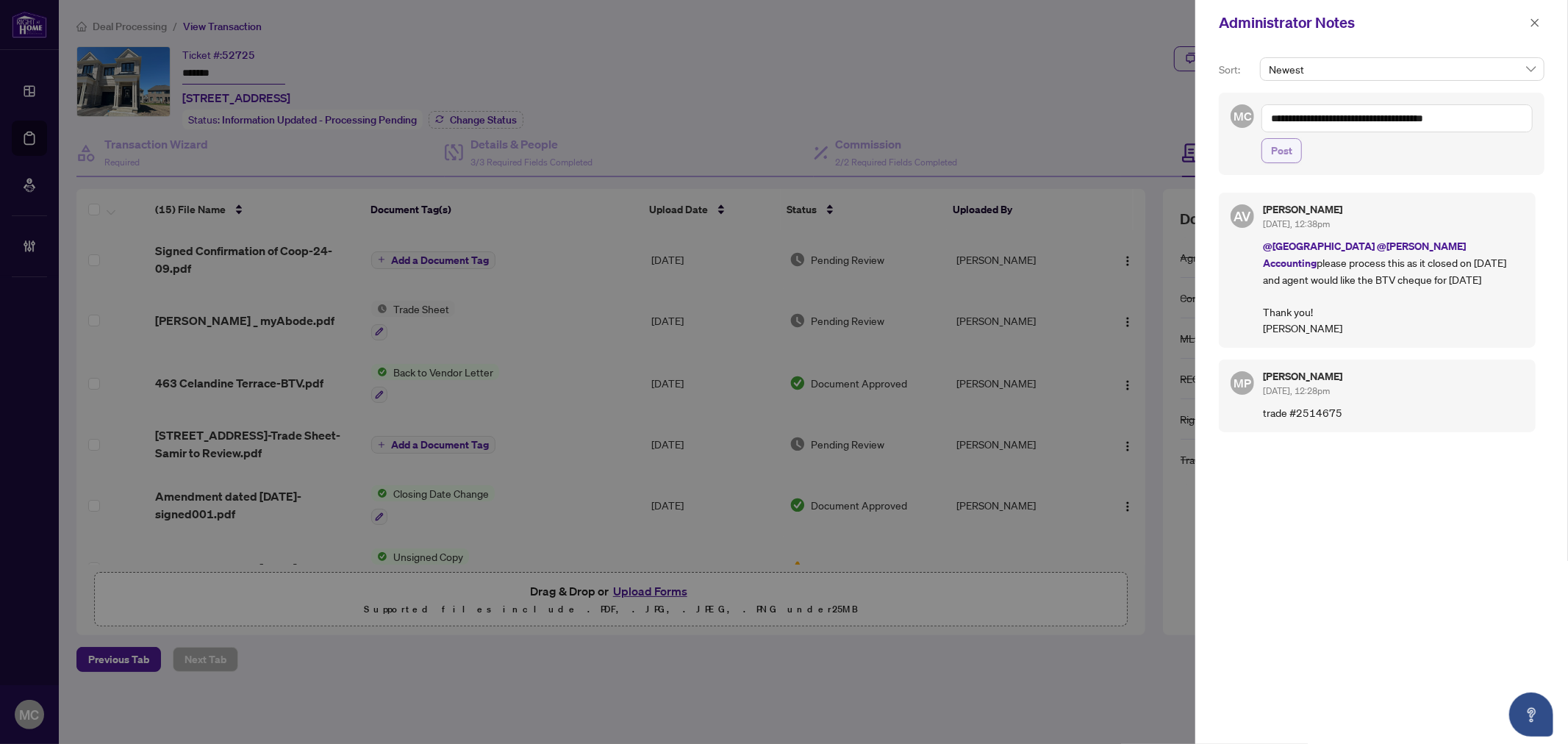
click at [1280, 163] on button "Post" at bounding box center [1281, 151] width 40 height 25
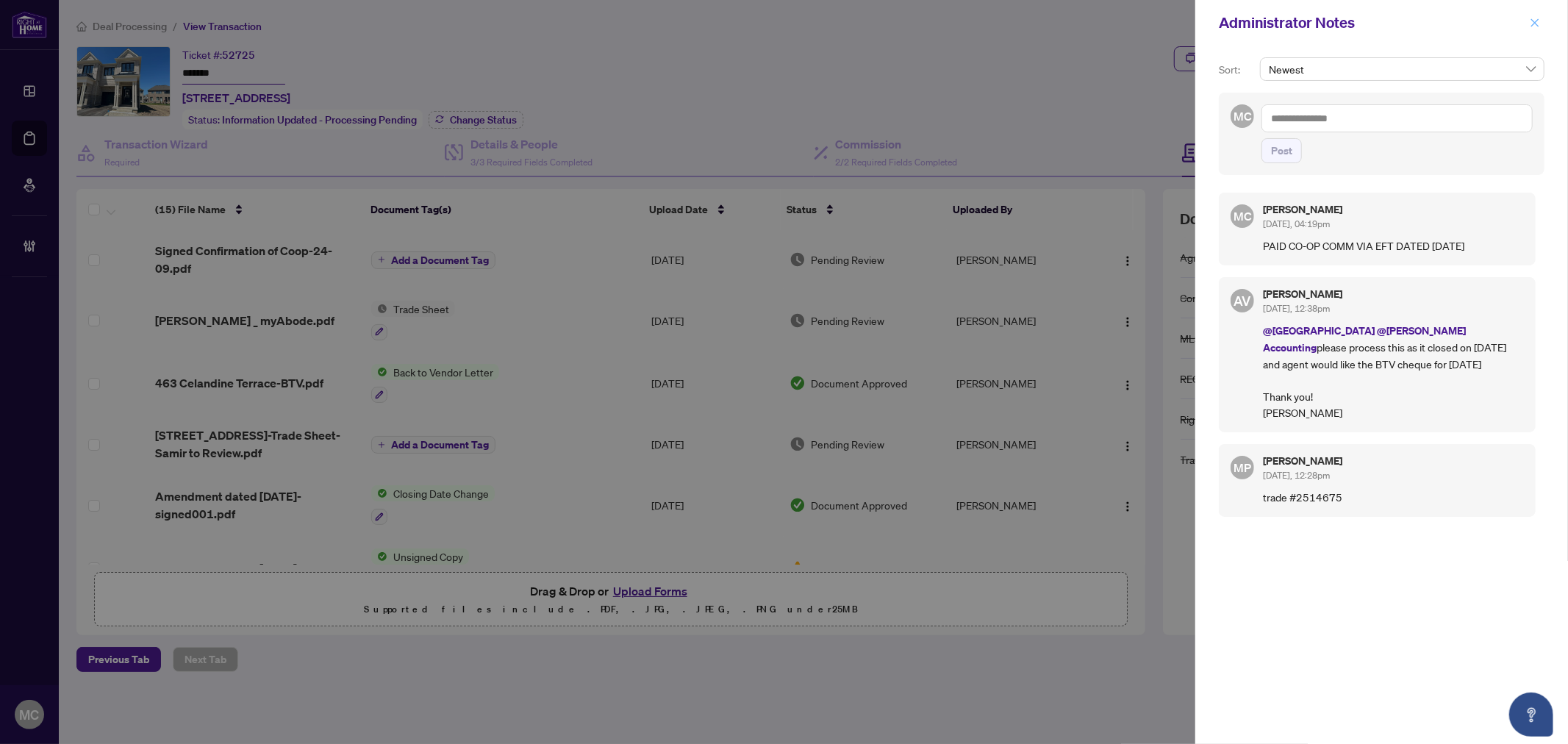
click at [1525, 22] on div "Administrator Notes" at bounding box center [1381, 23] width 373 height 46
click at [1539, 22] on icon "close" at bounding box center [1535, 22] width 10 height 10
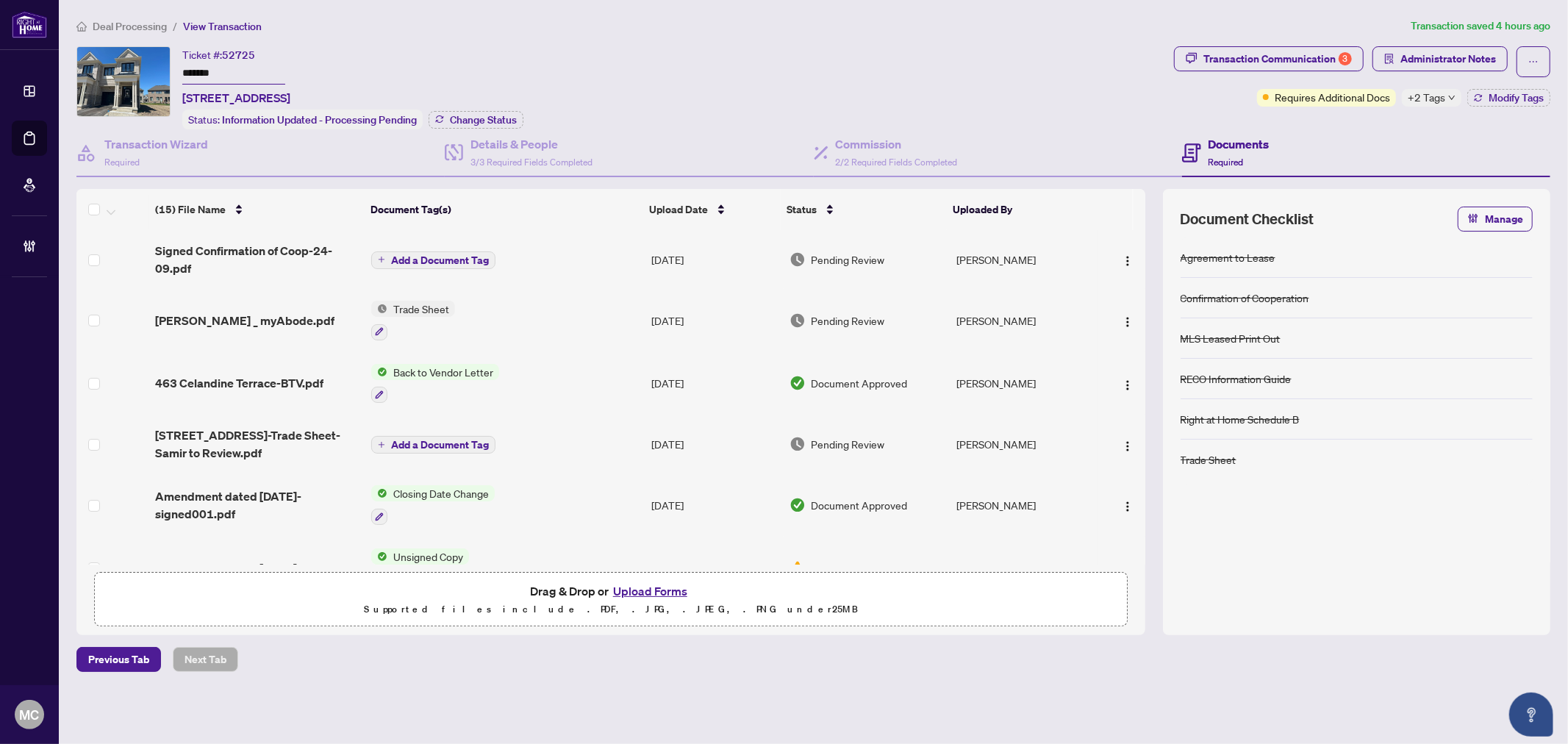
click at [1501, 107] on div "Transaction Communication 3 Administrator Notes Requires Additional Docs +2 Tag…" at bounding box center [1362, 88] width 382 height 83
click at [1501, 101] on span "Modify Tags" at bounding box center [1516, 97] width 55 height 10
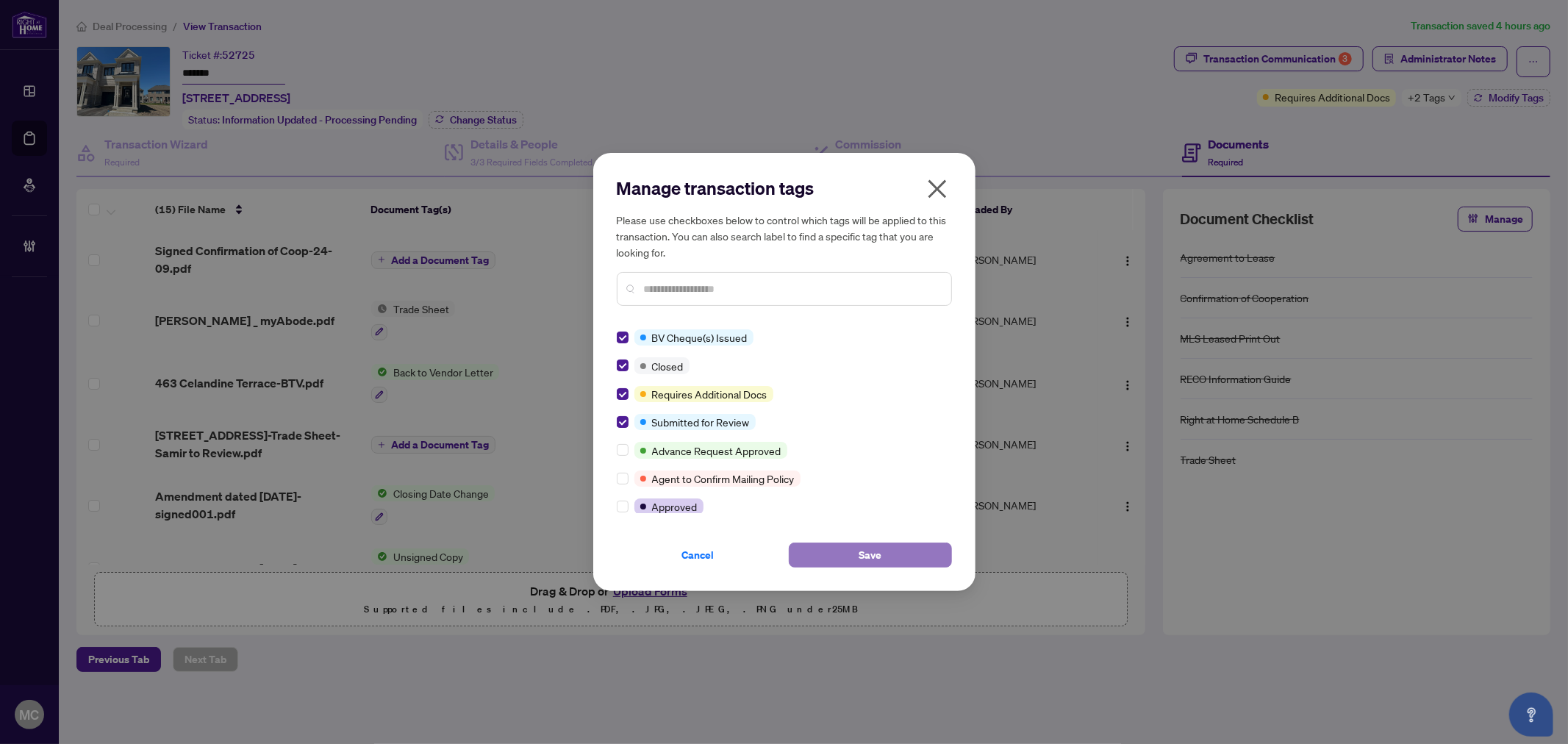
click at [857, 543] on button "Save" at bounding box center [870, 555] width 163 height 25
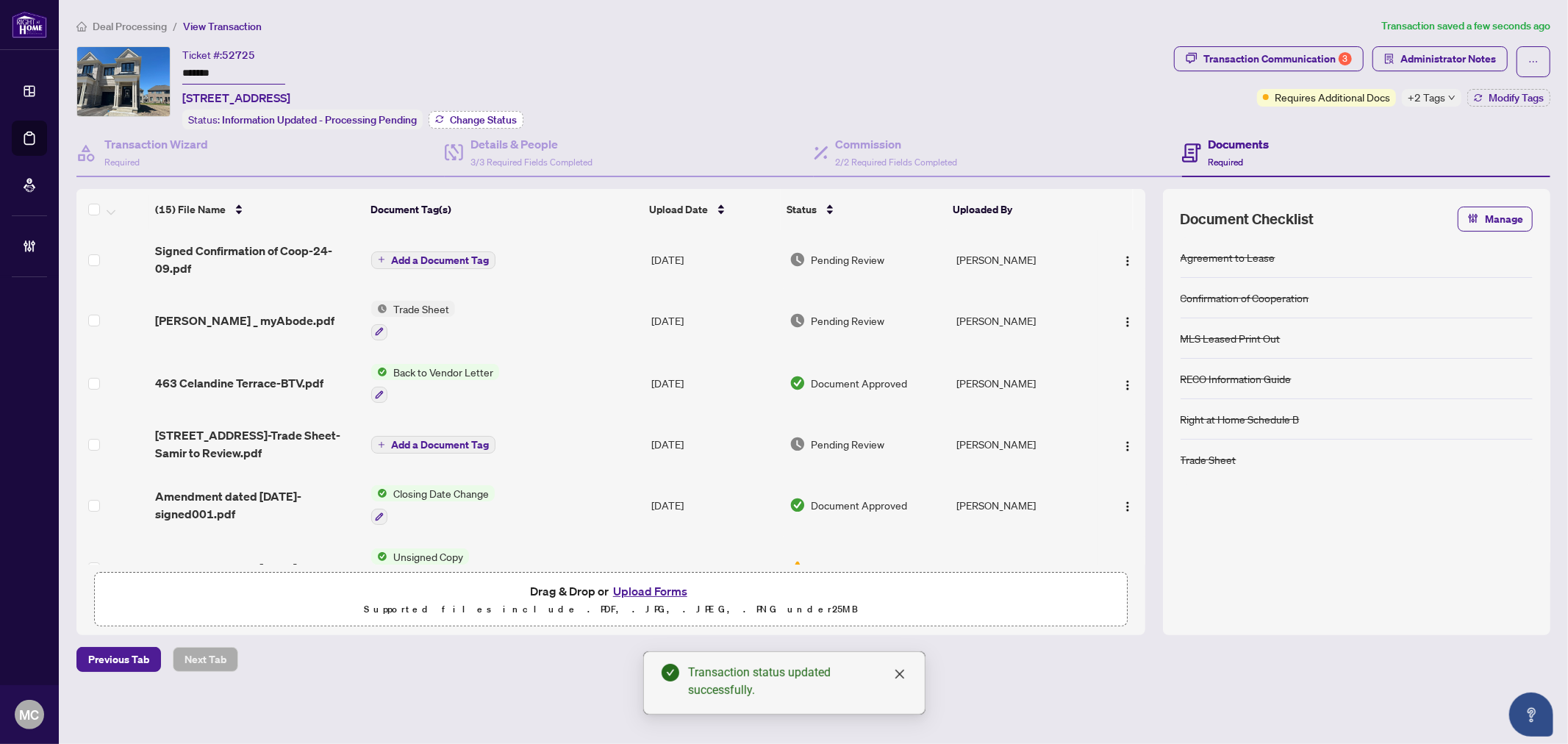
click at [490, 114] on span "Change Status" at bounding box center [484, 119] width 67 height 10
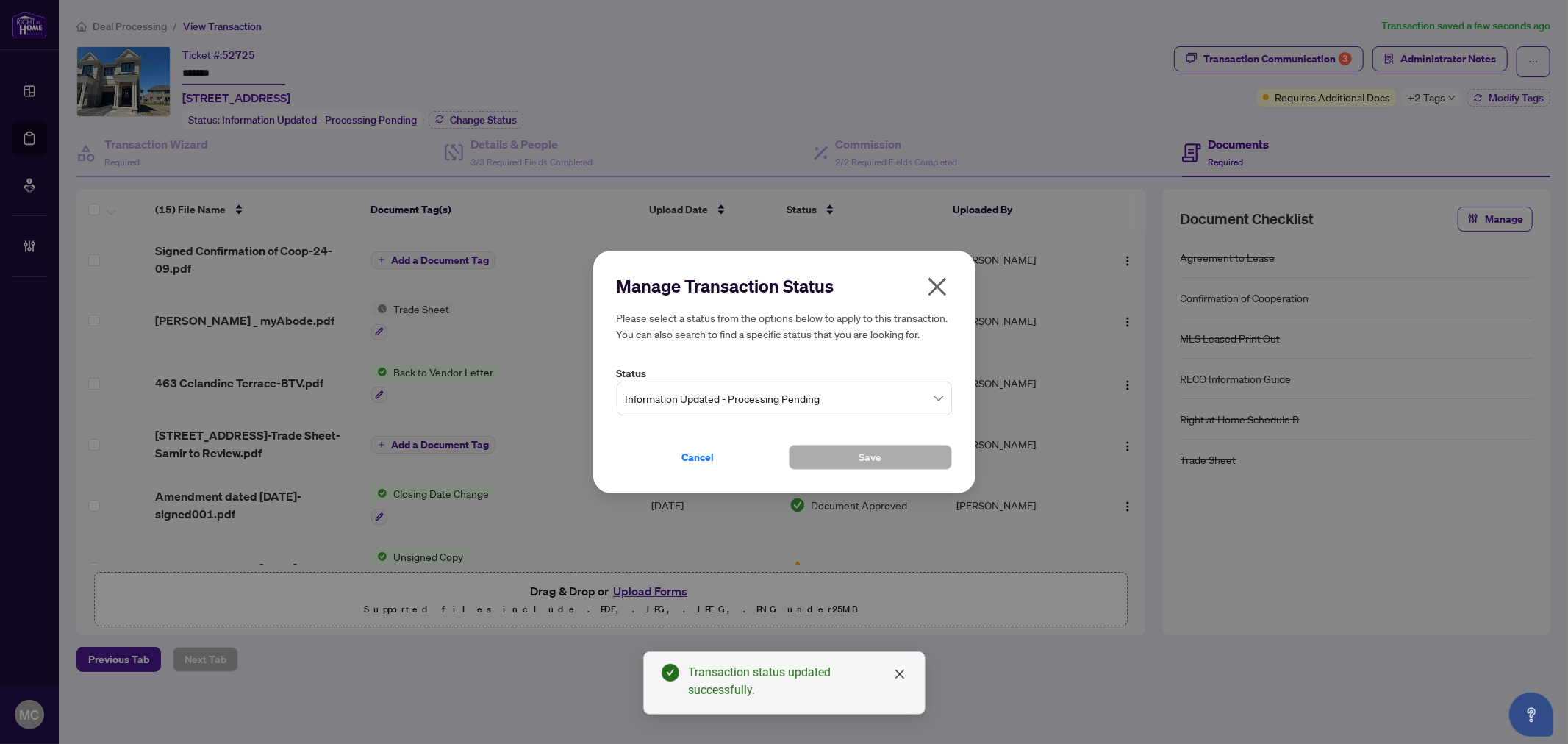
click at [780, 392] on span "Information Updated - Processing Pending" at bounding box center [784, 398] width 318 height 28
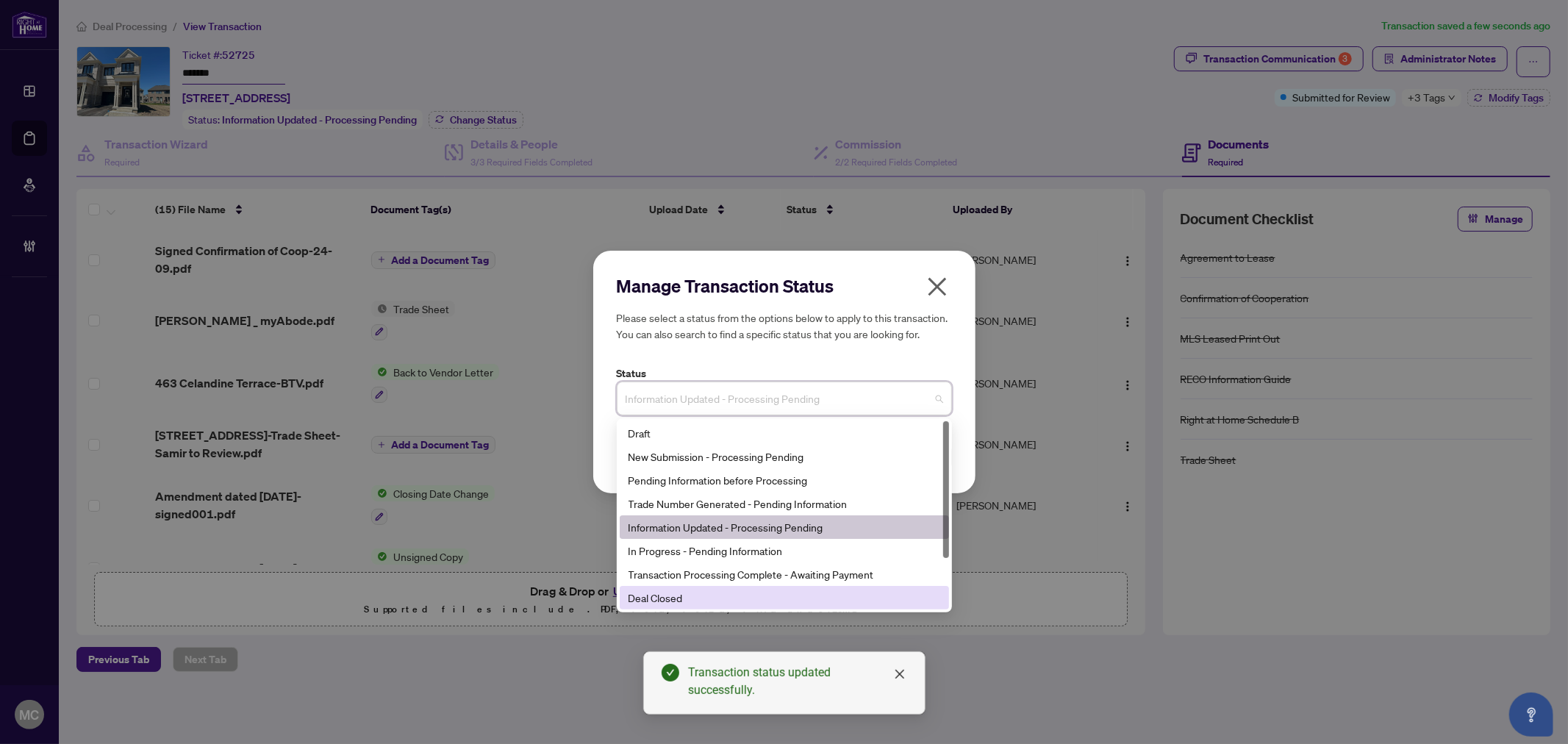
click at [747, 605] on div "Deal Closed" at bounding box center [784, 597] width 312 height 16
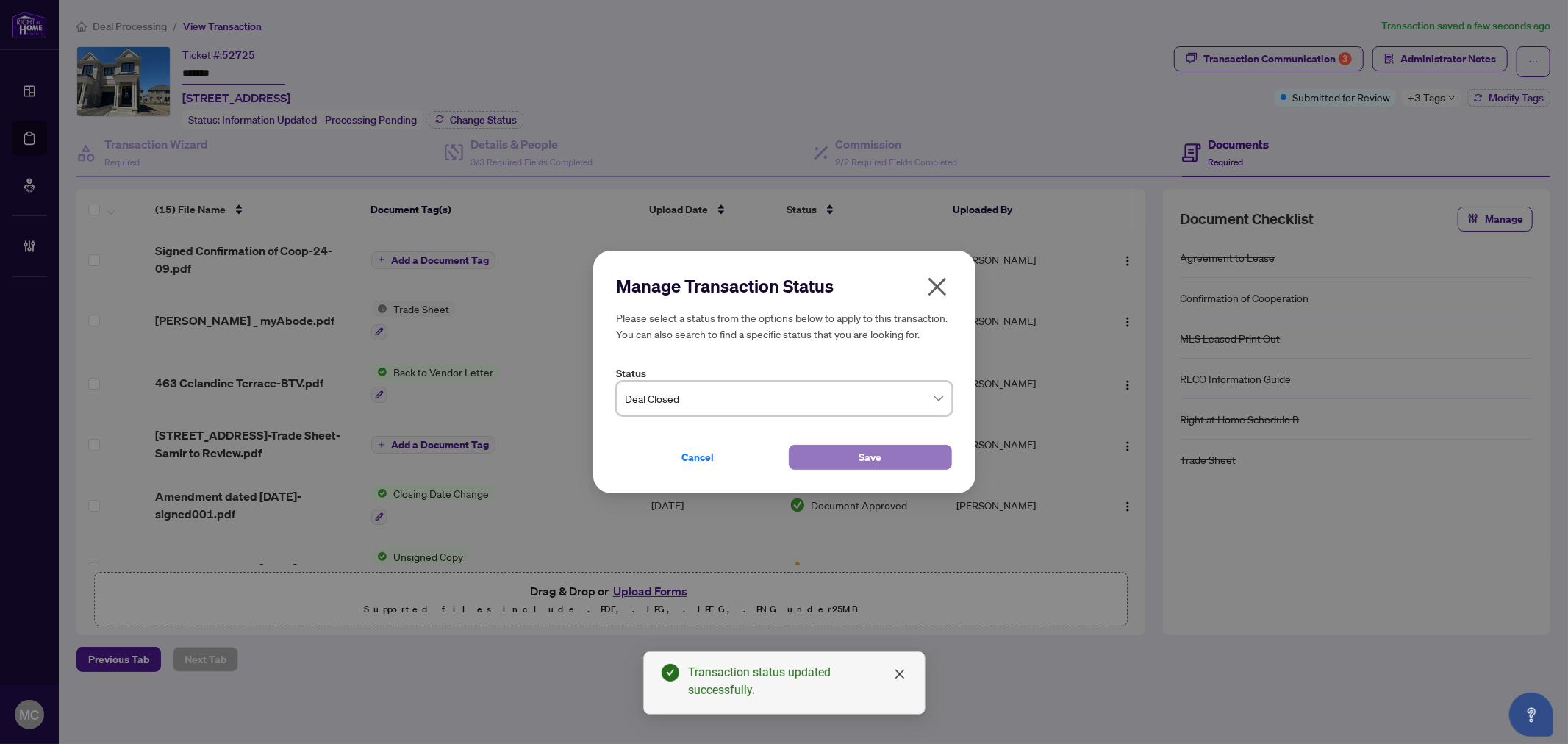
click at [879, 452] on span "Save" at bounding box center [870, 457] width 23 height 24
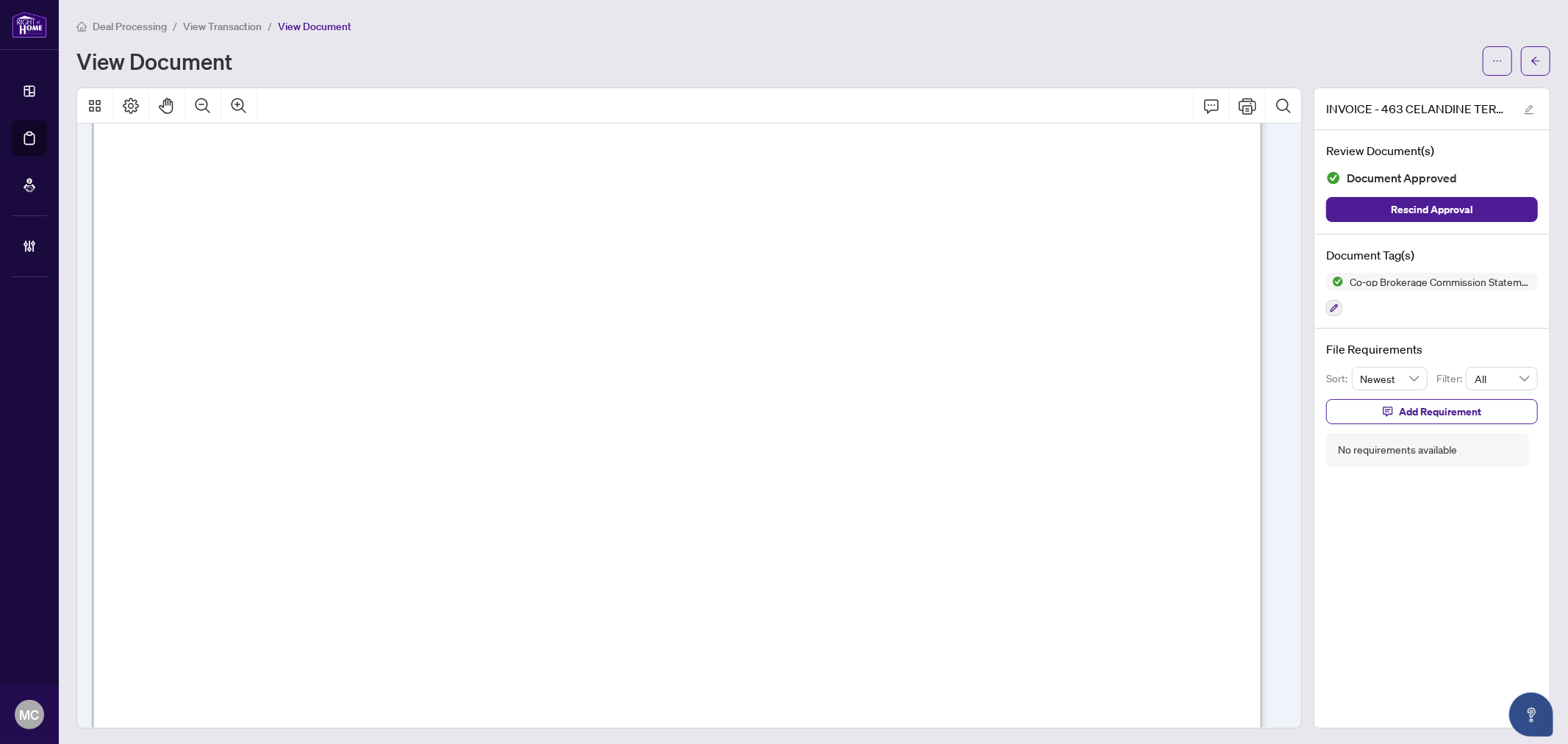
scroll to position [82, 0]
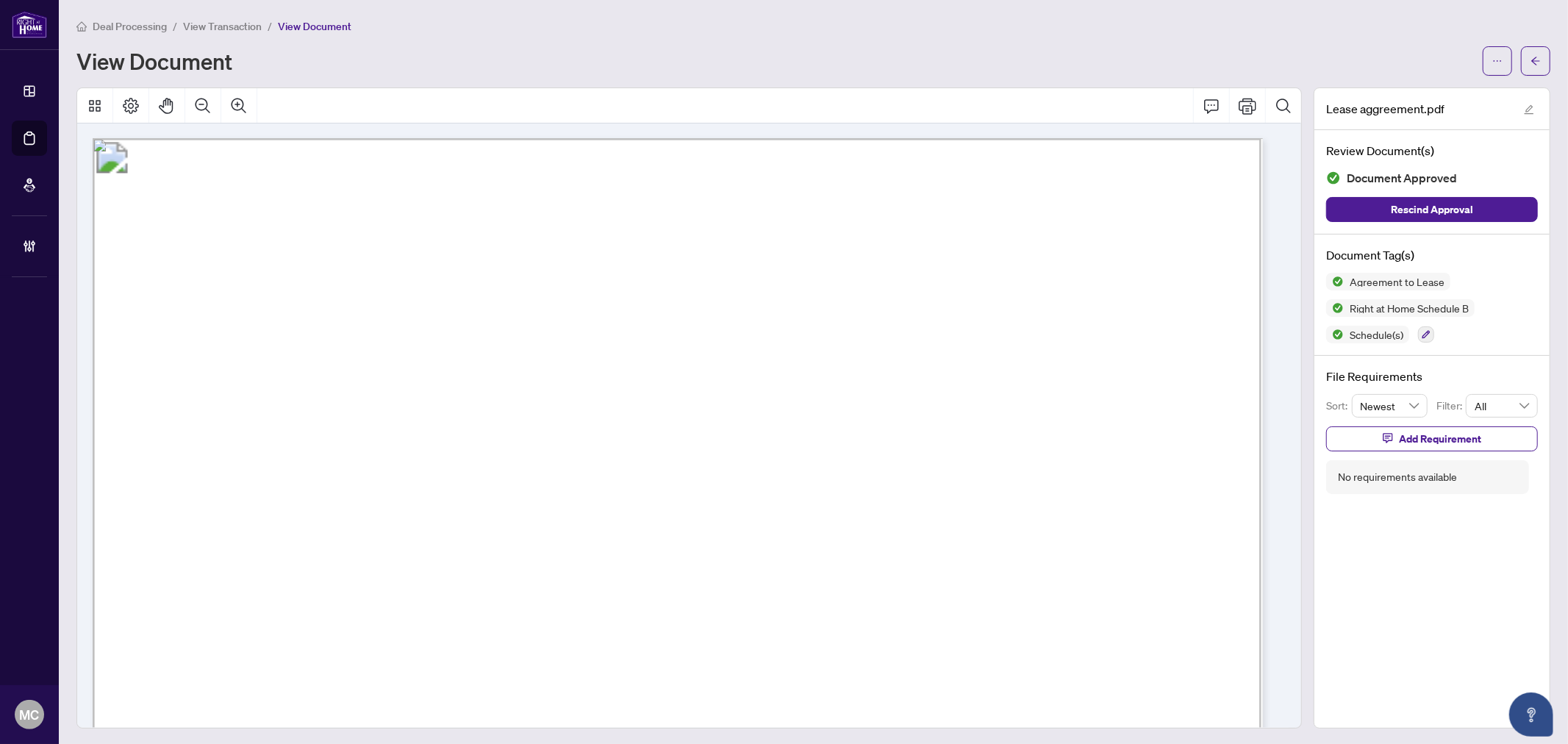
click at [673, 88] on div at bounding box center [689, 105] width 1224 height 35
click at [123, 99] on icon "Page Layout" at bounding box center [131, 106] width 17 height 17
click at [252, 203] on icon "Rotate Right" at bounding box center [256, 201] width 11 height 11
click at [137, 108] on icon "Page Layout" at bounding box center [131, 106] width 17 height 17
click at [252, 210] on button "Rotate Right" at bounding box center [256, 201] width 24 height 24
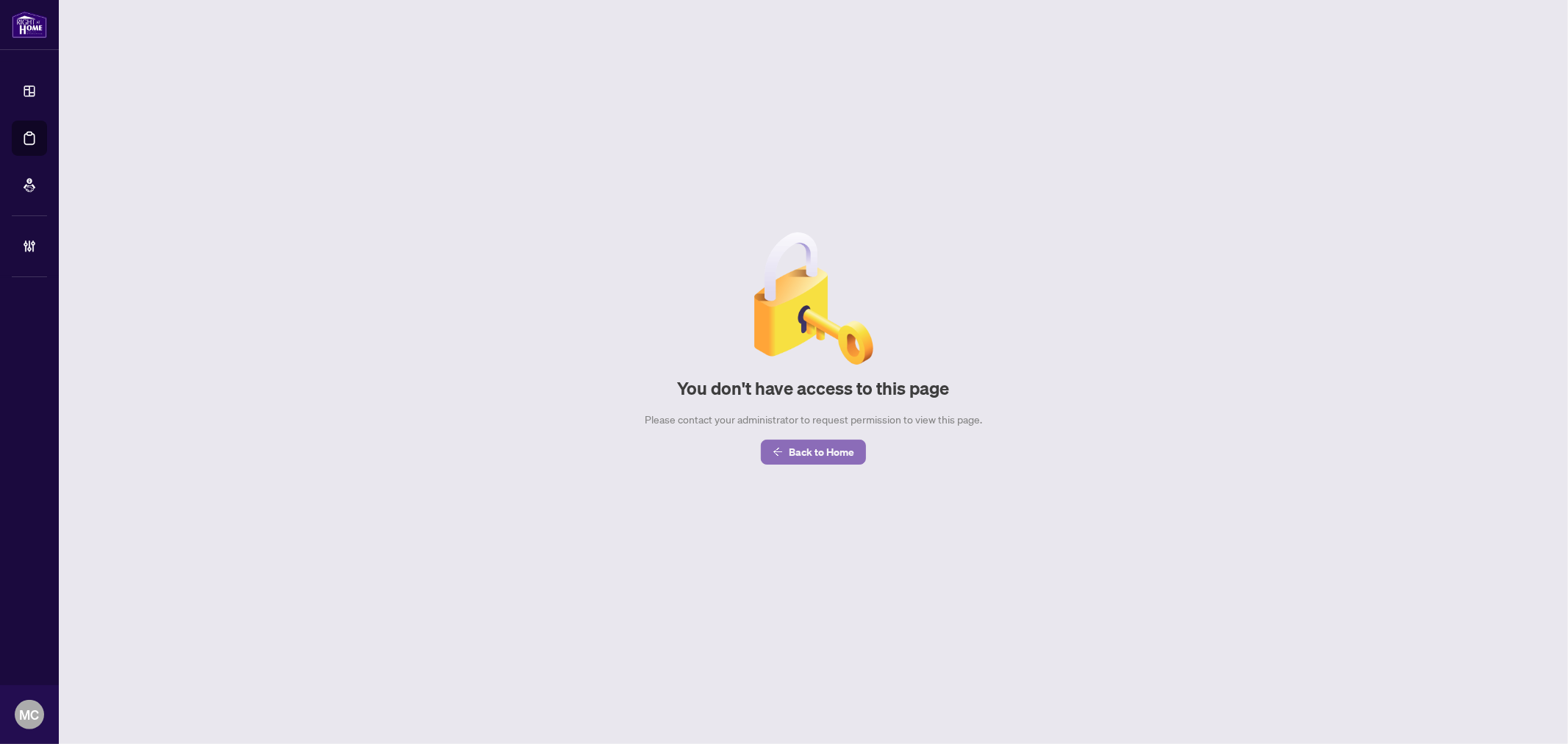
click at [795, 453] on span "Back to Home" at bounding box center [821, 452] width 66 height 24
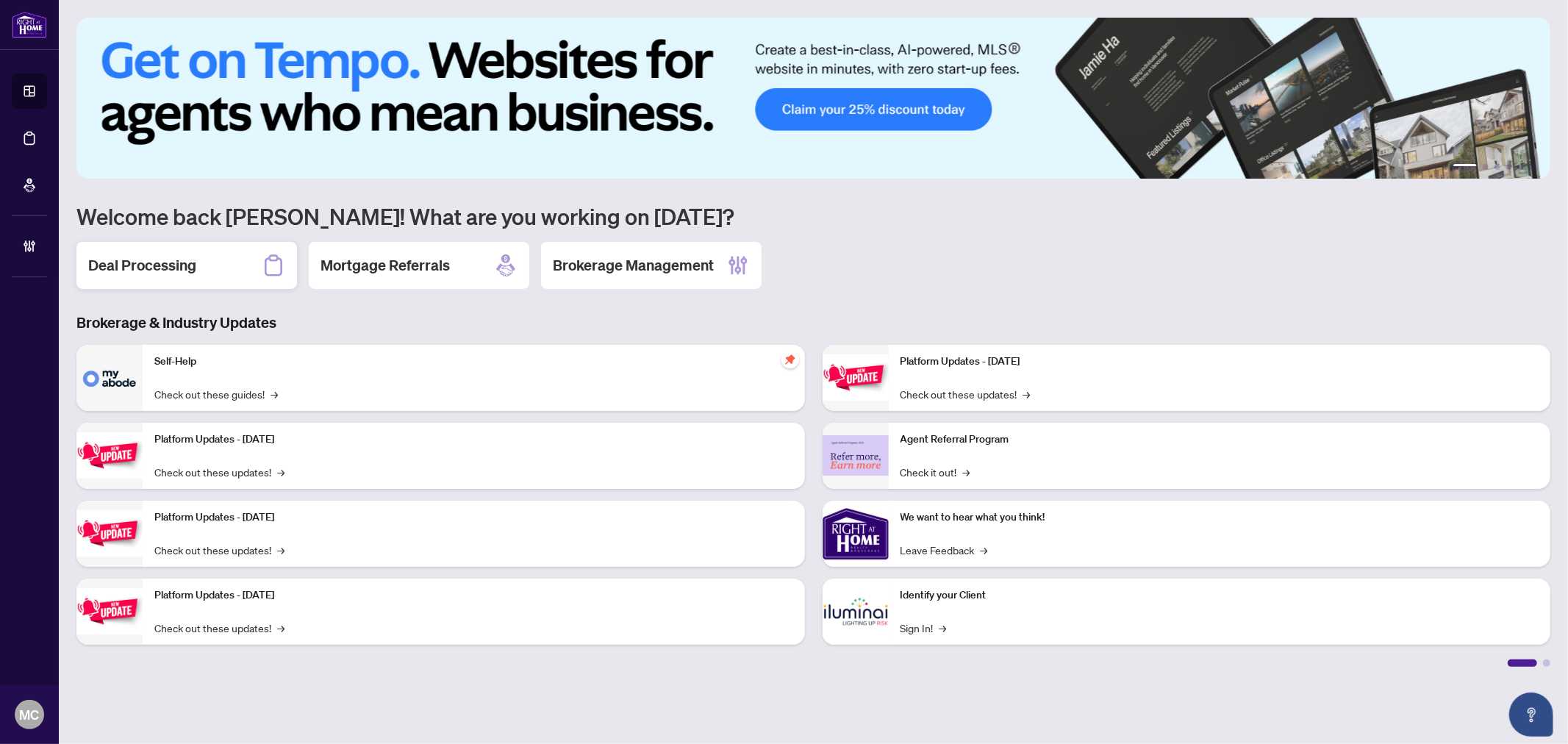
click at [92, 263] on h2 "Deal Processing" at bounding box center [141, 265] width 108 height 21
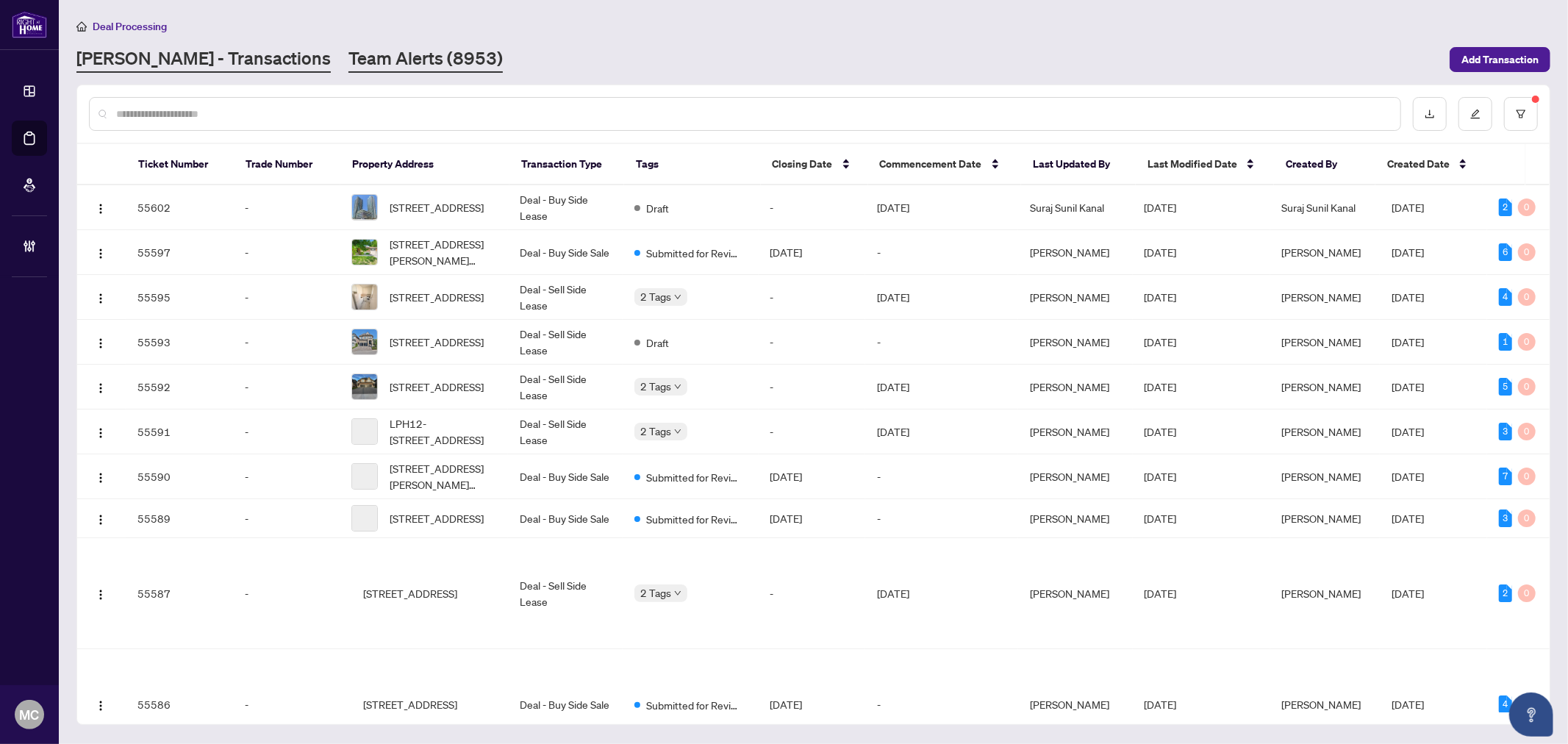
click at [387, 66] on link "Team Alerts (8953)" at bounding box center [425, 60] width 155 height 27
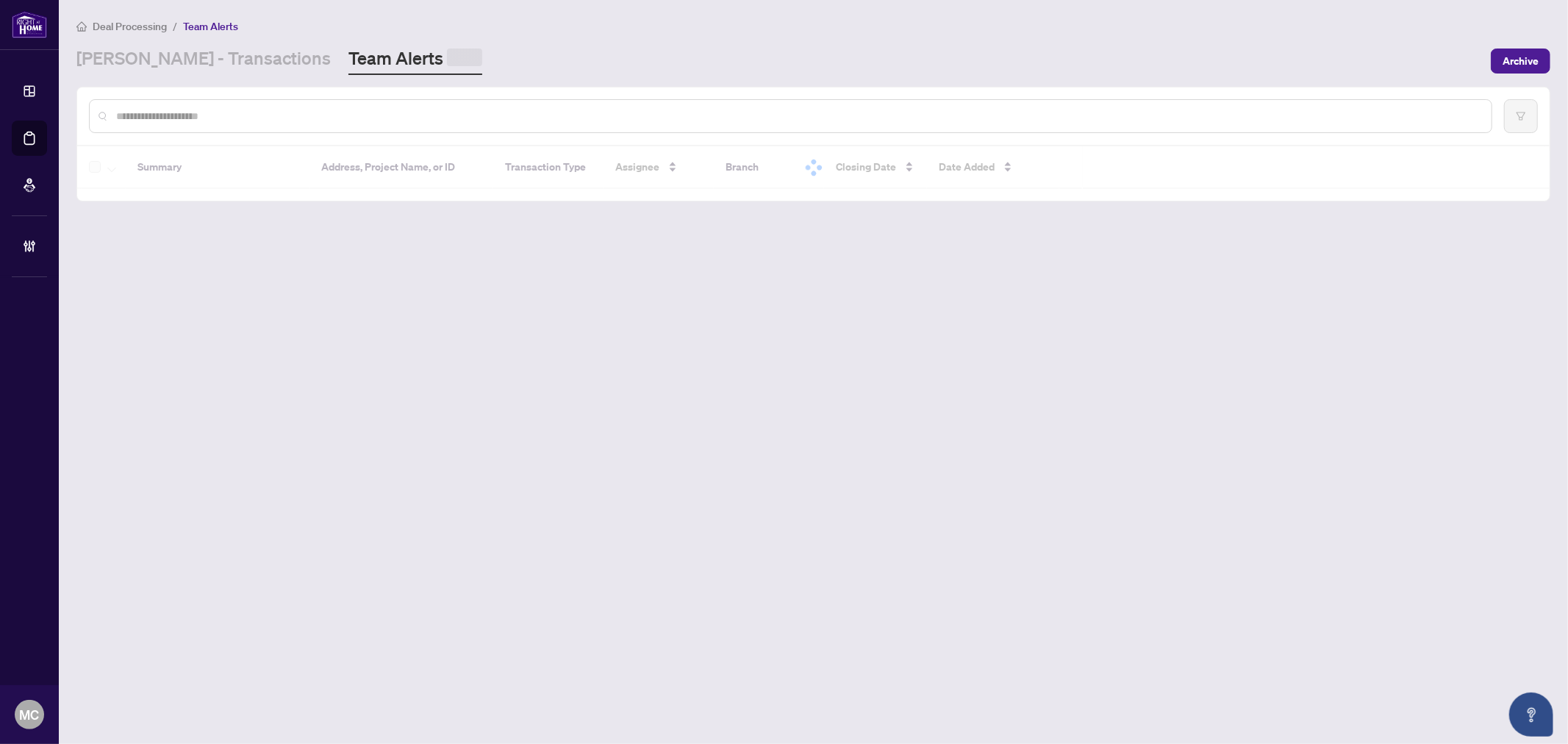
click at [437, 120] on input "text" at bounding box center [798, 115] width 1364 height 16
paste input "*******"
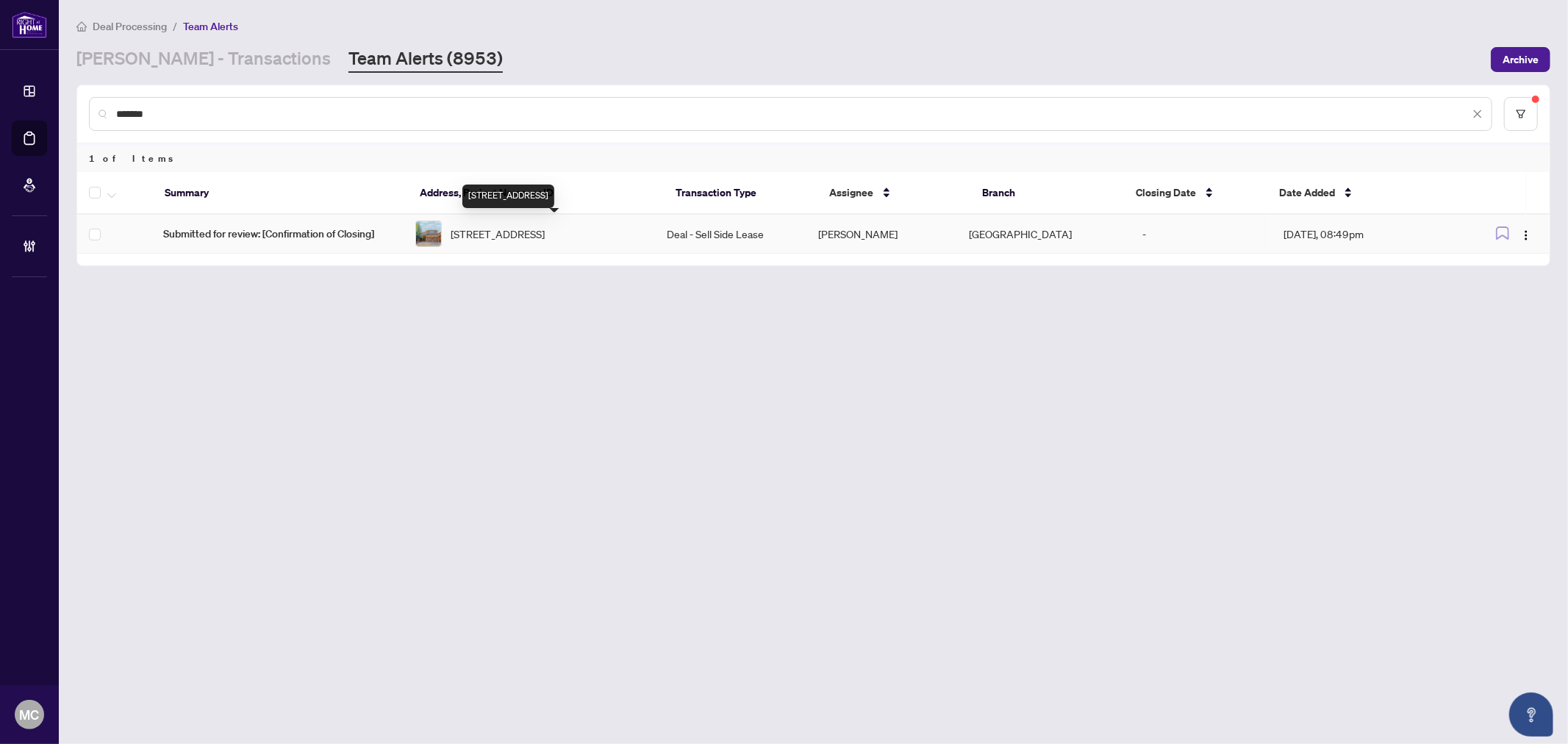
click at [545, 226] on span "[STREET_ADDRESS]" at bounding box center [497, 234] width 94 height 16
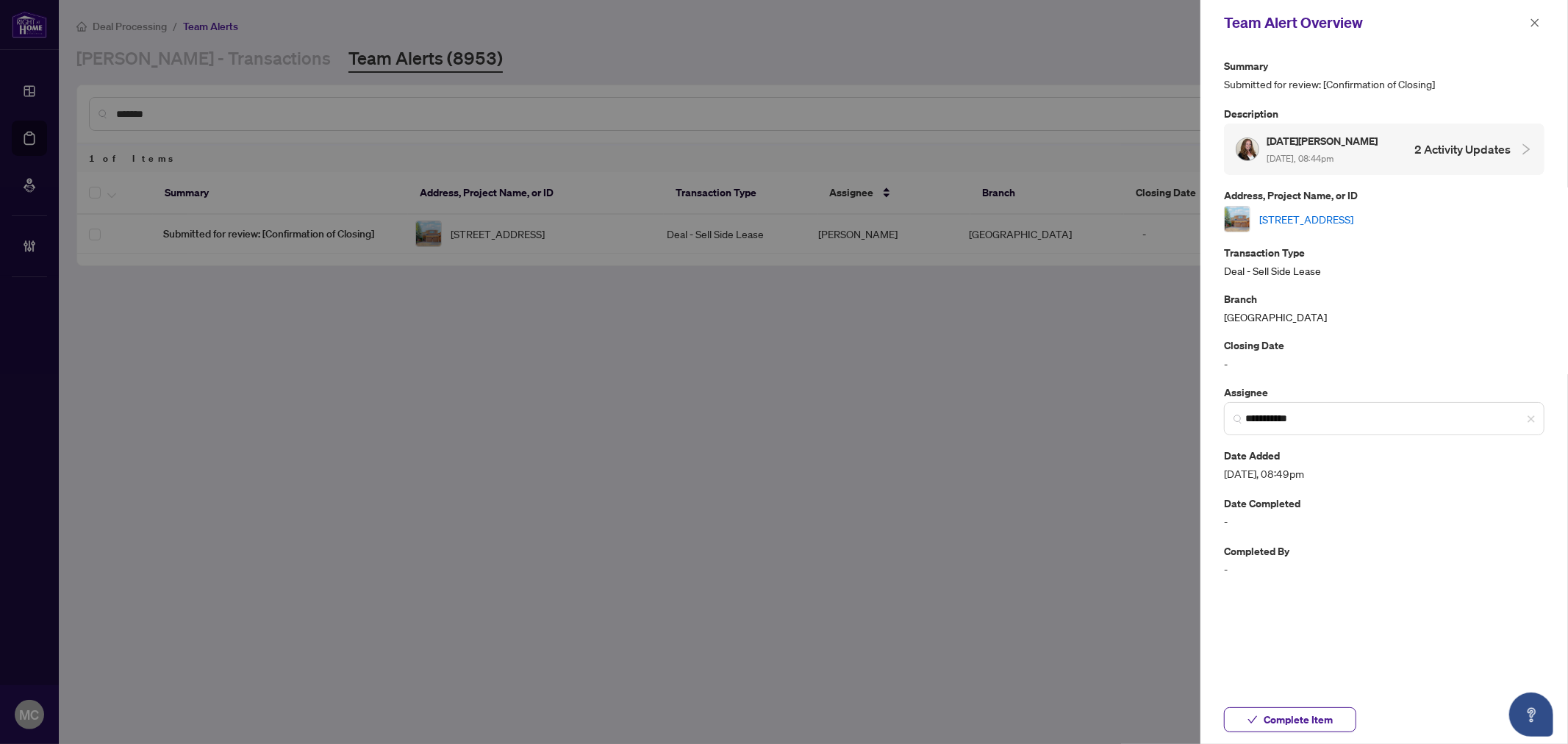
click at [1294, 216] on link "[STREET_ADDRESS]" at bounding box center [1306, 218] width 94 height 16
click at [1319, 722] on span "Complete Item" at bounding box center [1298, 719] width 69 height 24
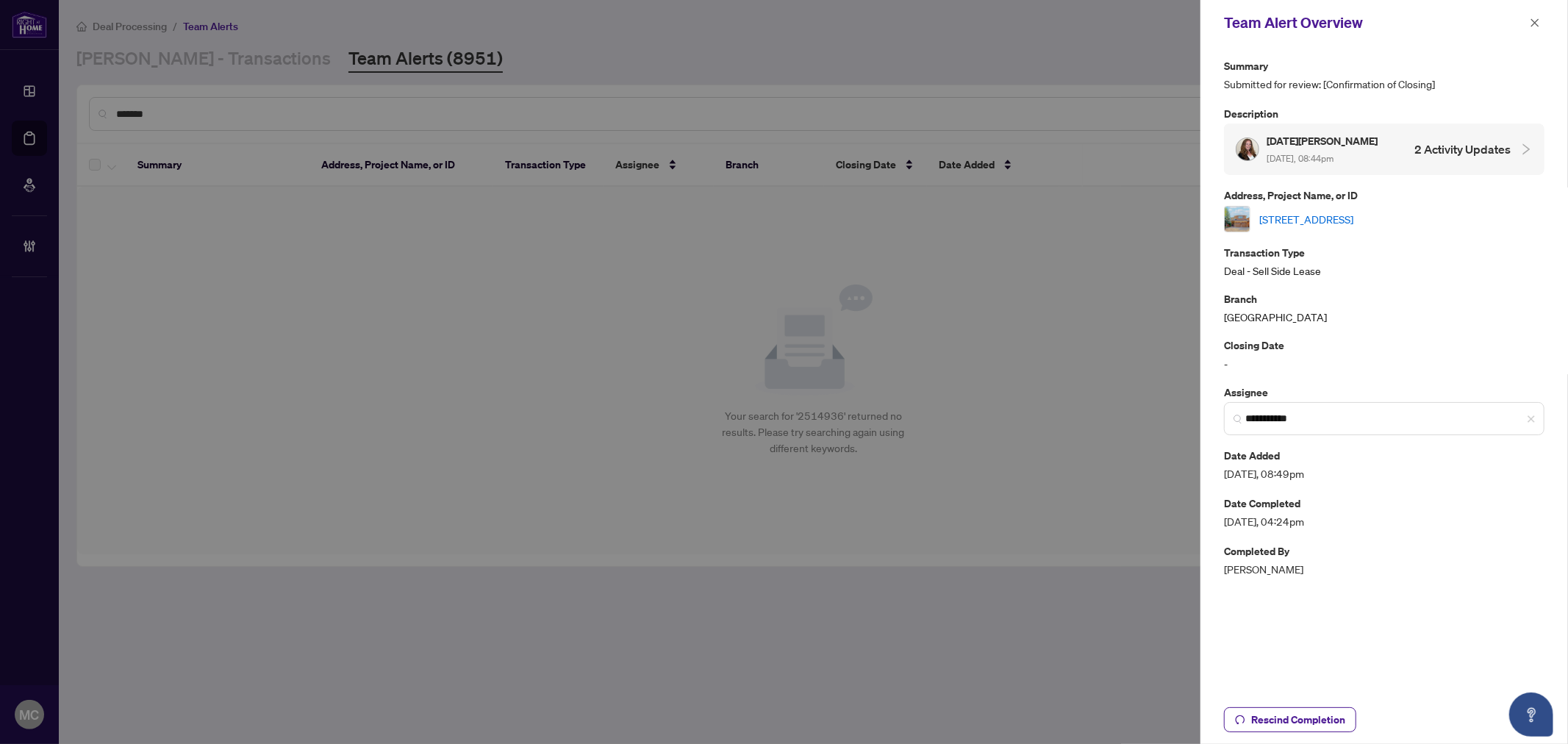
click at [1532, 24] on icon "close" at bounding box center [1535, 22] width 10 height 10
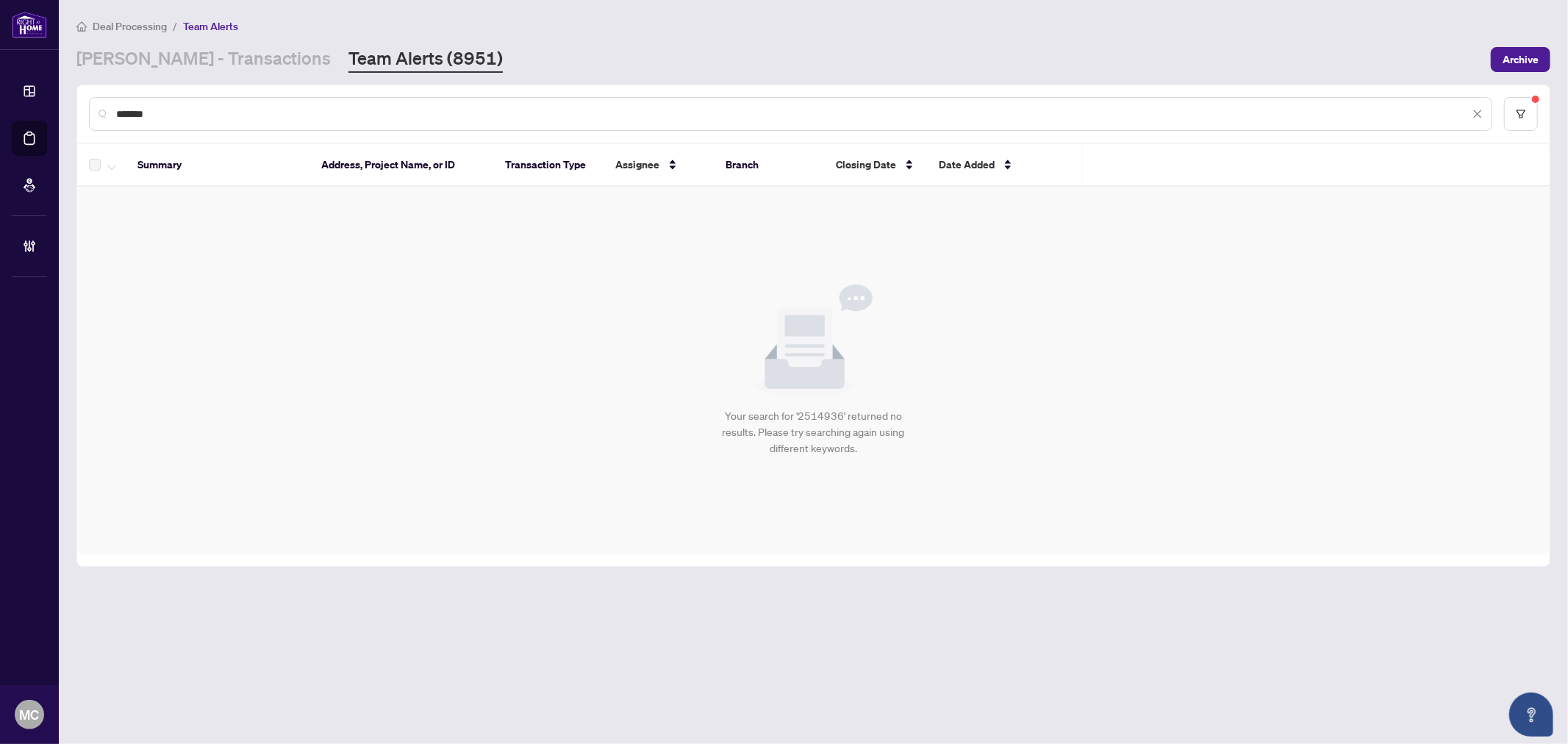
click at [600, 114] on input "*******" at bounding box center [793, 114] width 1353 height 16
paste input "text"
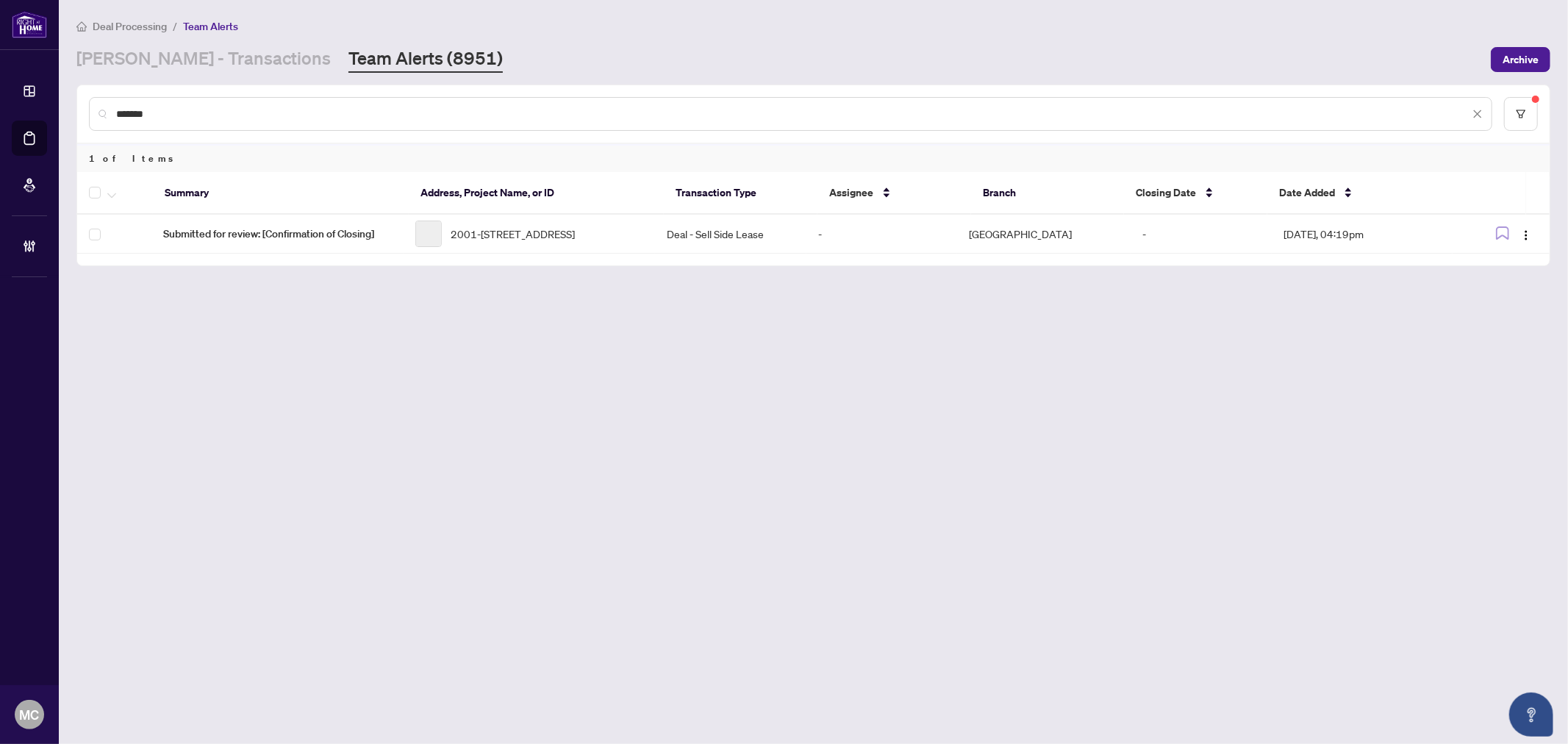
type input "*******"
click at [566, 236] on span "2001-[STREET_ADDRESS]" at bounding box center [512, 234] width 124 height 16
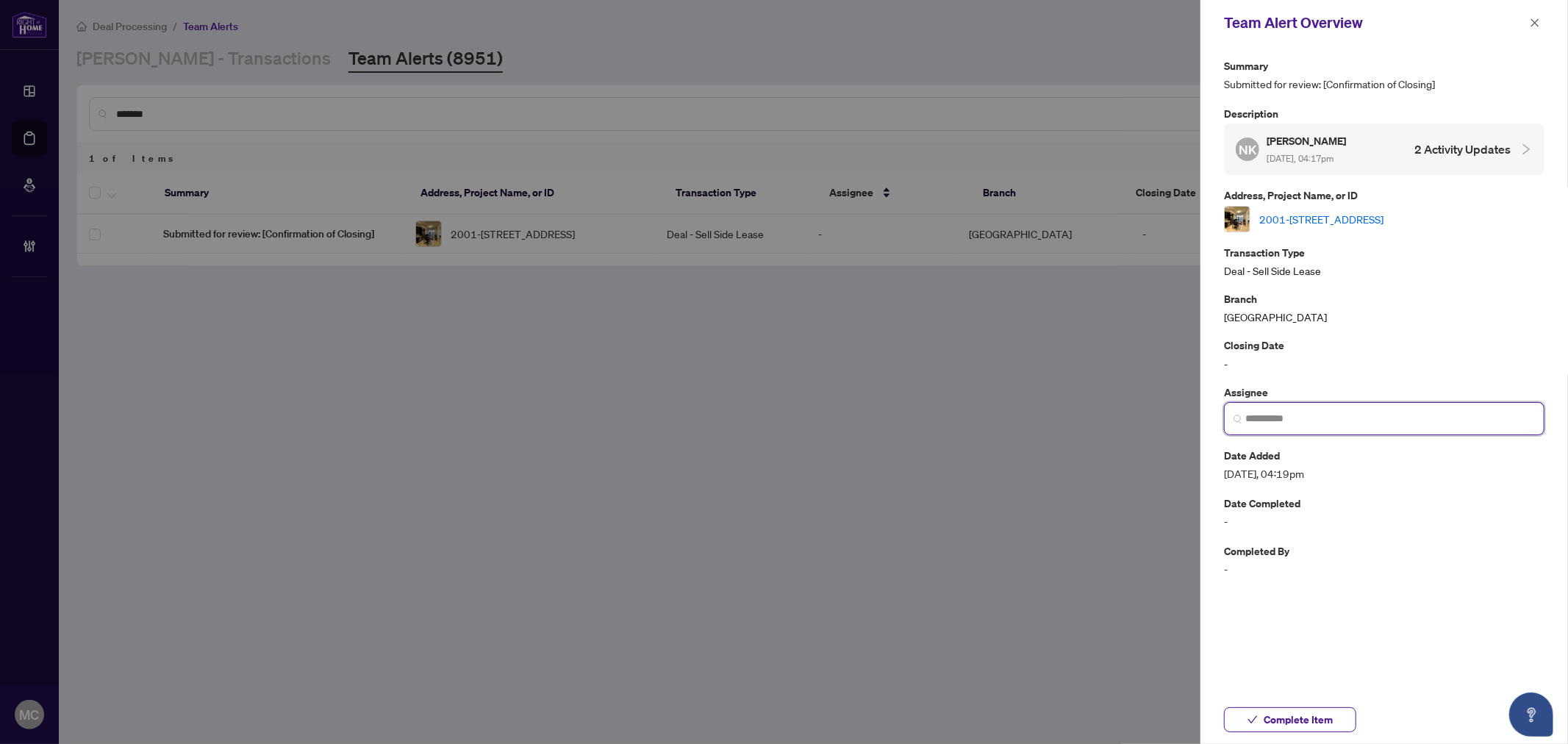
click at [1348, 424] on input "search" at bounding box center [1390, 419] width 290 height 15
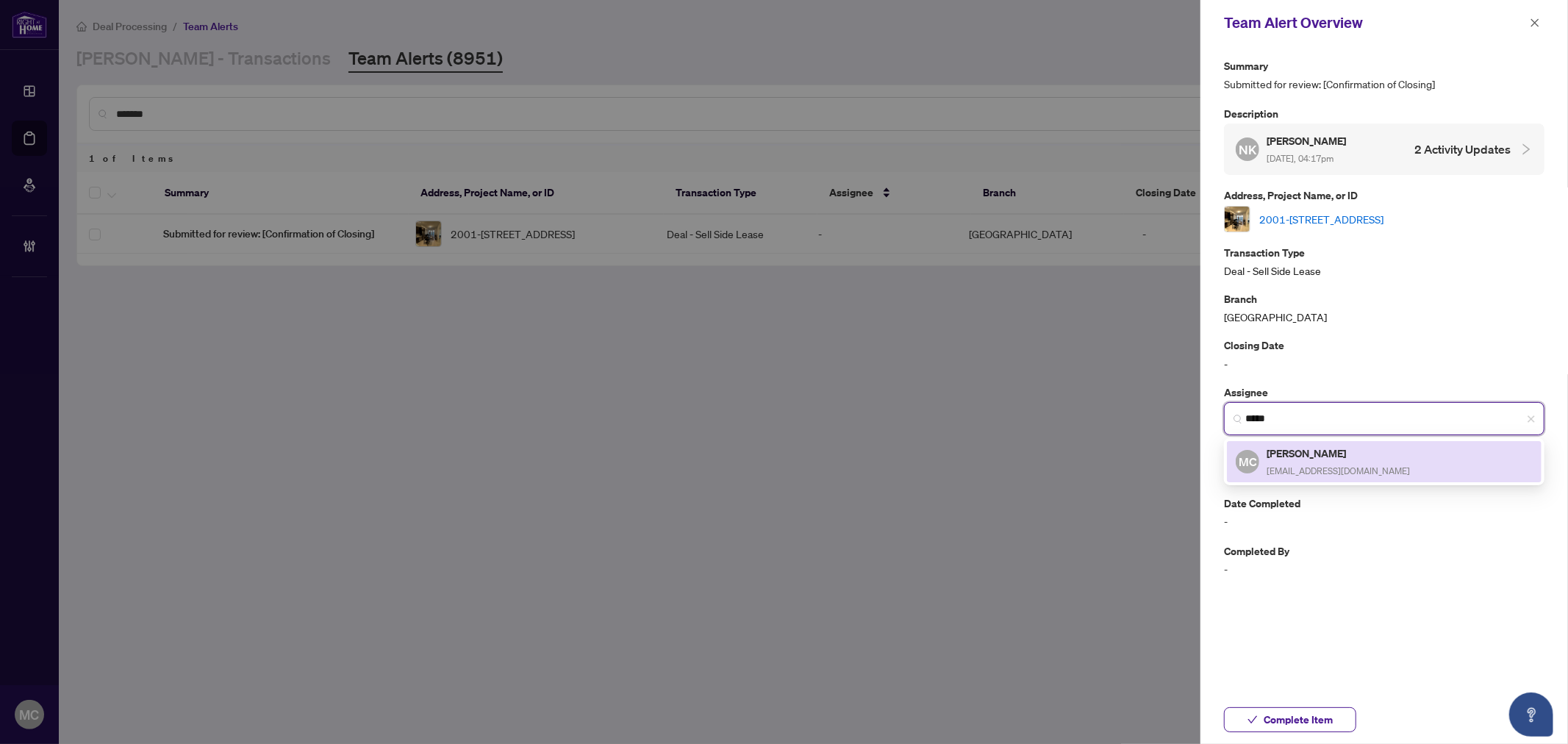
click at [1348, 462] on h5 "[PERSON_NAME]" at bounding box center [1338, 453] width 143 height 17
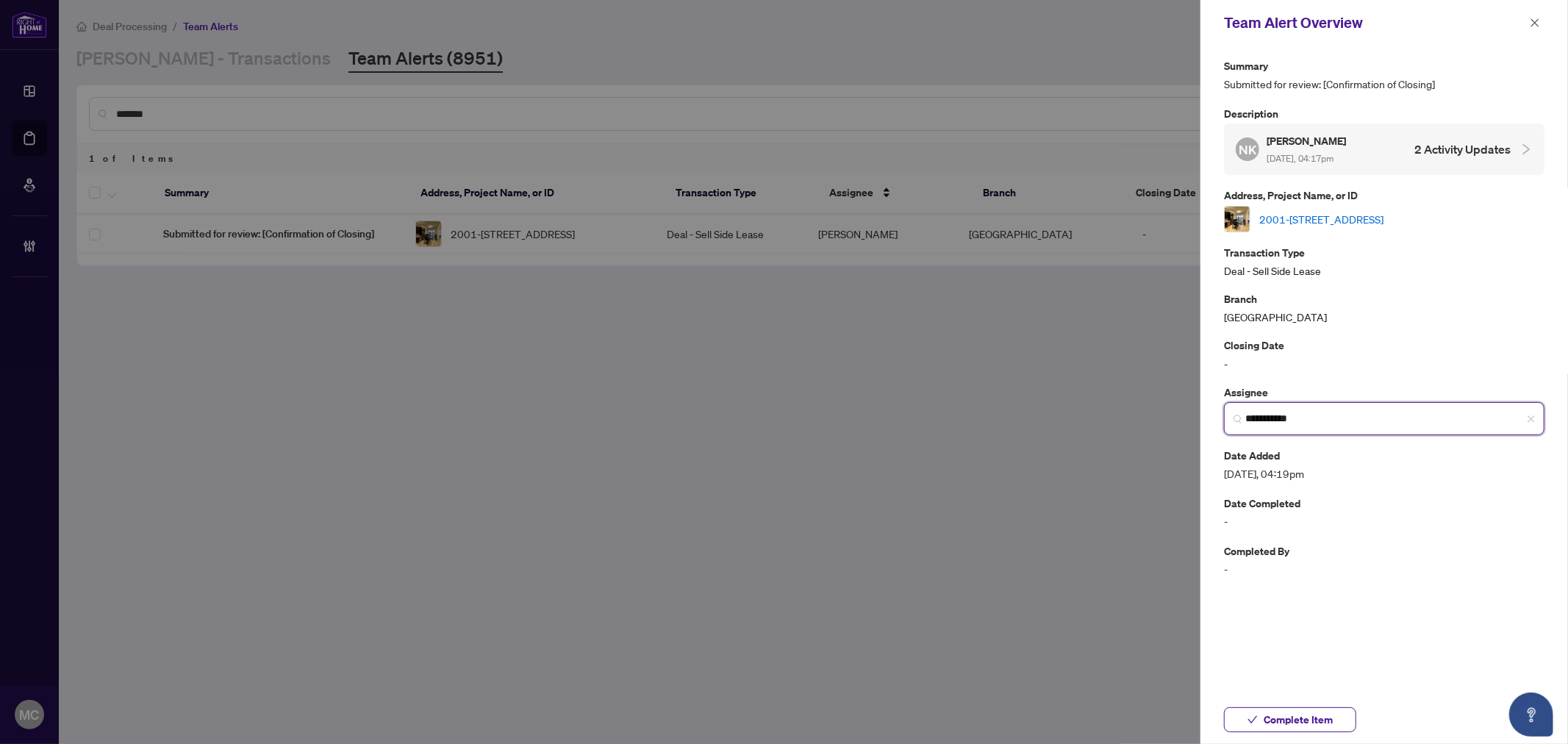
type input "**********"
click at [1374, 211] on link "2001-[STREET_ADDRESS]" at bounding box center [1321, 218] width 124 height 16
click at [1534, 24] on icon "close" at bounding box center [1535, 22] width 10 height 10
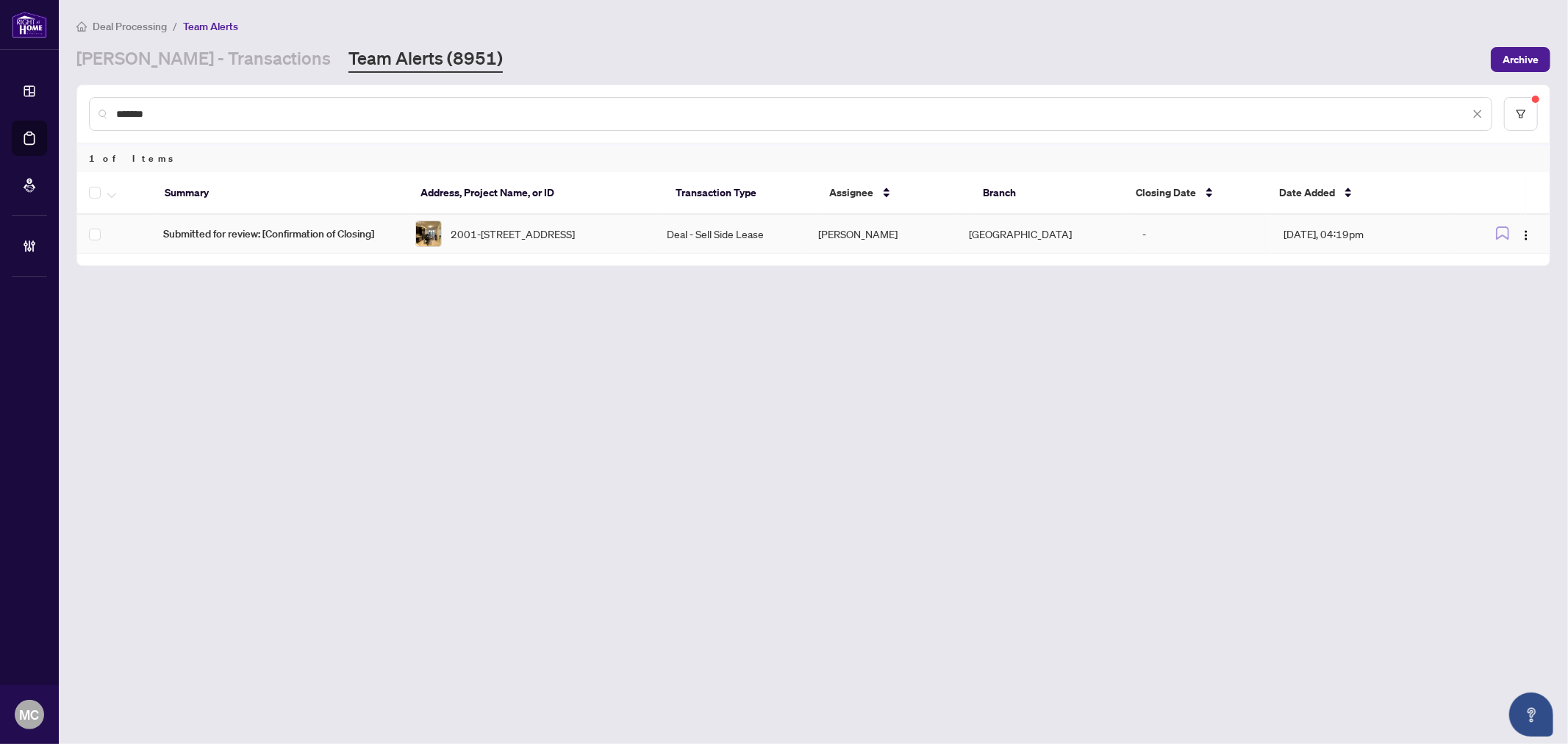
click at [752, 238] on td "Deal - Sell Side Lease" at bounding box center [731, 234] width 152 height 39
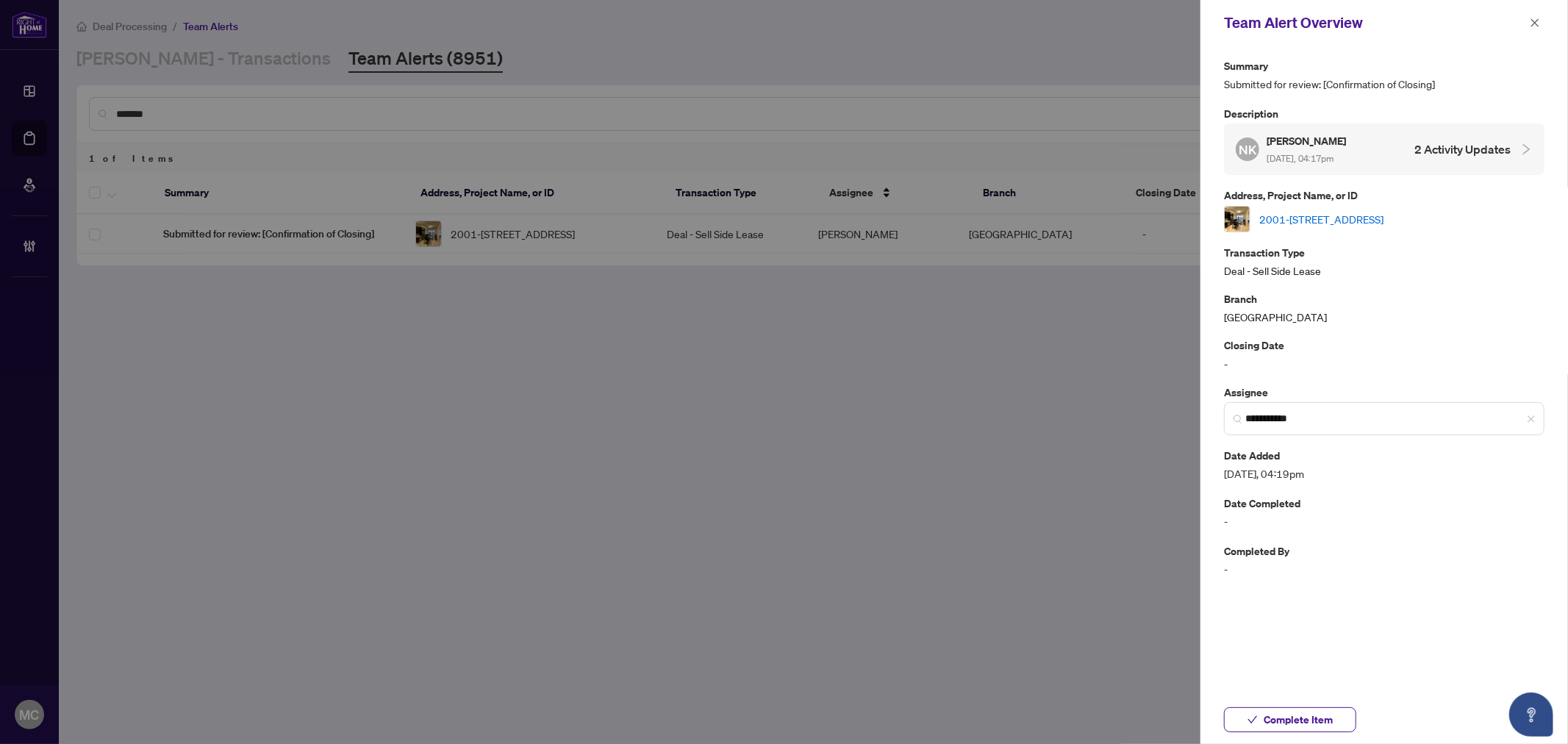
click at [1283, 706] on div "Complete Item" at bounding box center [1383, 719] width 367 height 49
click at [1282, 708] on span "Complete Item" at bounding box center [1298, 719] width 69 height 24
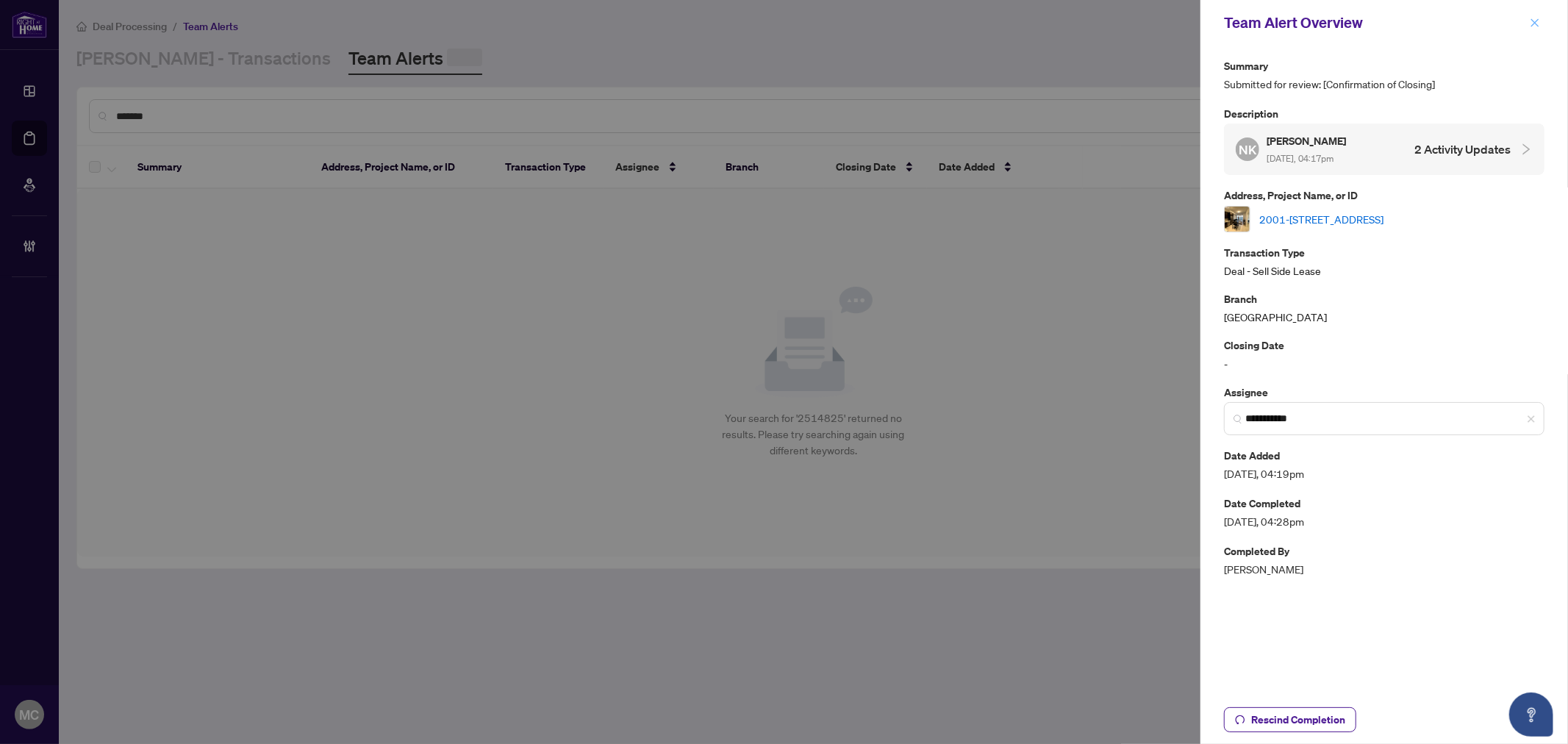
click at [1531, 22] on icon "close" at bounding box center [1535, 22] width 10 height 10
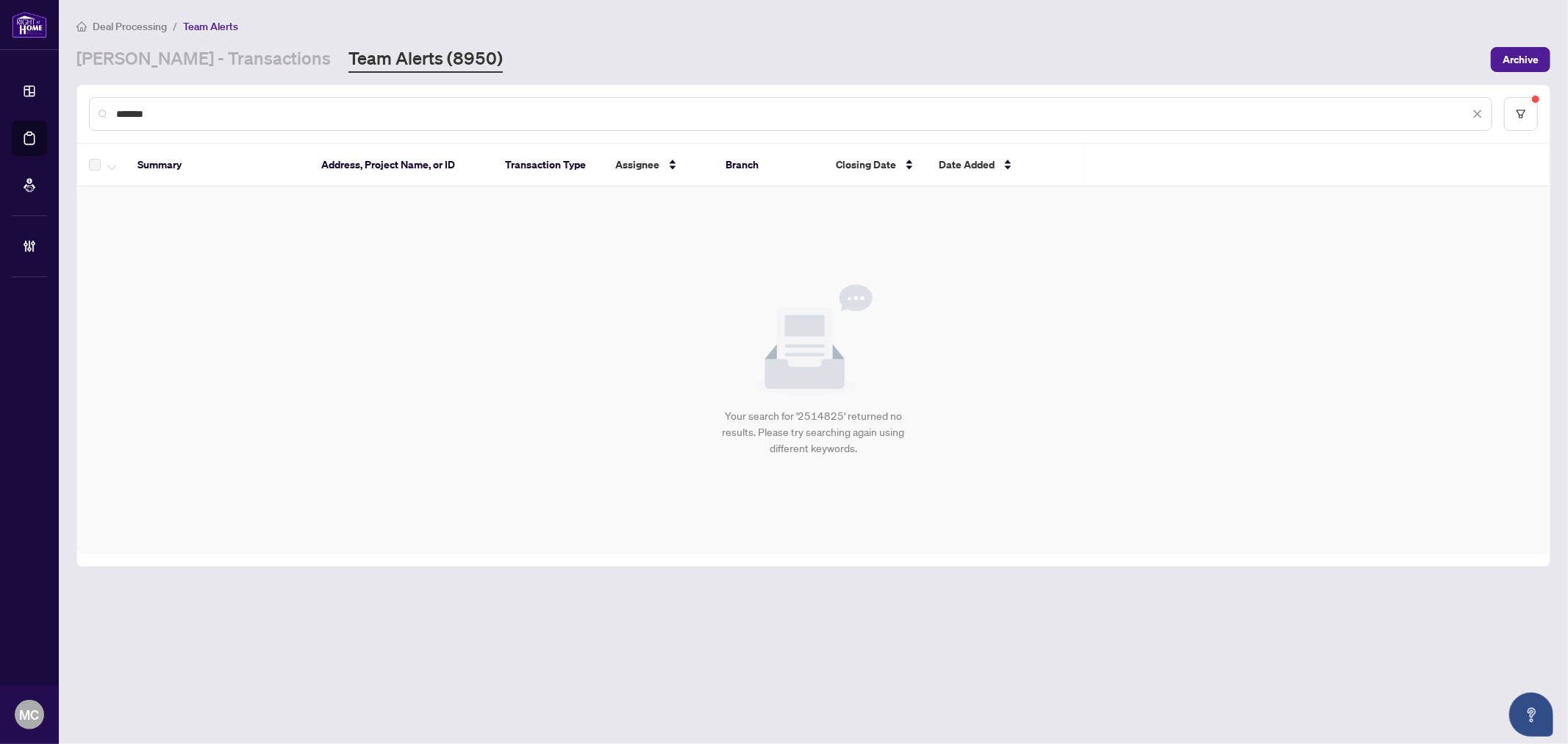
click at [959, 112] on input "*******" at bounding box center [793, 114] width 1353 height 16
paste input "text"
type input "*******"
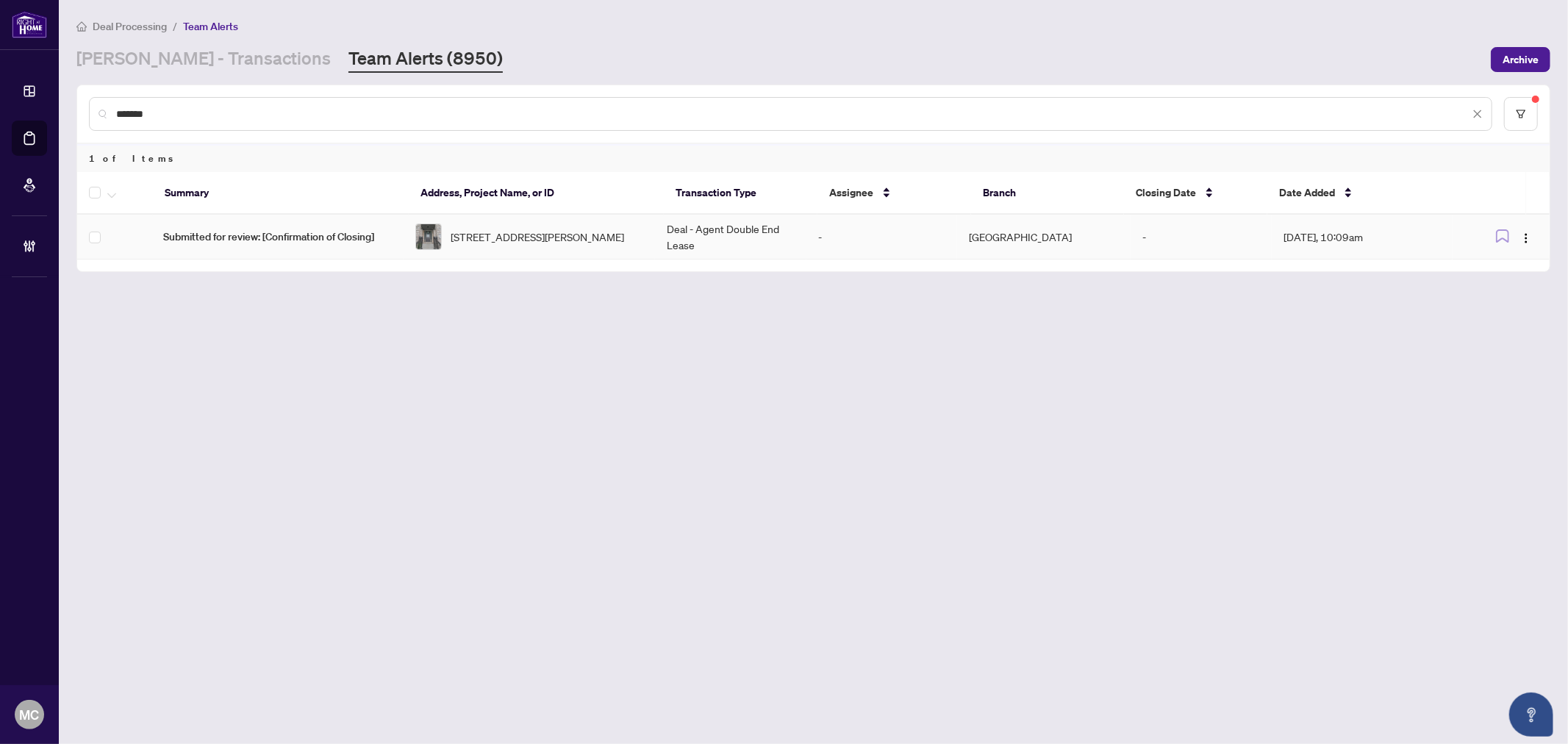
click at [624, 245] on span "[STREET_ADDRESS][PERSON_NAME]" at bounding box center [537, 237] width 174 height 16
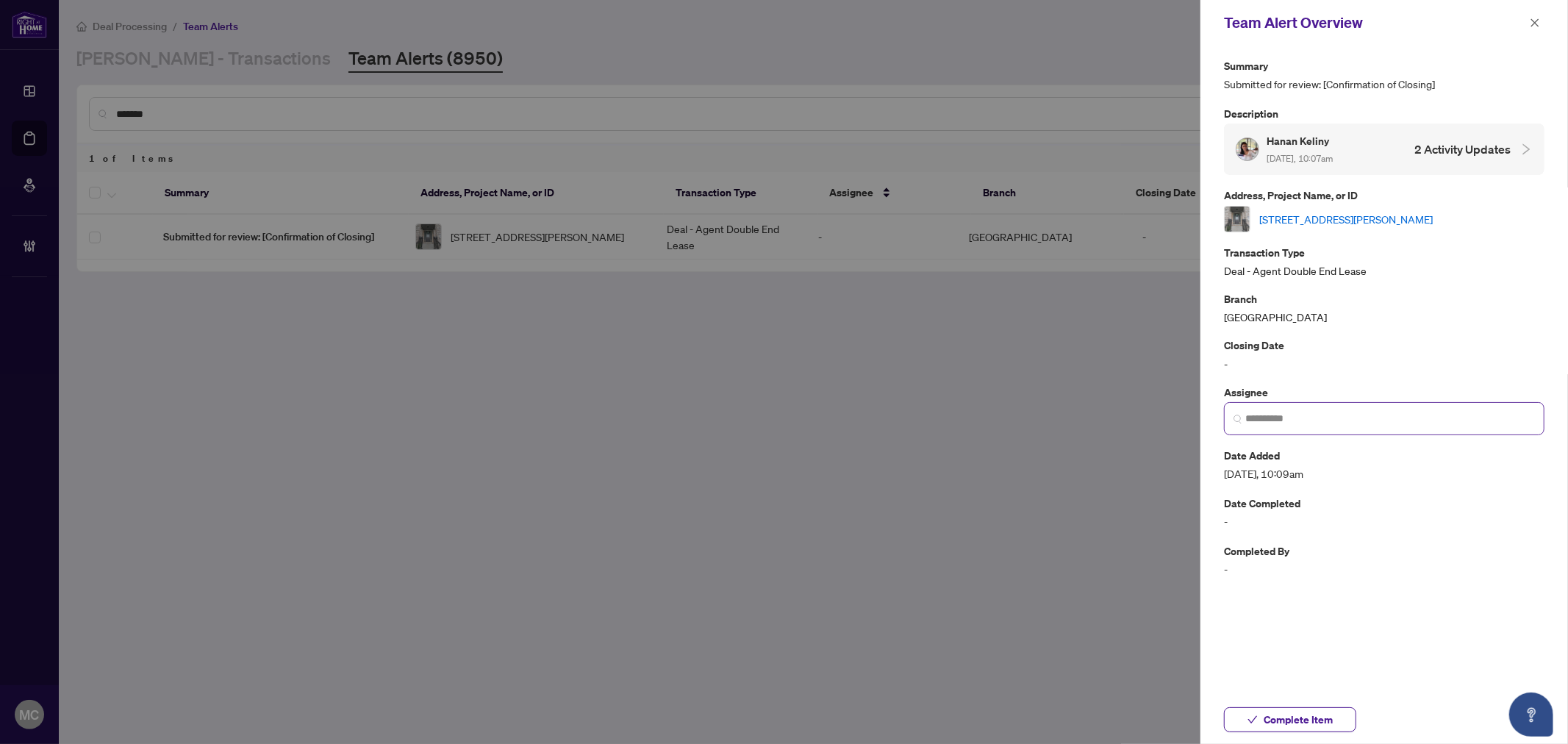
click at [1397, 403] on span at bounding box center [1384, 419] width 320 height 33
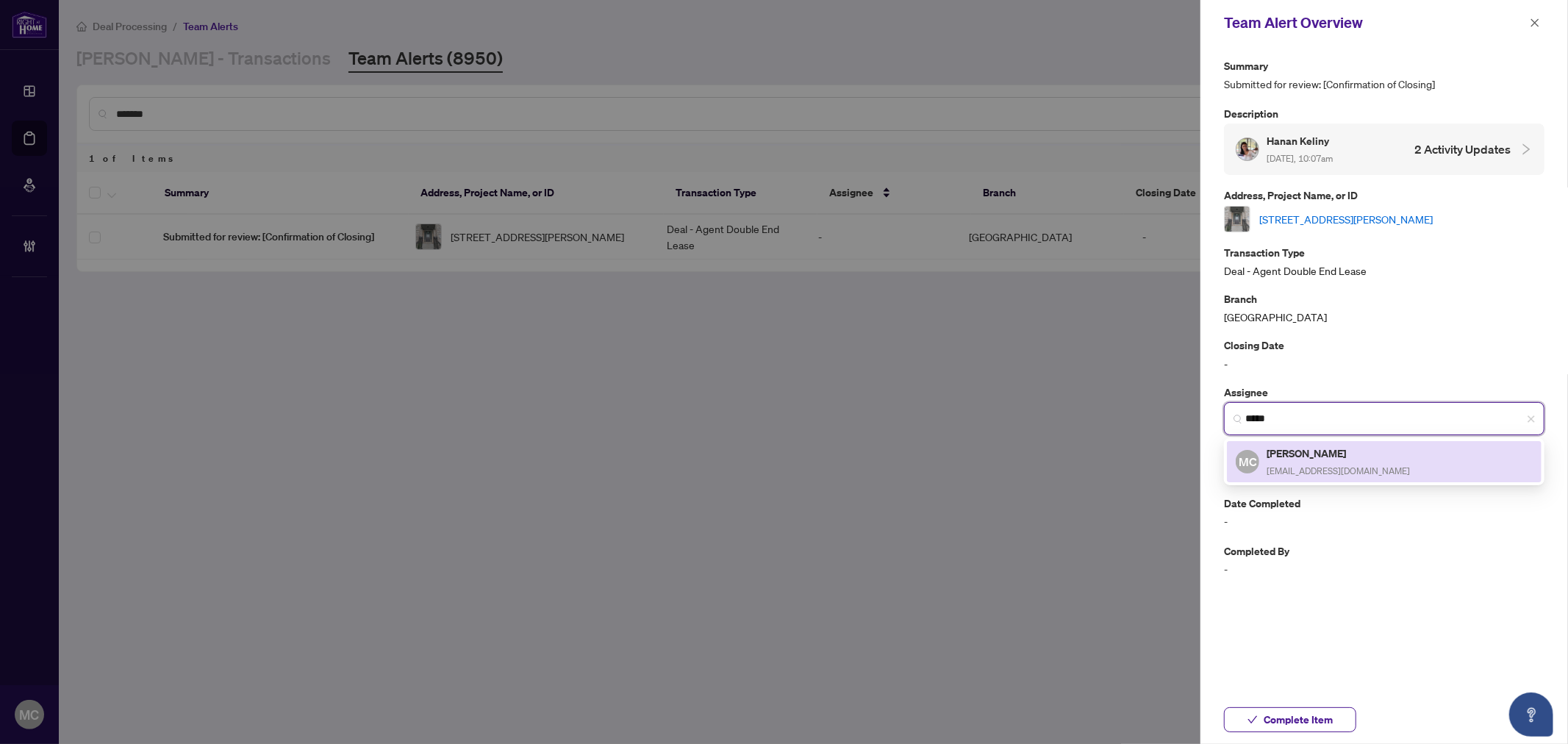
click at [1350, 457] on h5 "[PERSON_NAME]" at bounding box center [1338, 453] width 143 height 17
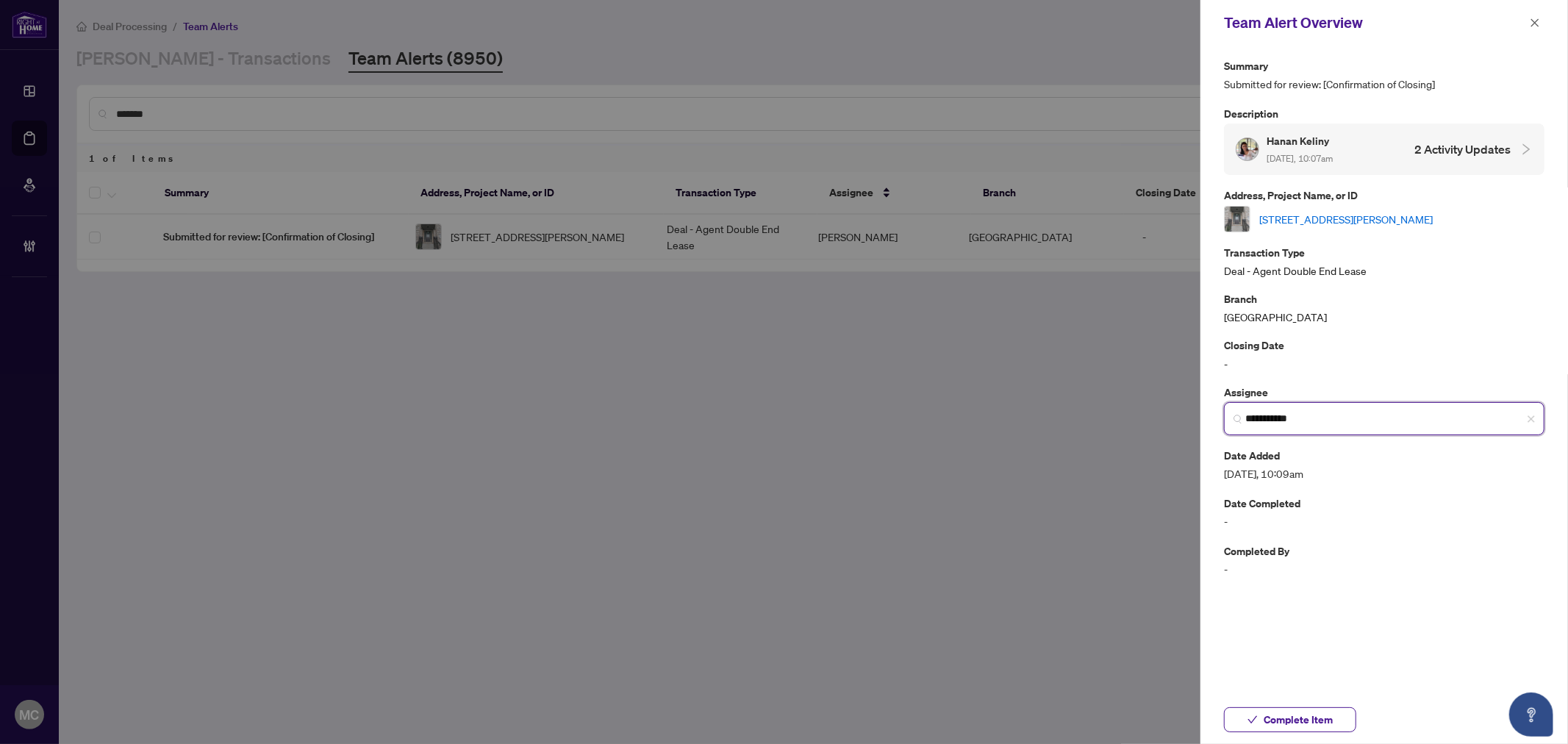
type input "**********"
click at [1334, 721] on button "Complete Item" at bounding box center [1289, 719] width 133 height 25
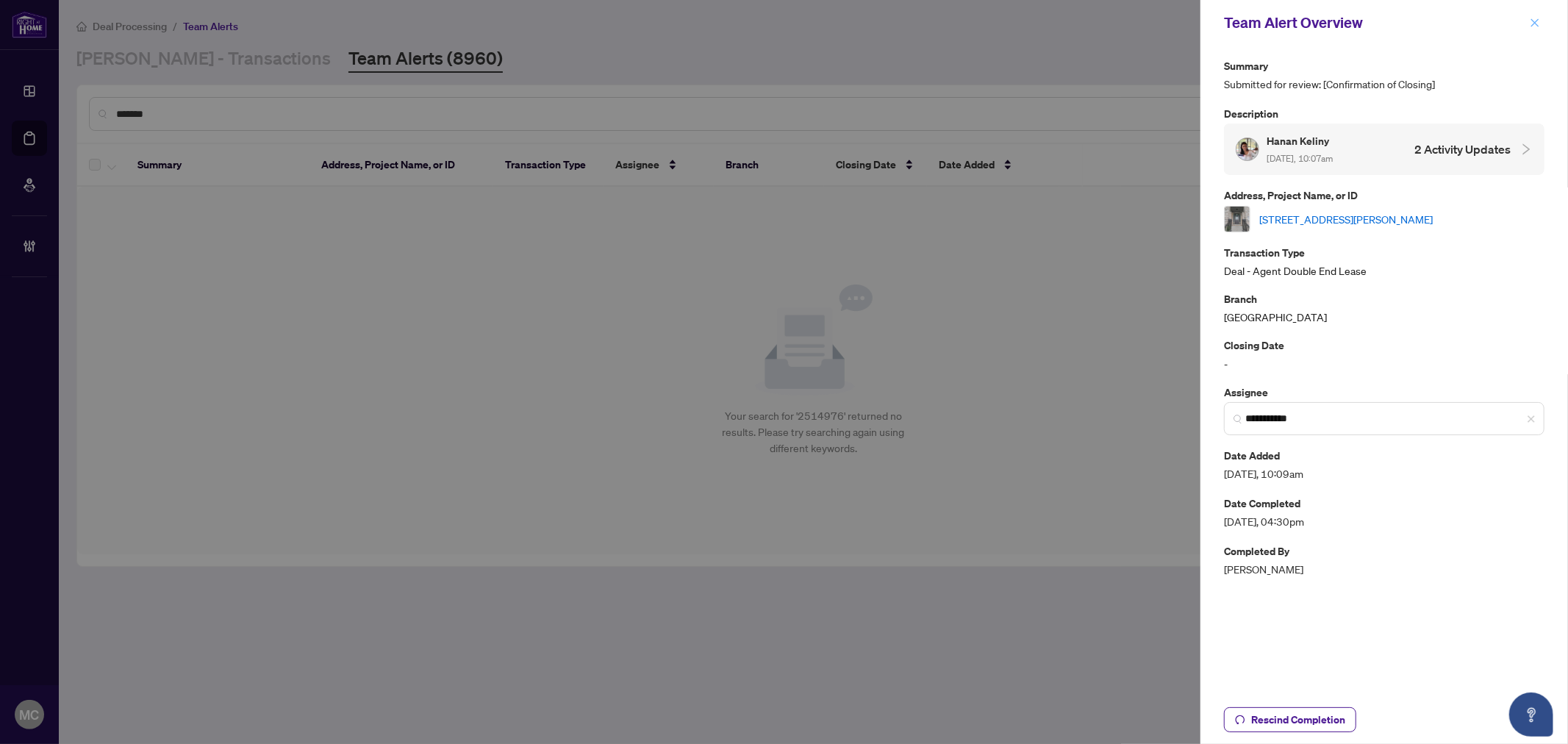
click at [1532, 21] on icon "close" at bounding box center [1535, 22] width 10 height 10
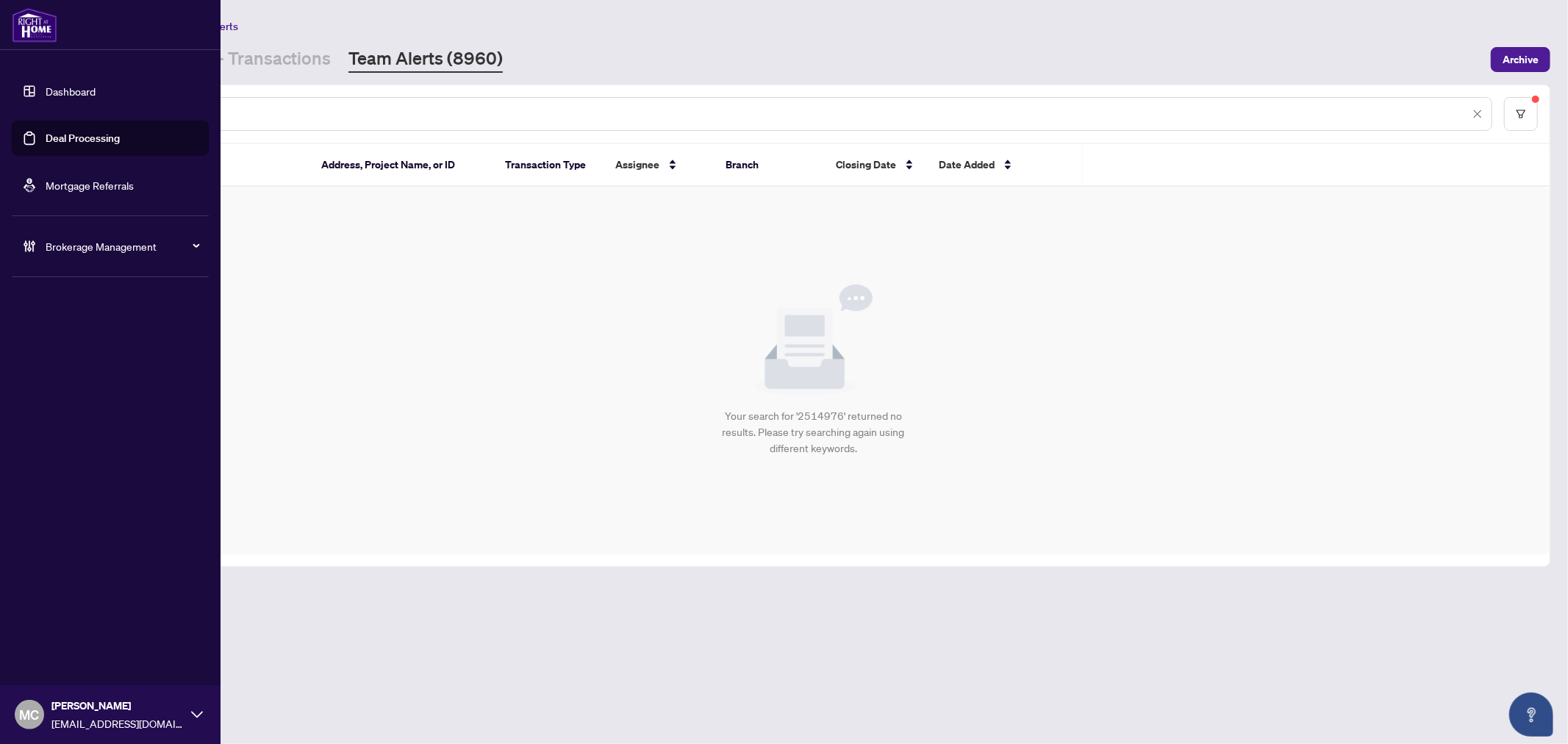
click at [92, 256] on div "Brokerage Management" at bounding box center [110, 246] width 197 height 35
click at [78, 355] on link "Manage Agents" at bounding box center [67, 352] width 72 height 13
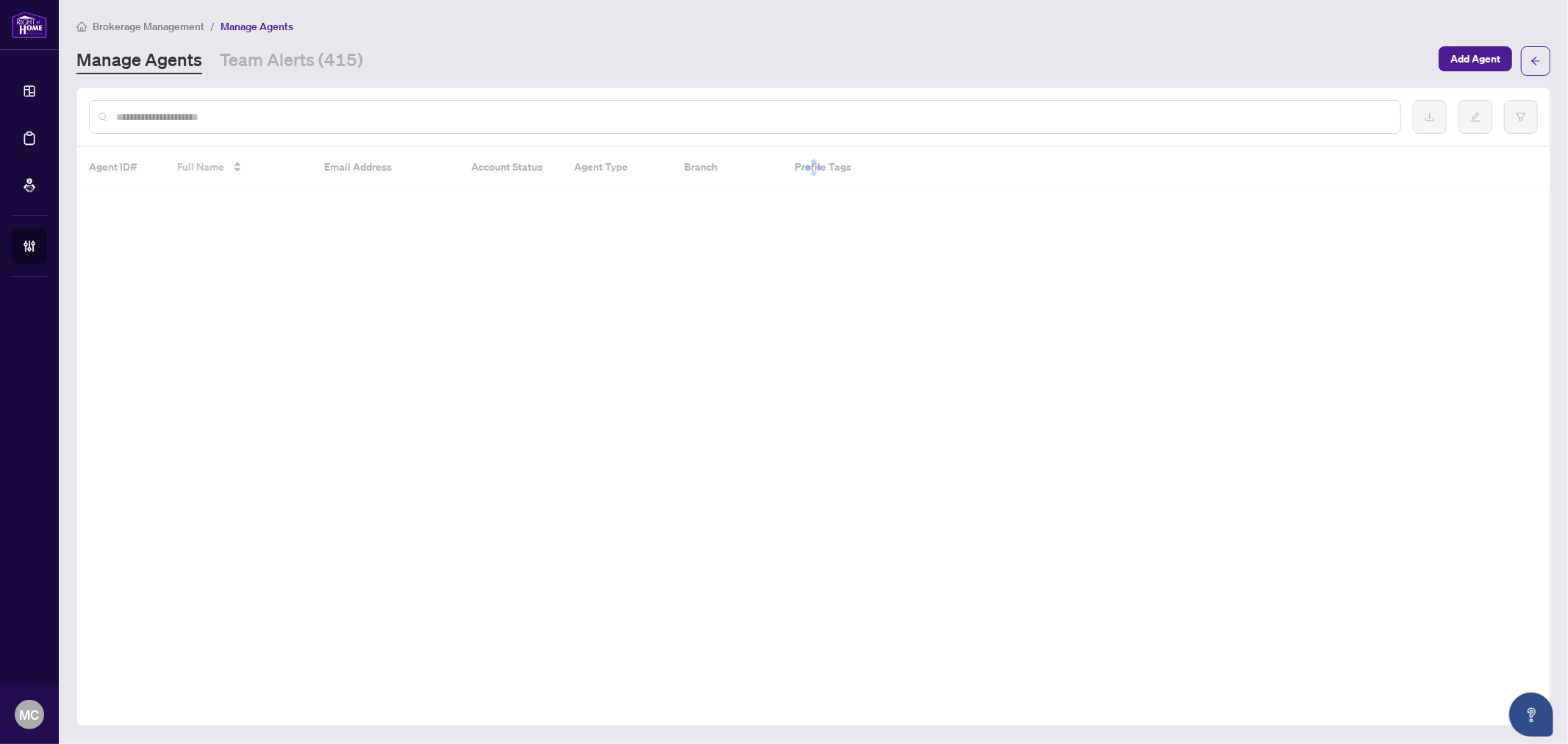
click at [419, 115] on input "text" at bounding box center [753, 116] width 1272 height 16
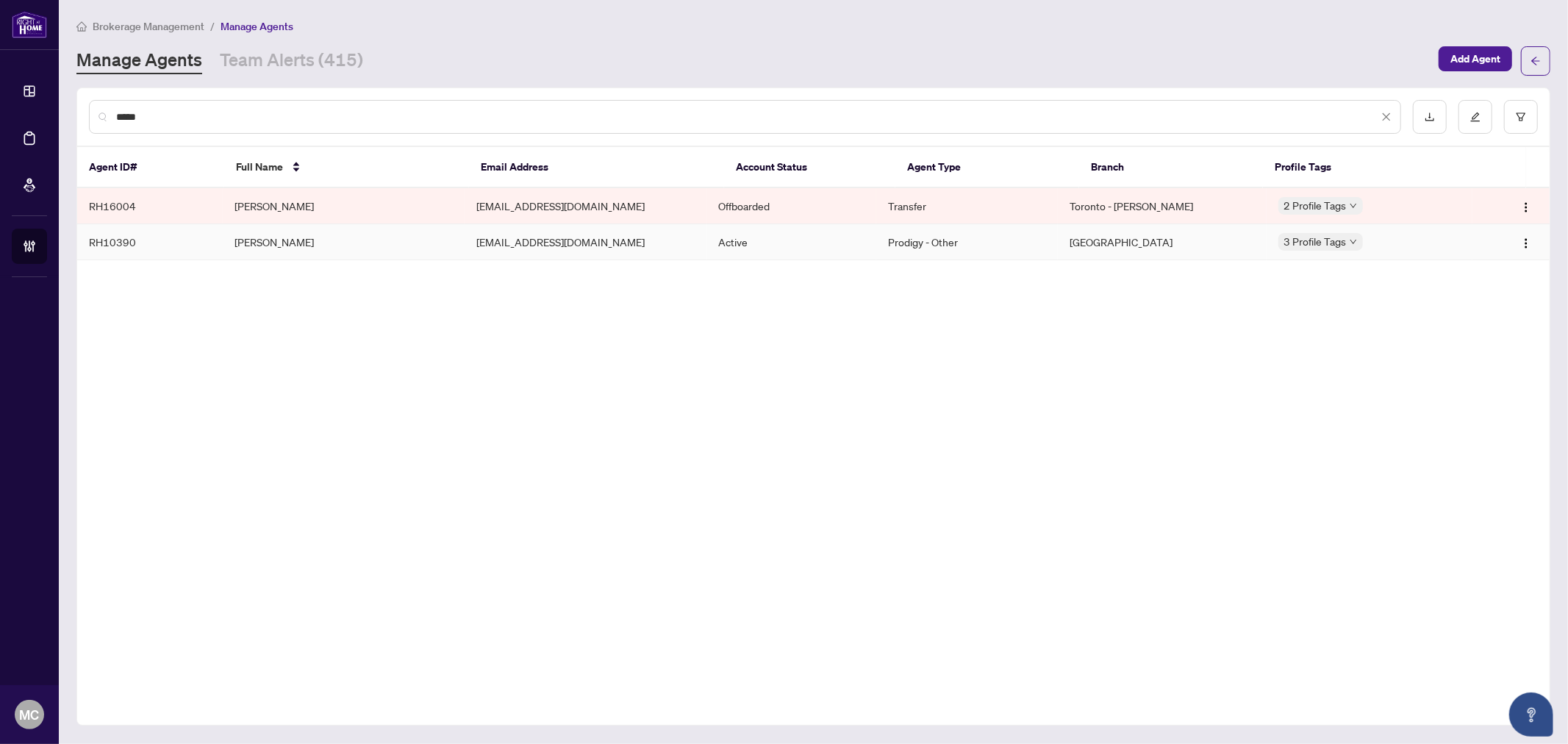
type input "*****"
click at [282, 240] on td "Domenic Ferroni" at bounding box center [344, 242] width 242 height 36
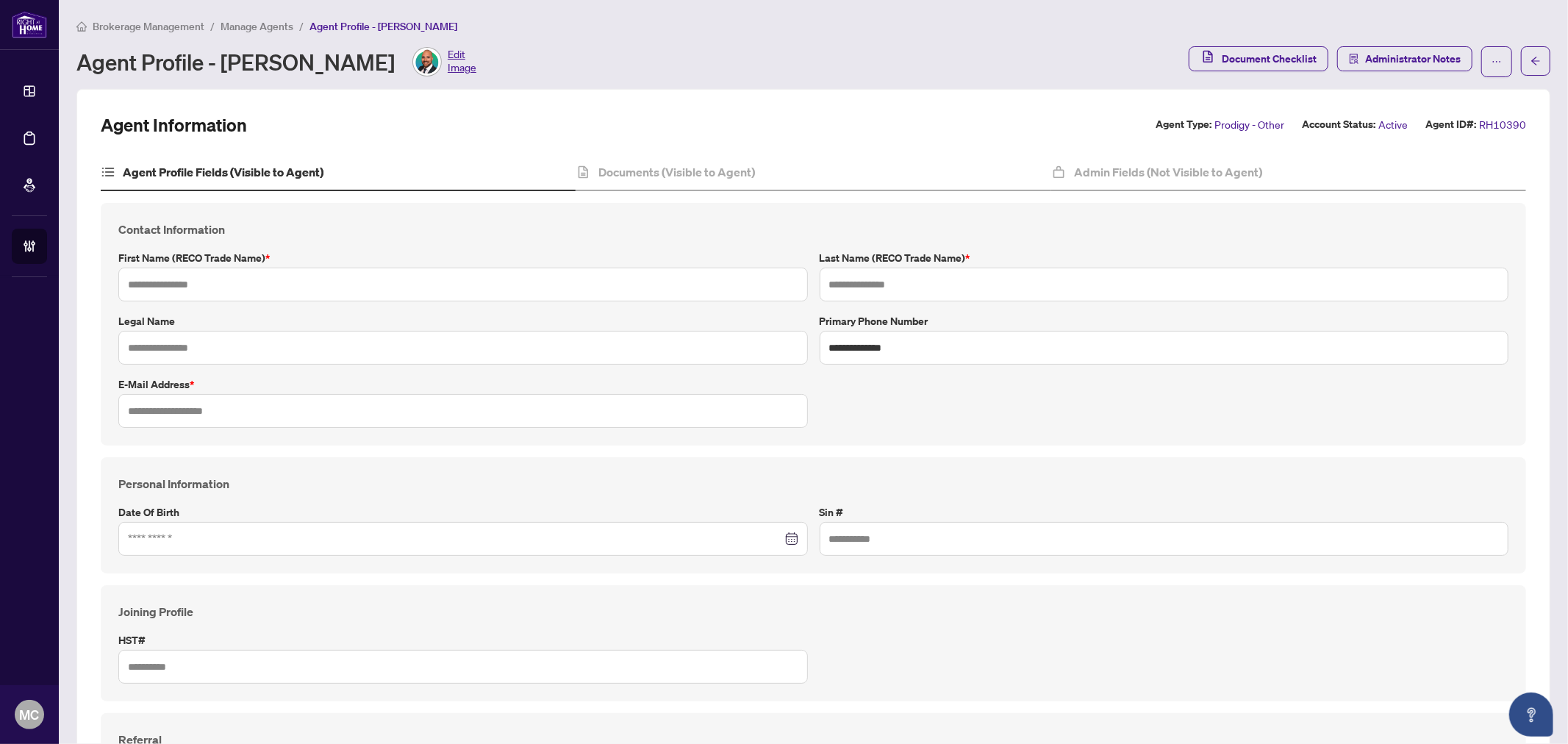
type input "*******"
type input "**********"
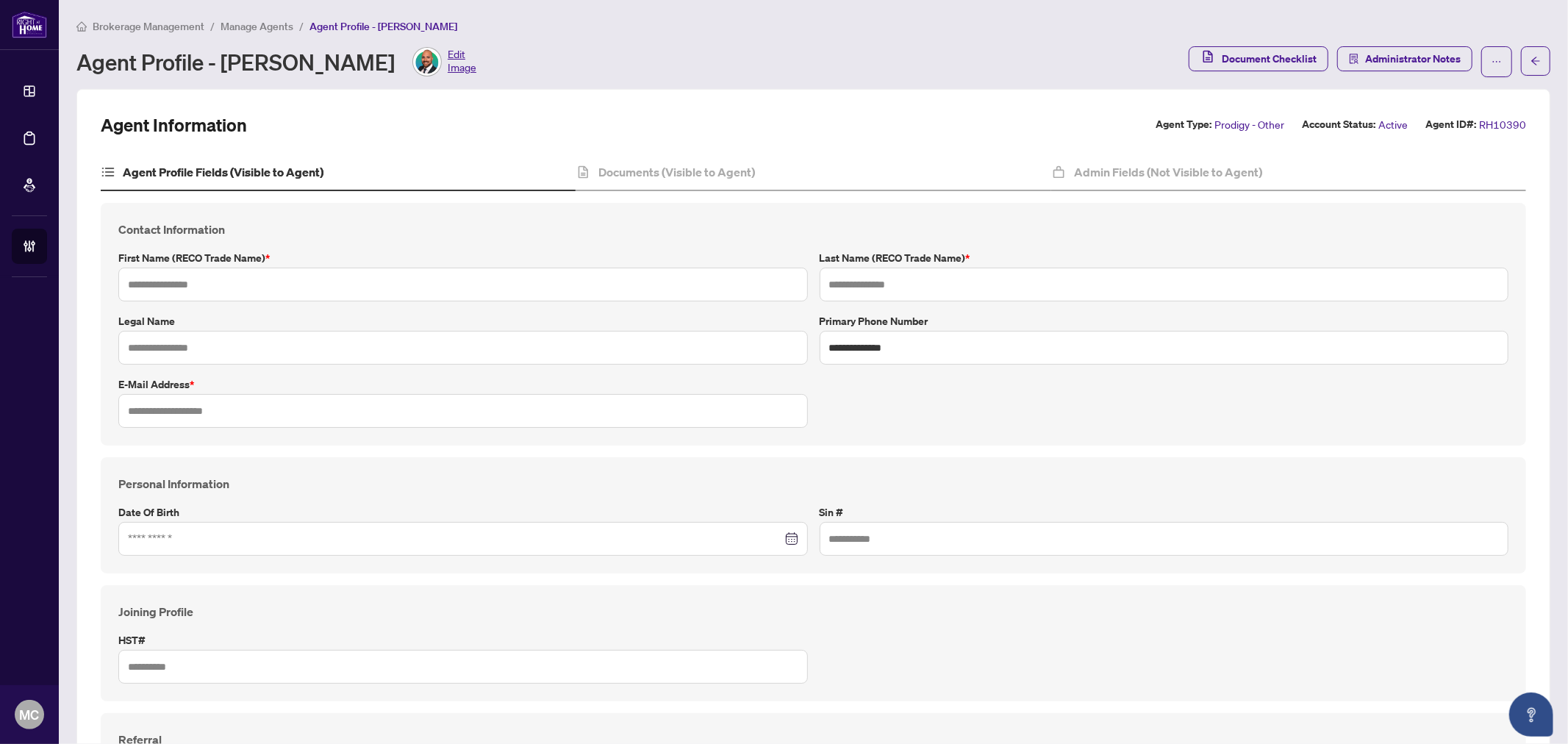
type input "**********"
type input "*********"
type input "**********"
type input "*********"
type input "**********"
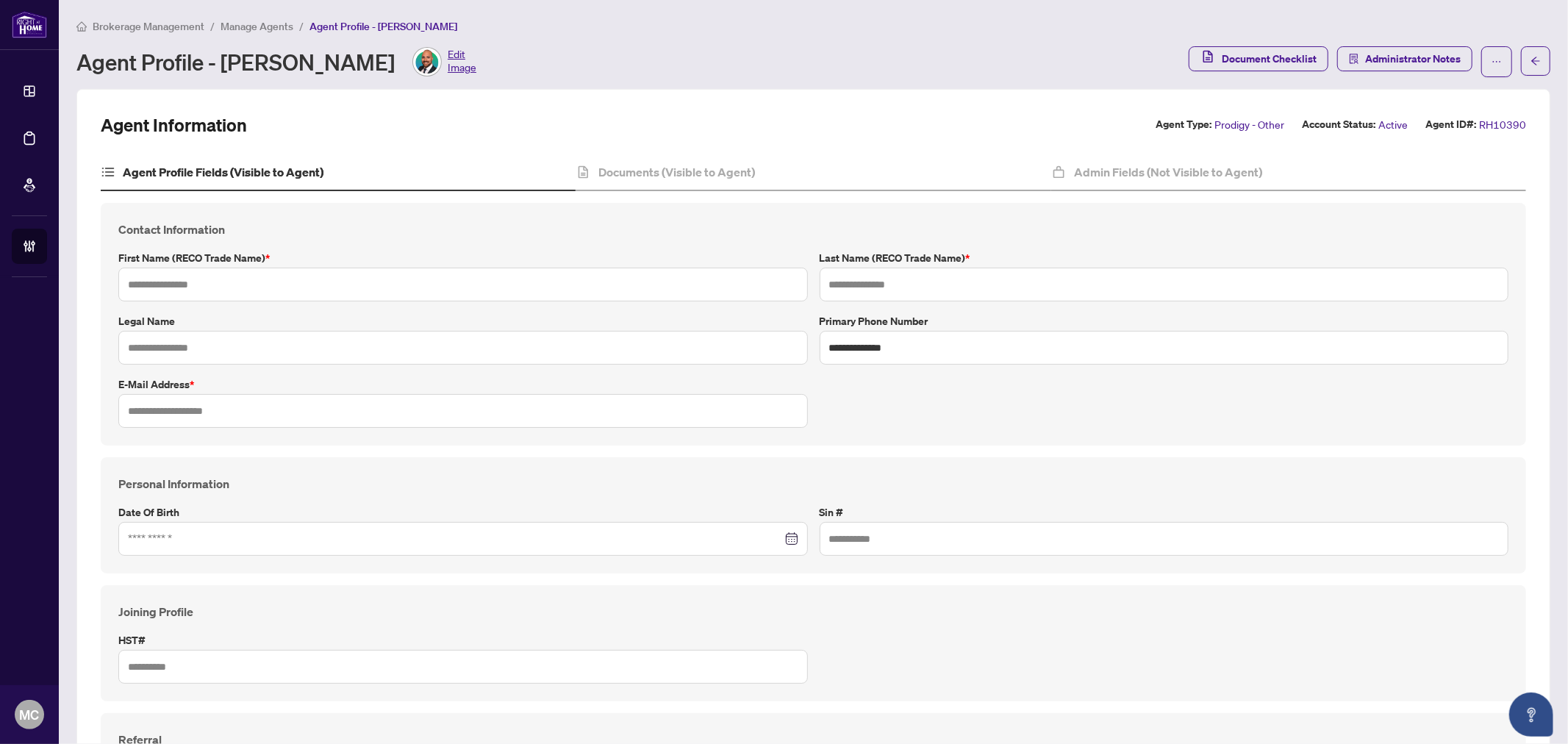
type input "*******"
type input "**********"
type input "****"
type input "**********"
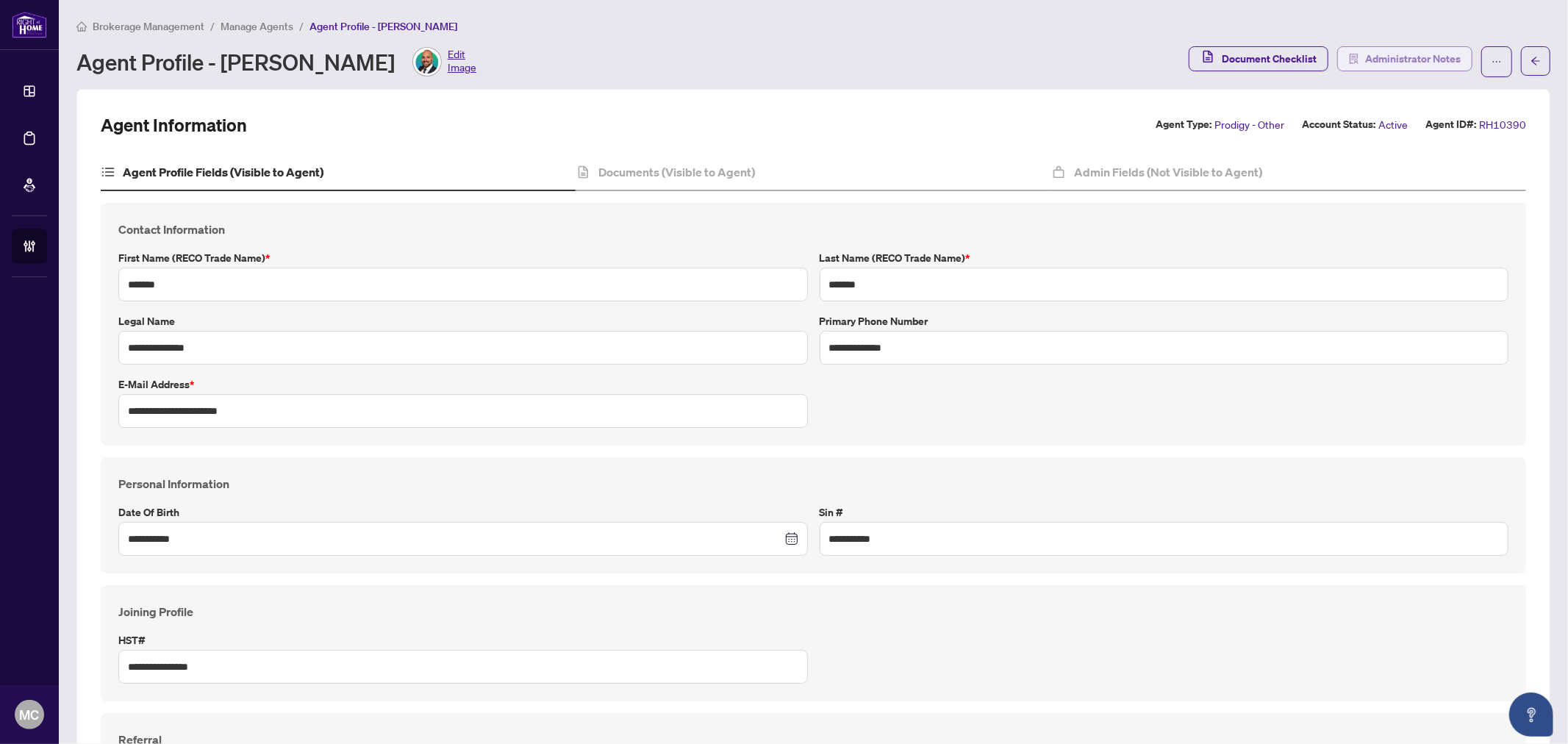
click at [1386, 64] on span "Administrator Notes" at bounding box center [1413, 58] width 95 height 24
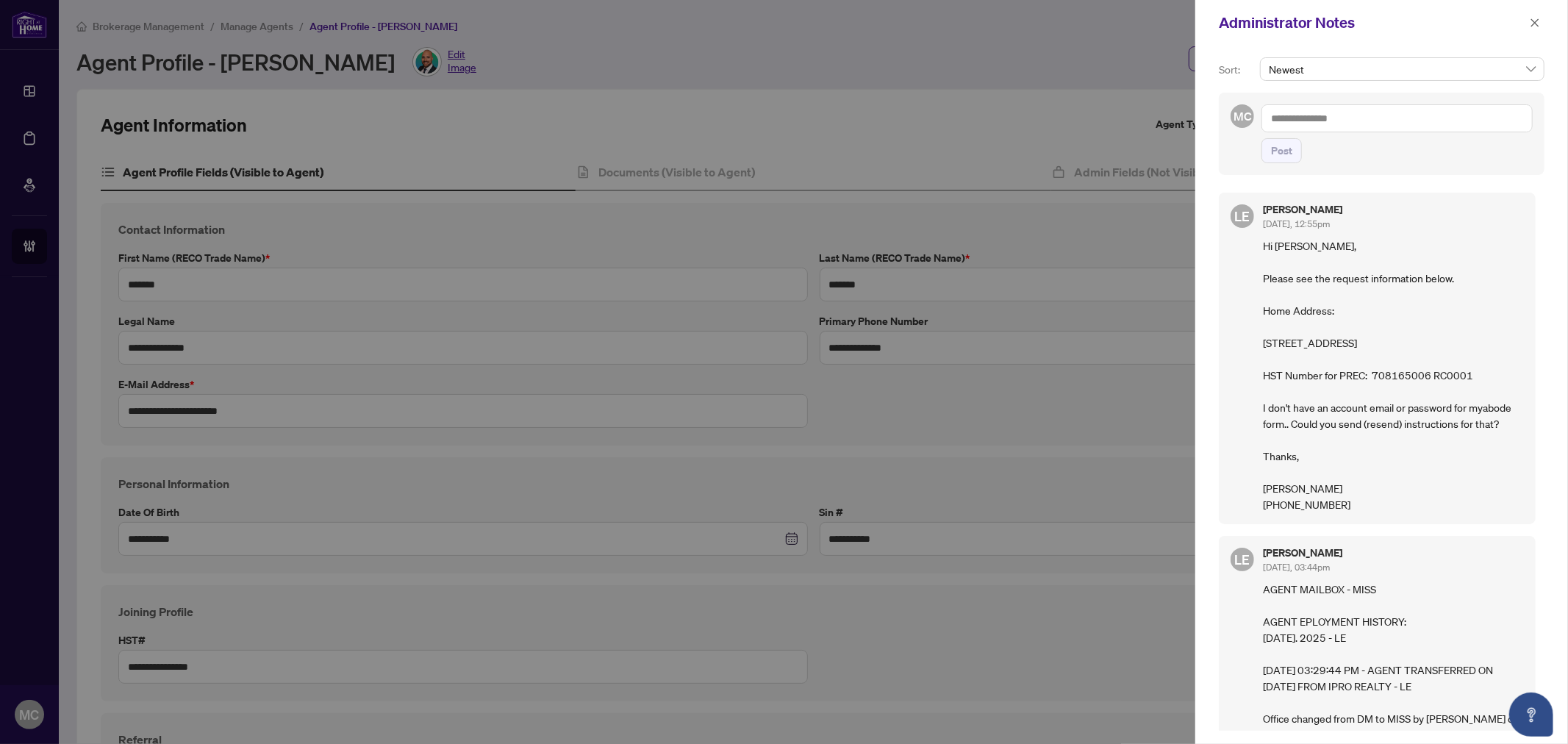
click at [633, 252] on div at bounding box center [784, 372] width 1568 height 744
click at [1431, 122] on textarea at bounding box center [1396, 117] width 271 height 28
paste textarea "**********"
type textarea "**********"
click at [1287, 144] on span "Post" at bounding box center [1281, 151] width 21 height 24
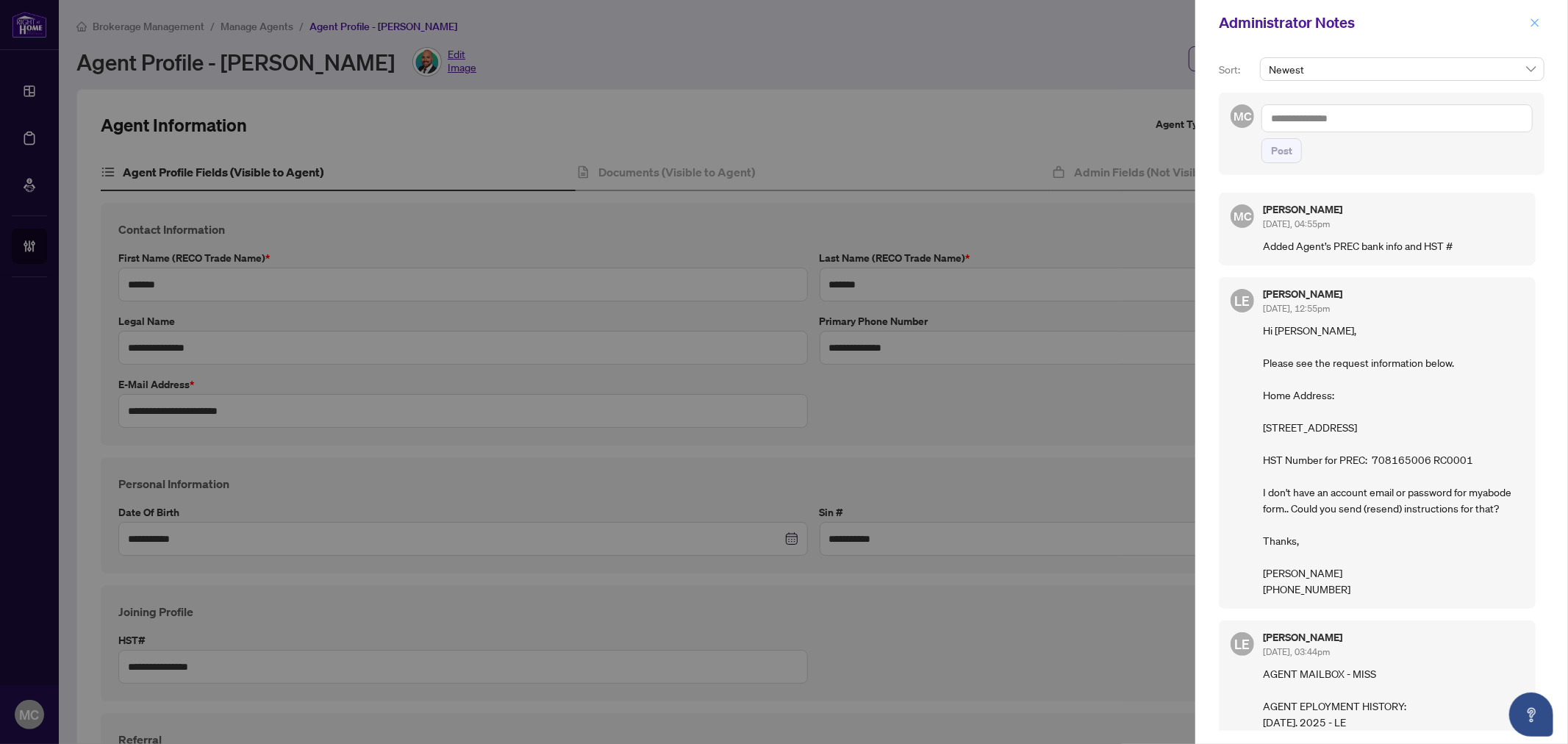
click at [1525, 24] on button "button" at bounding box center [1535, 23] width 19 height 17
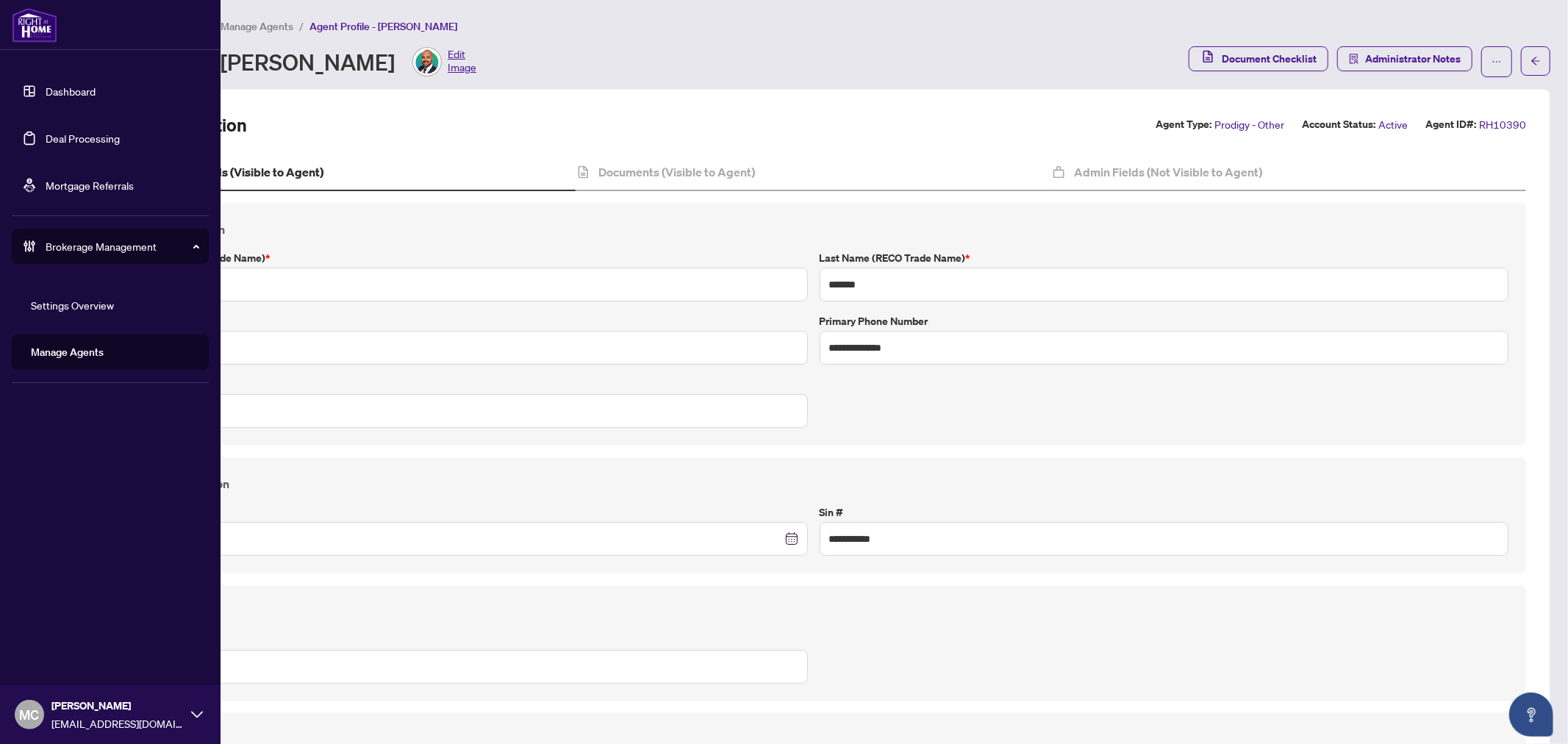
click at [27, 248] on icon at bounding box center [29, 245] width 14 height 14
click at [74, 258] on div "Brokerage Management" at bounding box center [110, 246] width 197 height 35
click at [65, 359] on link "Manage Agents" at bounding box center [67, 352] width 72 height 13
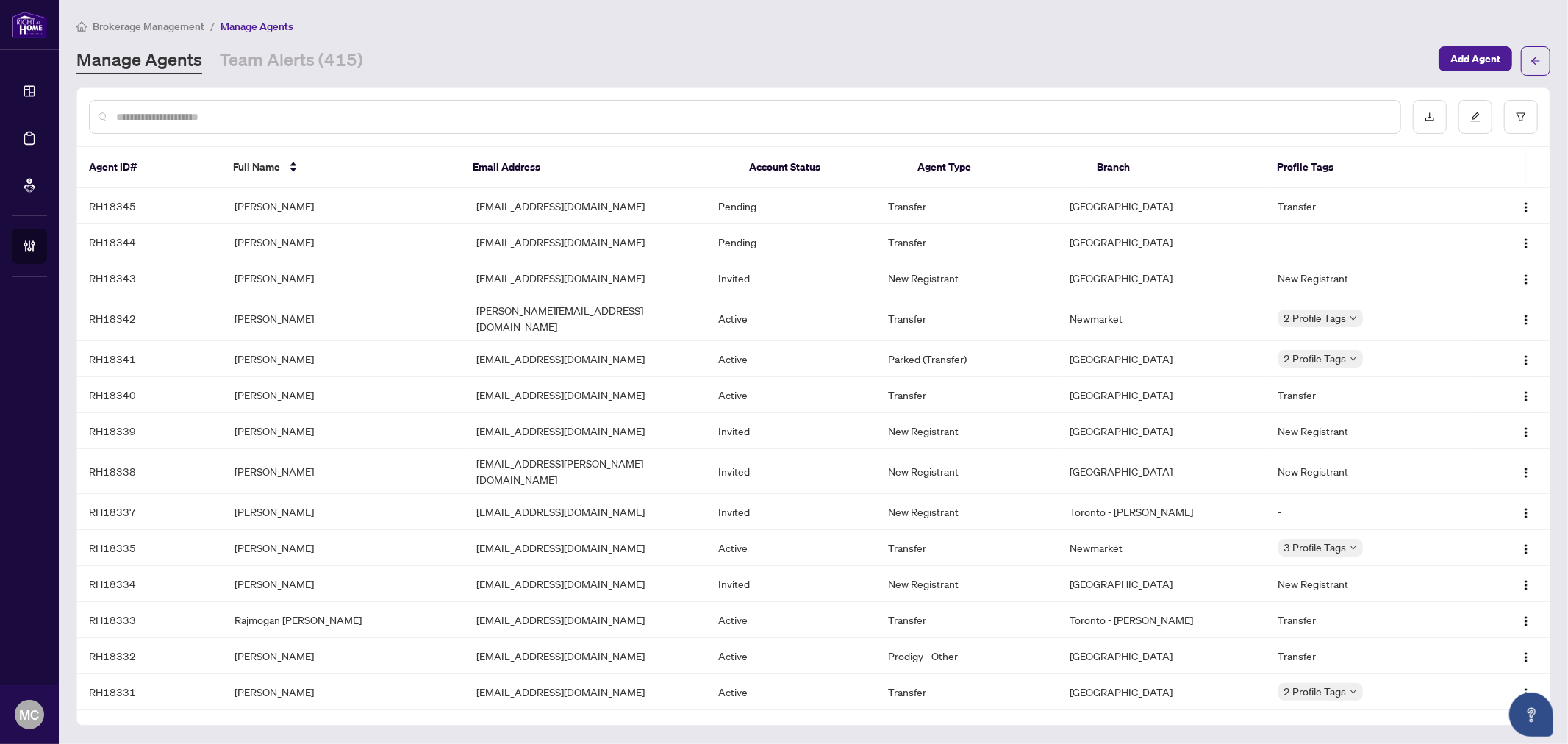
click at [383, 114] on input "text" at bounding box center [753, 116] width 1272 height 16
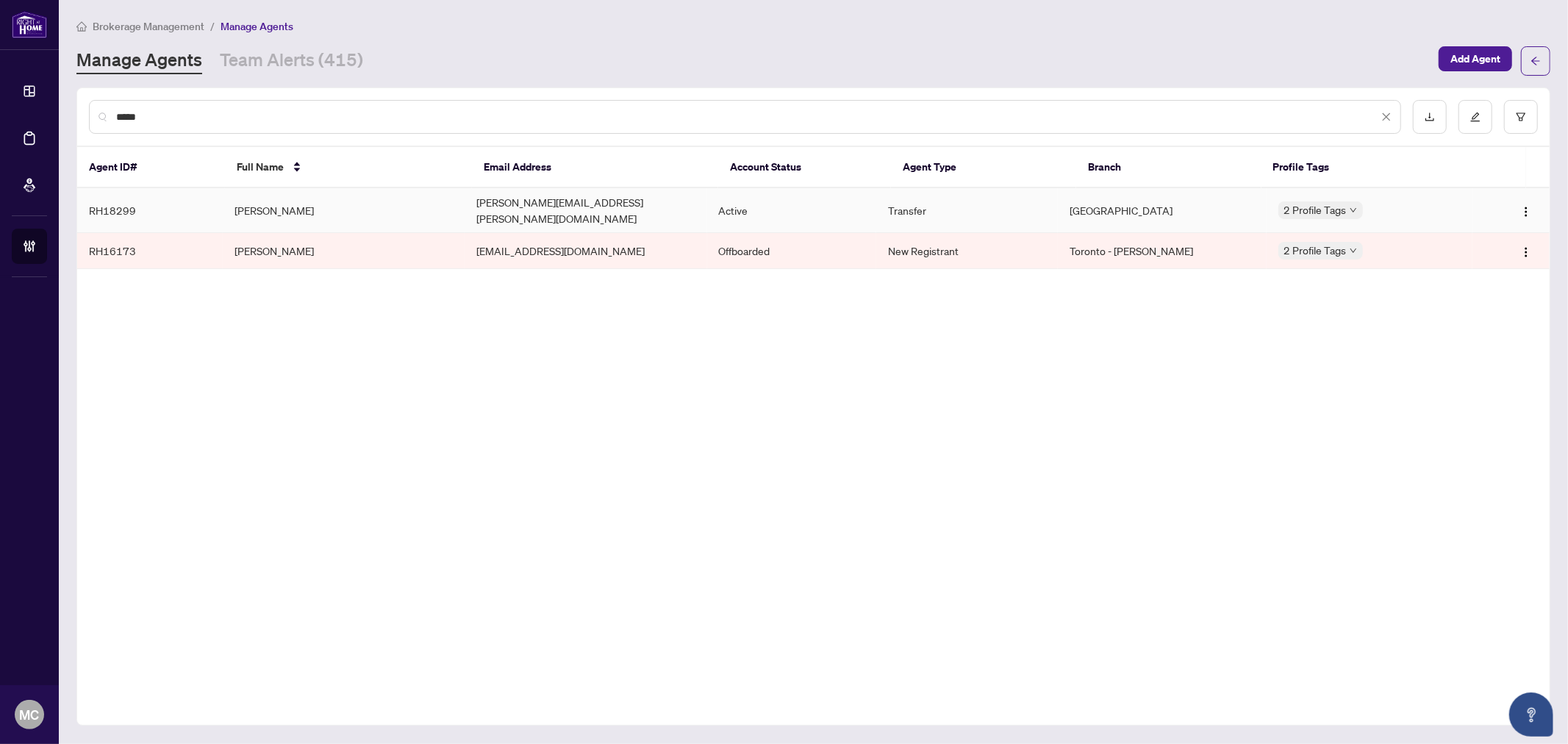
type input "*****"
click at [299, 200] on td "Adrian John" at bounding box center [344, 210] width 242 height 45
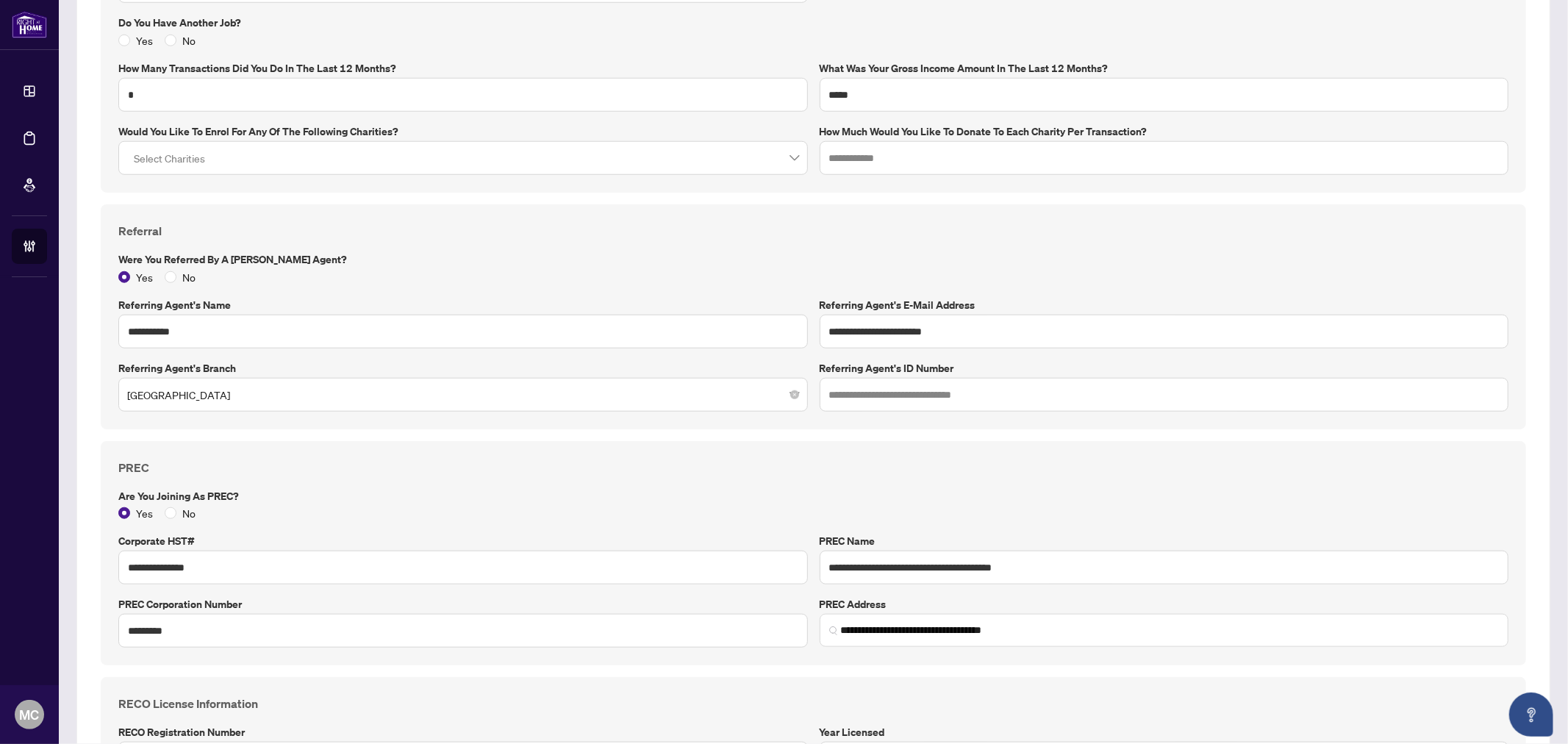
scroll to position [980, 0]
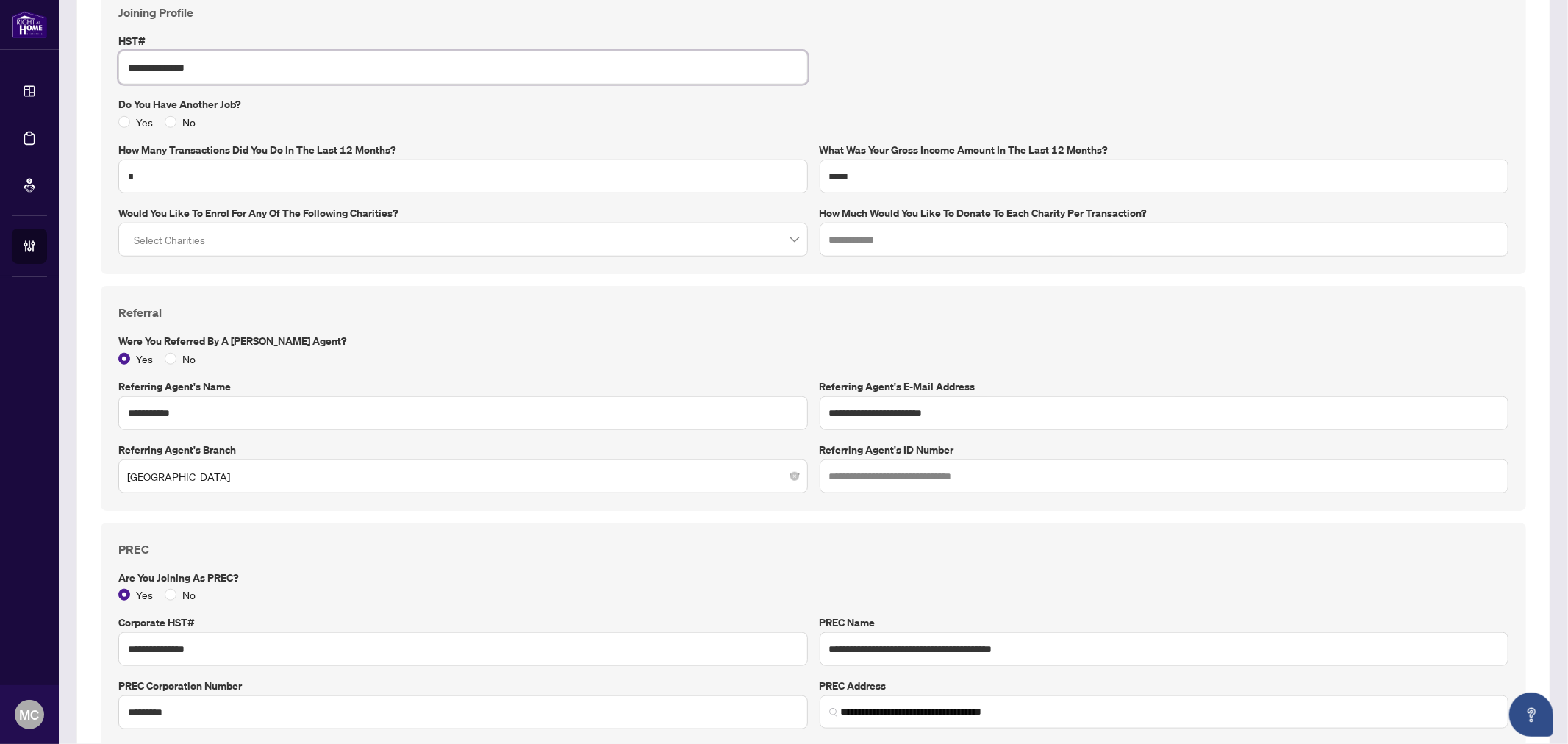
click at [160, 66] on input "**********" at bounding box center [463, 67] width 690 height 33
click at [108, 53] on div "**********" at bounding box center [814, 130] width 1425 height 288
click at [219, 60] on input "**********" at bounding box center [463, 67] width 690 height 33
drag, startPoint x: 229, startPoint y: 64, endPoint x: 1245, endPoint y: 228, distance: 1029.2
click at [76, 59] on div "**********" at bounding box center [813, 416] width 1474 height 2614
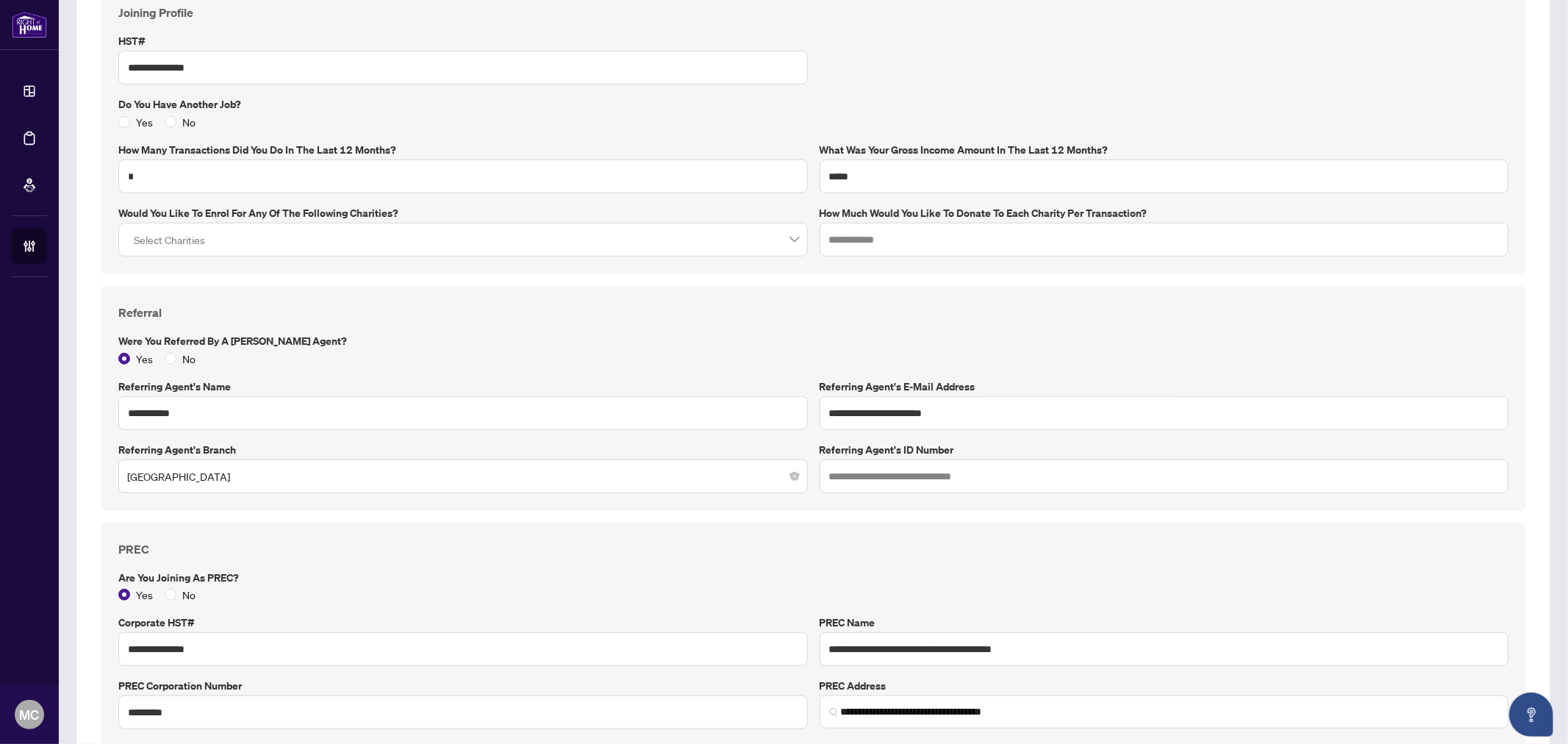
click at [547, 559] on div "**********" at bounding box center [814, 634] width 1402 height 190
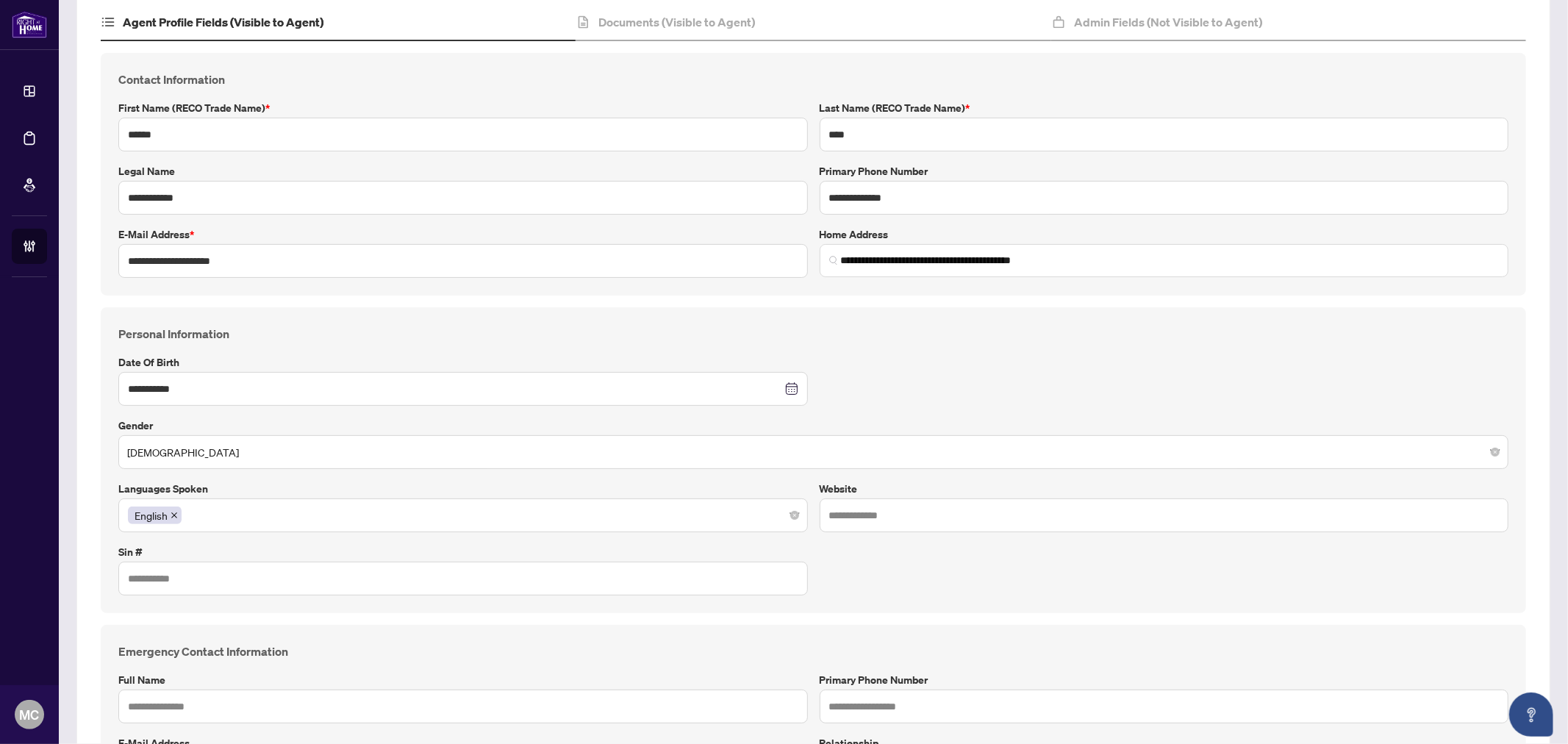
scroll to position [0, 0]
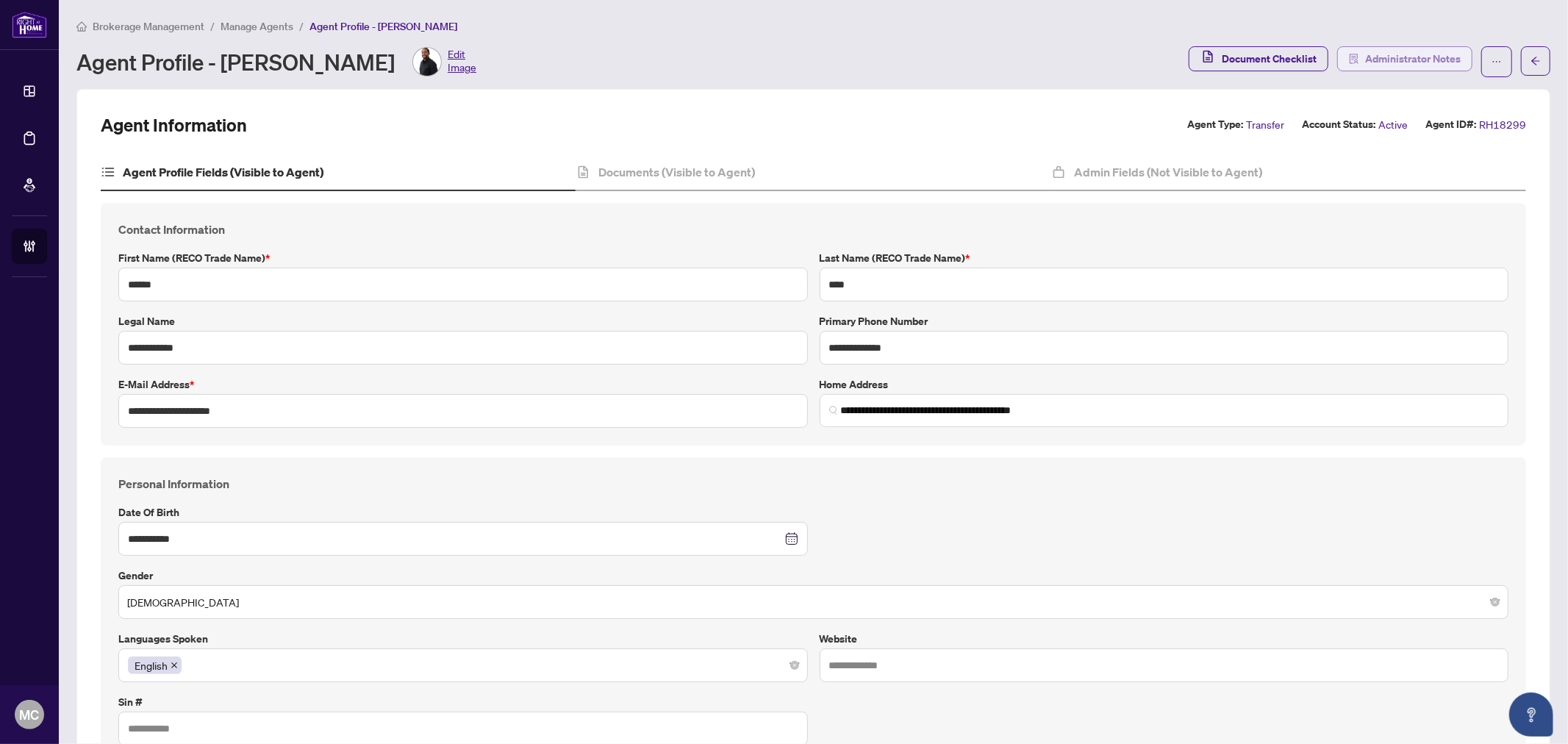
click at [1437, 52] on span "Administrator Notes" at bounding box center [1413, 58] width 95 height 24
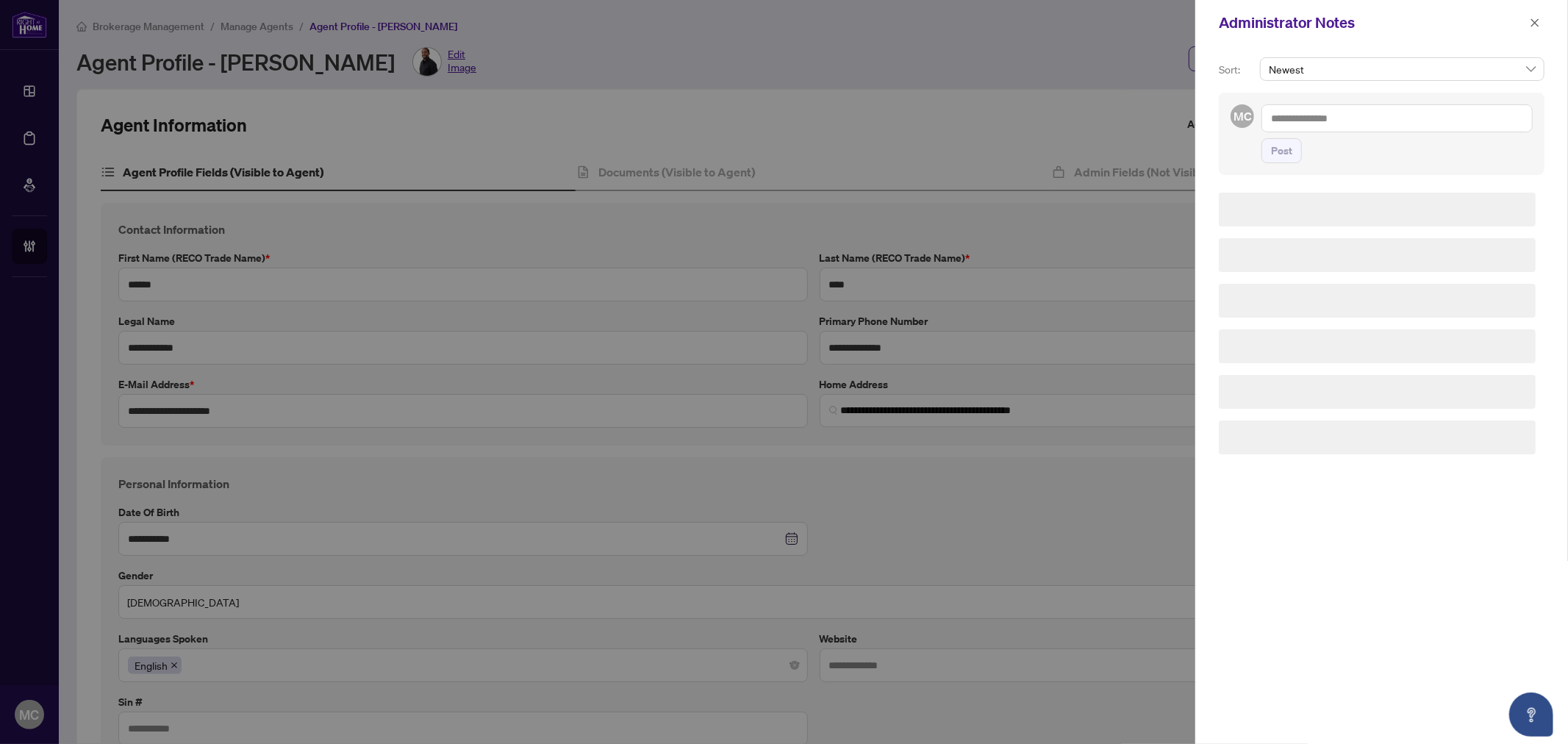
click at [1345, 117] on textarea at bounding box center [1396, 117] width 271 height 28
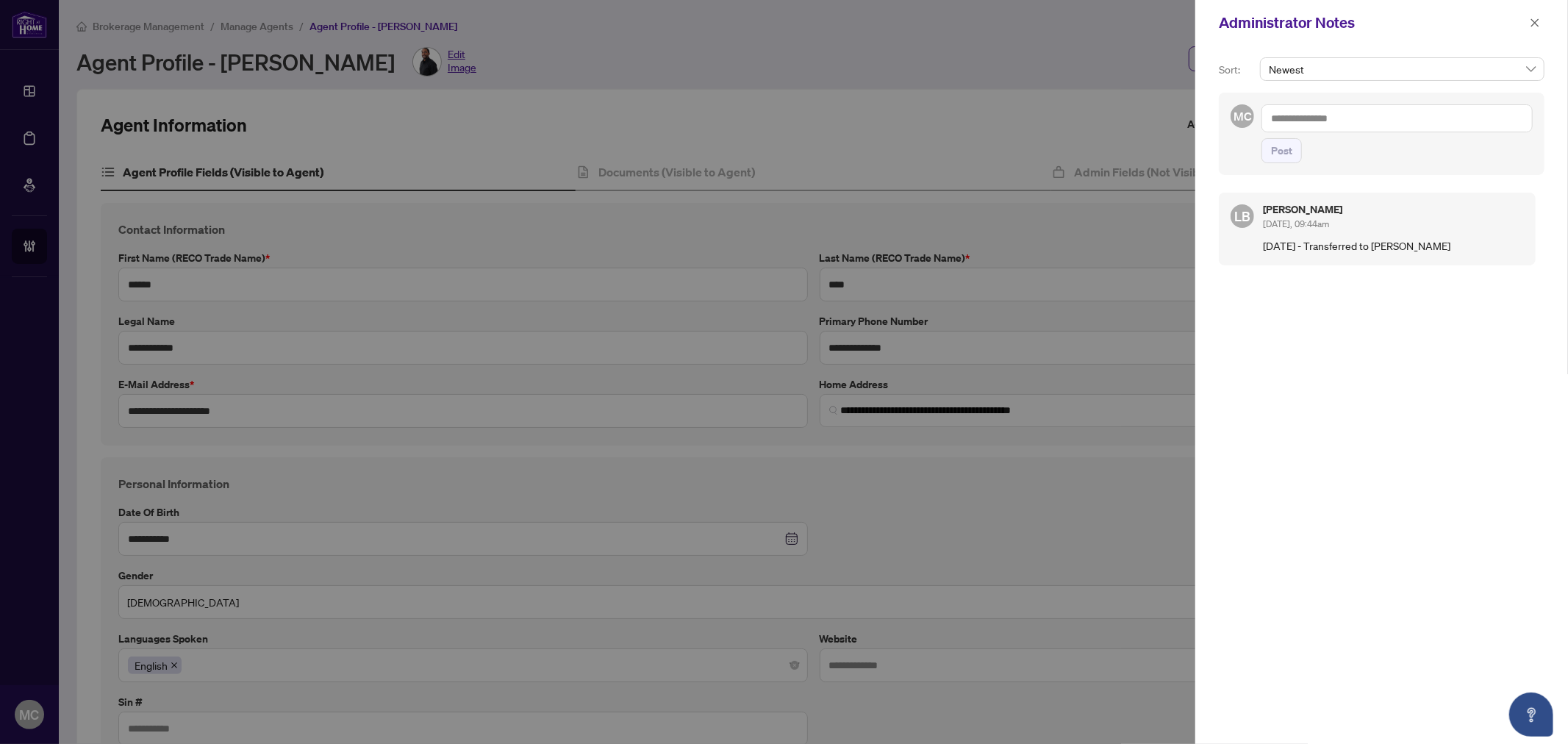
paste textarea "**********"
type textarea "**********"
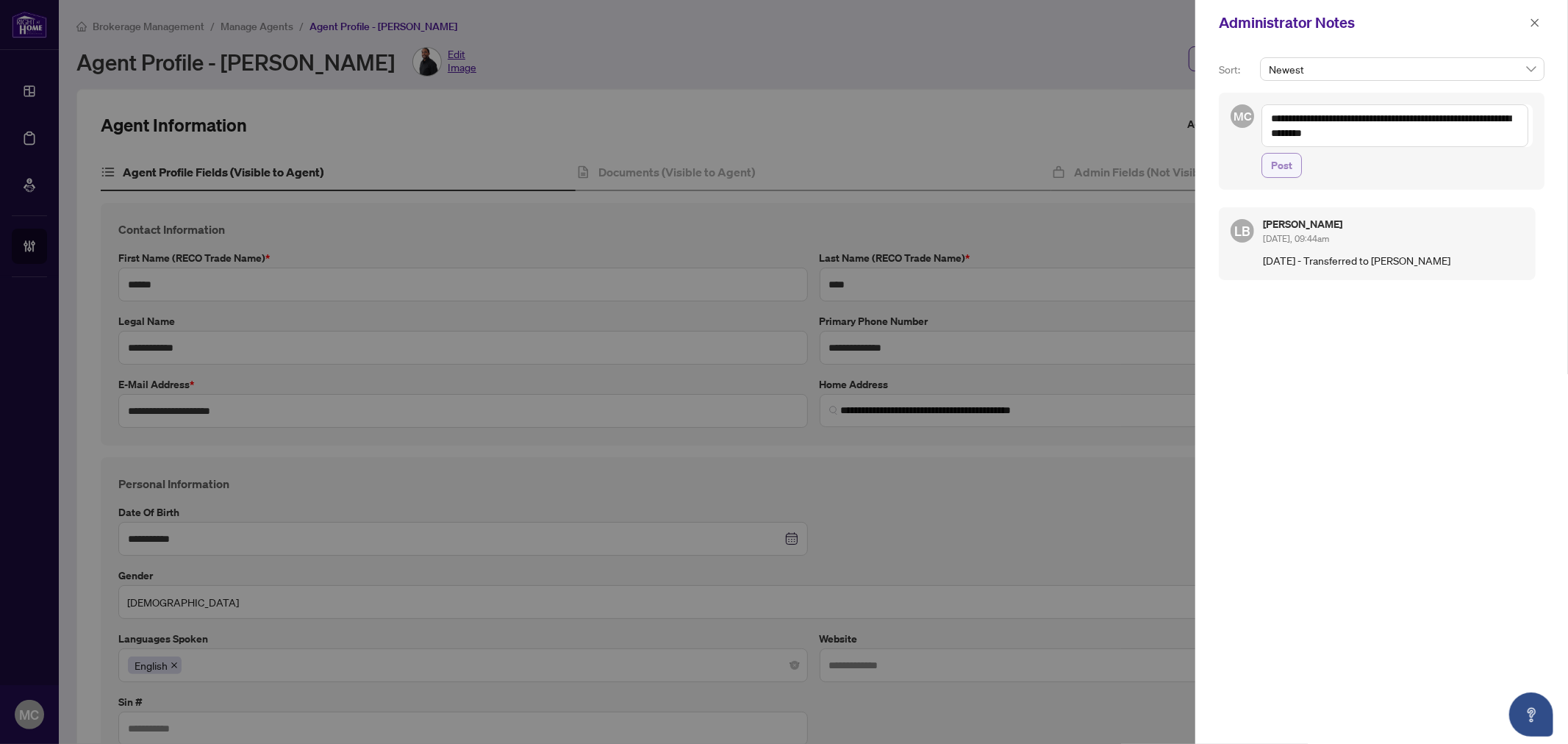
click at [1289, 171] on span "Post" at bounding box center [1281, 165] width 21 height 24
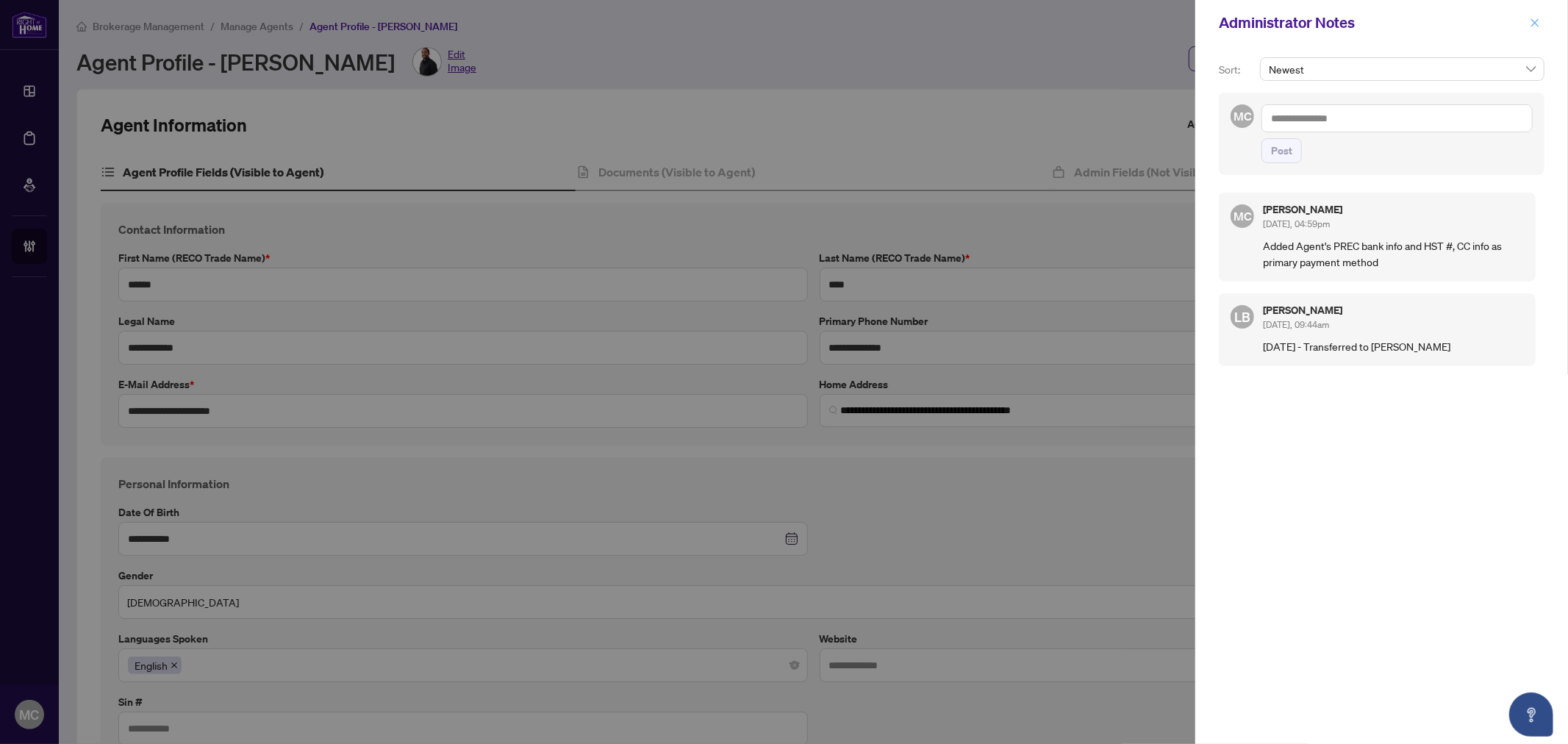
click at [1529, 25] on button "button" at bounding box center [1535, 23] width 19 height 17
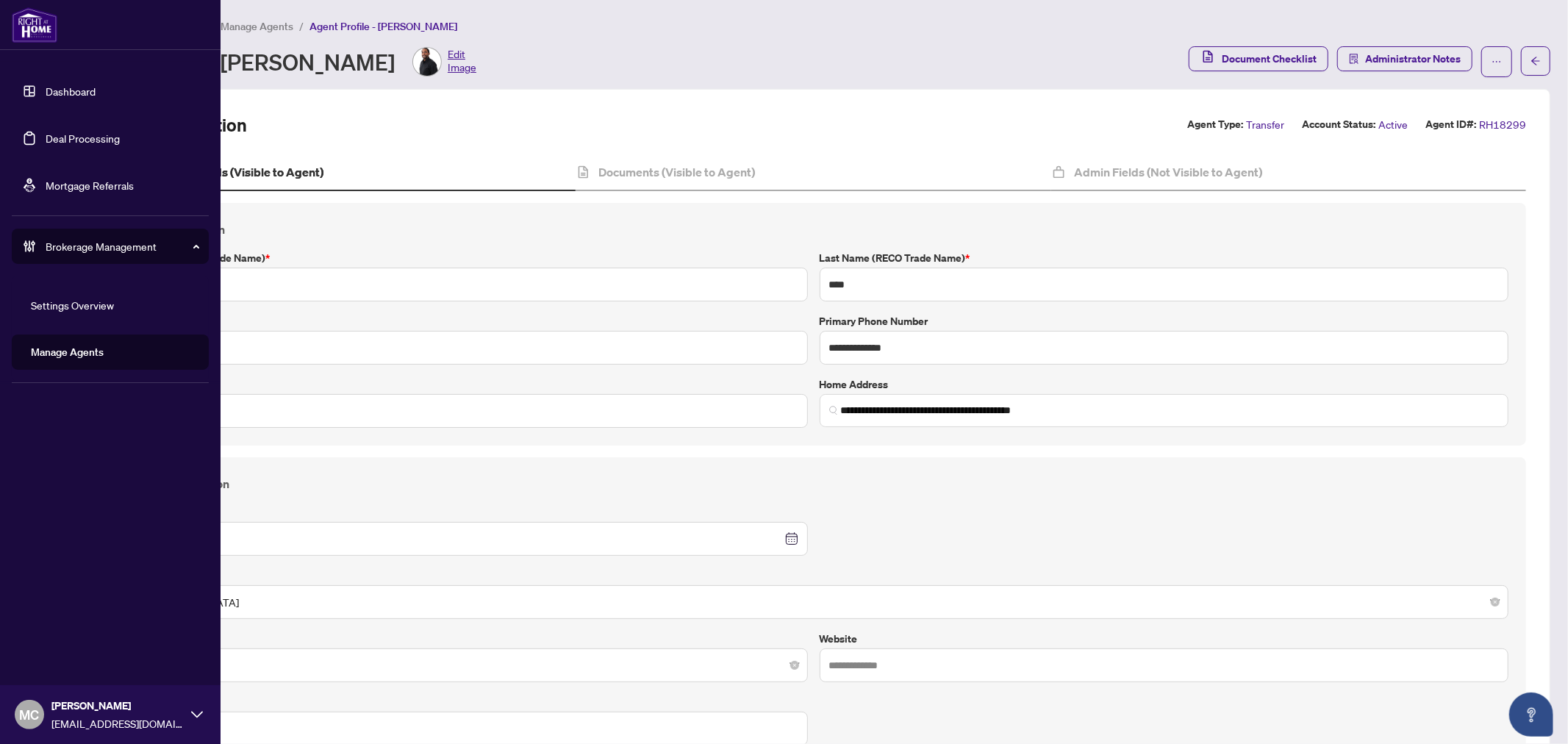
drag, startPoint x: 63, startPoint y: 351, endPoint x: 217, endPoint y: 295, distance: 163.9
click at [63, 351] on link "Manage Agents" at bounding box center [67, 352] width 72 height 13
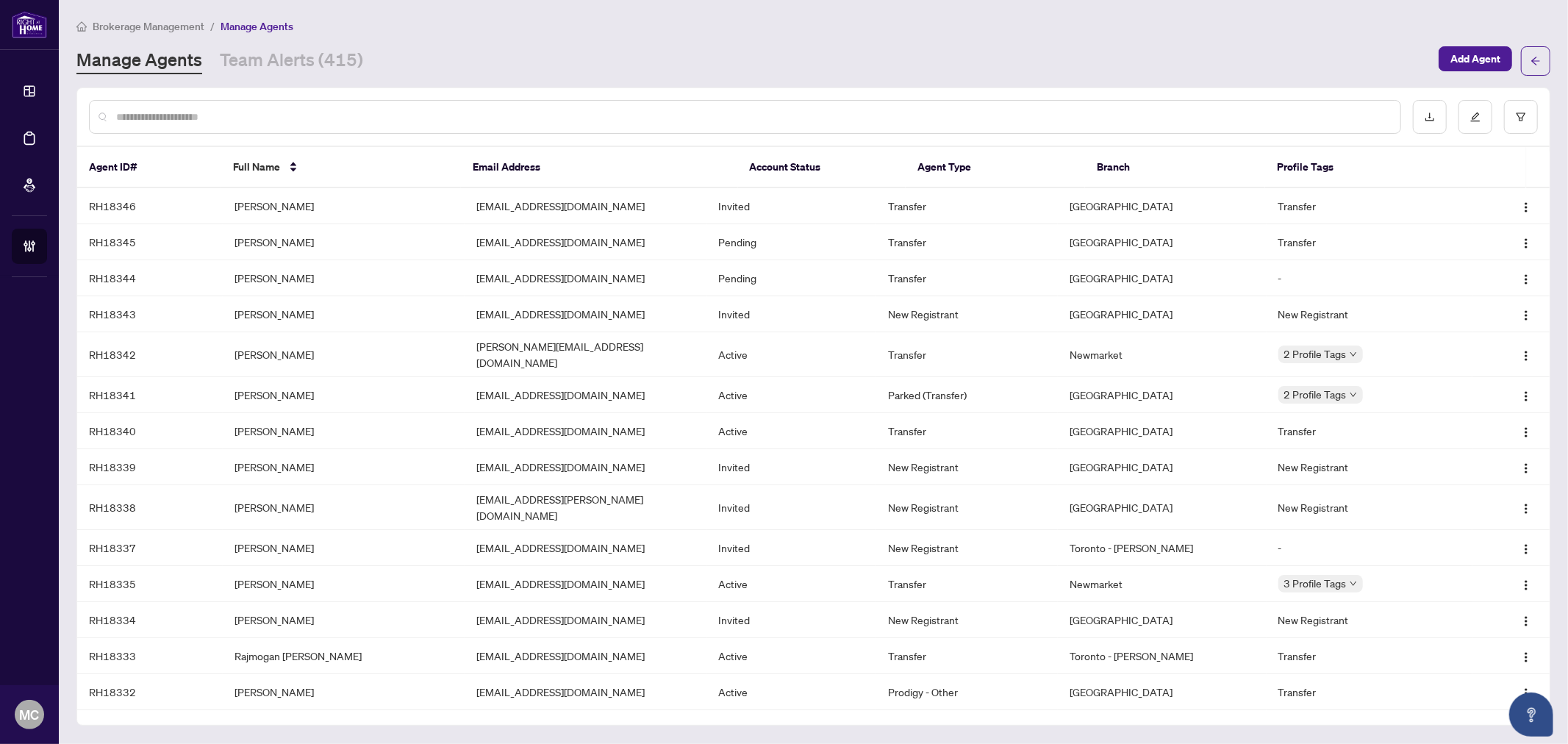
click at [457, 115] on input "text" at bounding box center [753, 116] width 1272 height 16
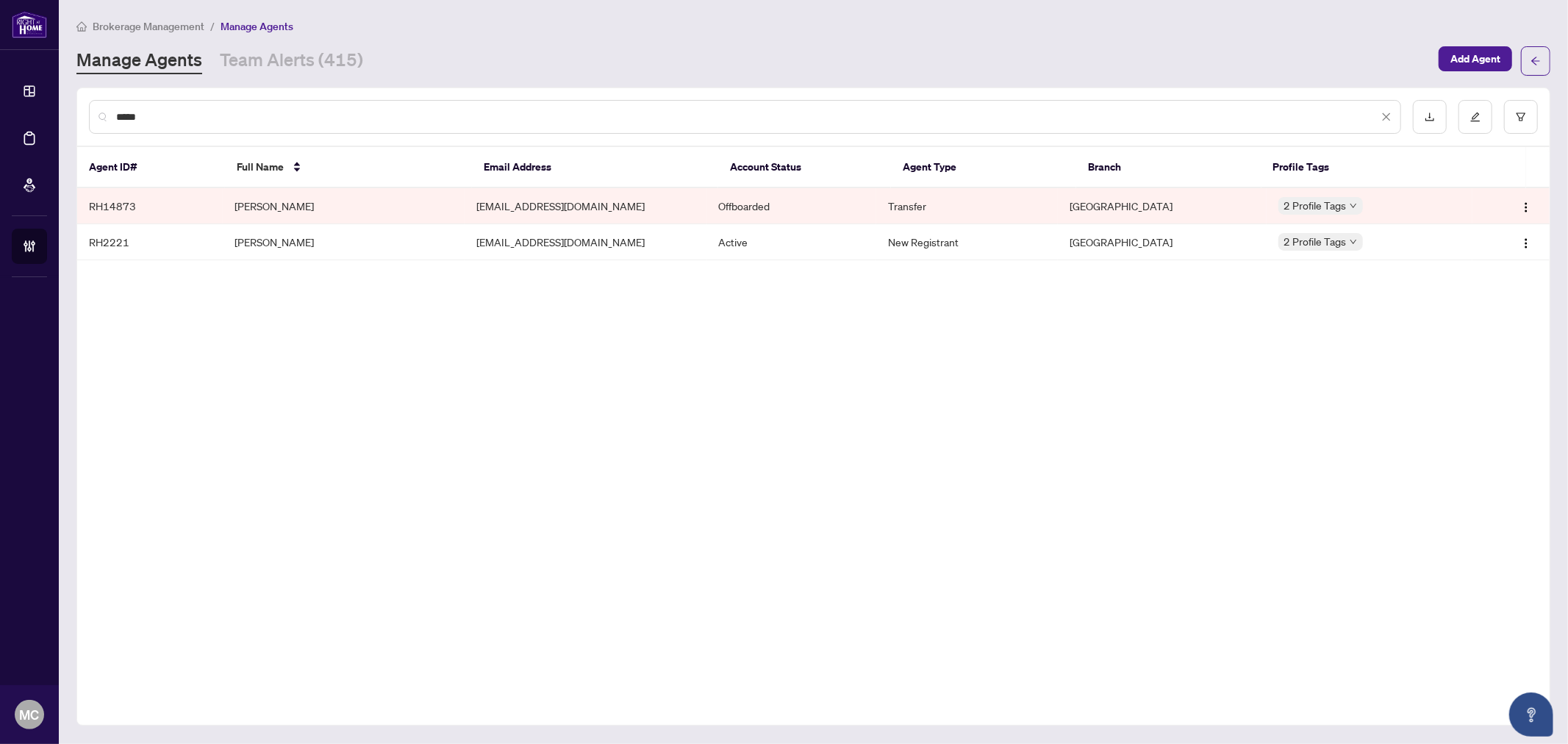
type input "*****"
click at [250, 250] on td "Maame Serwaa Ahima" at bounding box center [344, 242] width 242 height 36
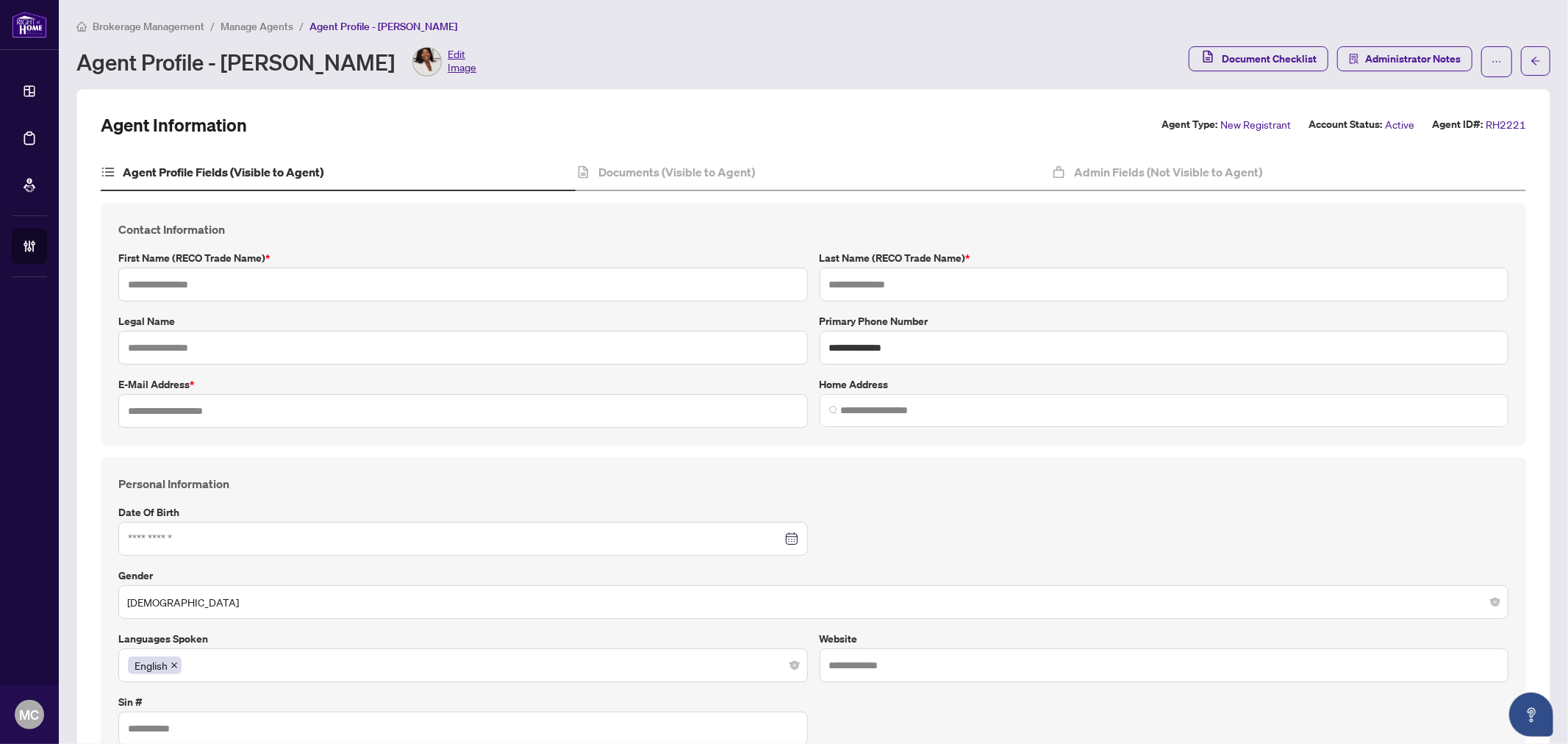
type input "**********"
type input "*****"
type input "**********"
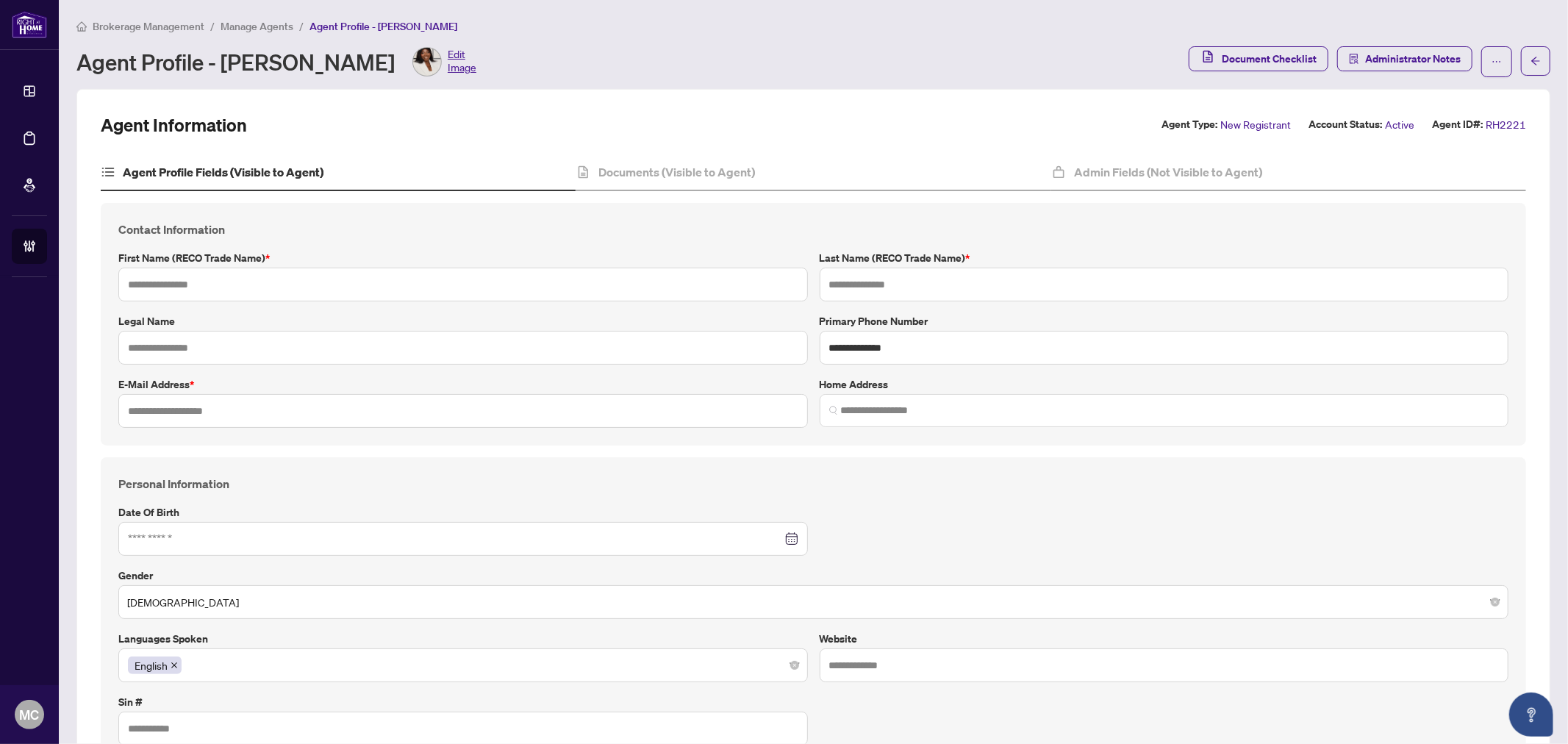
type input "*********"
type input "**********"
type input "******"
type input "**********"
type input "*"
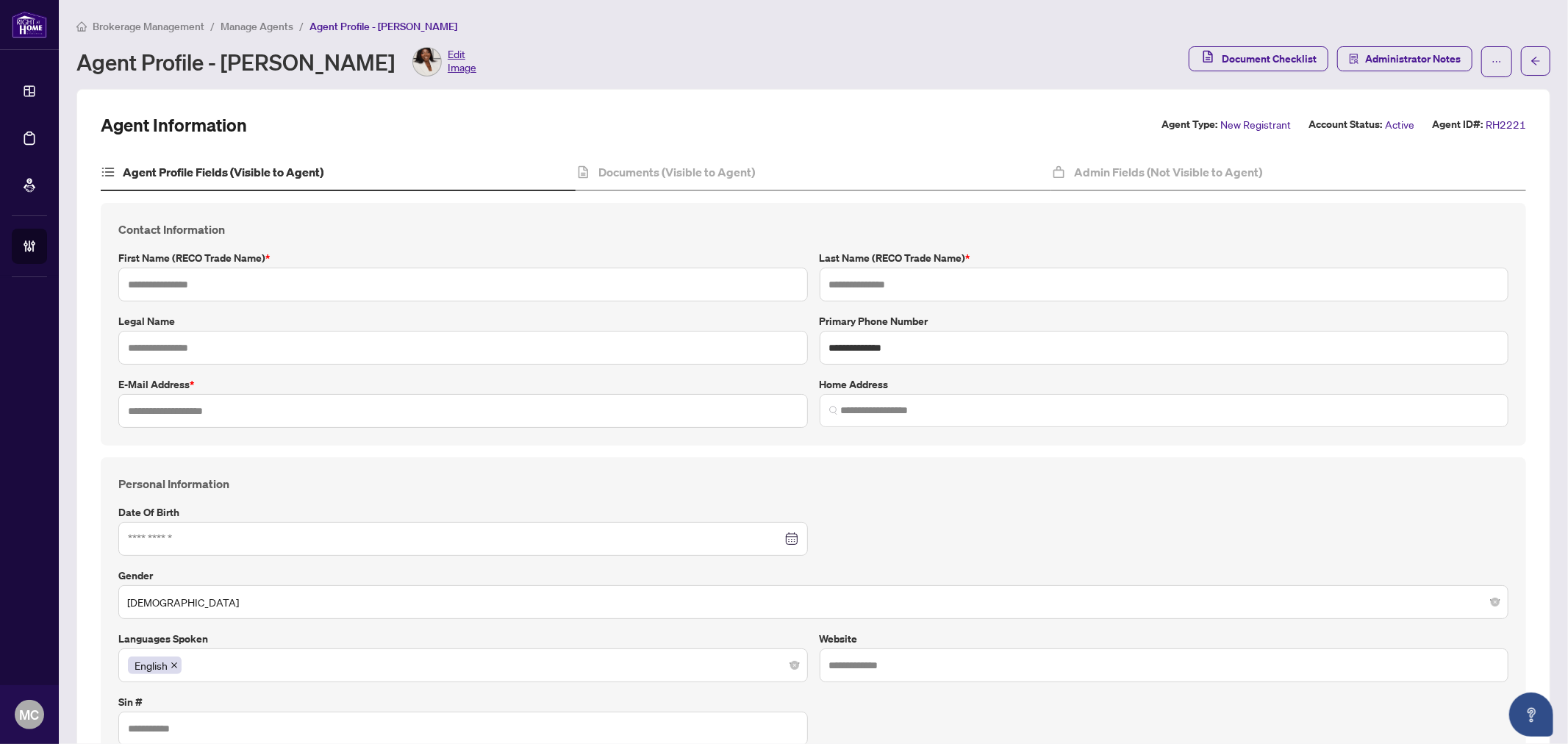
type input "**********"
type input "*******"
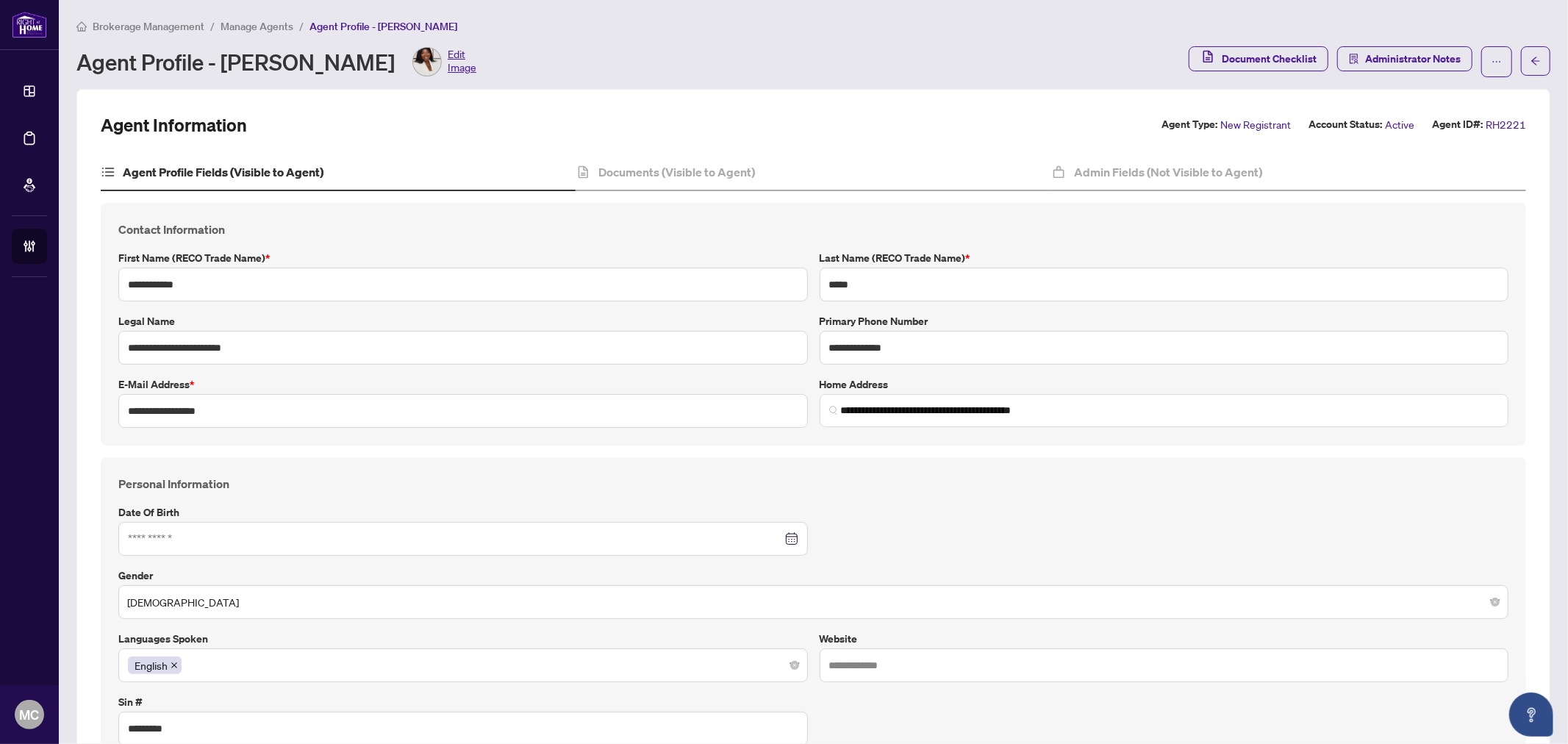
type input "**********"
type input "****"
type input "**********"
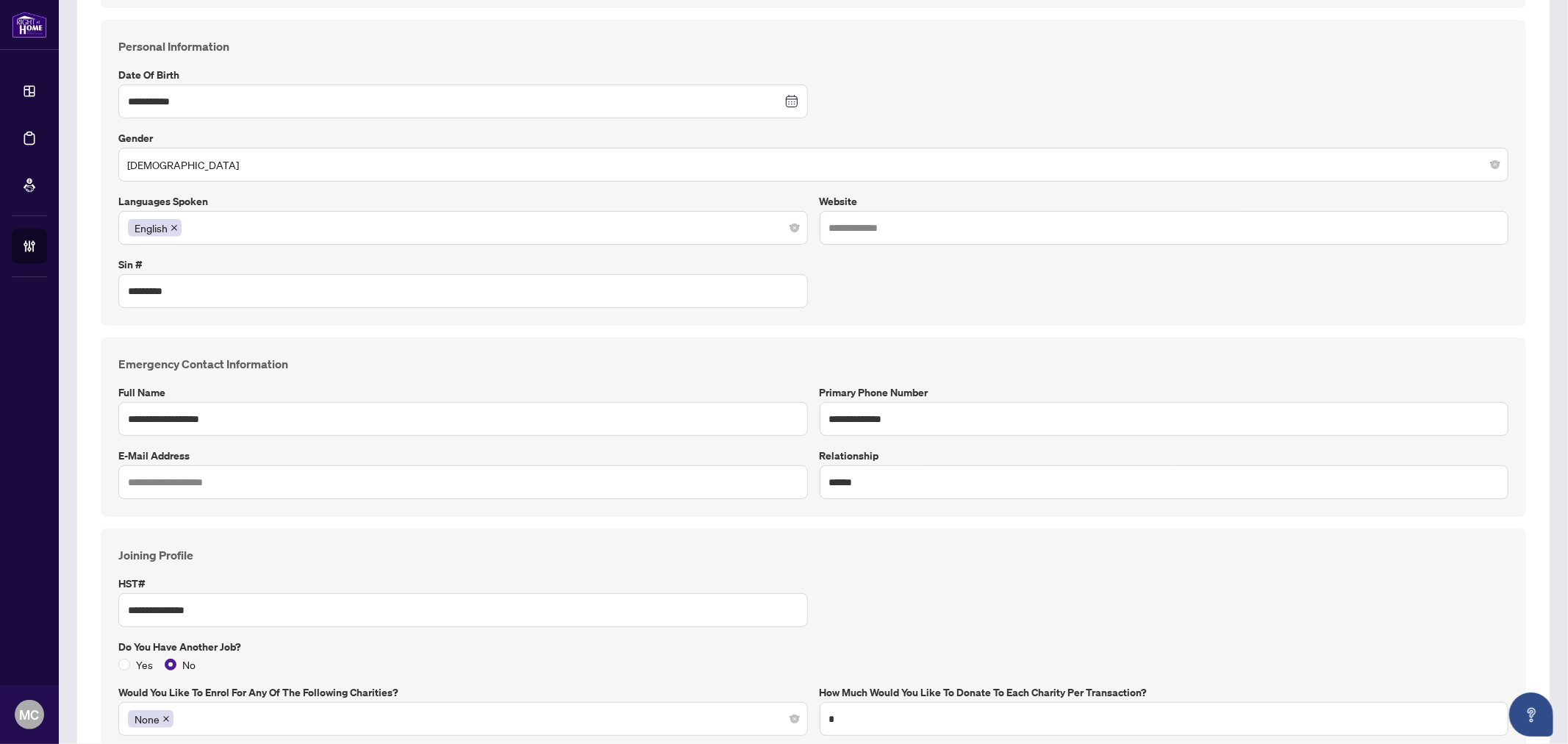
scroll to position [326, 0]
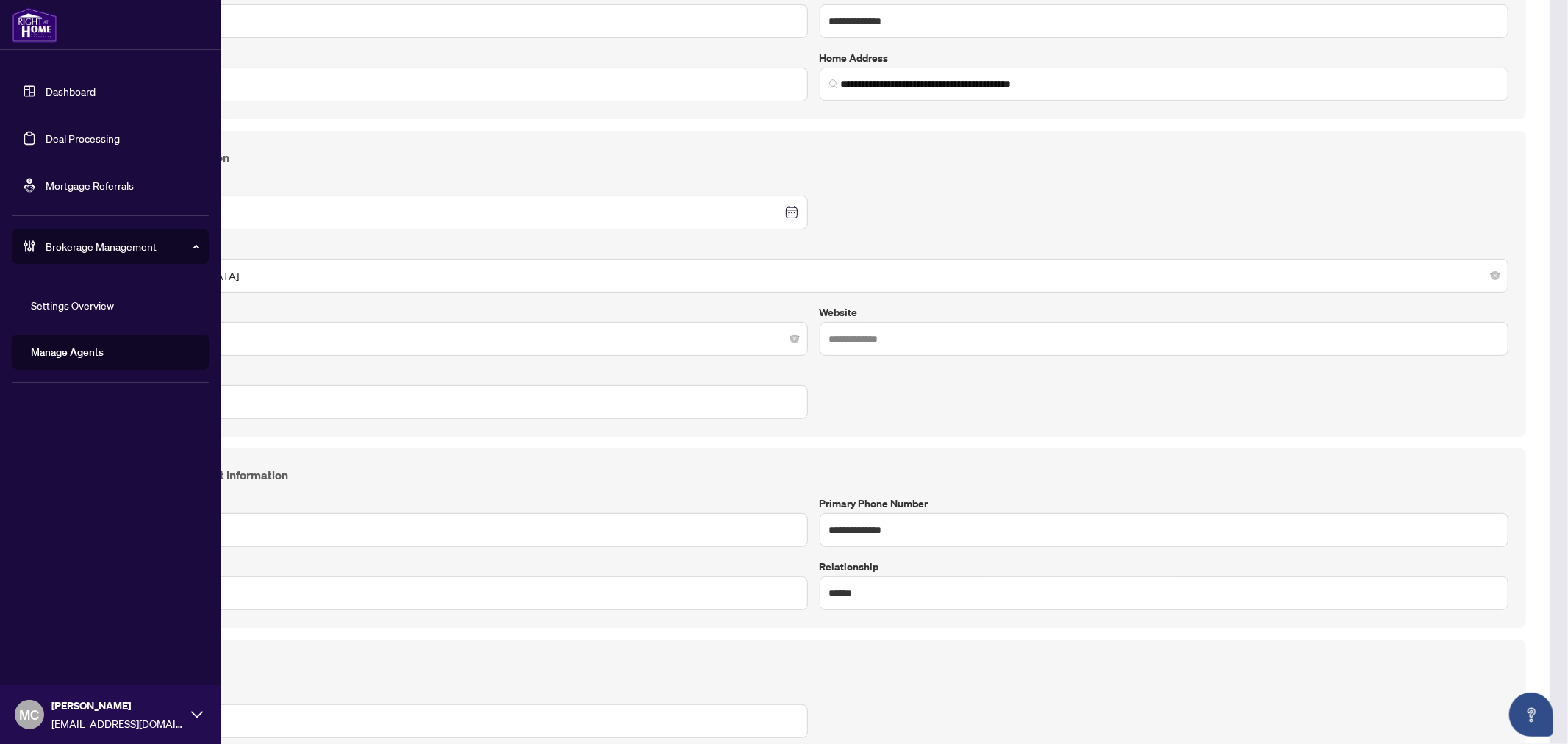
drag, startPoint x: 82, startPoint y: 139, endPoint x: 155, endPoint y: 158, distance: 75.4
click at [82, 139] on link "Deal Processing" at bounding box center [83, 138] width 74 height 13
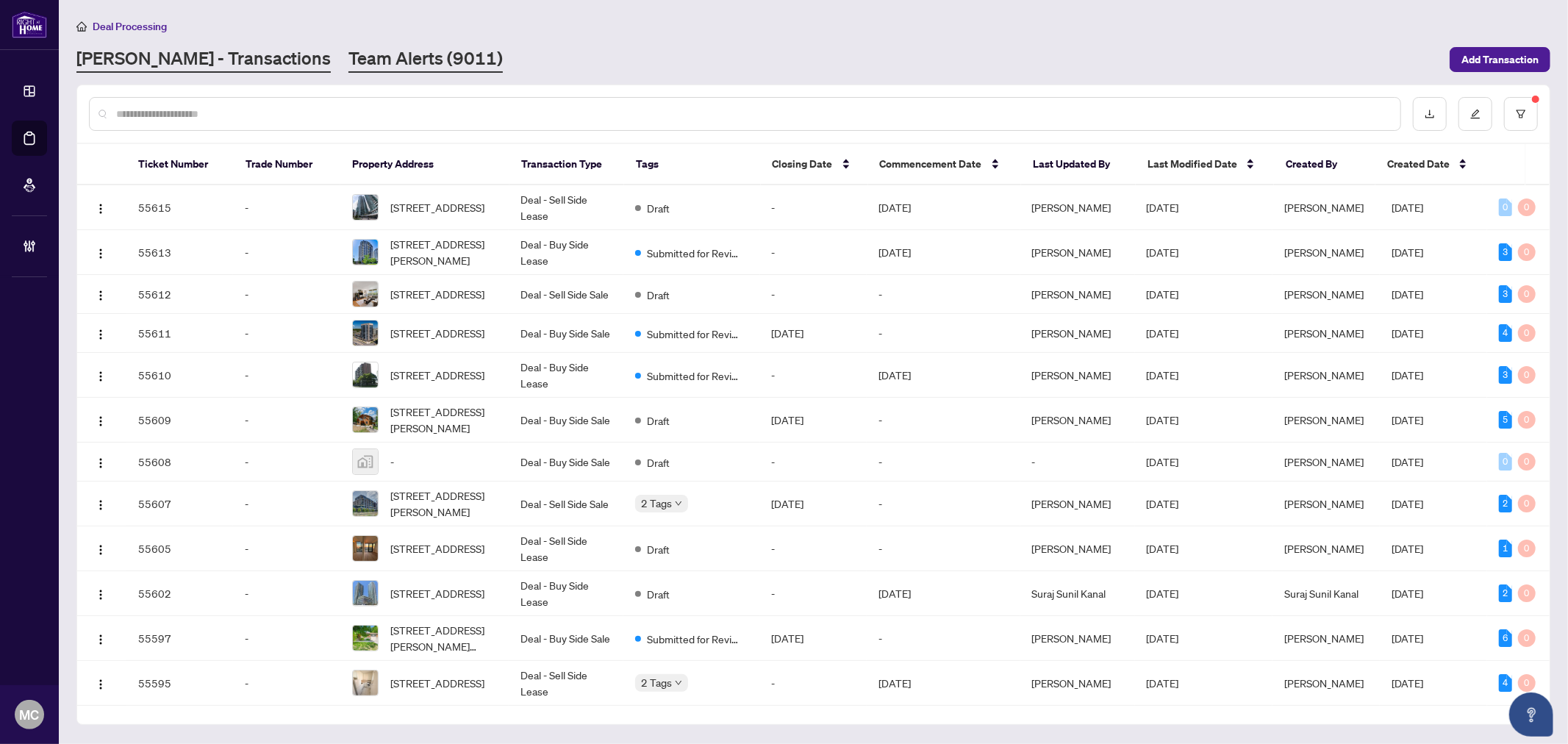
click at [348, 63] on link "Team Alerts (9011)" at bounding box center [425, 60] width 155 height 27
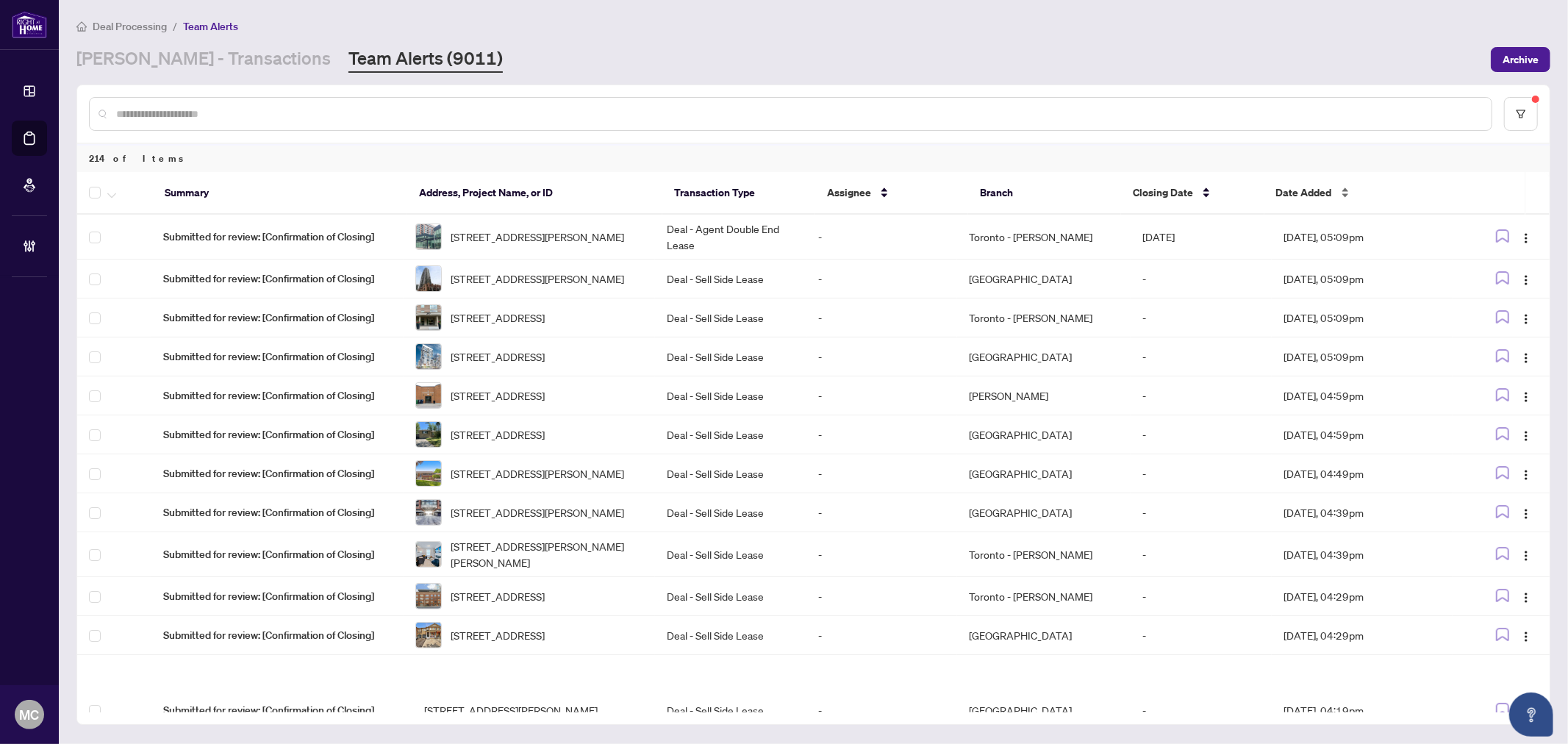
click at [1316, 184] on span "Date Added" at bounding box center [1304, 192] width 56 height 16
click at [1316, 187] on span "Date Added" at bounding box center [1304, 192] width 56 height 16
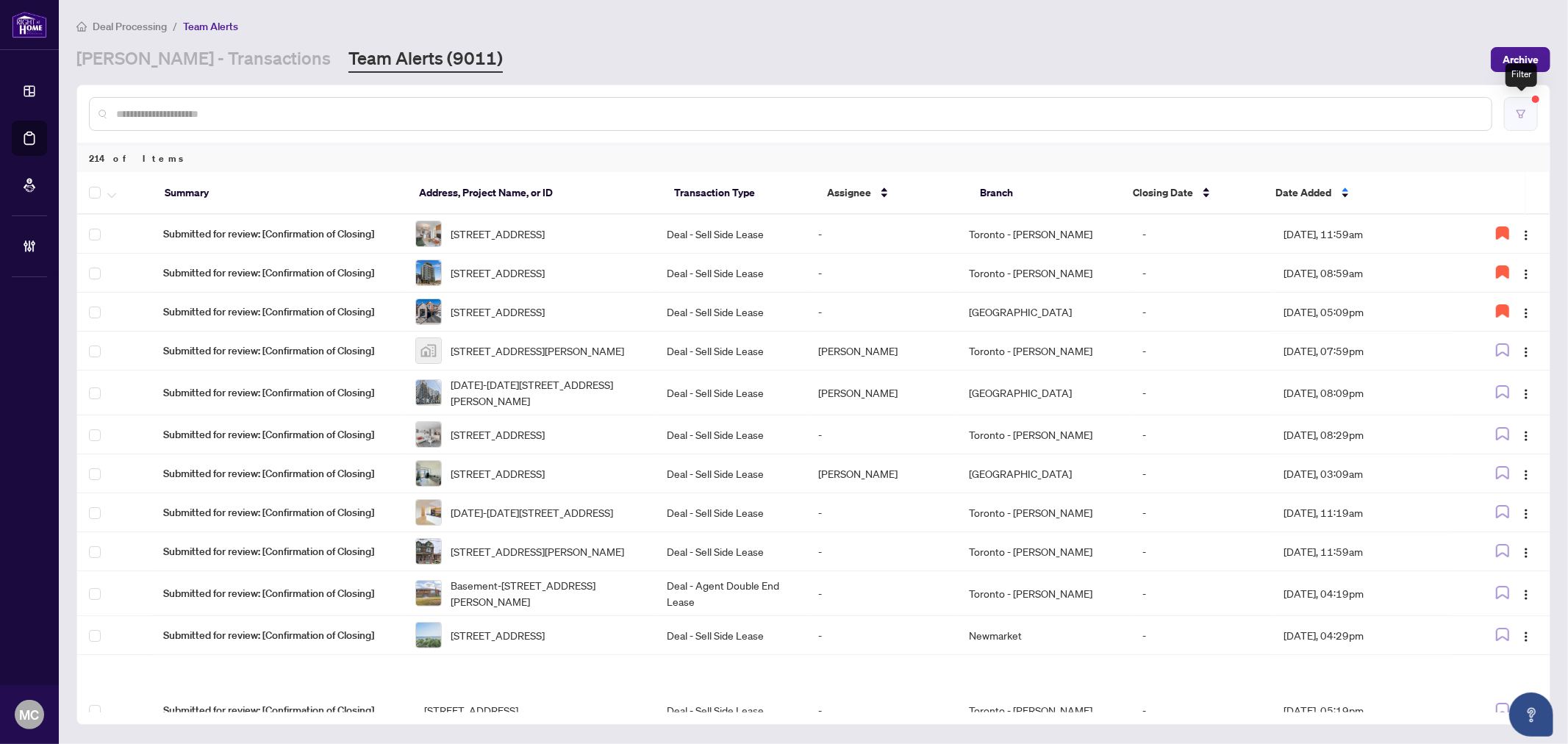
click at [1519, 106] on button "button" at bounding box center [1520, 114] width 33 height 33
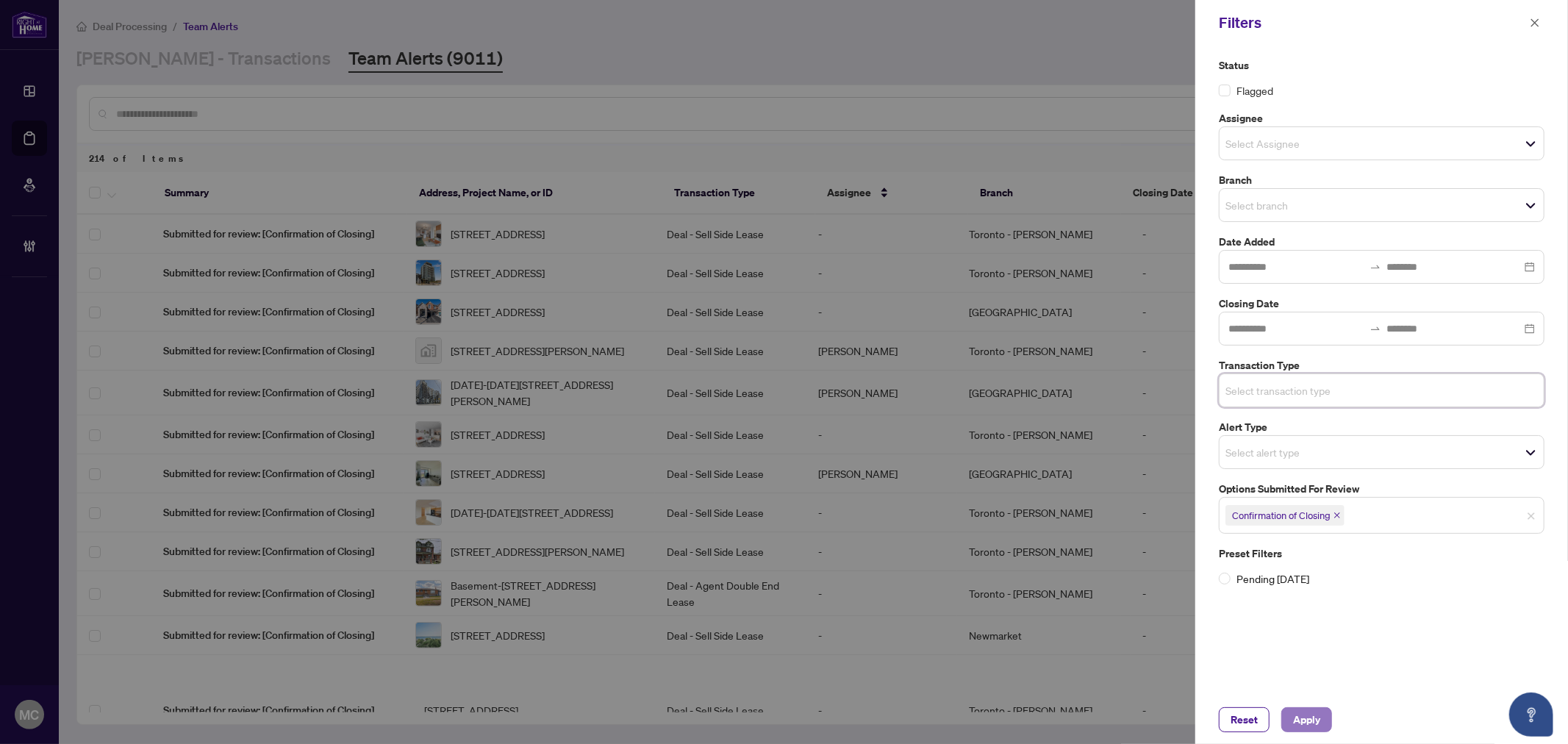
click at [1316, 724] on span "Apply" at bounding box center [1307, 719] width 28 height 24
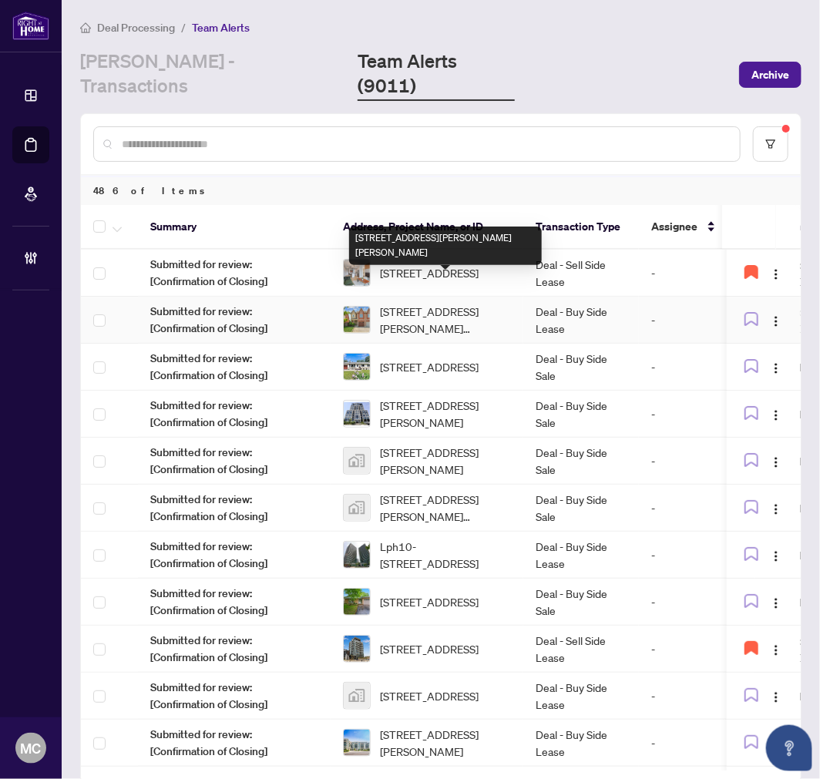
click at [475, 303] on span "206 Kelso Cres, Vaughan, Ontario L6A 2C9, Canada" at bounding box center [445, 320] width 131 height 34
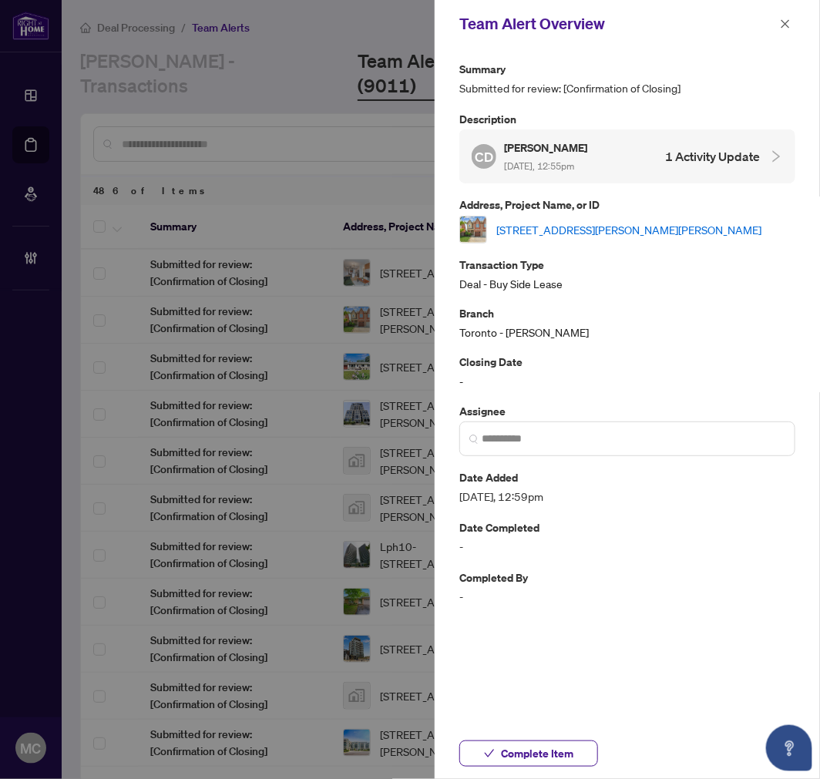
click at [539, 227] on link "206 Kelso Cres, Vaughan, Ontario L6A 2C9, Canada" at bounding box center [628, 229] width 265 height 17
click at [561, 746] on span "Complete Item" at bounding box center [537, 753] width 72 height 25
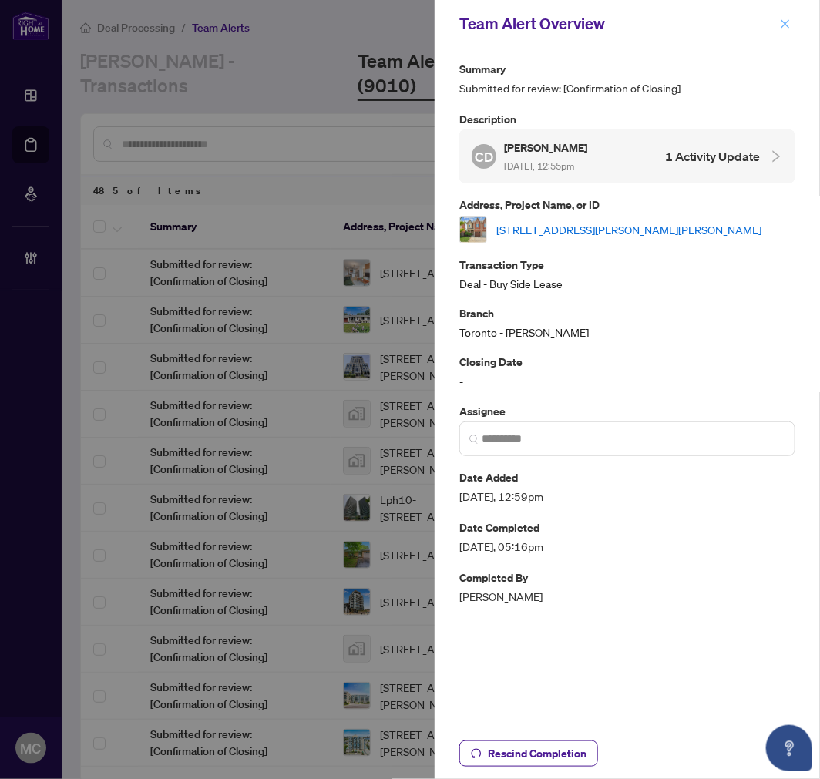
click at [781, 20] on icon "close" at bounding box center [785, 23] width 8 height 8
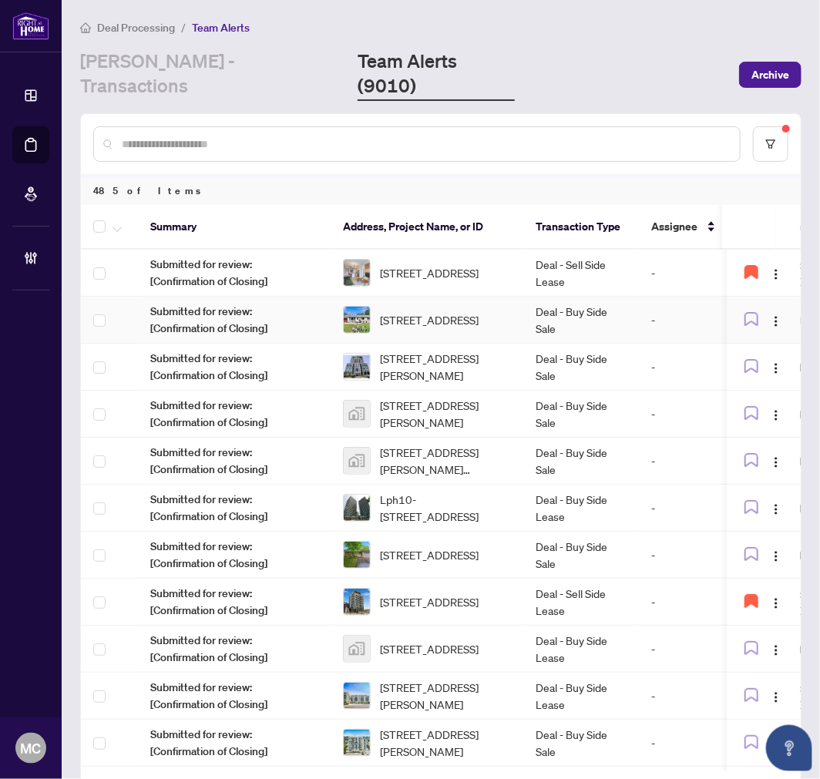
click at [479, 311] on span "1989 Rideau Rd, Ottawa, Ontario K1X 1E1, Canada" at bounding box center [429, 319] width 99 height 17
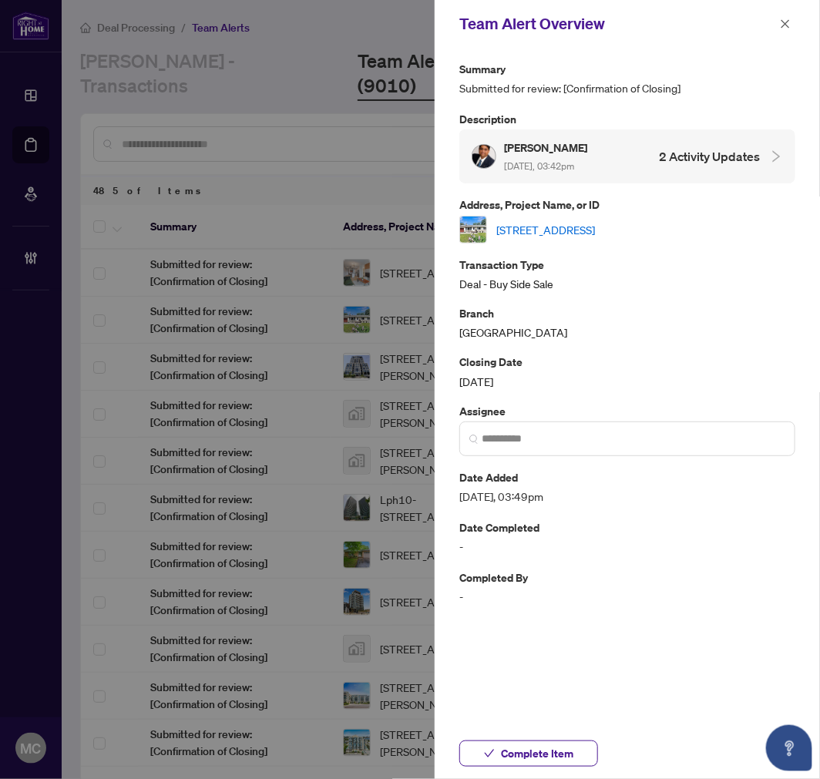
click at [595, 224] on link "1989 Rideau Rd, Ottawa, Ontario K1X 1E1, Canada" at bounding box center [545, 229] width 99 height 17
click at [565, 748] on span "Complete Item" at bounding box center [537, 753] width 72 height 25
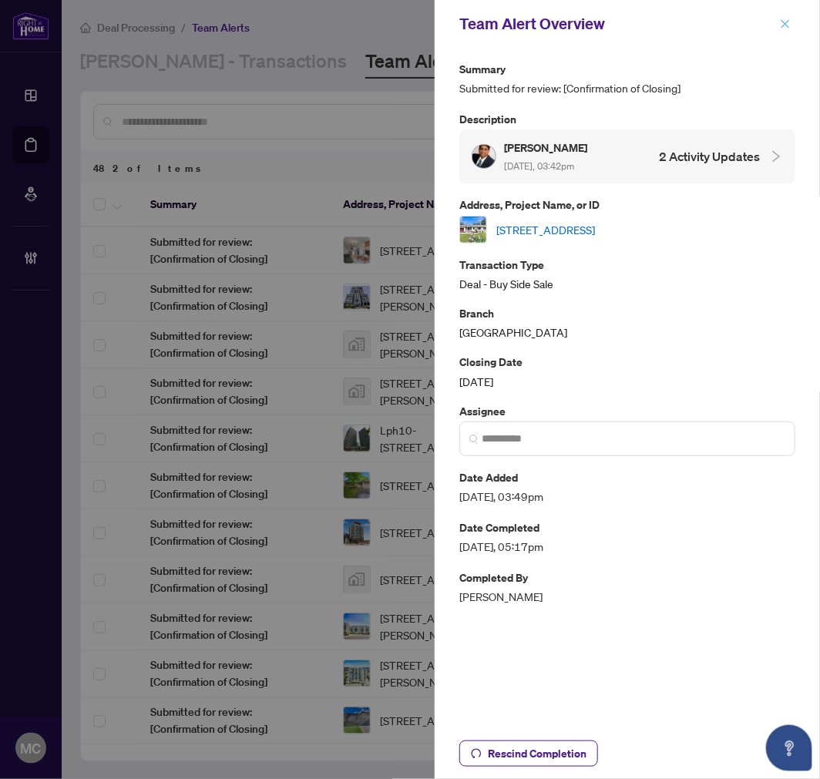
click at [788, 16] on span "button" at bounding box center [785, 24] width 11 height 25
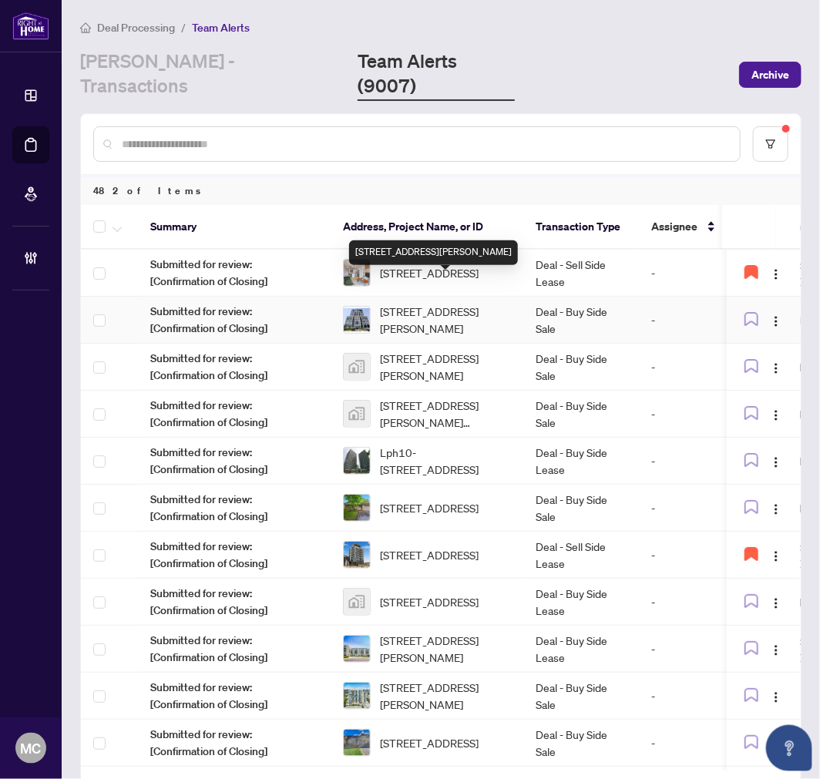
click at [409, 303] on span "207-75 Cleary Ave, Ottawa, Ontario K2A 1R8, Canada" at bounding box center [445, 320] width 131 height 34
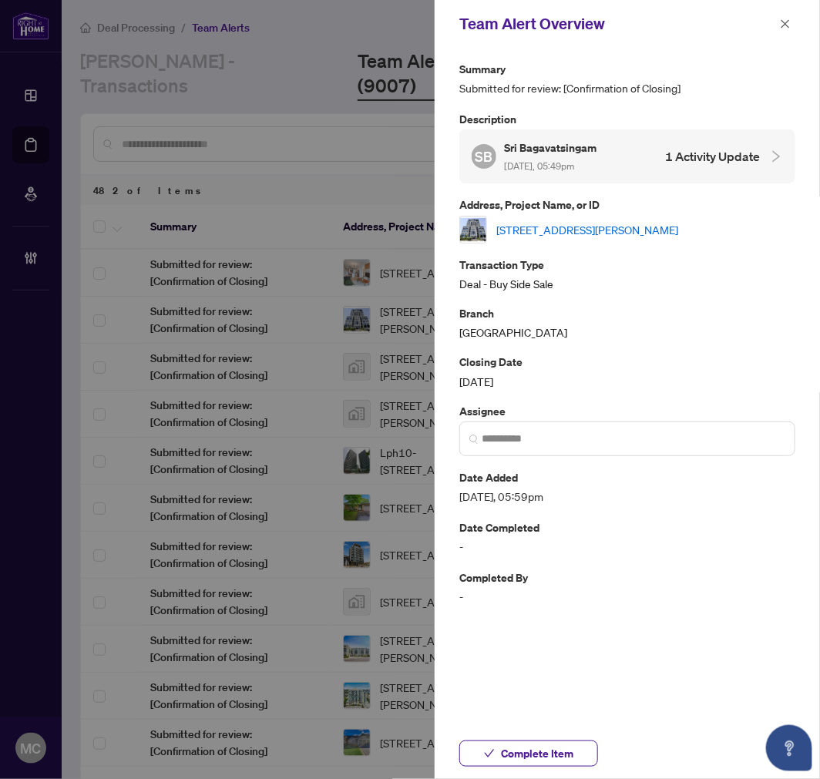
click at [606, 229] on link "207-75 Cleary Ave, Ottawa, Ontario K2A 1R8, Canada" at bounding box center [587, 229] width 182 height 17
drag, startPoint x: 570, startPoint y: 764, endPoint x: 126, endPoint y: 606, distance: 472.2
click at [570, 765] on span "Complete Item" at bounding box center [537, 753] width 72 height 25
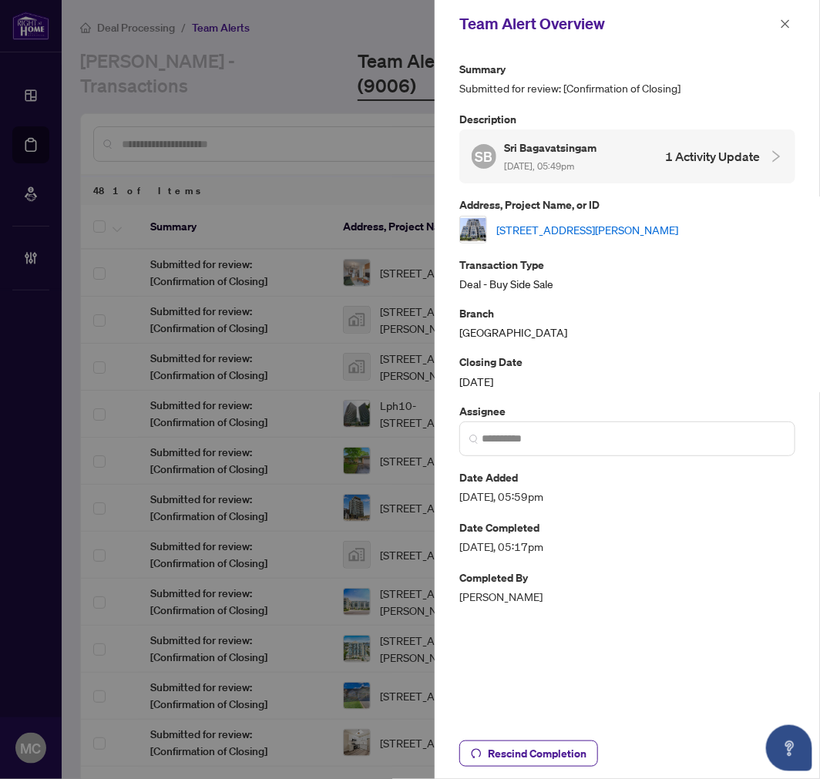
drag, startPoint x: 786, startPoint y: 22, endPoint x: 677, endPoint y: 195, distance: 205.0
click at [787, 22] on icon "close" at bounding box center [785, 23] width 11 height 11
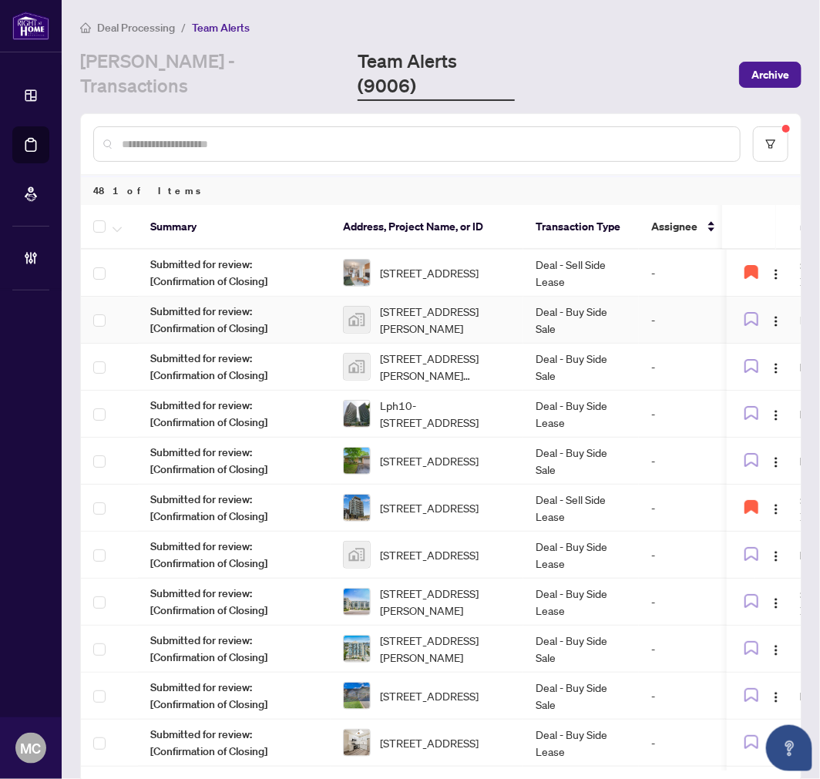
click at [546, 297] on td "Deal - Buy Side Sale" at bounding box center [581, 320] width 116 height 47
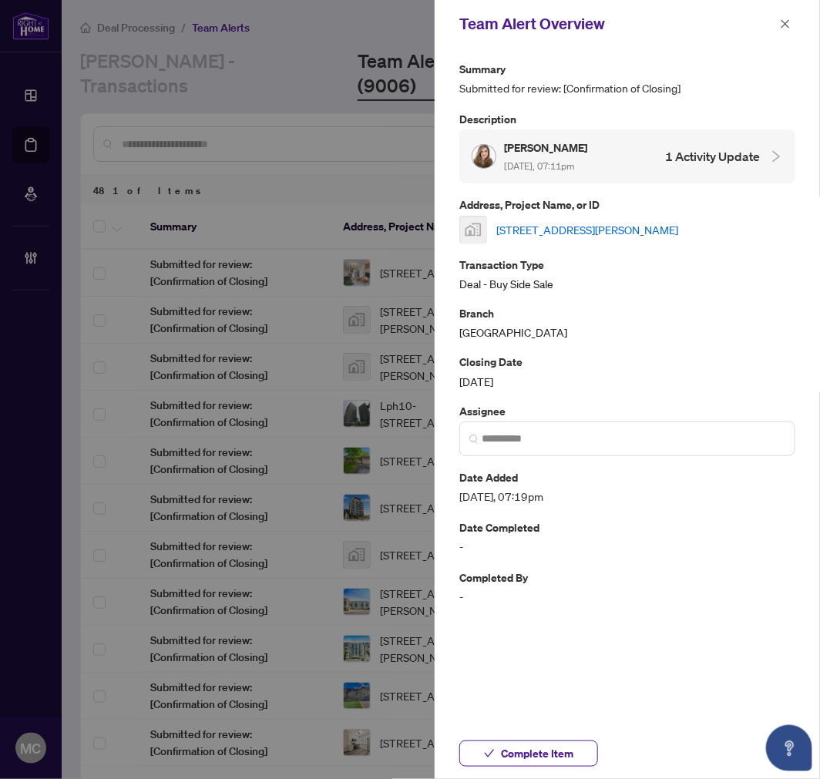
click at [613, 226] on link "43 Patterson Drive, Haldimand, ON, Canada" at bounding box center [587, 229] width 182 height 17
click at [520, 742] on span "Complete Item" at bounding box center [537, 753] width 72 height 25
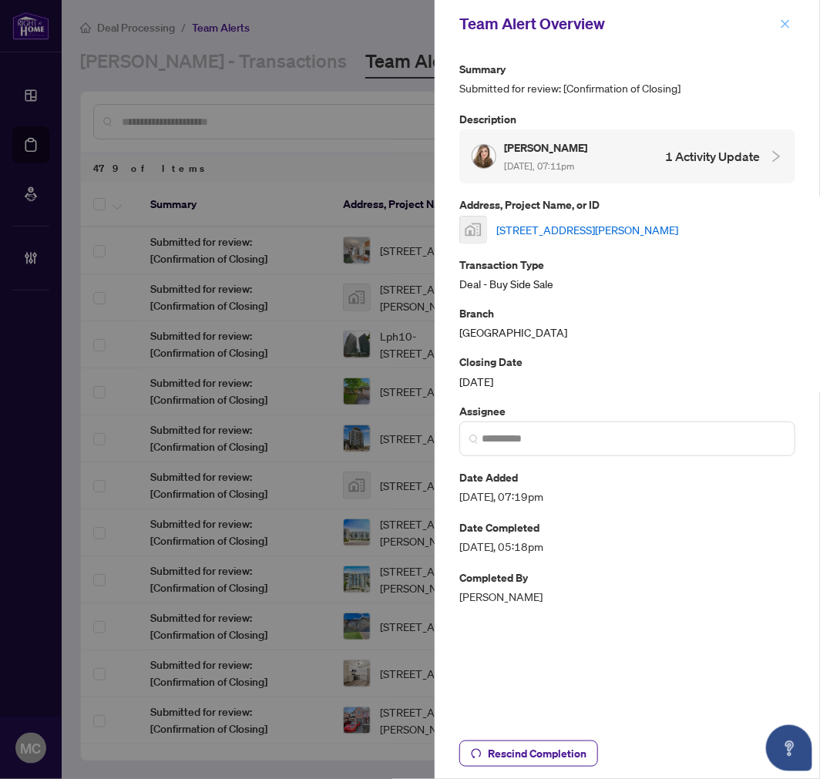
click at [784, 19] on icon "close" at bounding box center [785, 23] width 11 height 11
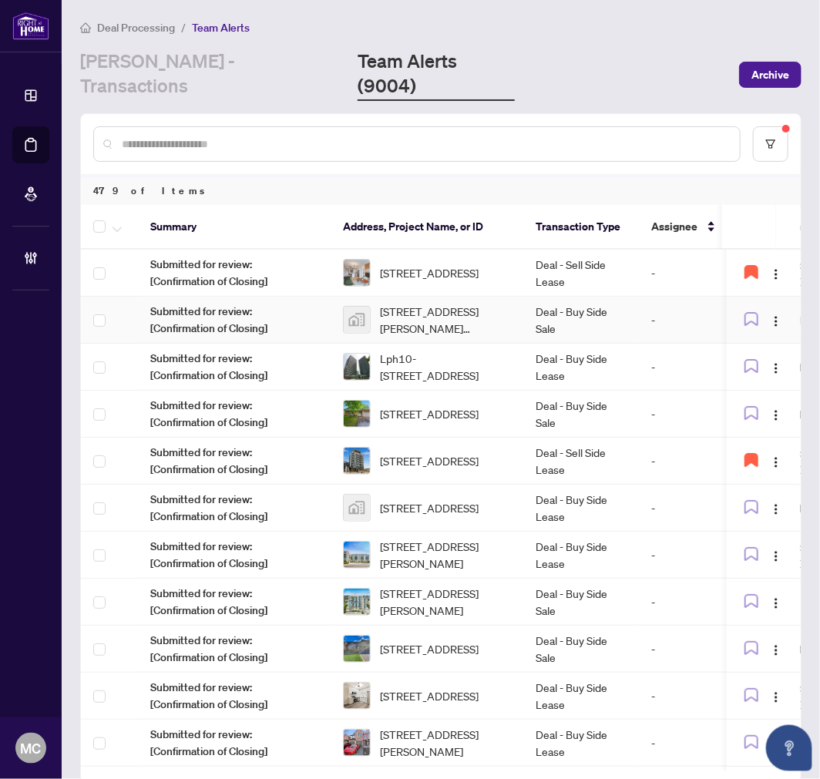
click at [565, 297] on td "Deal - Buy Side Sale" at bounding box center [581, 320] width 116 height 47
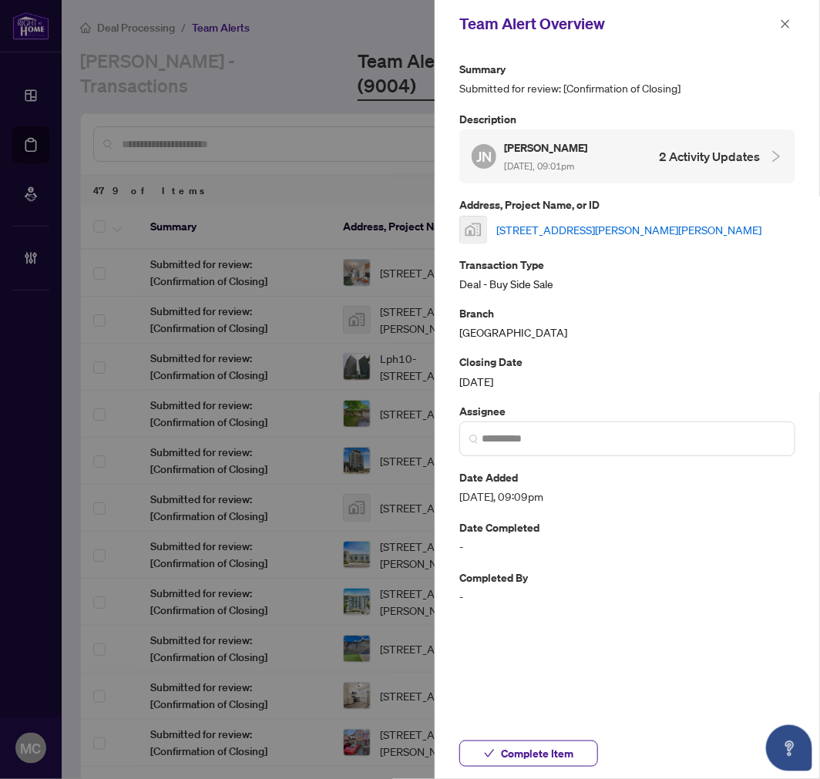
click at [640, 227] on link "68 Kelly Crescent, Markham, ON, Canada" at bounding box center [628, 229] width 265 height 17
click at [572, 765] on span "Complete Item" at bounding box center [537, 753] width 72 height 25
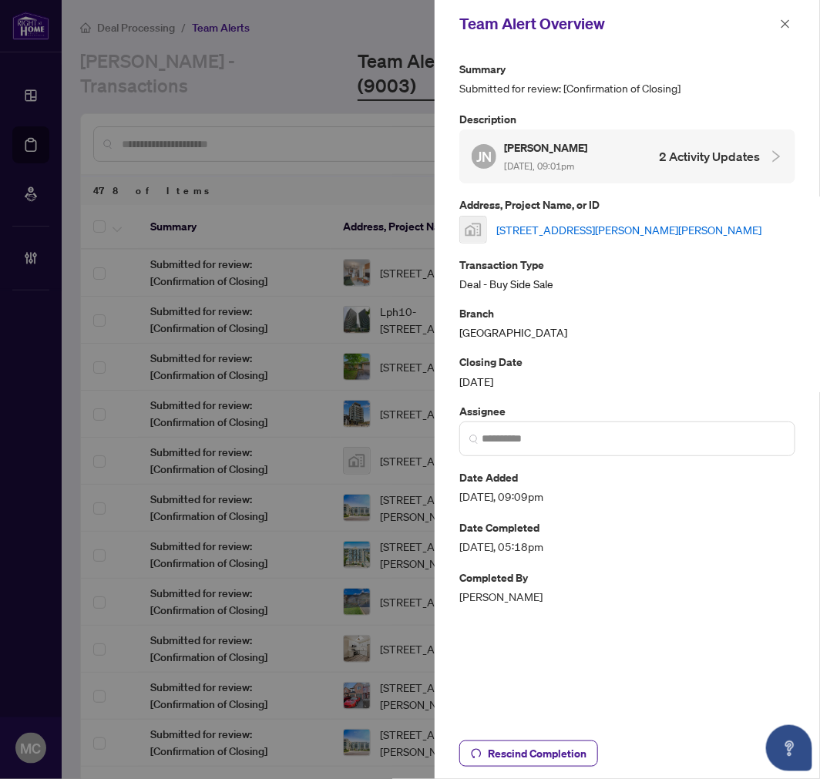
click at [791, 13] on div "Team Alert Overview" at bounding box center [627, 24] width 385 height 48
drag, startPoint x: 781, startPoint y: 25, endPoint x: 776, endPoint y: 42, distance: 17.8
click at [781, 25] on icon "close" at bounding box center [785, 23] width 11 height 11
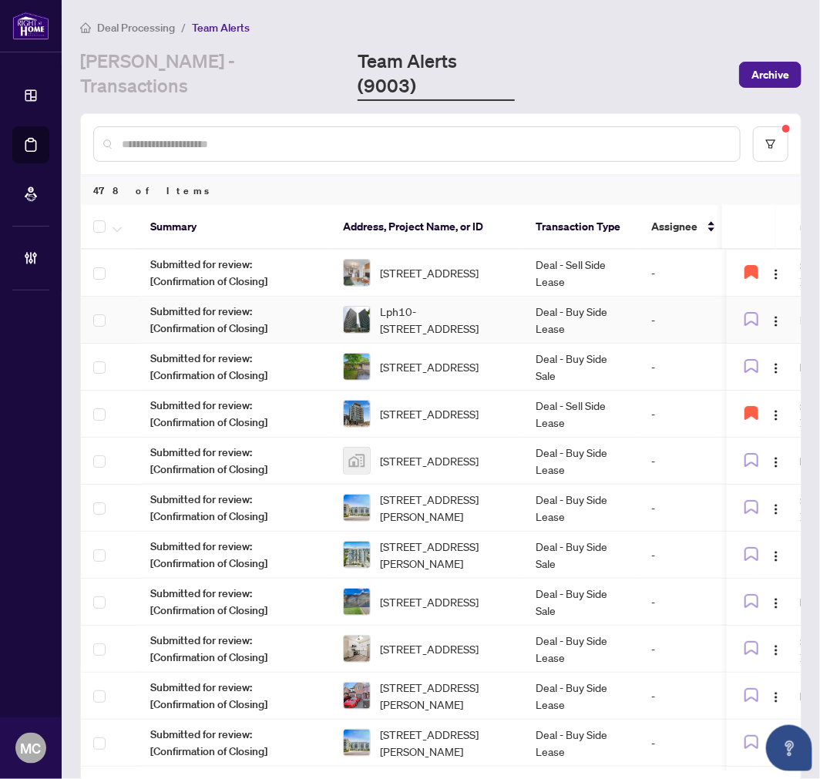
click at [540, 299] on td "Deal - Buy Side Lease" at bounding box center [581, 320] width 116 height 47
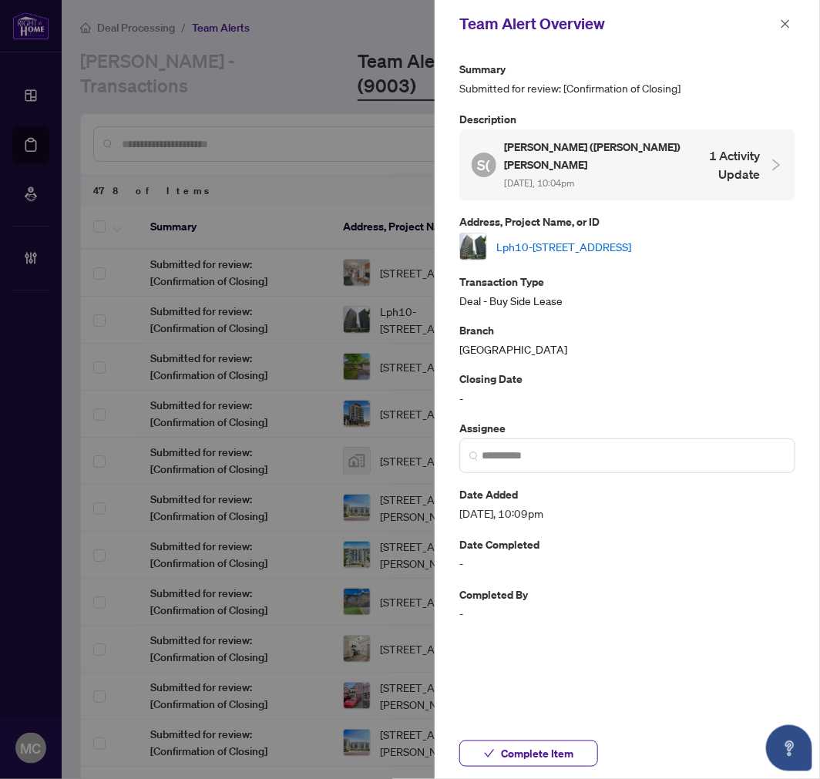
click at [609, 238] on link "Lph10-5500 Yonge St, Toronto, Ontario M2N 7L1, Canada" at bounding box center [563, 246] width 135 height 17
click at [525, 761] on span "Complete Item" at bounding box center [537, 753] width 72 height 25
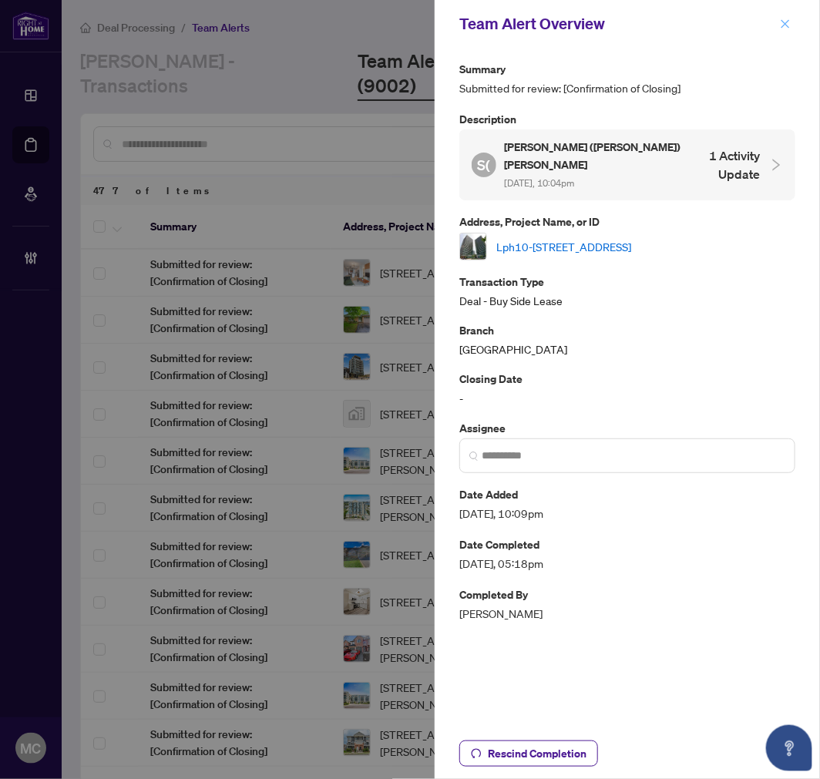
click at [781, 32] on span "button" at bounding box center [785, 24] width 11 height 25
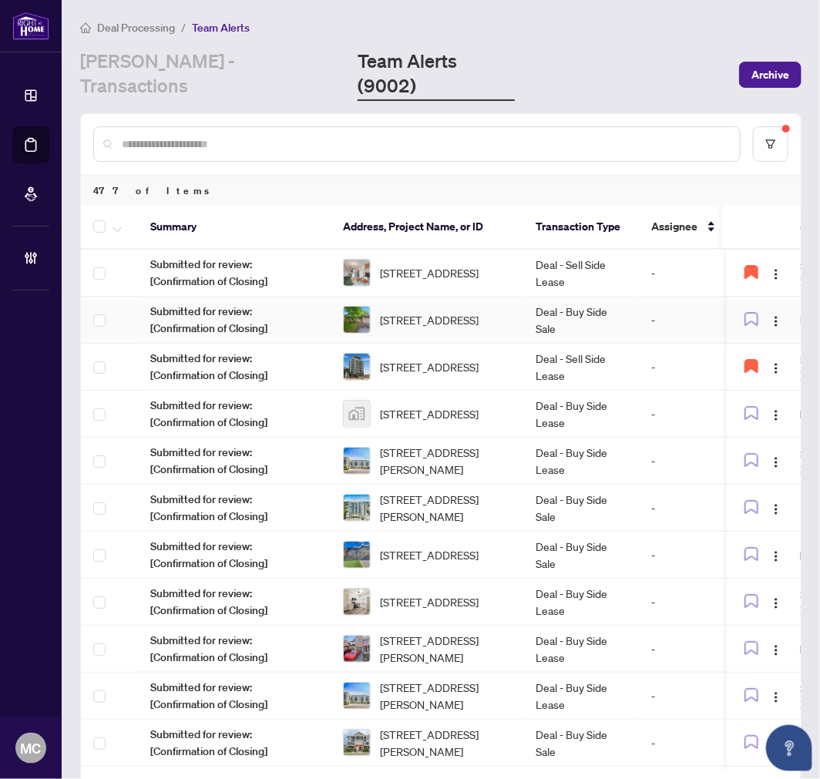
click at [535, 297] on td "Deal - Buy Side Sale" at bounding box center [581, 320] width 116 height 47
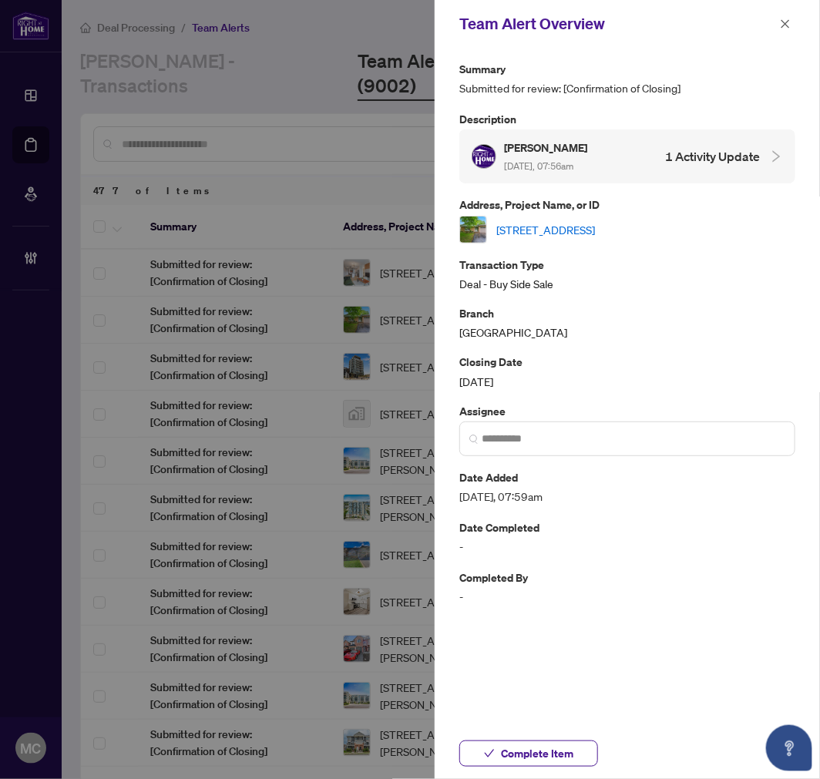
click at [594, 221] on link "236 Concord Rd, London North, Ontario N6G 3H8, Canada" at bounding box center [545, 229] width 99 height 17
click at [525, 751] on span "Complete Item" at bounding box center [537, 753] width 72 height 25
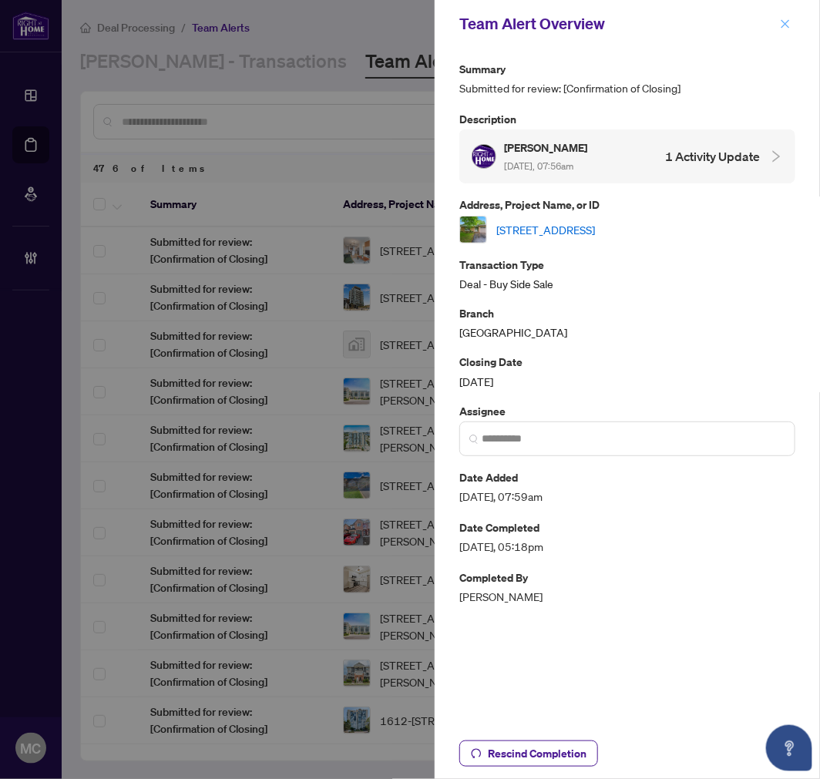
click at [790, 19] on icon "close" at bounding box center [785, 23] width 11 height 11
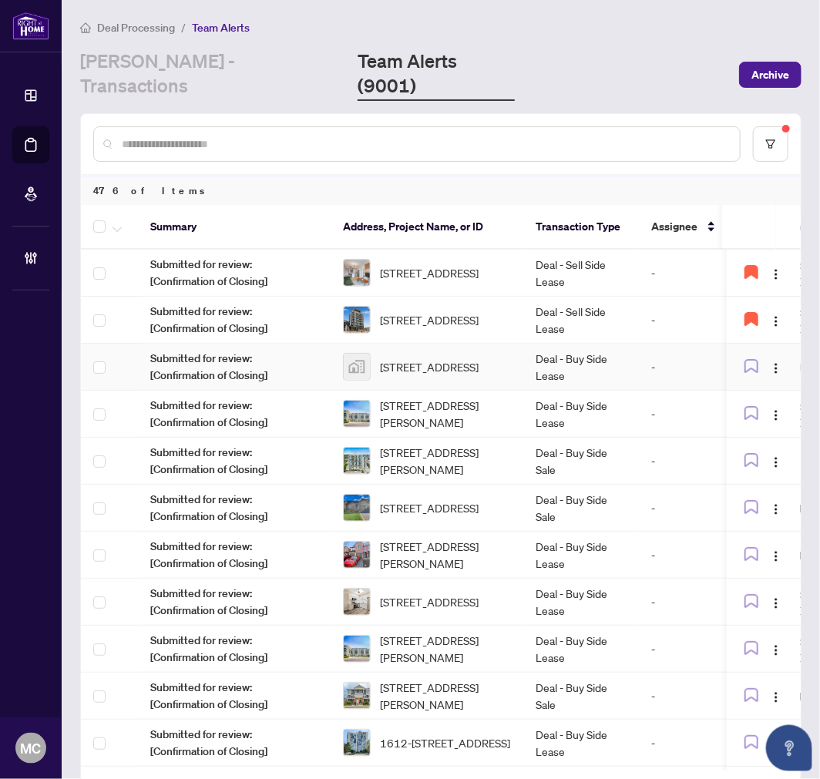
click at [398, 358] on span "128 Grovewood Common #105, Oakville, ON, Canada" at bounding box center [429, 366] width 99 height 17
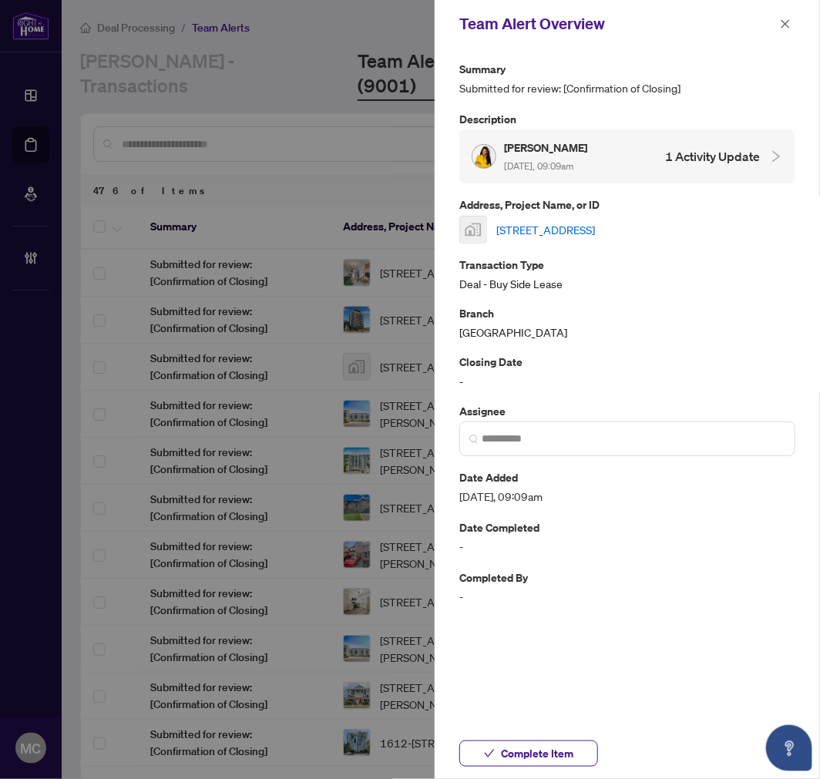
click at [595, 226] on link "128 Grovewood Common #105, Oakville, ON, Canada" at bounding box center [545, 229] width 99 height 17
click at [536, 745] on span "Complete Item" at bounding box center [537, 753] width 72 height 25
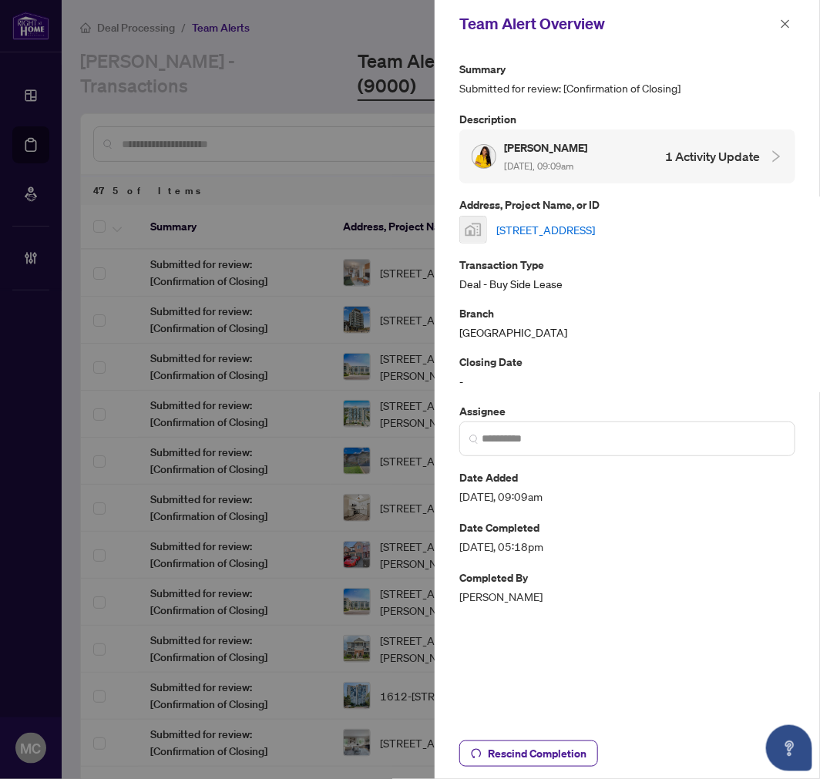
drag, startPoint x: 784, startPoint y: 26, endPoint x: 735, endPoint y: 157, distance: 139.7
click at [784, 26] on icon "close" at bounding box center [785, 23] width 11 height 11
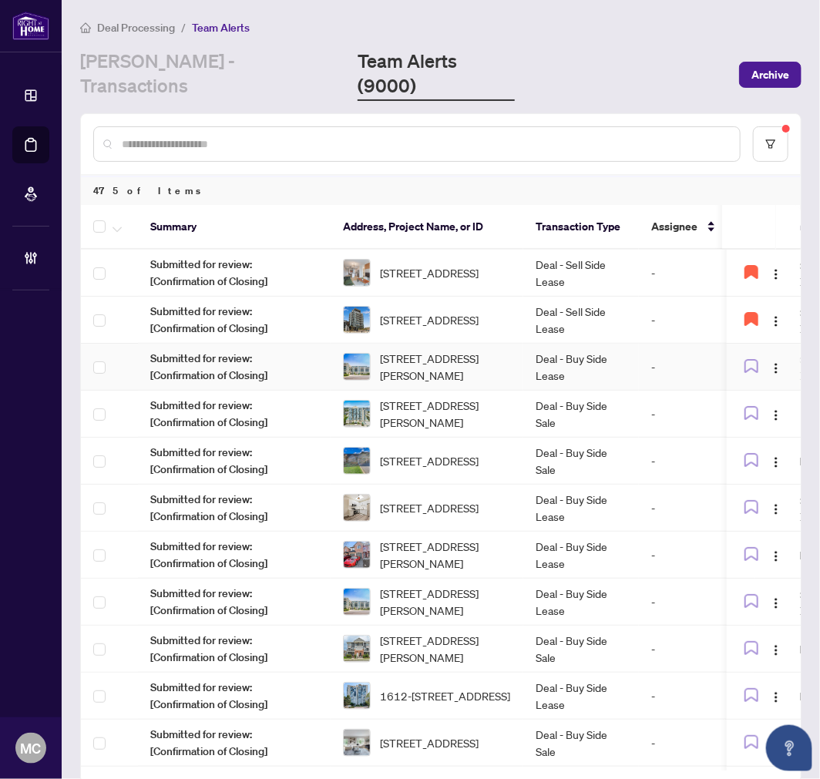
click at [519, 344] on td "116-75 Norman Bethune Ave, Richmond Hill, Ontario L4B 0B6, Canada" at bounding box center [427, 367] width 193 height 47
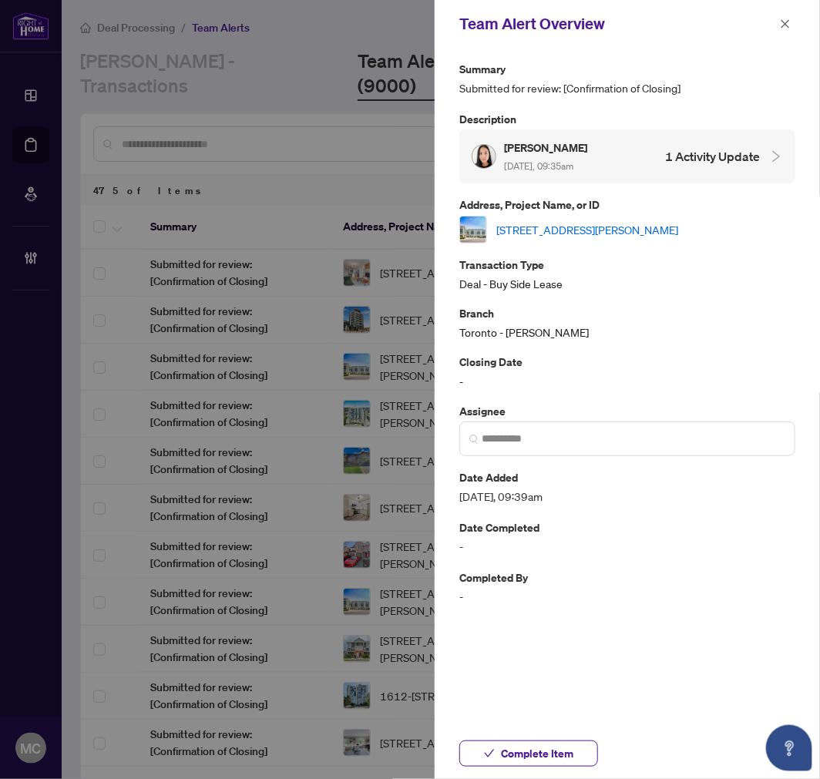
click at [559, 224] on link "116-75 Norman Bethune Ave, Richmond Hill, Ontario L4B 0B6, Canada" at bounding box center [587, 229] width 182 height 17
click at [503, 753] on span "Complete Item" at bounding box center [537, 753] width 72 height 25
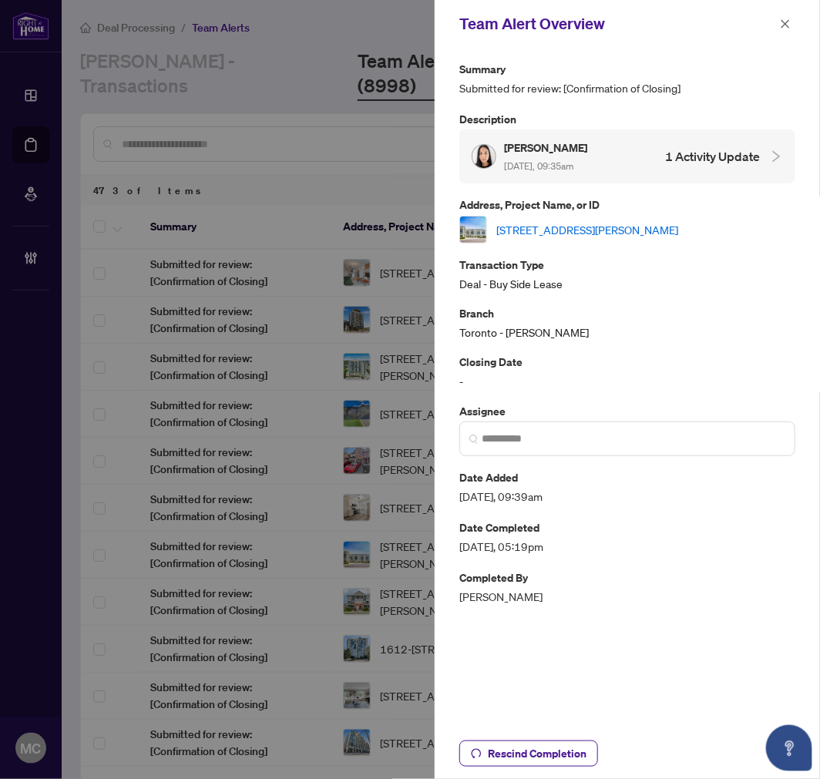
drag, startPoint x: 785, startPoint y: 21, endPoint x: 771, endPoint y: 65, distance: 46.1
click at [785, 21] on icon "close" at bounding box center [785, 23] width 11 height 11
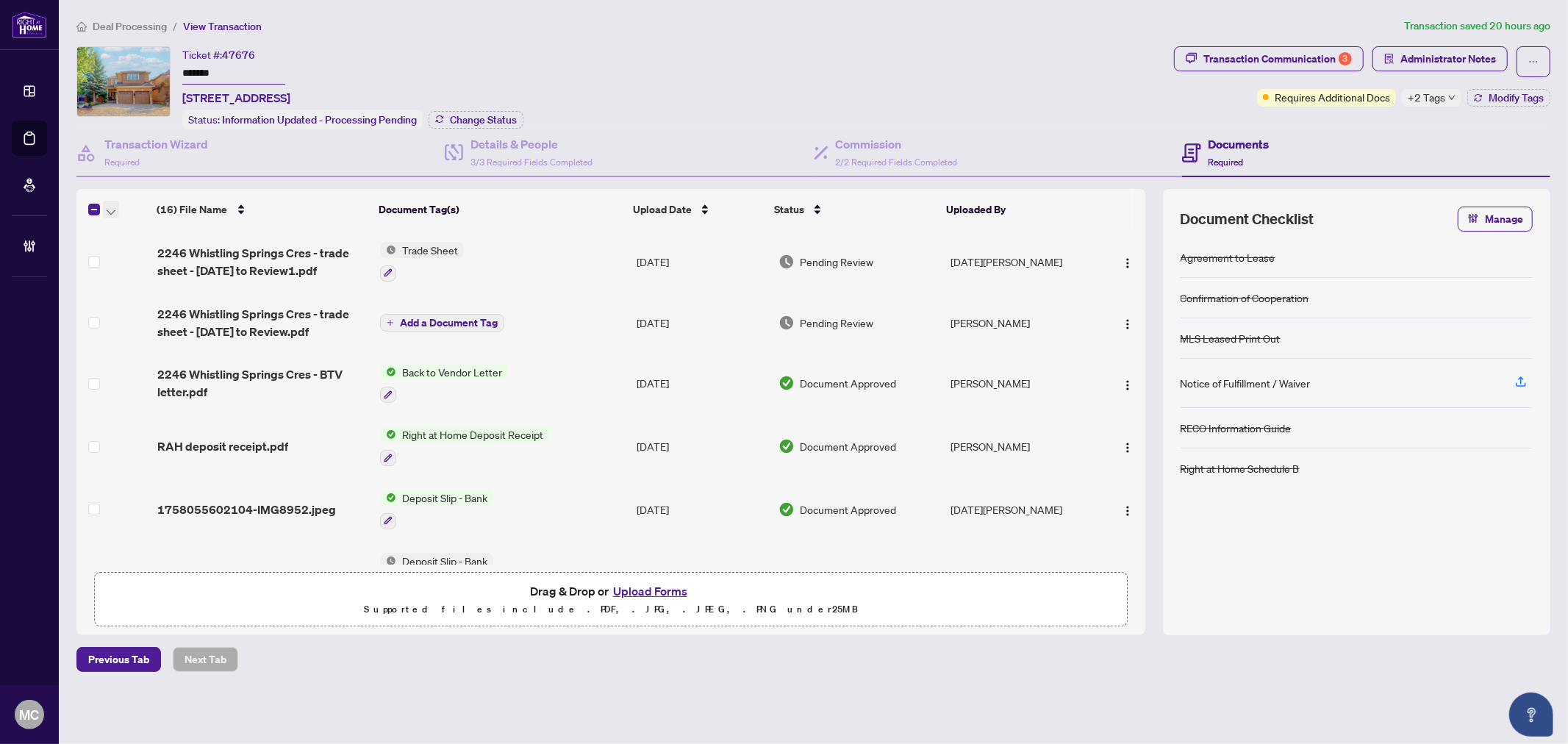
click at [115, 214] on th at bounding box center [113, 209] width 75 height 41
click at [111, 210] on icon "button" at bounding box center [111, 213] width 9 height 6
click at [135, 234] on span "Open Selected in New Tab(s)" at bounding box center [179, 232] width 131 height 16
click at [1464, 75] on span "Administrator Notes" at bounding box center [1440, 62] width 135 height 31
click at [1467, 67] on span "Administrator Notes" at bounding box center [1448, 58] width 95 height 24
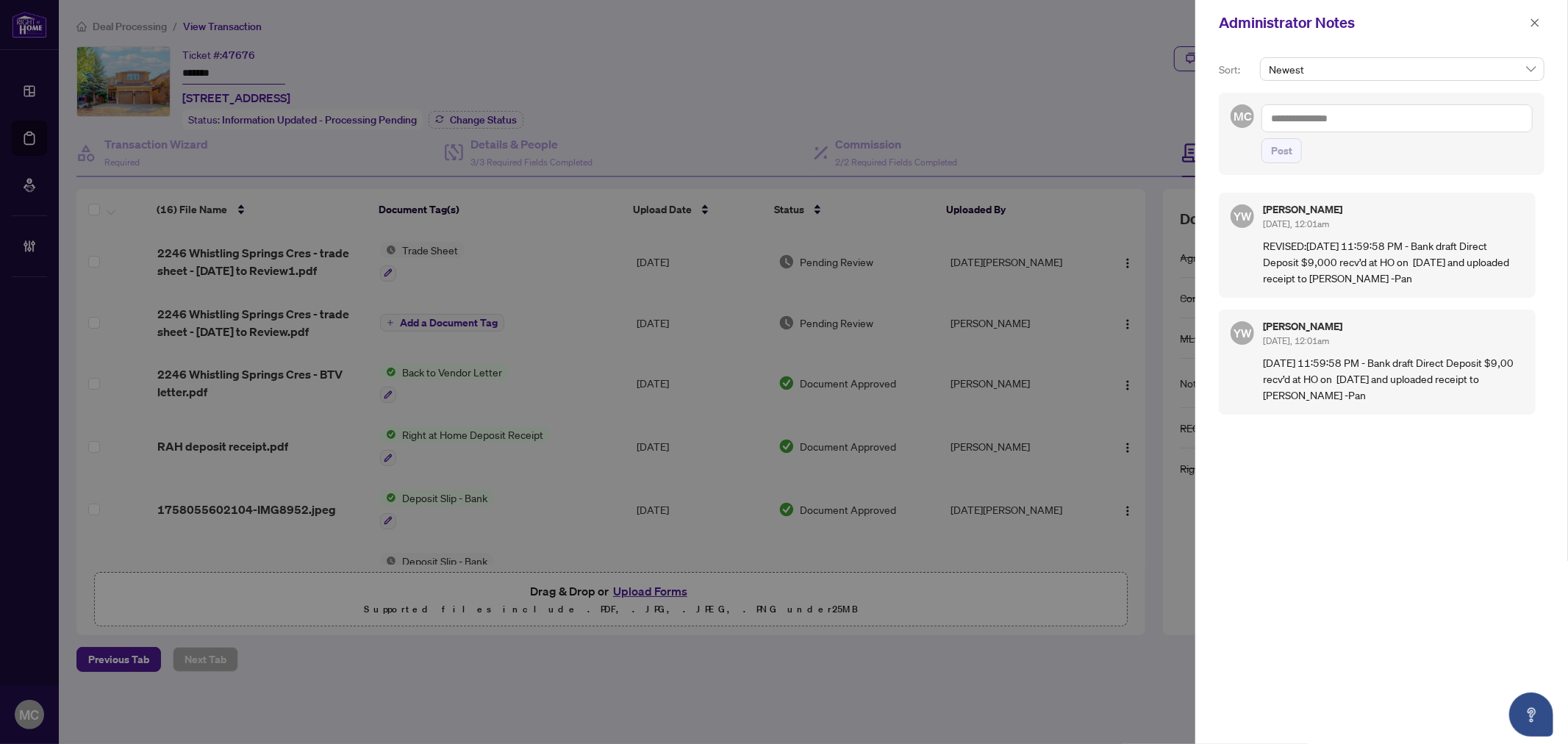
drag, startPoint x: 1532, startPoint y: 31, endPoint x: 1350, endPoint y: 53, distance: 183.3
click at [1531, 31] on span "button" at bounding box center [1535, 23] width 10 height 24
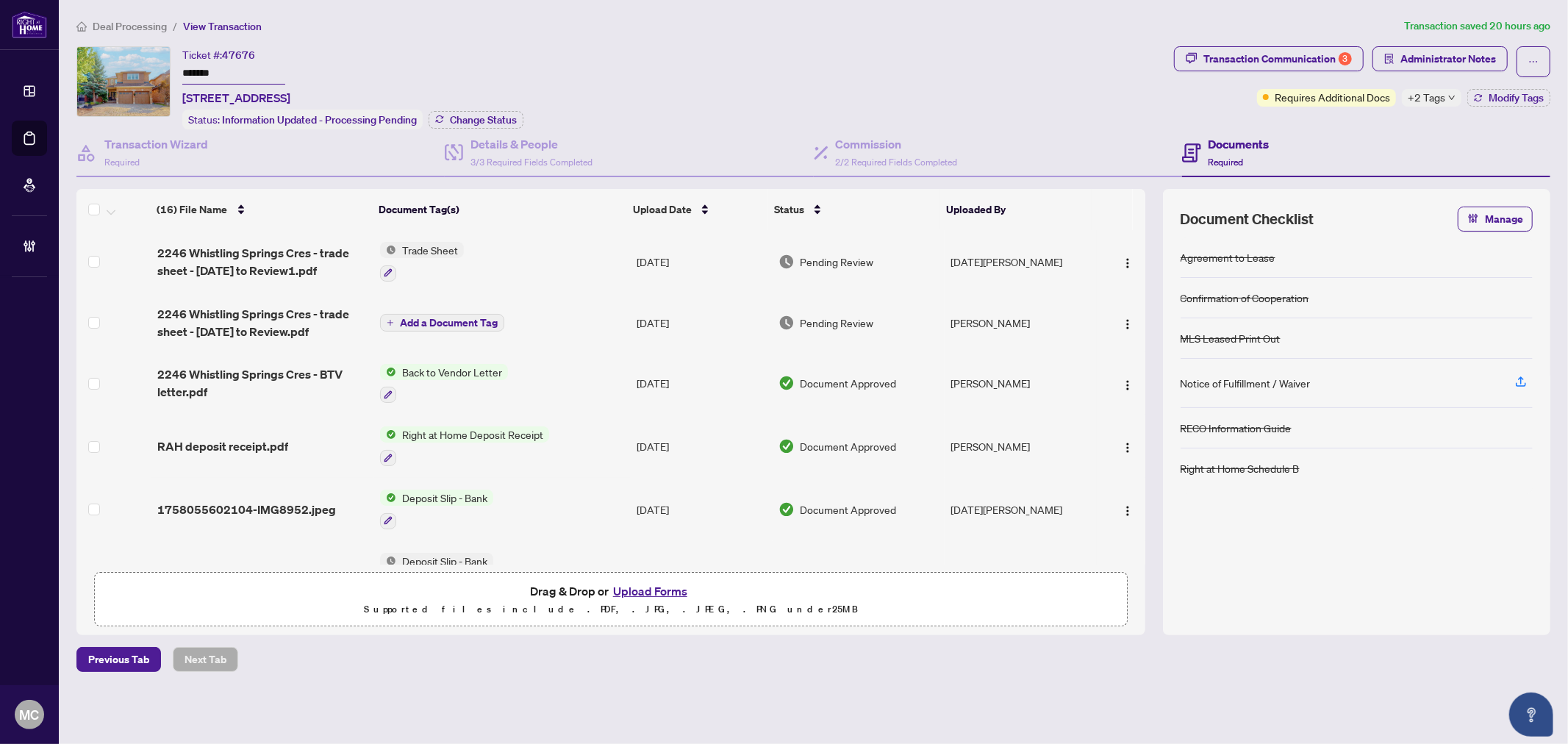
click at [1283, 56] on div "Transaction Communication 3" at bounding box center [1278, 58] width 149 height 24
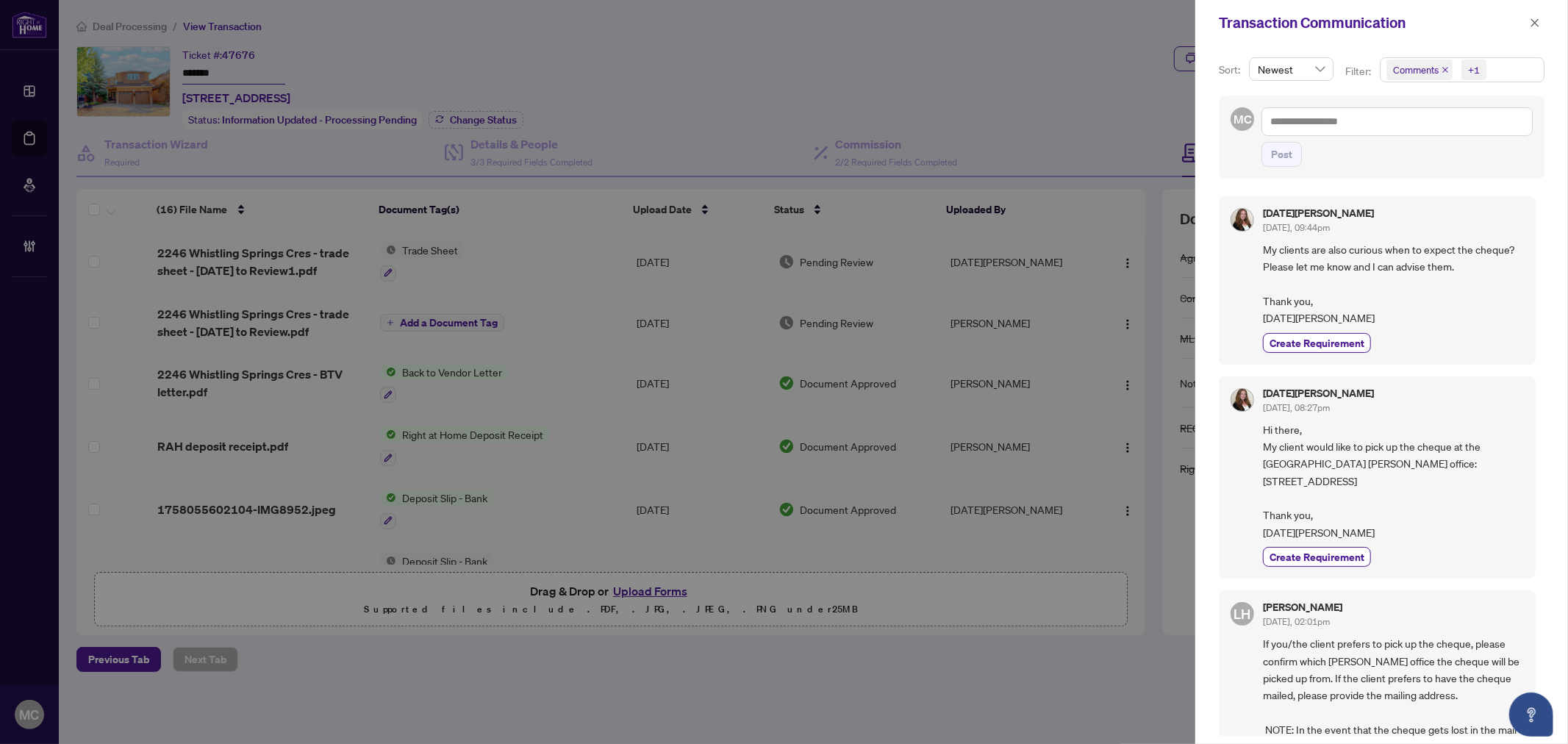
click at [1469, 59] on span "+1" at bounding box center [1474, 70] width 25 height 21
click at [1458, 148] on span "Requirements" at bounding box center [1441, 153] width 66 height 13
drag, startPoint x: 730, startPoint y: 106, endPoint x: 842, endPoint y: 121, distance: 113.0
click at [730, 106] on div at bounding box center [784, 372] width 1568 height 744
click at [747, 149] on div at bounding box center [784, 372] width 1568 height 744
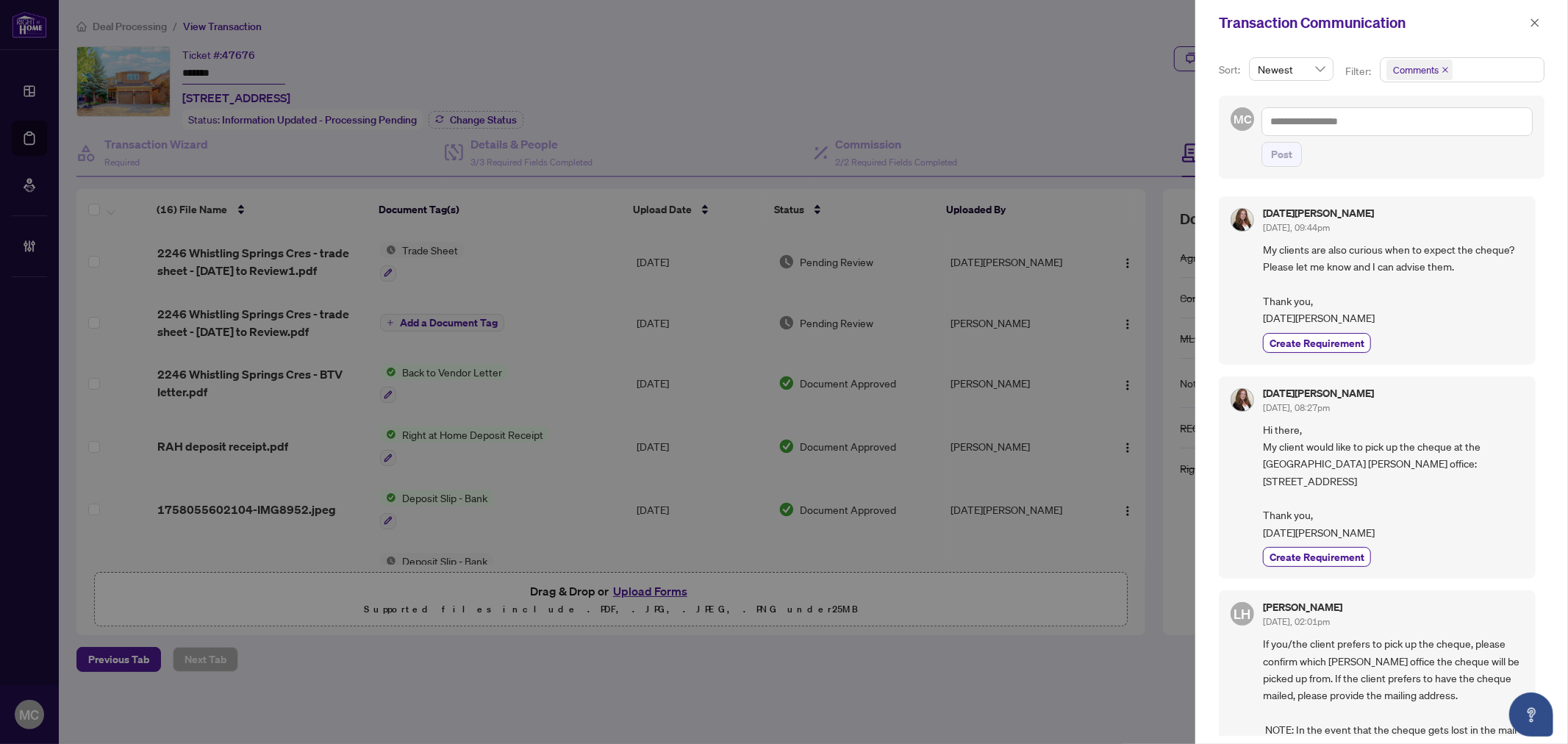
drag, startPoint x: 1412, startPoint y: 69, endPoint x: 1425, endPoint y: 115, distance: 47.8
click at [1412, 69] on span "Comments" at bounding box center [1415, 70] width 46 height 14
click at [1430, 148] on span "Requirements" at bounding box center [1441, 153] width 66 height 13
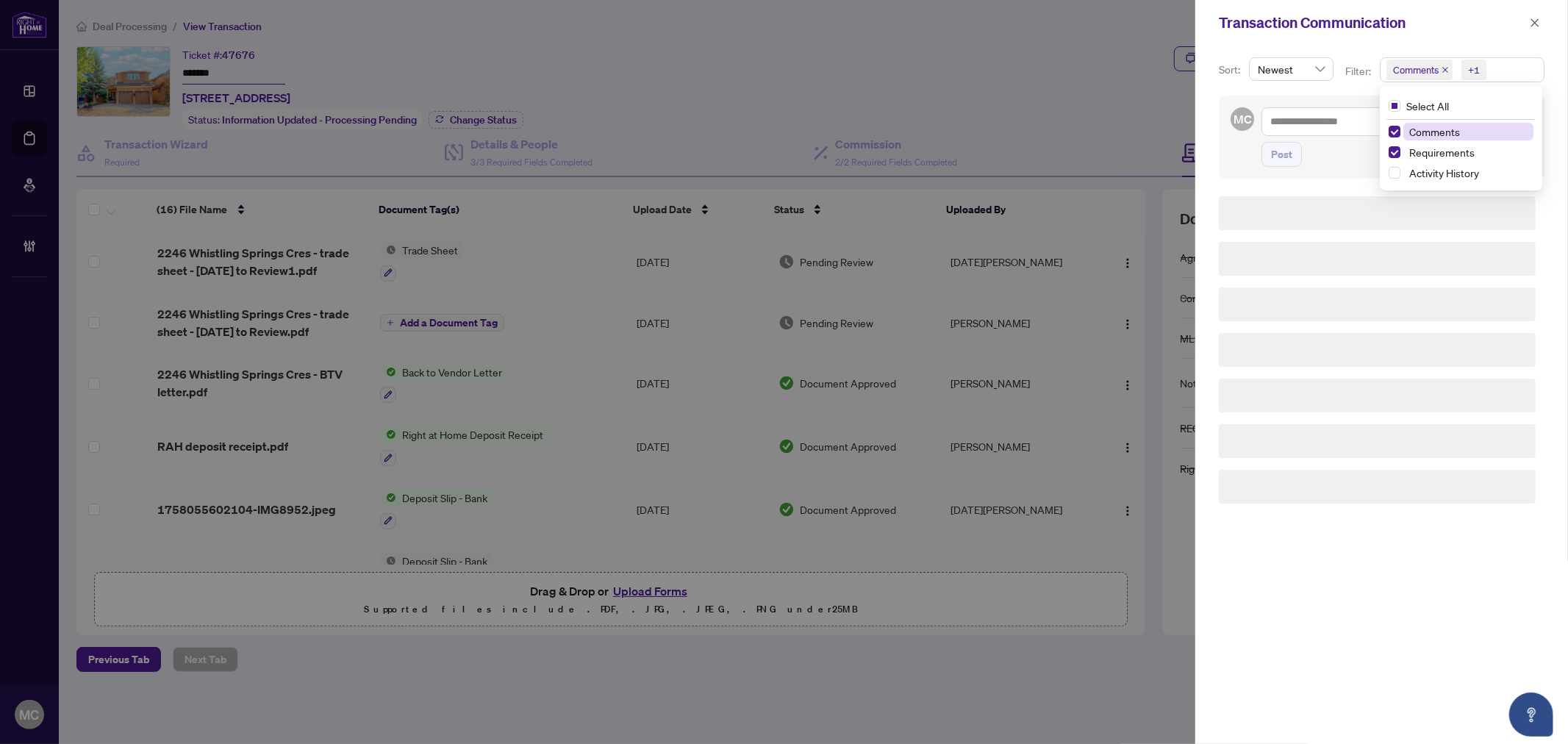
click at [1431, 137] on span "Comments" at bounding box center [1468, 132] width 131 height 17
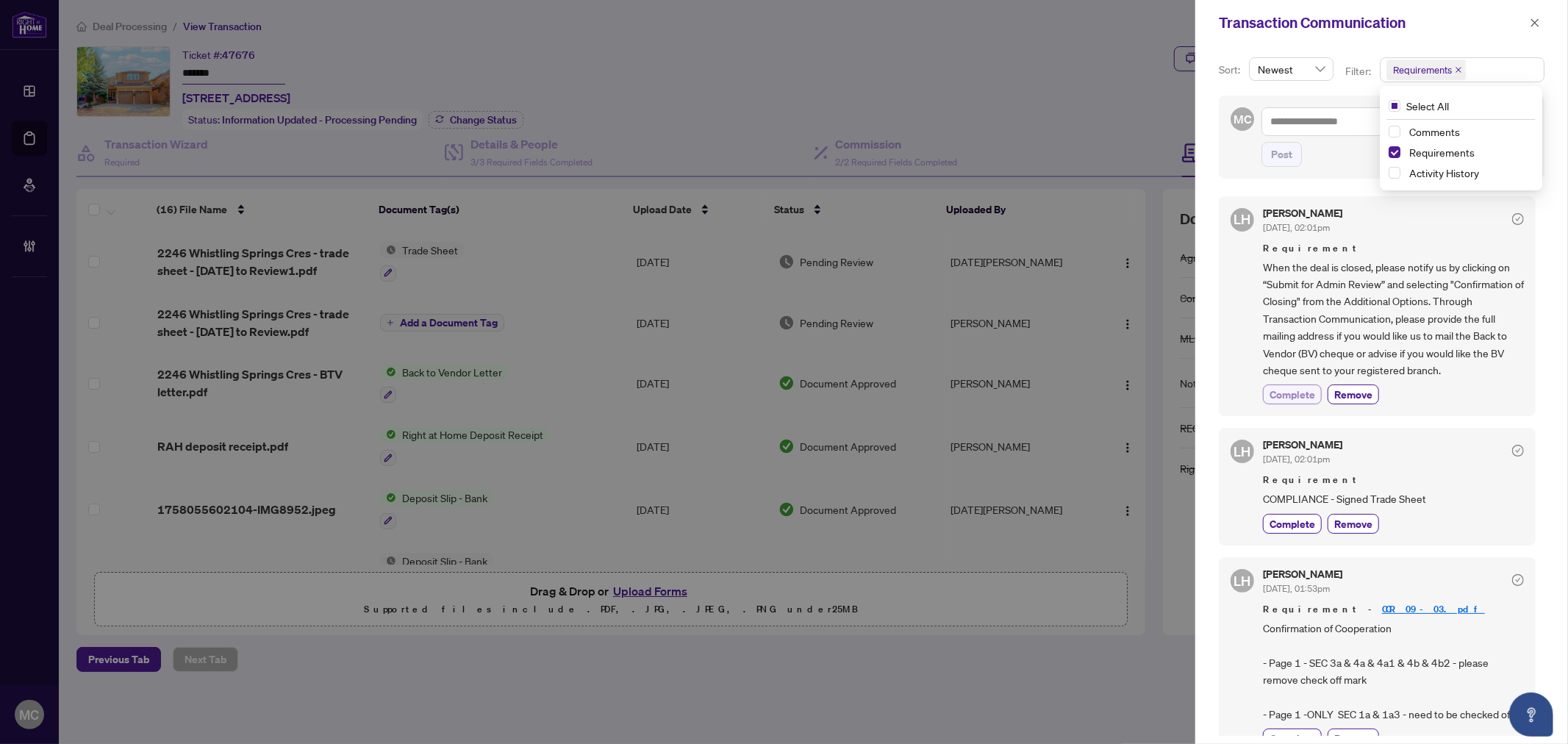
click at [1283, 399] on span "Complete" at bounding box center [1292, 394] width 46 height 15
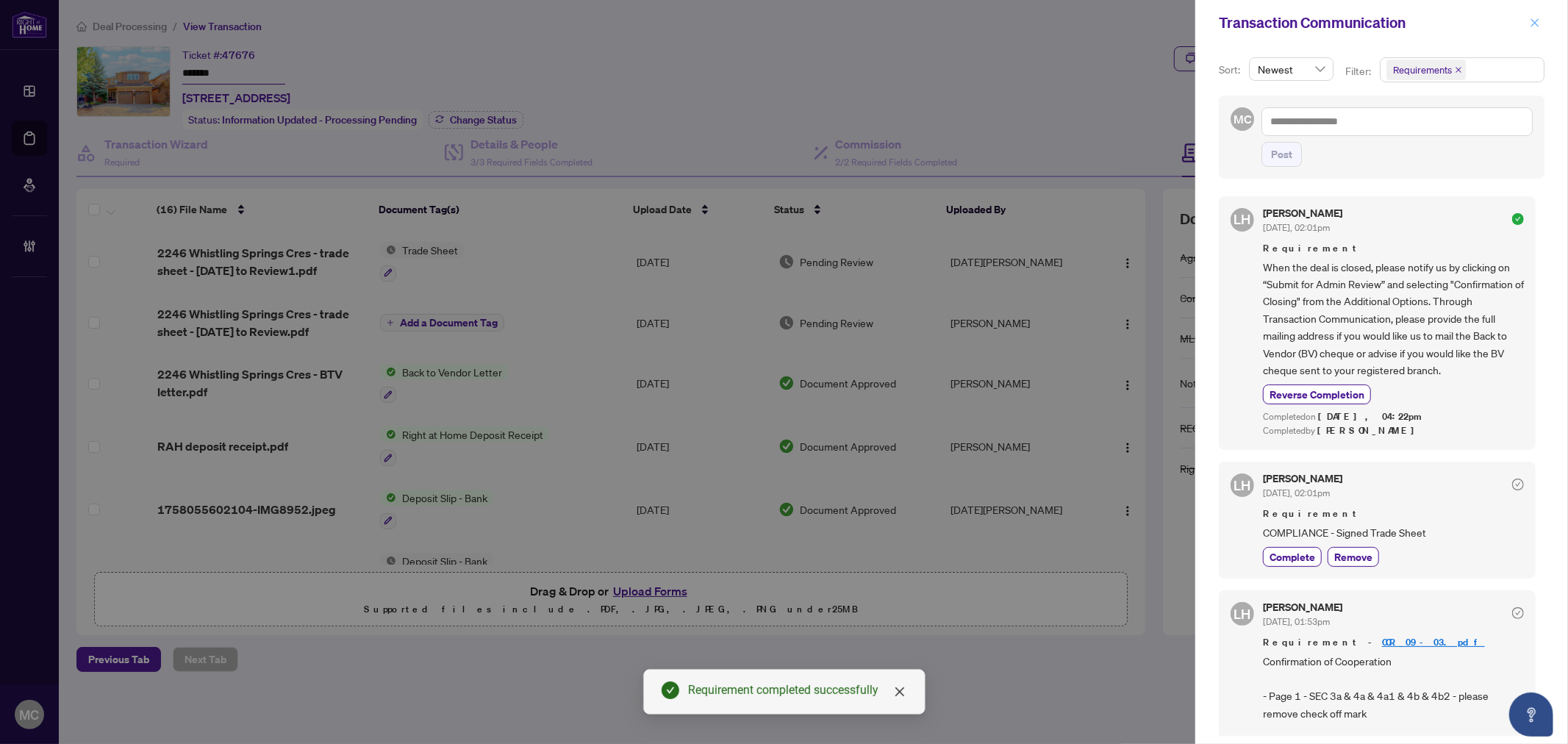
click at [1530, 26] on icon "close" at bounding box center [1535, 22] width 10 height 10
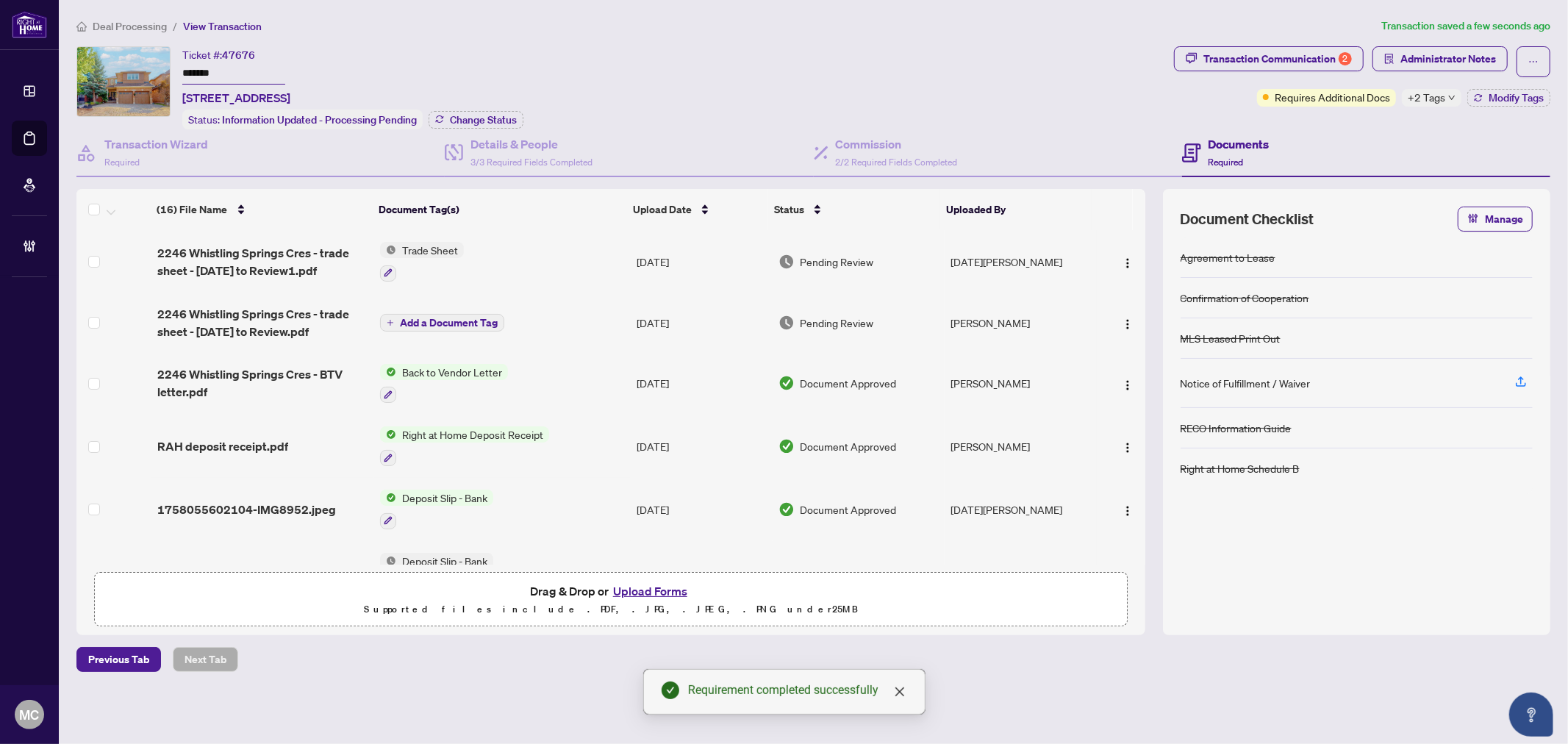
click at [1315, 52] on div "Transaction Communication 2" at bounding box center [1278, 58] width 149 height 24
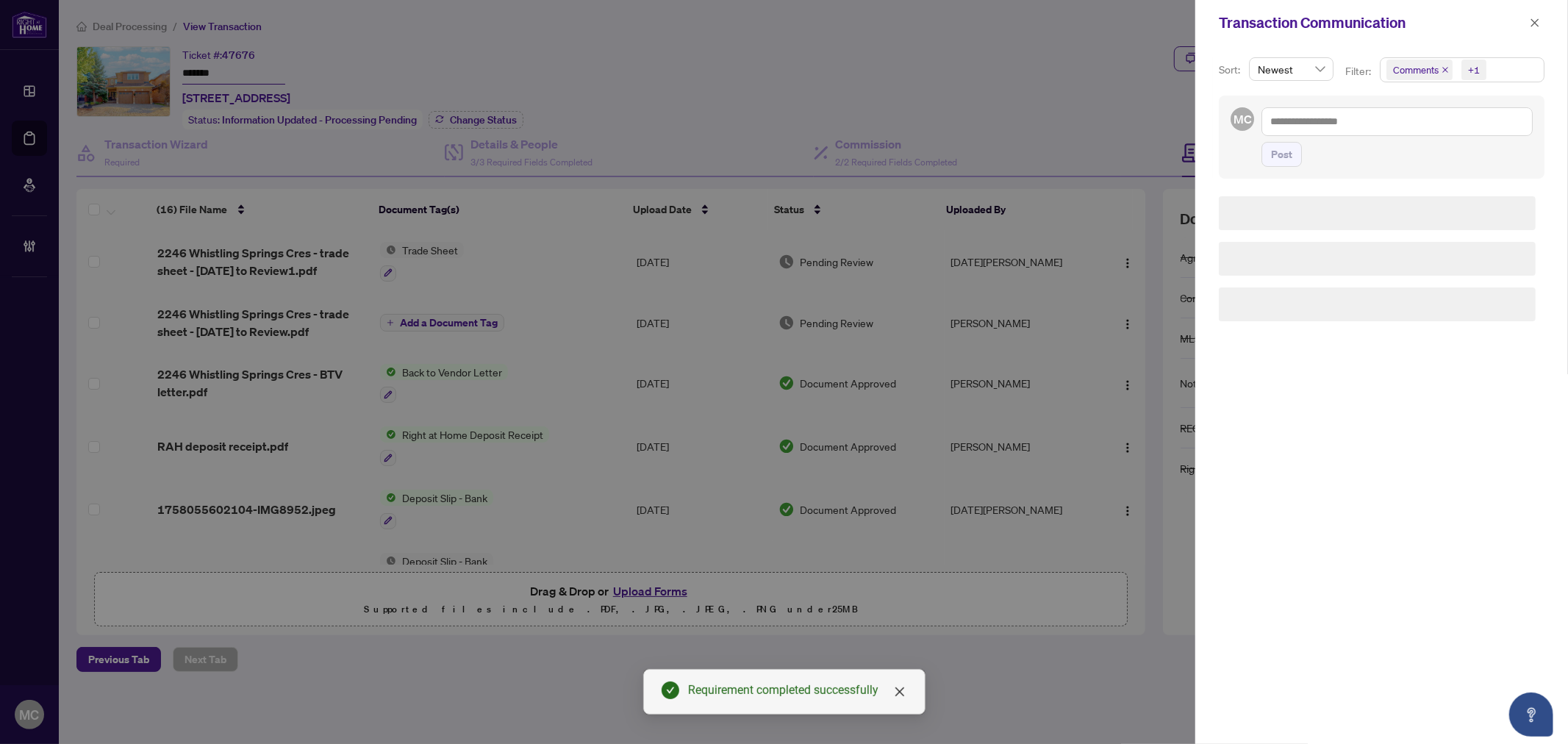
click at [1449, 62] on span "Comments" at bounding box center [1418, 70] width 66 height 21
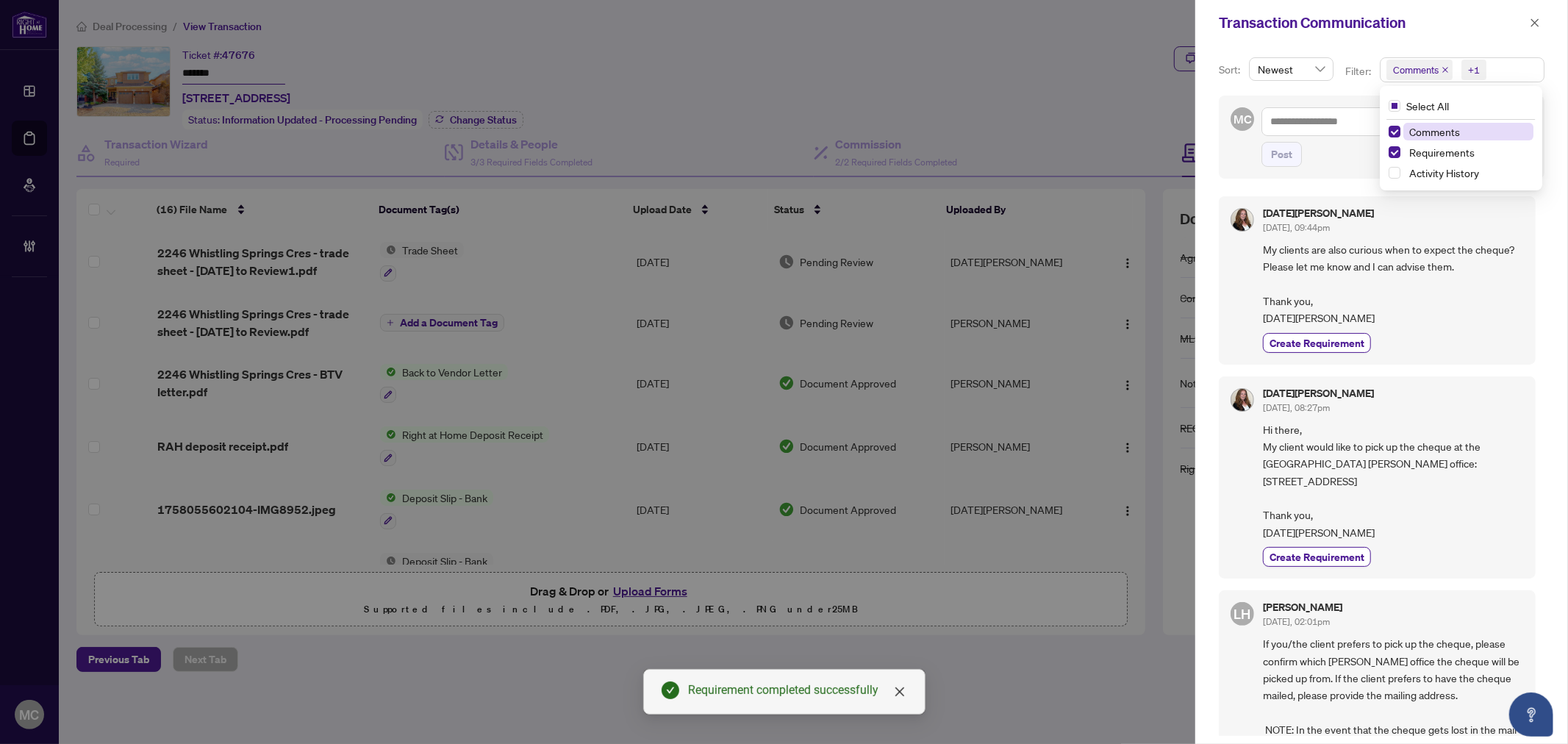
drag, startPoint x: 1445, startPoint y: 70, endPoint x: 1437, endPoint y: 89, distance: 20.6
click at [1444, 70] on icon "close" at bounding box center [1445, 70] width 8 height 8
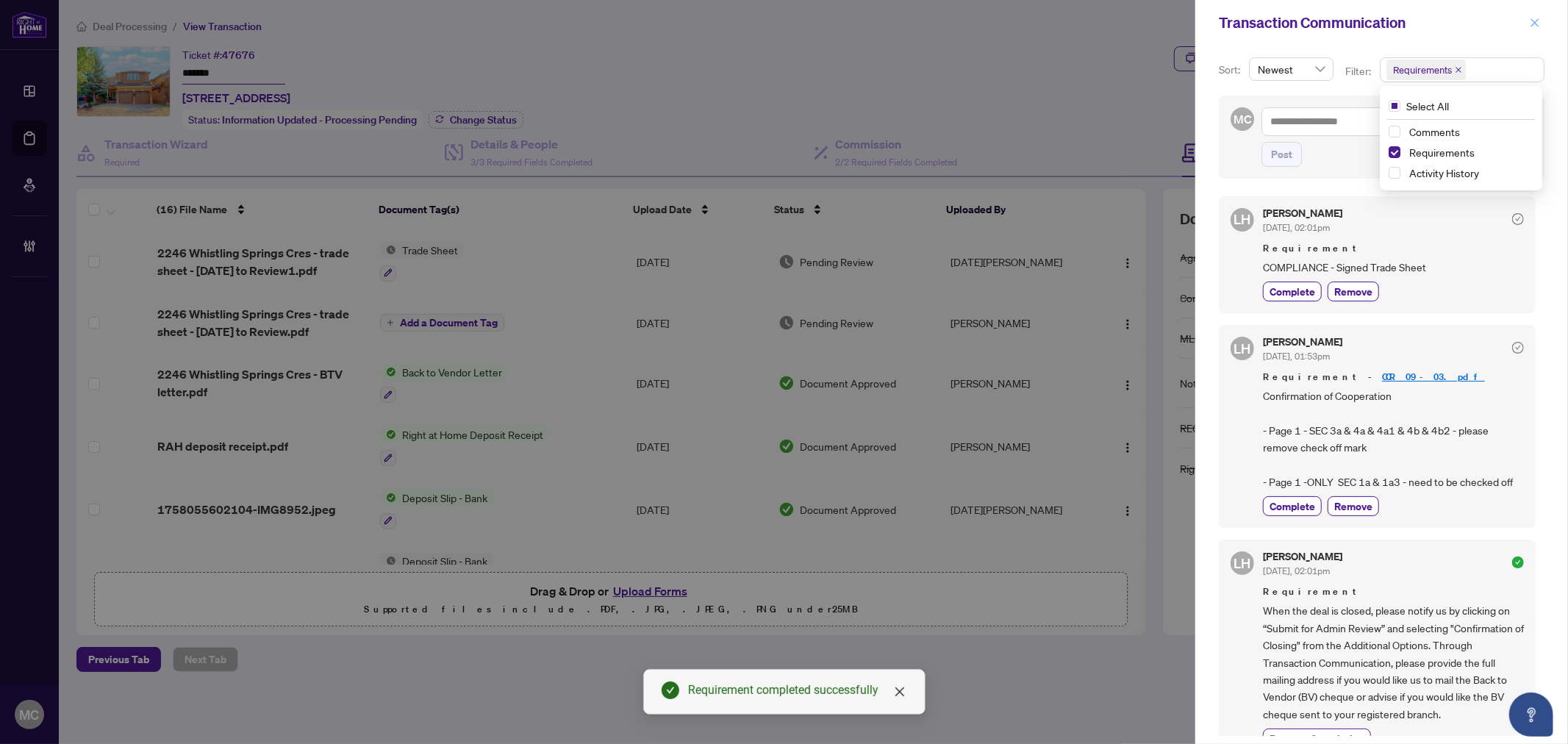
click at [1532, 20] on icon "close" at bounding box center [1535, 22] width 8 height 8
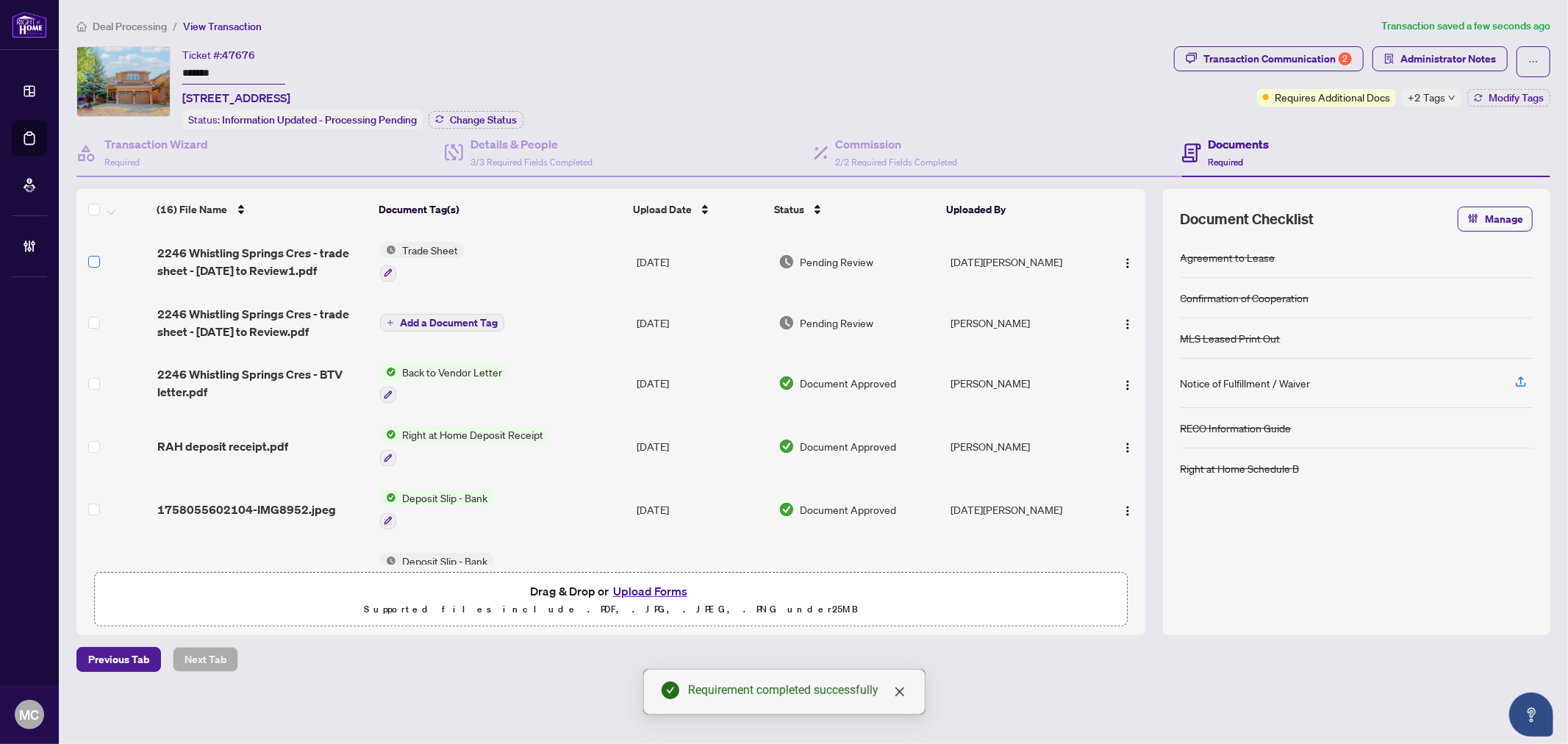
click at [96, 254] on label at bounding box center [93, 261] width 11 height 16
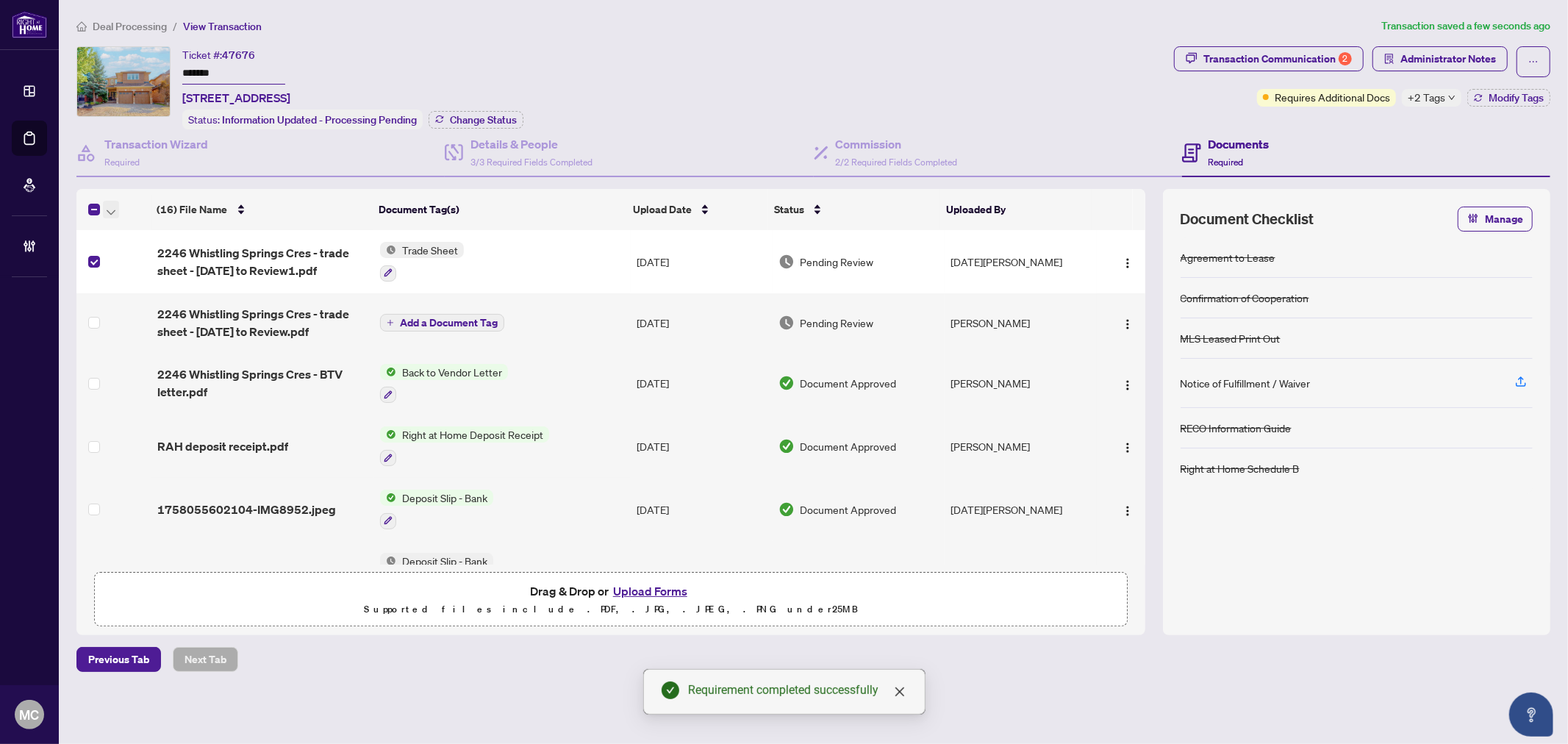
click at [113, 210] on icon "button" at bounding box center [111, 213] width 9 height 6
click at [142, 224] on span "Open Selected in New Tab(s)" at bounding box center [179, 232] width 131 height 16
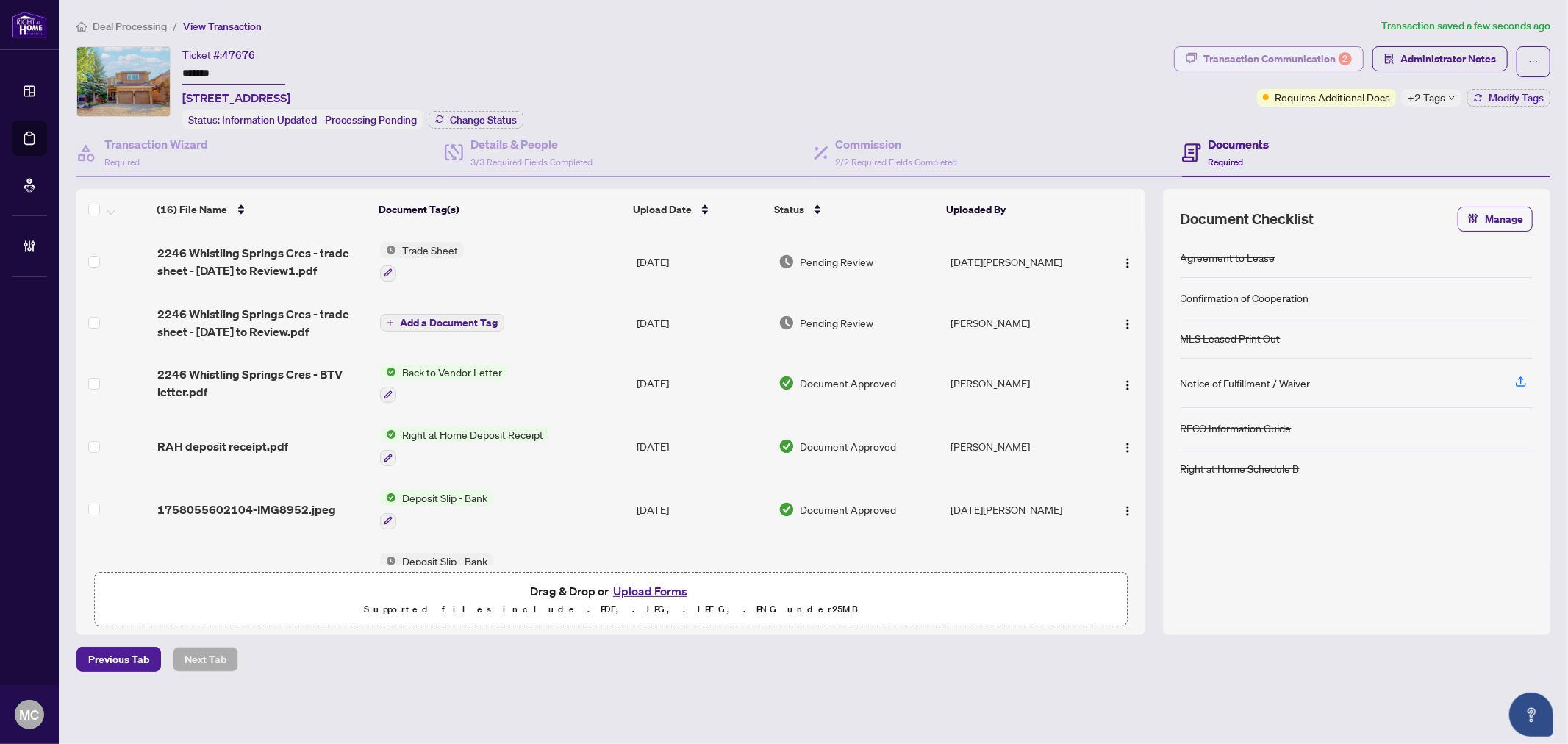
click at [1306, 61] on div "Transaction Communication 2" at bounding box center [1278, 58] width 149 height 24
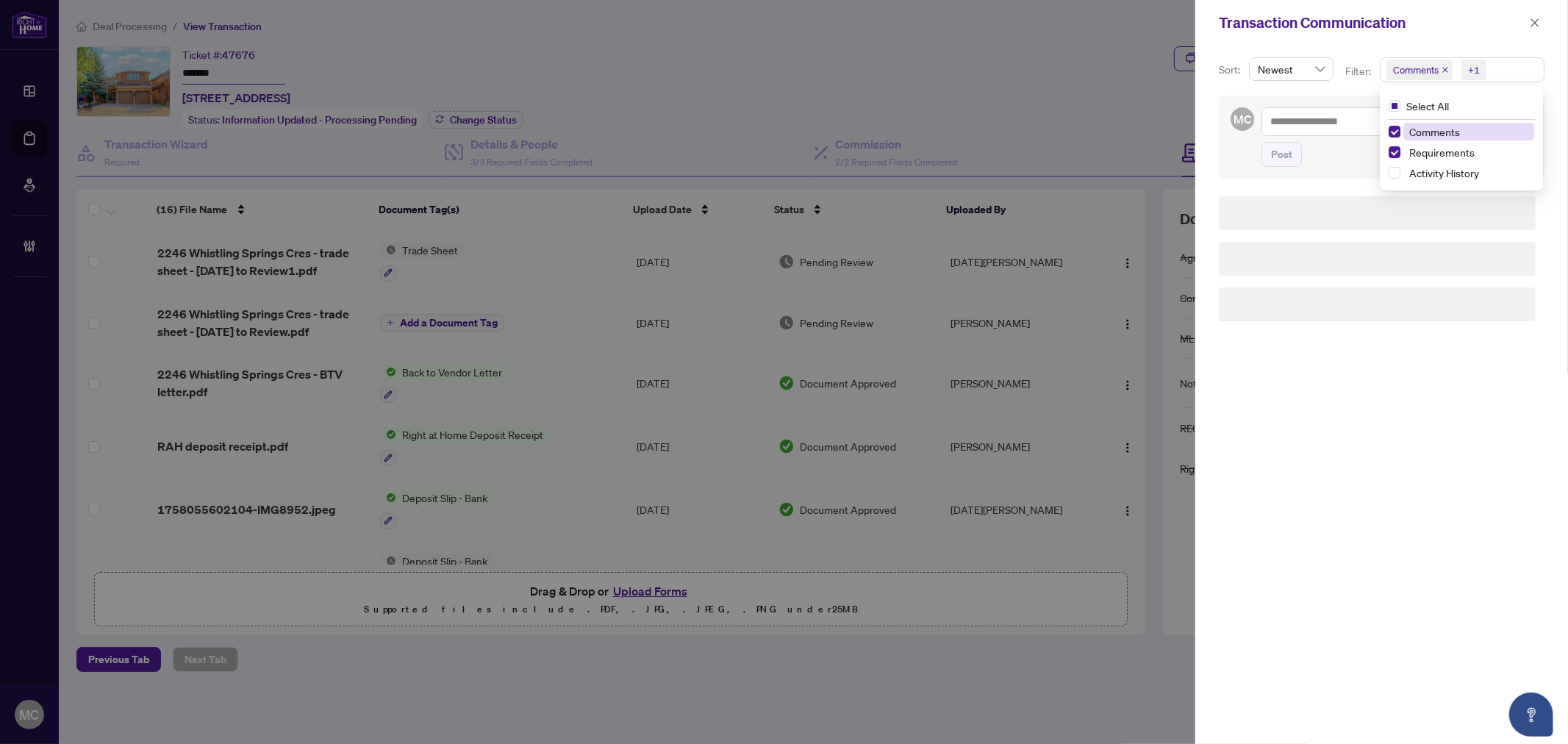
click at [1439, 68] on span "Comments" at bounding box center [1418, 70] width 66 height 21
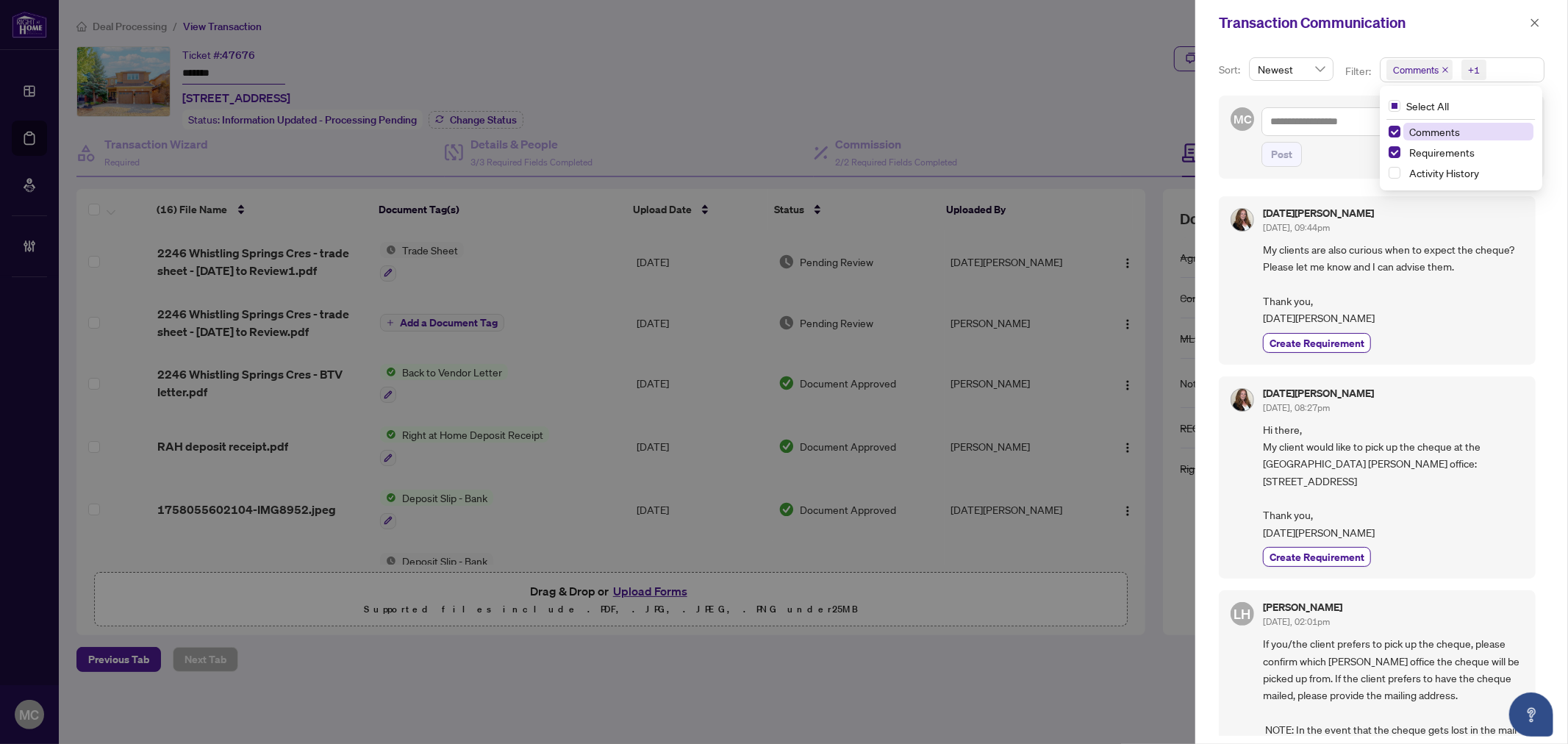
click at [1442, 68] on icon "close" at bounding box center [1445, 70] width 6 height 6
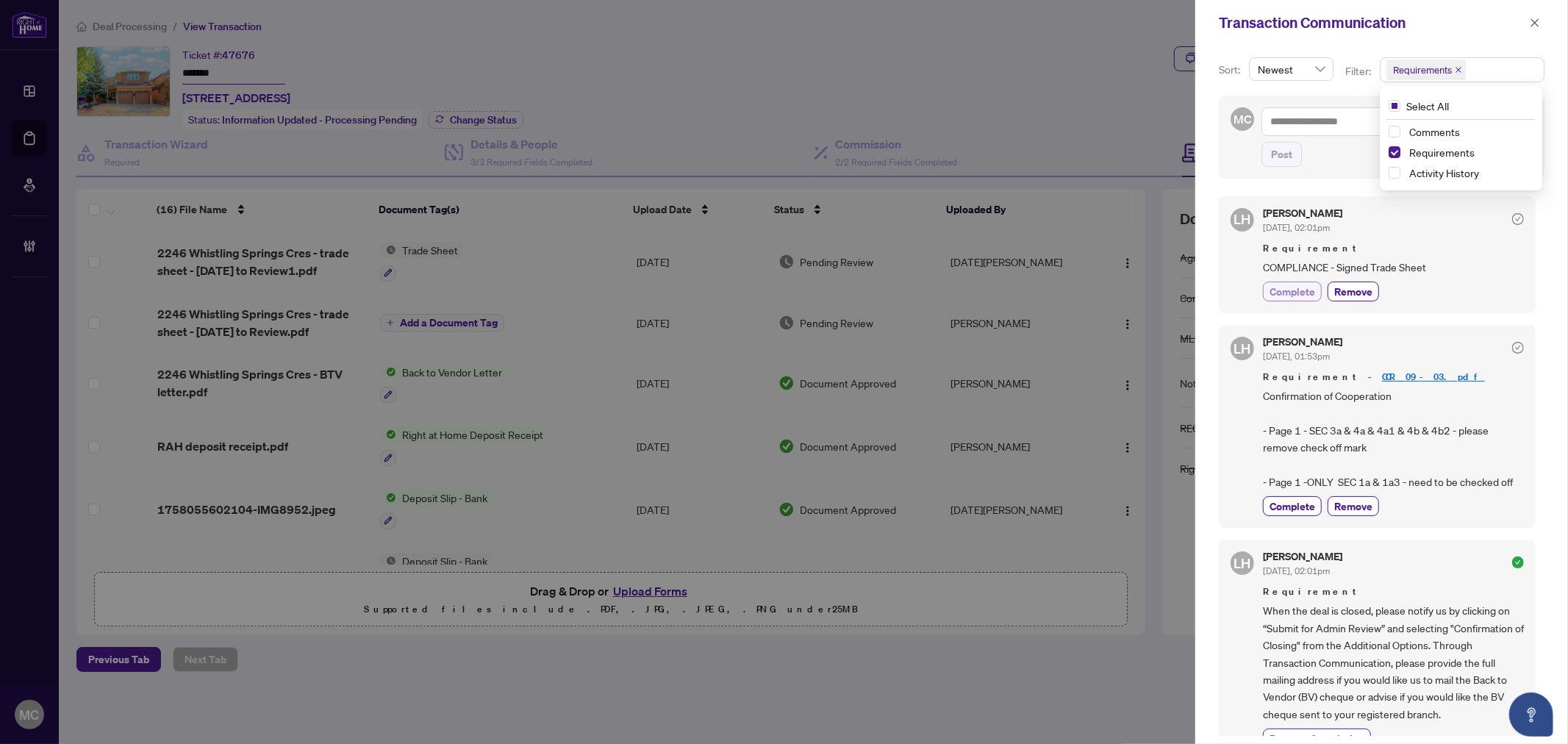
click at [1297, 297] on span "Complete" at bounding box center [1292, 291] width 46 height 15
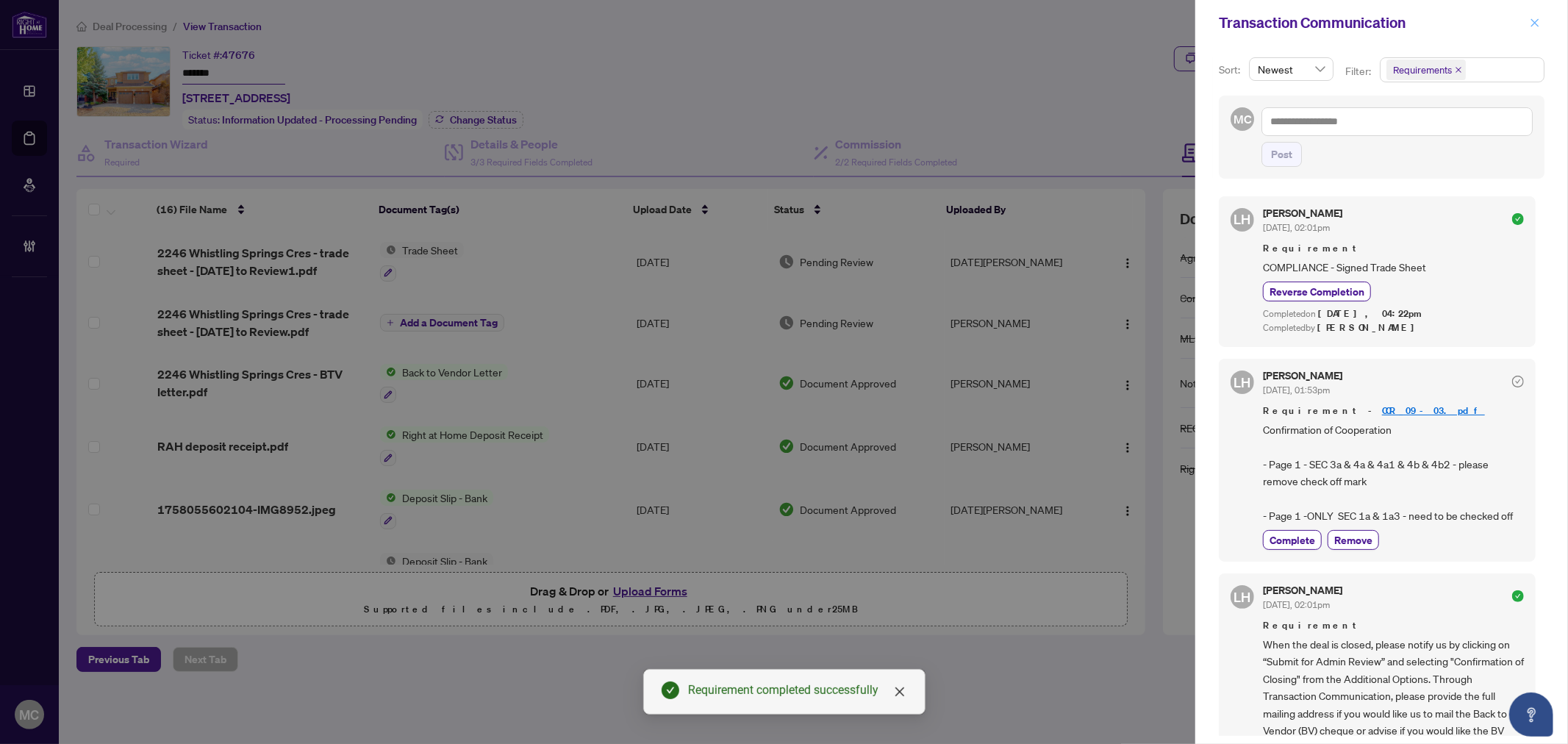
click at [1537, 18] on icon "close" at bounding box center [1535, 22] width 10 height 10
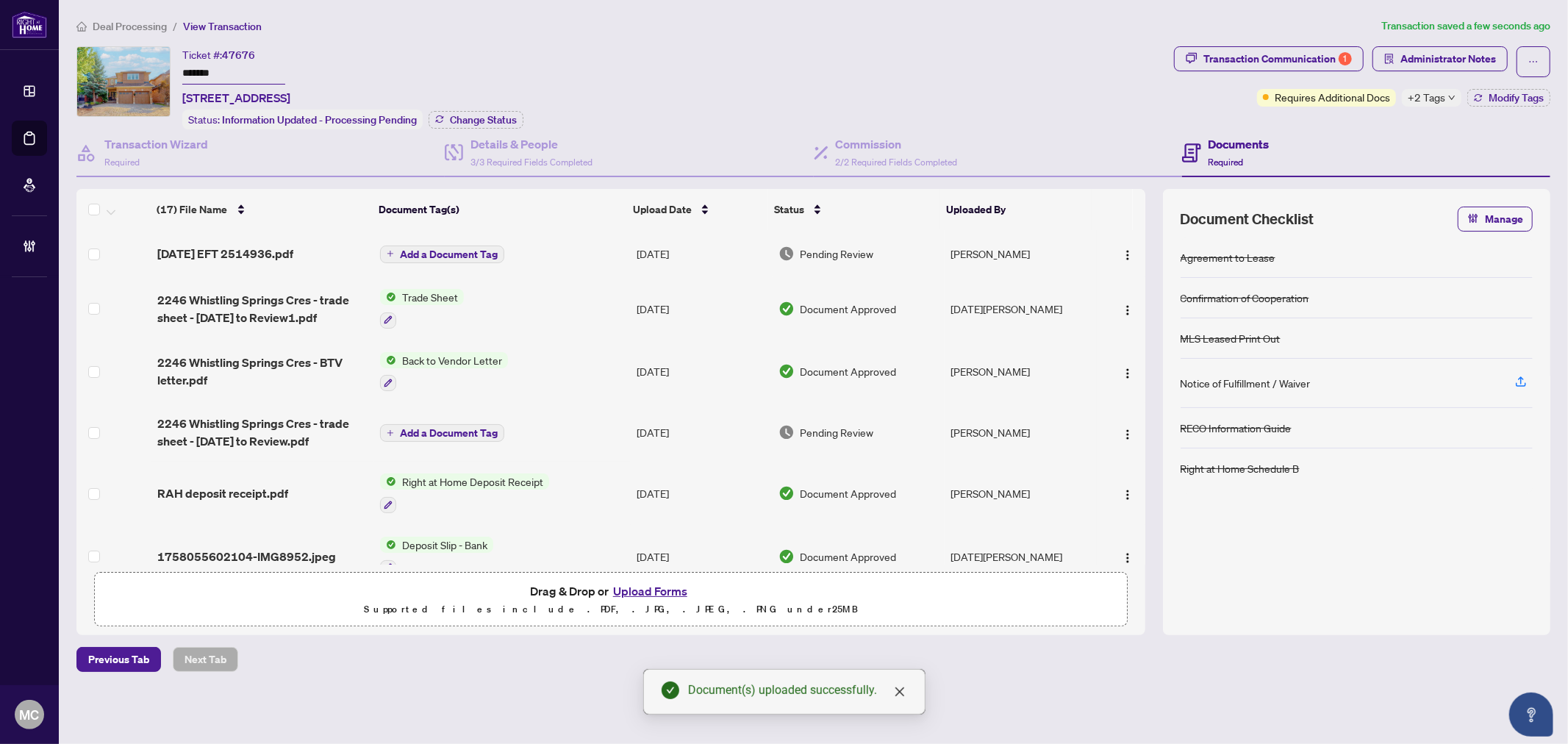
click at [439, 249] on span "Add a Document Tag" at bounding box center [448, 254] width 97 height 10
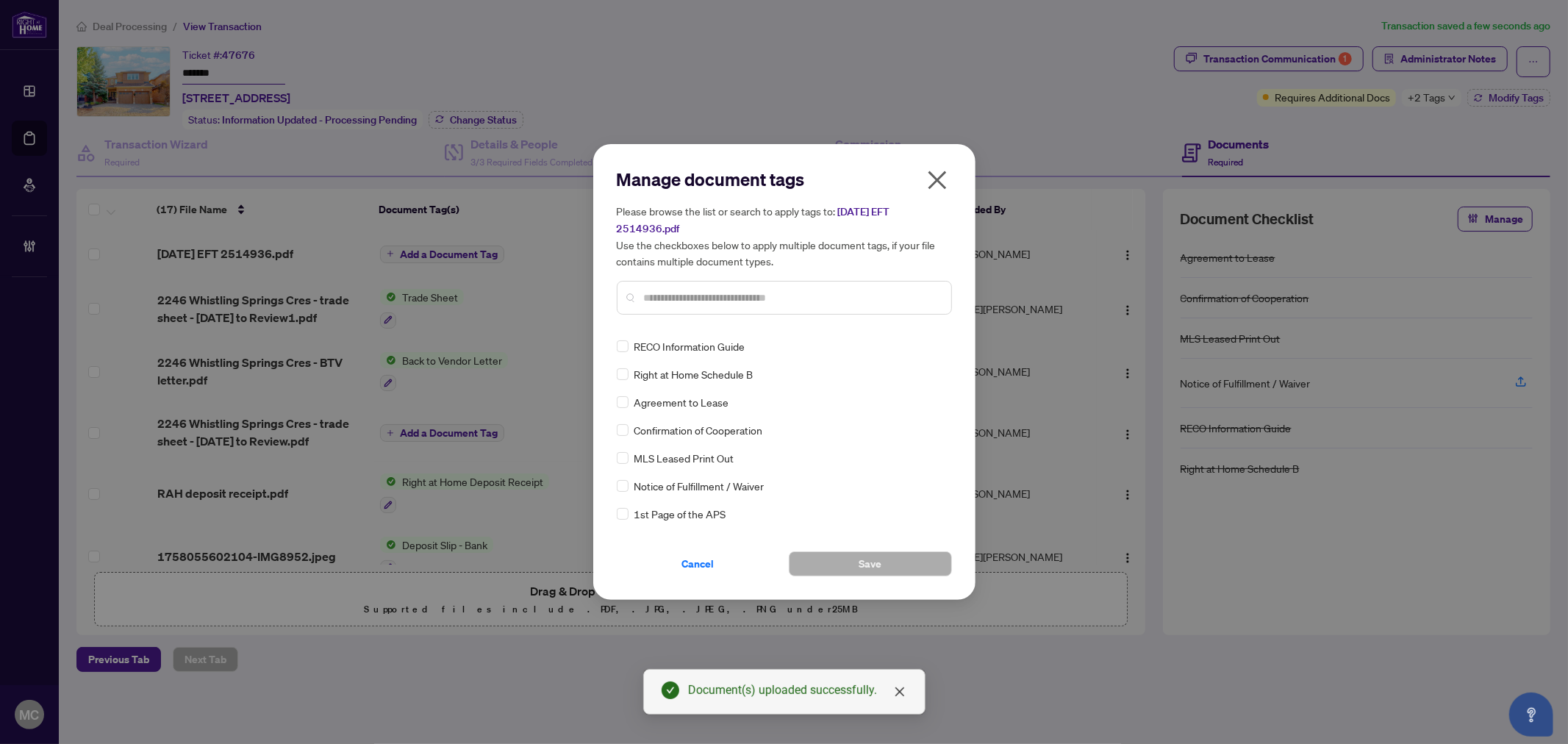
click at [792, 290] on input "text" at bounding box center [792, 298] width 296 height 16
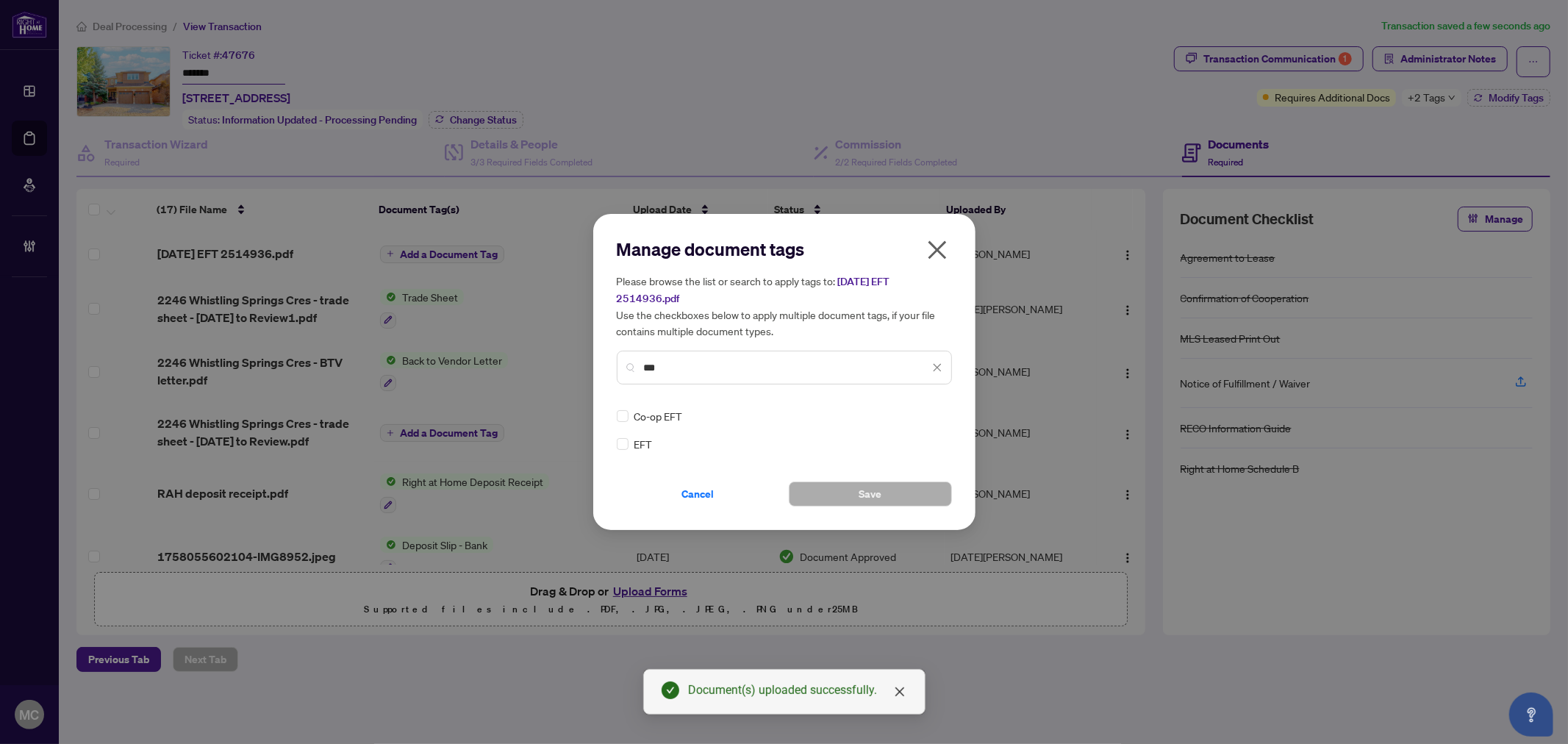
type input "***"
click at [931, 408] on div at bounding box center [928, 415] width 28 height 14
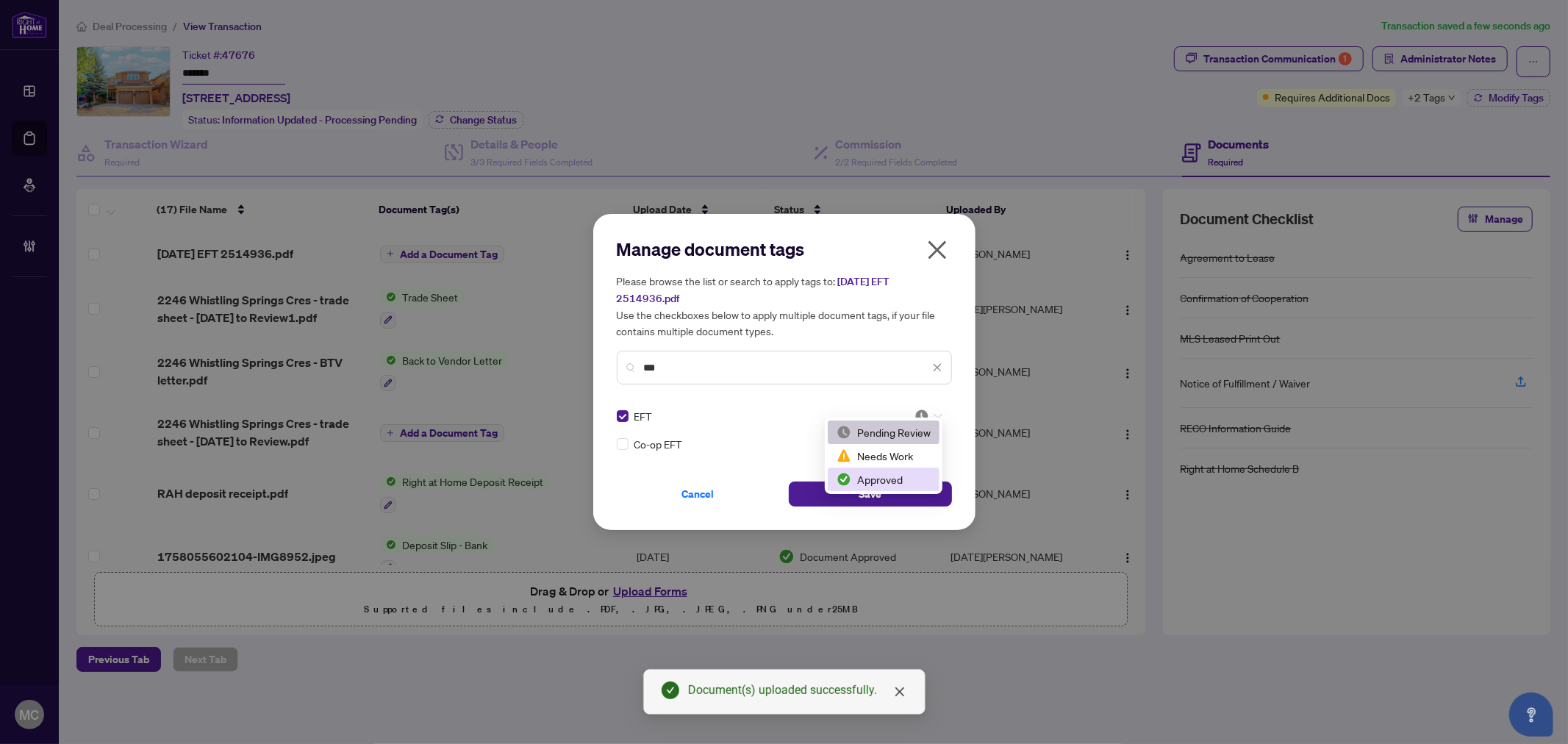
click at [902, 476] on div "Approved" at bounding box center [883, 479] width 94 height 16
click at [877, 483] on span "Save" at bounding box center [870, 494] width 23 height 24
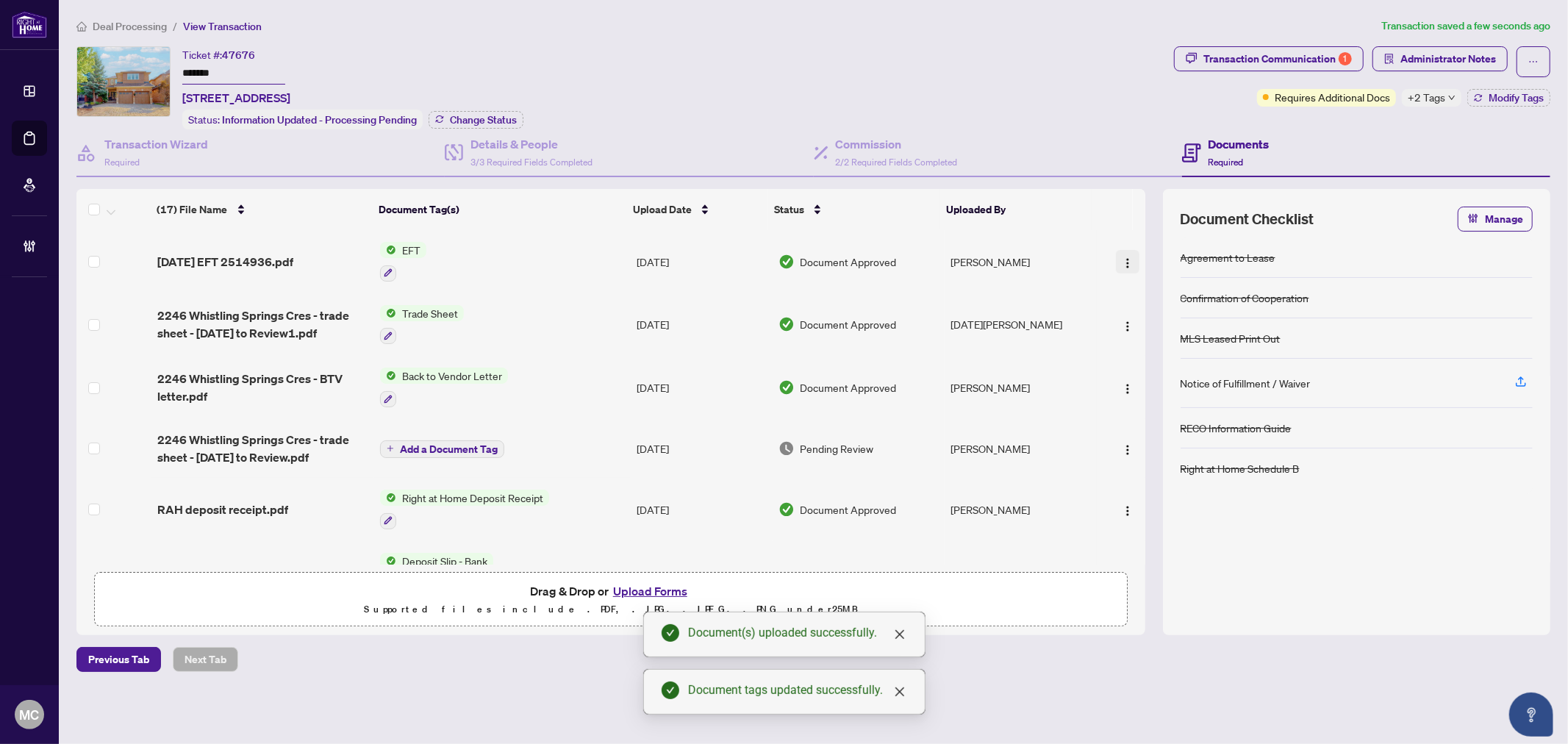
click at [1124, 258] on img "button" at bounding box center [1127, 263] width 11 height 11
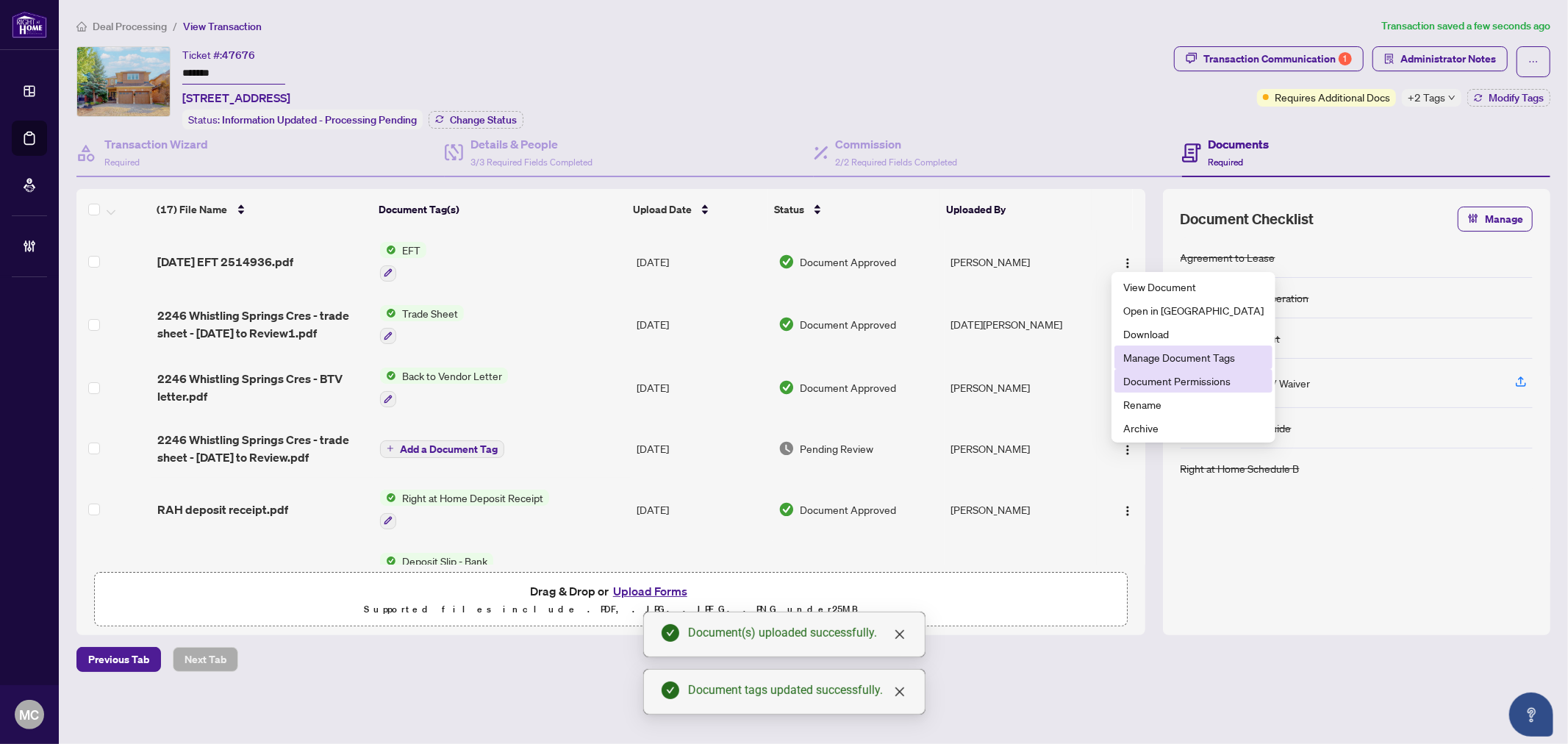
click at [1148, 375] on span "Document Permissions" at bounding box center [1193, 381] width 140 height 16
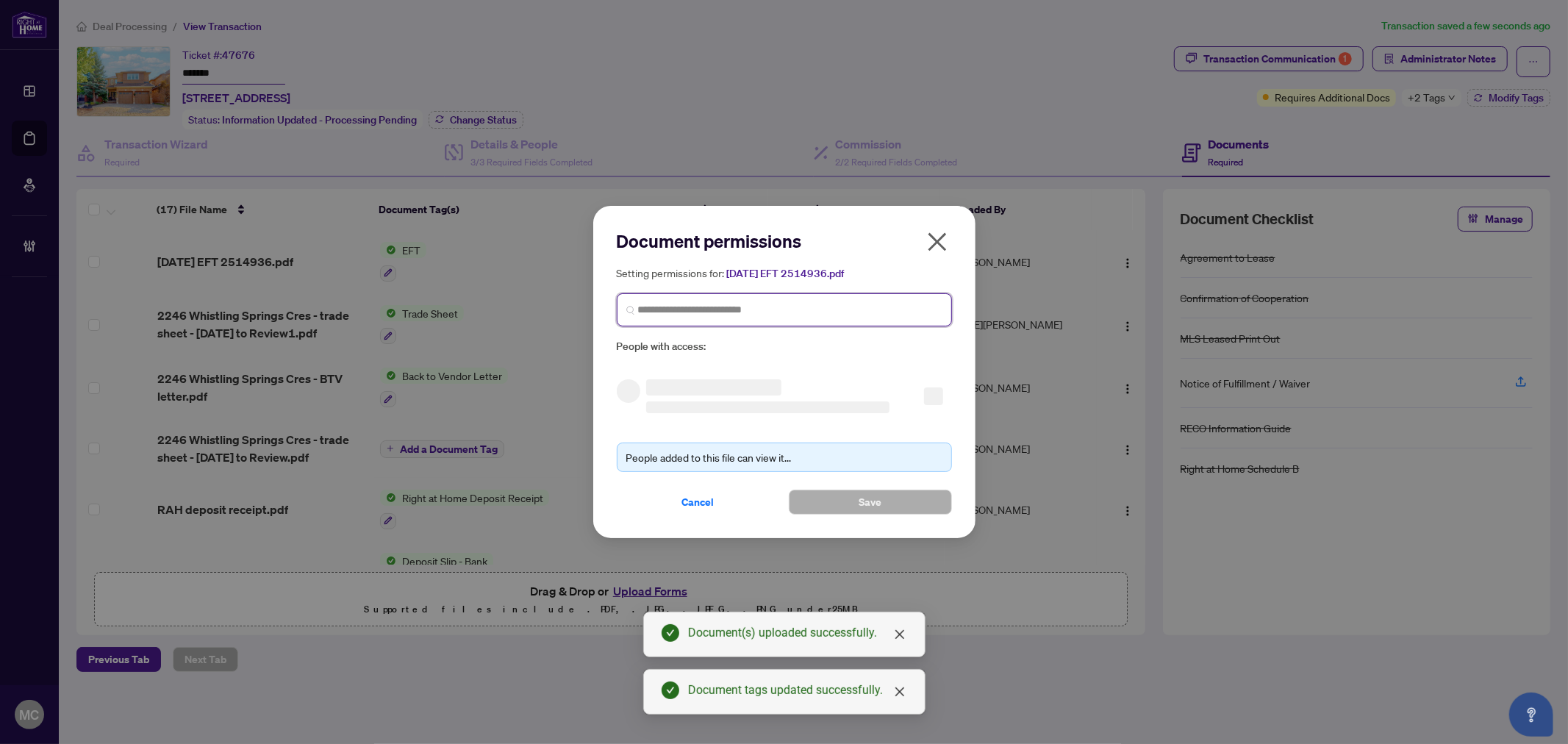
click at [825, 300] on span at bounding box center [784, 309] width 335 height 33
paste input "**********"
type input "**********"
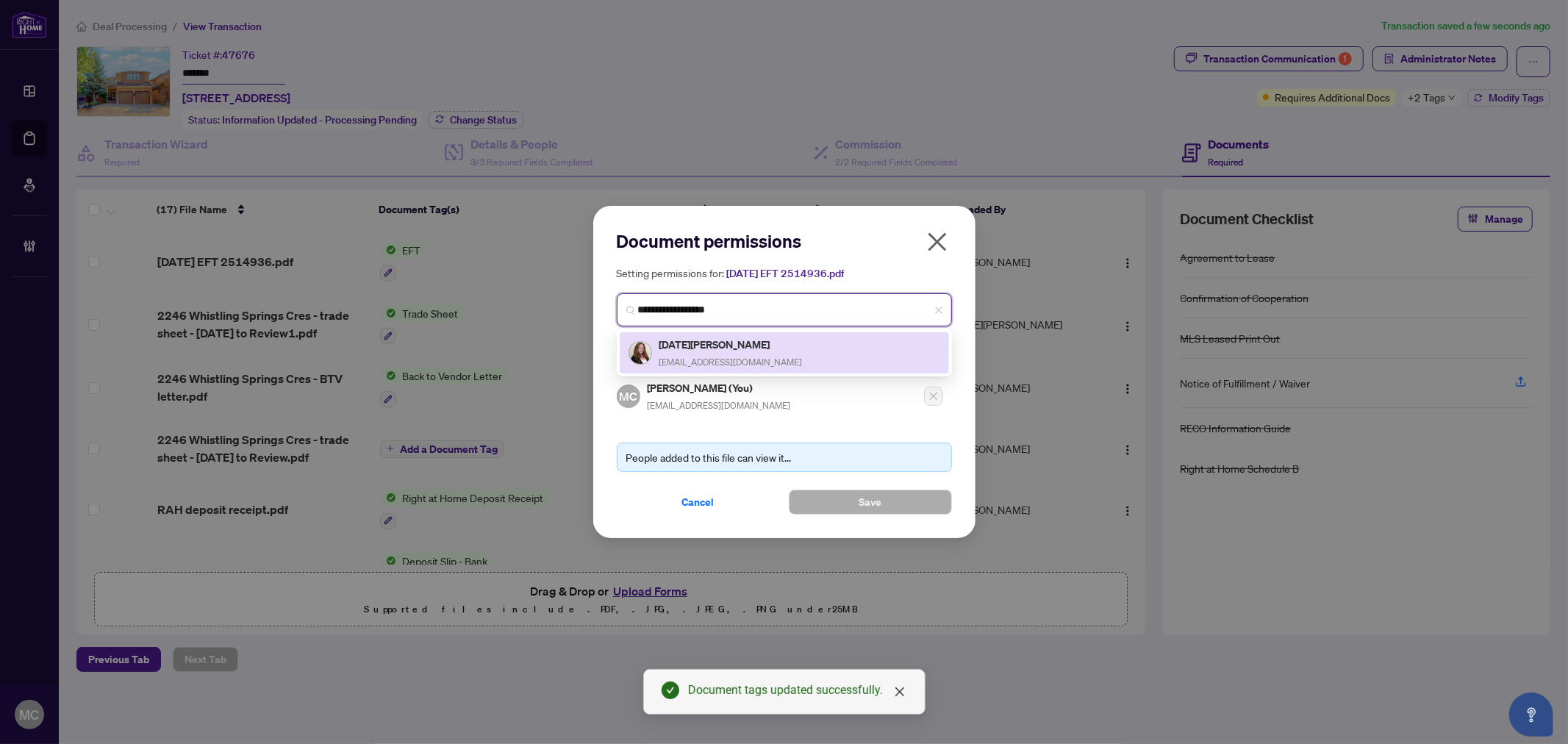
click at [709, 361] on span "nsulpizi@gmail.com" at bounding box center [731, 362] width 143 height 11
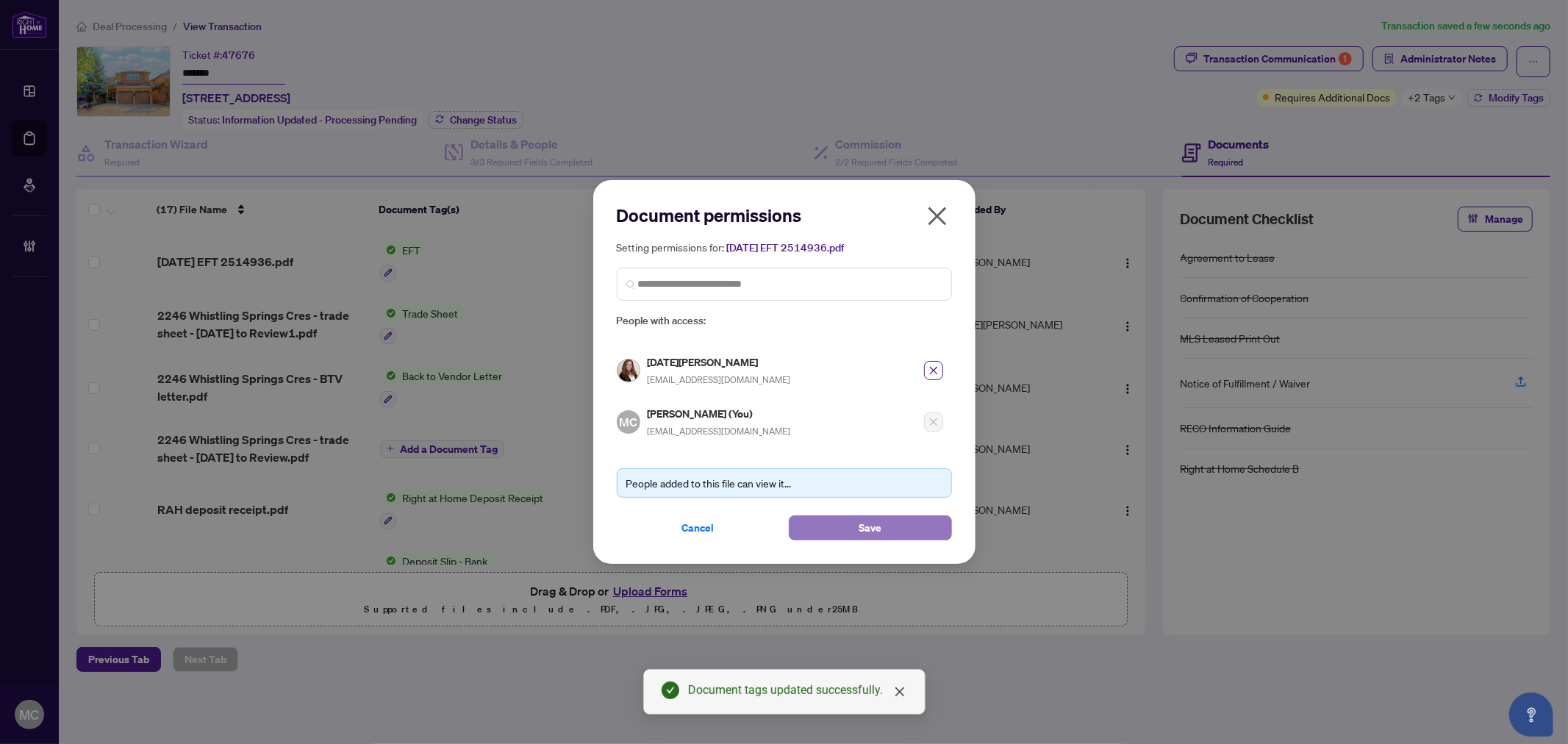
click at [864, 538] on button "Save" at bounding box center [870, 527] width 163 height 25
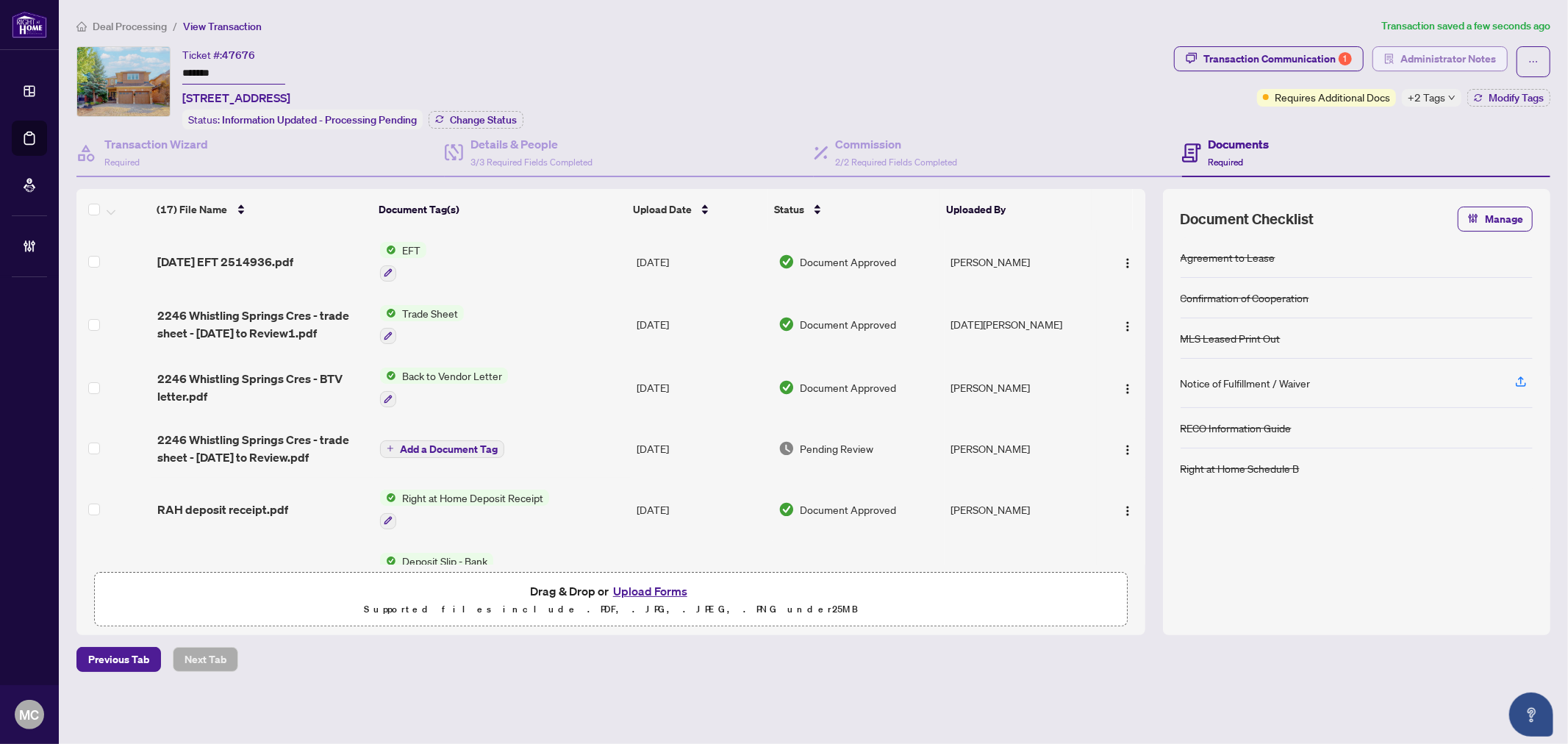
click at [1468, 55] on span "Administrator Notes" at bounding box center [1448, 58] width 95 height 24
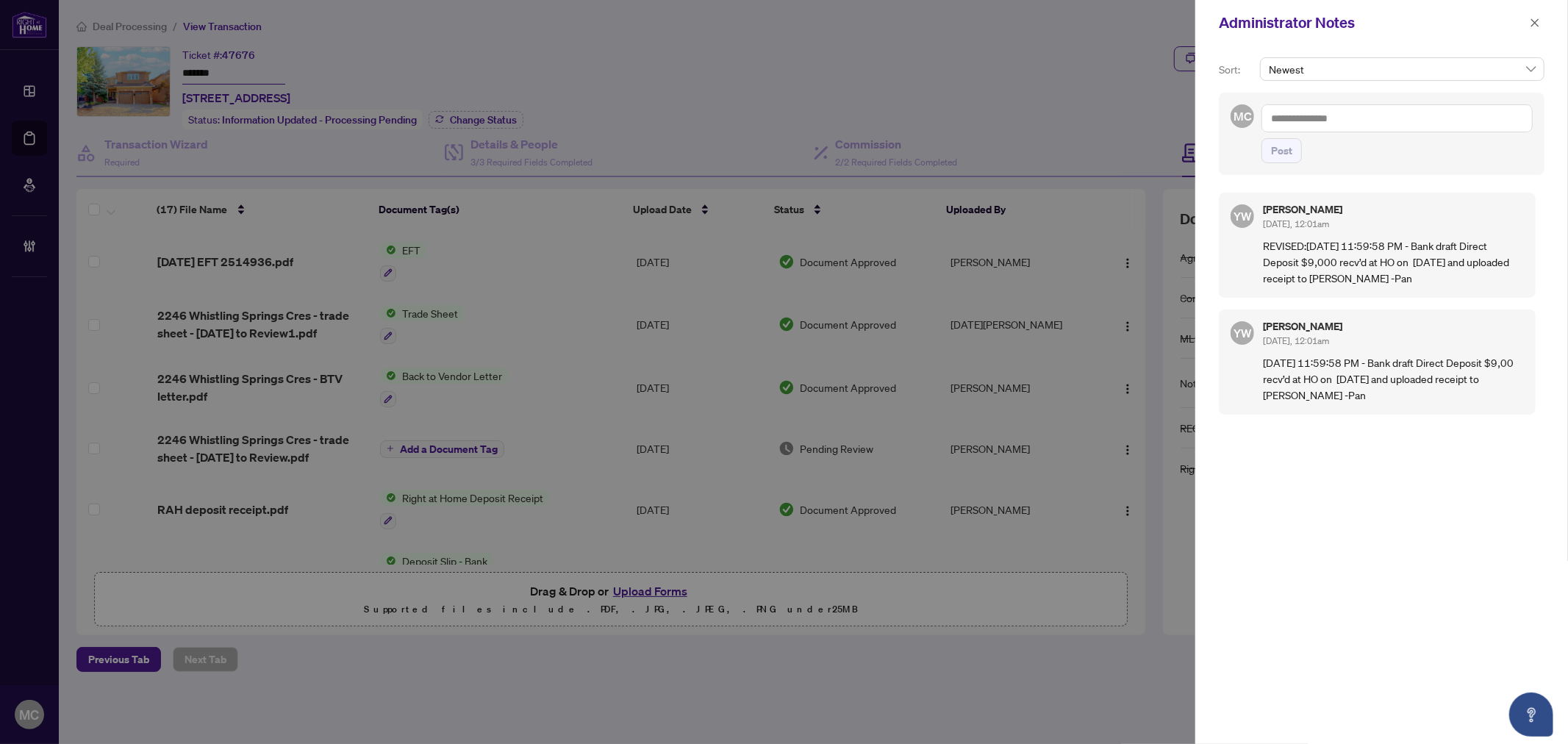
click at [1358, 119] on textarea at bounding box center [1396, 117] width 271 height 28
paste textarea "**********"
drag, startPoint x: 739, startPoint y: 114, endPoint x: 1376, endPoint y: 106, distance: 637.1
click at [760, 114] on div at bounding box center [784, 372] width 1568 height 744
click at [1438, 114] on textarea "**********" at bounding box center [1396, 117] width 271 height 28
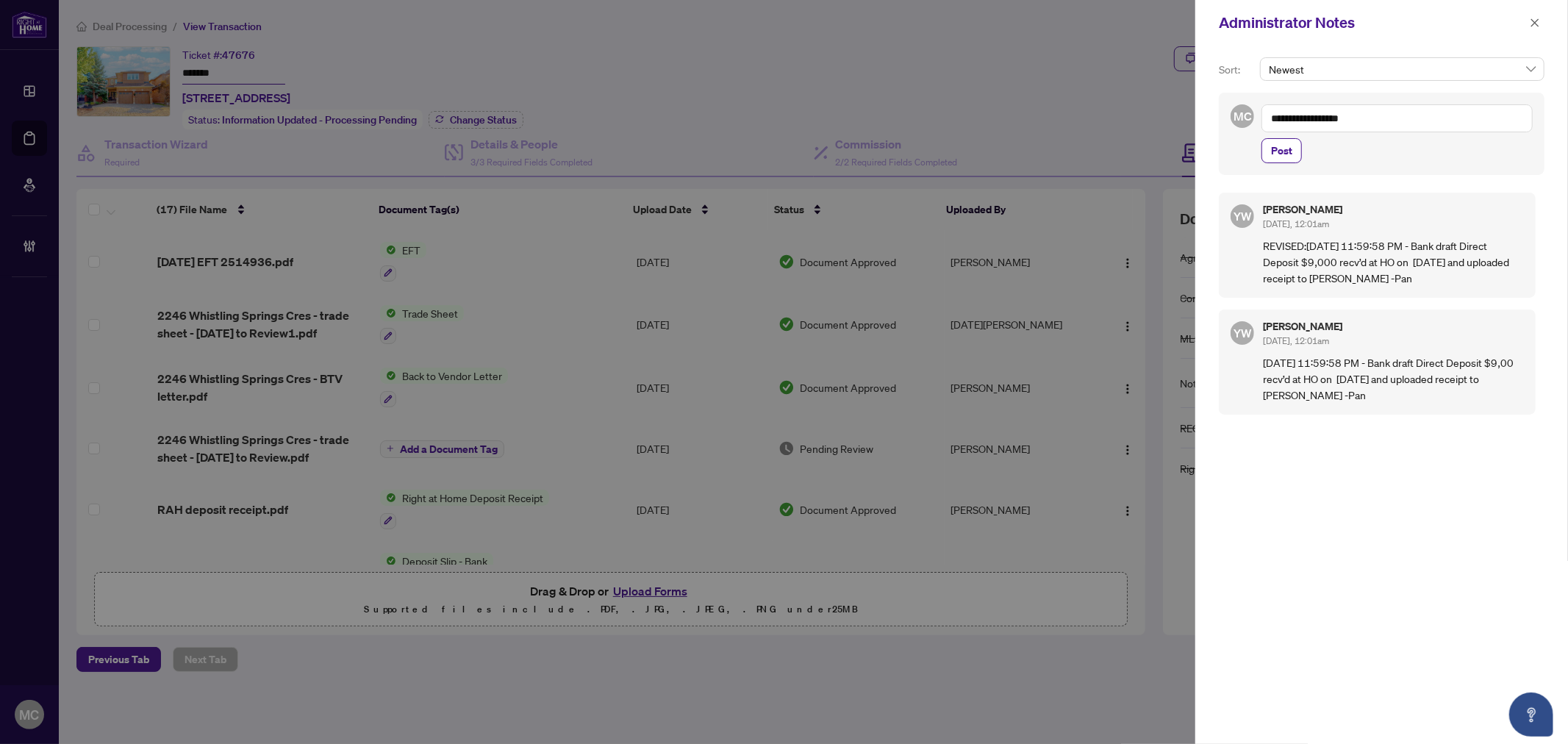
click at [1438, 114] on textarea "**********" at bounding box center [1396, 117] width 271 height 28
paste textarea "**********"
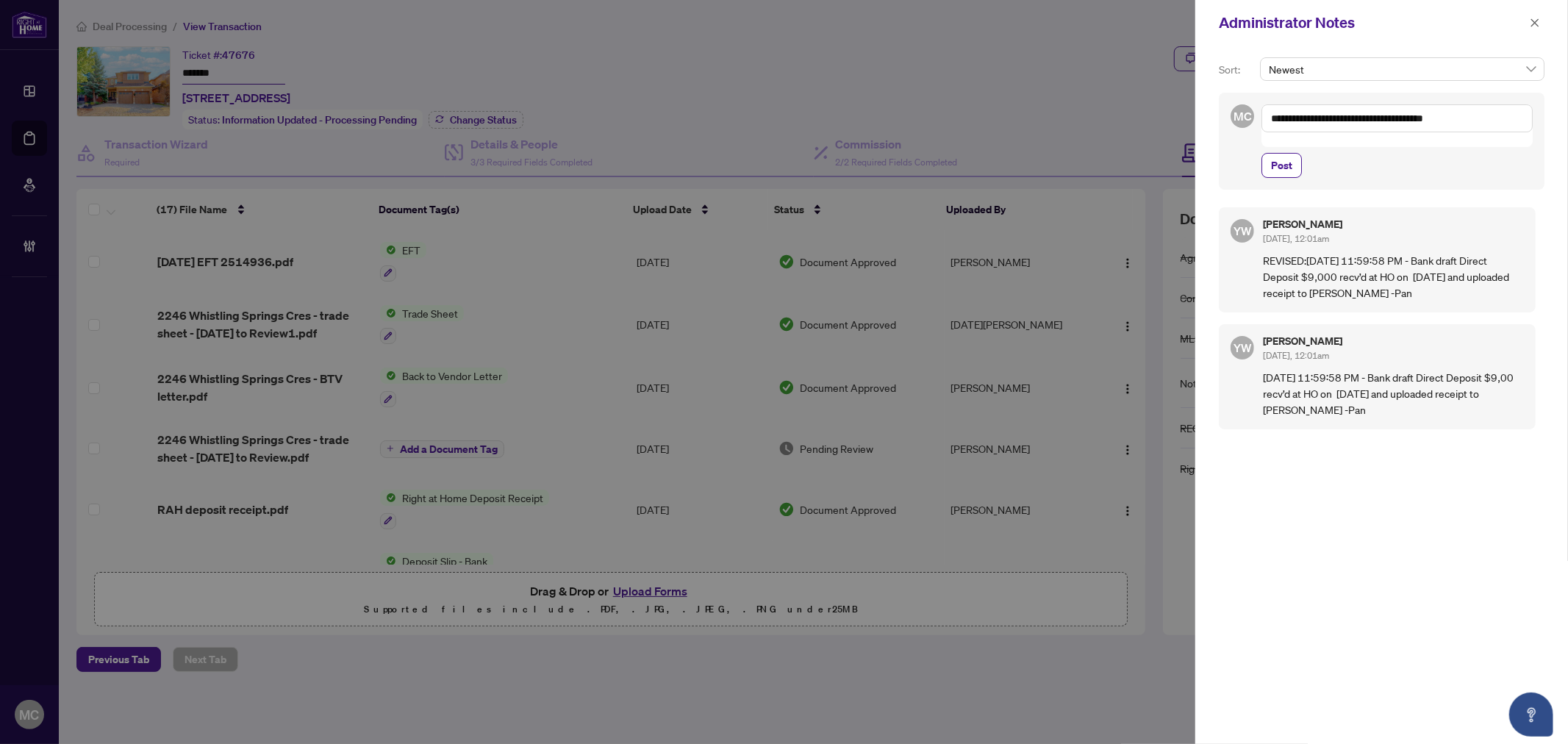
drag, startPoint x: 1496, startPoint y: 116, endPoint x: 1223, endPoint y: 98, distance: 273.6
click at [1149, 63] on div "**********" at bounding box center [784, 372] width 1568 height 744
paste textarea
type textarea "**********"
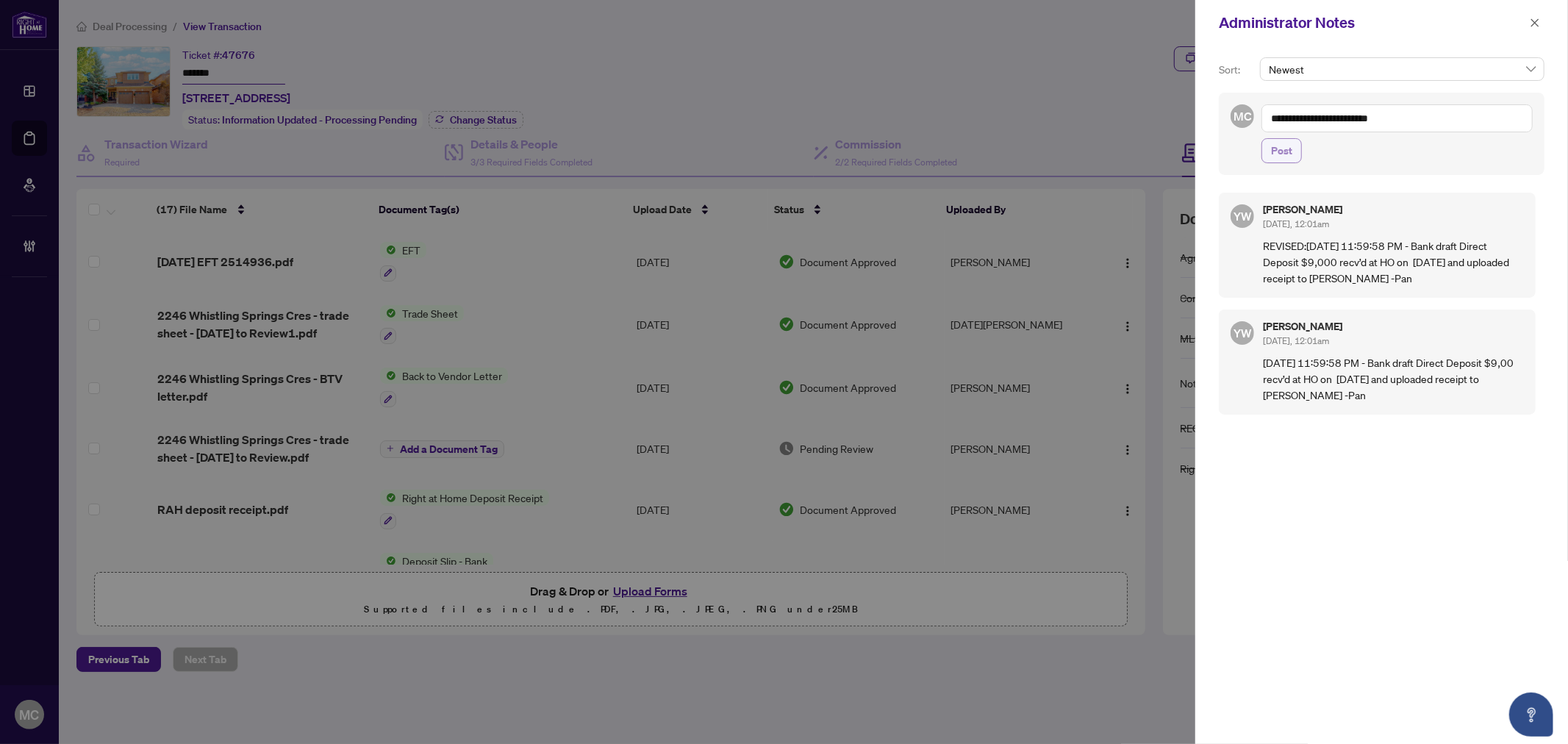
click at [1287, 148] on span "Post" at bounding box center [1281, 151] width 21 height 24
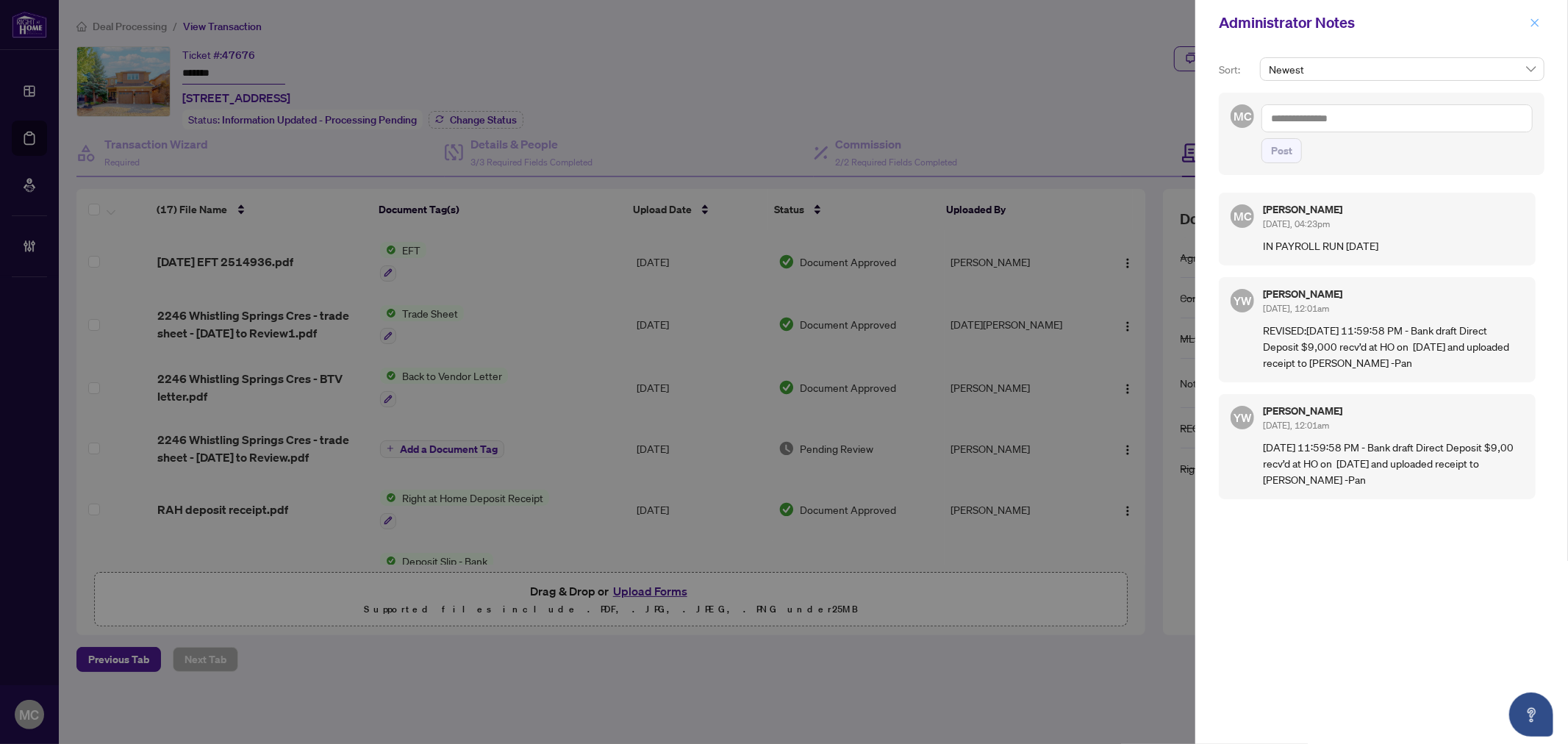
click at [1530, 23] on icon "close" at bounding box center [1535, 22] width 10 height 10
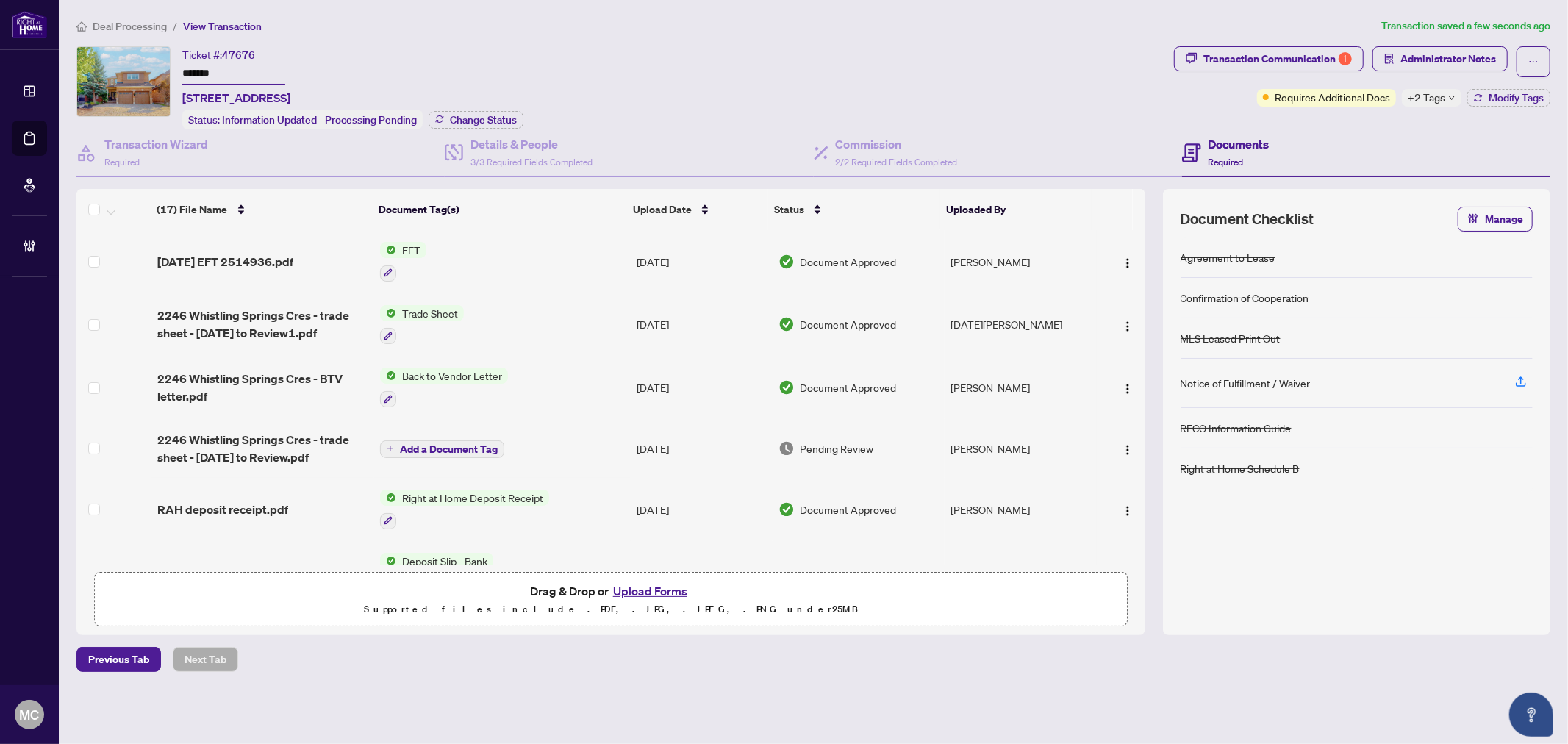
click at [1505, 108] on div "Transaction Communication 1 Administrator Notes Requires Additional Docs +2 Tag…" at bounding box center [1362, 88] width 382 height 83
click at [1491, 84] on div "Transaction Communication 1 Administrator Notes Requires Additional Docs +2 Tag…" at bounding box center [1362, 76] width 377 height 60
click at [1496, 95] on span "Modify Tags" at bounding box center [1516, 97] width 55 height 10
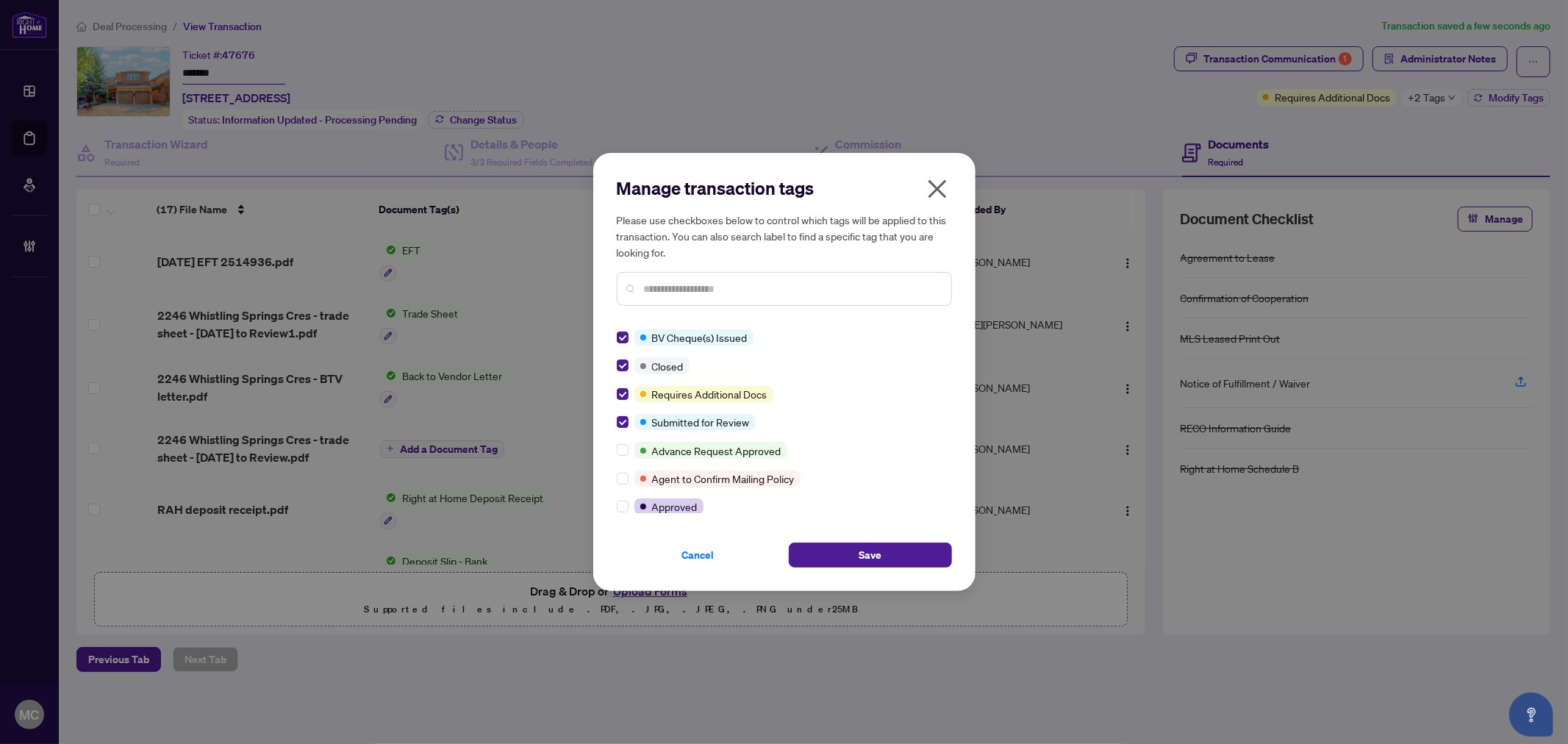
click at [706, 285] on input "text" at bounding box center [792, 288] width 296 height 16
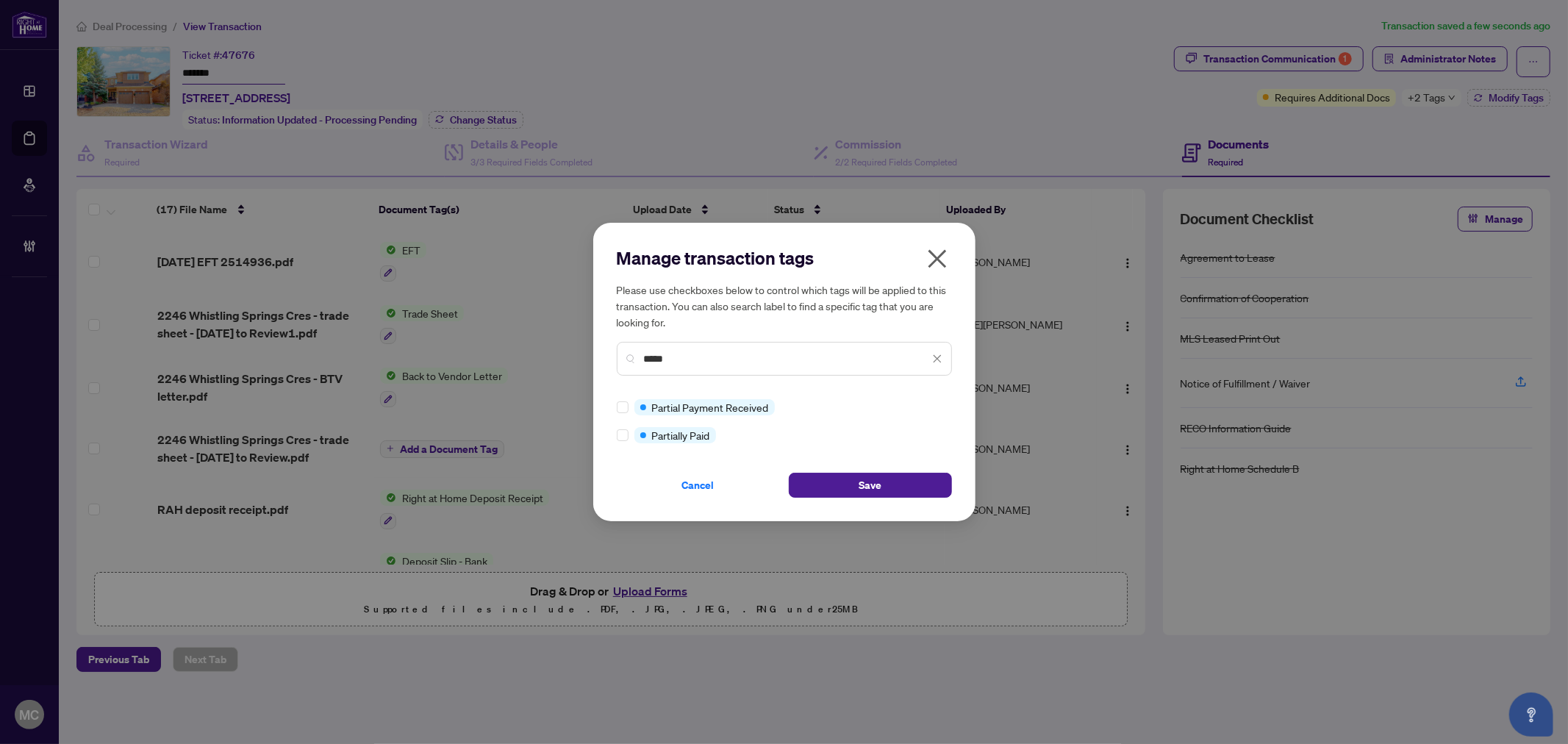
type input "*****"
click at [832, 483] on button "Save" at bounding box center [870, 486] width 163 height 25
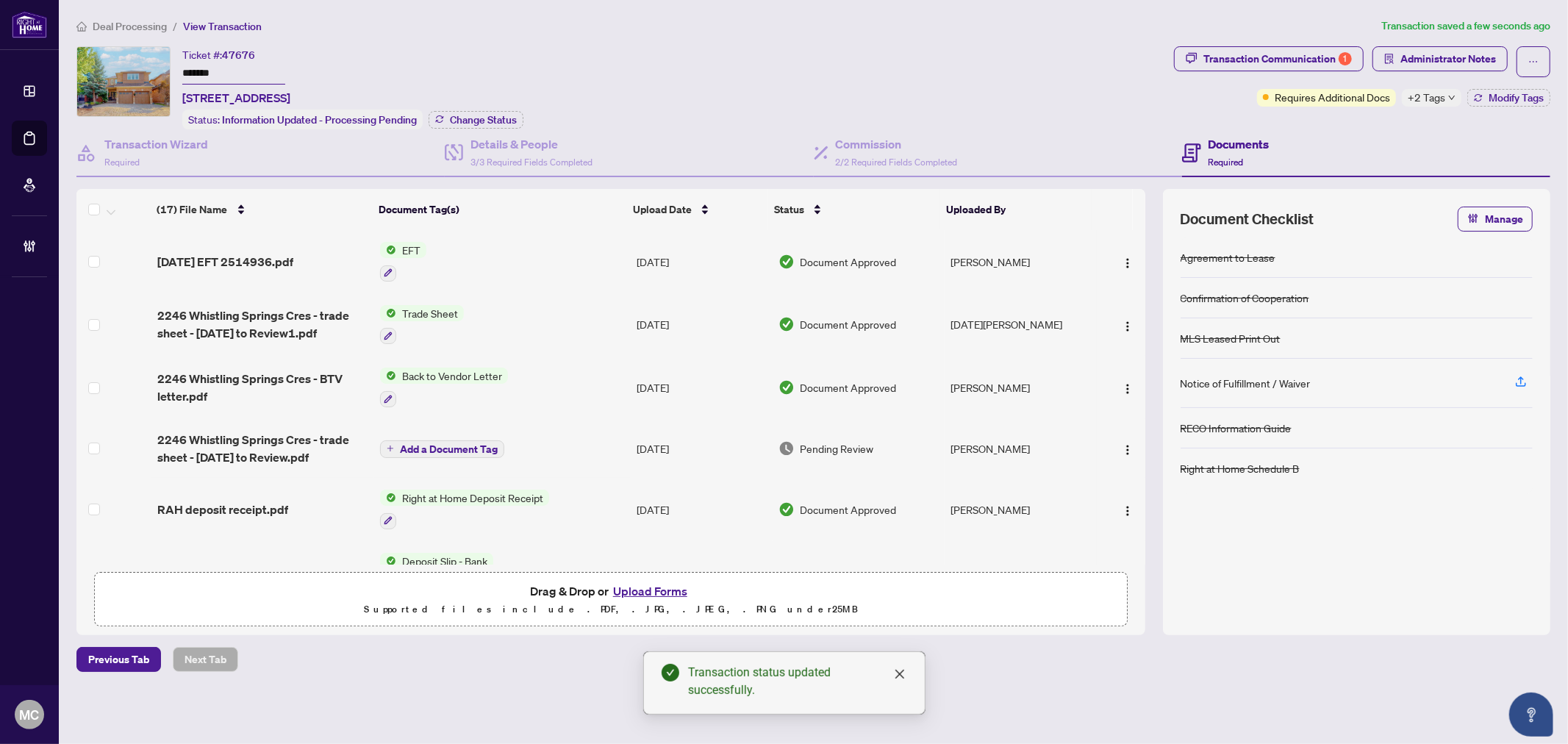
click at [497, 117] on span "Change Status" at bounding box center [484, 119] width 67 height 10
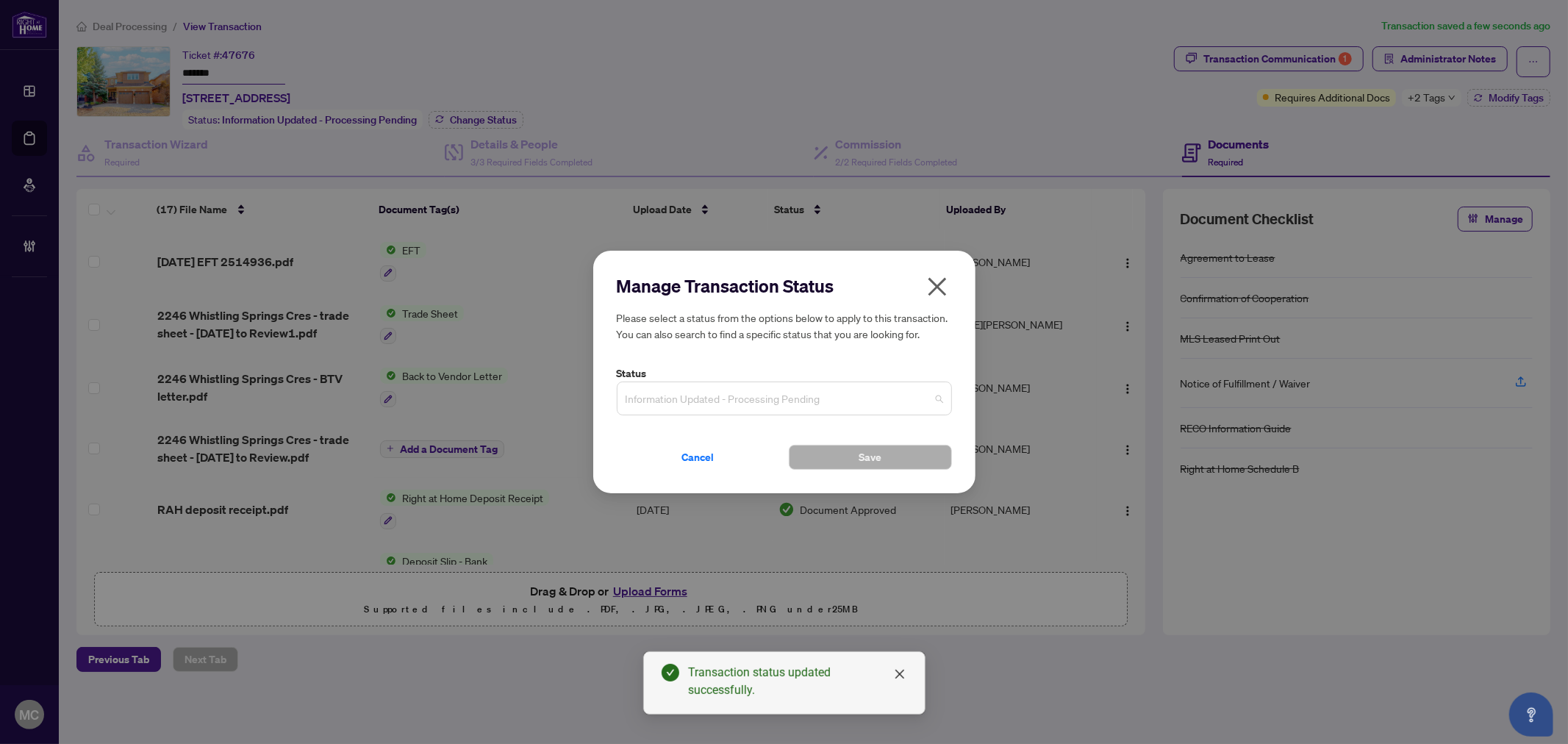
click at [713, 402] on span "Information Updated - Processing Pending" at bounding box center [784, 398] width 318 height 28
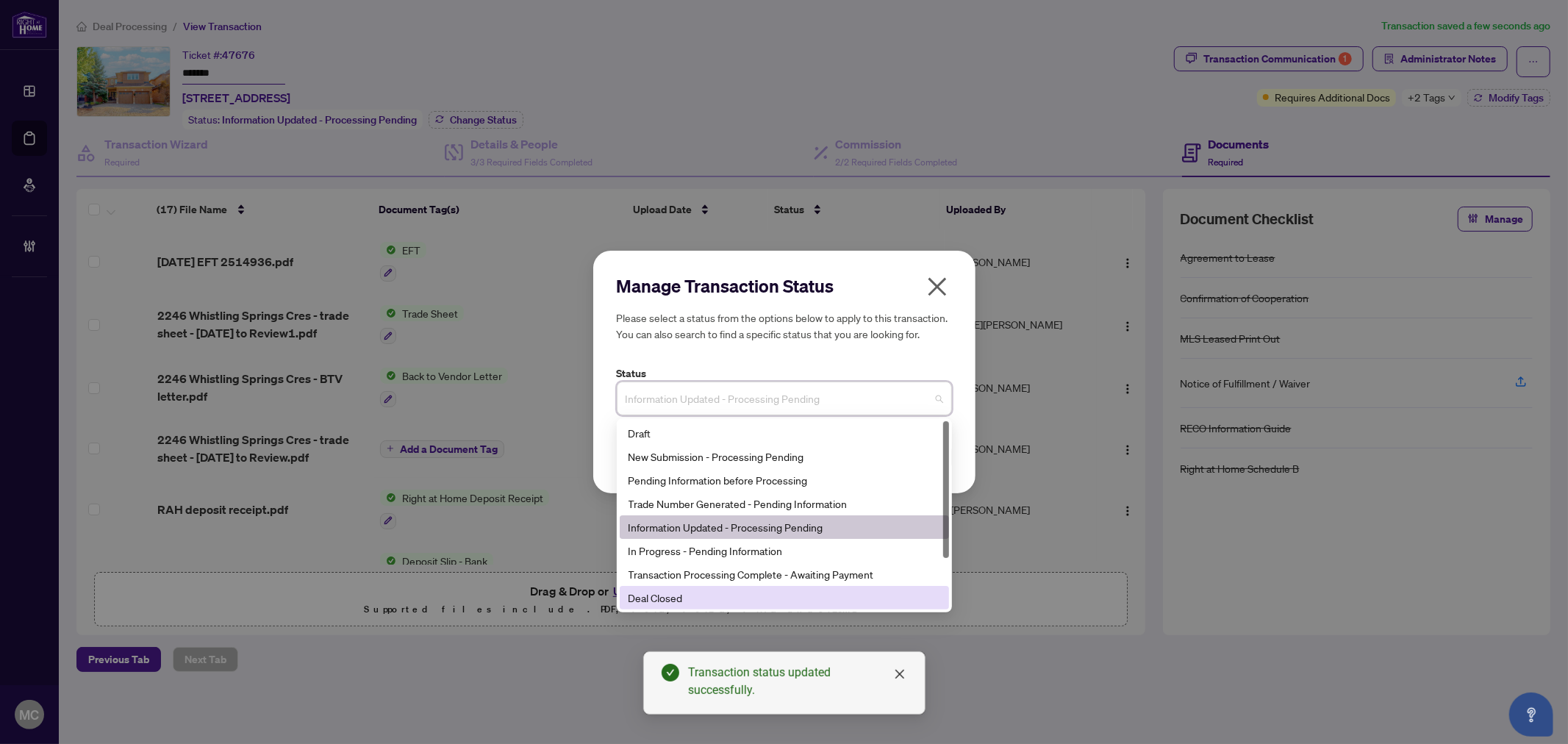
click at [735, 597] on div "Deal Closed" at bounding box center [784, 597] width 312 height 16
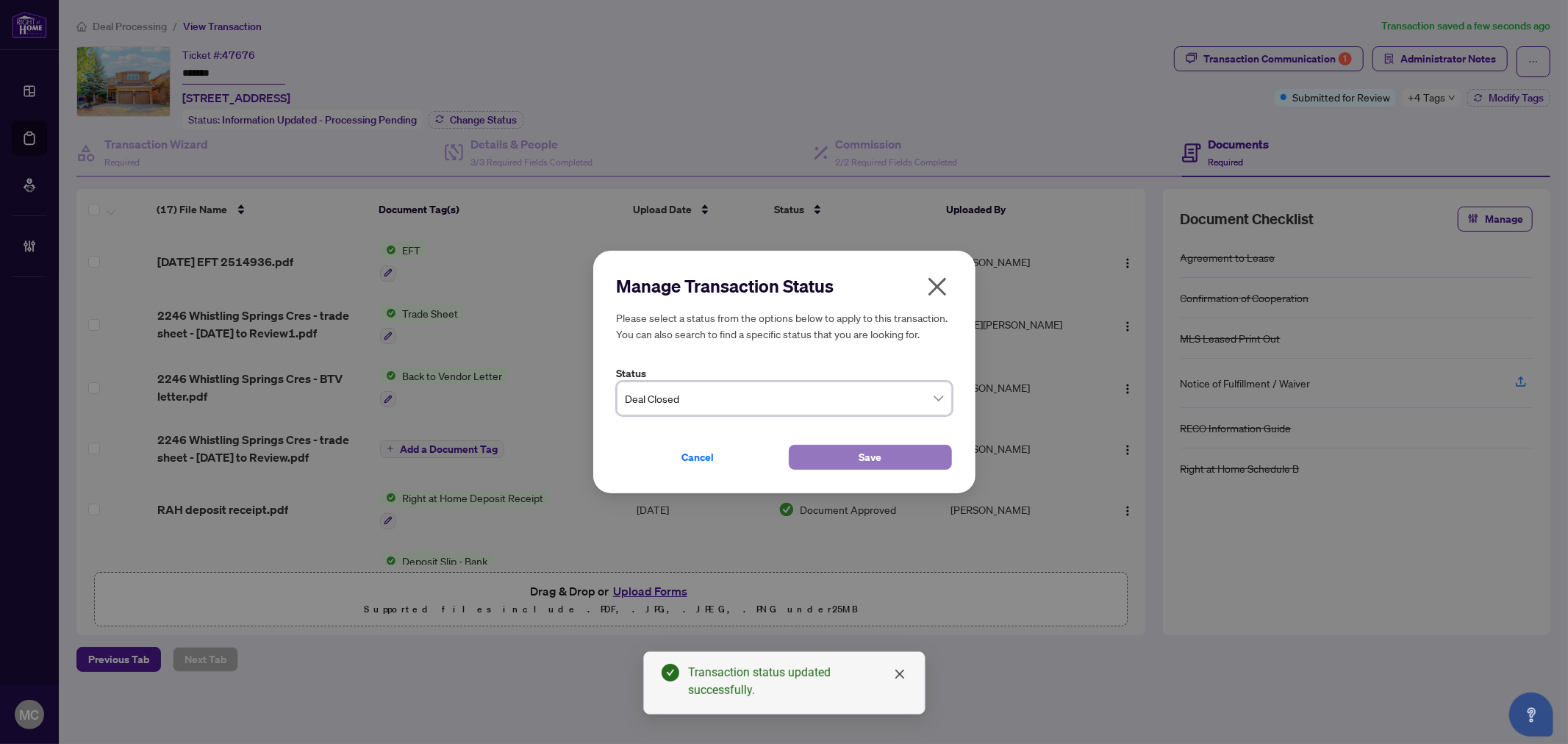
click at [835, 460] on button "Save" at bounding box center [870, 457] width 163 height 25
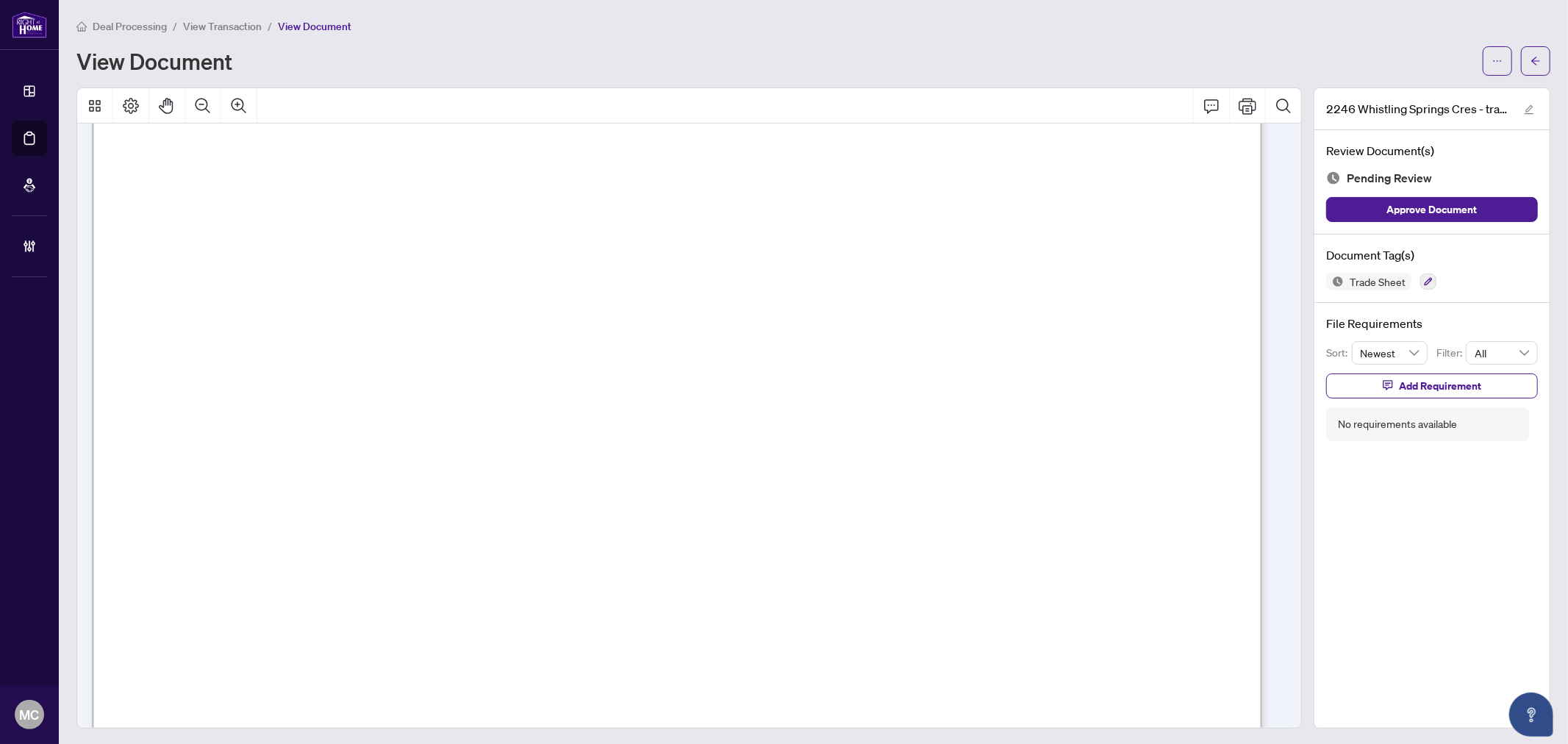
scroll to position [571, 0]
click at [1425, 280] on icon "button" at bounding box center [1429, 281] width 8 height 8
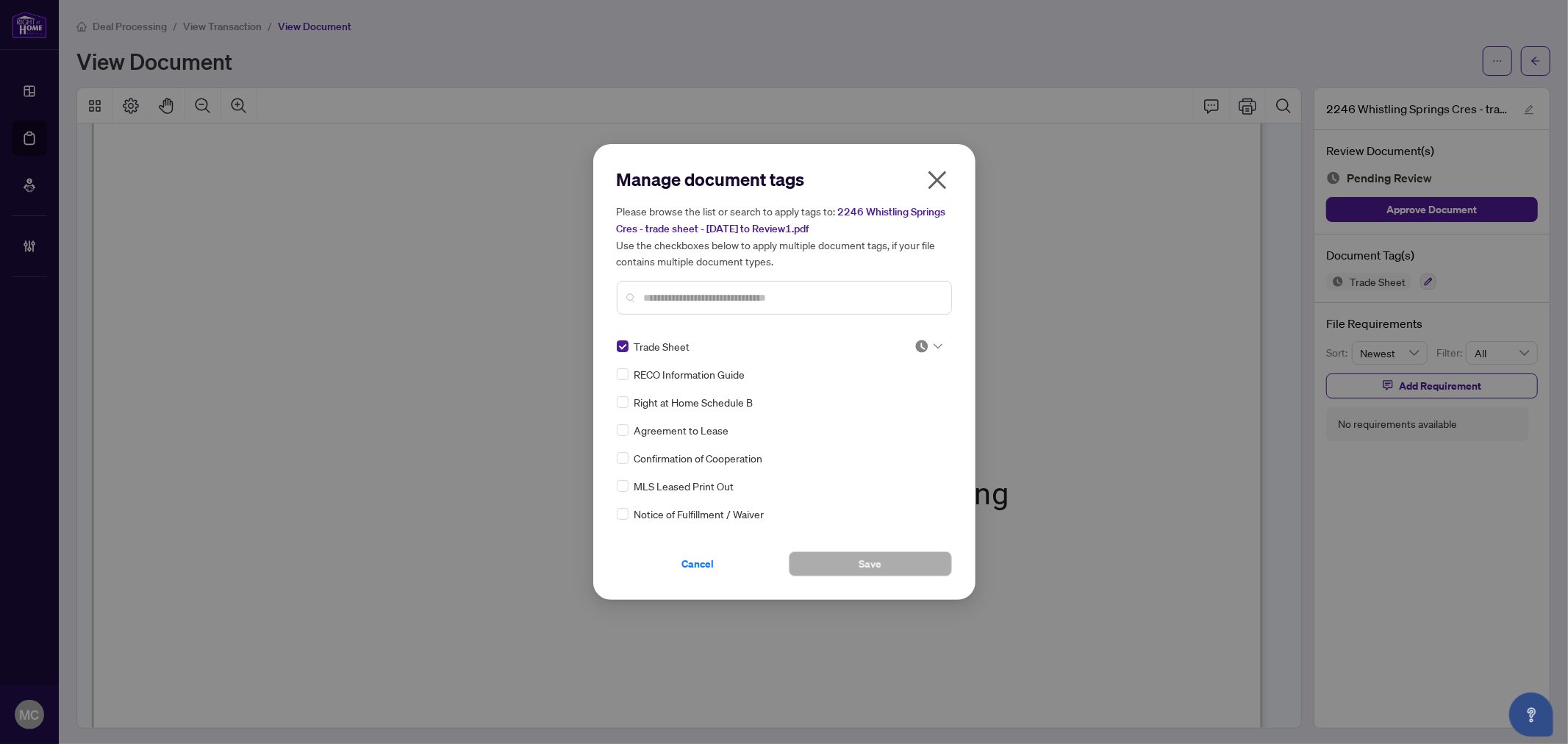
click at [915, 342] on img at bounding box center [921, 345] width 14 height 14
click at [883, 420] on div "Approved" at bounding box center [879, 417] width 94 height 16
click at [856, 564] on button "Save" at bounding box center [870, 564] width 163 height 25
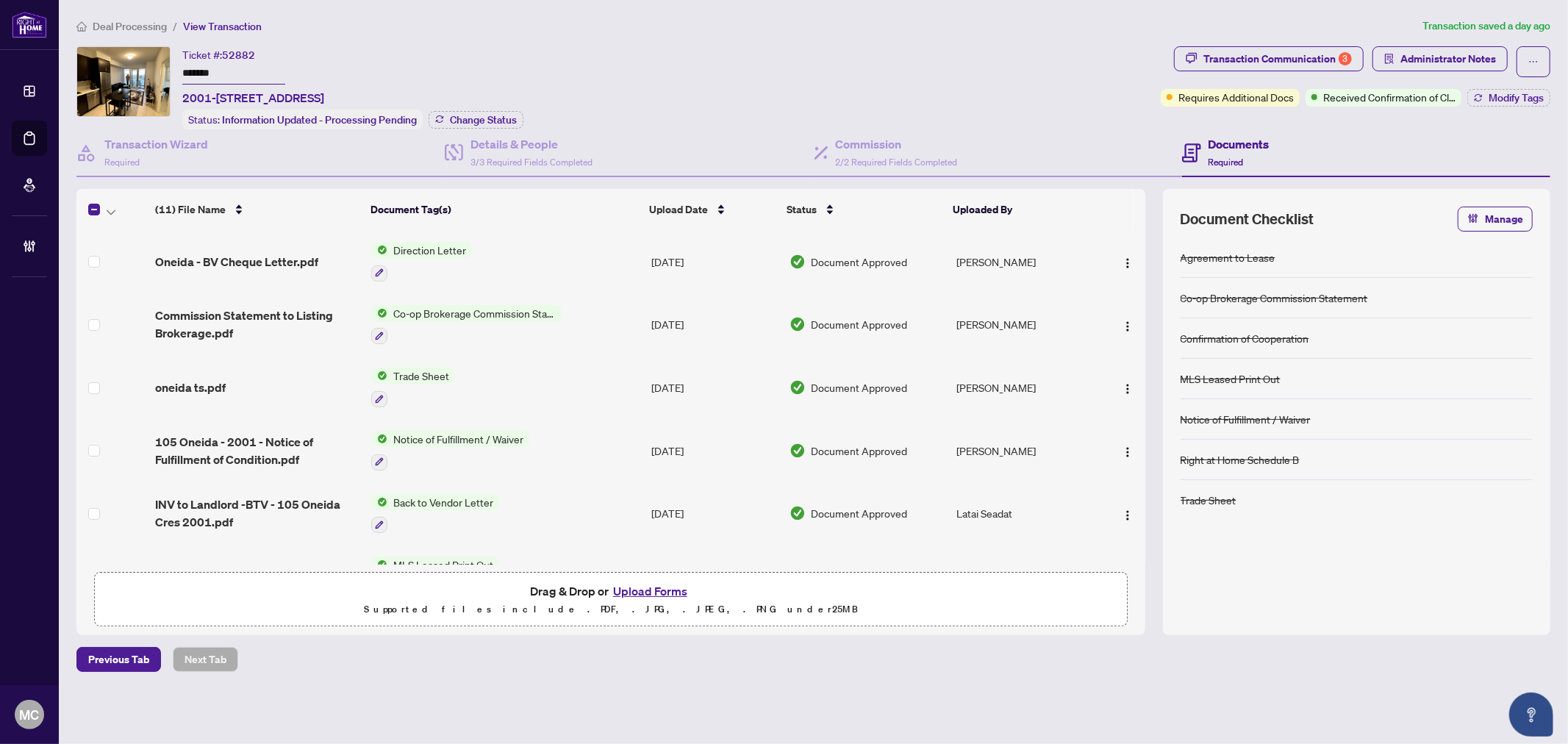
click at [97, 265] on td at bounding box center [113, 261] width 72 height 63
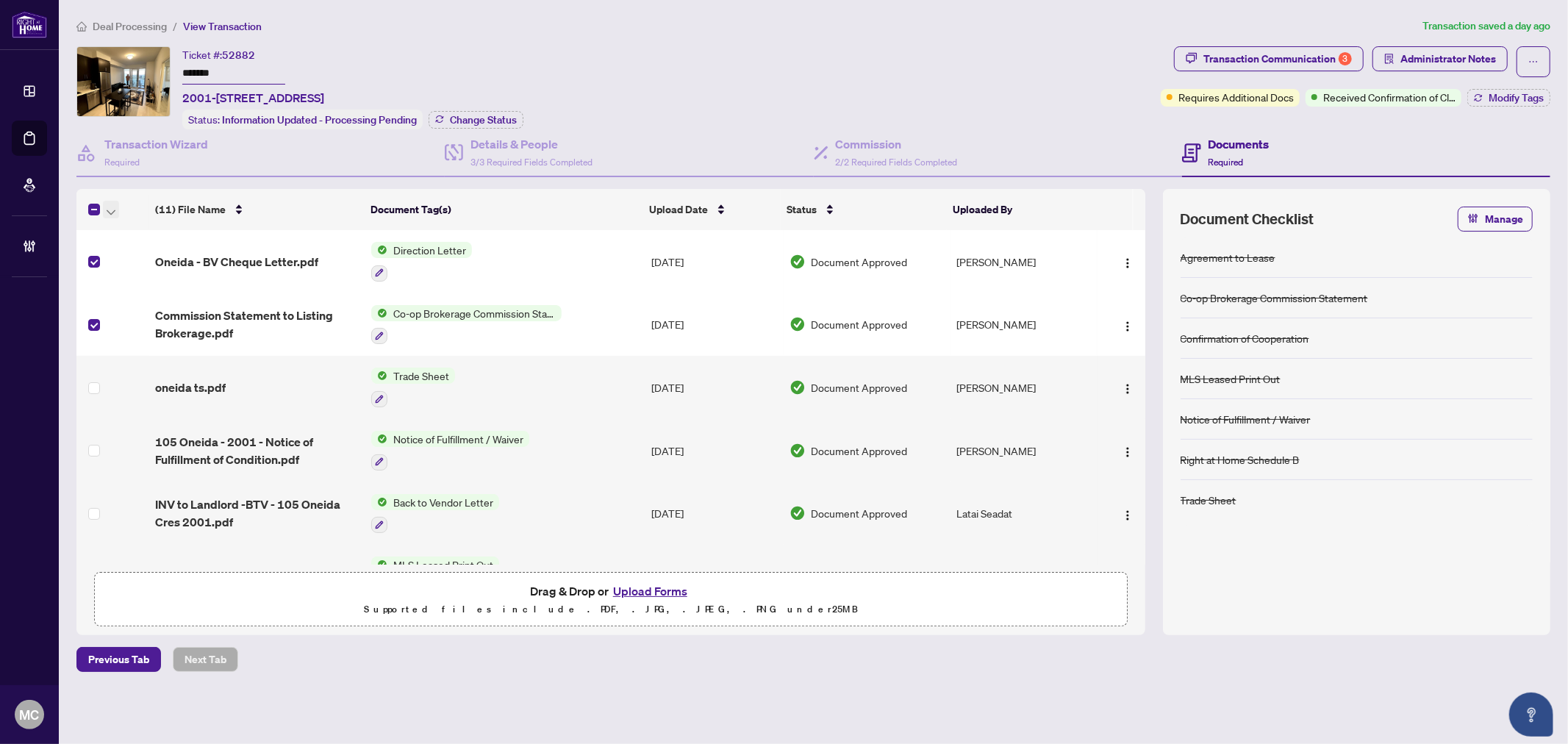
click at [107, 211] on span "button" at bounding box center [111, 209] width 9 height 16
click at [120, 226] on span "Open Selected in New Tab(s)" at bounding box center [179, 232] width 131 height 16
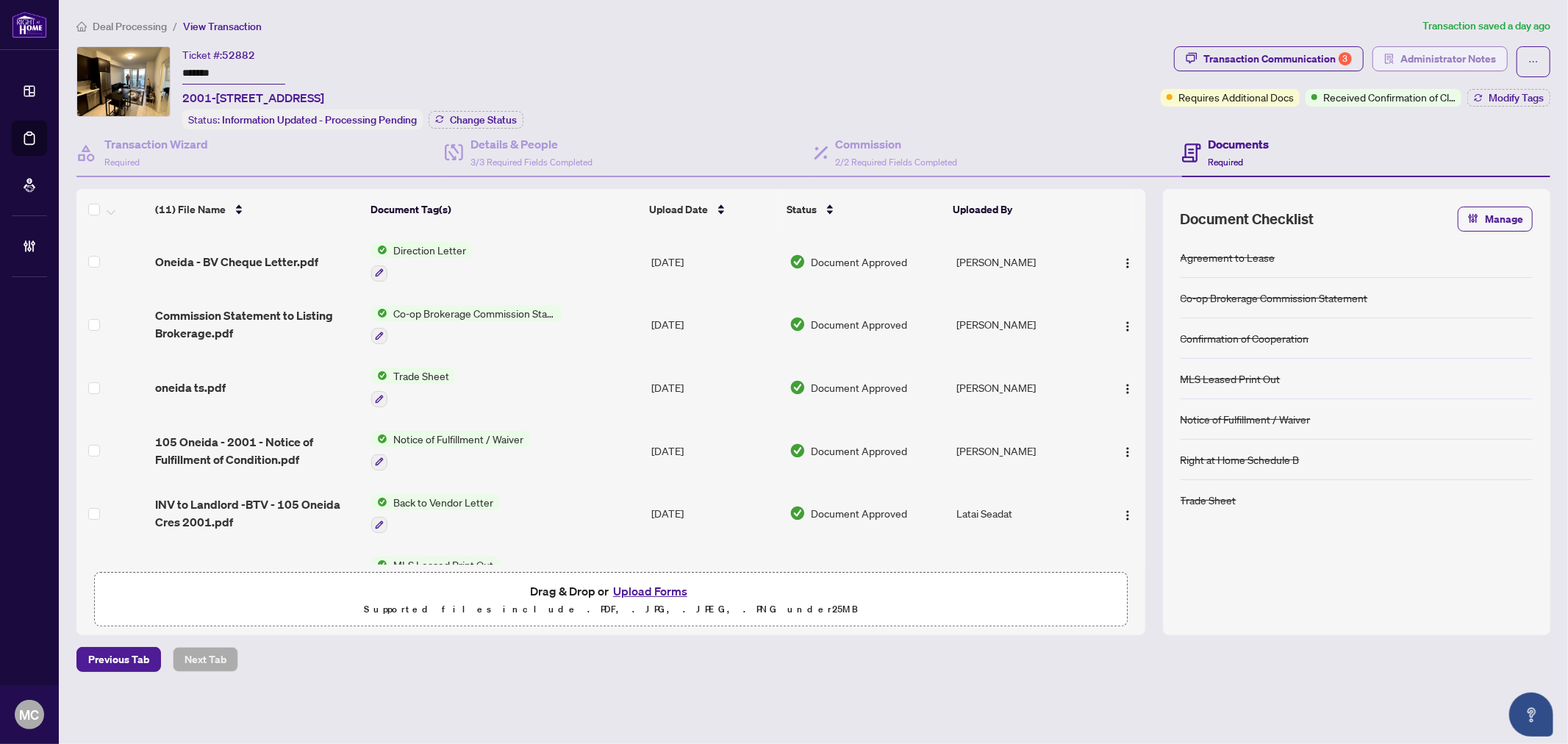
click at [1434, 55] on span "Administrator Notes" at bounding box center [1448, 58] width 95 height 24
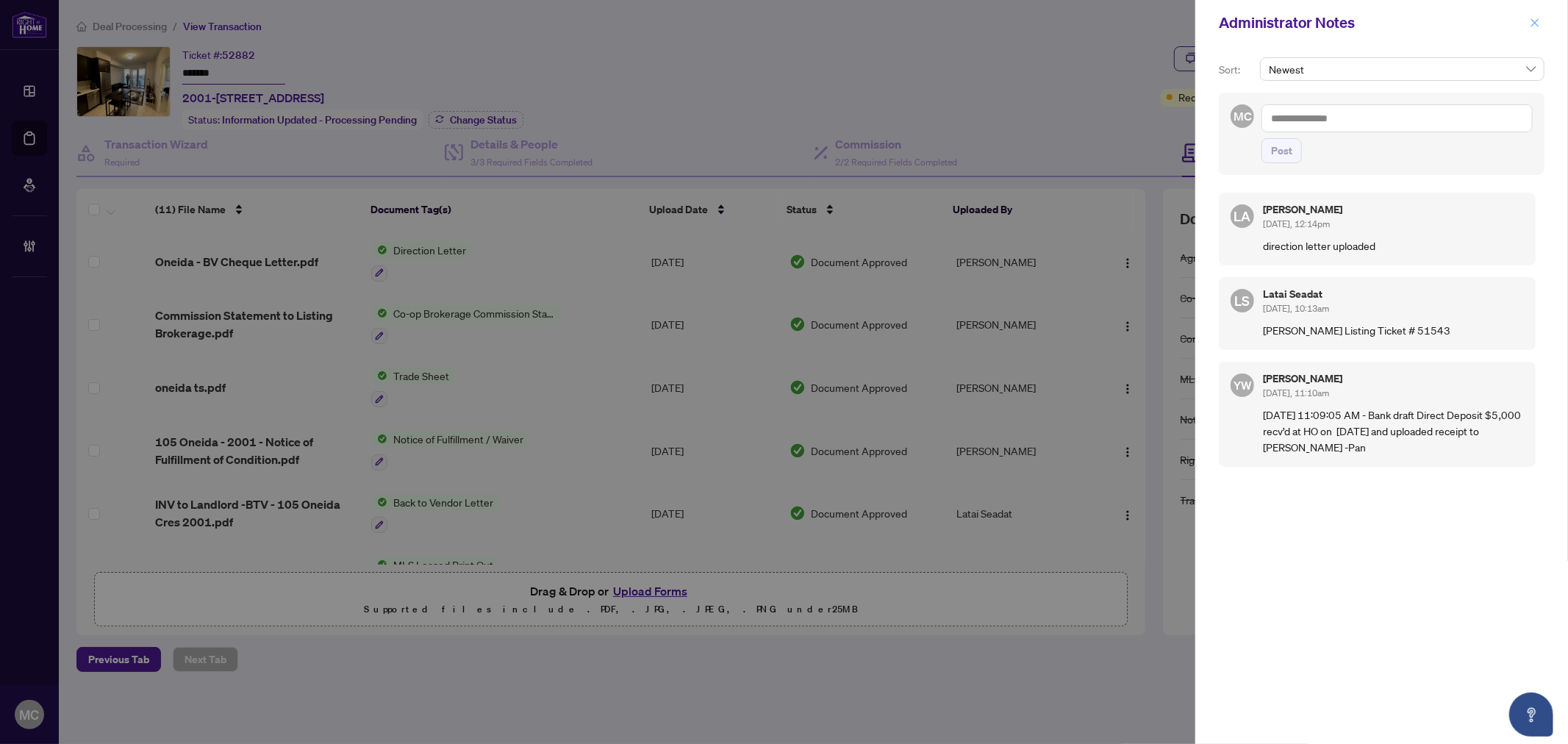
click at [1537, 21] on icon "close" at bounding box center [1535, 22] width 8 height 8
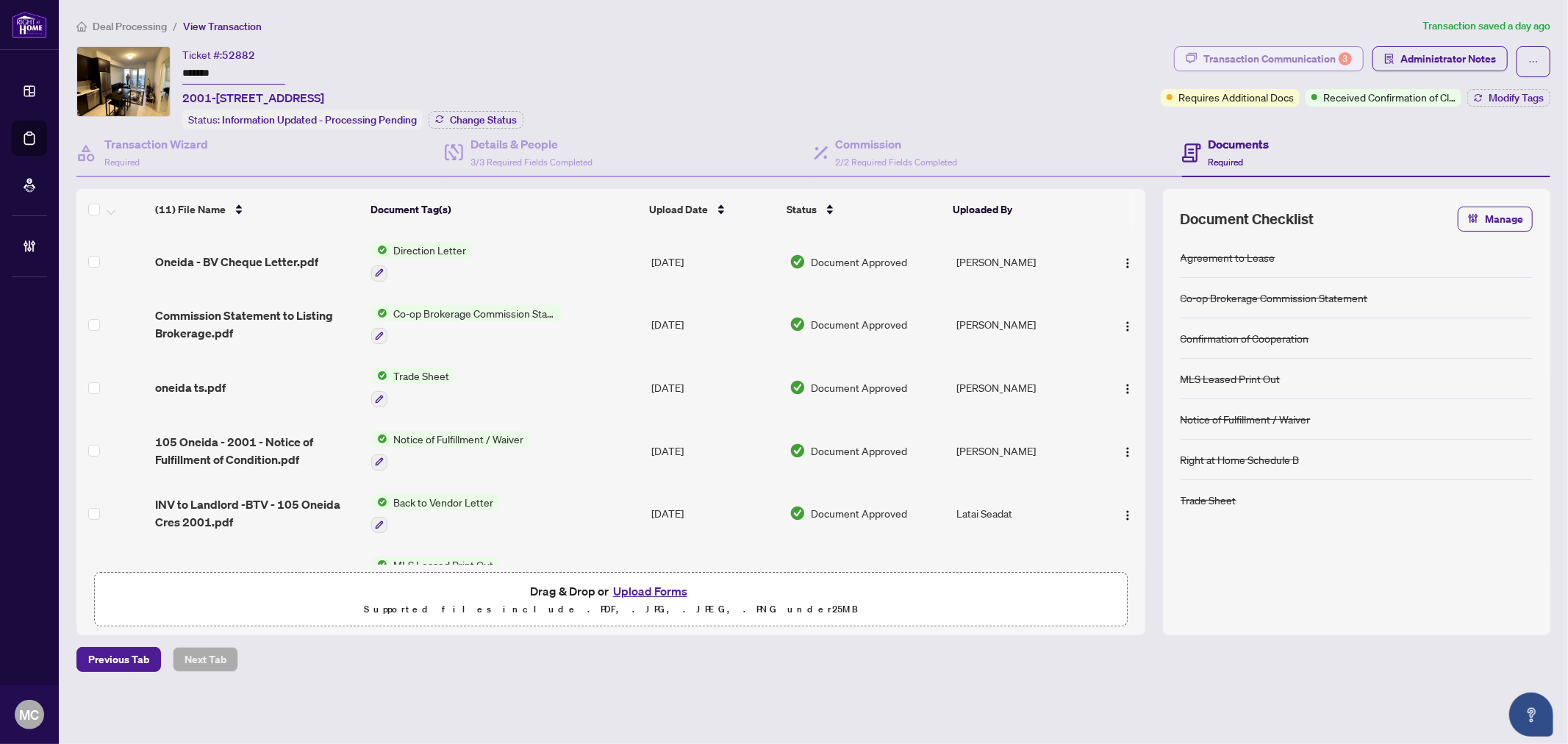
click at [1257, 56] on div "Transaction Communication 3" at bounding box center [1278, 58] width 149 height 24
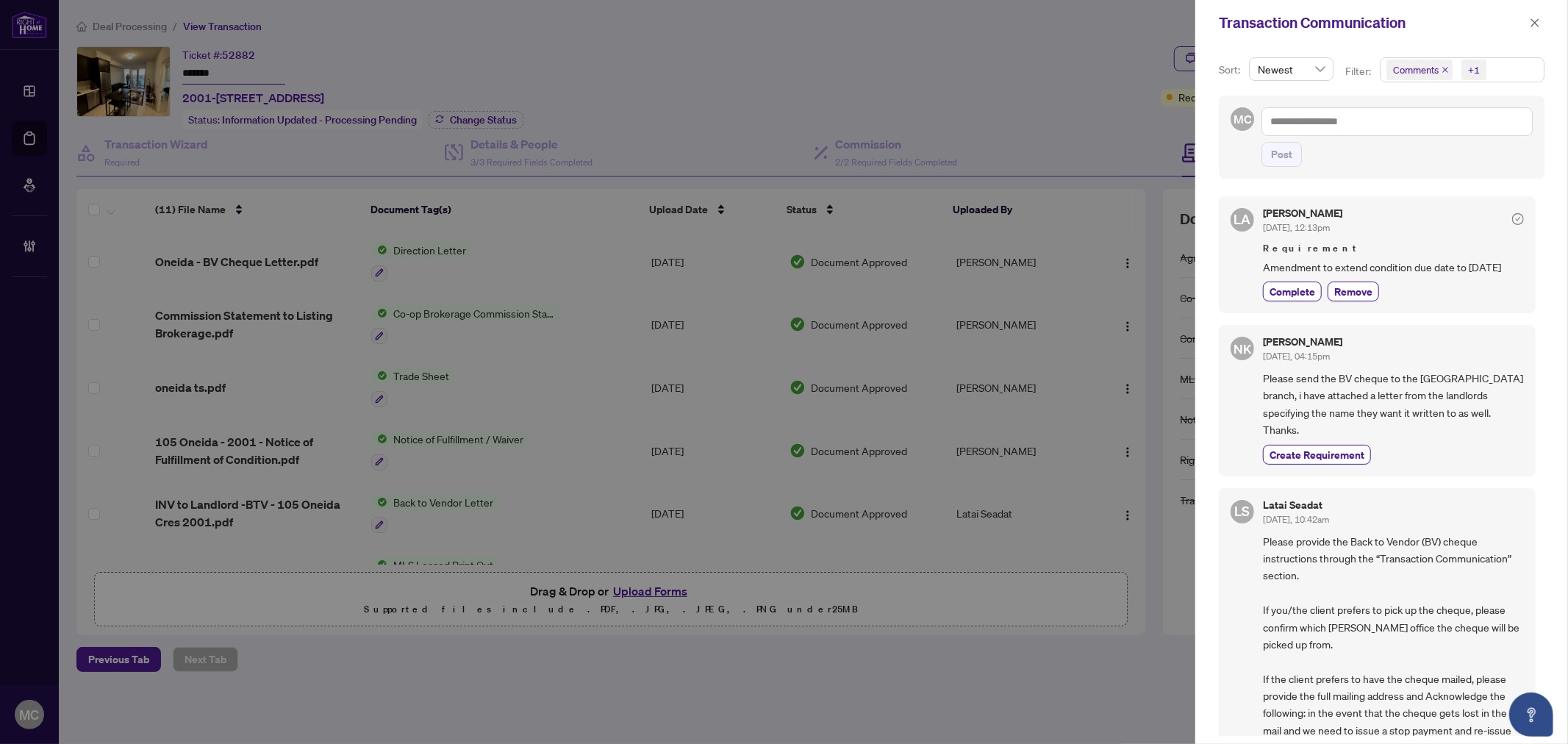
click at [1477, 72] on div "+1" at bounding box center [1474, 70] width 11 height 14
click at [1457, 149] on span "Requirements" at bounding box center [1441, 153] width 66 height 13
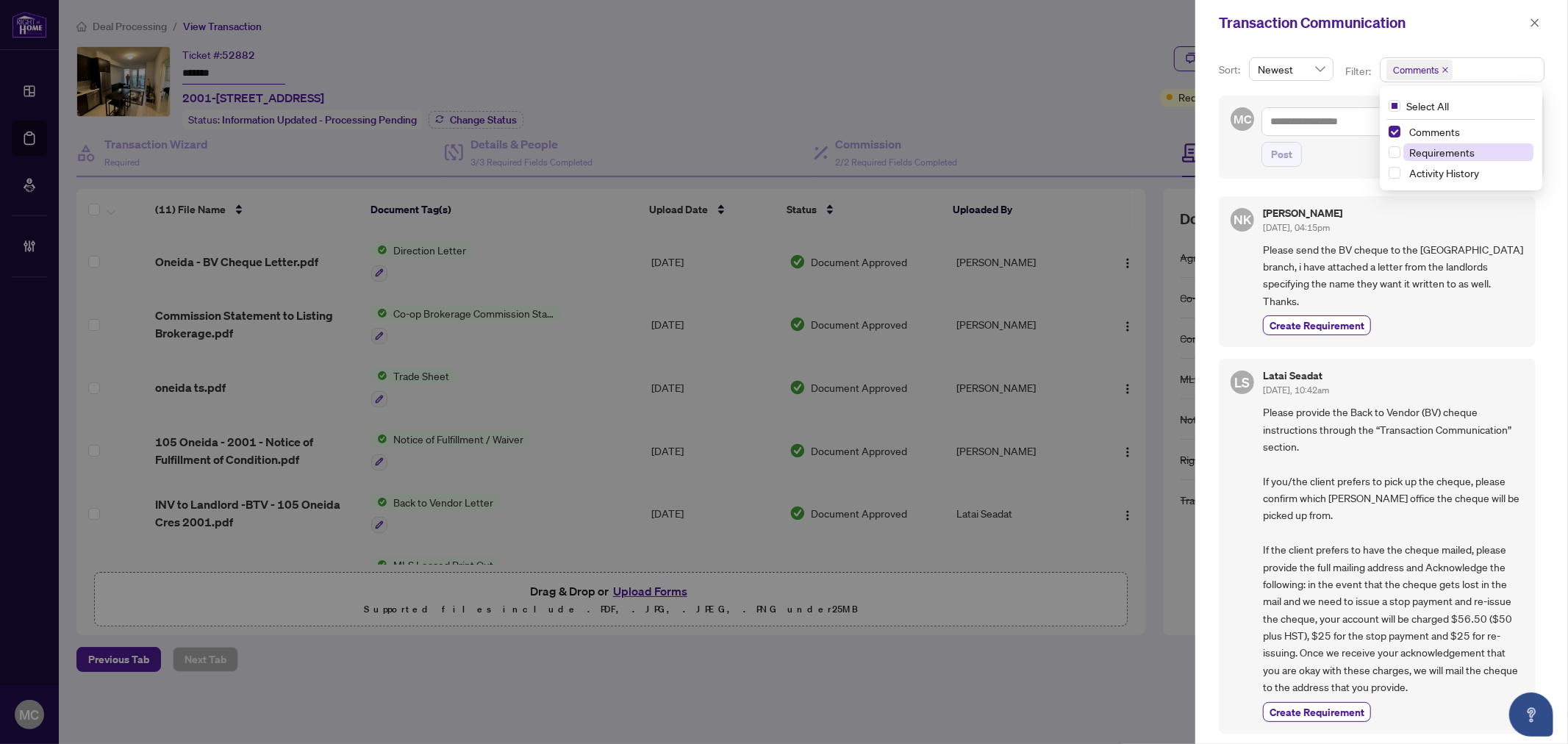
click at [1426, 149] on span "Requirements" at bounding box center [1441, 153] width 66 height 13
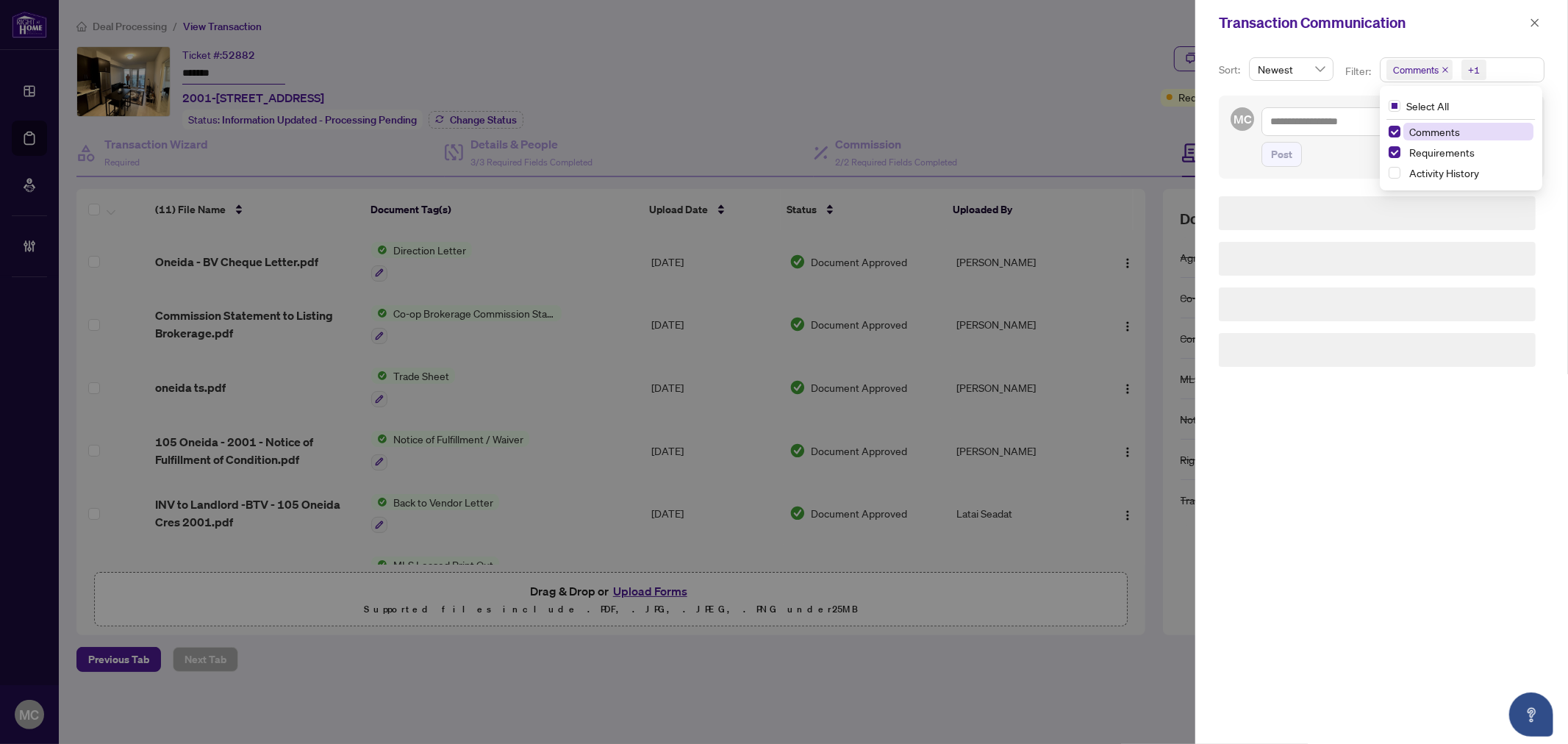
click at [1426, 133] on span "Comments" at bounding box center [1434, 132] width 51 height 13
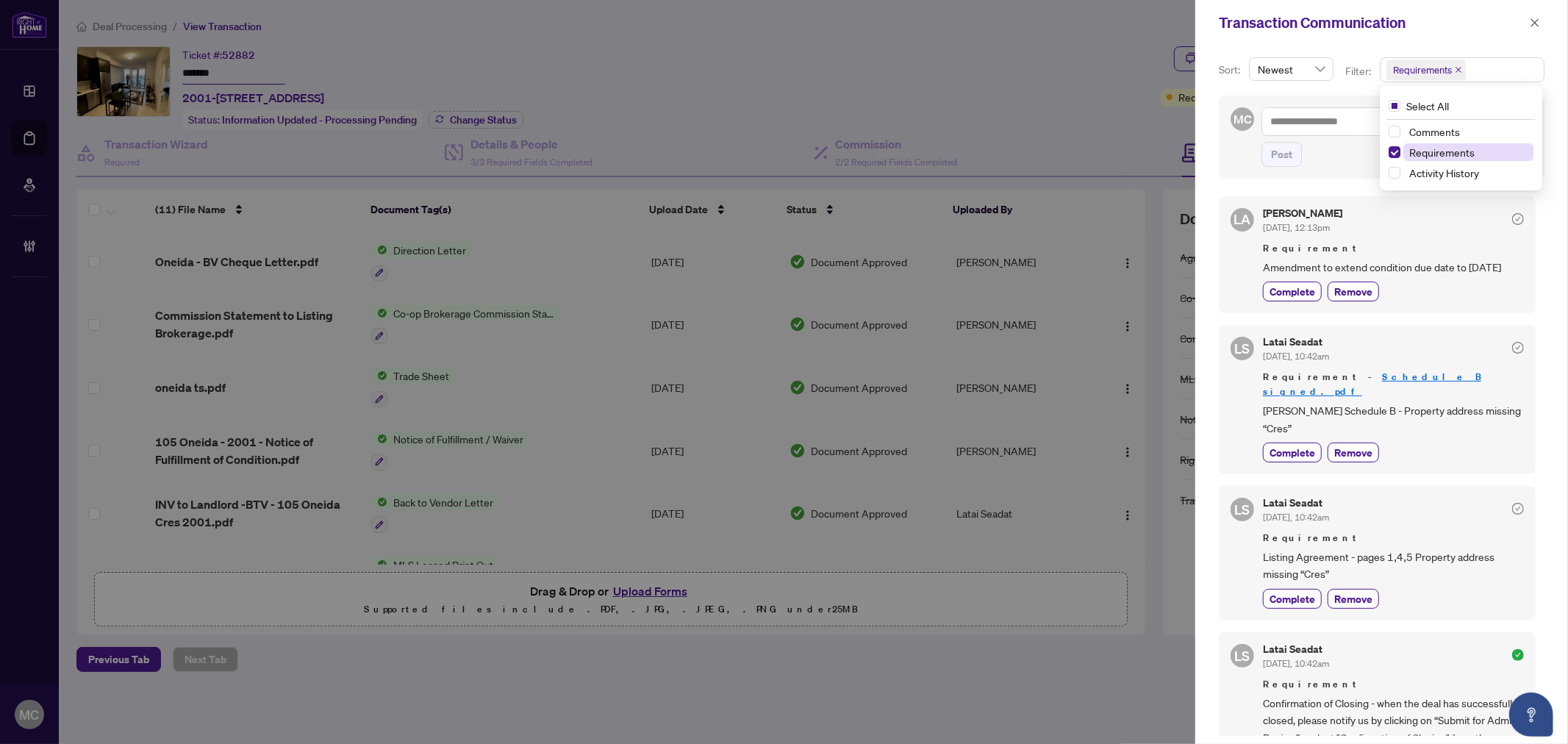
click at [1463, 156] on span "Requirements" at bounding box center [1441, 153] width 66 height 13
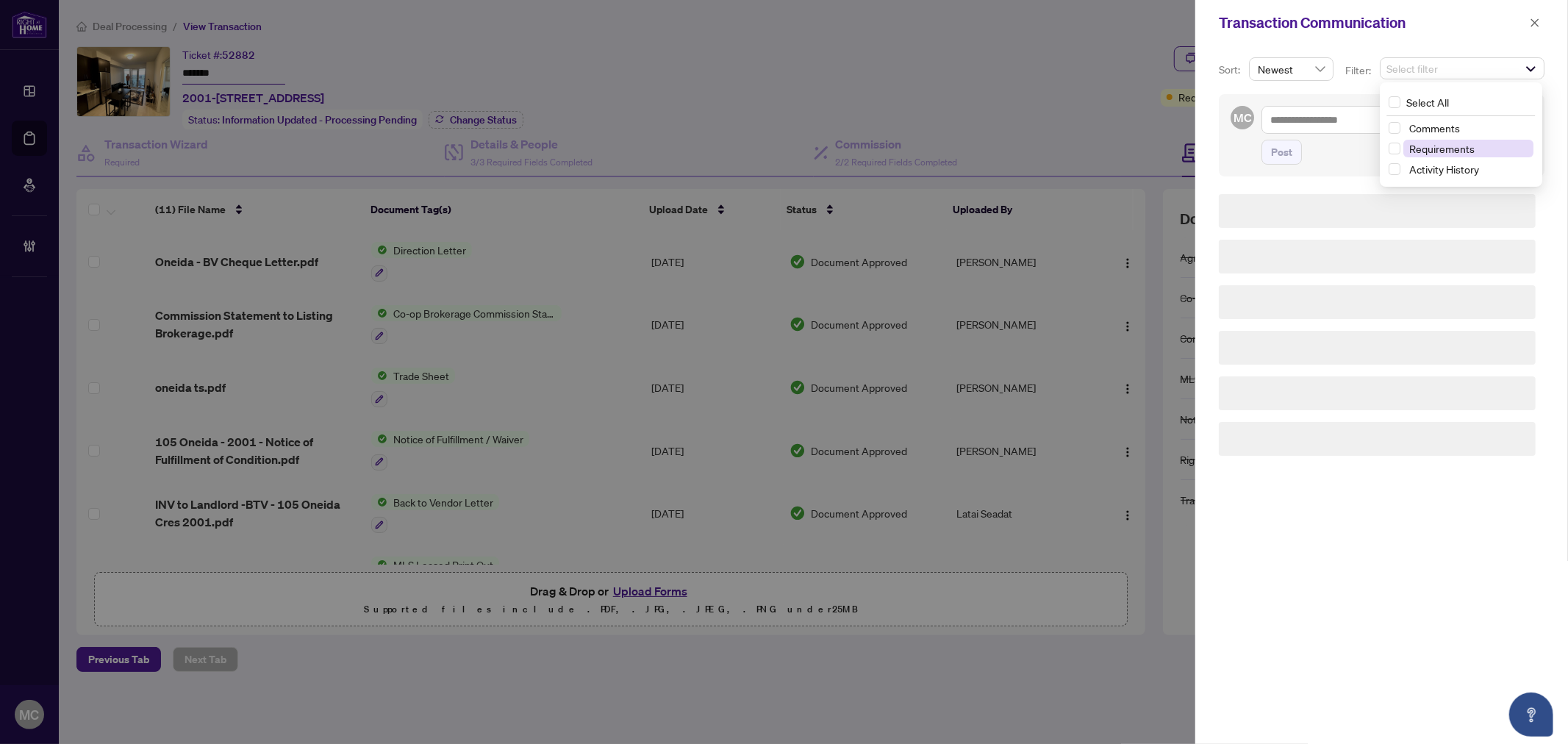
click at [1455, 151] on span "Requirements" at bounding box center [1441, 149] width 66 height 13
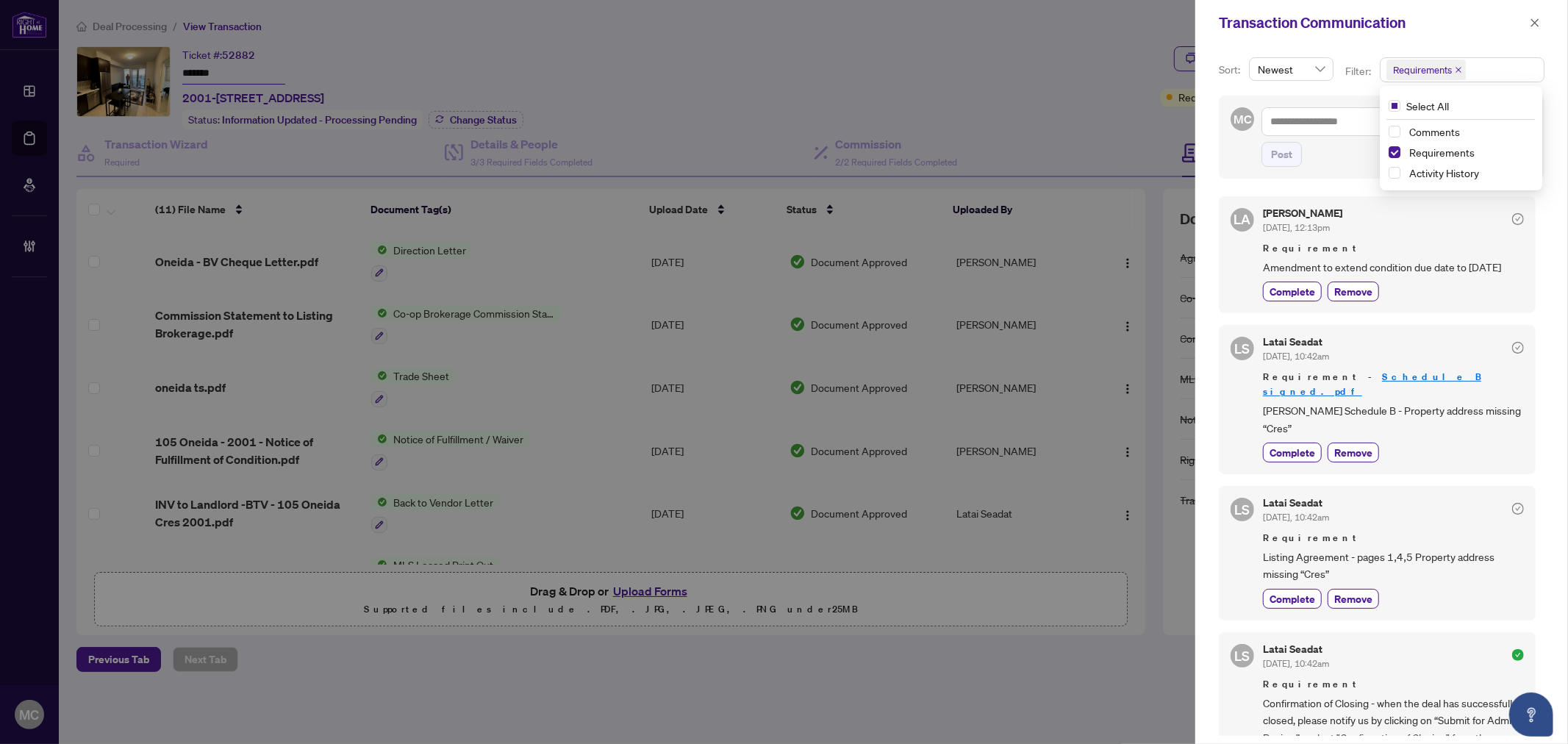
drag, startPoint x: 1534, startPoint y: 18, endPoint x: 1562, endPoint y: 28, distance: 29.7
click at [1534, 19] on icon "close" at bounding box center [1535, 22] width 10 height 10
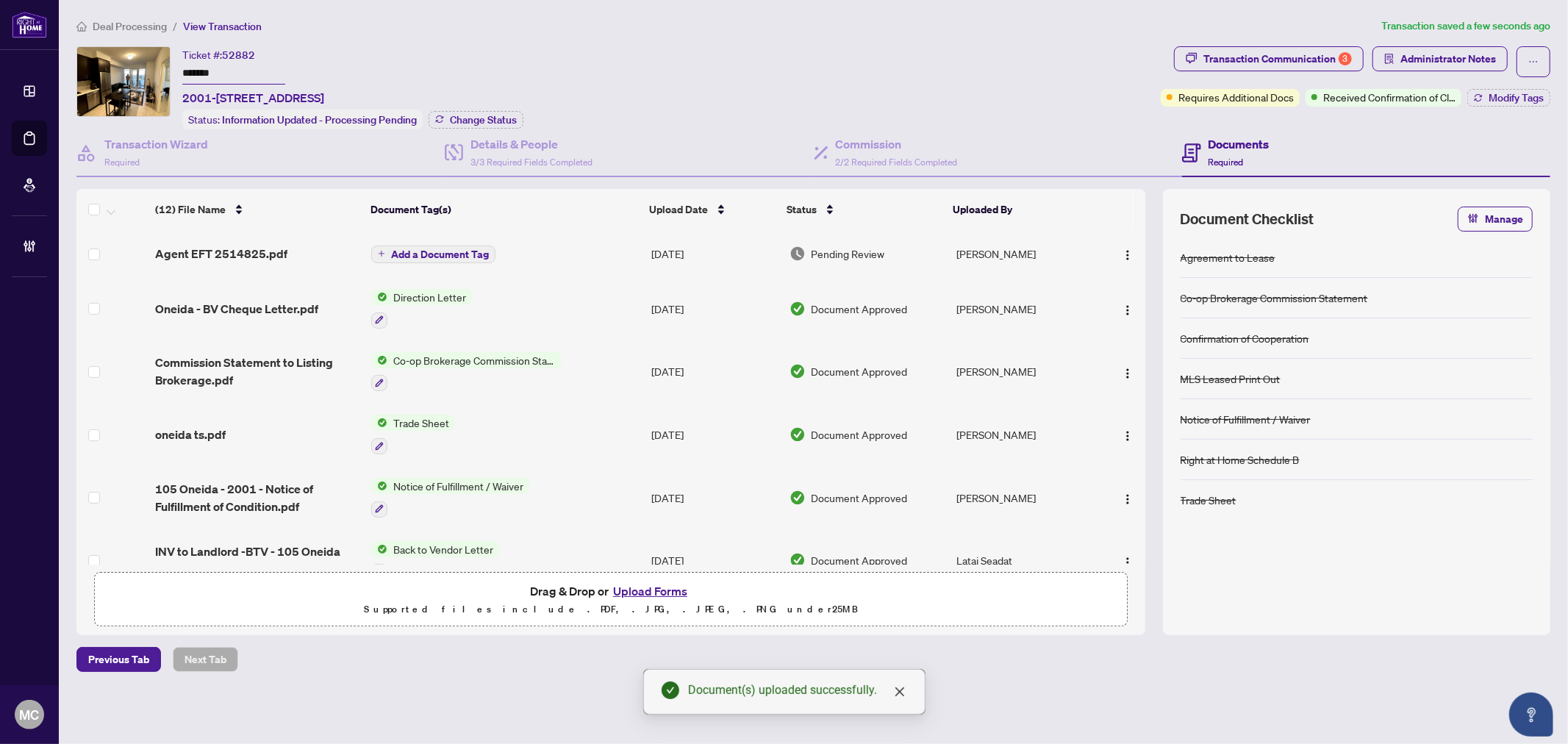
click at [449, 258] on button "Add a Document Tag" at bounding box center [433, 254] width 124 height 17
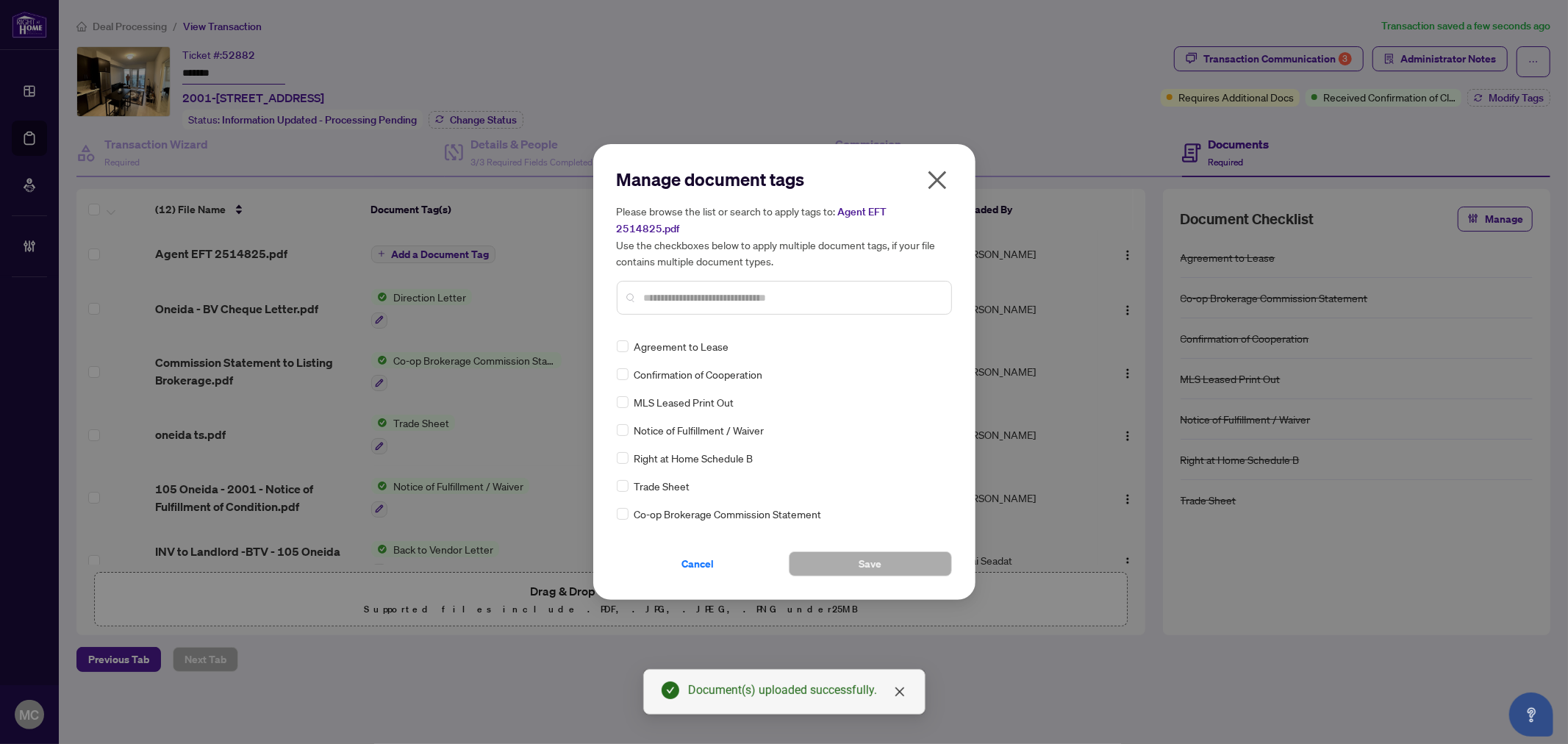
click at [870, 290] on input "text" at bounding box center [792, 298] width 296 height 16
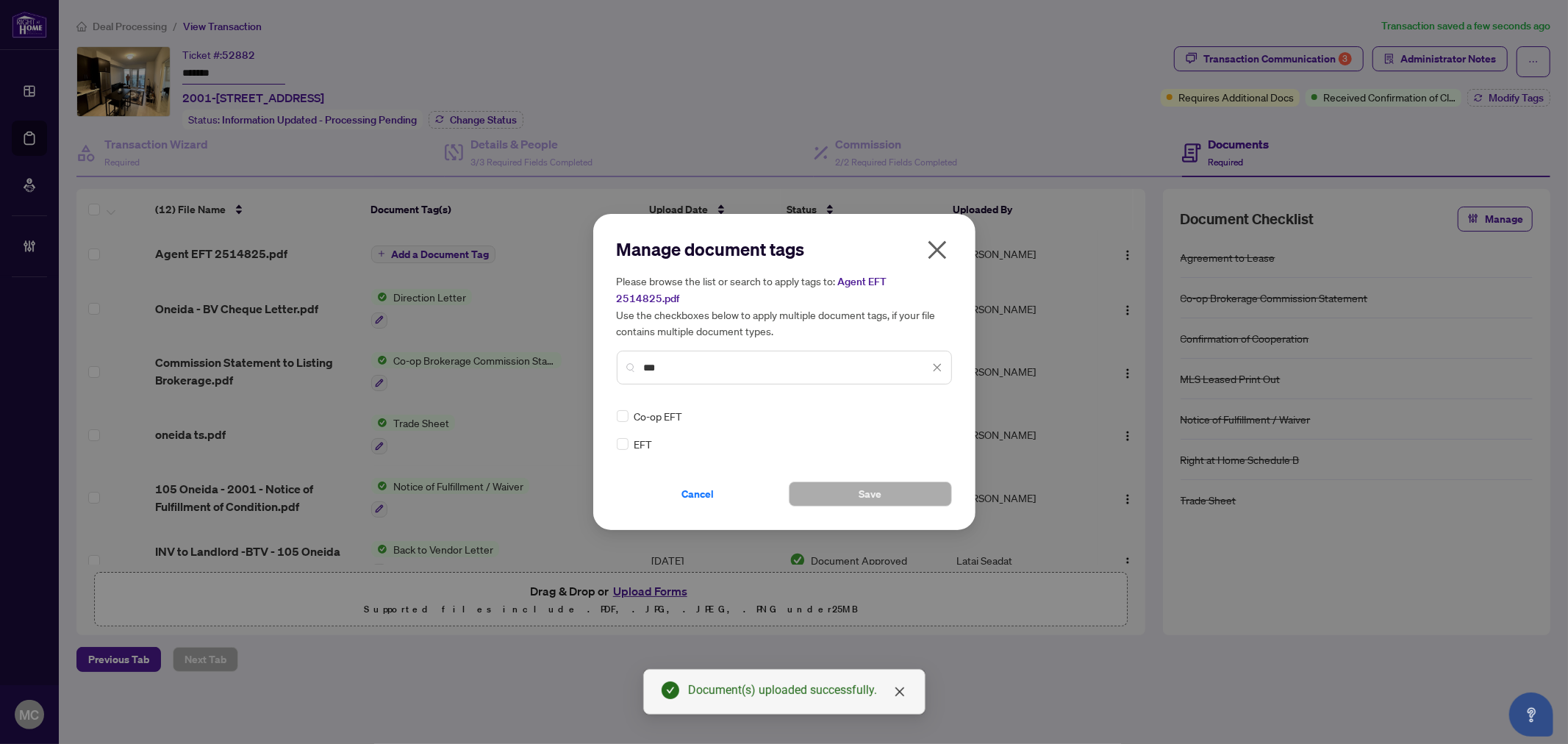
type input "***"
click at [944, 408] on div "EFT Co-op EFT" at bounding box center [784, 430] width 335 height 44
click at [921, 412] on img at bounding box center [921, 415] width 14 height 14
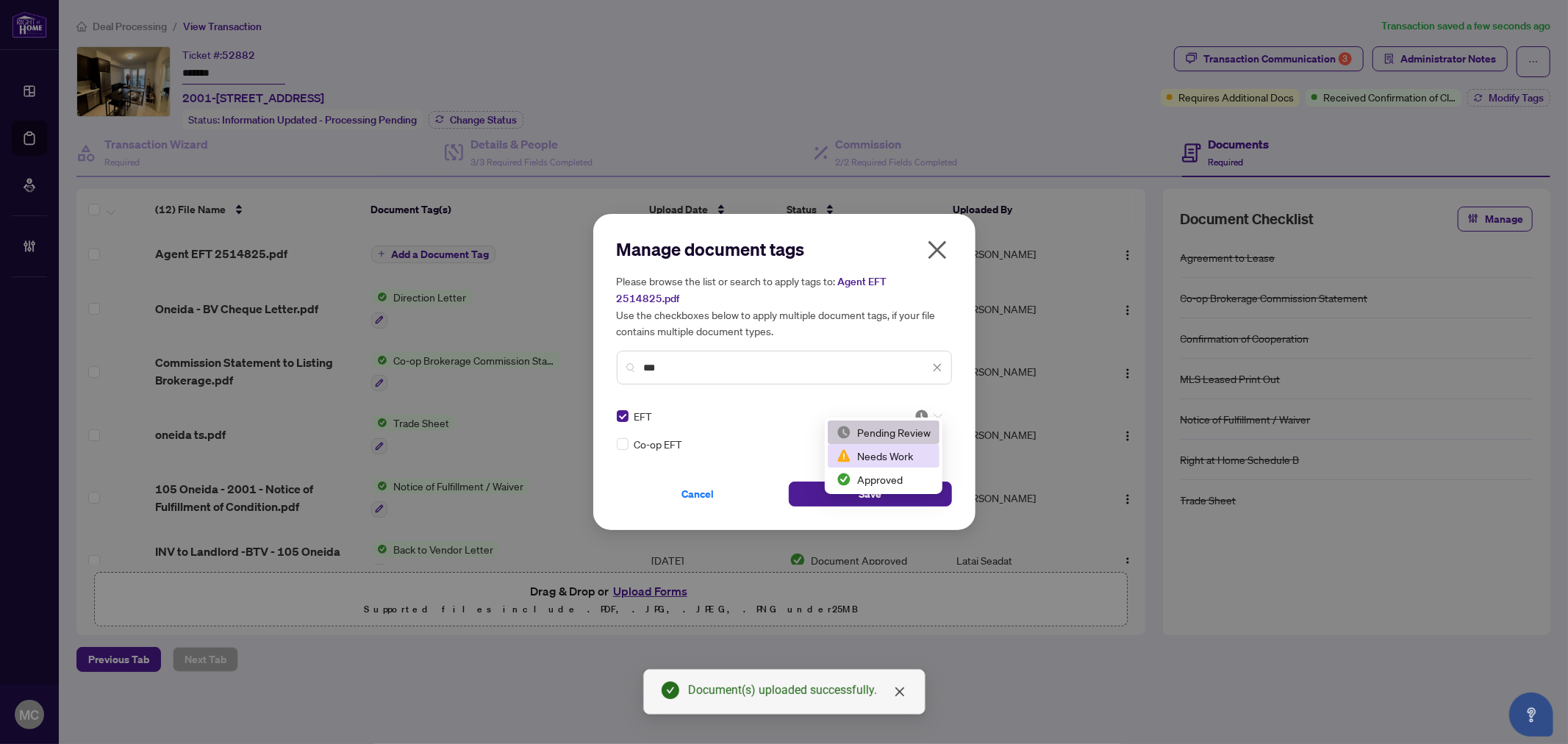
click at [897, 465] on div "Needs Work" at bounding box center [883, 455] width 112 height 24
click at [915, 419] on div "EFT 2 Co-op EFT" at bounding box center [784, 430] width 335 height 44
click at [918, 408] on img at bounding box center [921, 415] width 14 height 14
click at [885, 484] on div "Approved" at bounding box center [883, 479] width 94 height 16
click at [869, 486] on span "Save" at bounding box center [870, 494] width 23 height 24
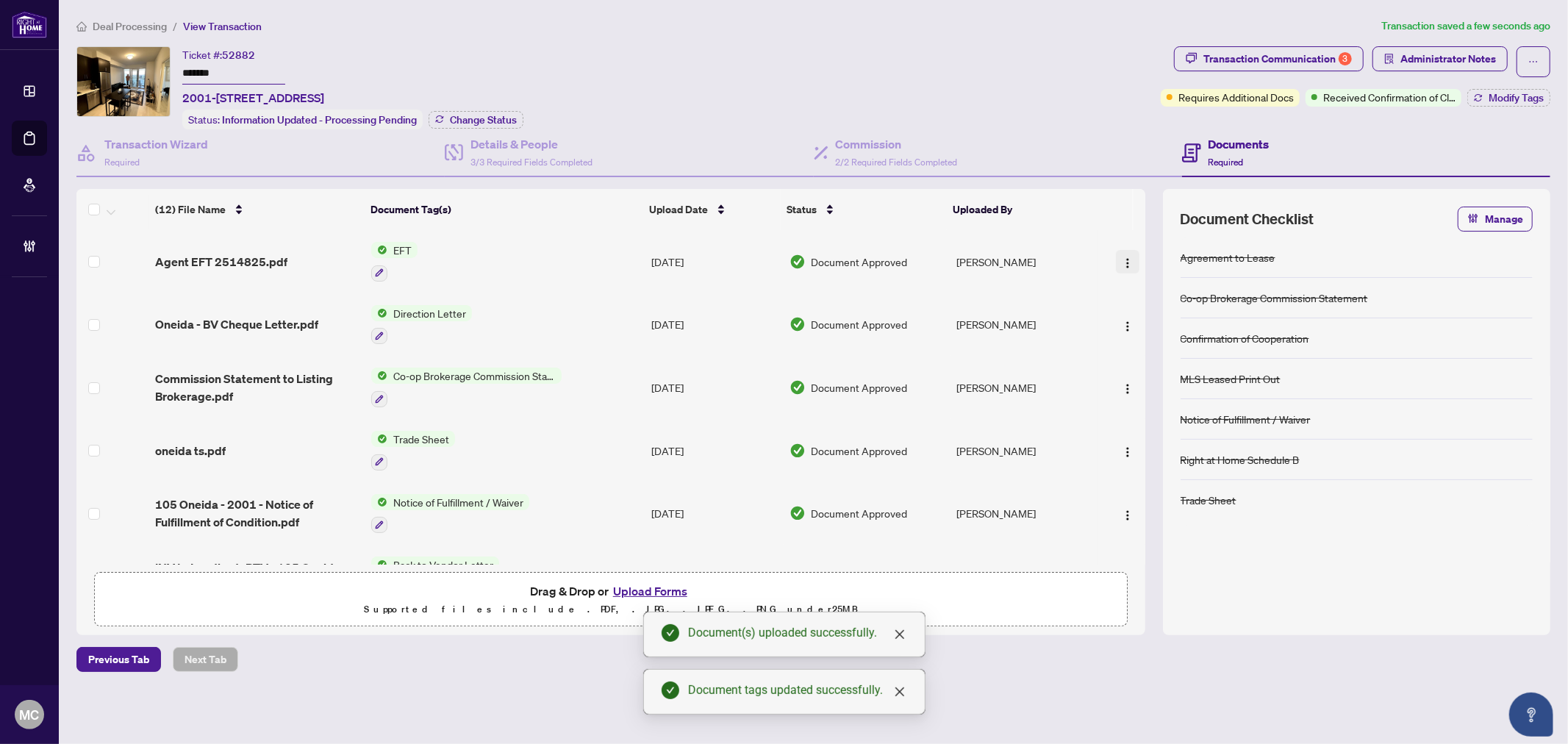
click at [1124, 258] on img "button" at bounding box center [1127, 263] width 11 height 11
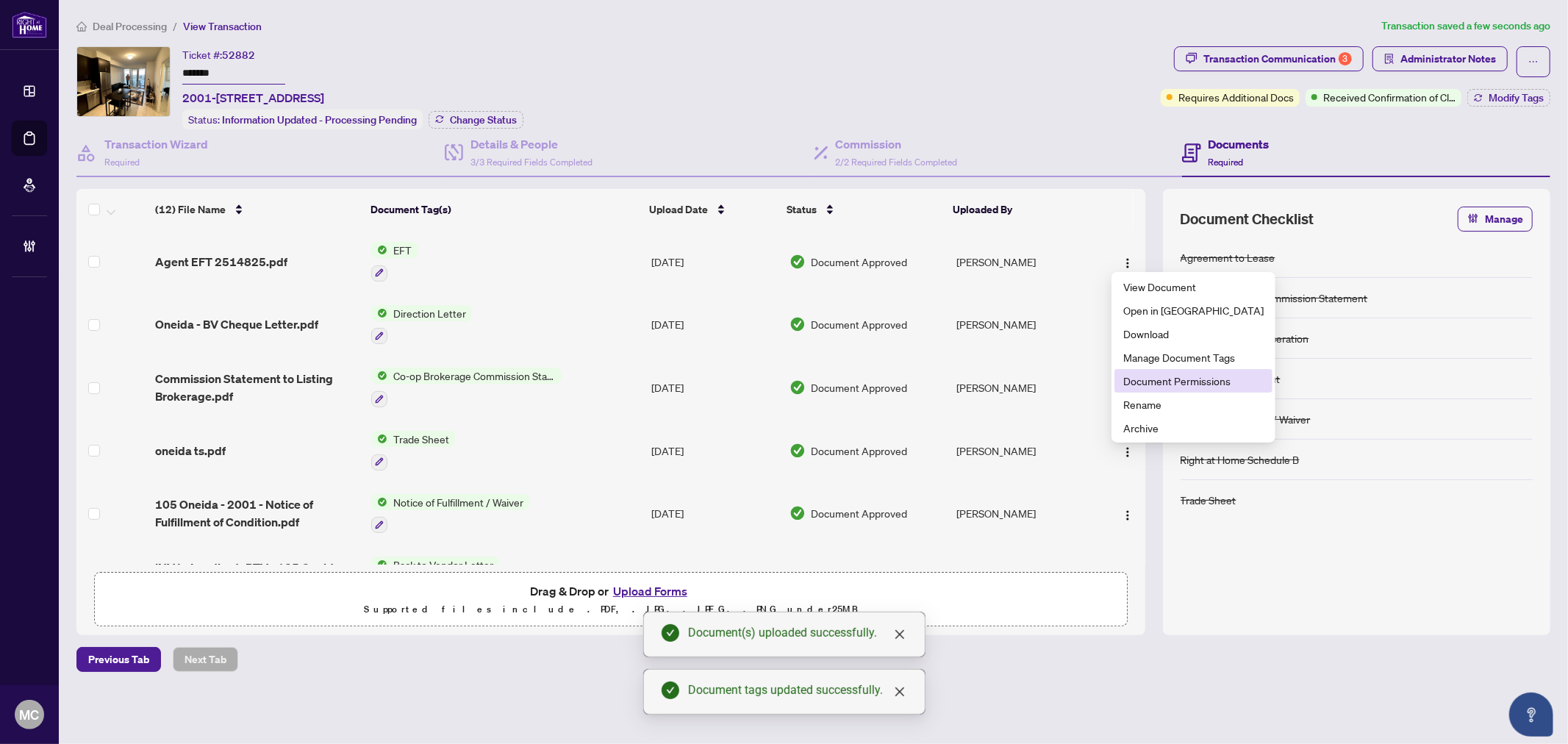
click at [1166, 380] on span "Document Permissions" at bounding box center [1193, 381] width 140 height 16
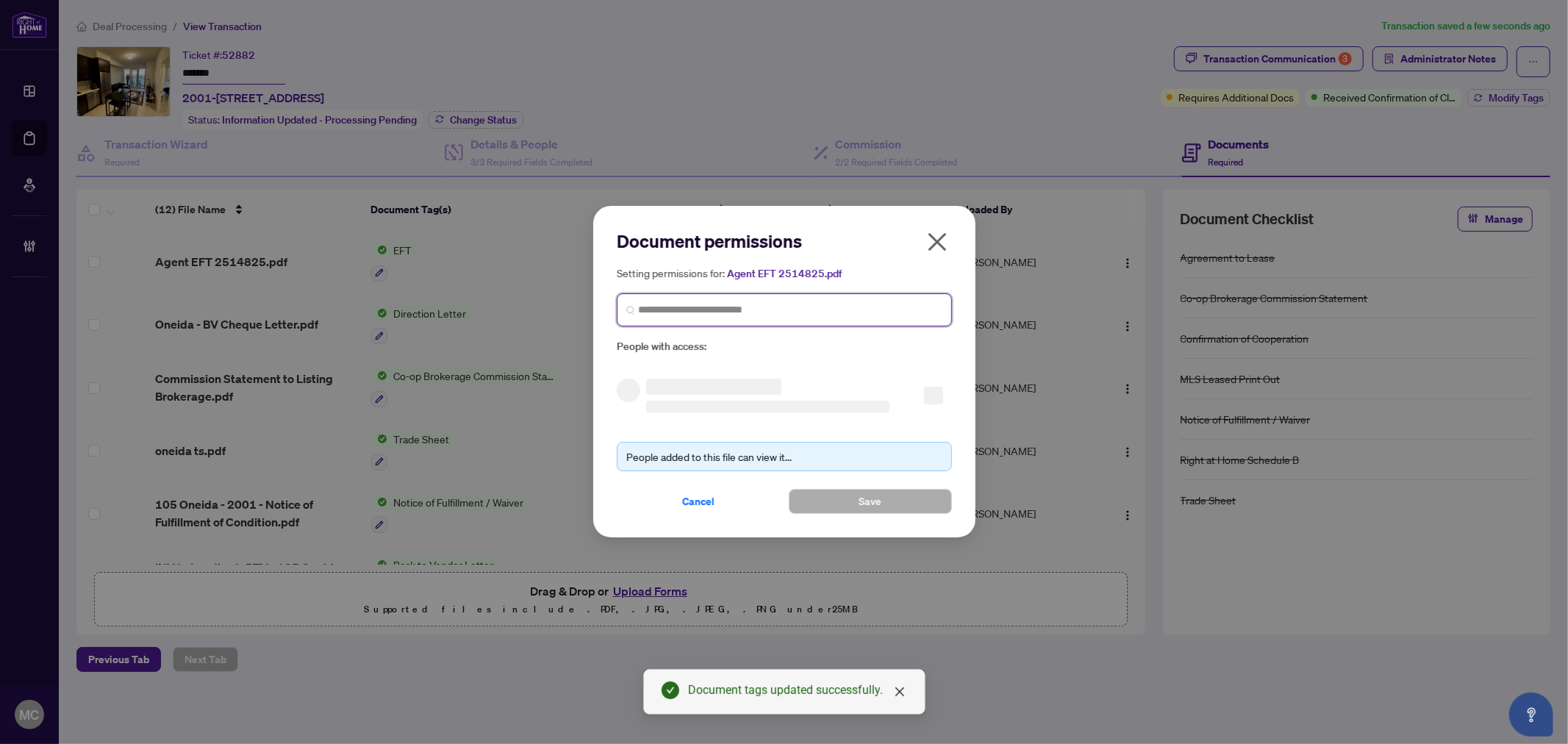
click at [856, 316] on input "search" at bounding box center [790, 310] width 304 height 15
paste input "**********"
type input "**********"
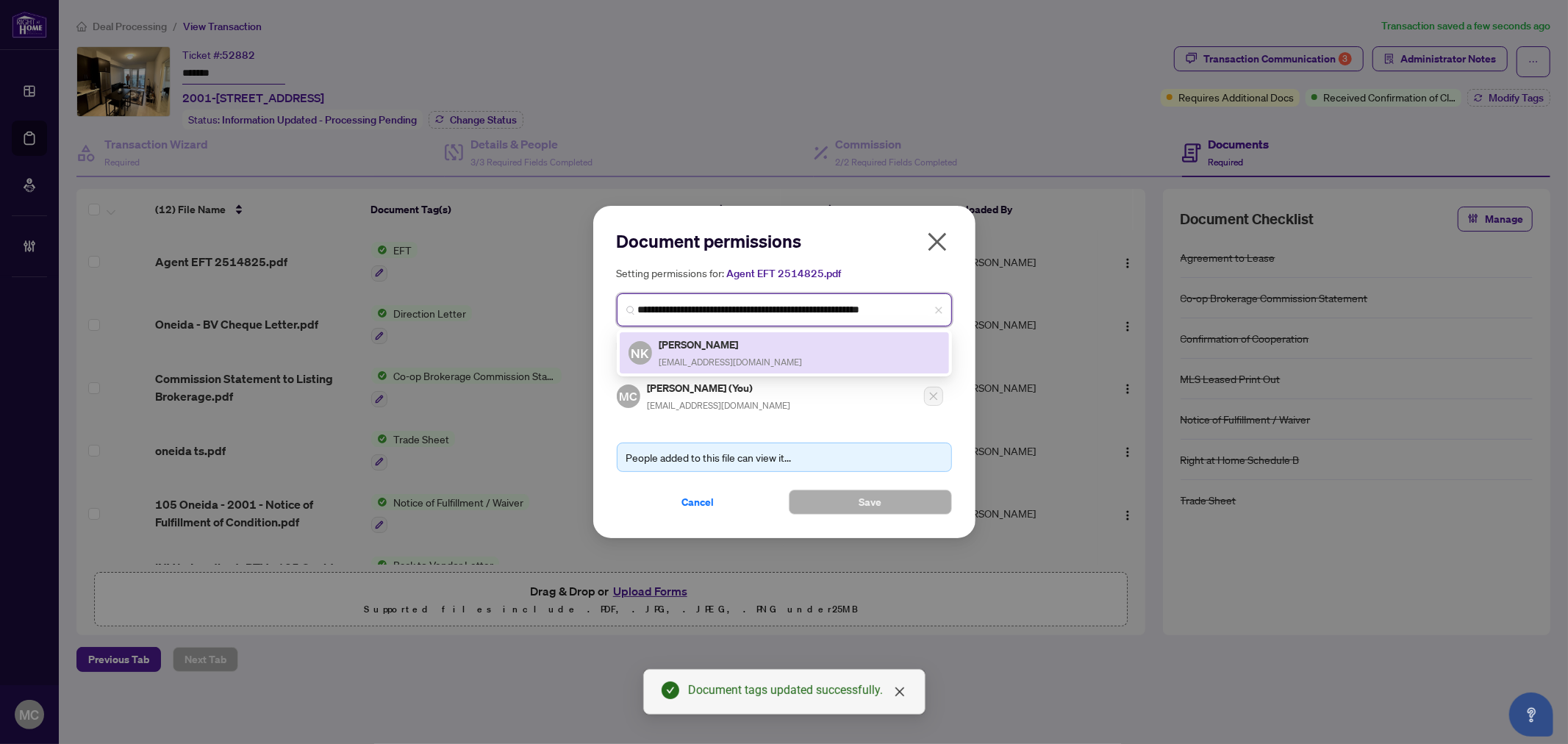
click at [732, 348] on h5 "Nima Kompani" at bounding box center [731, 344] width 143 height 17
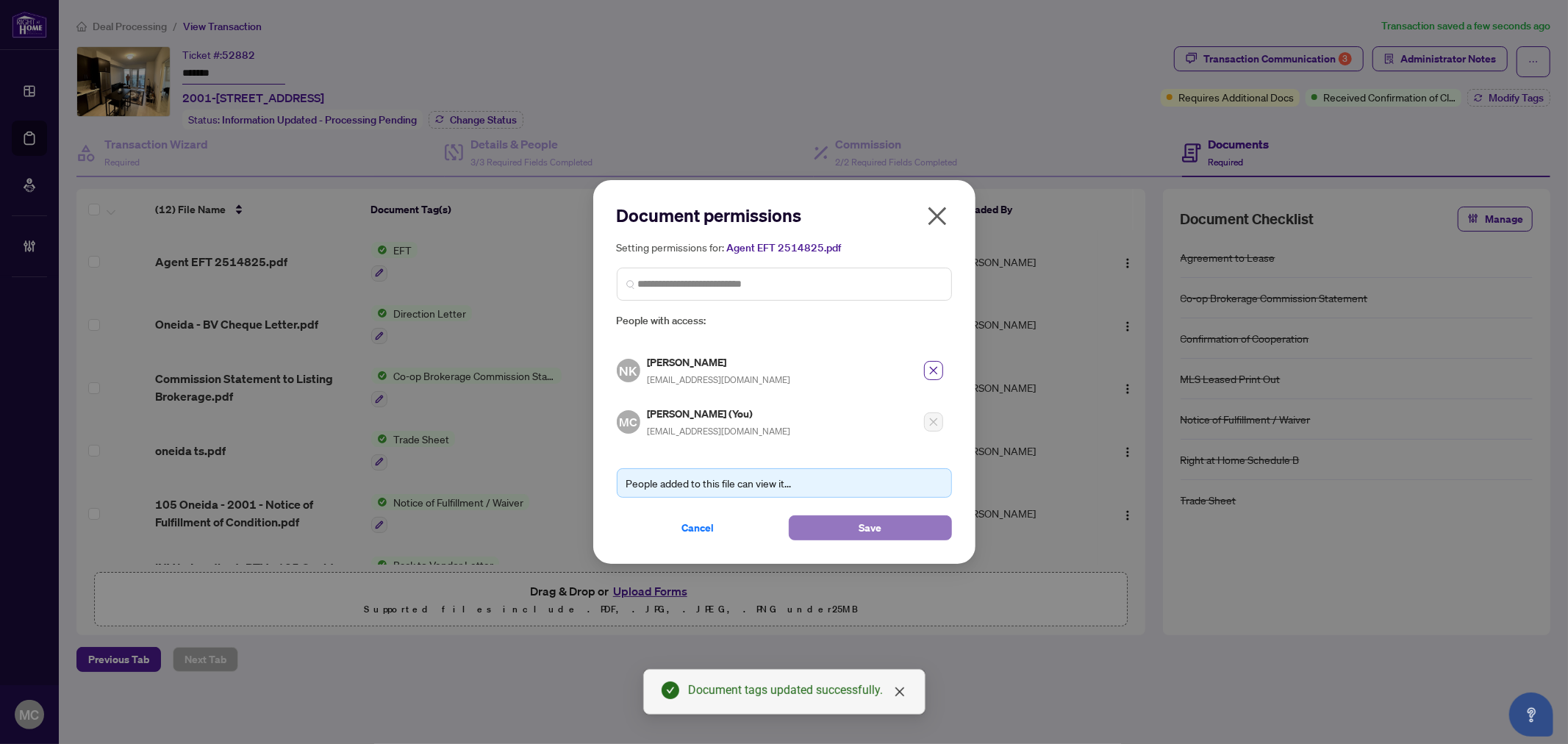
click at [865, 527] on span "Save" at bounding box center [870, 527] width 23 height 24
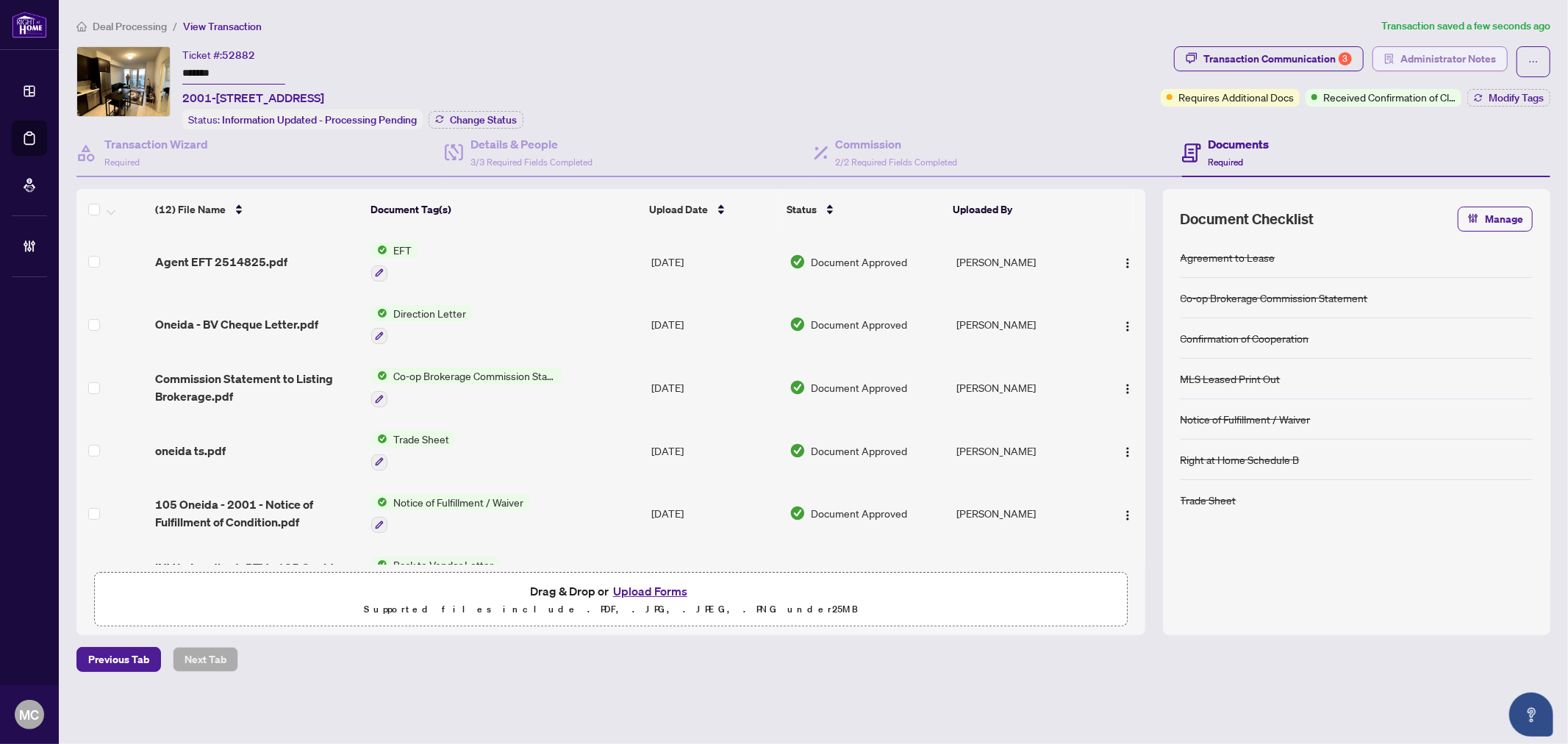
click at [1496, 54] on button "Administrator Notes" at bounding box center [1440, 59] width 135 height 25
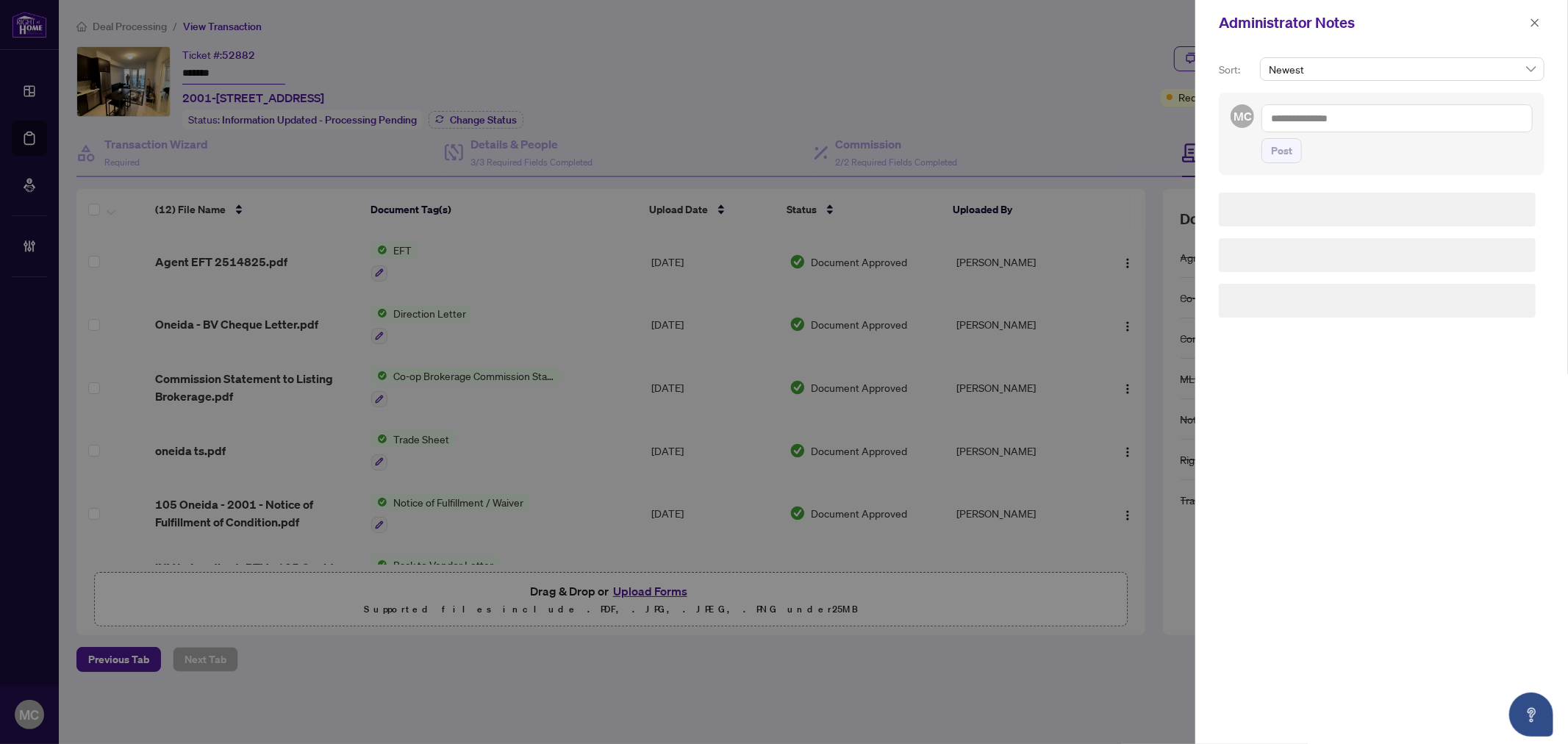
click at [1493, 54] on div "Sort: Newest MC Post" at bounding box center [1381, 395] width 373 height 698
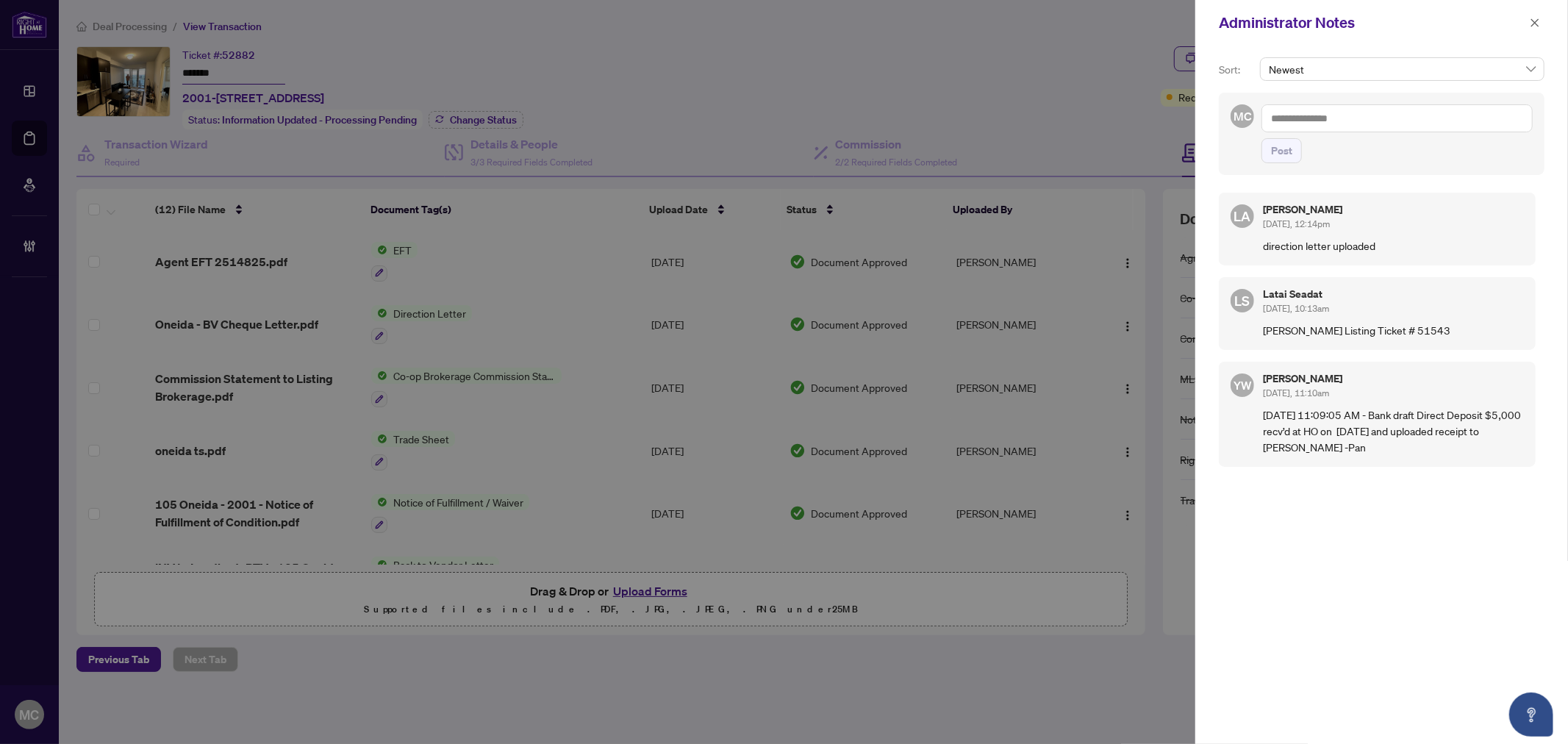
drag, startPoint x: 704, startPoint y: 122, endPoint x: 1193, endPoint y: 121, distance: 489.0
click at [704, 122] on div at bounding box center [784, 372] width 1568 height 744
click at [1350, 107] on textarea at bounding box center [1396, 117] width 271 height 28
paste textarea "**********"
type textarea "**********"
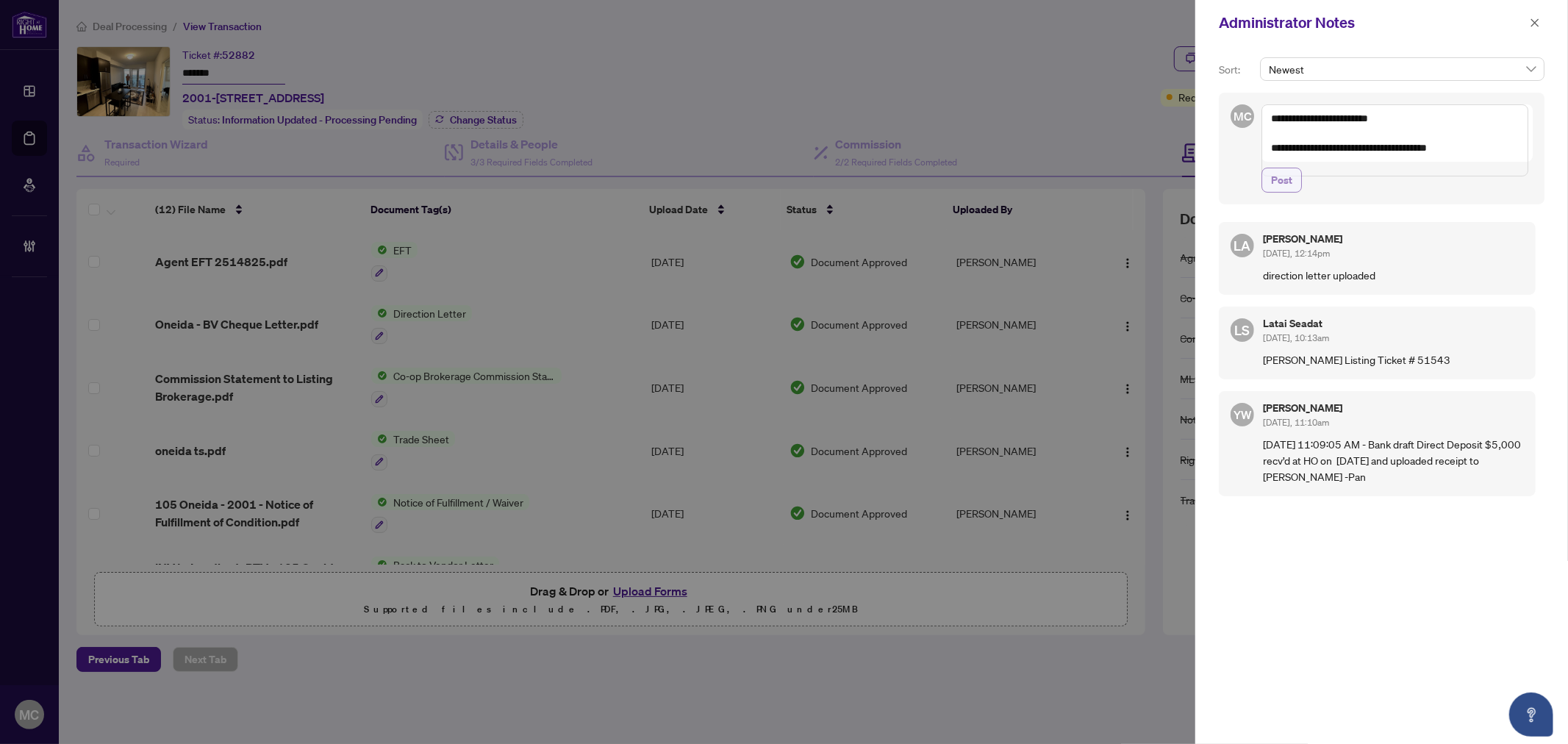
click at [1275, 192] on span "Post" at bounding box center [1281, 179] width 21 height 24
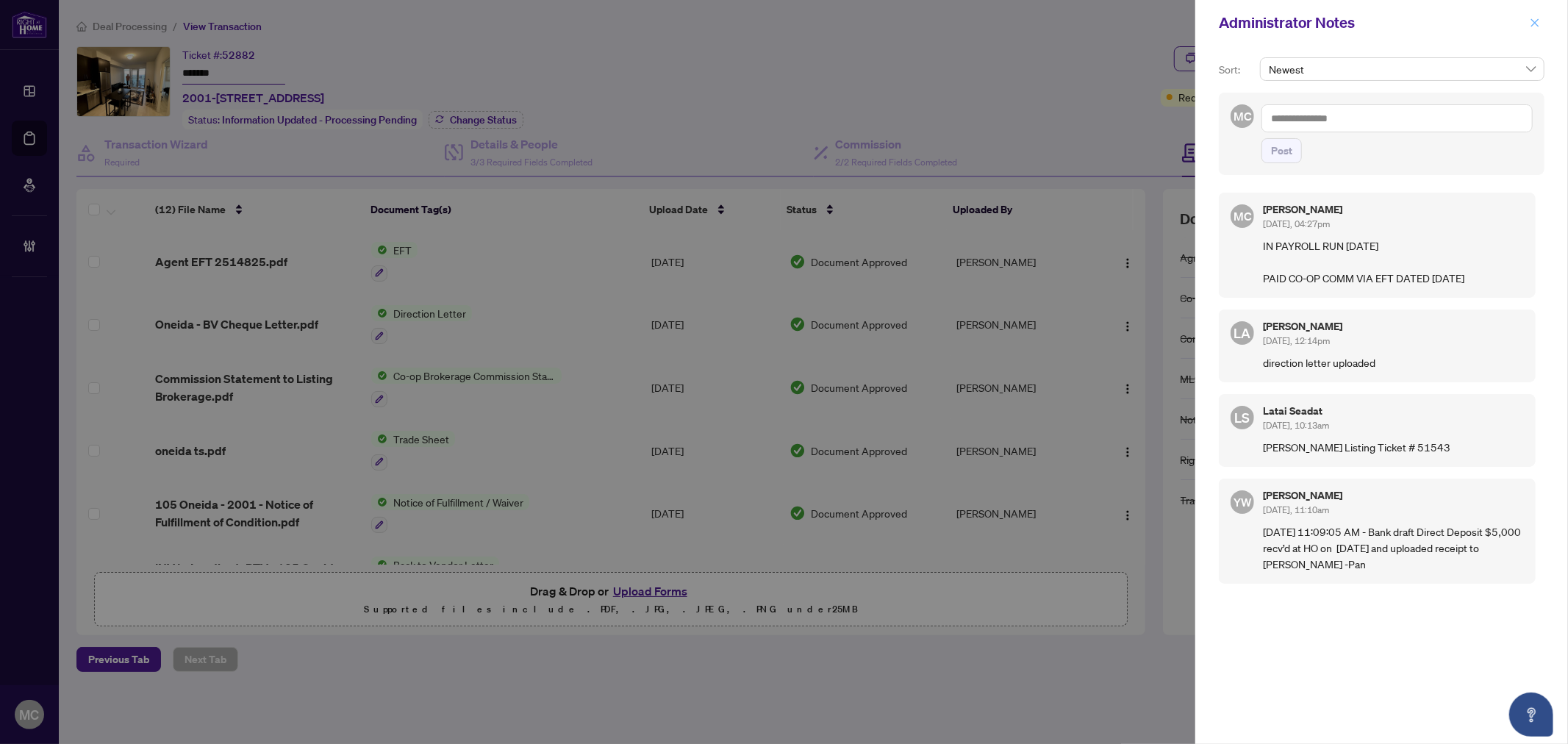
click at [1537, 11] on span "button" at bounding box center [1535, 23] width 10 height 24
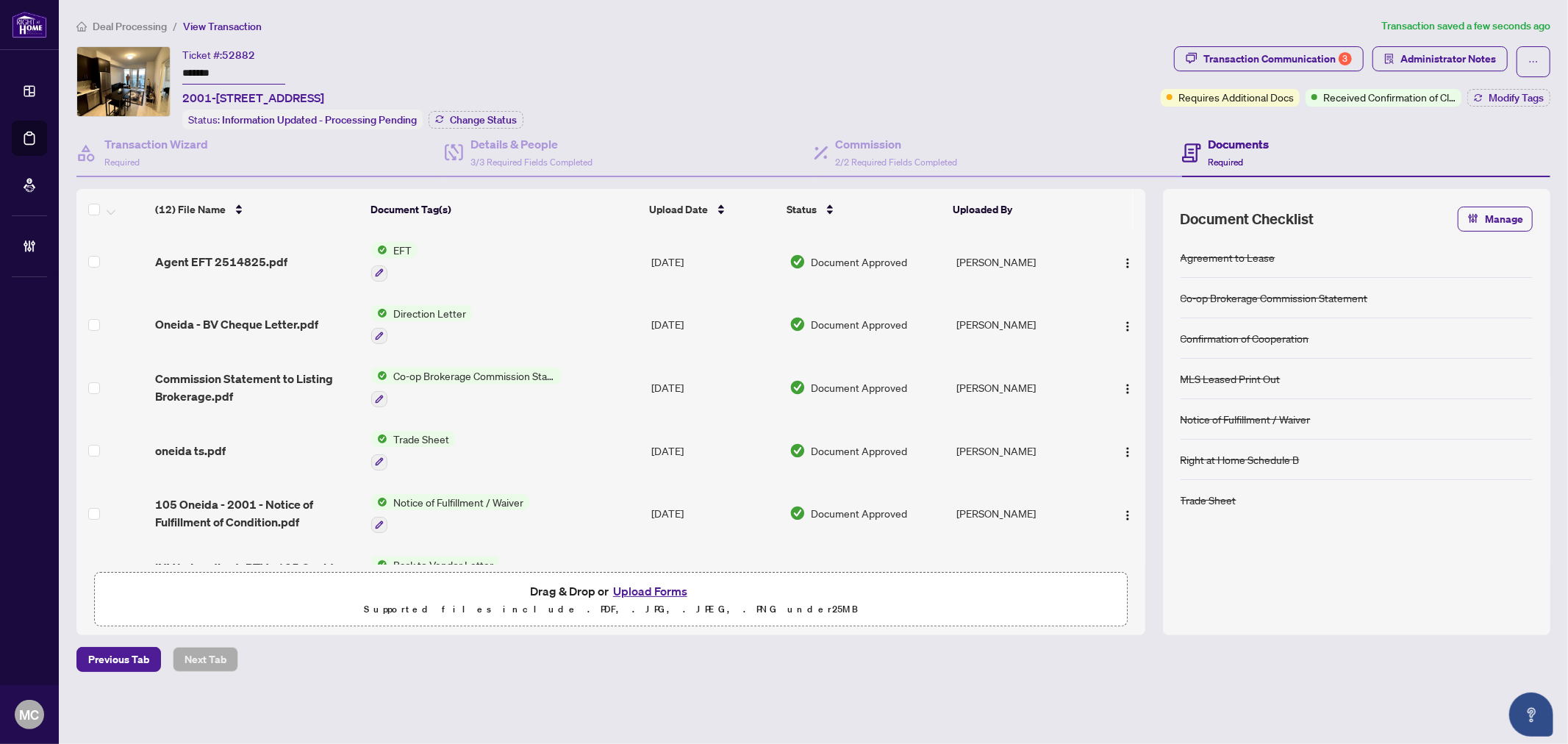
click at [1508, 86] on div "Transaction Communication 3 Administrator Notes Requires Additional Docs Receiv…" at bounding box center [1355, 76] width 389 height 60
click at [1513, 98] on span "Modify Tags" at bounding box center [1516, 97] width 55 height 10
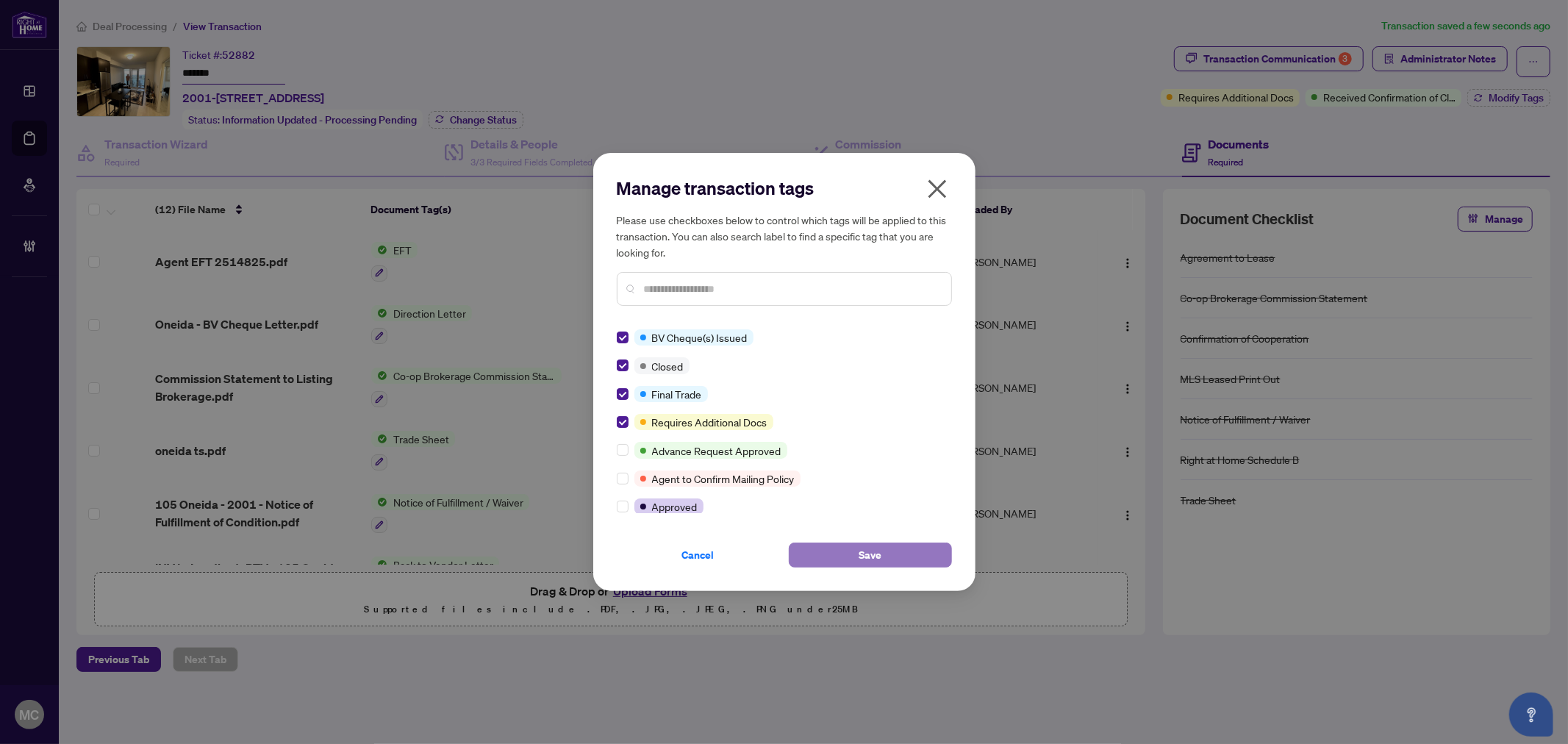
click at [839, 543] on button "Save" at bounding box center [870, 555] width 163 height 25
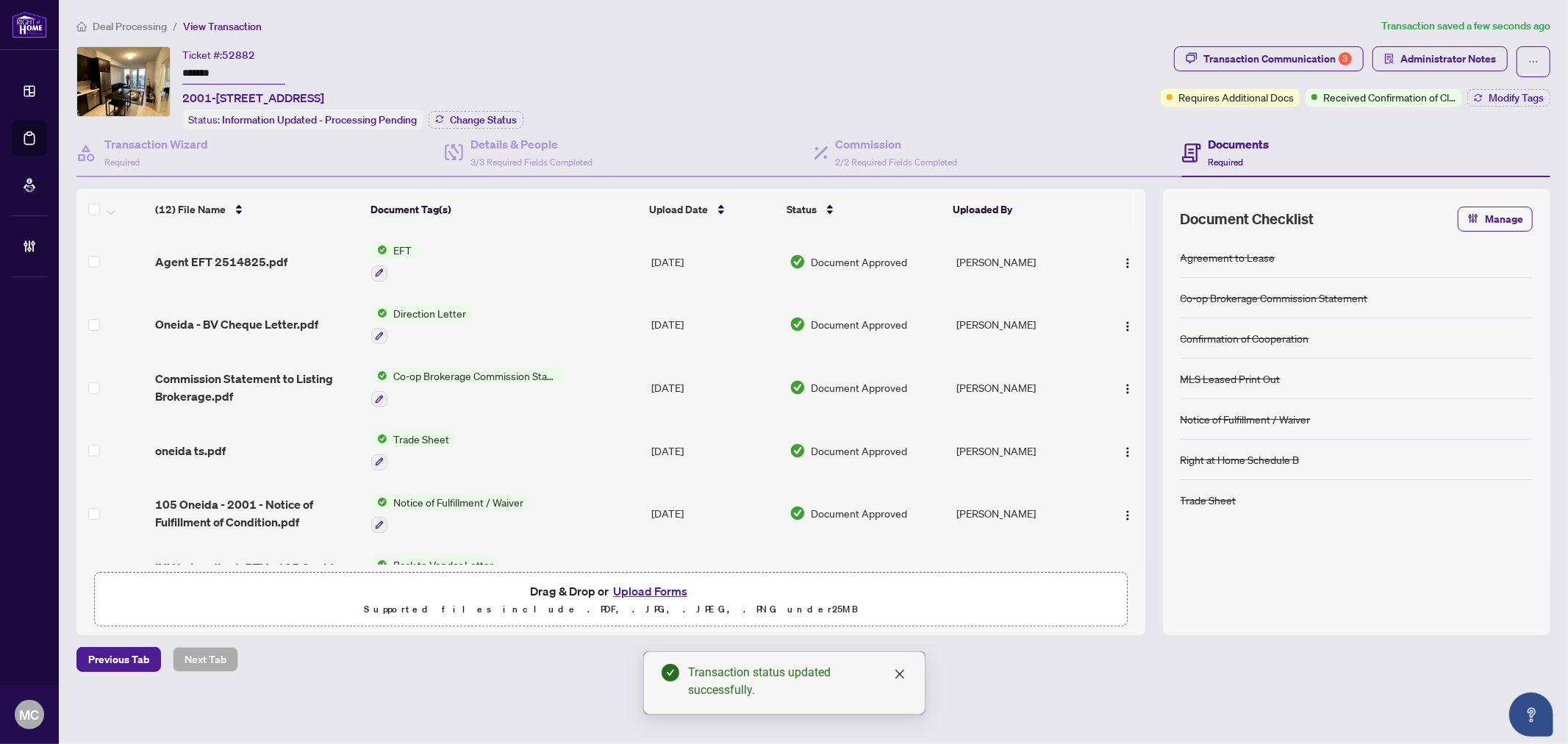
click at [473, 119] on span "Change Status" at bounding box center [484, 119] width 67 height 10
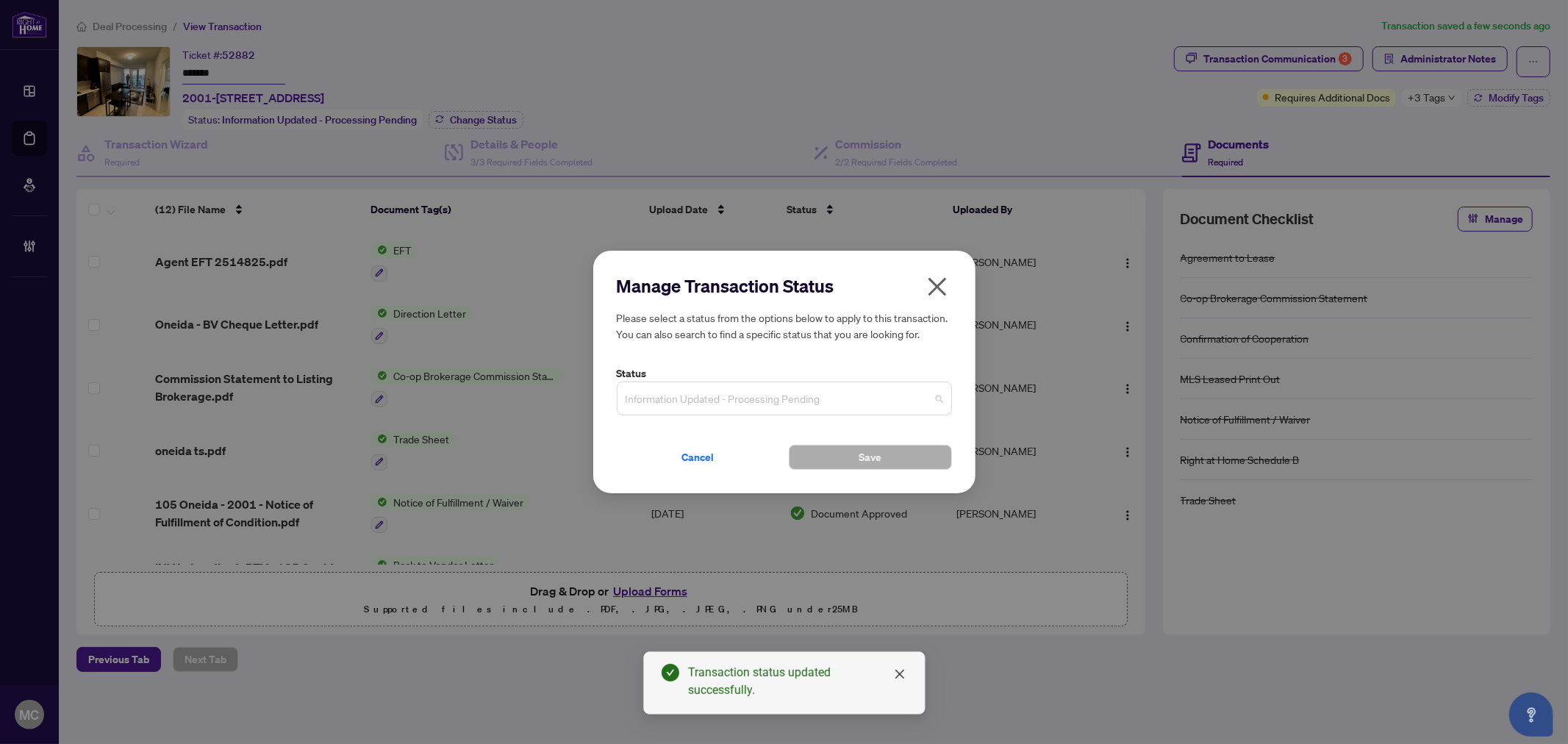
click at [853, 403] on span "Information Updated - Processing Pending" at bounding box center [784, 398] width 318 height 28
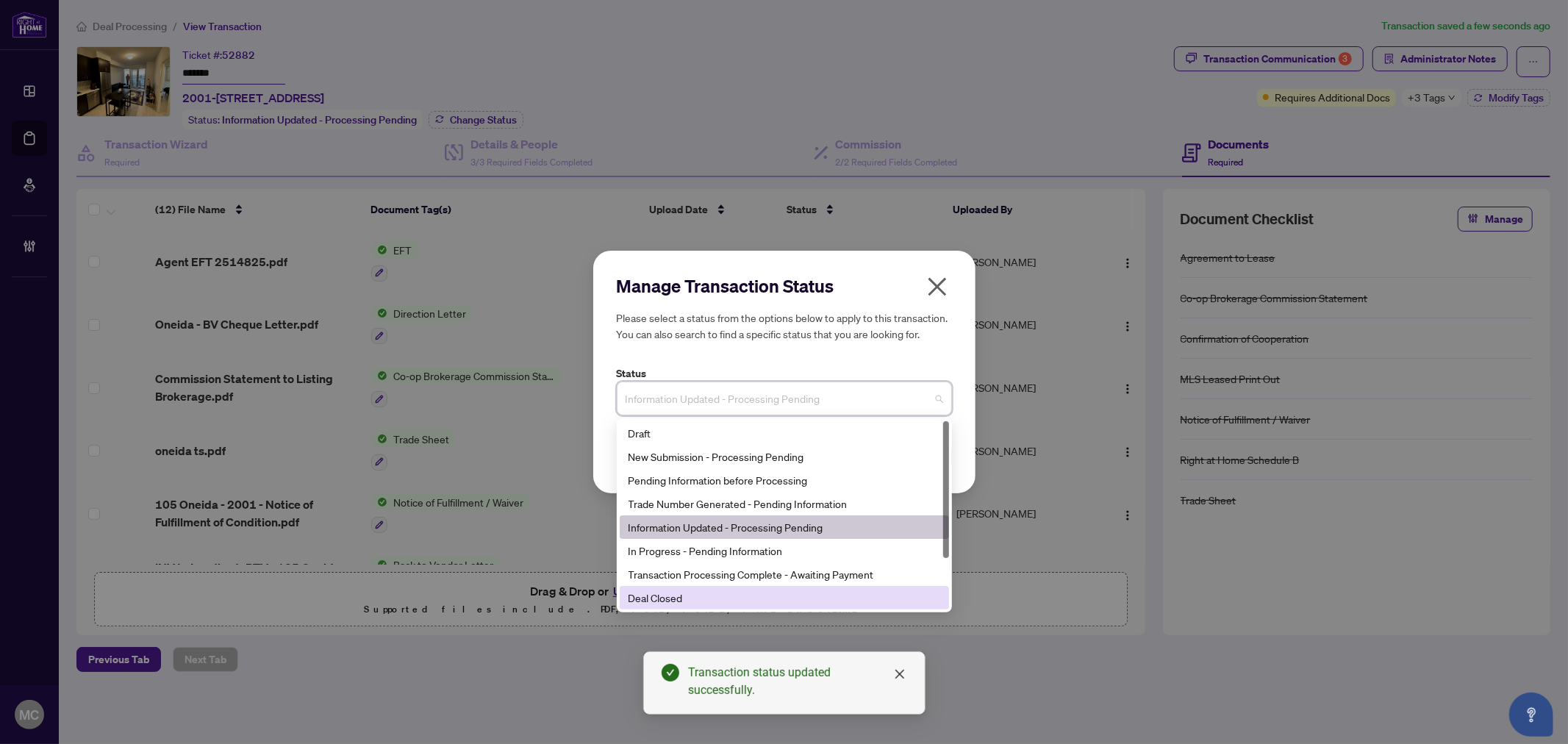
click at [791, 590] on div "Deal Closed" at bounding box center [784, 597] width 312 height 16
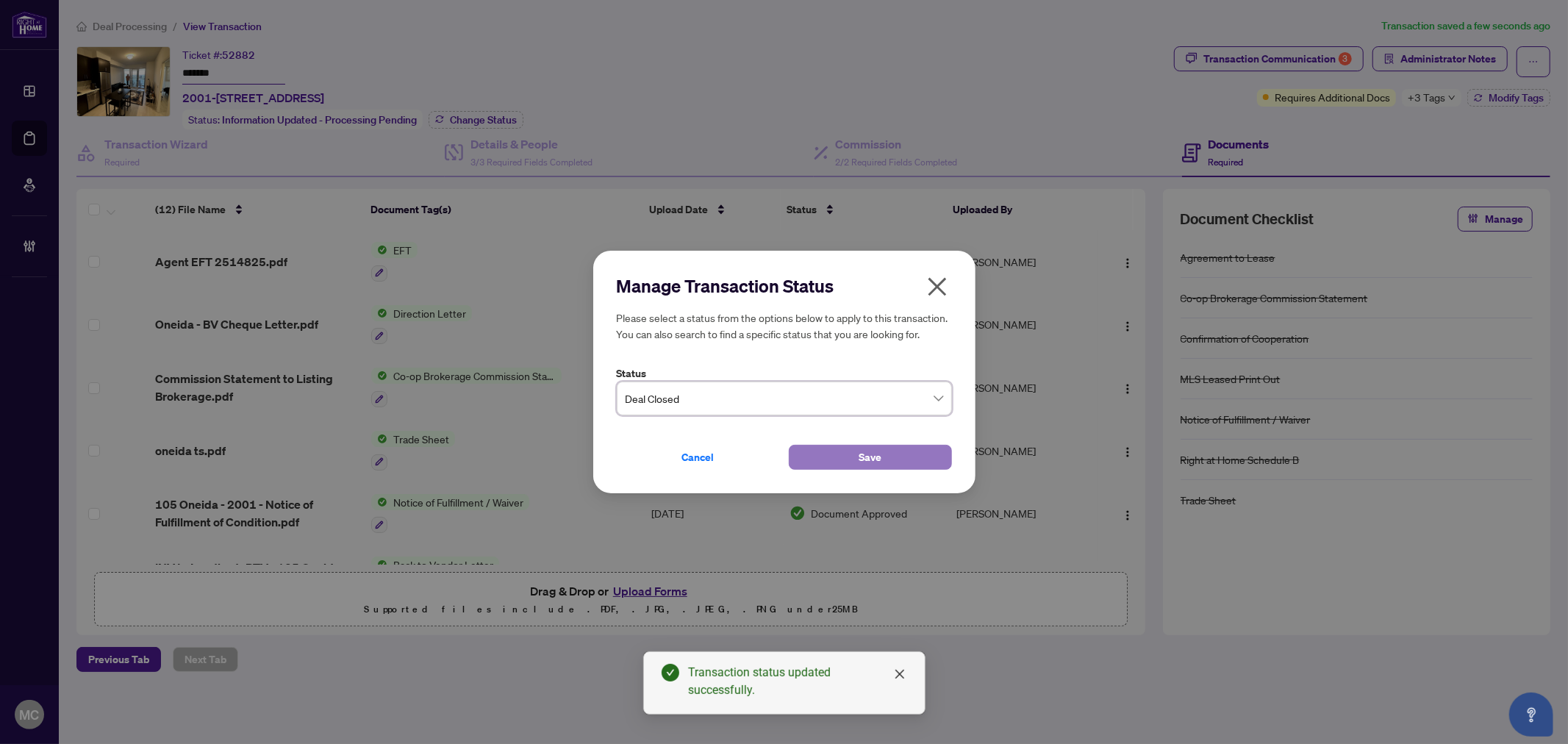
click at [827, 460] on button "Save" at bounding box center [870, 457] width 163 height 25
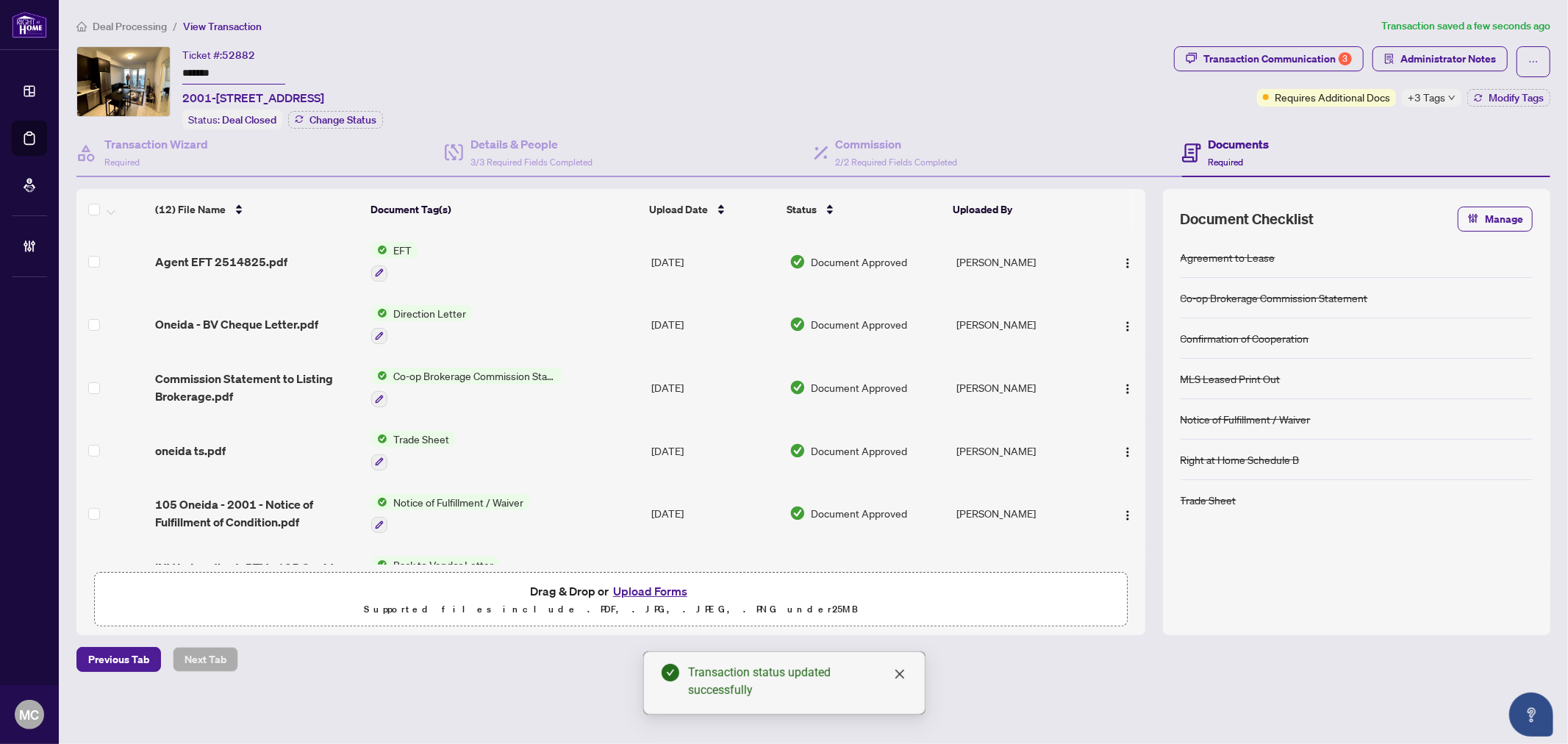
click at [1442, 97] on span "+3 Tags" at bounding box center [1426, 97] width 37 height 17
click at [885, 75] on div "Ticket #: 52882 ******* 2001-105 Oneida Cres, Richmond Hill, Ontario L4B 0H6, C…" at bounding box center [622, 88] width 1091 height 83
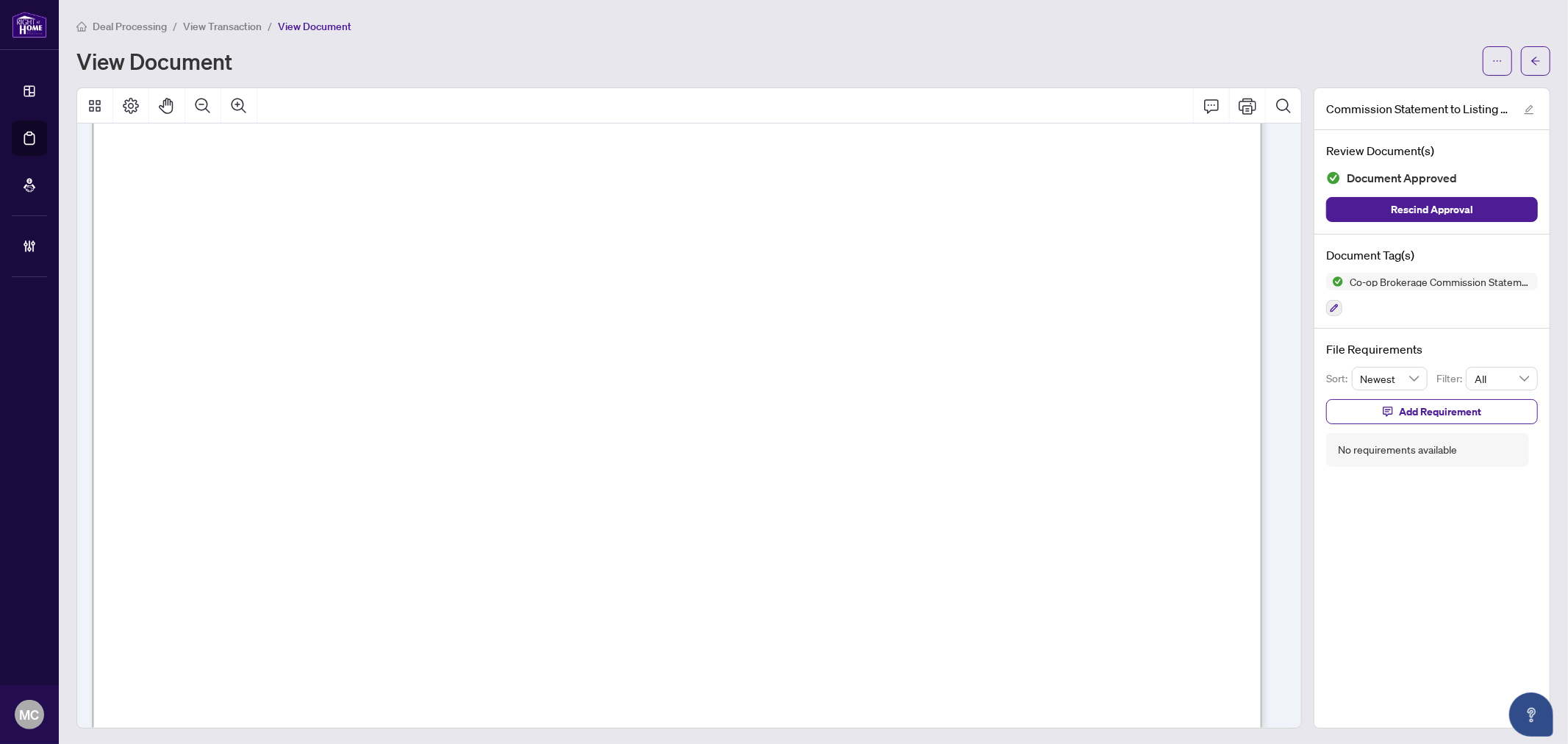
scroll to position [489, 0]
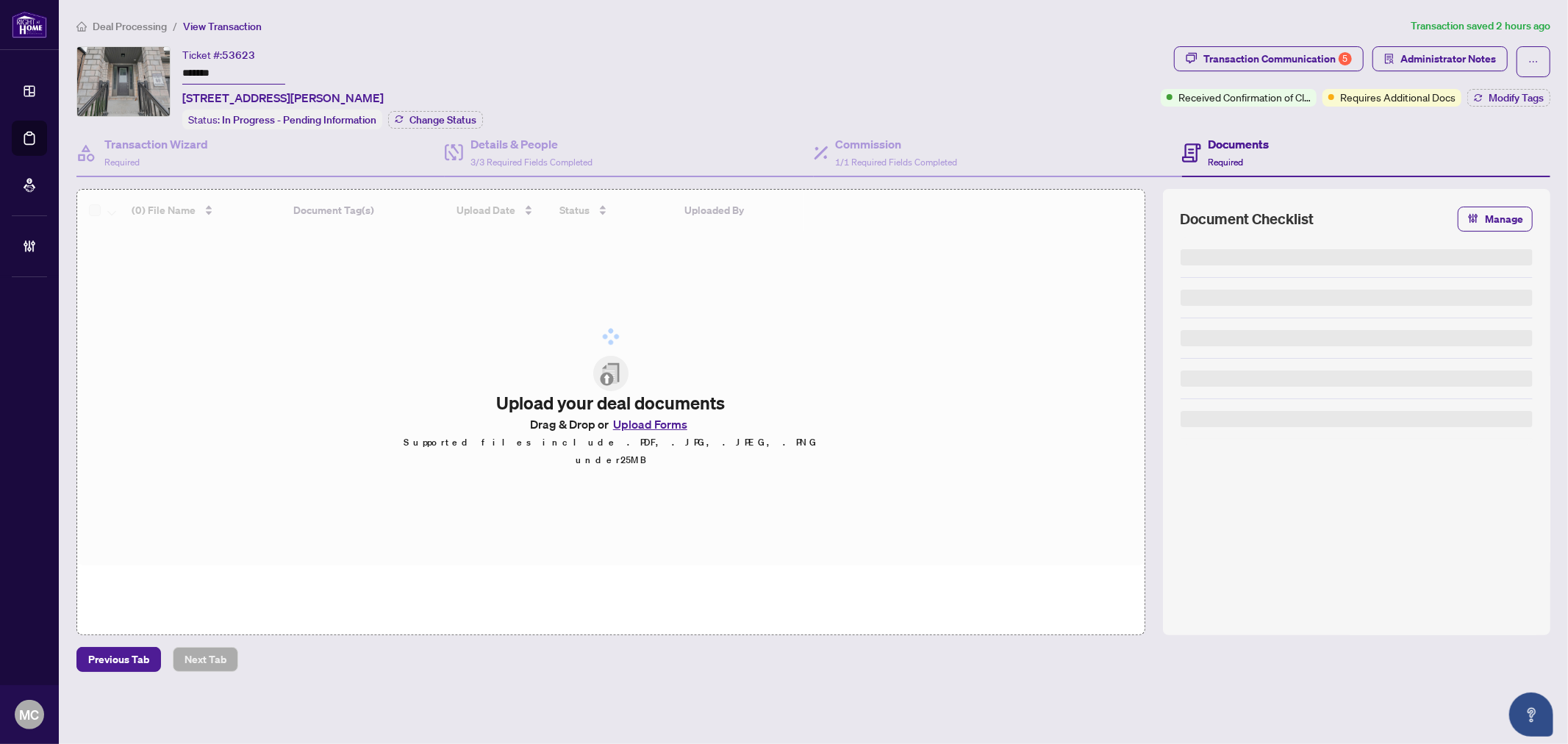
click at [203, 72] on input "*******" at bounding box center [234, 73] width 103 height 21
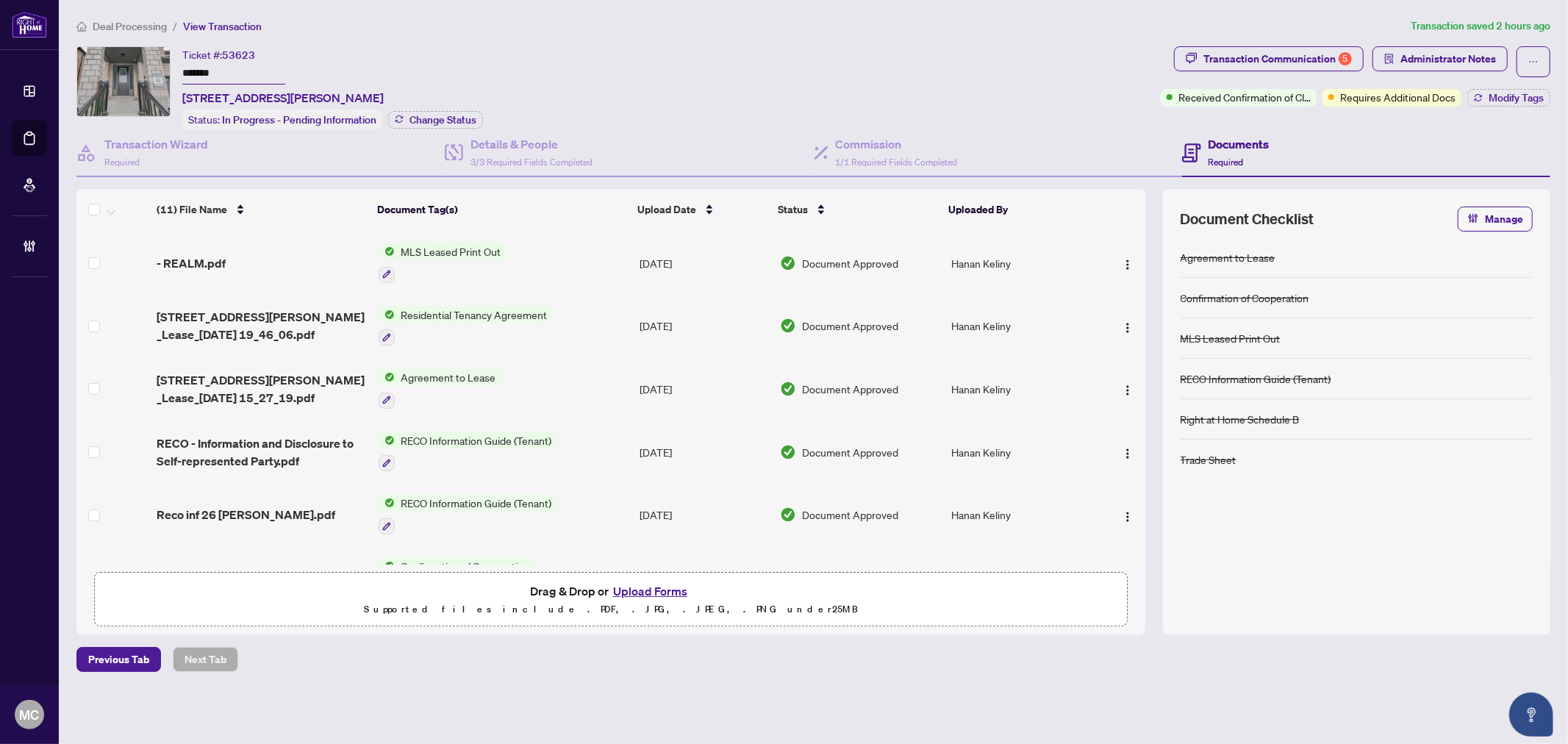
scroll to position [335, 0]
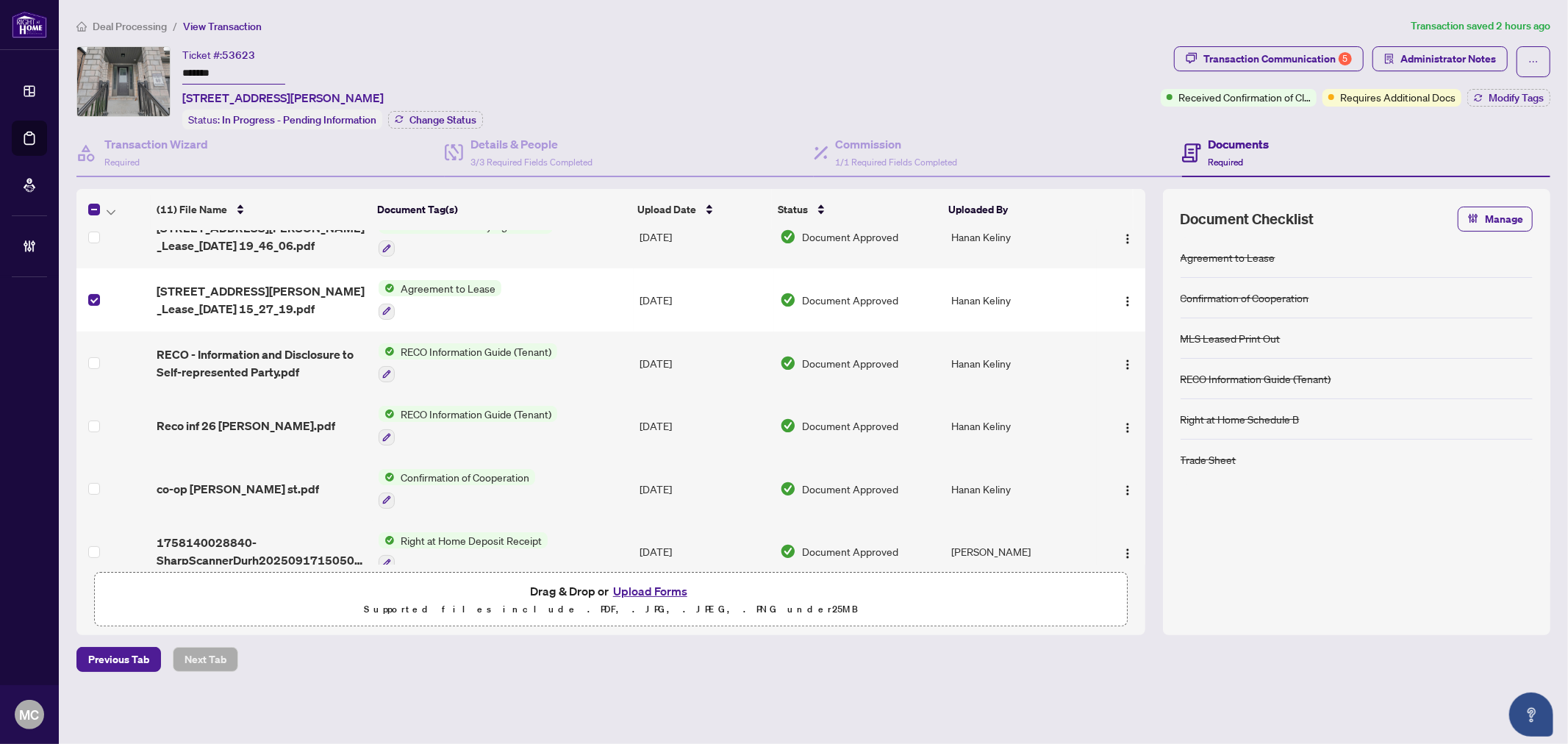
drag, startPoint x: 107, startPoint y: 208, endPoint x: 116, endPoint y: 216, distance: 12.0
click at [107, 210] on icon "button" at bounding box center [111, 213] width 9 height 6
click at [134, 229] on span "Open Selected in New Tab(s)" at bounding box center [179, 232] width 131 height 16
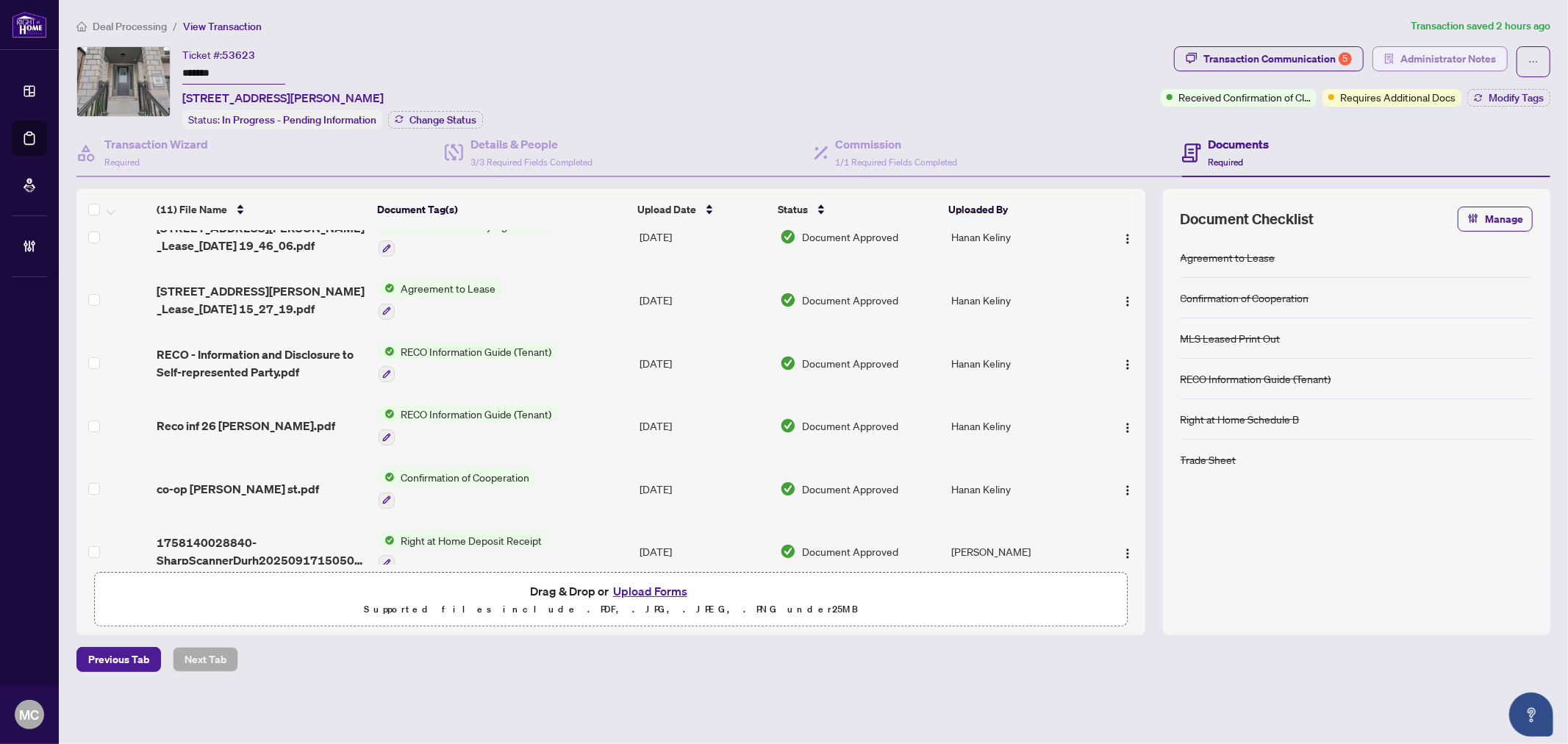
click at [1447, 47] on button "Administrator Notes" at bounding box center [1440, 59] width 135 height 25
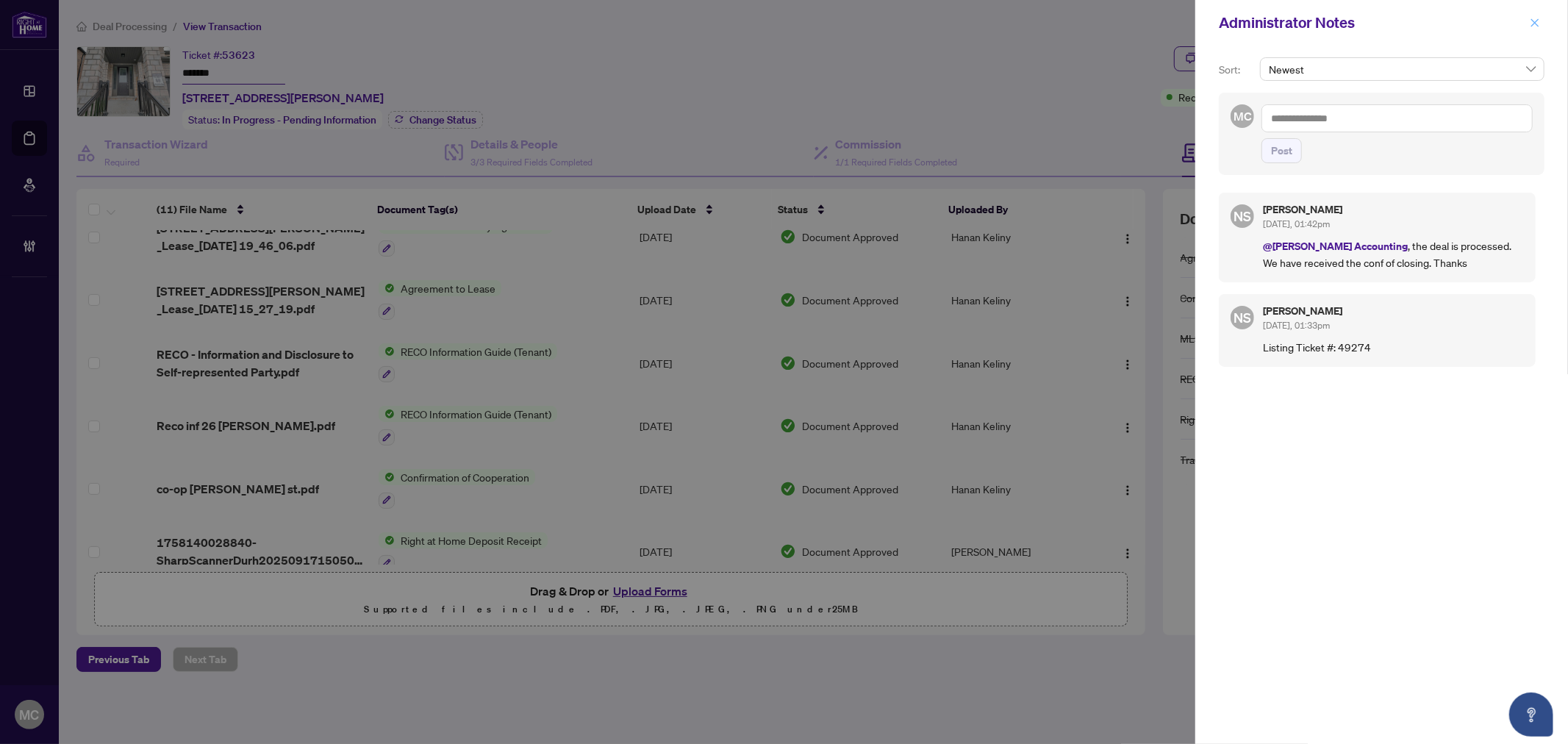
click at [1537, 21] on icon "close" at bounding box center [1535, 22] width 10 height 10
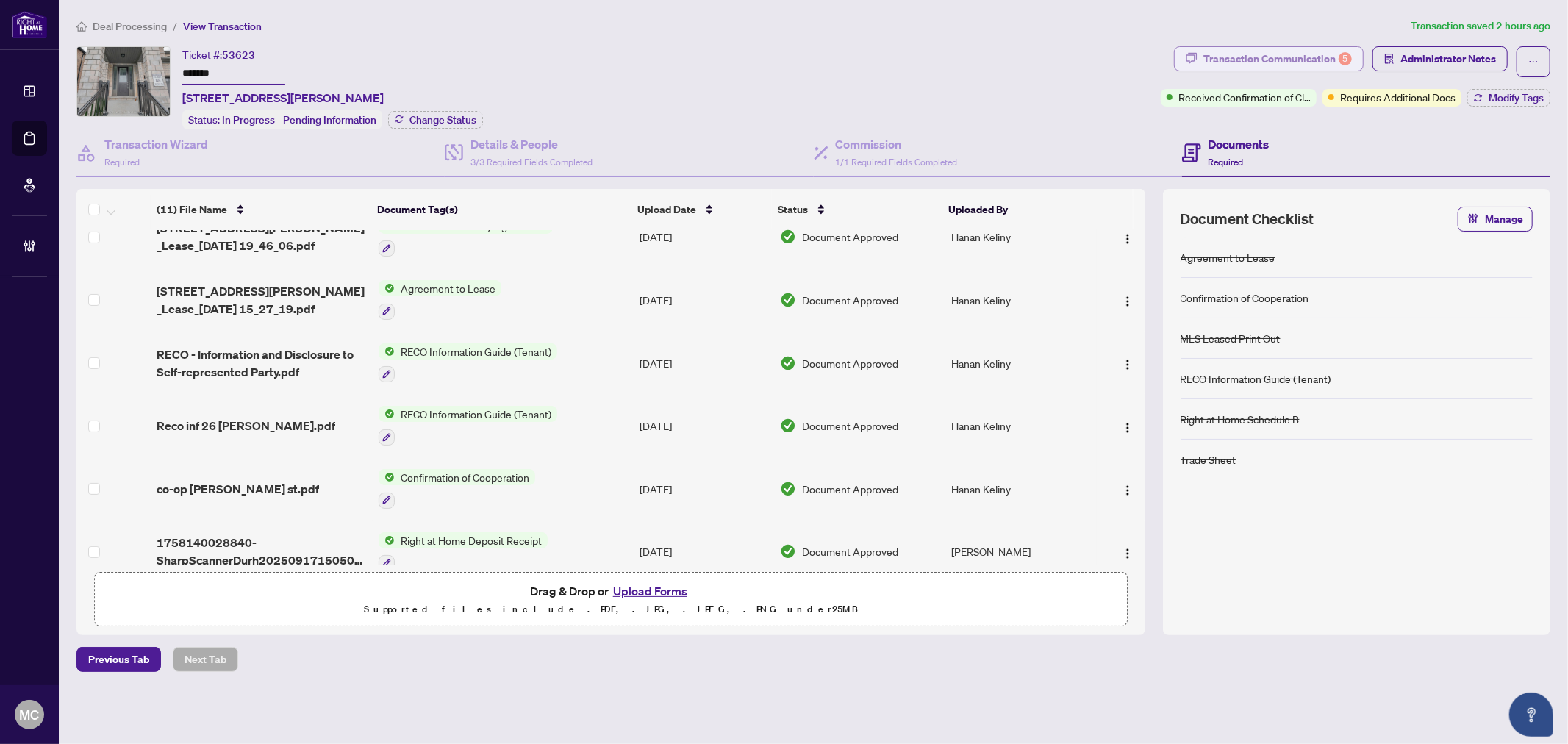
click at [1269, 56] on div "Transaction Communication 5" at bounding box center [1278, 58] width 149 height 24
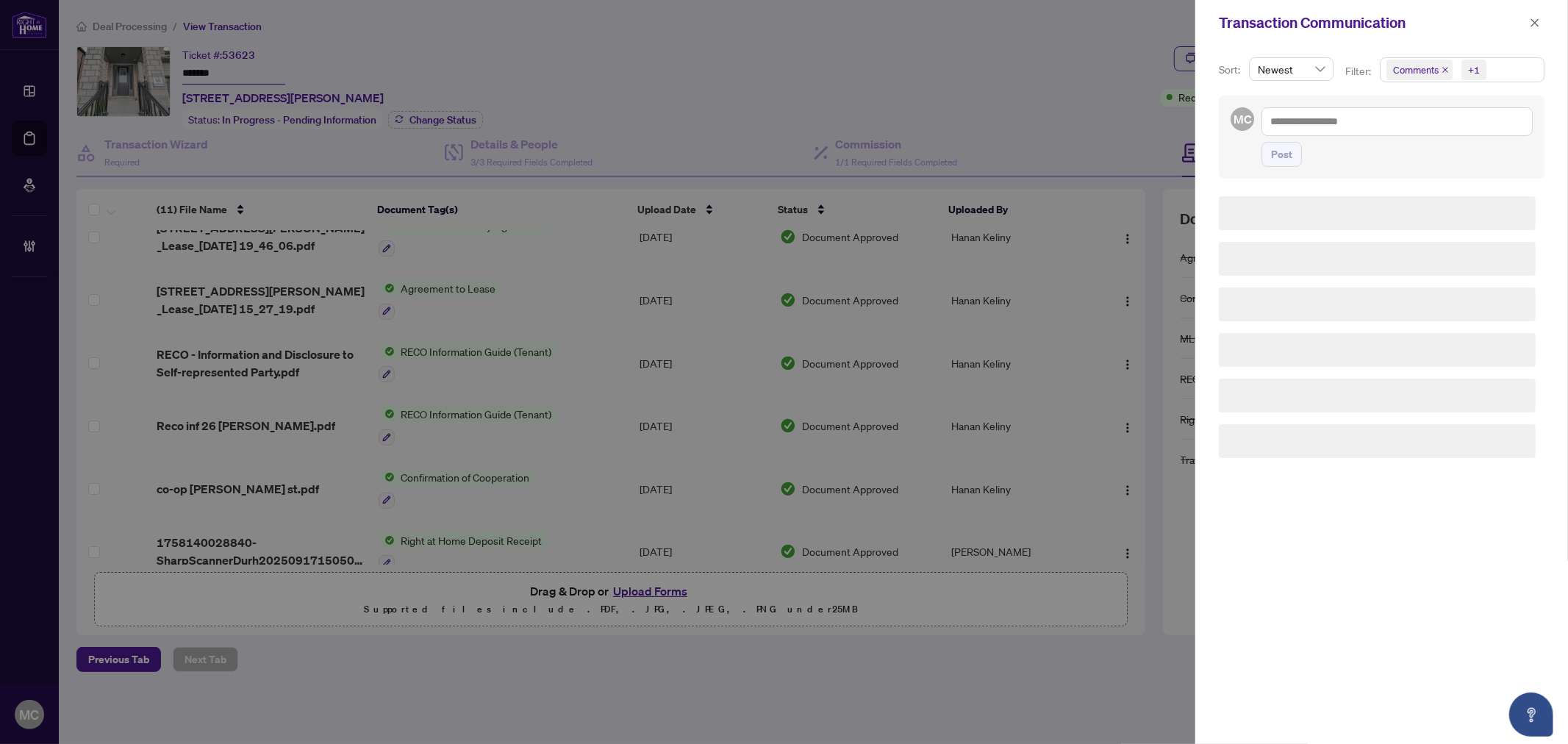
click at [1463, 72] on span "+1" at bounding box center [1474, 70] width 25 height 21
click at [1434, 149] on span "Requirements" at bounding box center [1441, 153] width 66 height 13
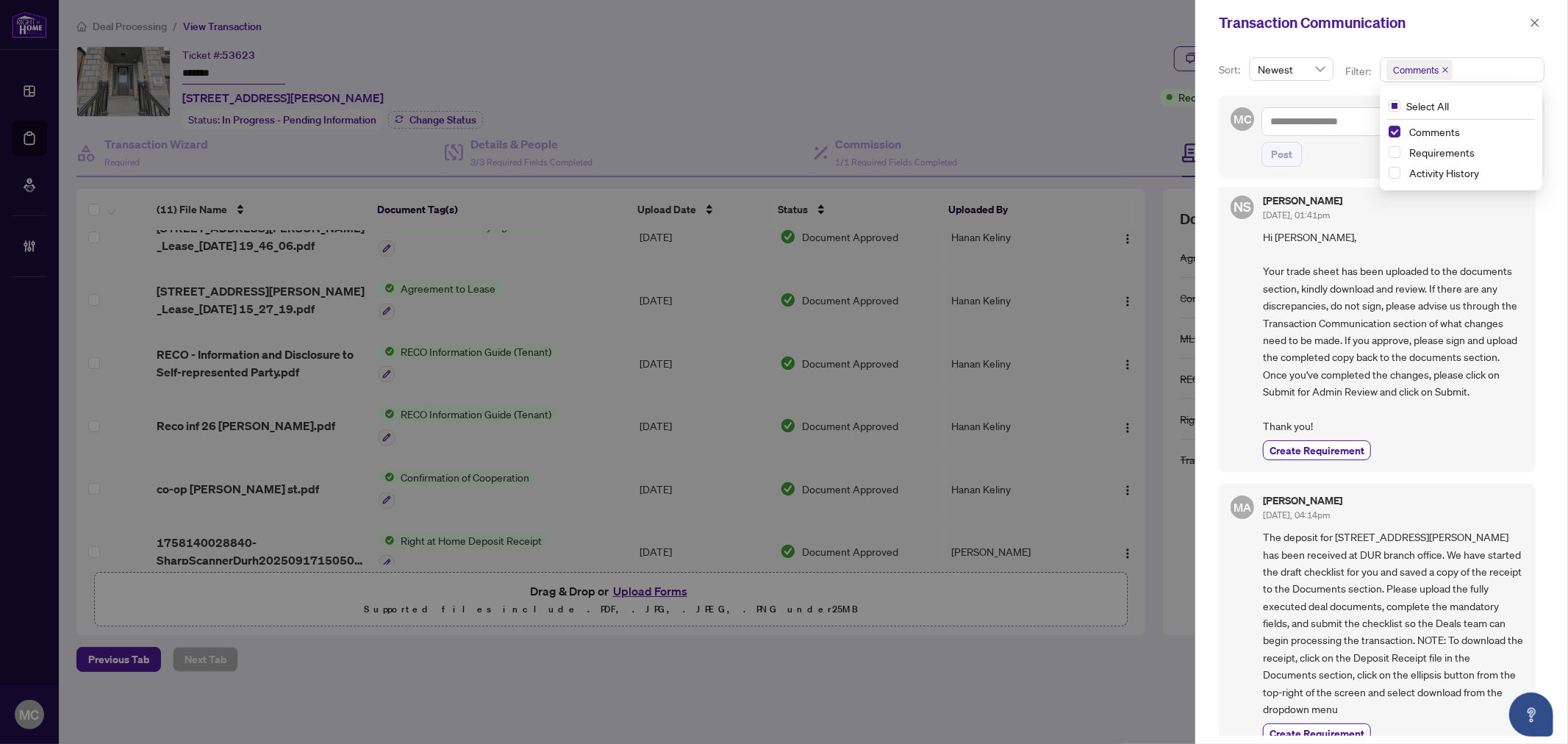
scroll to position [0, 0]
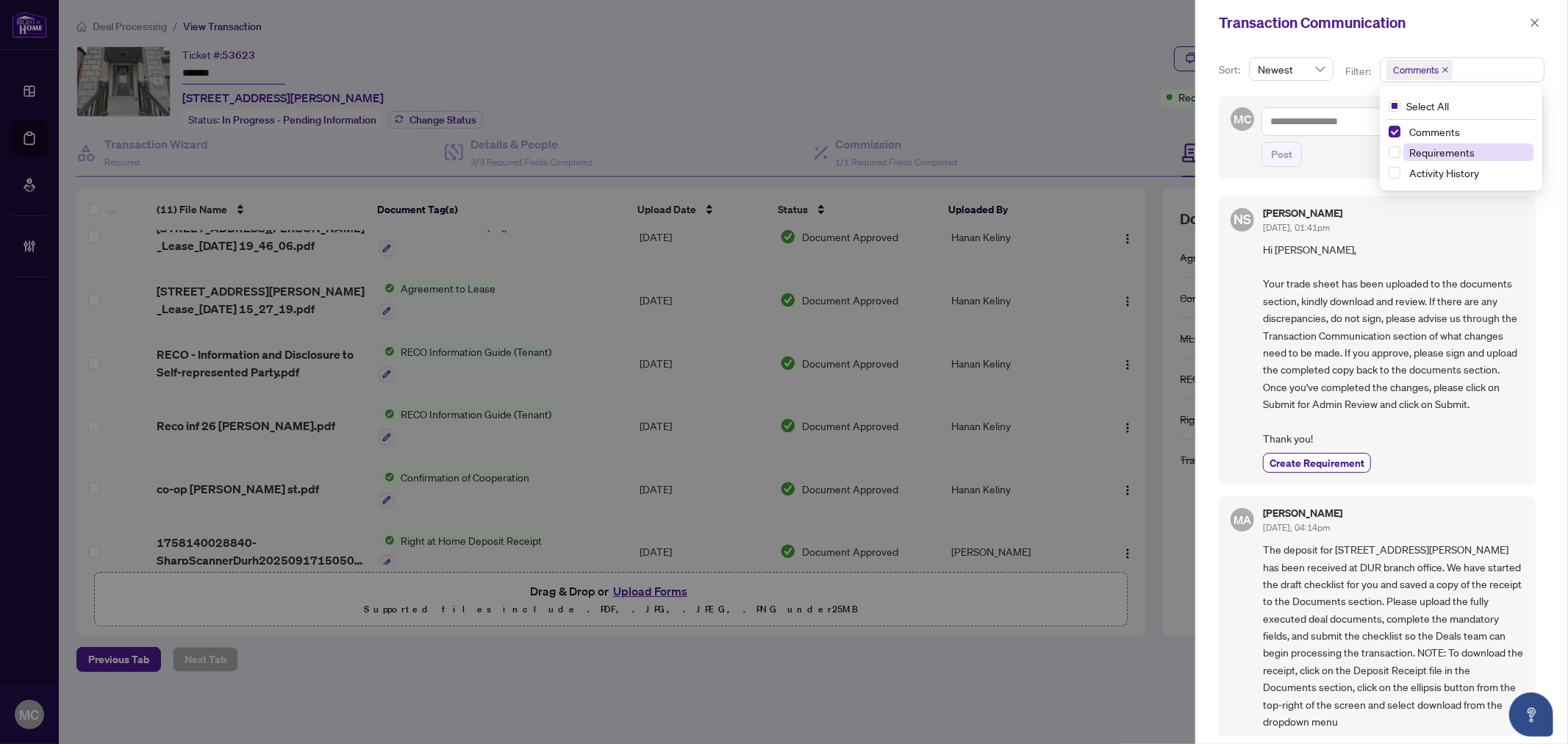
click at [1444, 147] on span "Requirements" at bounding box center [1441, 153] width 66 height 13
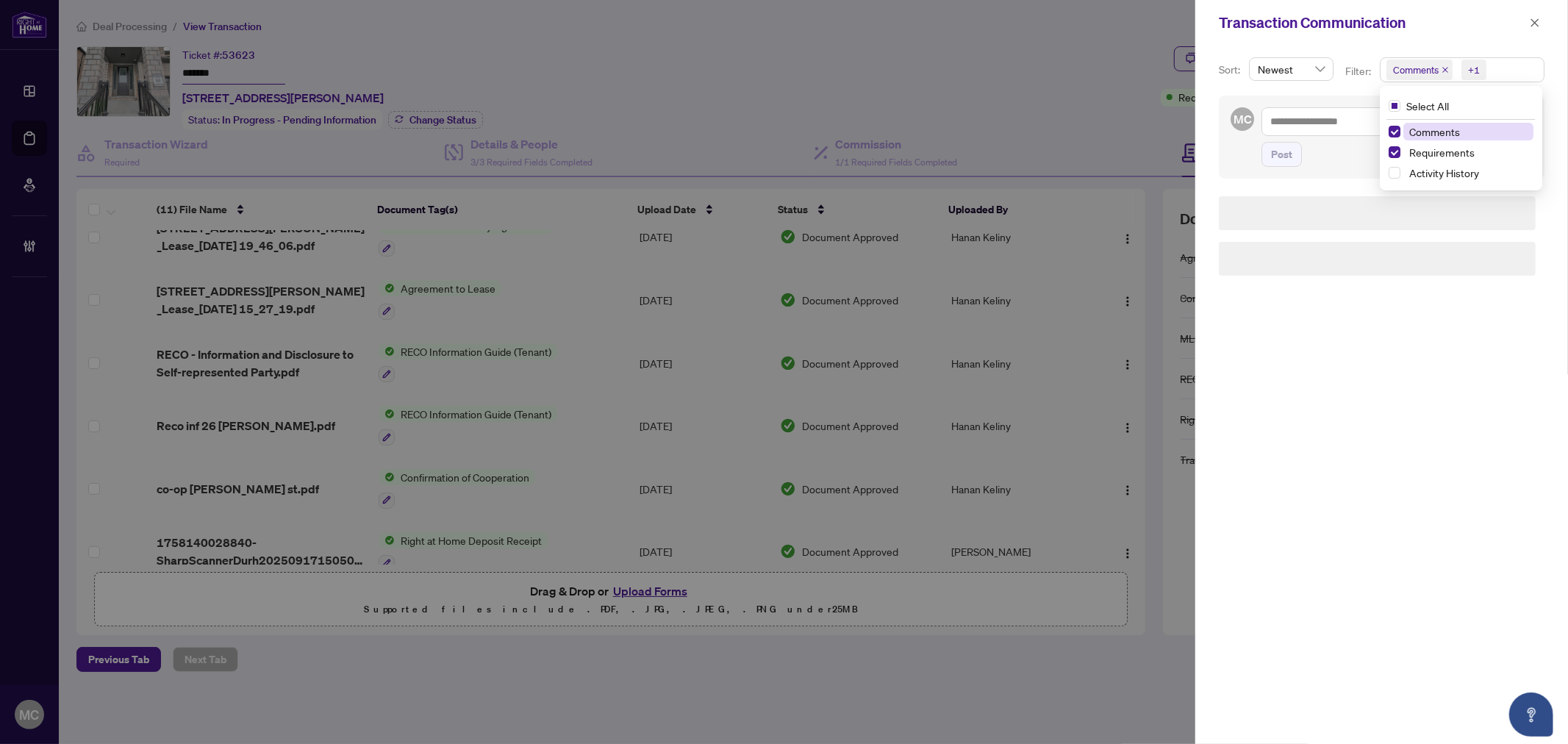
click at [1436, 127] on span "Comments" at bounding box center [1434, 132] width 51 height 13
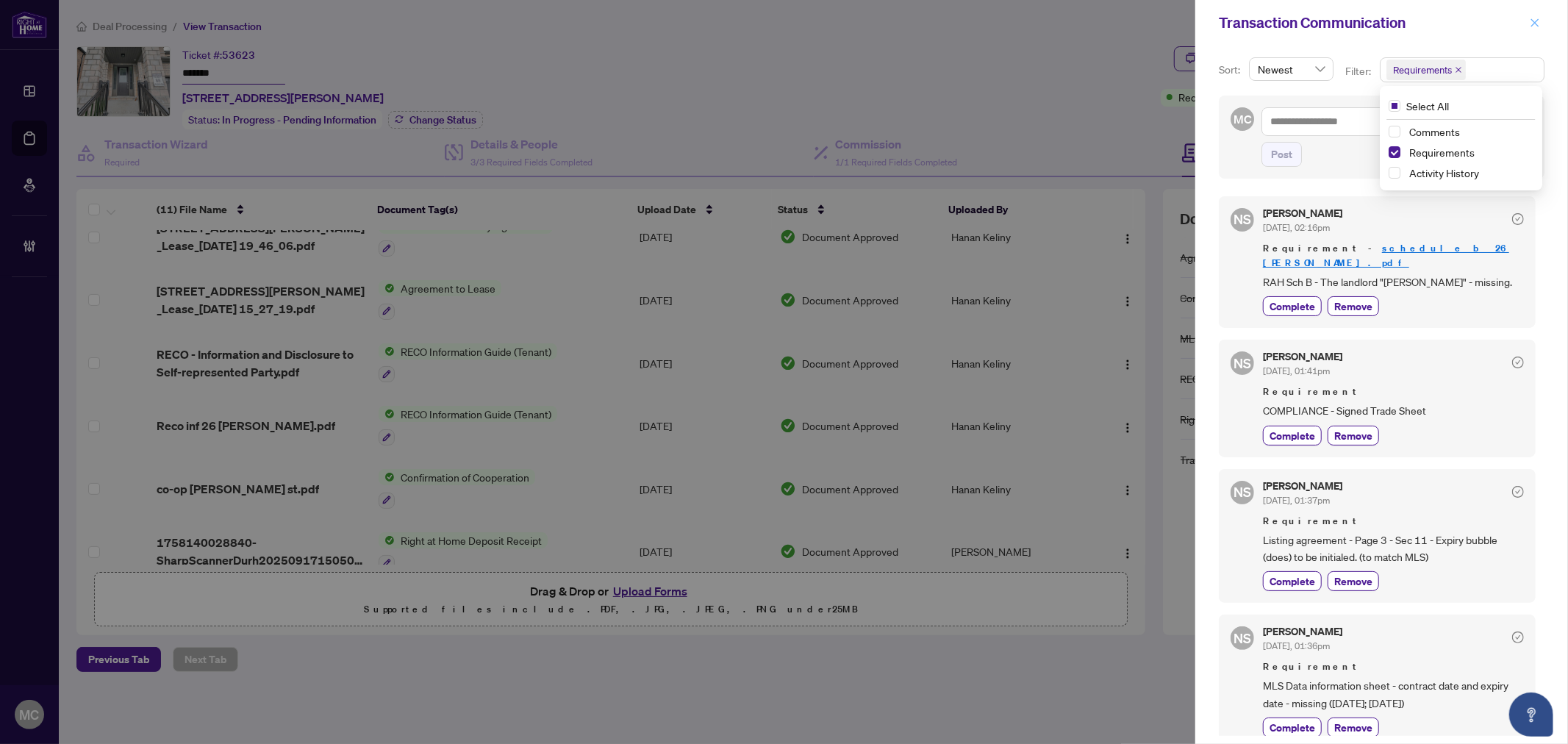
click at [1535, 30] on span "button" at bounding box center [1535, 23] width 10 height 24
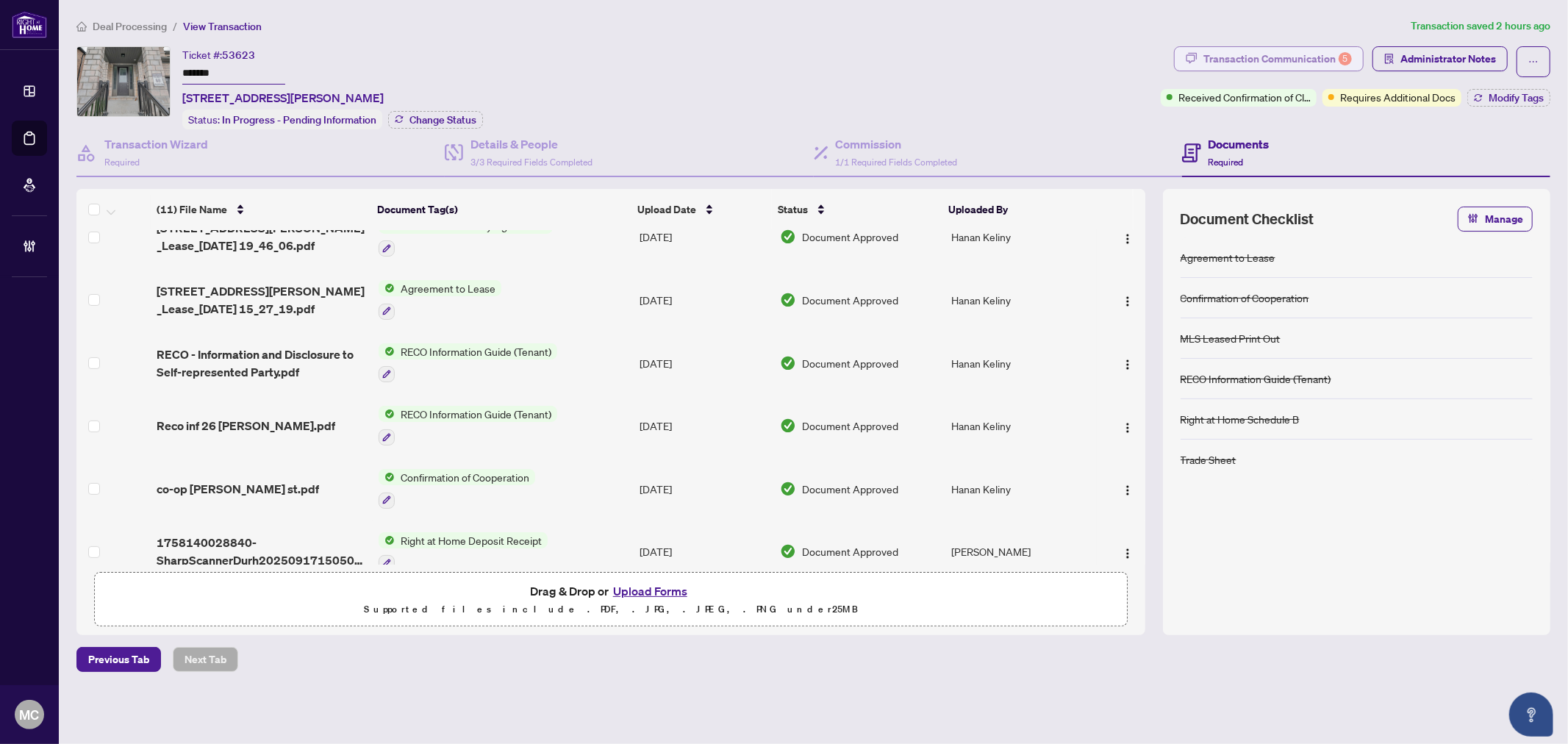
click at [1296, 69] on div "Transaction Communication 5" at bounding box center [1278, 58] width 149 height 24
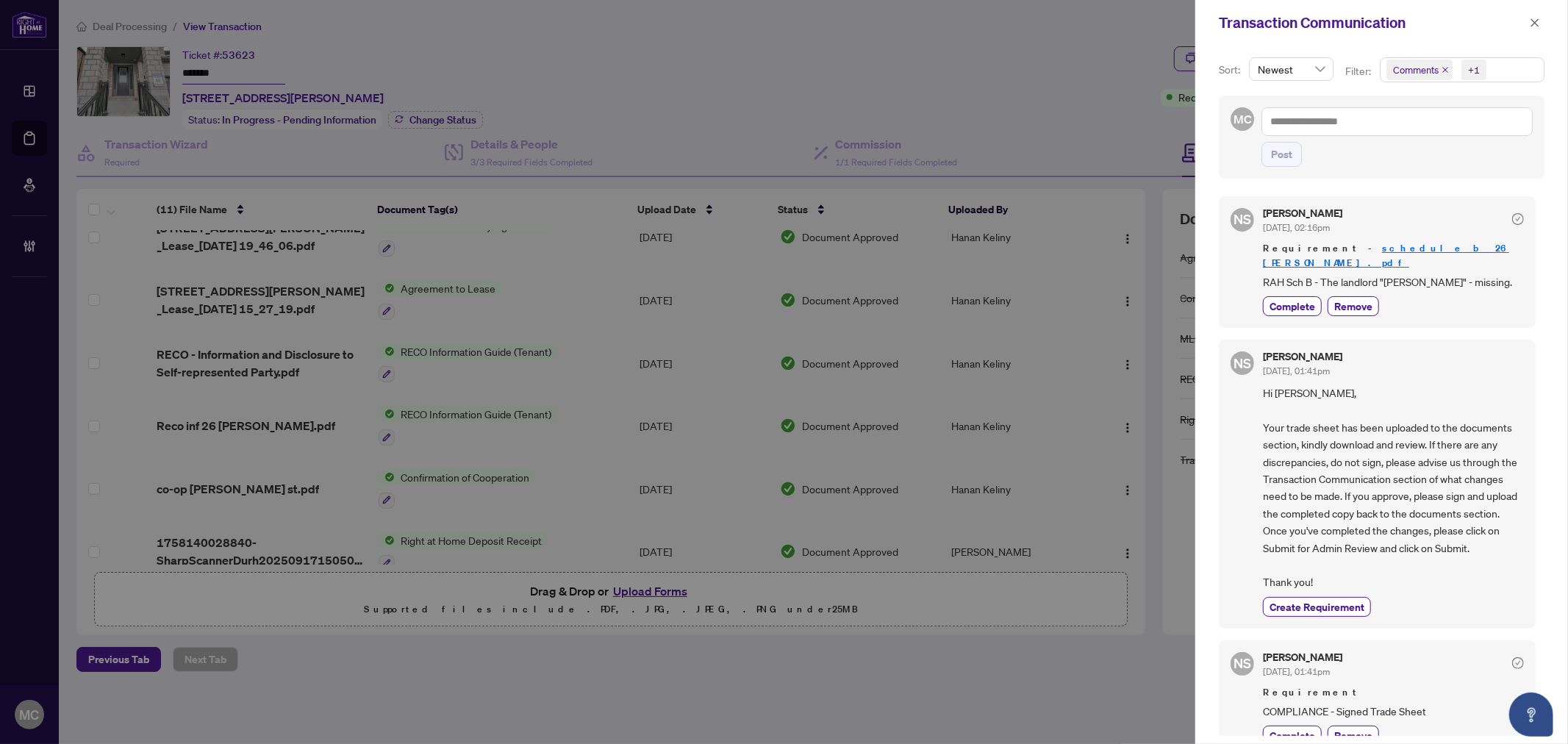
click at [1464, 69] on span "+1" at bounding box center [1474, 70] width 25 height 21
click at [1458, 147] on span "Requirements" at bounding box center [1441, 153] width 66 height 13
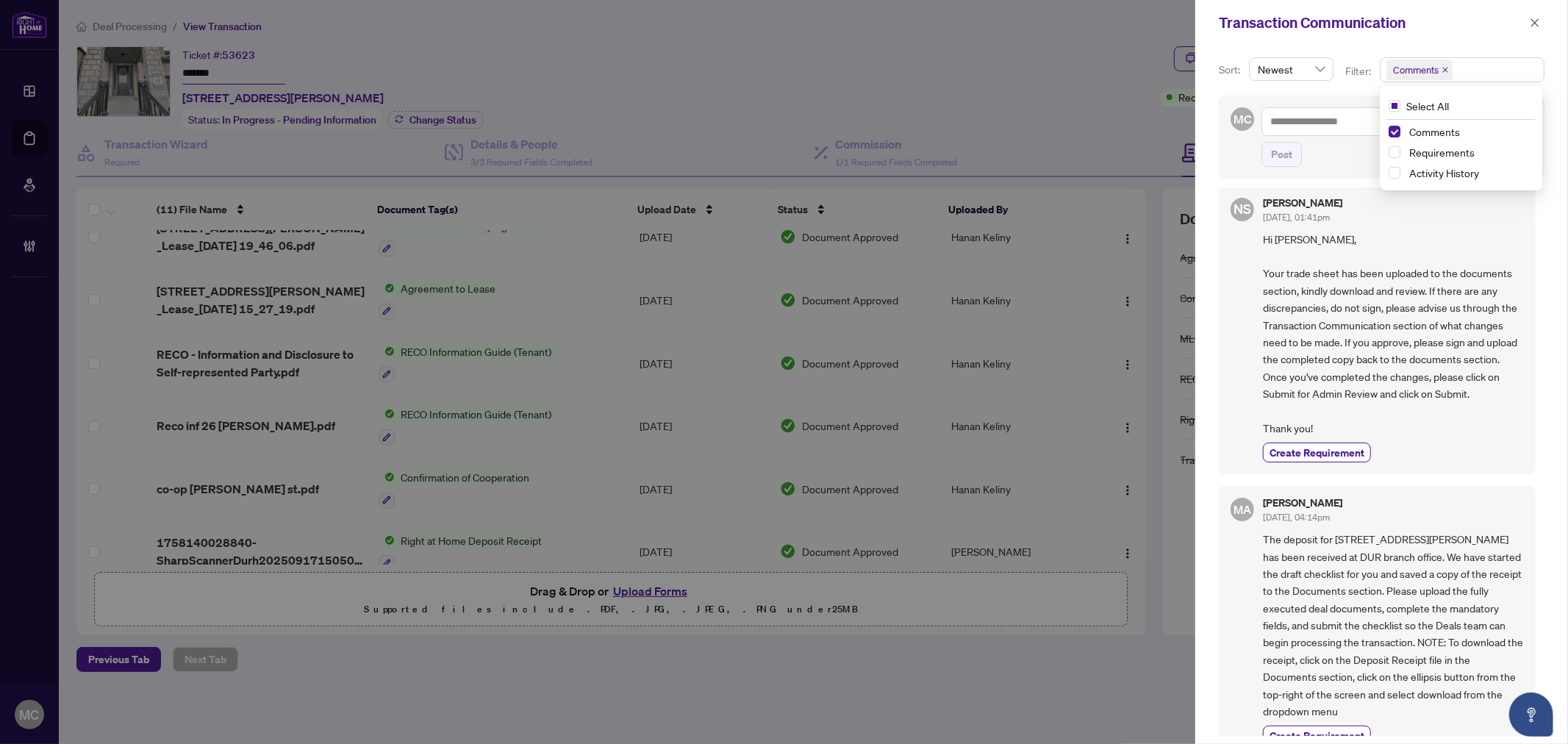
scroll to position [12, 0]
click at [1448, 151] on span "Requirements" at bounding box center [1441, 153] width 66 height 13
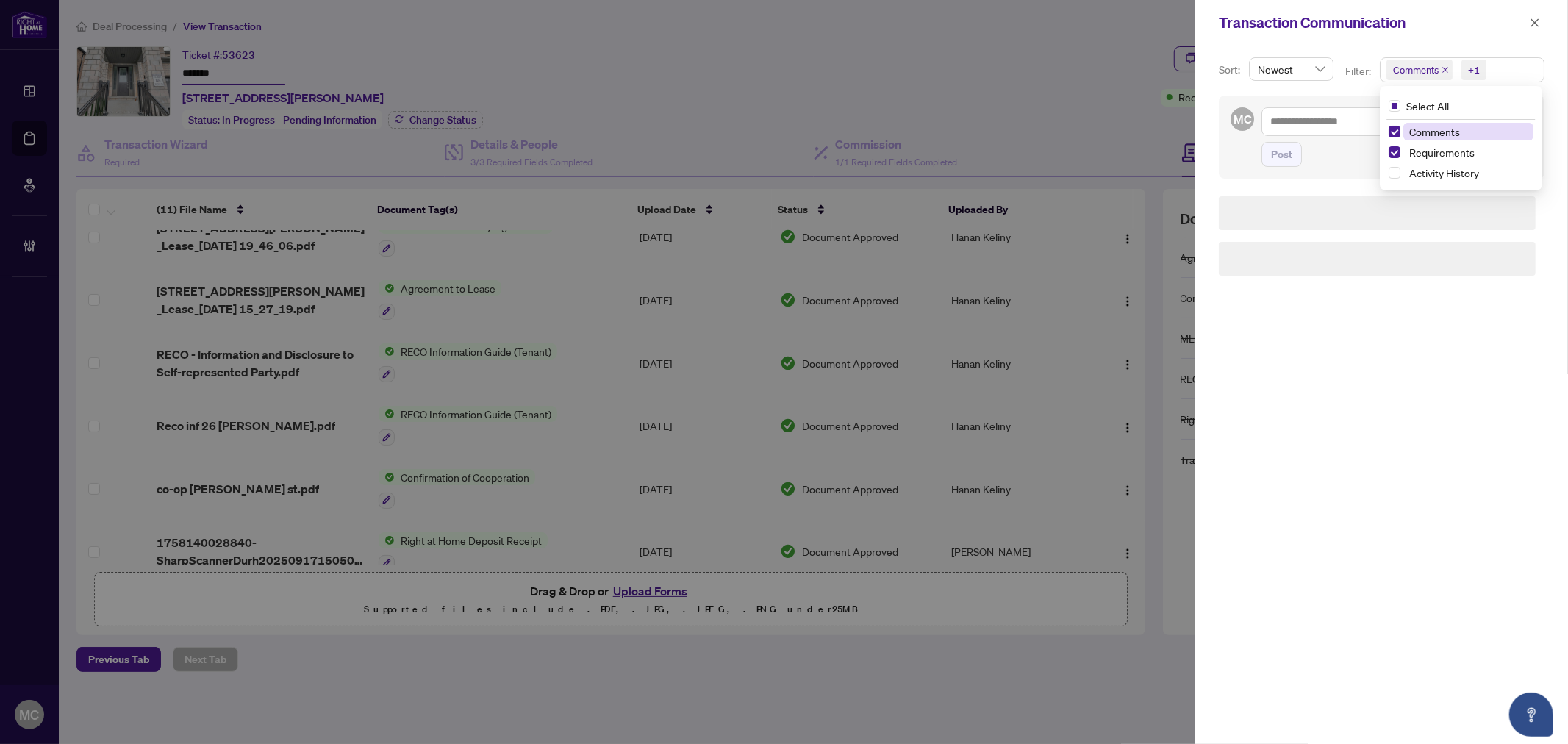
scroll to position [0, 0]
click at [1439, 125] on span "Comments" at bounding box center [1434, 132] width 51 height 13
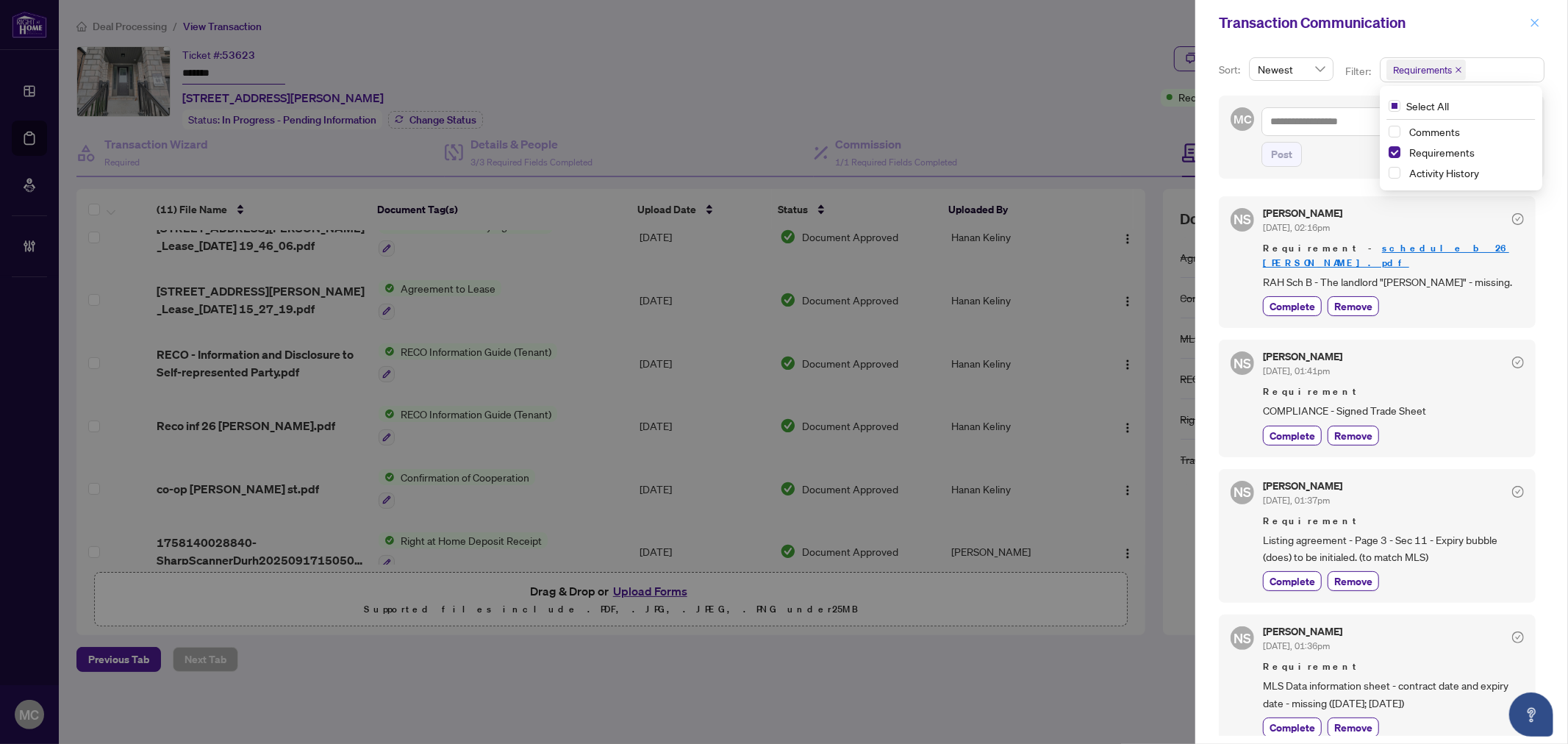
click at [1530, 17] on icon "close" at bounding box center [1535, 22] width 10 height 10
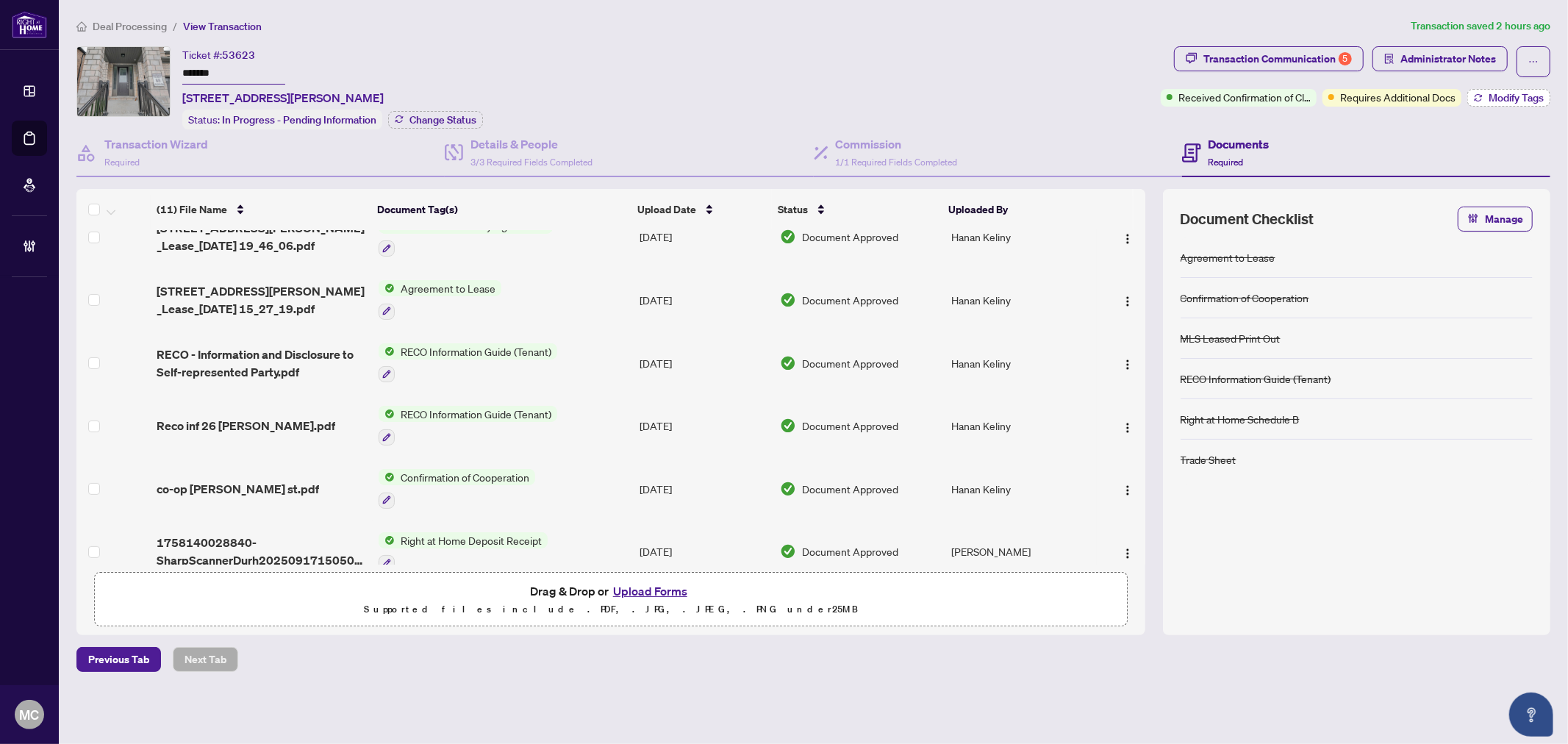
click at [1475, 99] on icon "button" at bounding box center [1477, 99] width 8 height 3
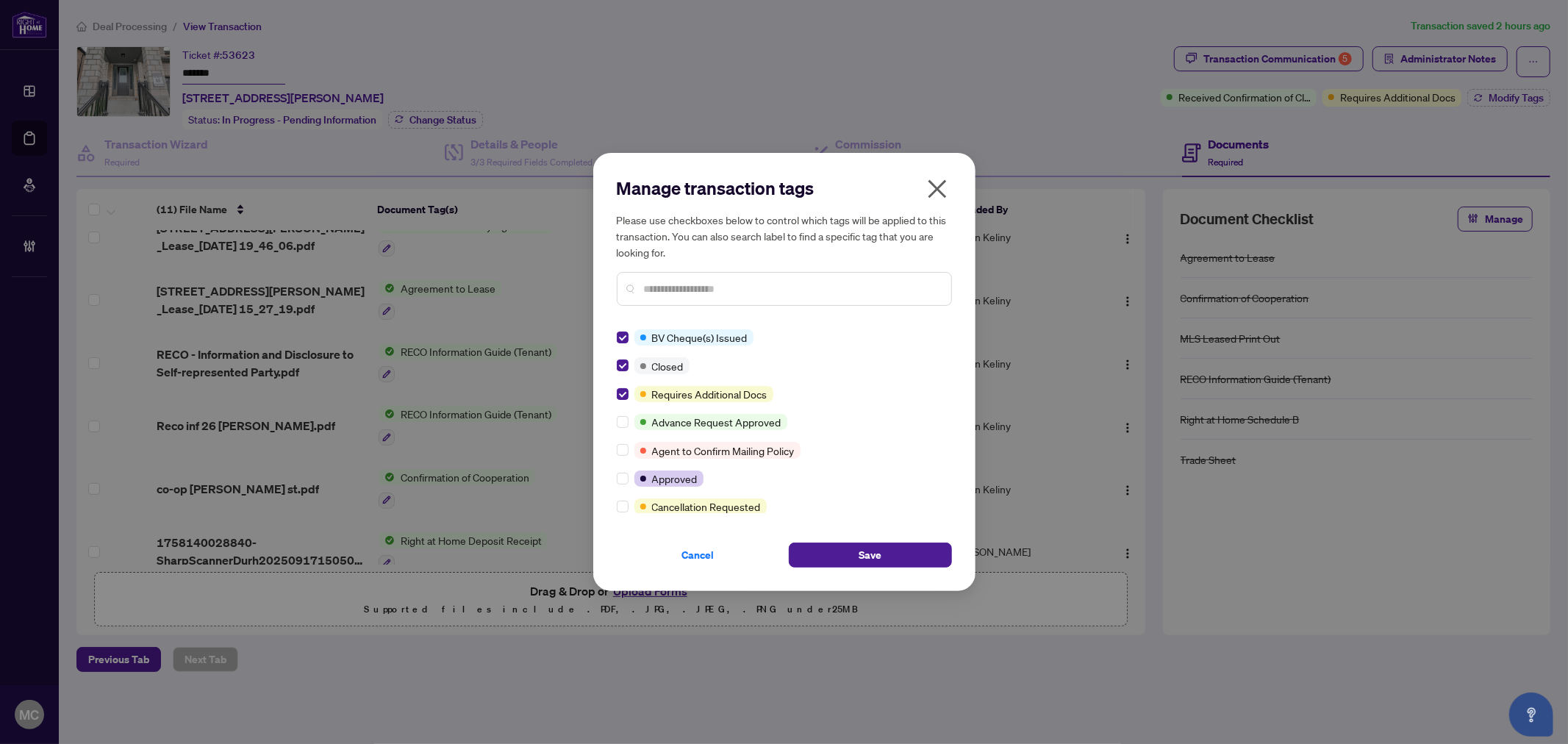
click at [847, 569] on div "Manage transaction tags Please use checkboxes below to control which tags will …" at bounding box center [784, 371] width 382 height 438
click at [844, 560] on button "Save" at bounding box center [870, 555] width 163 height 25
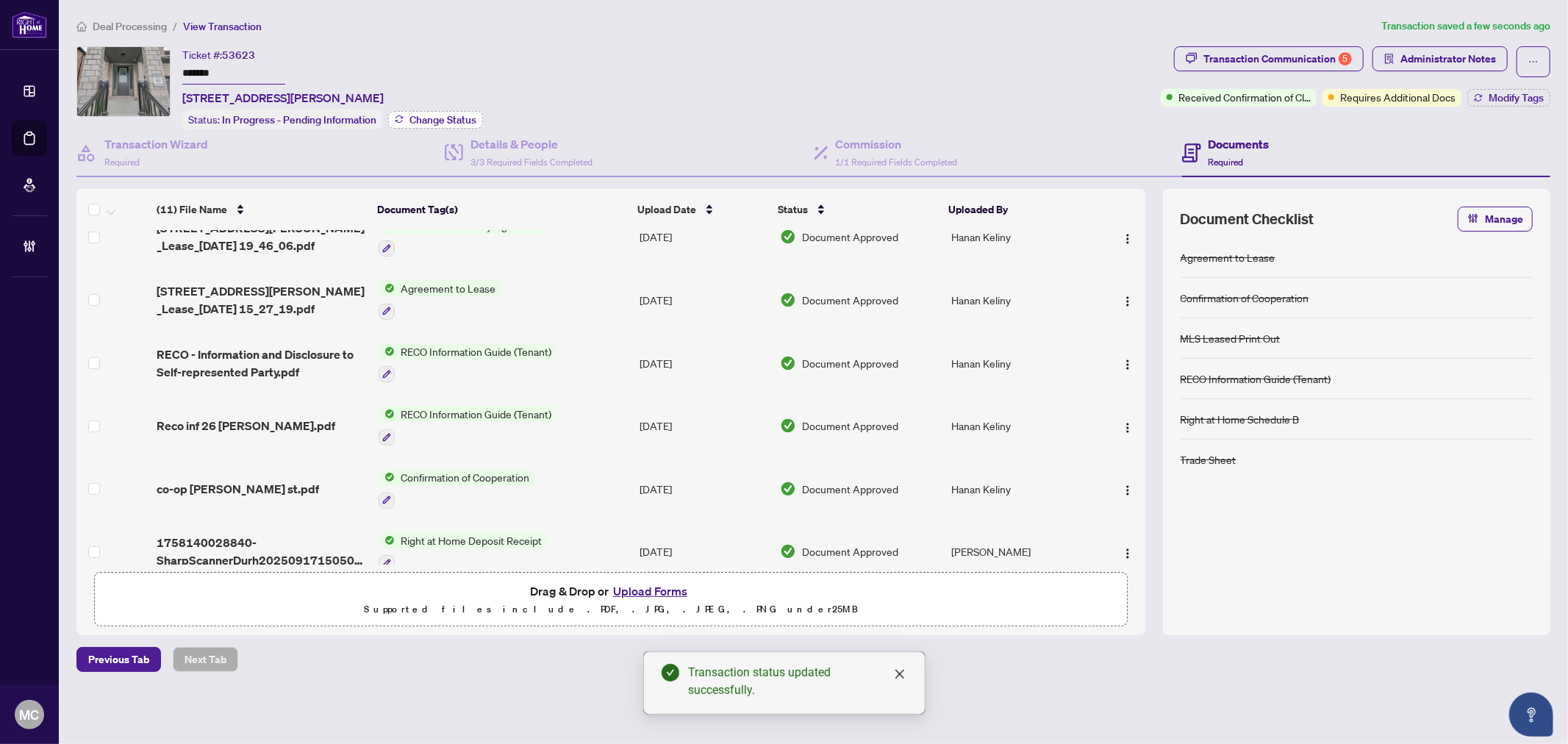
click at [452, 115] on span "Change Status" at bounding box center [443, 119] width 67 height 10
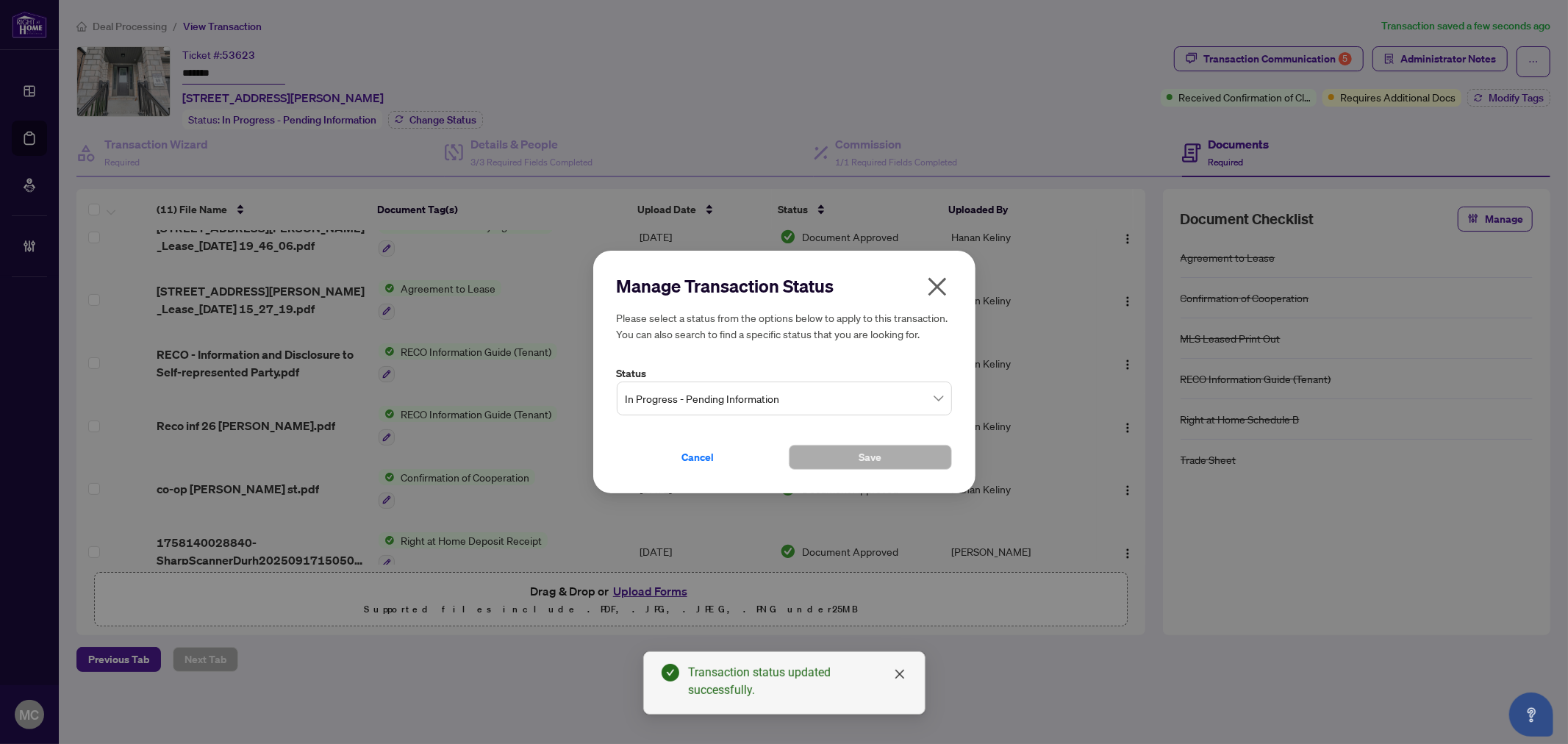
click at [758, 380] on label "Status" at bounding box center [784, 373] width 335 height 16
click at [745, 408] on span "In Progress - Pending Information" at bounding box center [784, 398] width 318 height 28
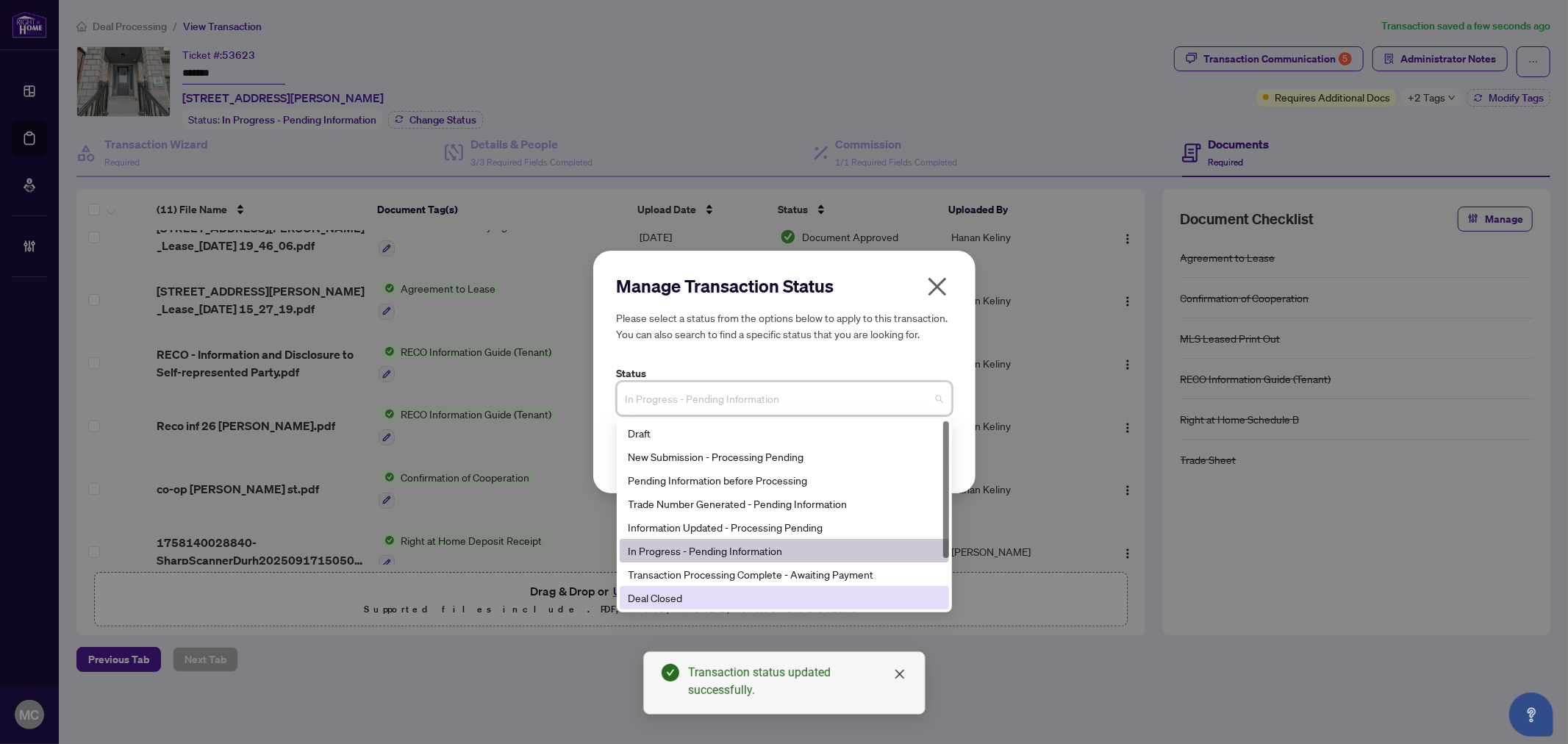
click at [728, 596] on div "Deal Closed" at bounding box center [784, 597] width 312 height 16
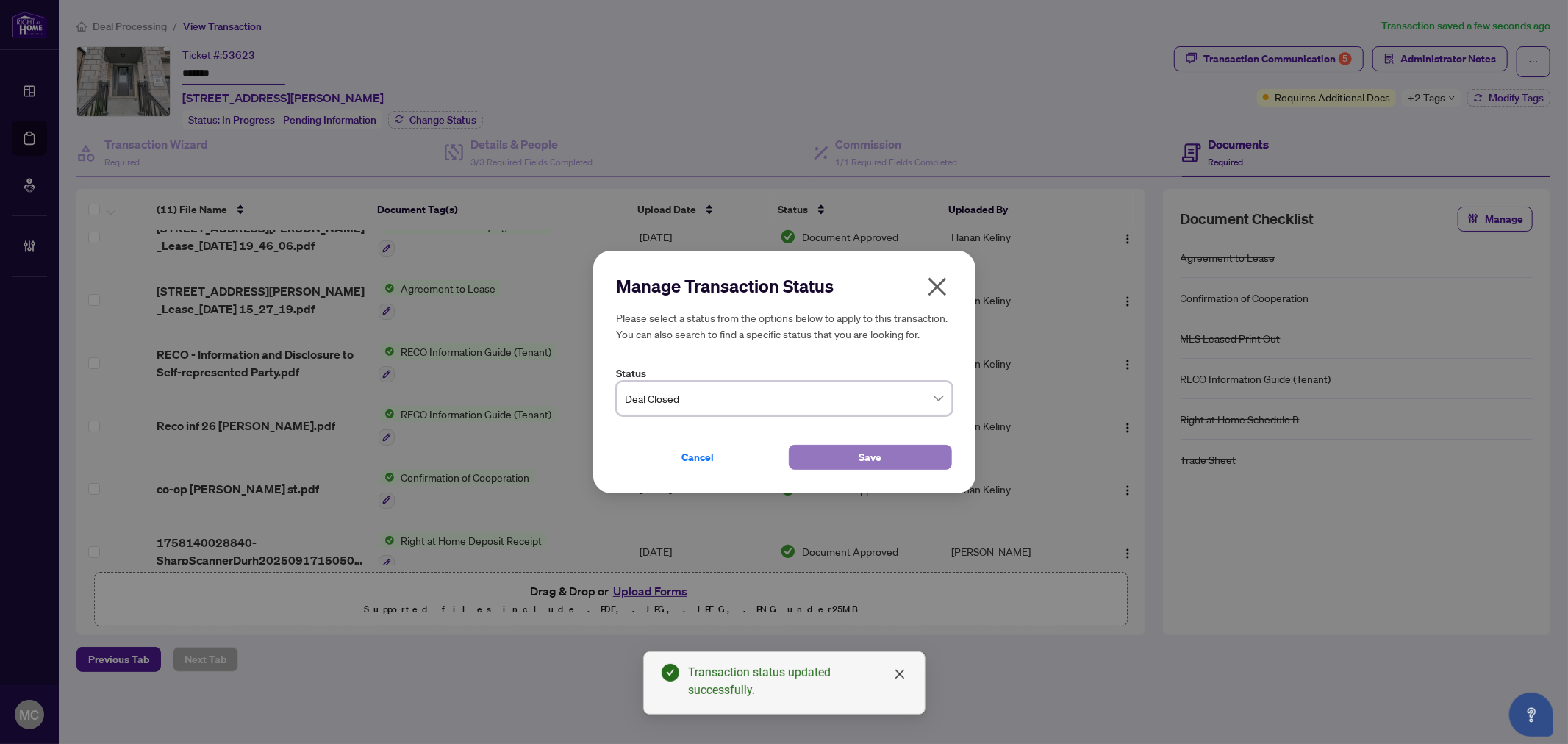
click at [873, 465] on span "Save" at bounding box center [870, 457] width 23 height 24
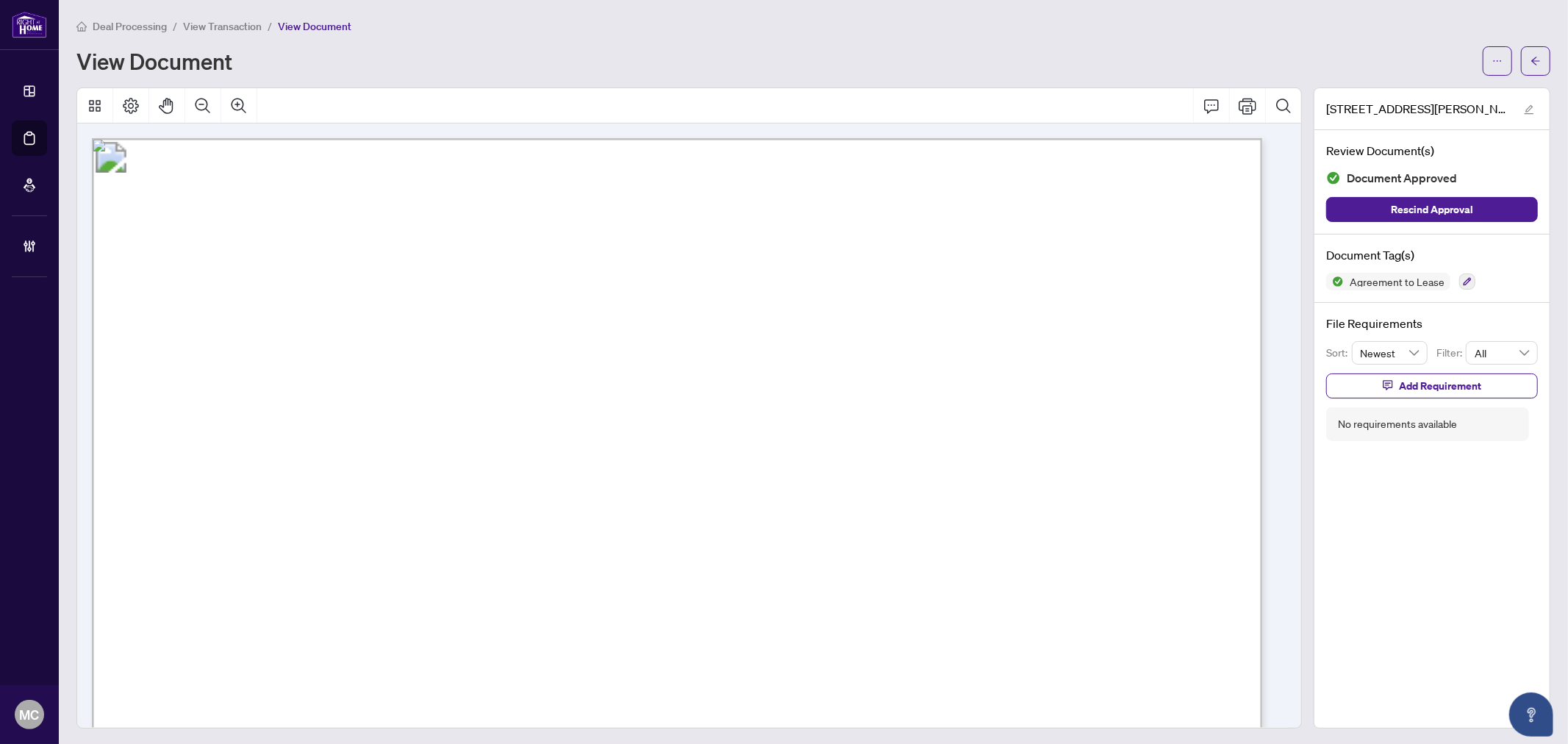
drag, startPoint x: 565, startPoint y: 68, endPoint x: 832, endPoint y: 567, distance: 565.9
click at [565, 68] on div "View Document" at bounding box center [774, 61] width 1397 height 24
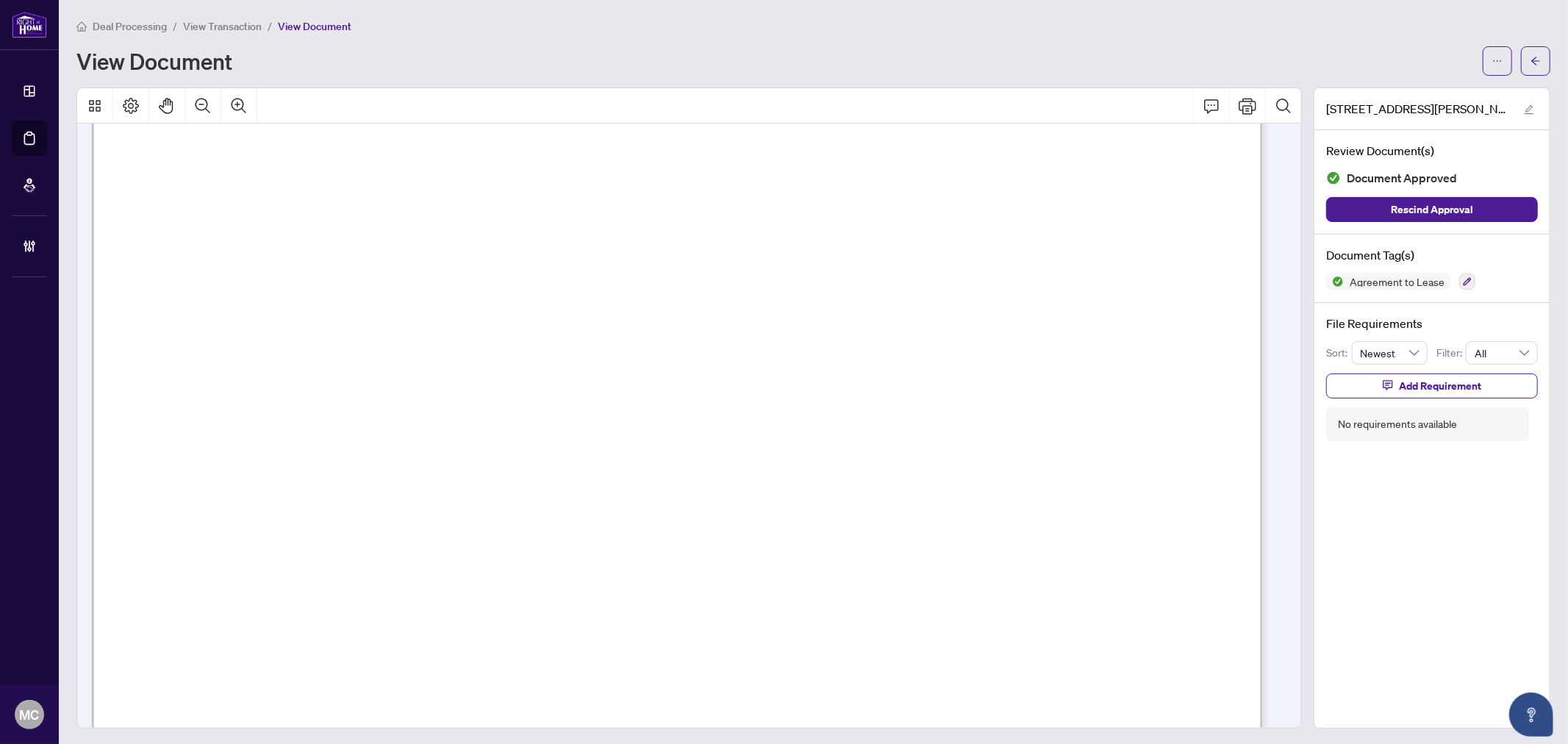
scroll to position [3511, 0]
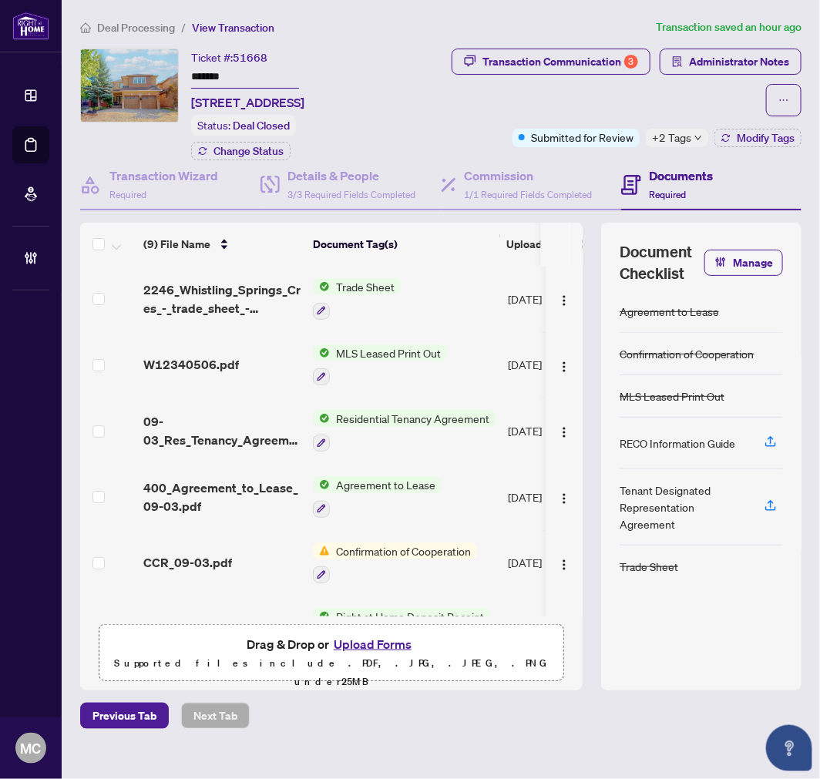
click at [146, 15] on main "Deal Processing / View Transaction Transaction saved an hour ago Ticket #: 5166…" at bounding box center [441, 389] width 758 height 779
click at [142, 22] on span "Deal Processing" at bounding box center [136, 28] width 78 height 14
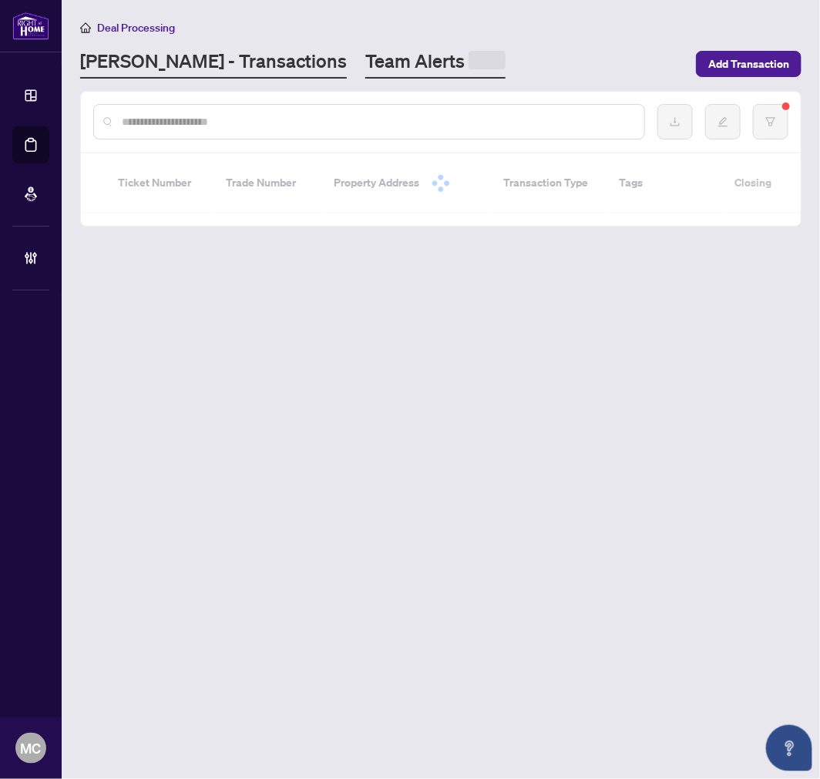
click at [365, 64] on link "Team Alerts" at bounding box center [435, 64] width 140 height 30
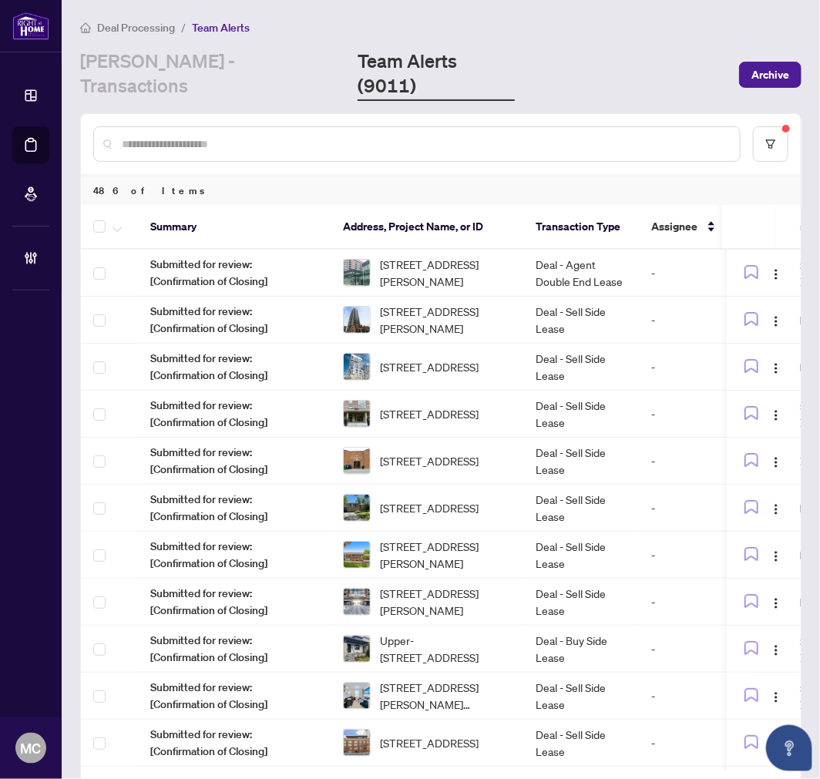
click at [672, 136] on input "text" at bounding box center [425, 144] width 606 height 17
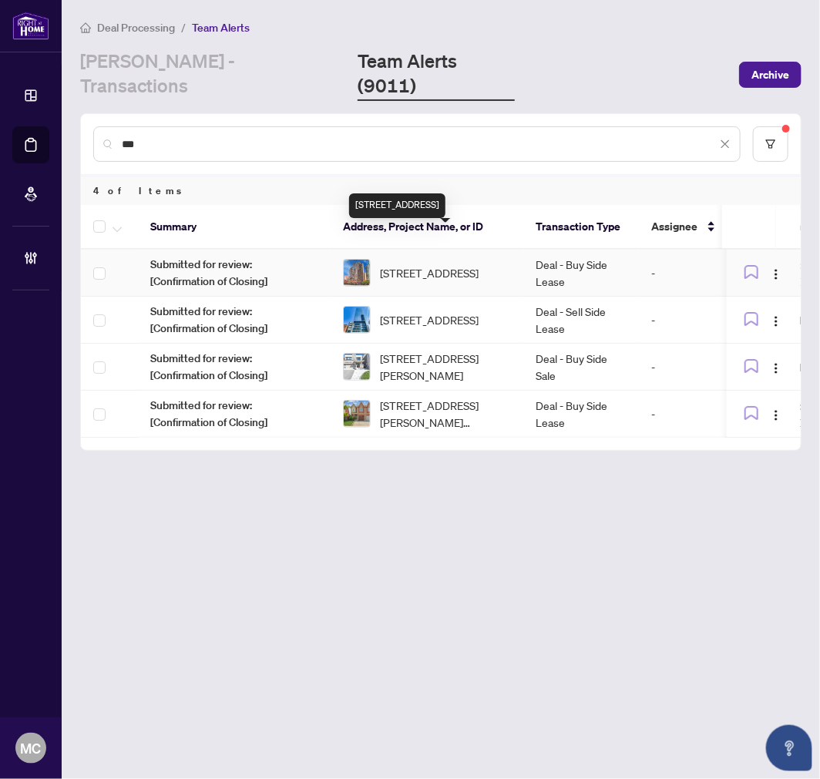
click at [409, 264] on span "[STREET_ADDRESS]" at bounding box center [429, 272] width 99 height 17
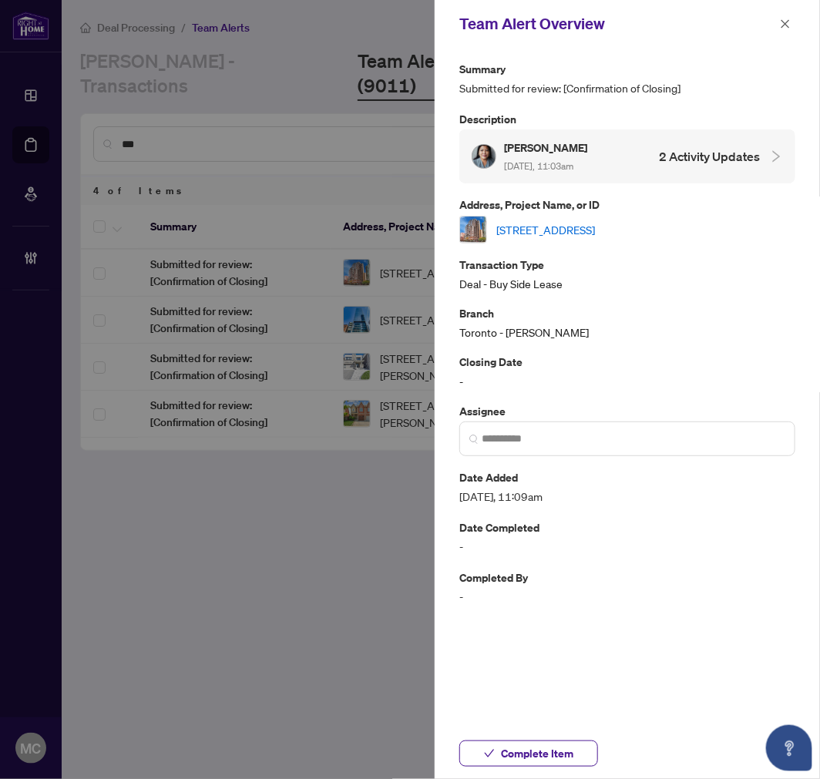
click at [569, 225] on link "[STREET_ADDRESS]" at bounding box center [545, 229] width 99 height 17
click at [556, 750] on span "Complete Item" at bounding box center [537, 753] width 72 height 25
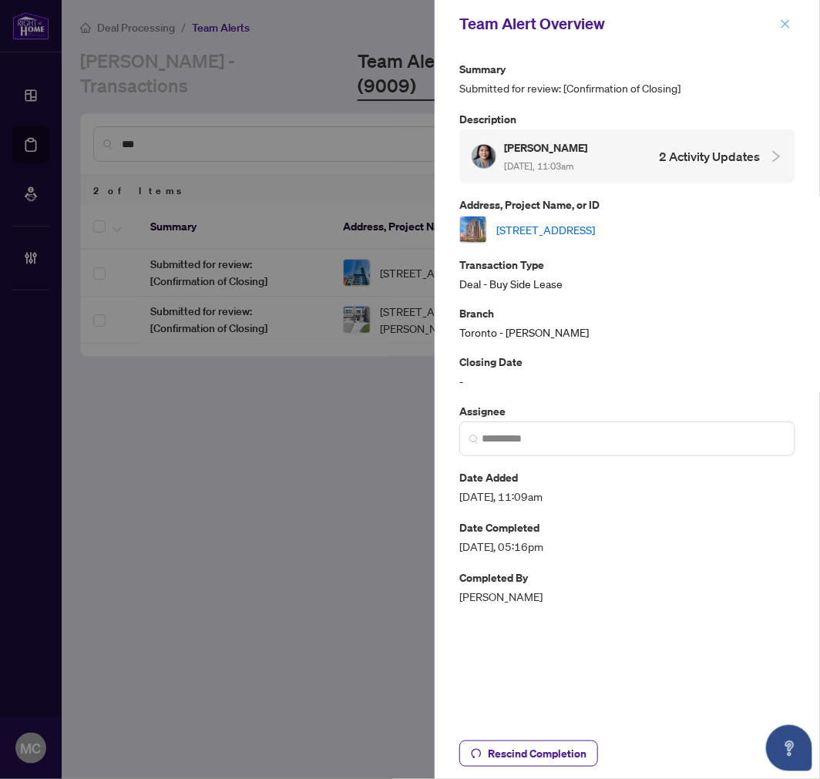
click at [787, 23] on icon "close" at bounding box center [785, 23] width 11 height 11
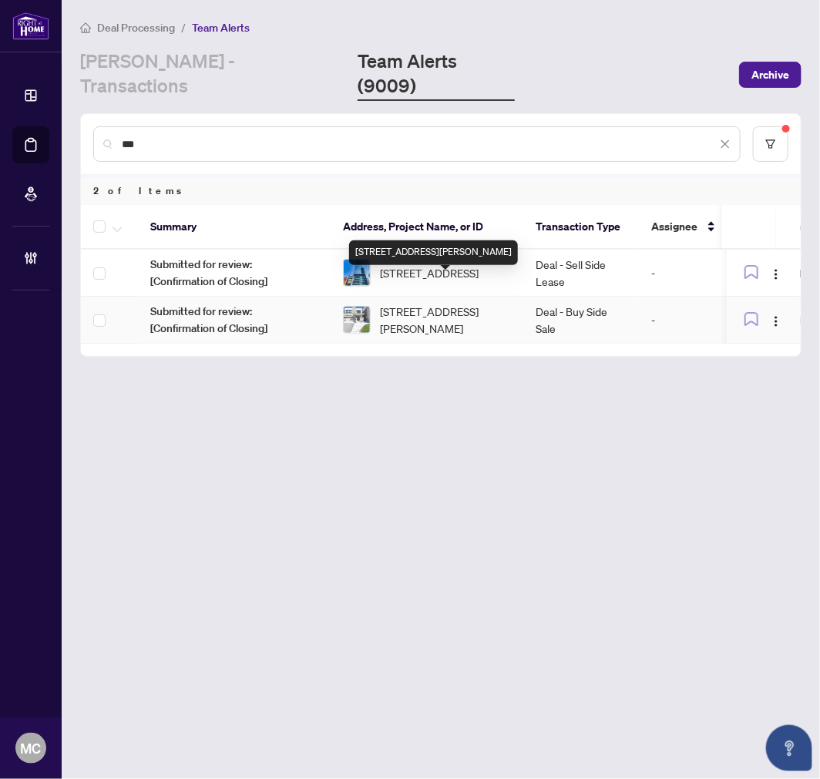
click at [450, 303] on span "[STREET_ADDRESS][PERSON_NAME]" at bounding box center [445, 320] width 131 height 34
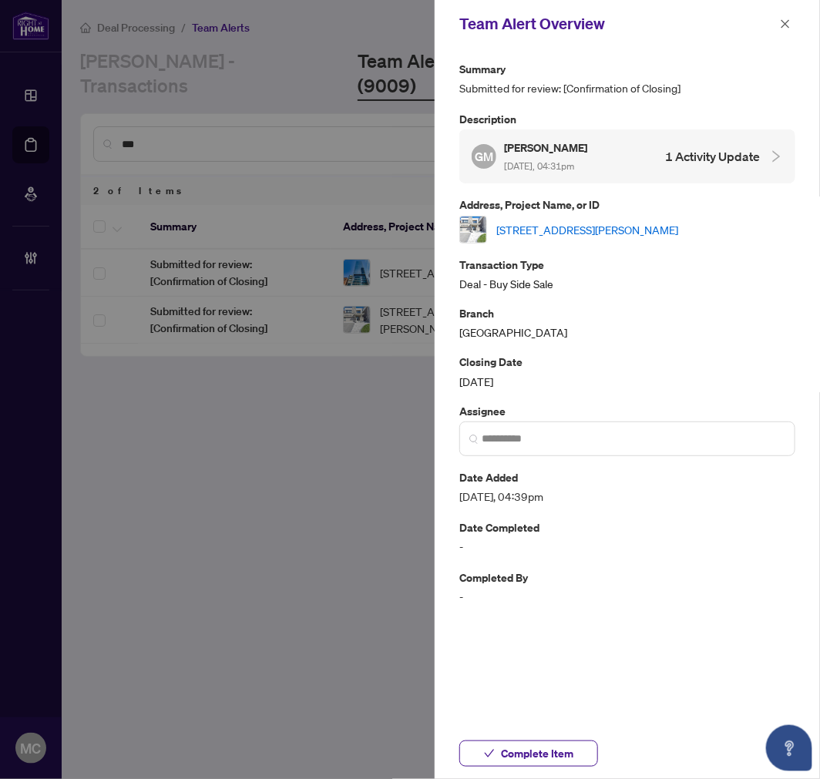
click at [653, 231] on link "[STREET_ADDRESS][PERSON_NAME]" at bounding box center [587, 229] width 182 height 17
click at [566, 746] on span "Complete Item" at bounding box center [537, 753] width 72 height 25
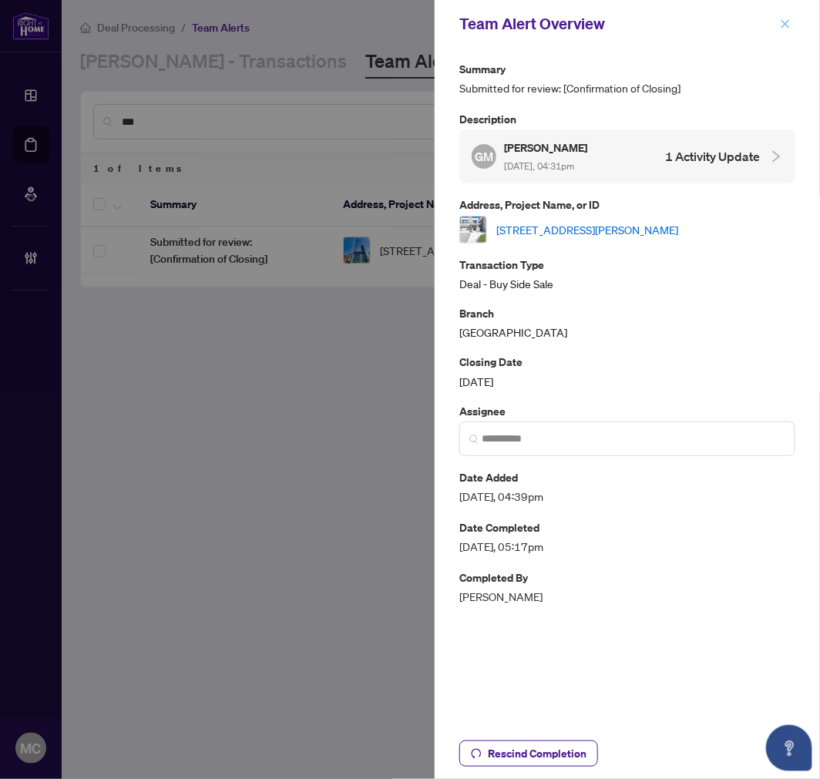
click at [787, 24] on icon "close" at bounding box center [785, 23] width 11 height 11
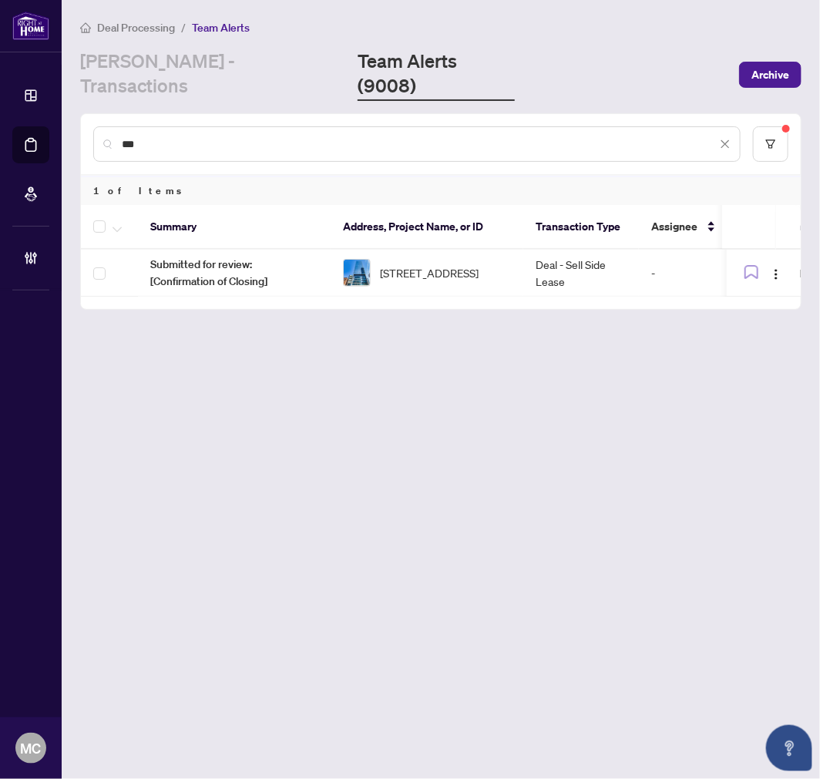
click at [541, 136] on input "***" at bounding box center [419, 144] width 595 height 17
click at [520, 136] on input "****" at bounding box center [419, 144] width 595 height 17
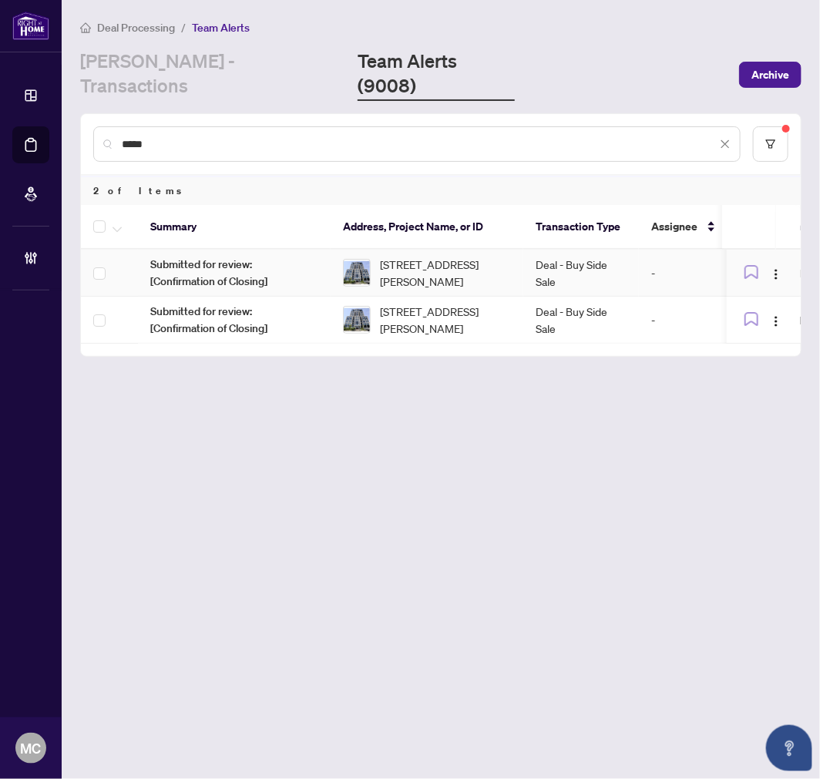
click at [527, 250] on td "Deal - Buy Side Sale" at bounding box center [581, 273] width 116 height 47
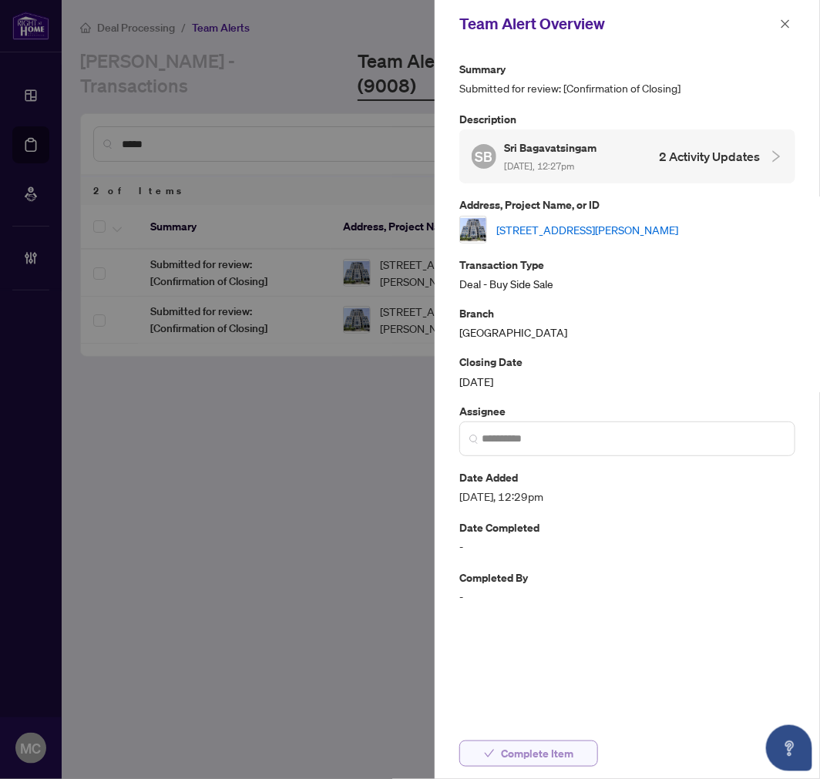
click at [560, 755] on span "Complete Item" at bounding box center [537, 753] width 72 height 25
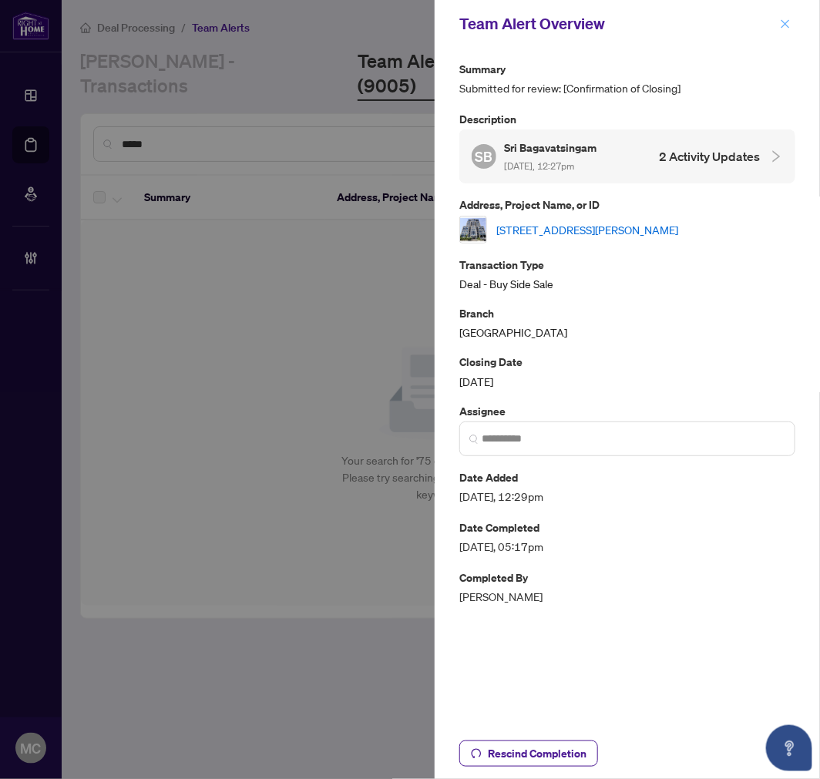
click at [780, 24] on button "button" at bounding box center [785, 24] width 20 height 18
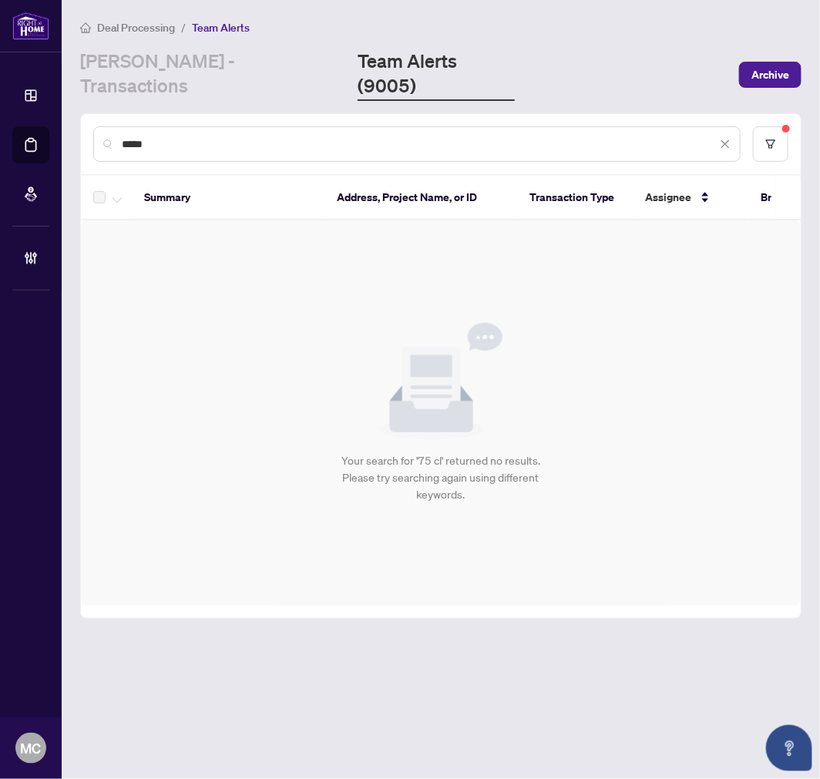
click at [556, 136] on input "*****" at bounding box center [419, 144] width 595 height 17
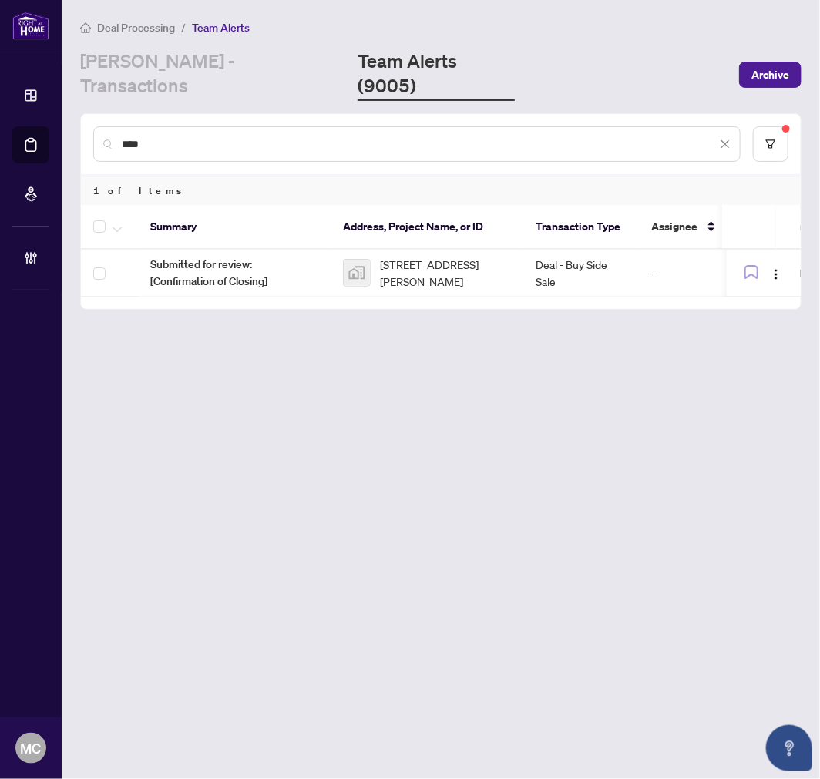
click at [506, 136] on input "****" at bounding box center [419, 144] width 595 height 17
type input "*"
click at [422, 136] on input "*****" at bounding box center [419, 144] width 595 height 17
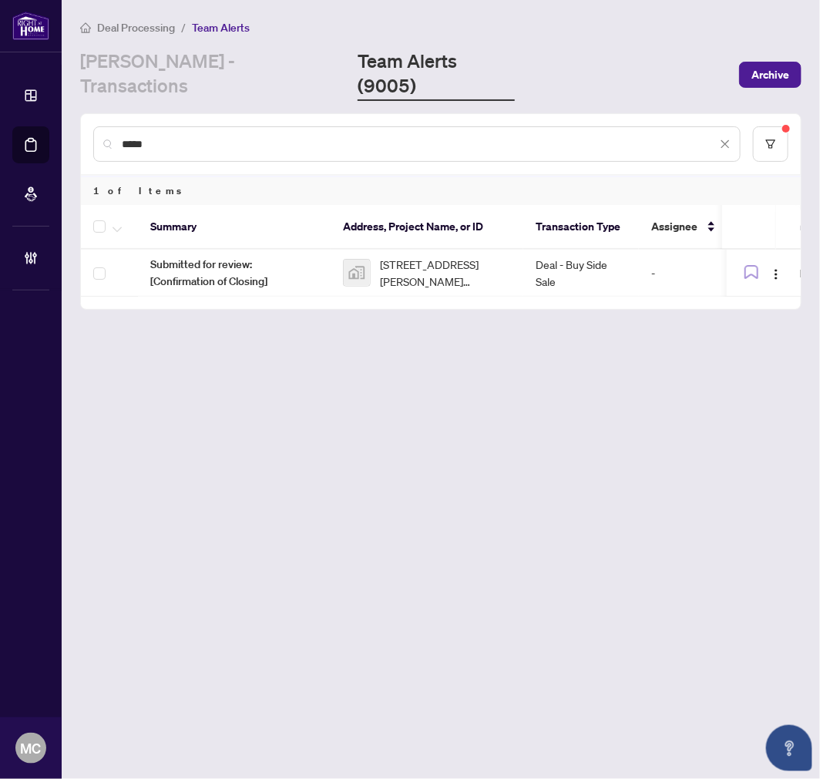
click at [422, 136] on input "*****" at bounding box center [419, 144] width 595 height 17
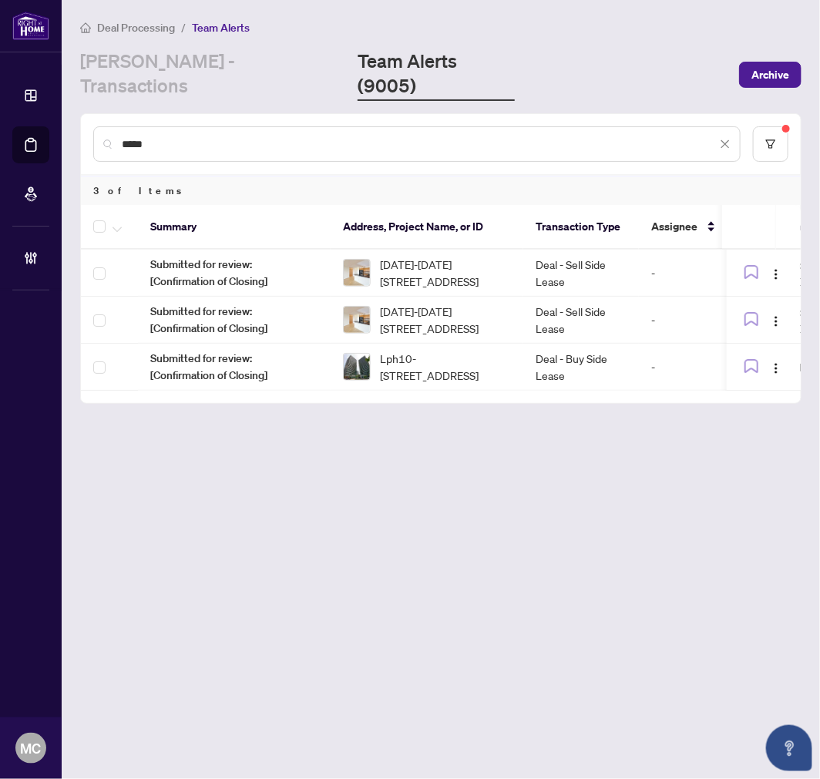
click at [680, 136] on input "****" at bounding box center [419, 144] width 595 height 17
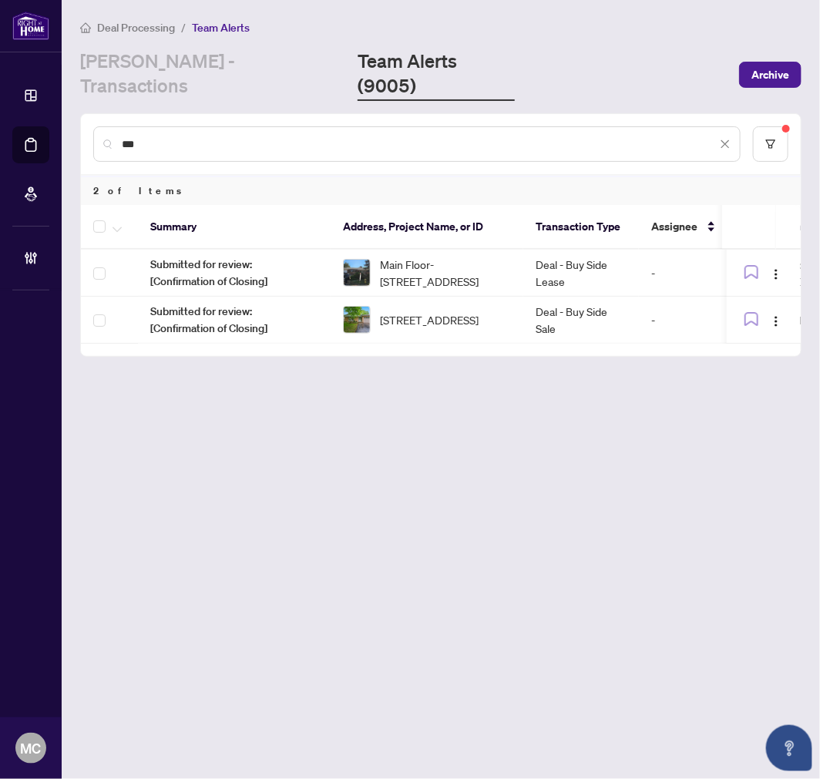
click at [663, 136] on input "***" at bounding box center [419, 144] width 595 height 17
click at [479, 264] on span "[STREET_ADDRESS]" at bounding box center [429, 272] width 99 height 17
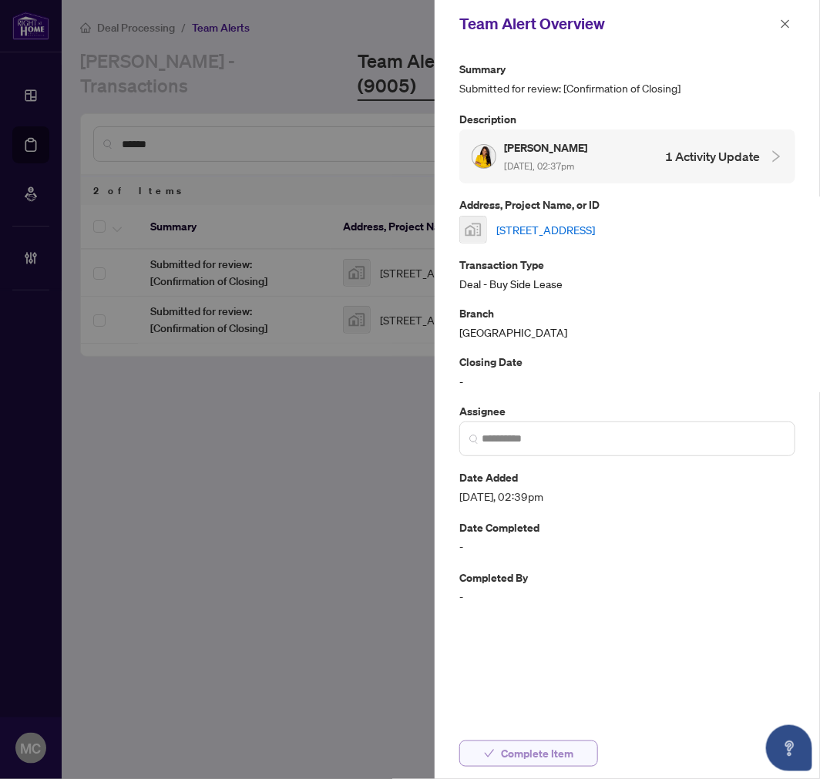
click at [586, 751] on button "Complete Item" at bounding box center [528, 754] width 139 height 26
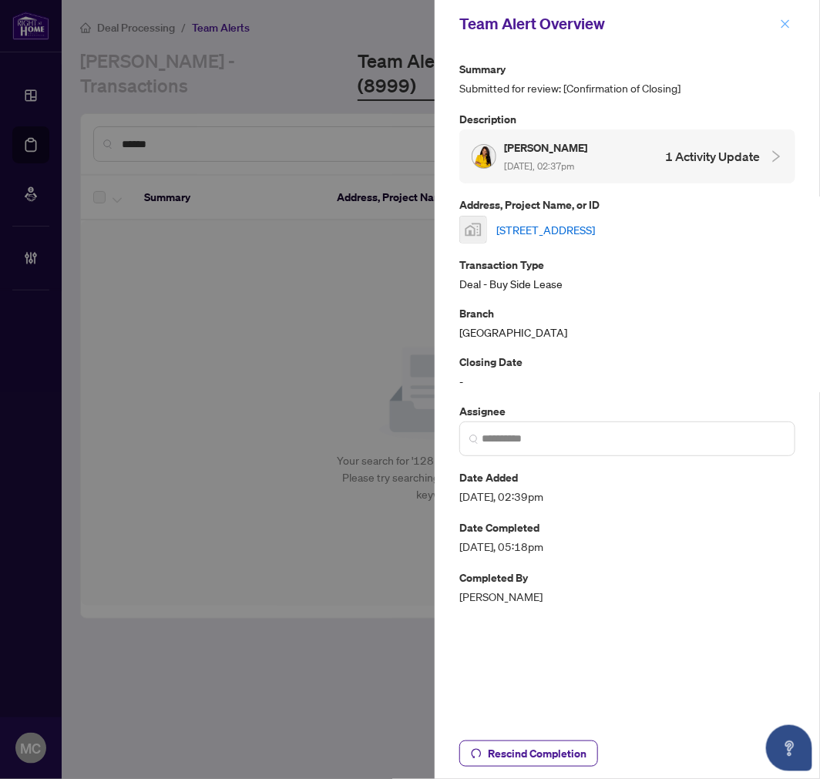
click at [783, 20] on icon "close" at bounding box center [785, 23] width 11 height 11
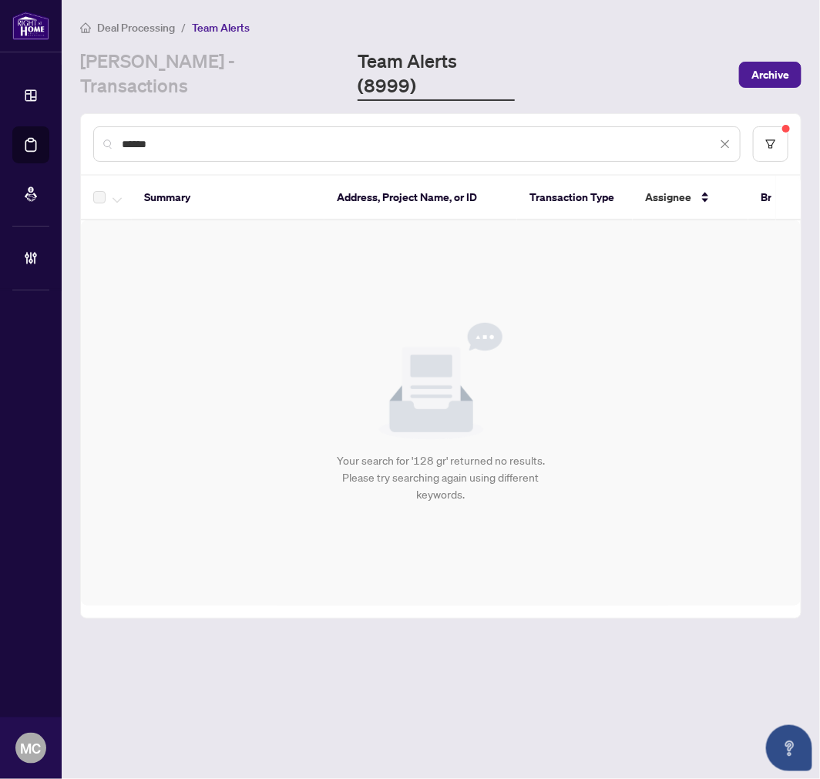
click at [452, 136] on input "******" at bounding box center [419, 144] width 595 height 17
type input "*"
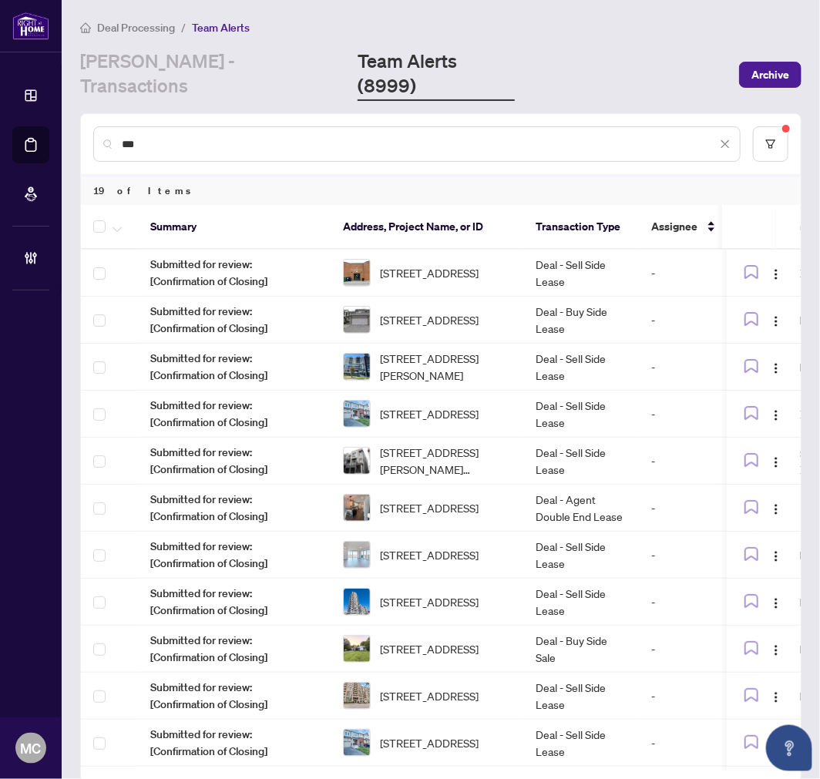
click at [434, 136] on input "**" at bounding box center [419, 144] width 595 height 17
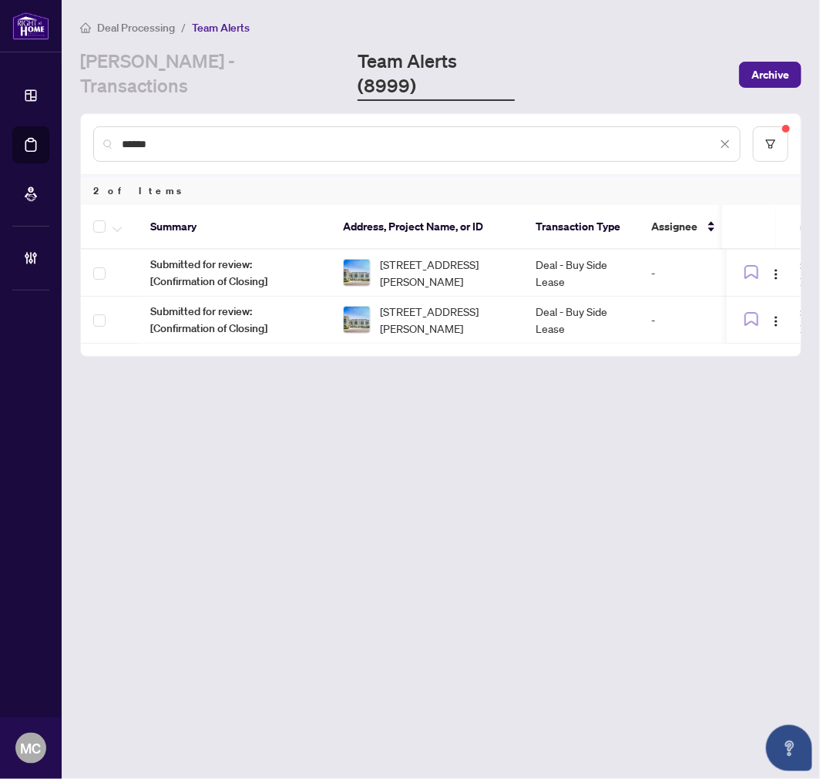
type input "******"
click at [455, 256] on span "[STREET_ADDRESS][PERSON_NAME]" at bounding box center [445, 273] width 131 height 34
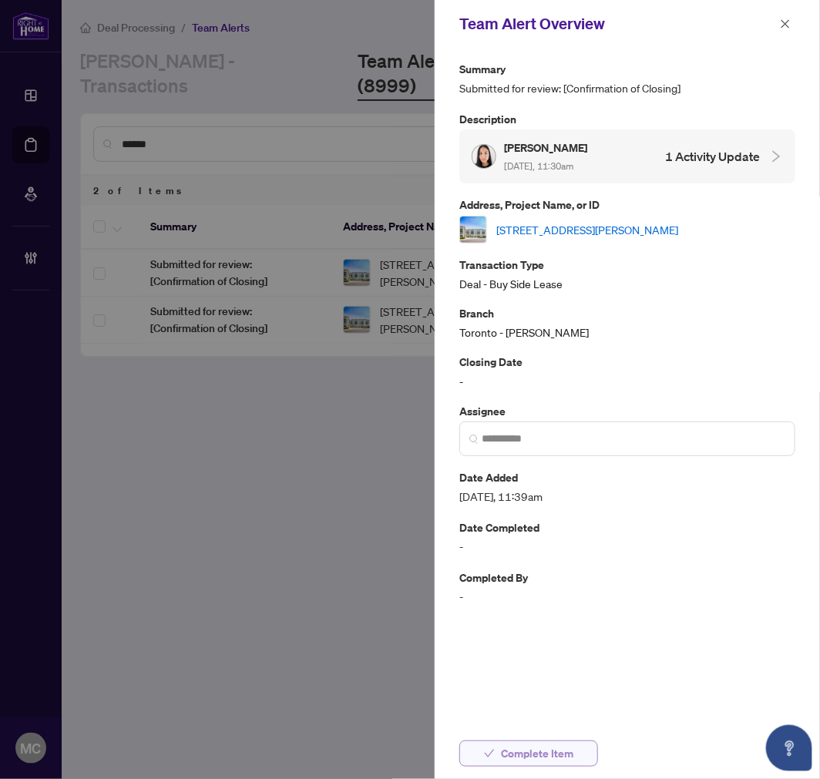
click at [558, 745] on span "Complete Item" at bounding box center [537, 753] width 72 height 25
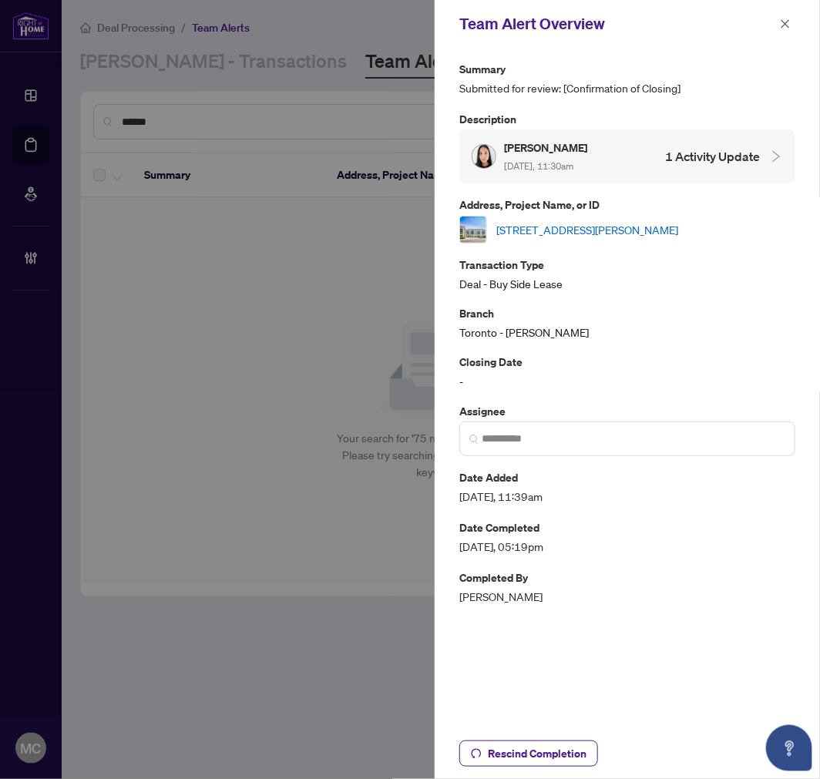
drag, startPoint x: 781, startPoint y: 22, endPoint x: 774, endPoint y: 72, distance: 51.3
click at [781, 23] on icon "close" at bounding box center [785, 23] width 11 height 11
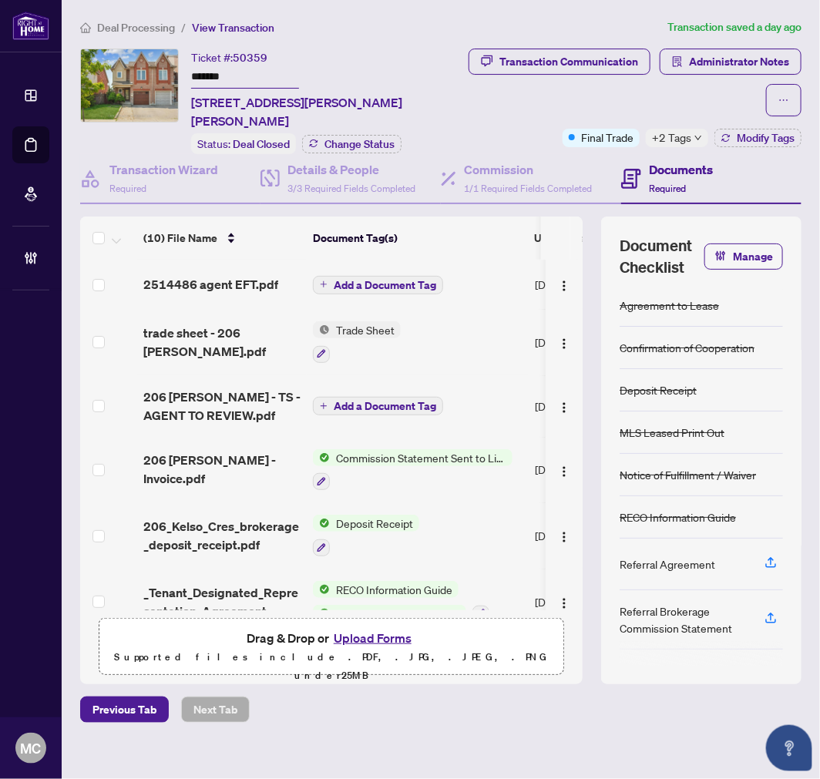
click at [694, 139] on icon "down" at bounding box center [698, 138] width 8 height 8
click at [532, 120] on div "Transaction Communication Administrator Notes Final Trade +2 Tags Modify Tags" at bounding box center [632, 98] width 338 height 99
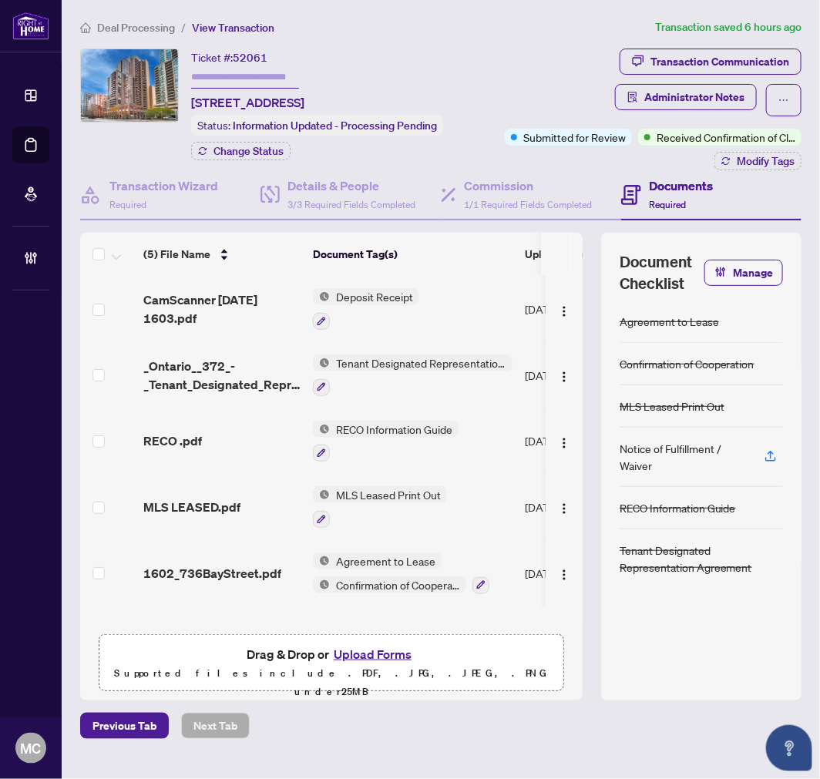
click at [90, 313] on td at bounding box center [108, 309] width 57 height 66
click at [102, 304] on label at bounding box center [98, 309] width 12 height 17
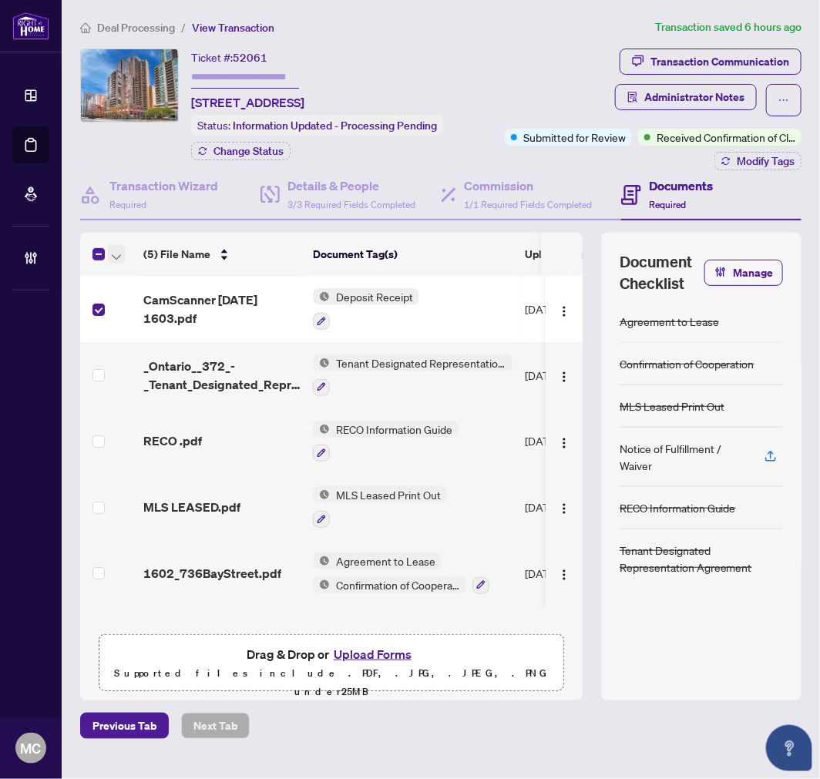
click at [112, 263] on span "button" at bounding box center [116, 254] width 9 height 17
click at [137, 283] on span "Open Selected in New Tab(s)" at bounding box center [188, 286] width 137 height 17
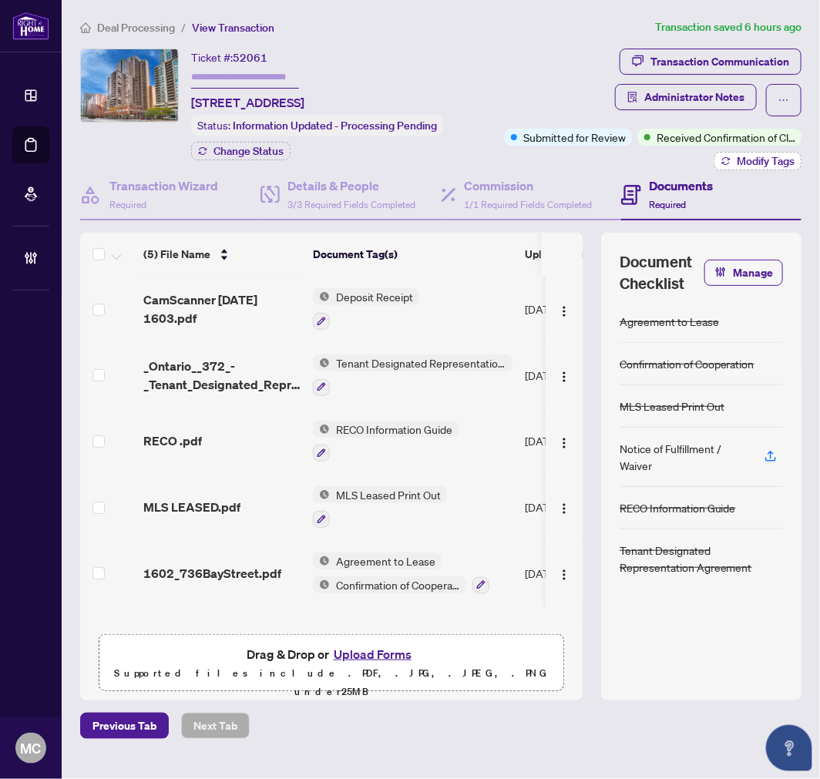
click at [766, 155] on button "Modify Tags" at bounding box center [757, 161] width 87 height 18
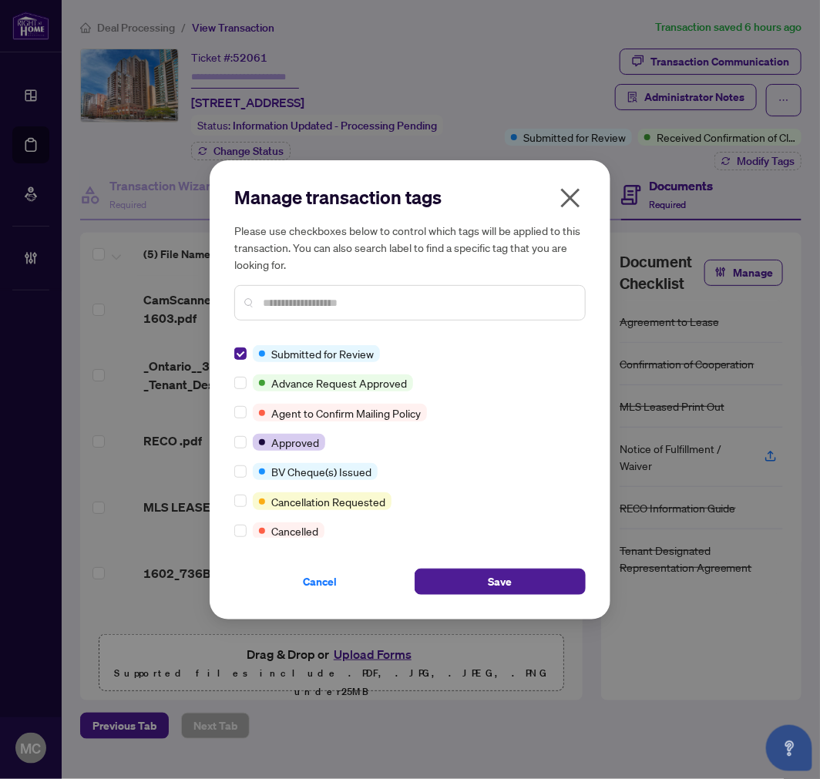
click at [472, 566] on div "Cancel Save" at bounding box center [409, 572] width 351 height 45
click at [472, 574] on button "Save" at bounding box center [500, 582] width 171 height 26
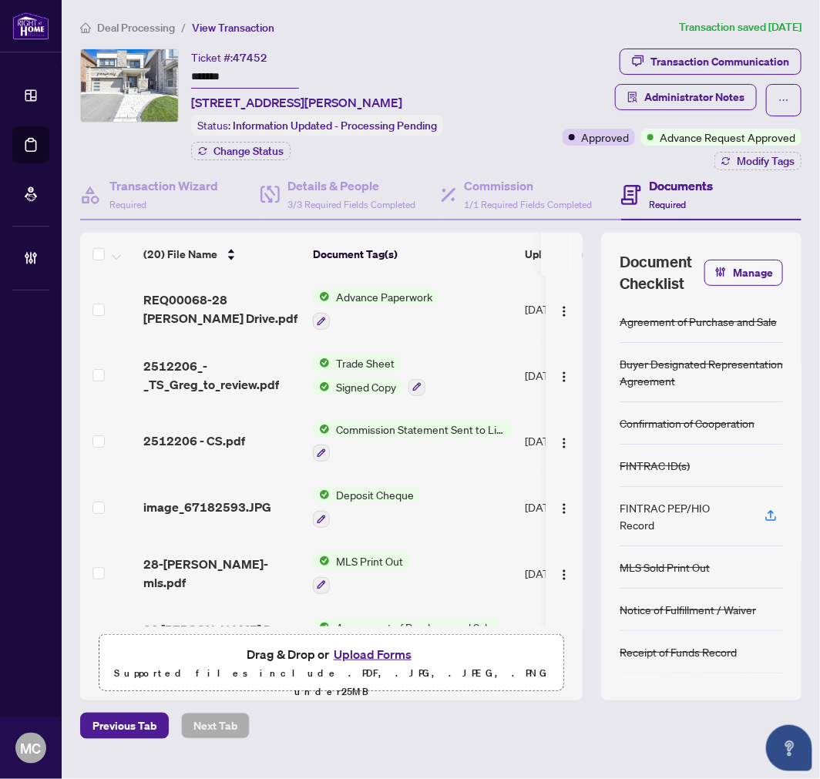
click at [222, 78] on input "*******" at bounding box center [245, 77] width 108 height 22
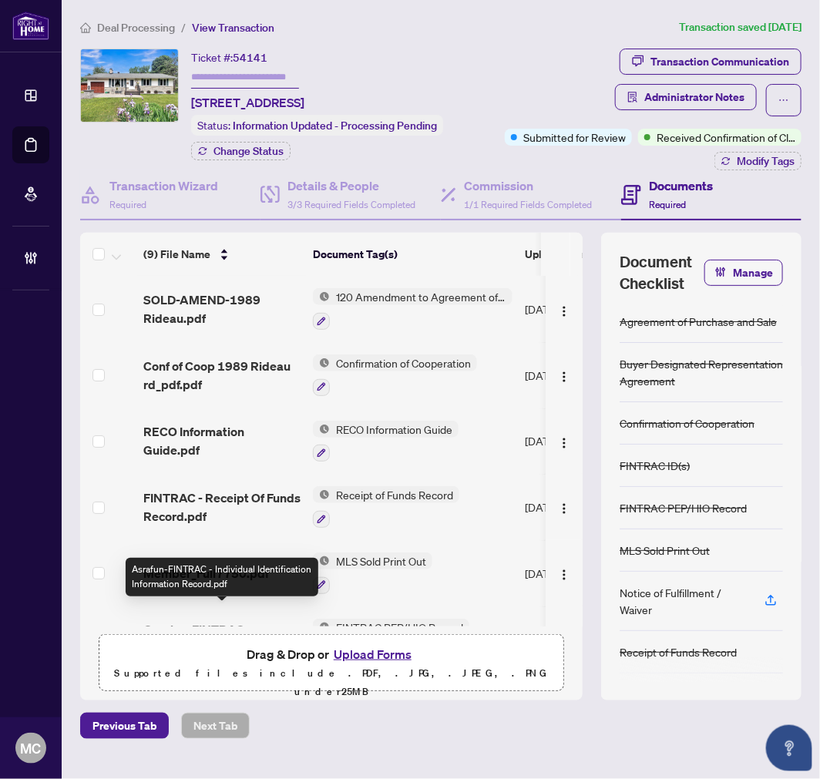
scroll to position [237, 0]
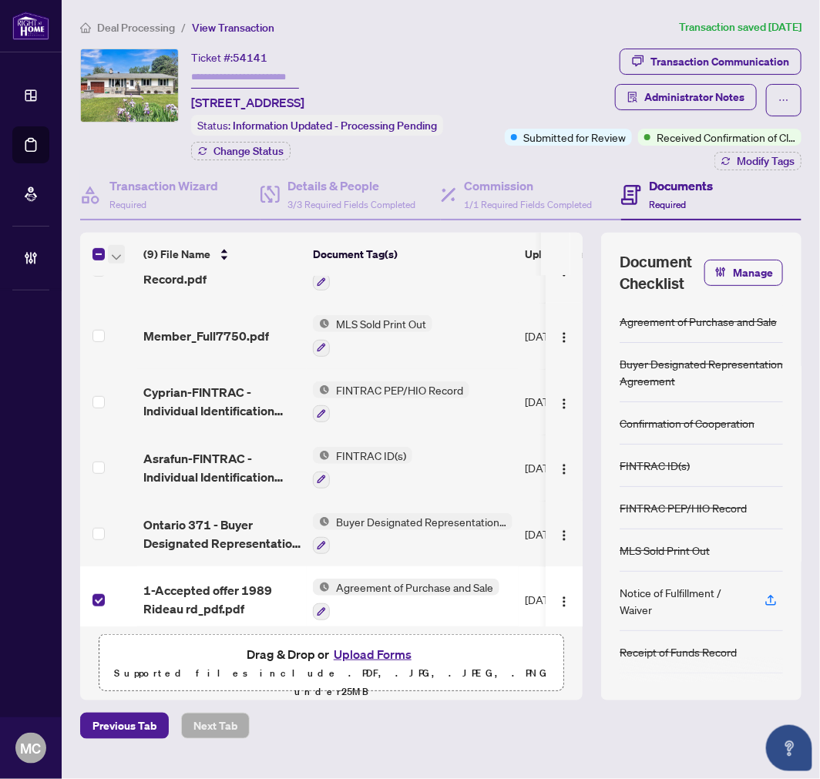
click at [116, 258] on span "button" at bounding box center [116, 254] width 9 height 17
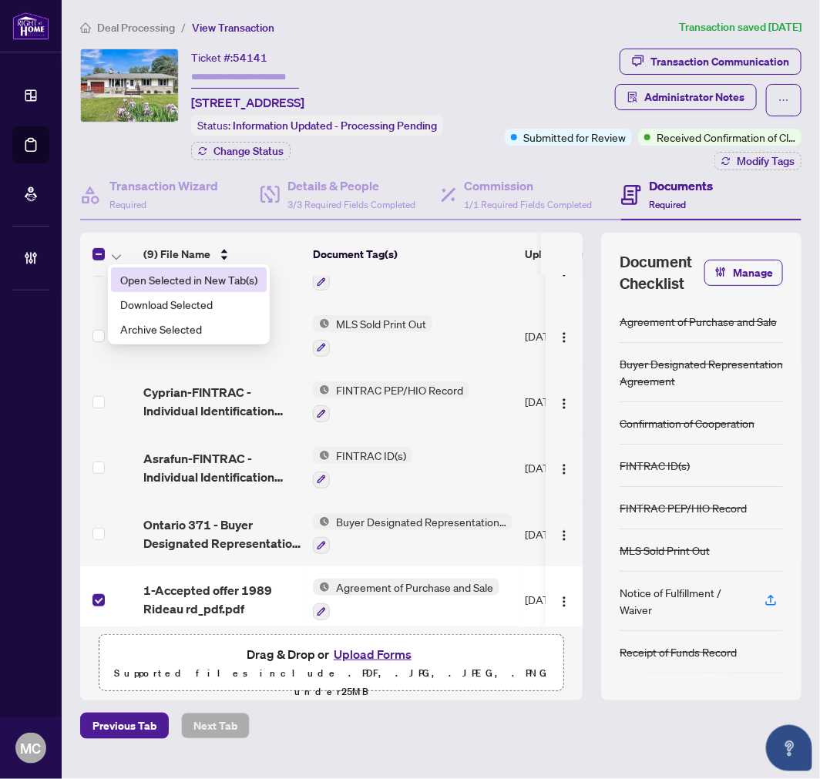
click at [125, 274] on span "Open Selected in New Tab(s)" at bounding box center [188, 279] width 137 height 17
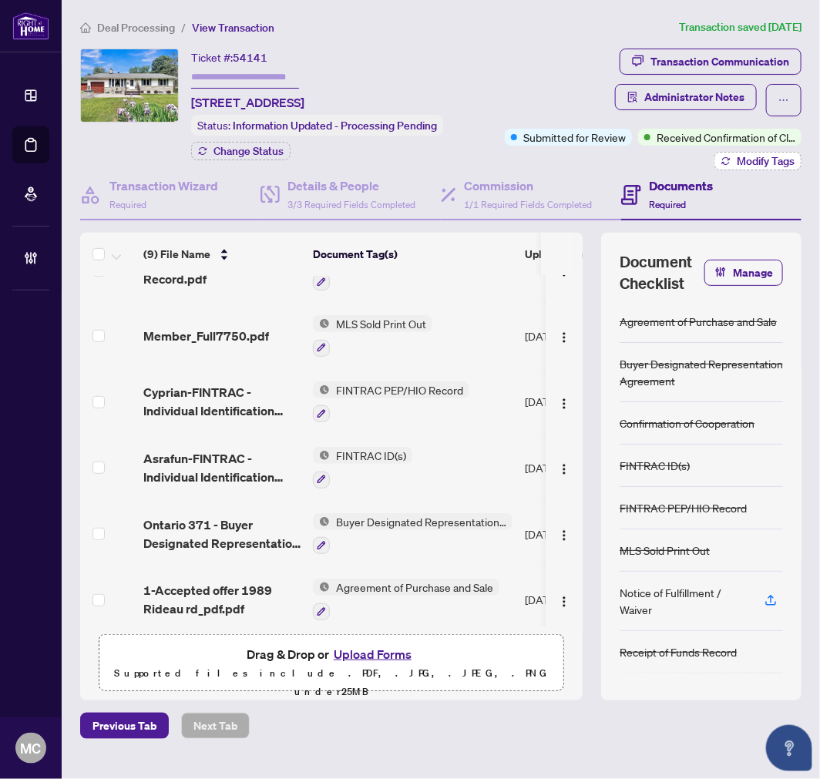
click at [782, 165] on span "Modify Tags" at bounding box center [766, 161] width 58 height 11
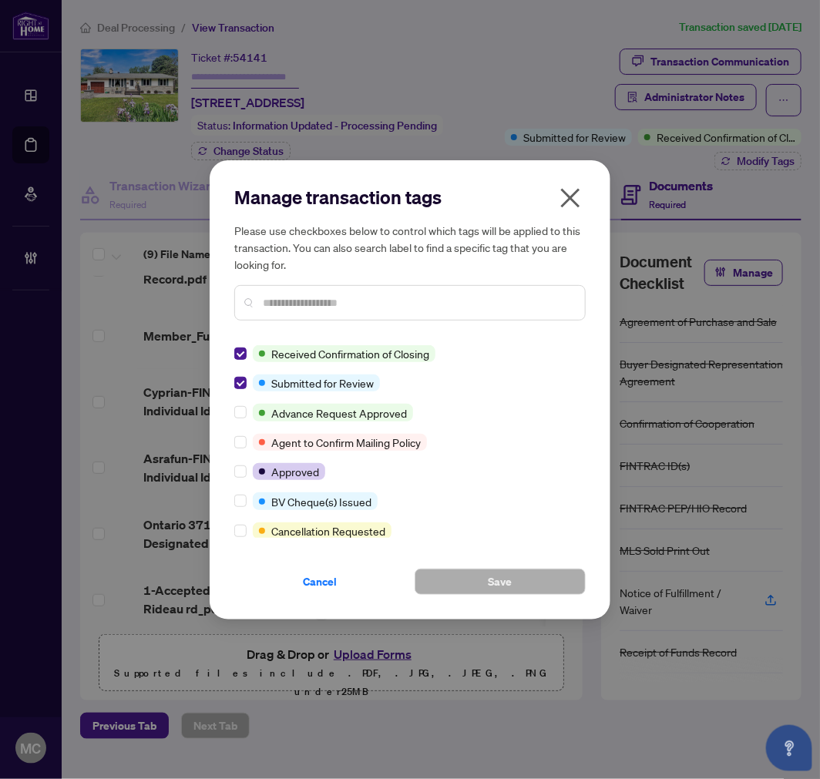
scroll to position [0, 0]
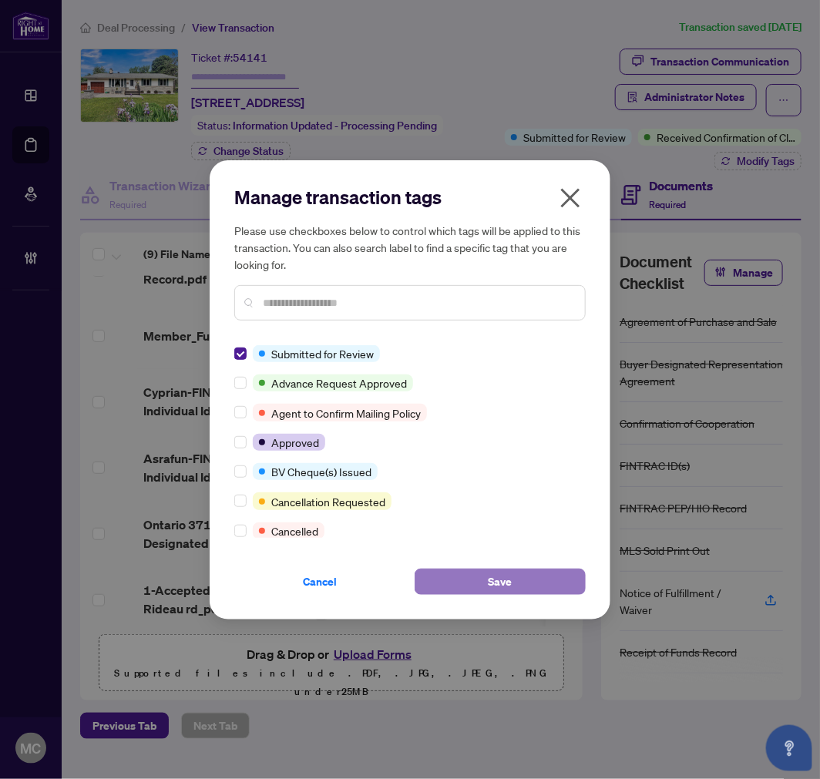
click at [484, 591] on button "Save" at bounding box center [500, 582] width 171 height 26
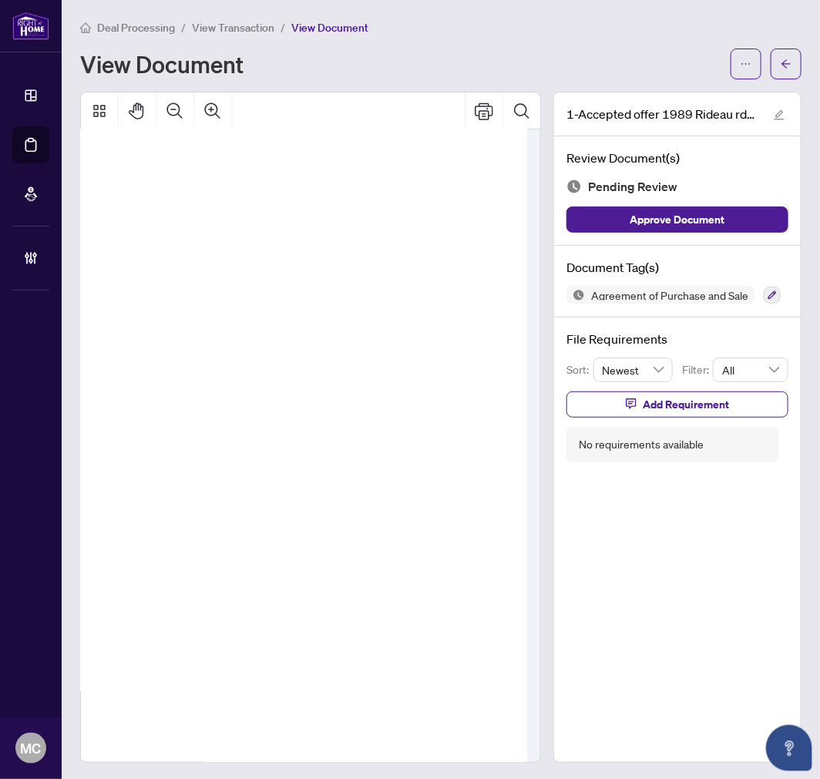
scroll to position [4064, 81]
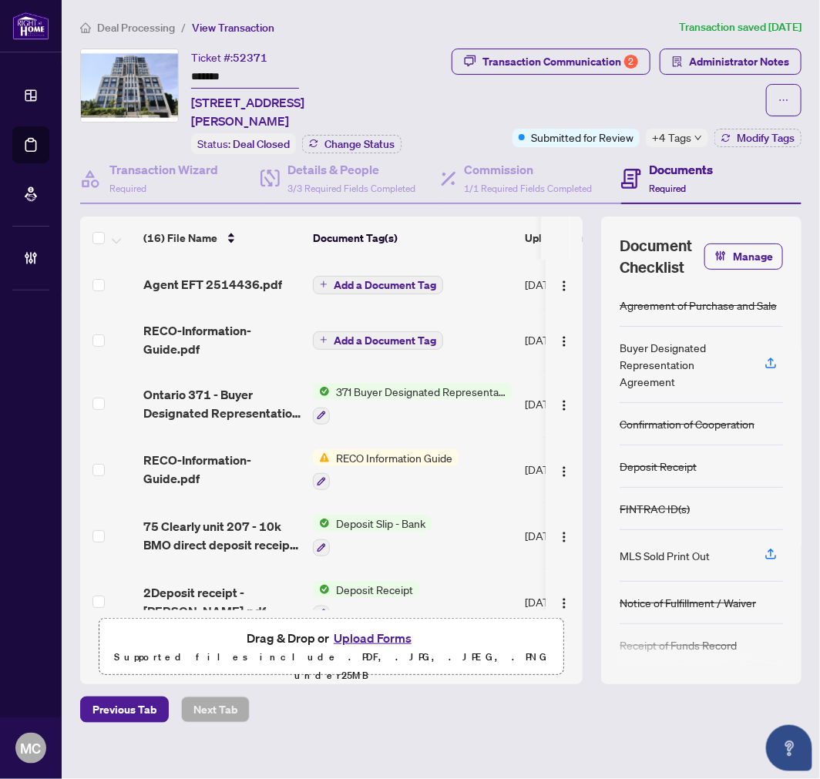
drag, startPoint x: 676, startPoint y: 134, endPoint x: 496, endPoint y: 127, distance: 180.5
click at [676, 134] on span "+4 Tags" at bounding box center [671, 138] width 39 height 18
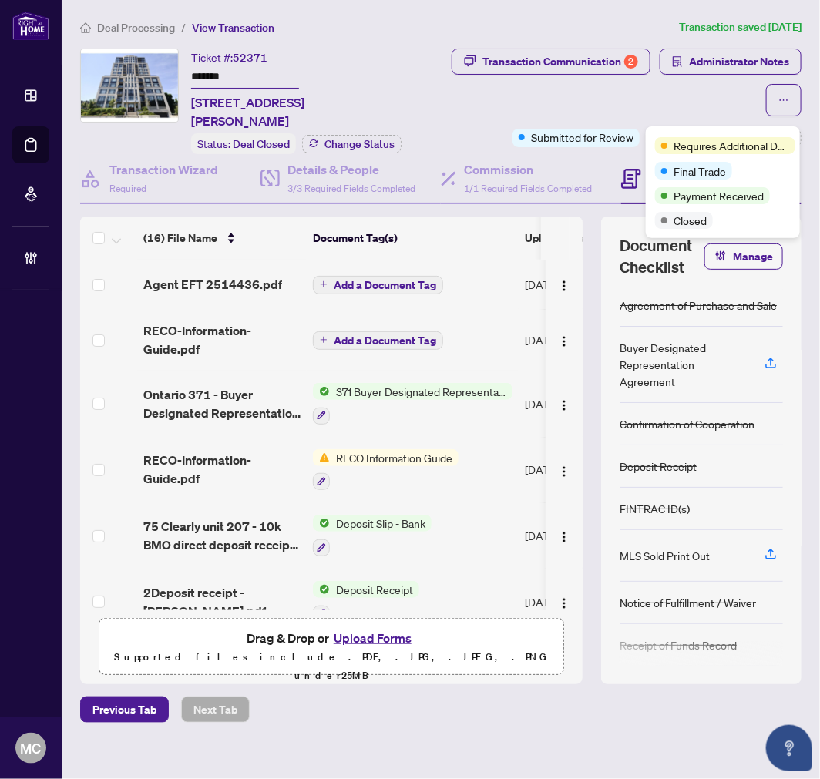
drag, startPoint x: 458, startPoint y: 103, endPoint x: 356, endPoint y: 6, distance: 140.6
click at [458, 102] on div "Transaction Communication 2 Administrator Notes" at bounding box center [605, 83] width 394 height 68
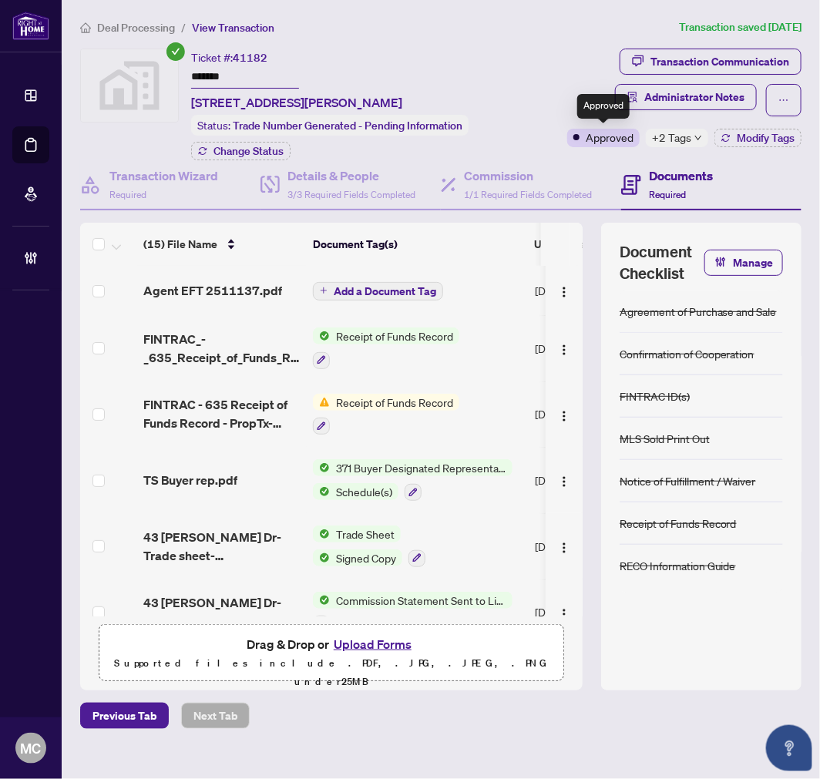
click at [689, 143] on span "+2 Tags" at bounding box center [671, 138] width 39 height 18
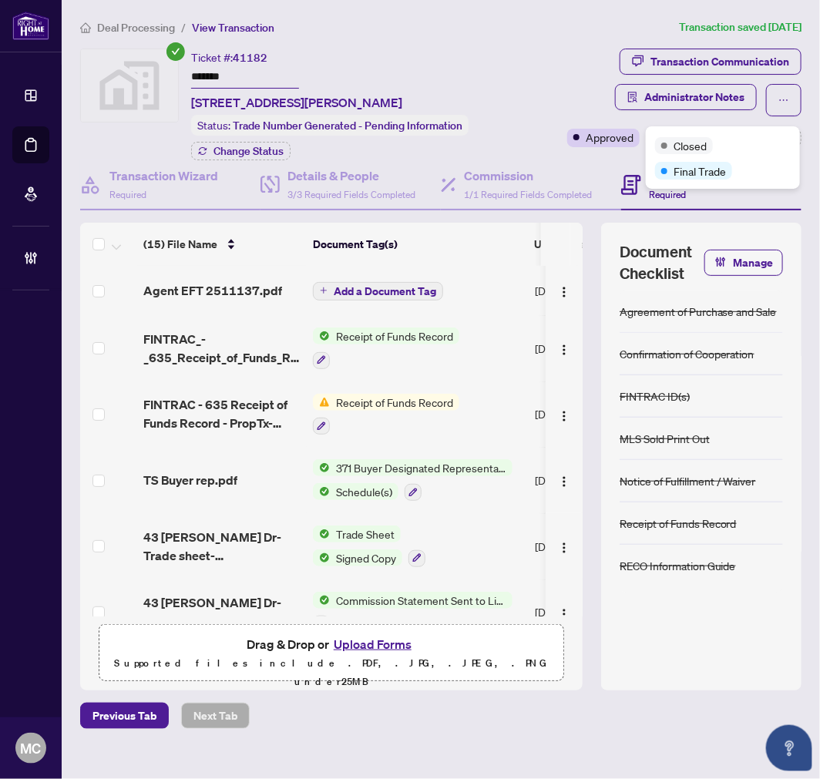
click at [494, 94] on div "Transaction Communication Administrator Notes" at bounding box center [647, 83] width 310 height 68
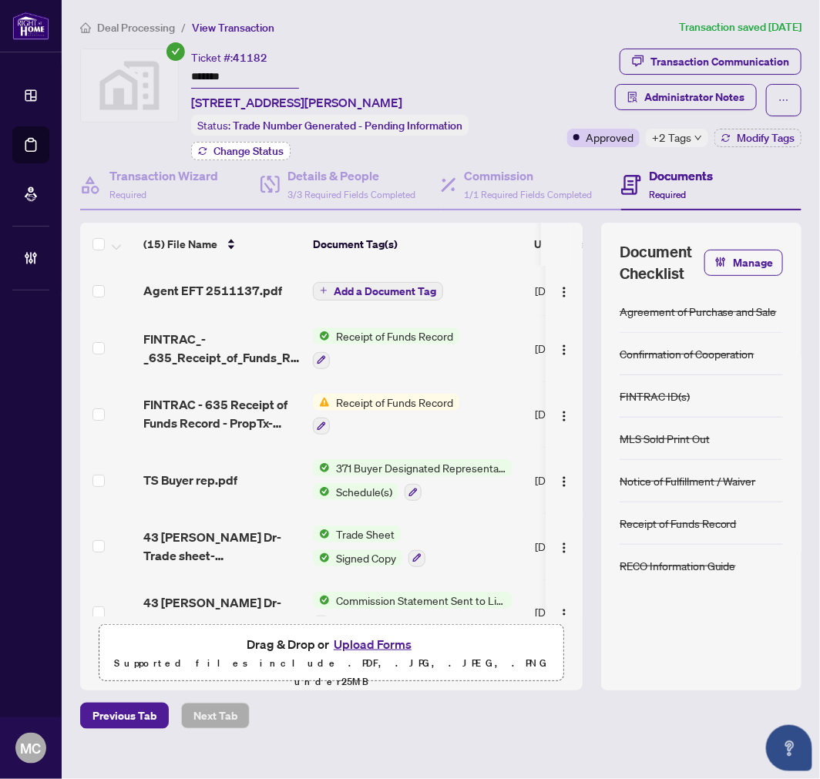
click at [244, 146] on span "Change Status" at bounding box center [248, 151] width 70 height 11
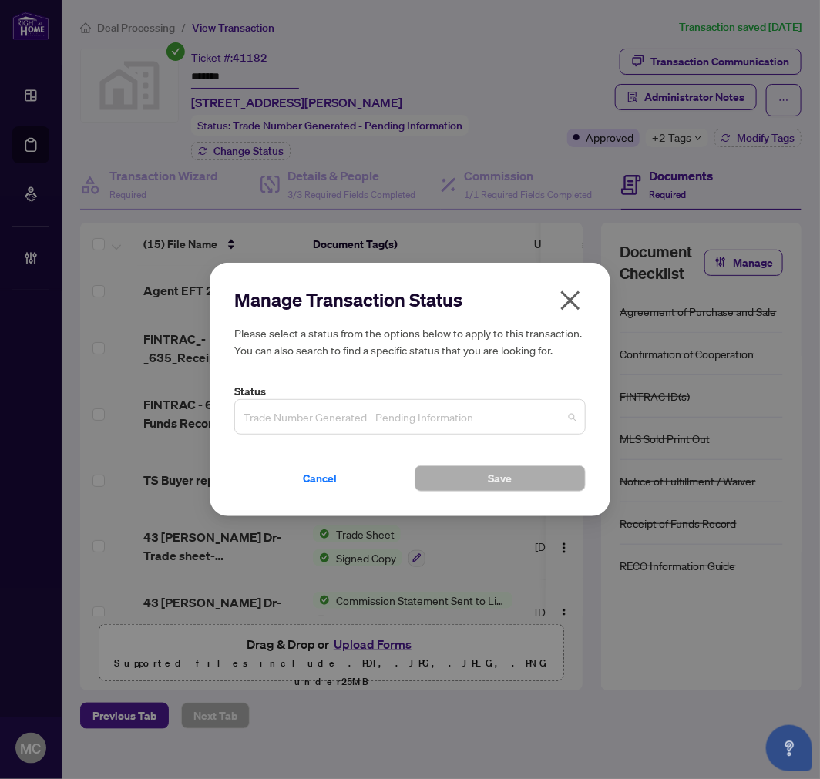
click at [412, 405] on span "Trade Number Generated - Pending Information" at bounding box center [410, 416] width 333 height 29
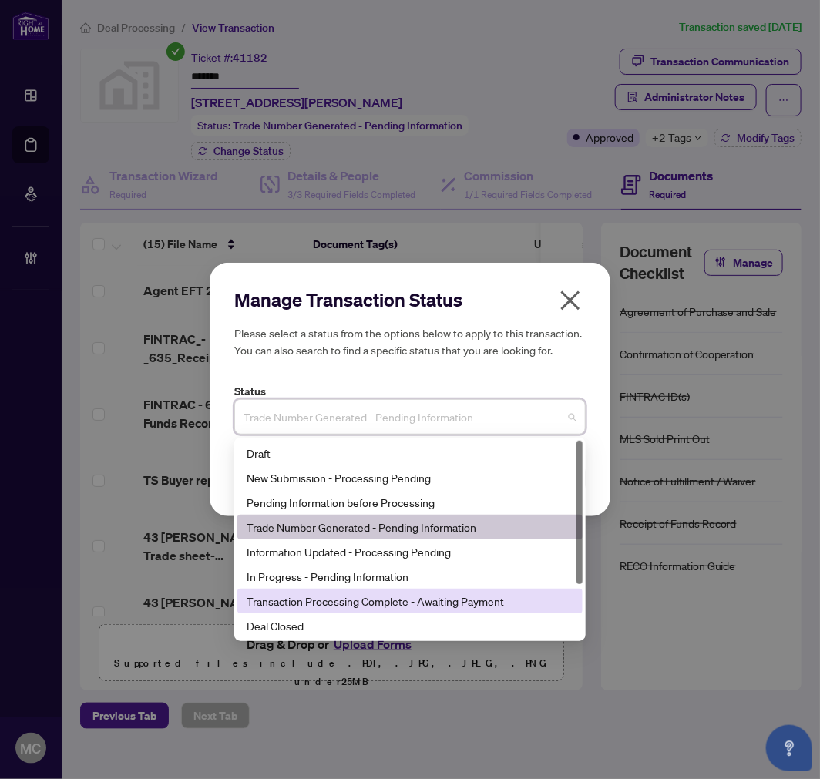
click at [375, 627] on div "Deal Closed" at bounding box center [410, 625] width 327 height 17
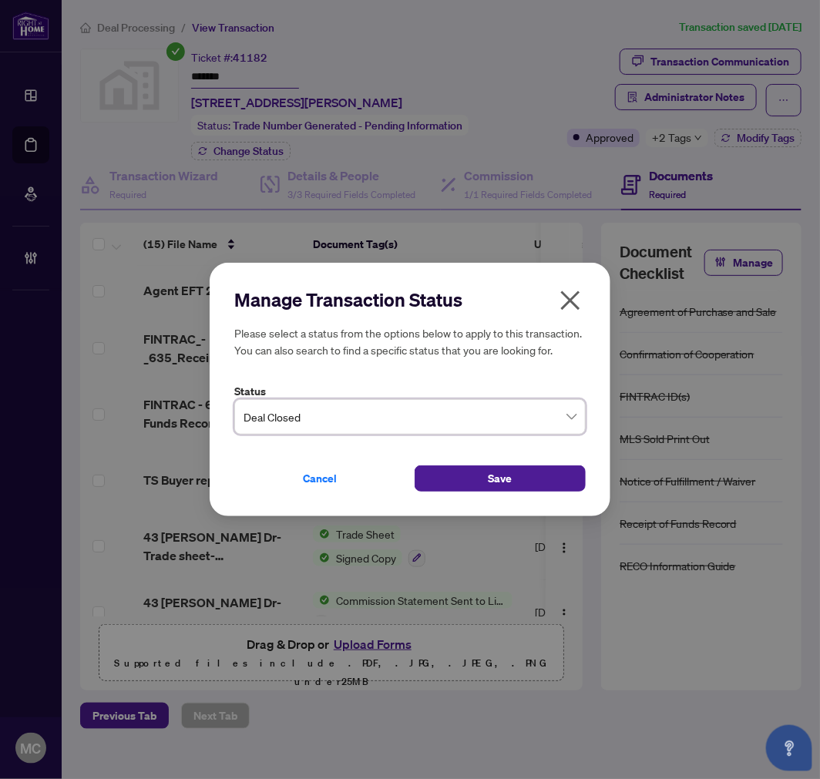
click at [459, 474] on button "Save" at bounding box center [500, 478] width 171 height 26
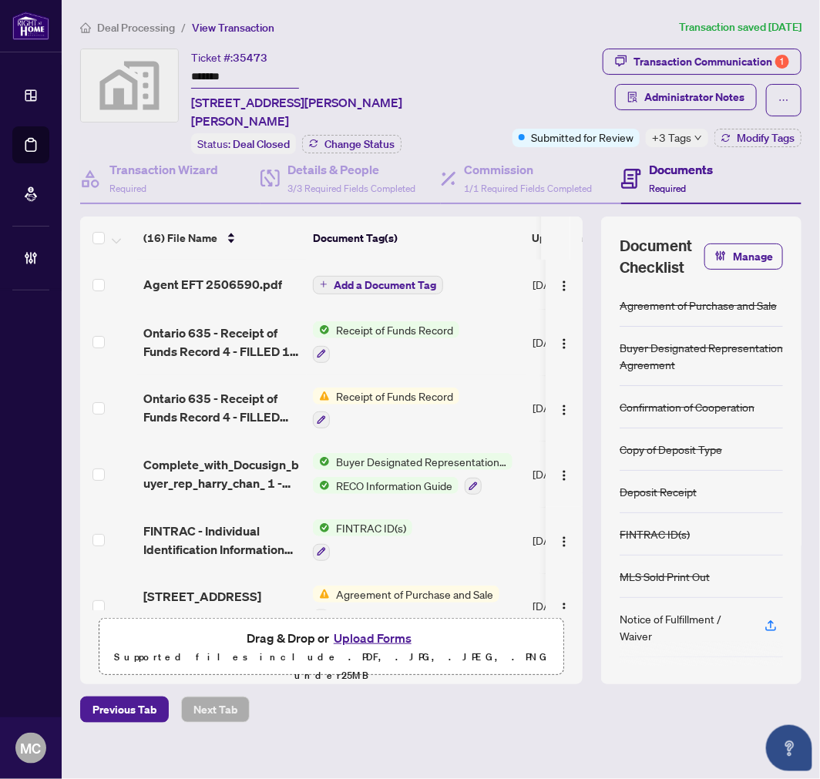
drag, startPoint x: 674, startPoint y: 131, endPoint x: 567, endPoint y: 129, distance: 106.4
click at [674, 131] on span "+3 Tags" at bounding box center [671, 138] width 39 height 18
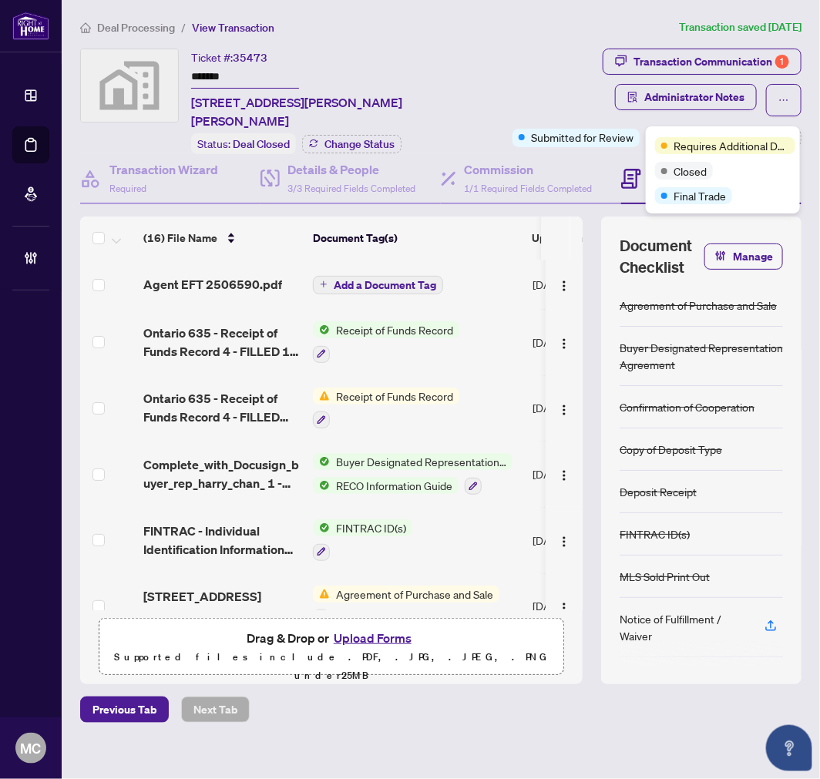
click at [465, 95] on div "Transaction Communication 1 Administrator Notes" at bounding box center [628, 83] width 347 height 68
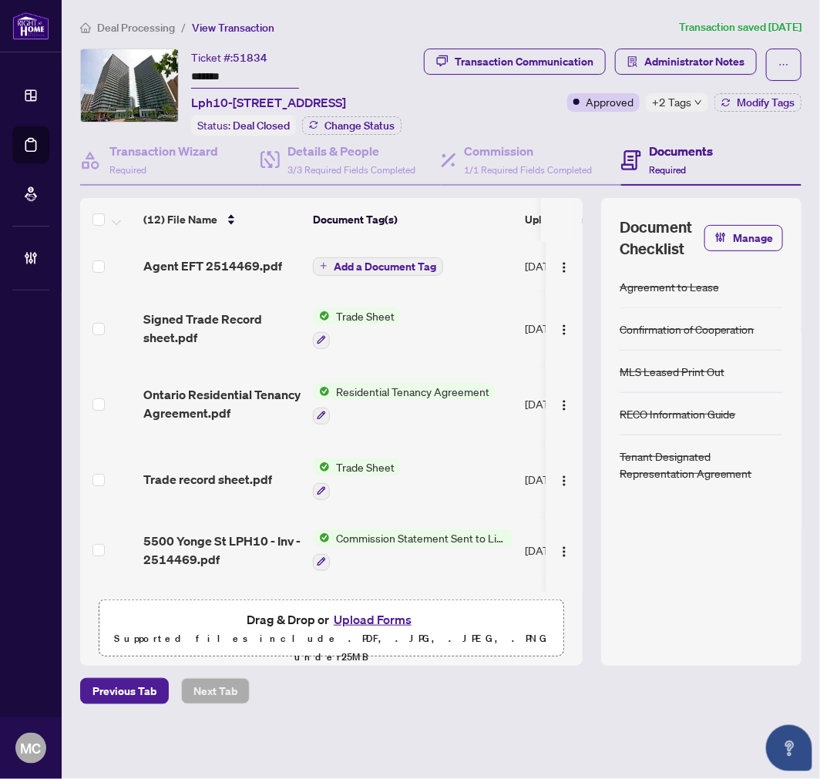
click at [678, 111] on span "+2 Tags" at bounding box center [671, 102] width 39 height 18
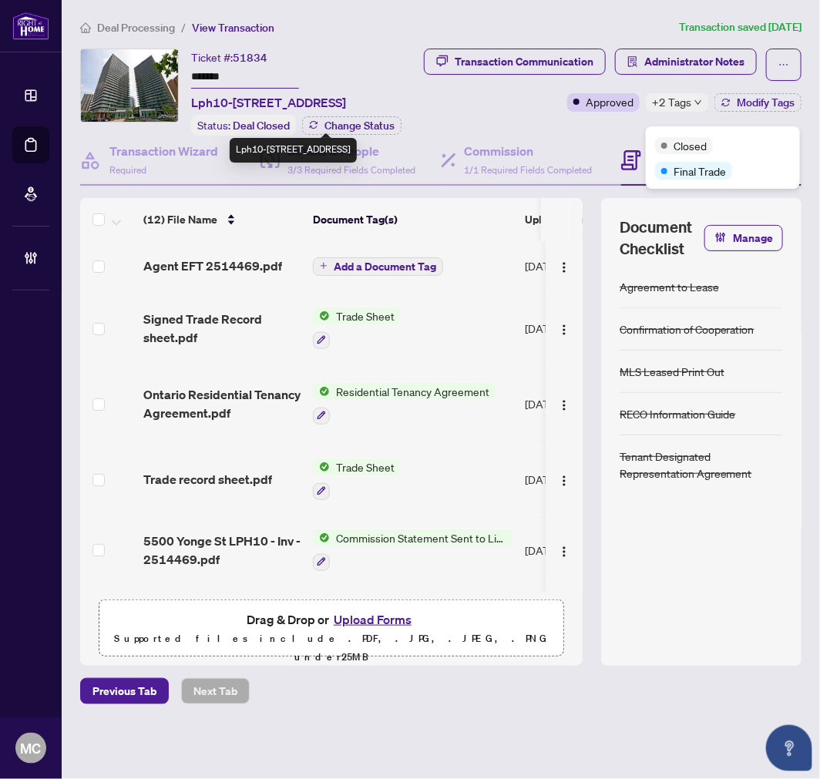
click at [346, 112] on span "Lph10-[STREET_ADDRESS]" at bounding box center [268, 102] width 155 height 18
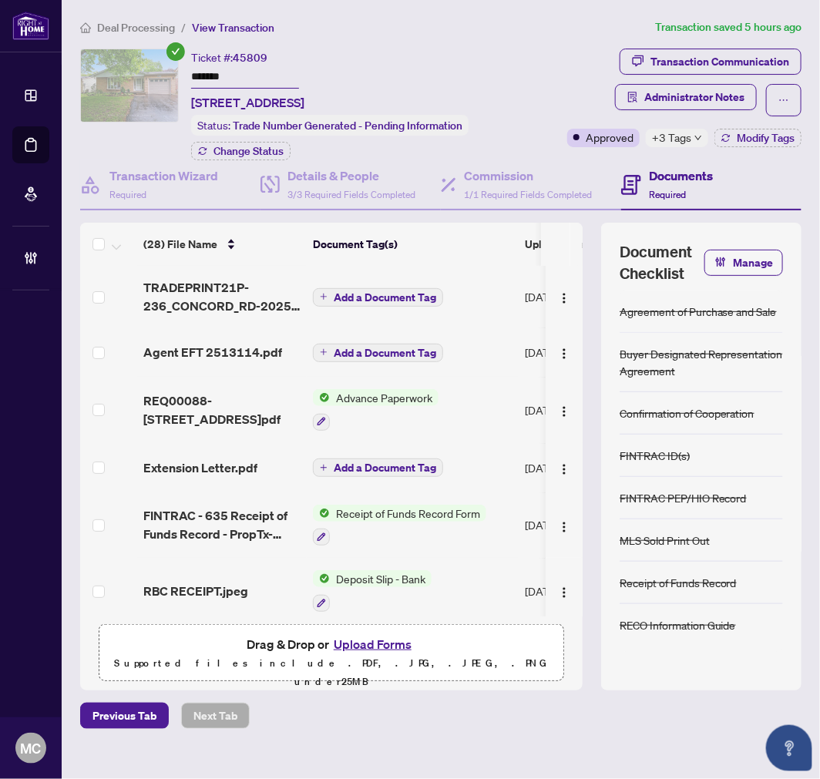
click at [670, 136] on span "+3 Tags" at bounding box center [671, 138] width 39 height 18
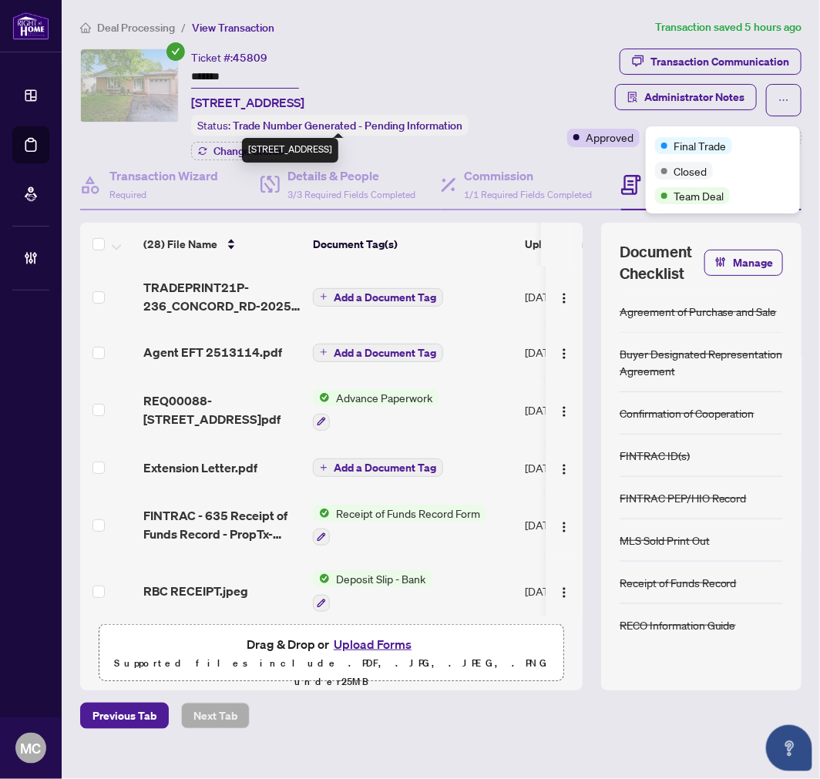
click at [304, 103] on span "236 Concord Rd, London North, Ontario N6G 3H8, Canada" at bounding box center [247, 102] width 113 height 18
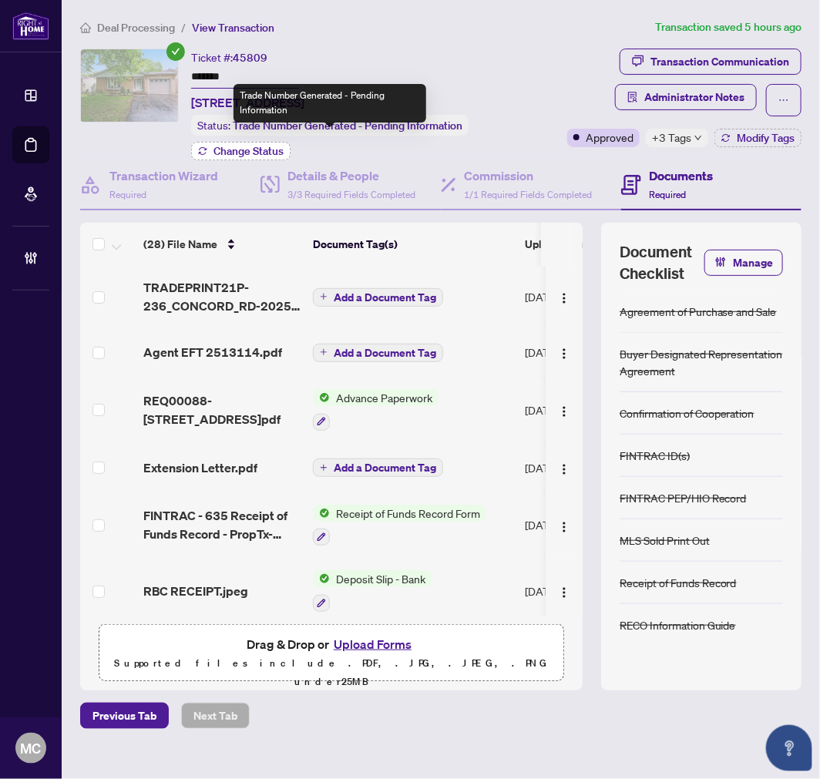
click at [258, 156] on span "Change Status" at bounding box center [248, 151] width 70 height 11
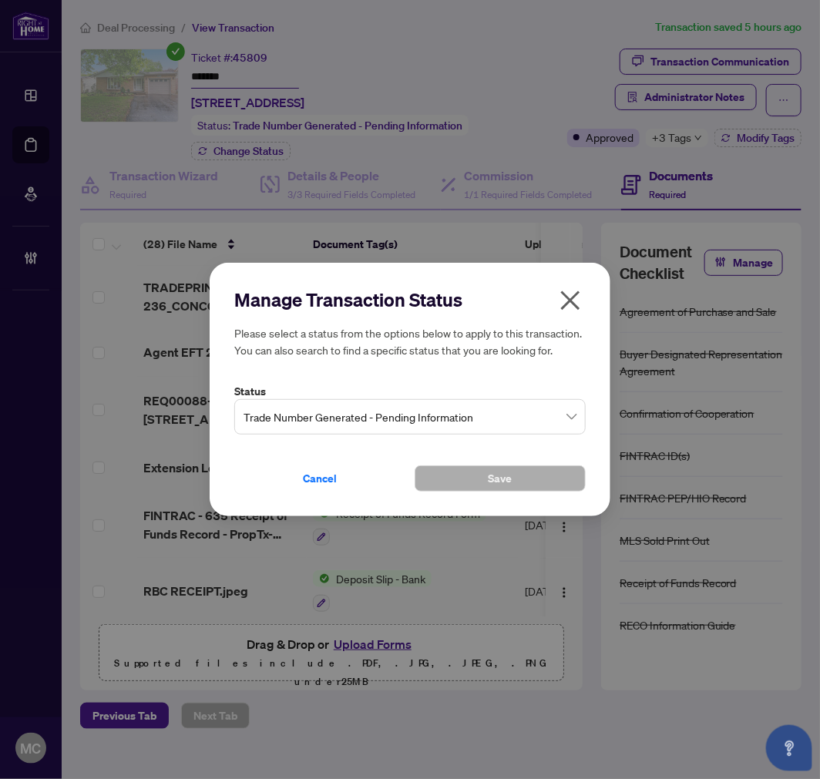
click at [405, 409] on span "Trade Number Generated - Pending Information" at bounding box center [410, 416] width 333 height 29
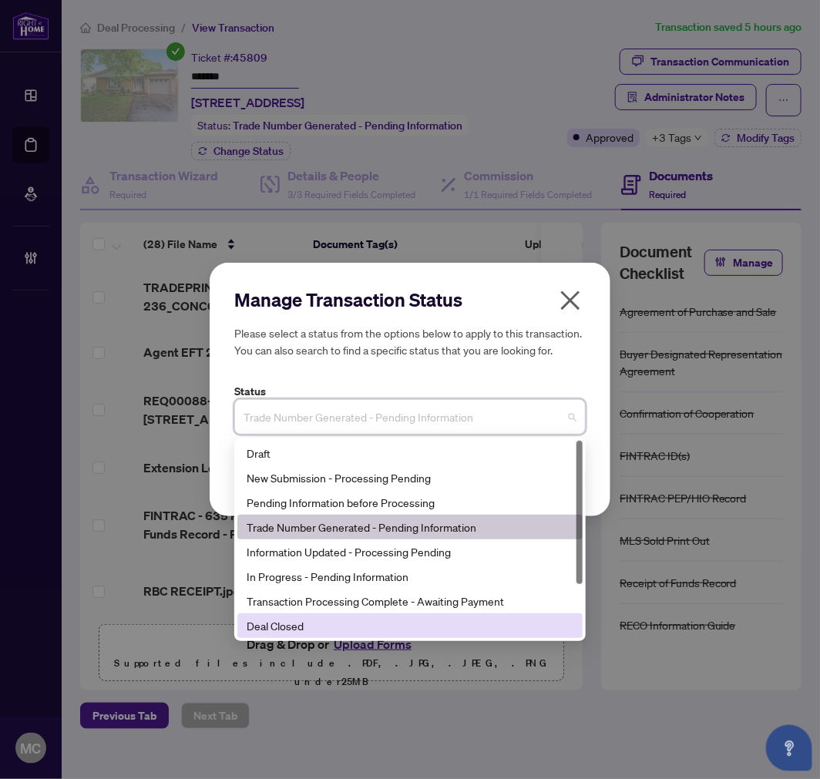
click at [405, 622] on div "Deal Closed" at bounding box center [410, 625] width 327 height 17
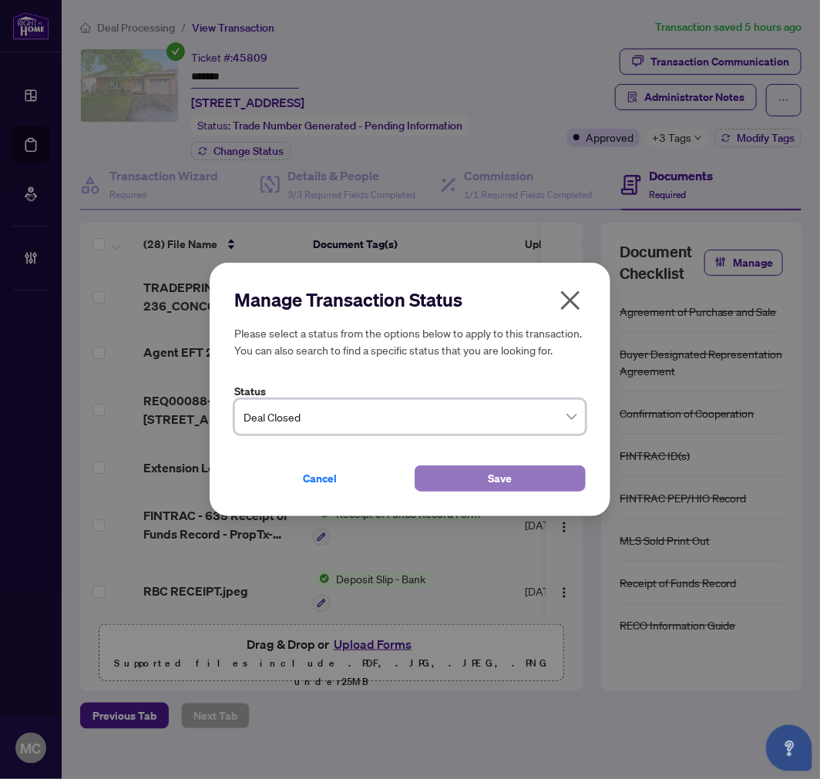
click at [465, 479] on button "Save" at bounding box center [500, 478] width 171 height 26
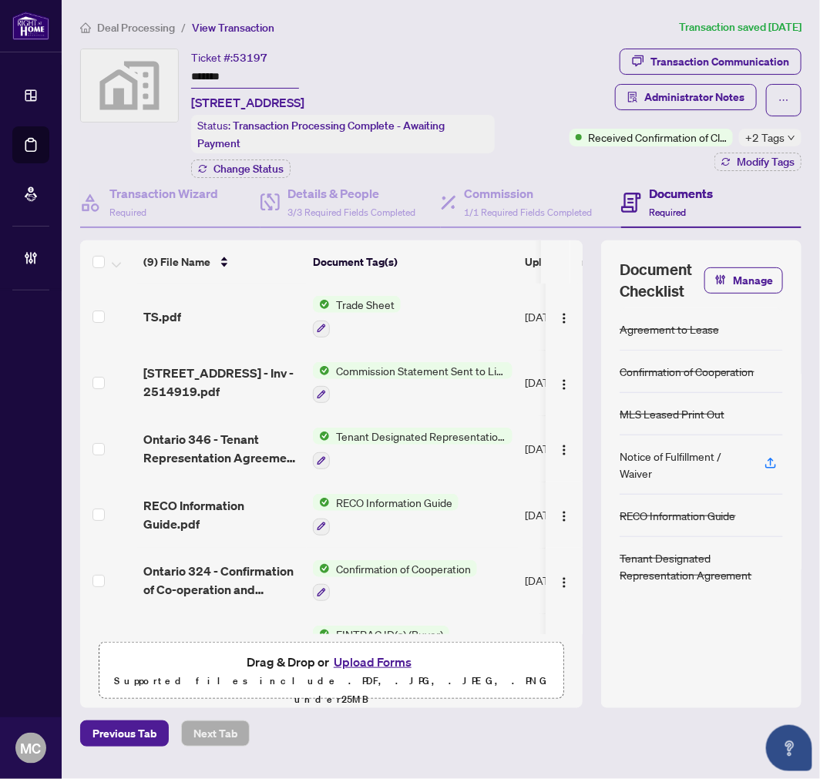
click at [753, 139] on span "+2 Tags" at bounding box center [764, 138] width 39 height 18
click at [304, 108] on span "[STREET_ADDRESS]" at bounding box center [247, 102] width 113 height 18
click at [217, 69] on input "*******" at bounding box center [245, 77] width 108 height 22
click at [758, 165] on span "Modify Tags" at bounding box center [766, 161] width 58 height 11
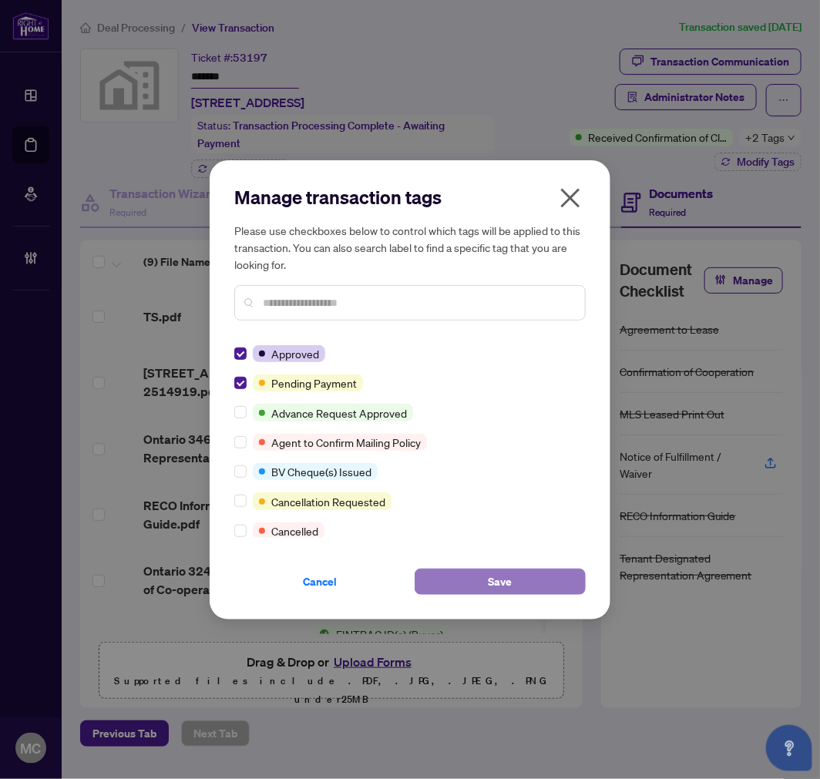
click at [469, 573] on button "Save" at bounding box center [500, 582] width 171 height 26
